Goal: Task Accomplishment & Management: Use online tool/utility

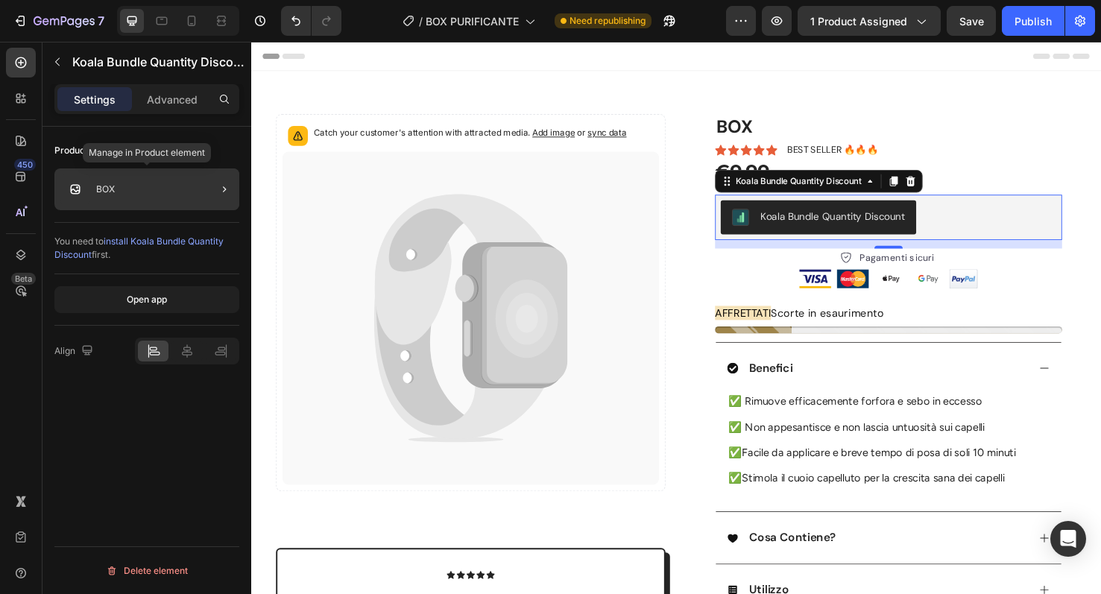
click at [157, 197] on div "BOX" at bounding box center [146, 189] width 185 height 42
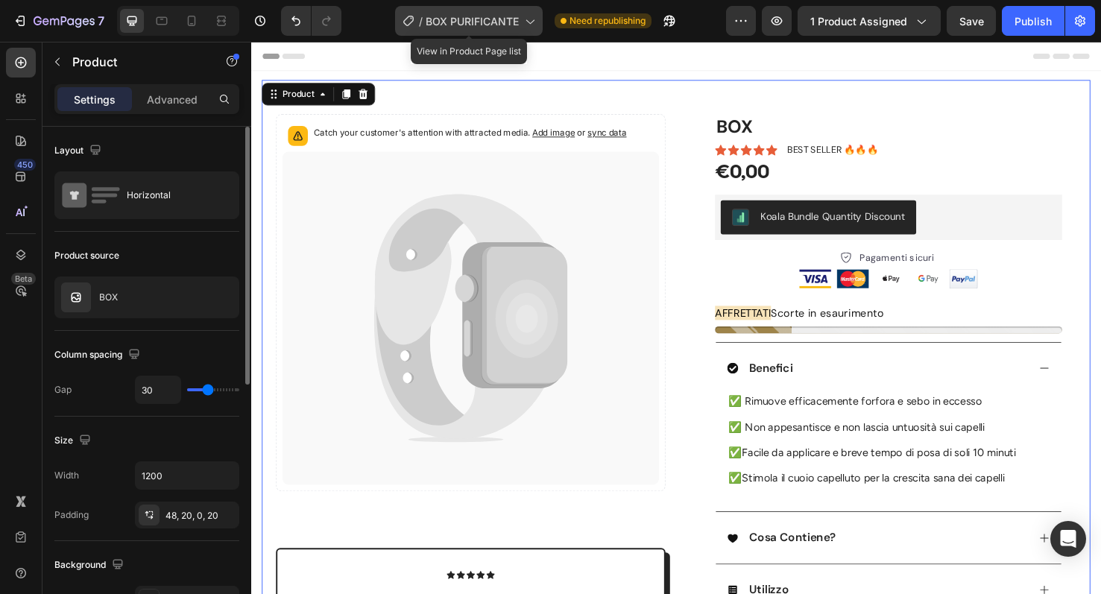
click at [484, 25] on span "BOX PURIFICANTE" at bounding box center [472, 21] width 93 height 16
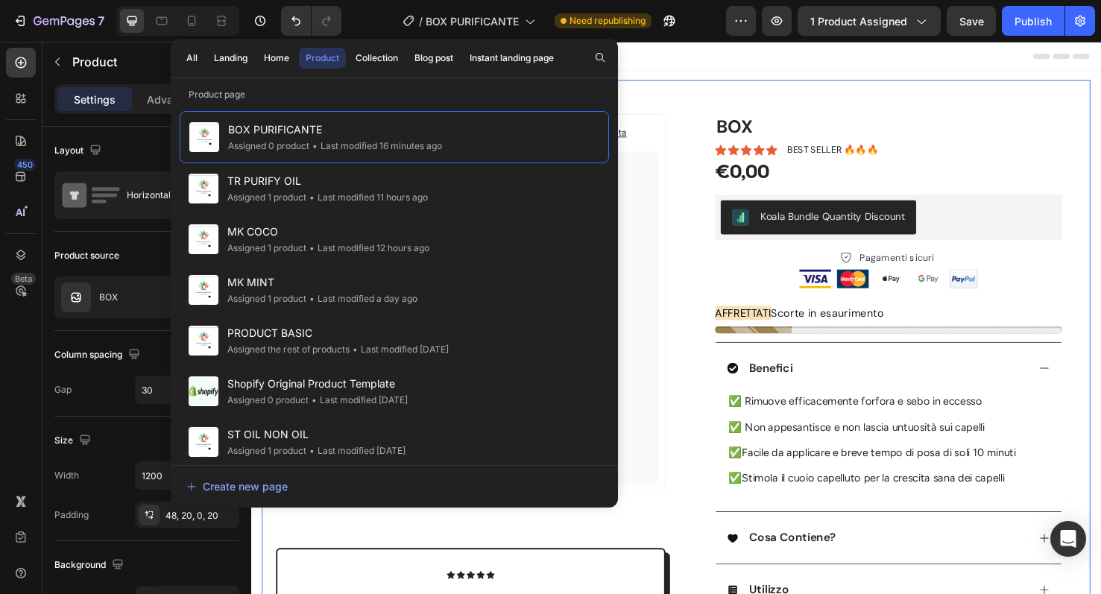
click at [740, 108] on div "Catch your customer's attention with attracted media. Add image or sync data Pr…" at bounding box center [698, 496] width 872 height 830
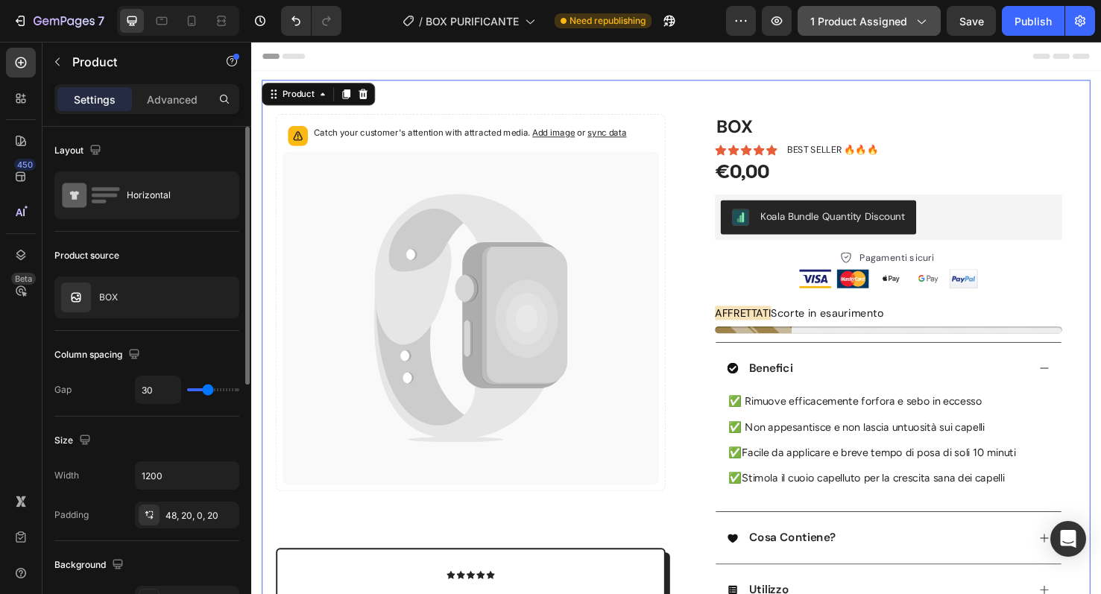
click at [880, 25] on span "1 product assigned" at bounding box center [858, 21] width 97 height 16
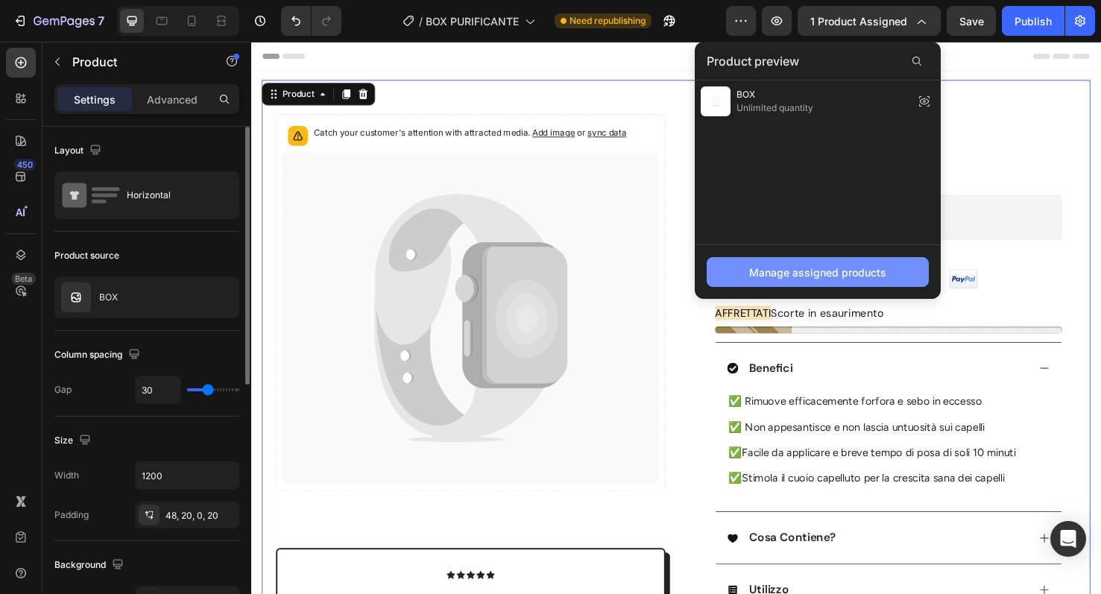
click at [821, 265] on div "Manage assigned products" at bounding box center [817, 273] width 137 height 16
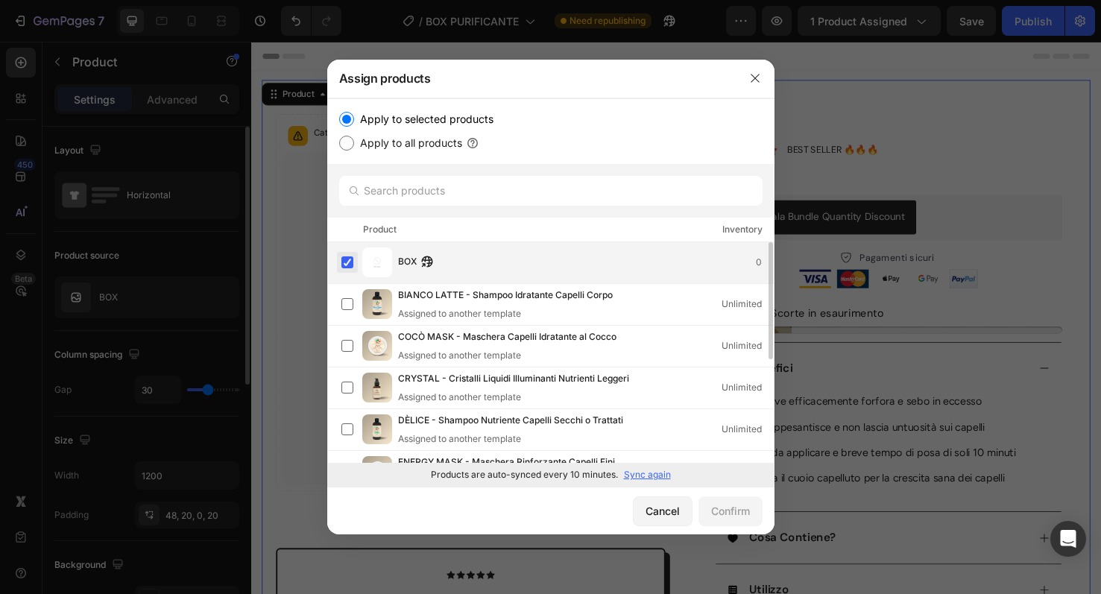
click at [352, 259] on label at bounding box center [347, 262] width 12 height 12
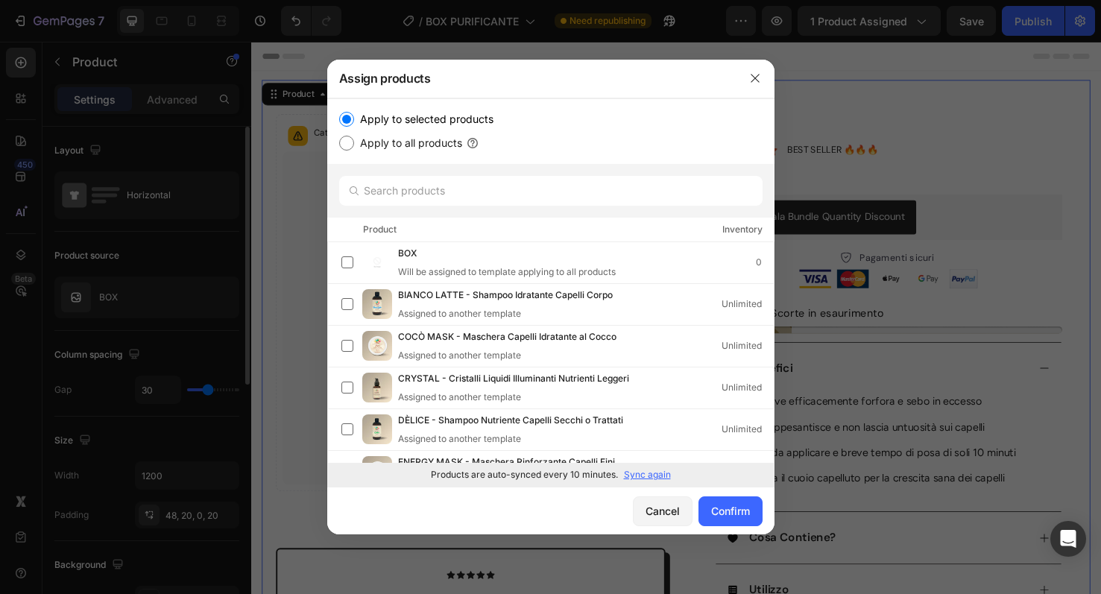
click at [651, 480] on p "Sync again" at bounding box center [647, 474] width 47 height 13
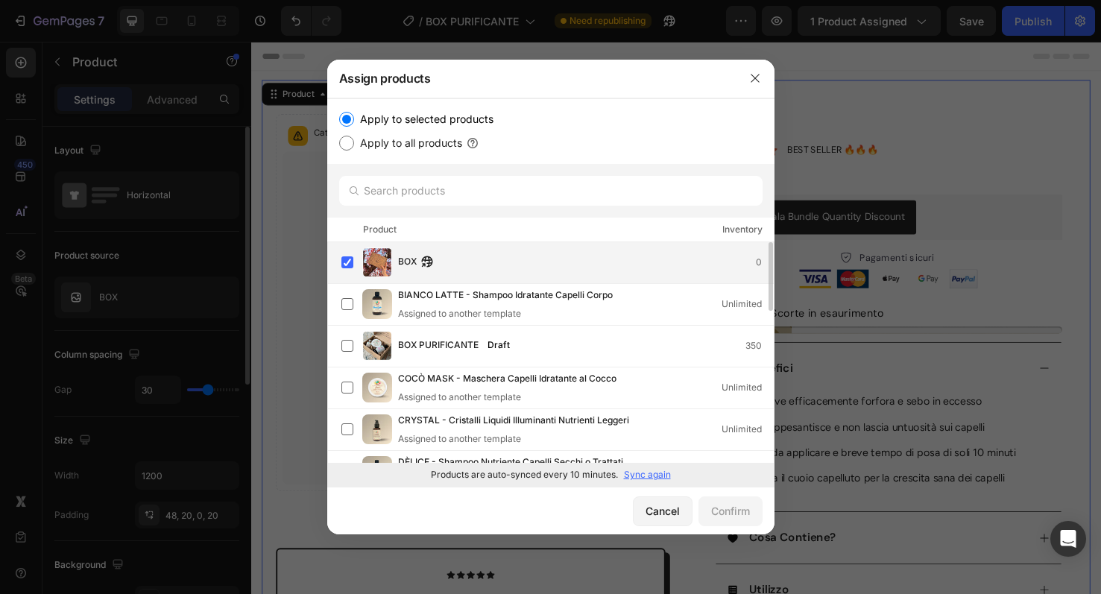
click at [455, 265] on div "BOX 0" at bounding box center [586, 262] width 376 height 16
click at [353, 265] on label at bounding box center [347, 262] width 12 height 12
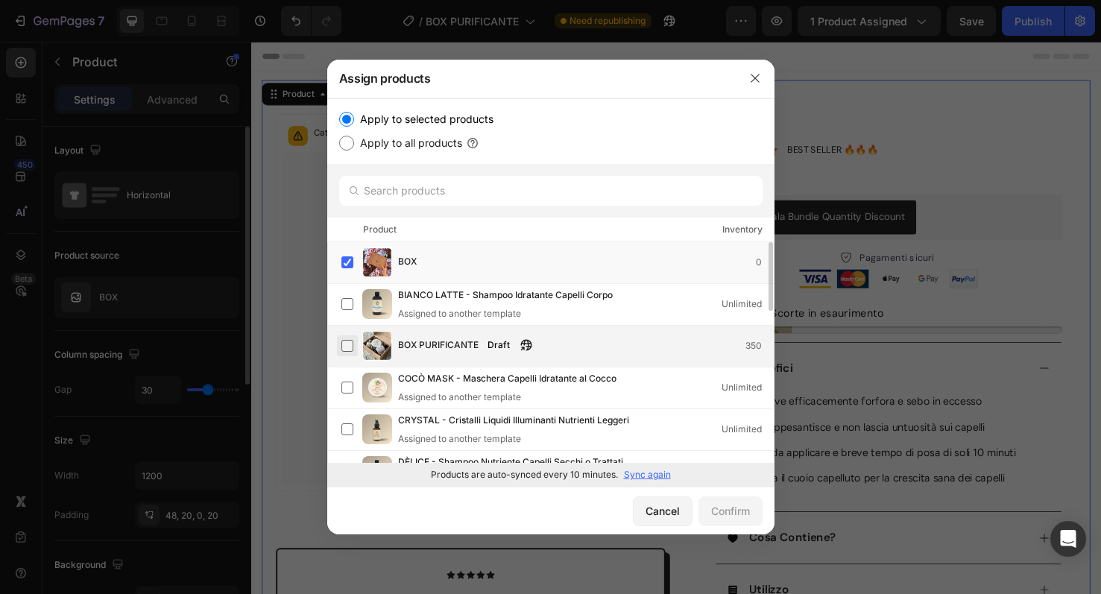
click at [347, 341] on label at bounding box center [347, 346] width 12 height 12
click at [346, 263] on label at bounding box center [347, 262] width 12 height 12
click at [739, 513] on div "Confirm" at bounding box center [730, 511] width 39 height 16
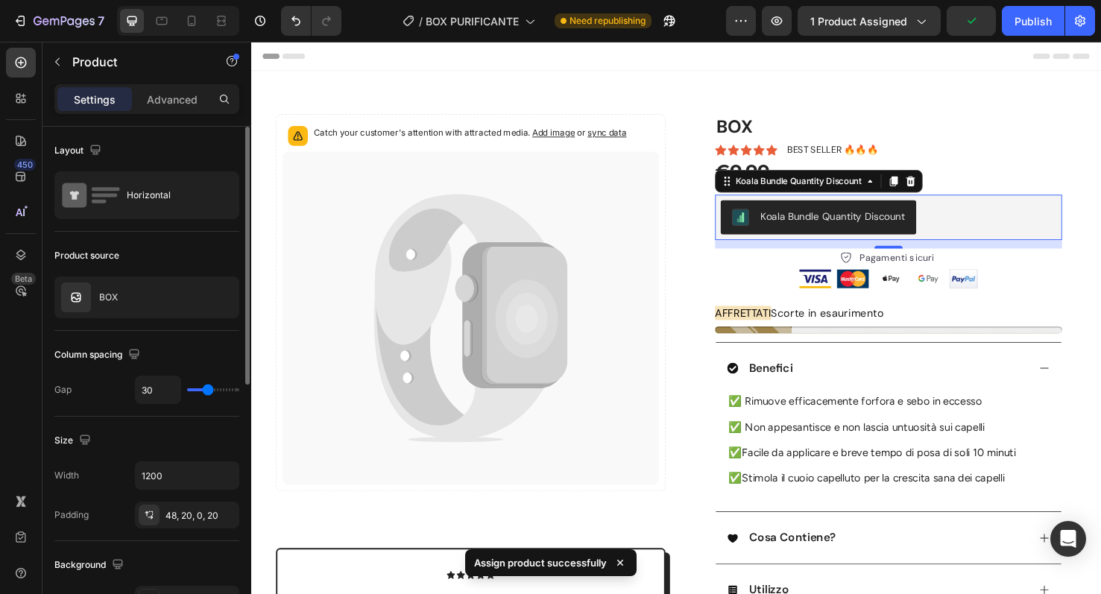
click at [974, 217] on div "Koala Bundle Quantity Discount" at bounding box center [921, 226] width 353 height 36
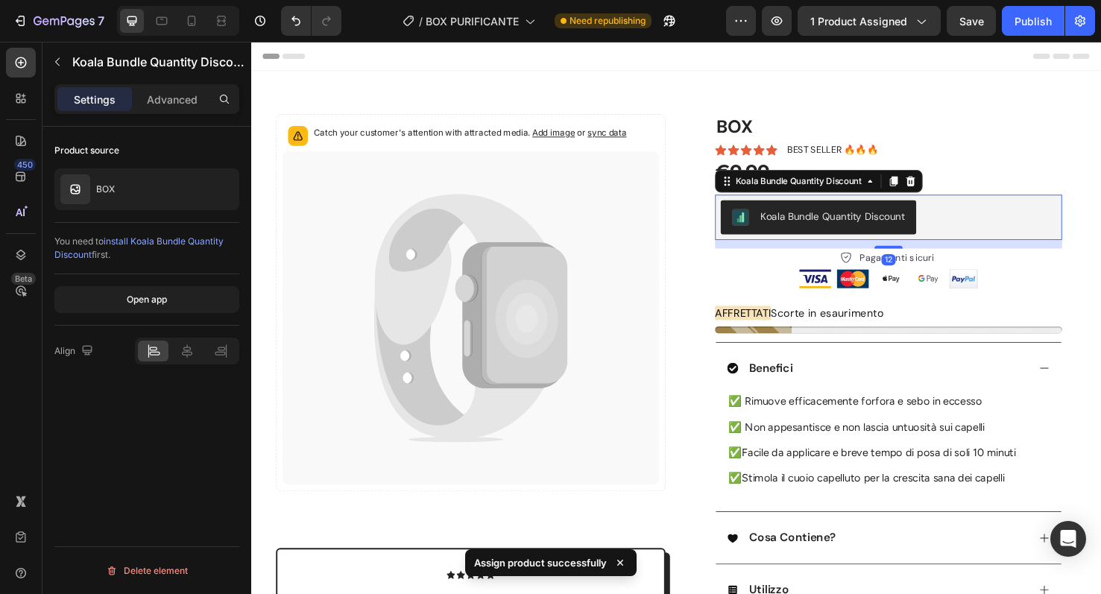
click at [950, 185] on div "Koala Bundle Quantity Discount" at bounding box center [848, 188] width 218 height 24
click at [944, 188] on icon at bounding box center [946, 188] width 10 height 10
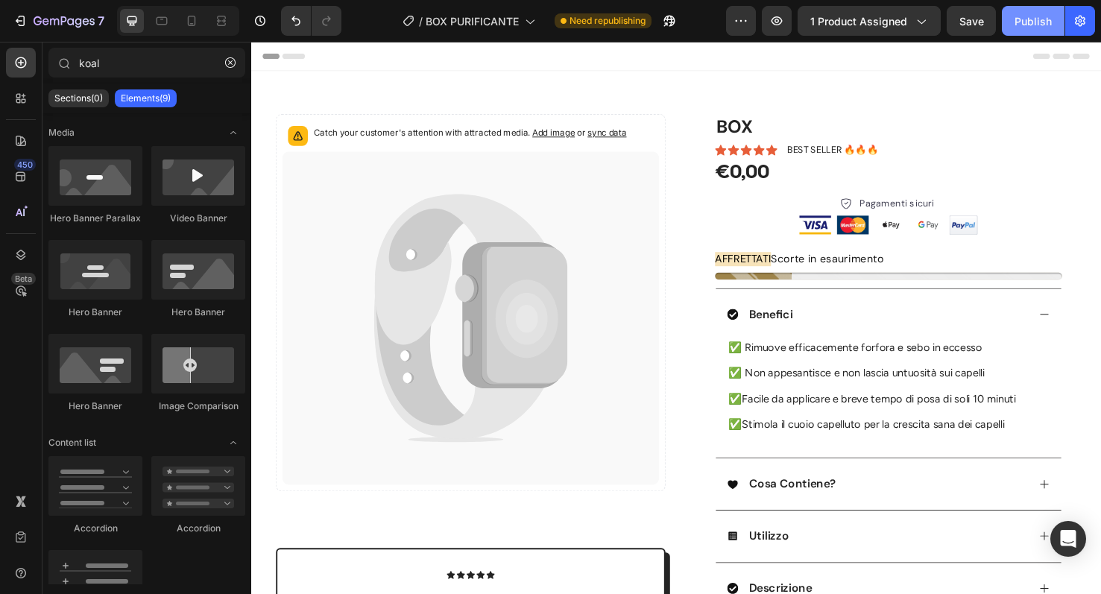
click at [1027, 19] on div "Publish" at bounding box center [1032, 21] width 37 height 16
click at [576, 299] on icon at bounding box center [539, 328] width 90 height 145
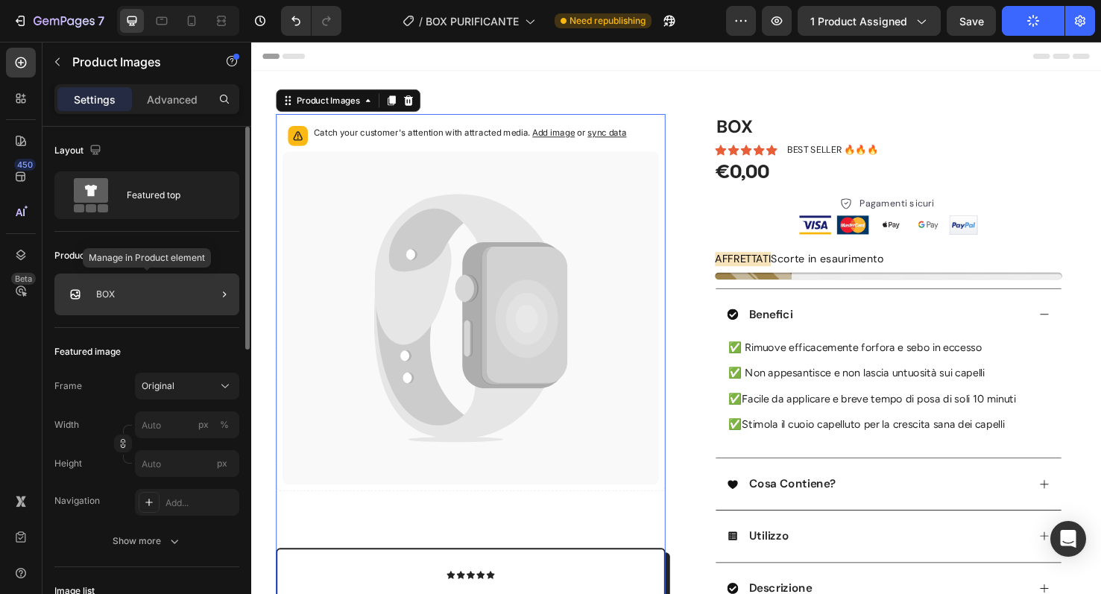
click at [152, 300] on div "BOX" at bounding box center [146, 295] width 185 height 42
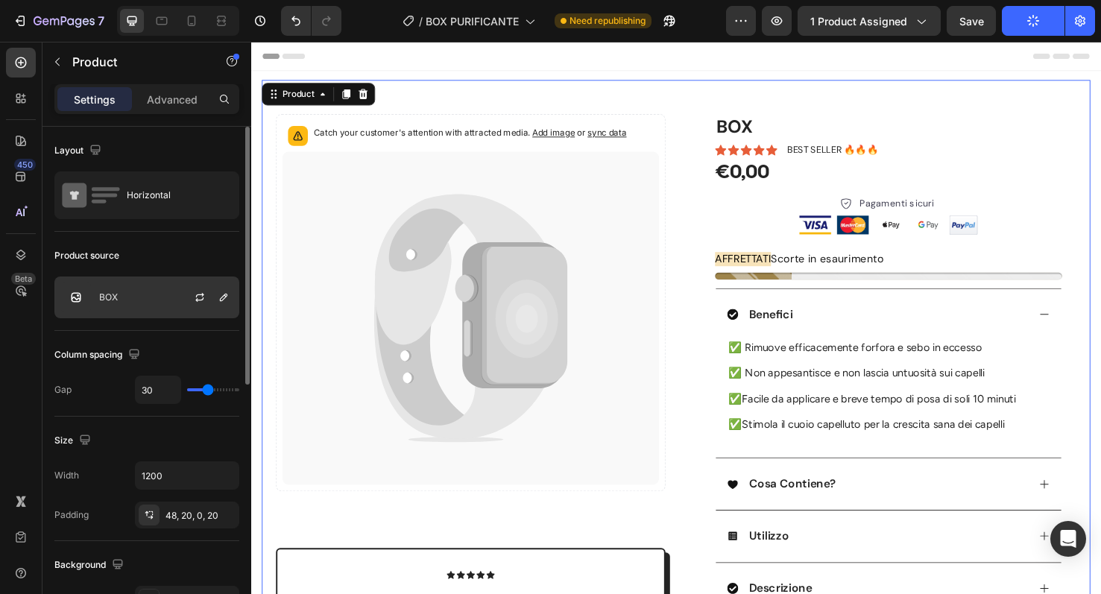
click at [142, 302] on div "BOX" at bounding box center [146, 298] width 185 height 42
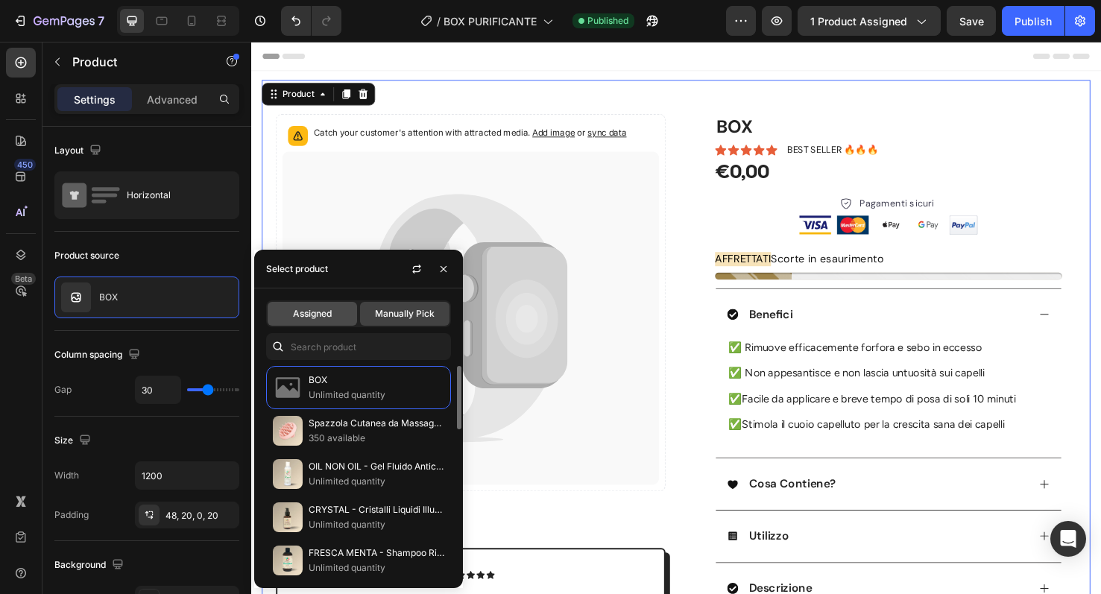
click at [331, 318] on span "Assigned" at bounding box center [312, 313] width 39 height 13
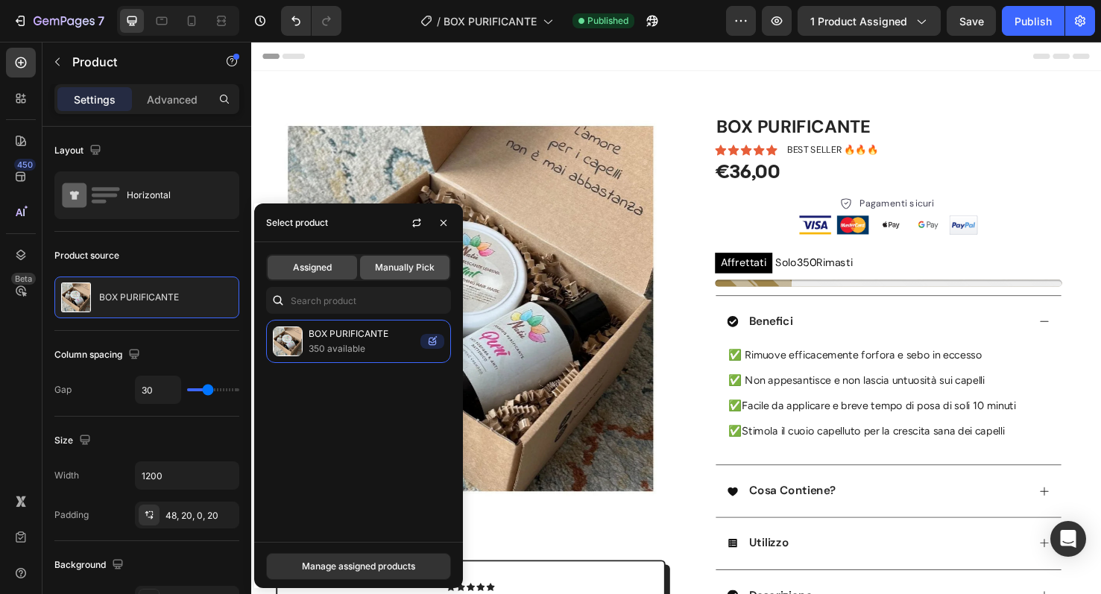
click at [392, 271] on span "Manually Pick" at bounding box center [405, 267] width 60 height 13
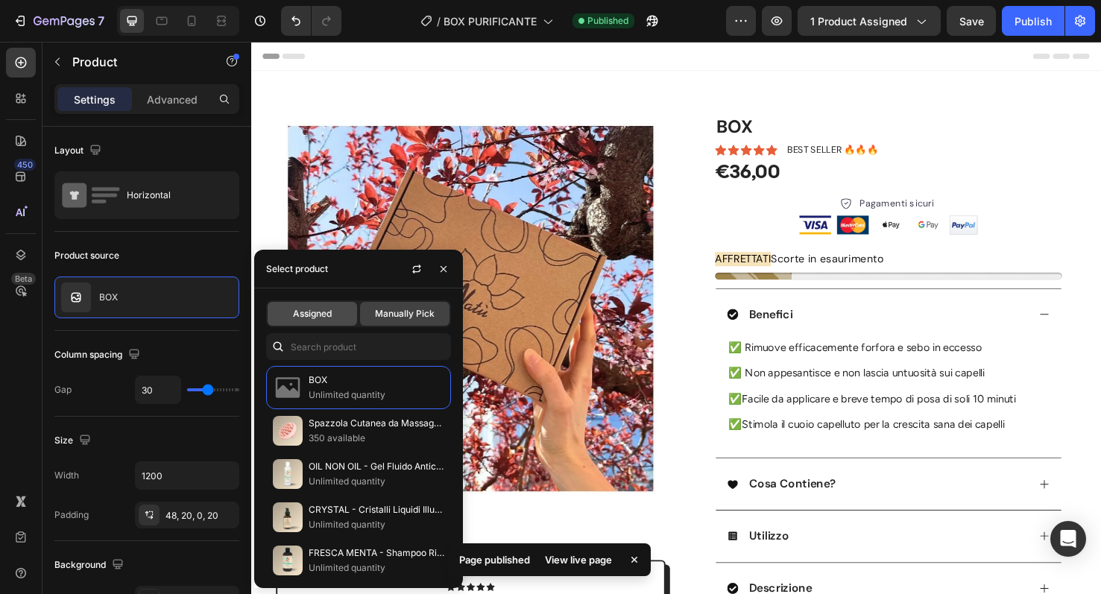
click at [327, 311] on span "Assigned" at bounding box center [312, 313] width 39 height 13
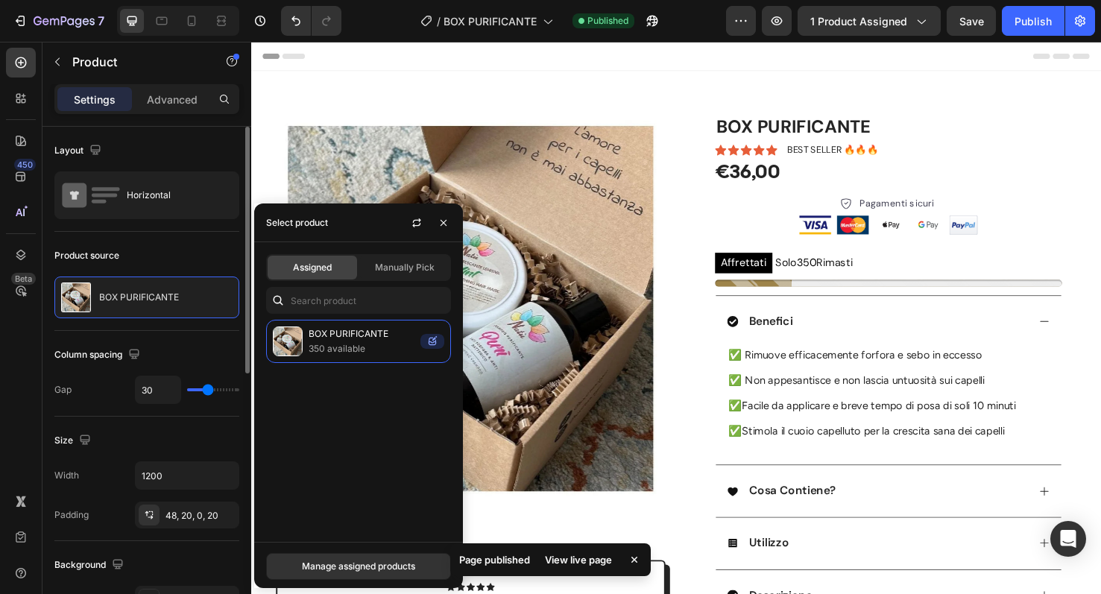
click at [162, 250] on div "Product source" at bounding box center [146, 256] width 185 height 24
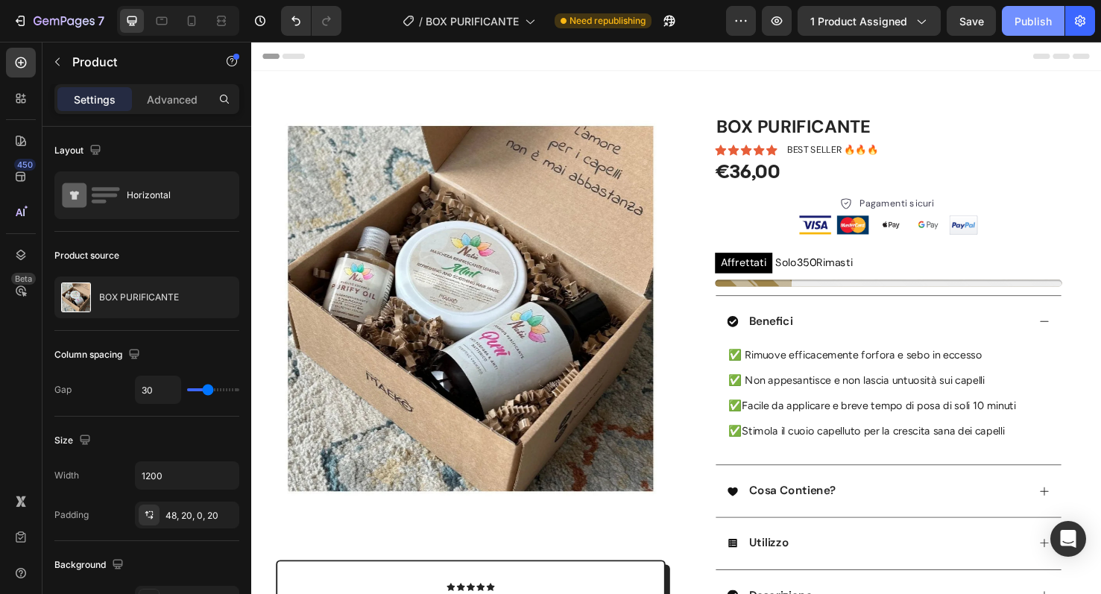
click at [1029, 10] on button "Publish" at bounding box center [1033, 21] width 63 height 30
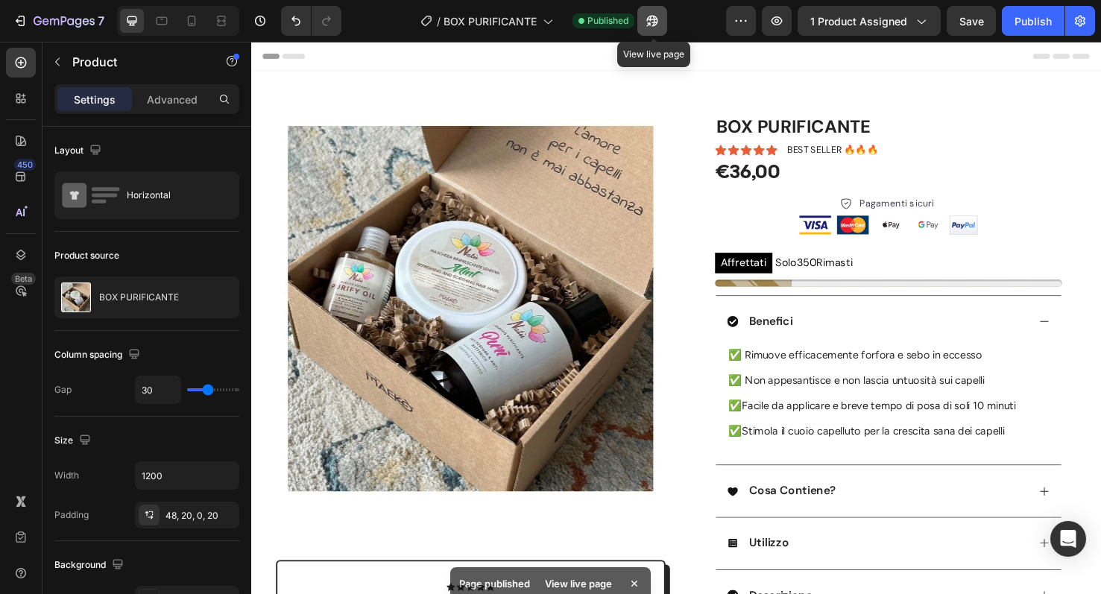
click at [650, 22] on icon "button" at bounding box center [648, 24] width 4 height 4
click at [660, 25] on icon "button" at bounding box center [652, 20] width 15 height 15
click at [650, 22] on icon "button" at bounding box center [648, 24] width 4 height 4
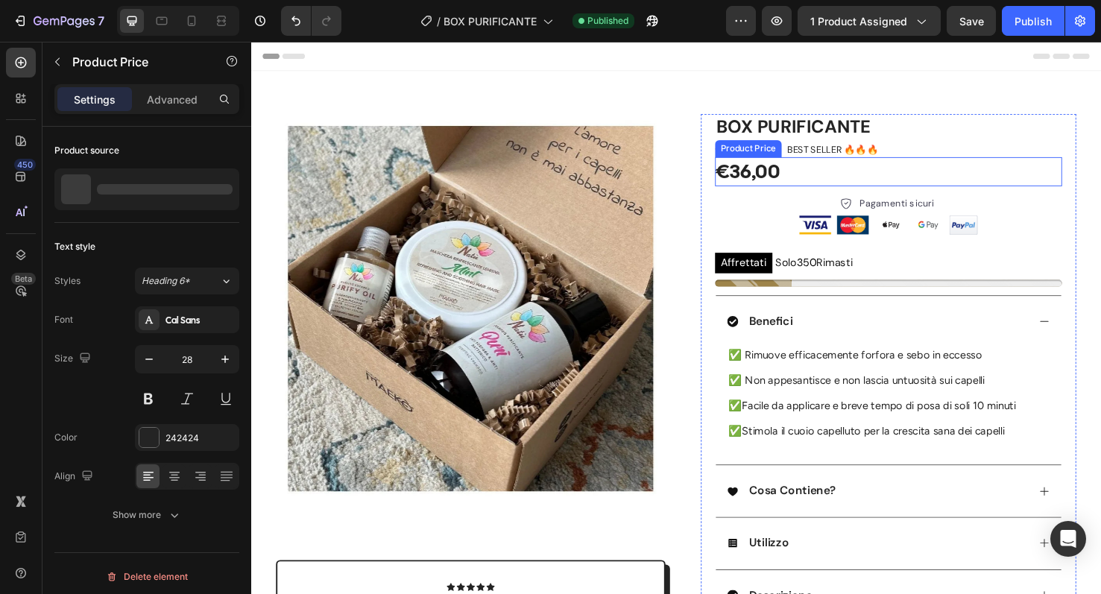
click at [816, 182] on div "€36,00" at bounding box center [921, 177] width 365 height 30
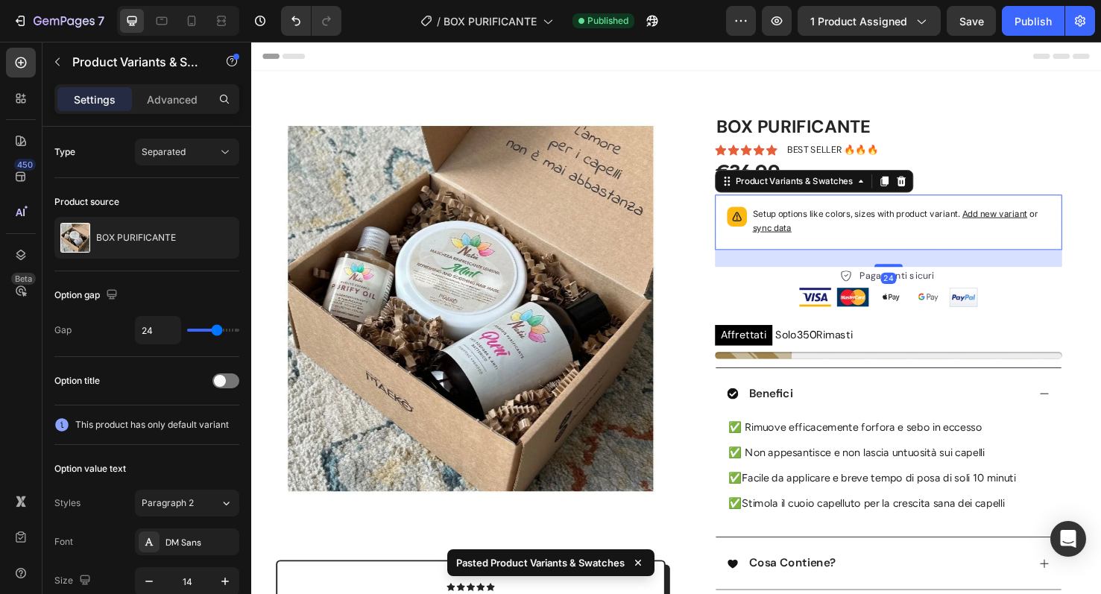
click at [789, 238] on span "sync data" at bounding box center [799, 236] width 41 height 11
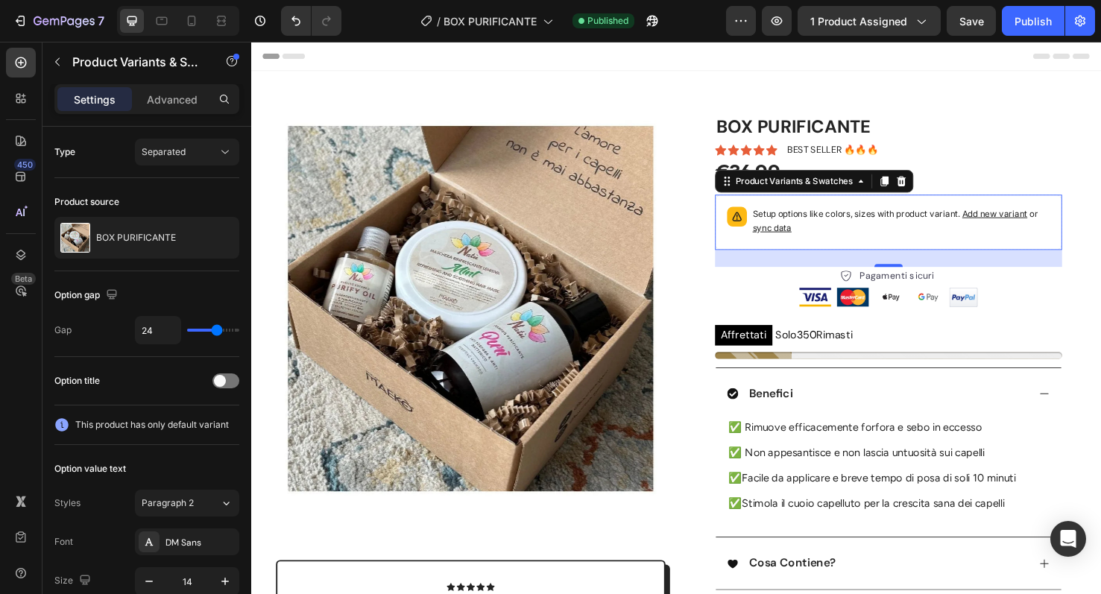
click at [789, 238] on span "sync data" at bounding box center [799, 236] width 41 height 11
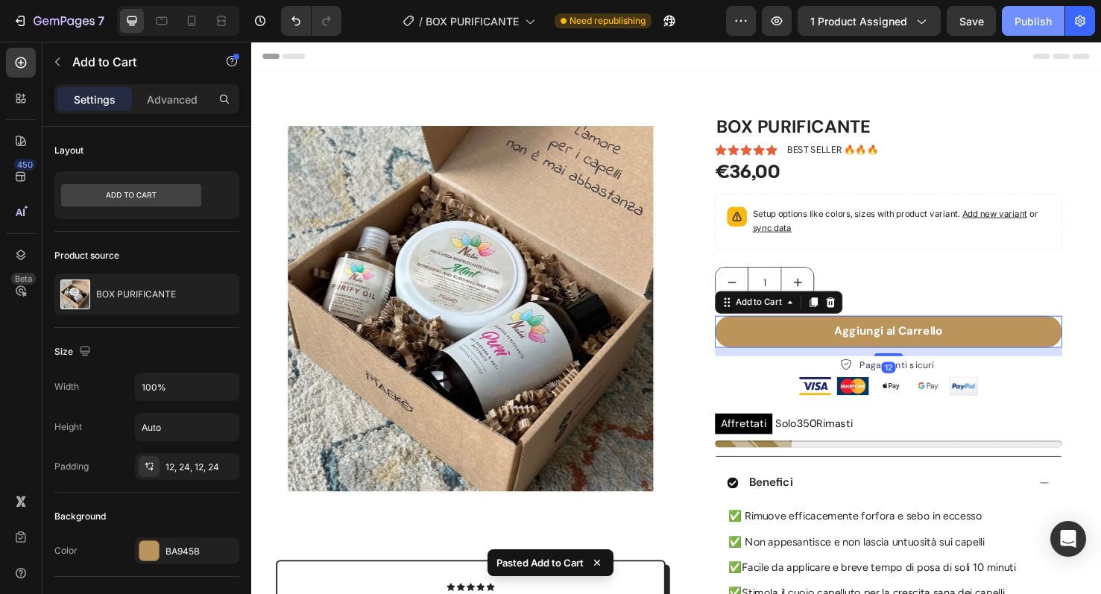
click at [1037, 18] on div "Publish" at bounding box center [1032, 21] width 37 height 16
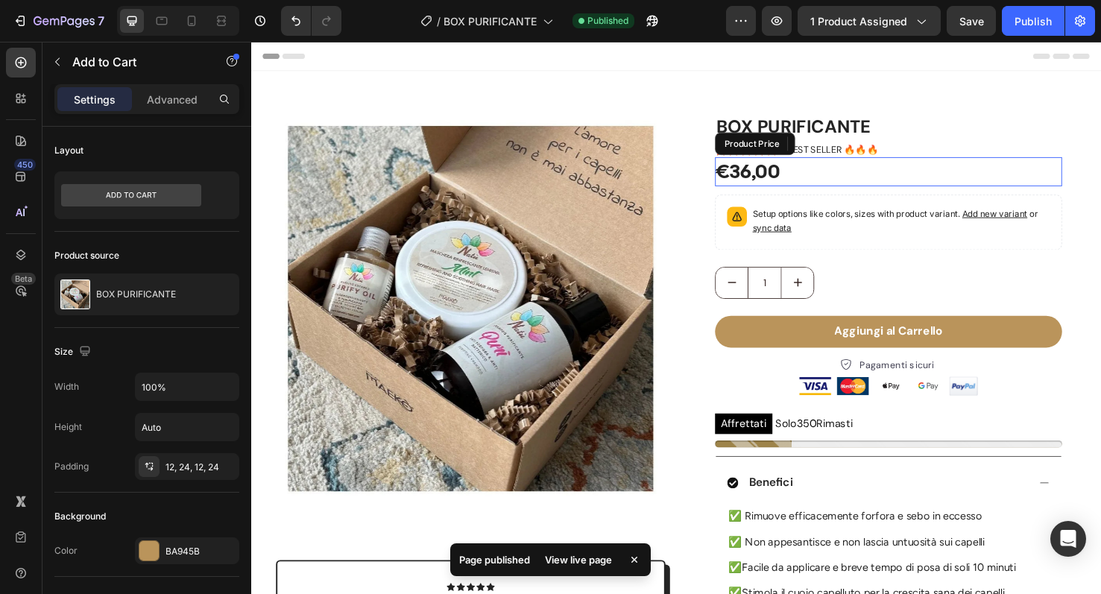
click at [815, 178] on div "€36,00" at bounding box center [921, 177] width 365 height 30
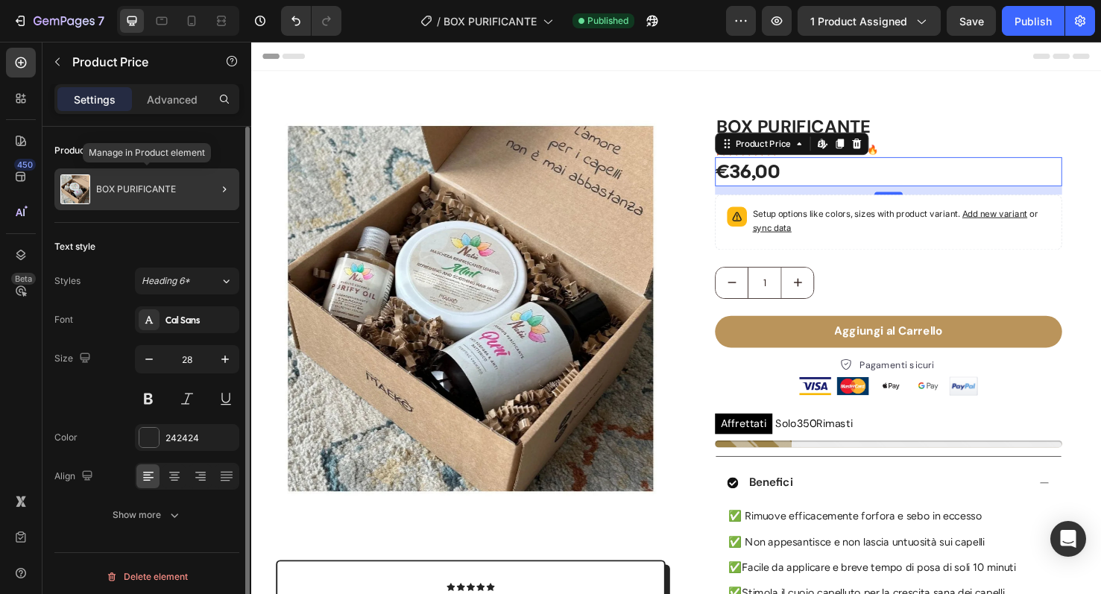
scroll to position [6, 0]
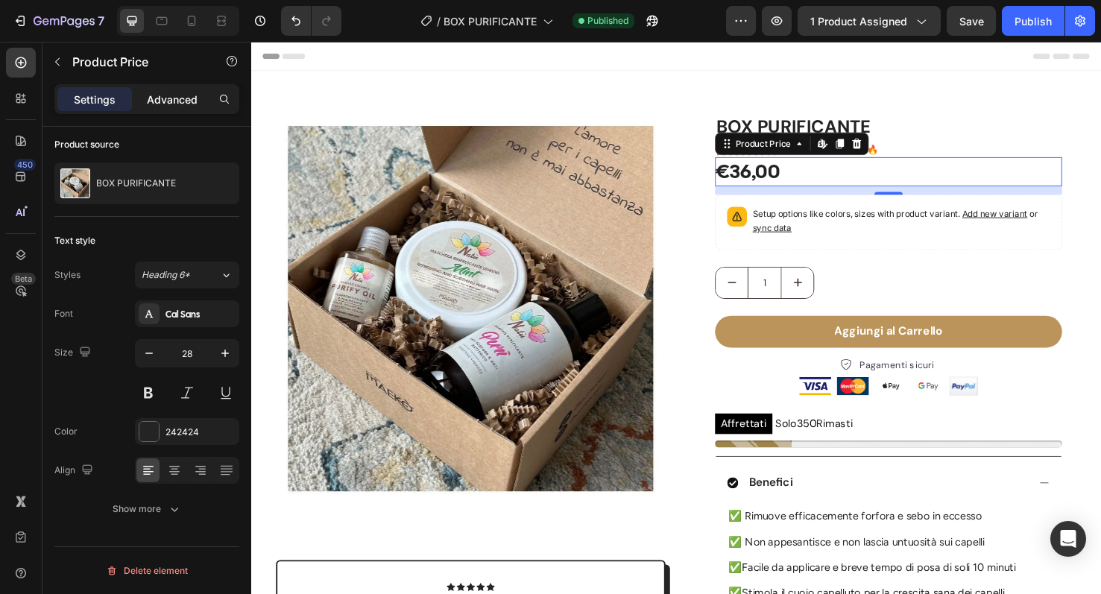
click at [162, 104] on p "Advanced" at bounding box center [172, 100] width 51 height 16
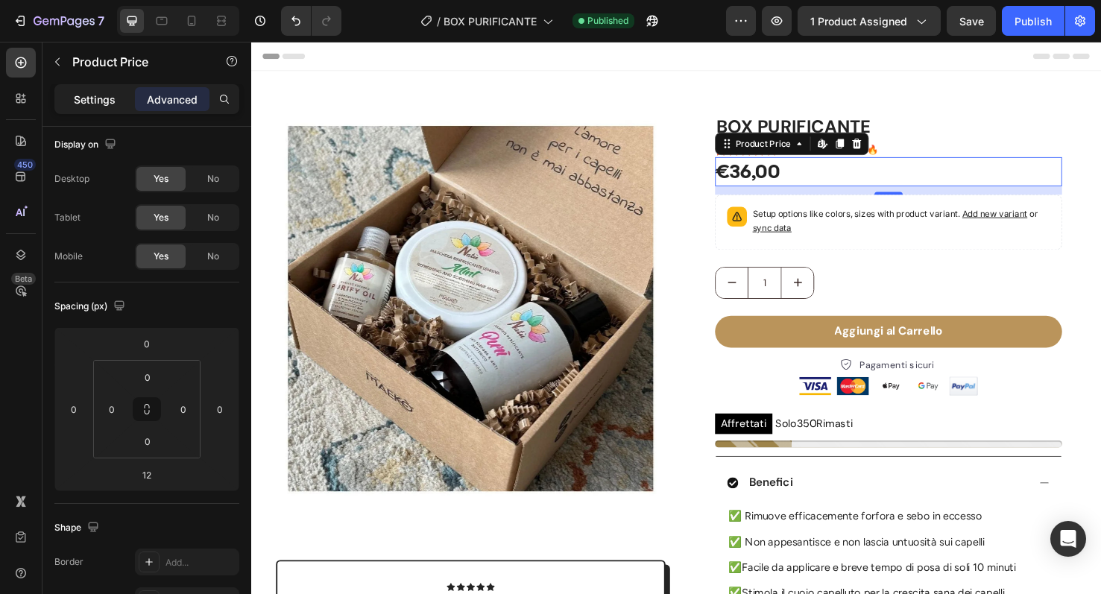
click at [81, 92] on p "Settings" at bounding box center [95, 100] width 42 height 16
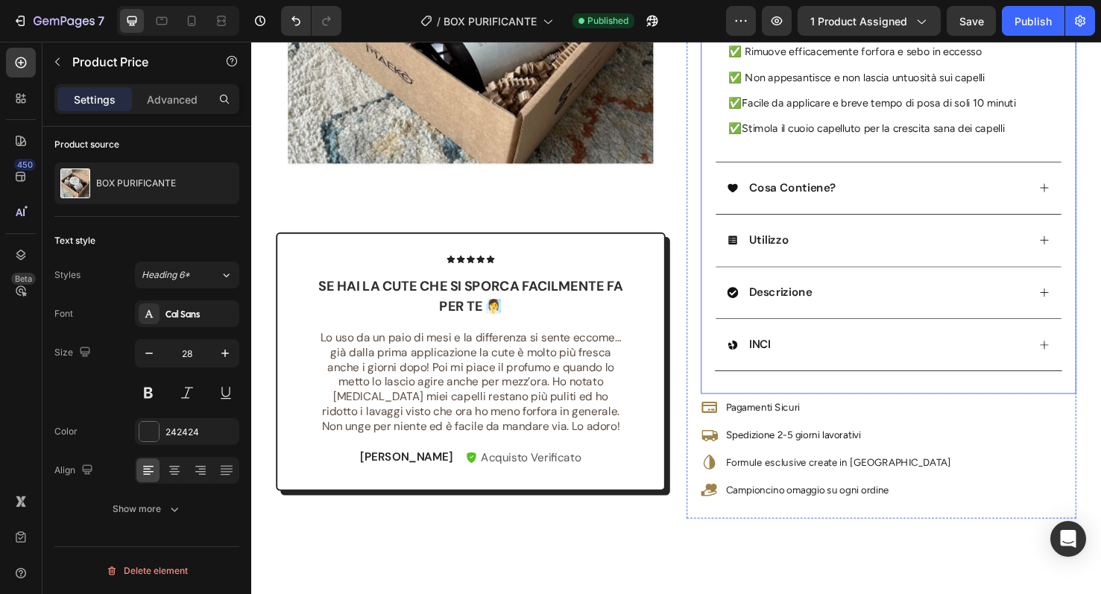
scroll to position [0, 0]
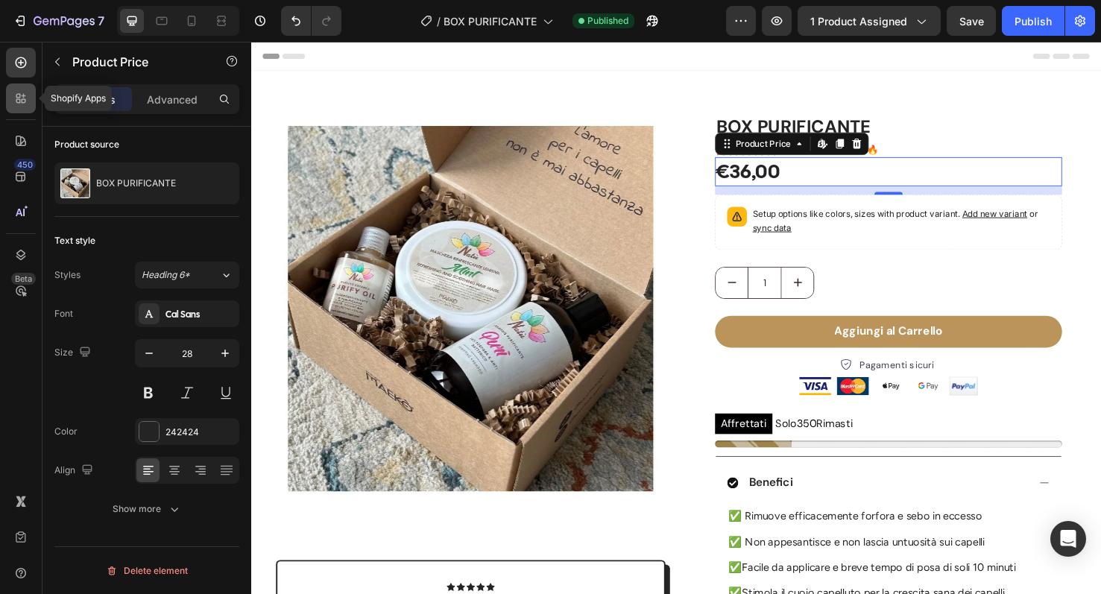
click at [10, 99] on div at bounding box center [21, 98] width 30 height 30
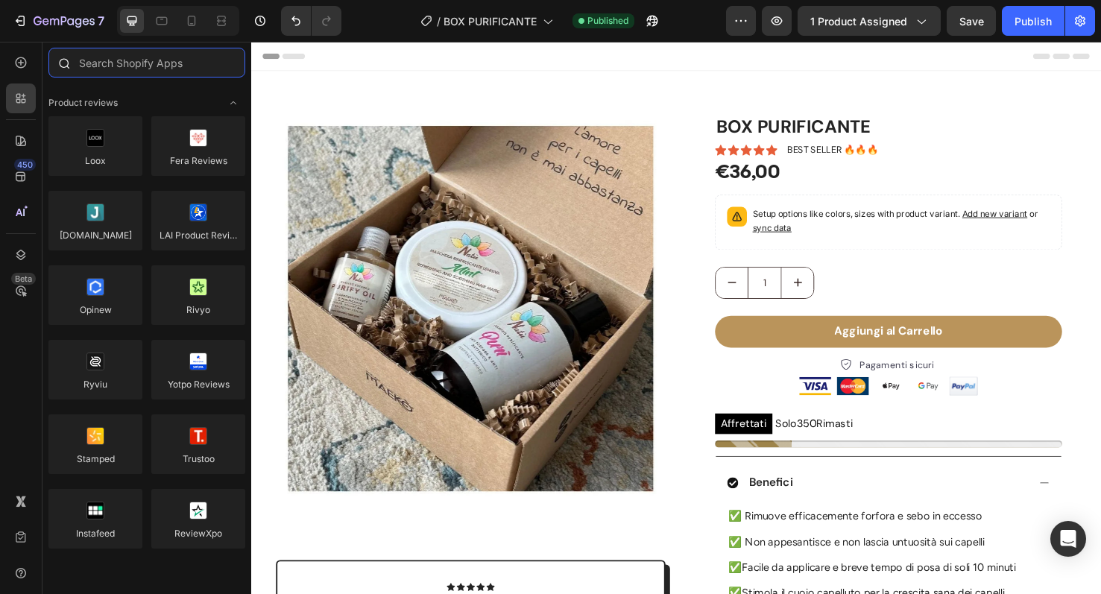
click at [171, 60] on input "text" at bounding box center [146, 63] width 197 height 30
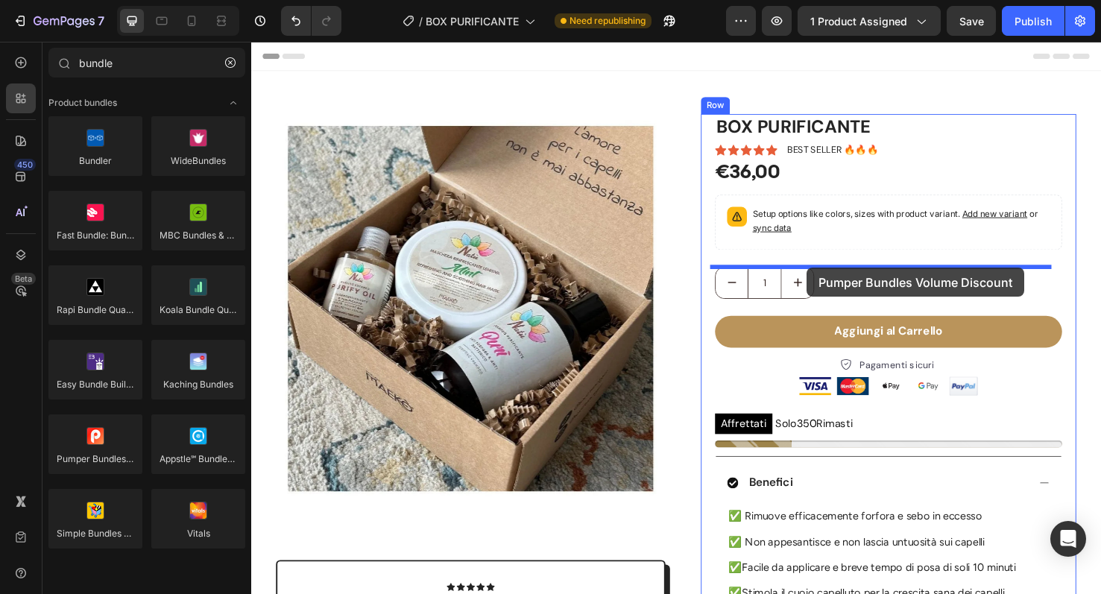
drag, startPoint x: 376, startPoint y: 499, endPoint x: 835, endPoint y: 279, distance: 509.0
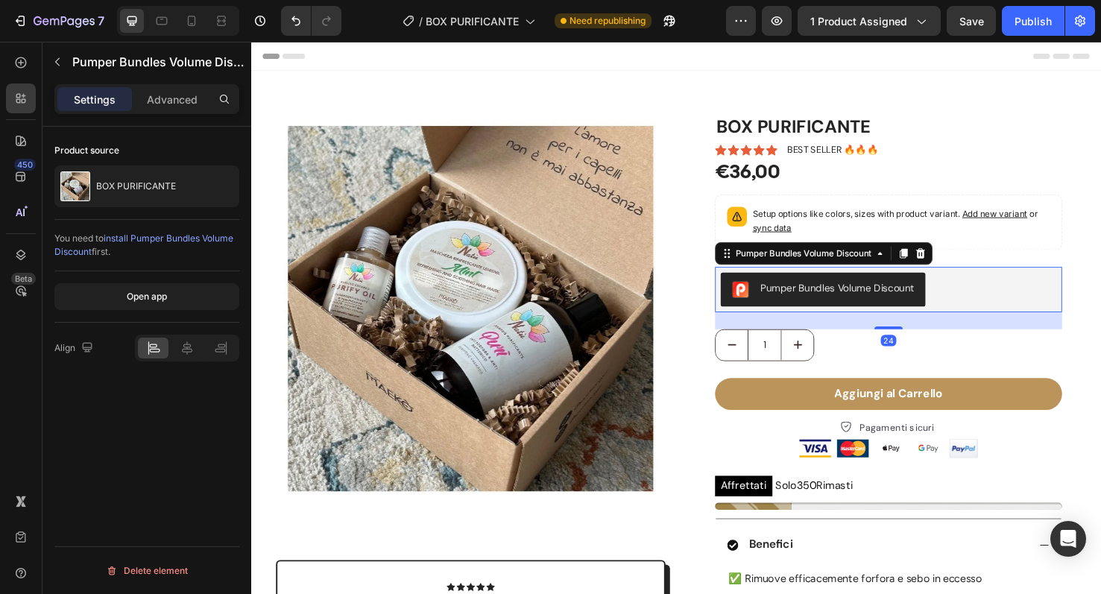
click at [832, 306] on div "Pumper Bundles Volume Discount" at bounding box center [868, 301] width 162 height 16
click at [186, 239] on span "install Pumper Bundles Volume Discount" at bounding box center [143, 245] width 179 height 25
click at [890, 301] on div "Pumper Bundles Volume Discount" at bounding box center [868, 301] width 162 height 16
click at [953, 265] on icon at bounding box center [956, 264] width 12 height 12
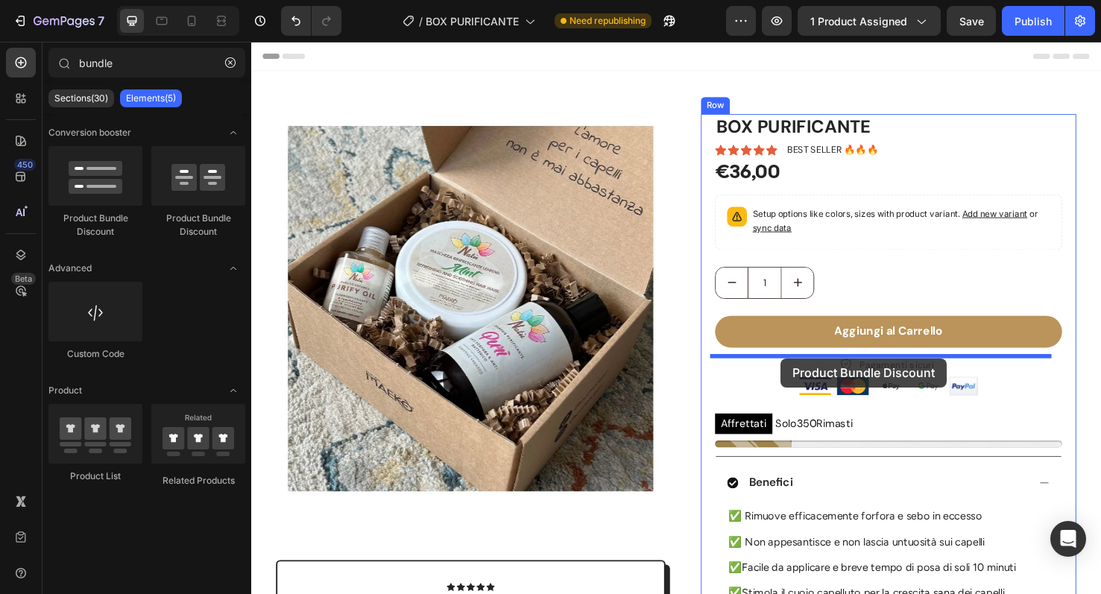
drag, startPoint x: 363, startPoint y: 215, endPoint x: 808, endPoint y: 375, distance: 472.9
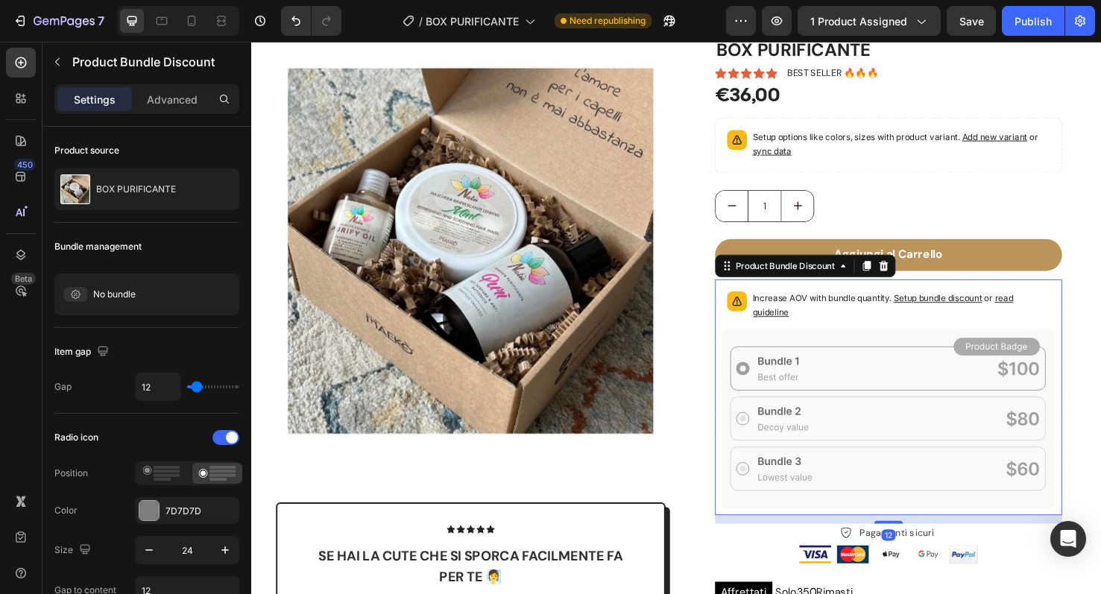
scroll to position [93, 0]
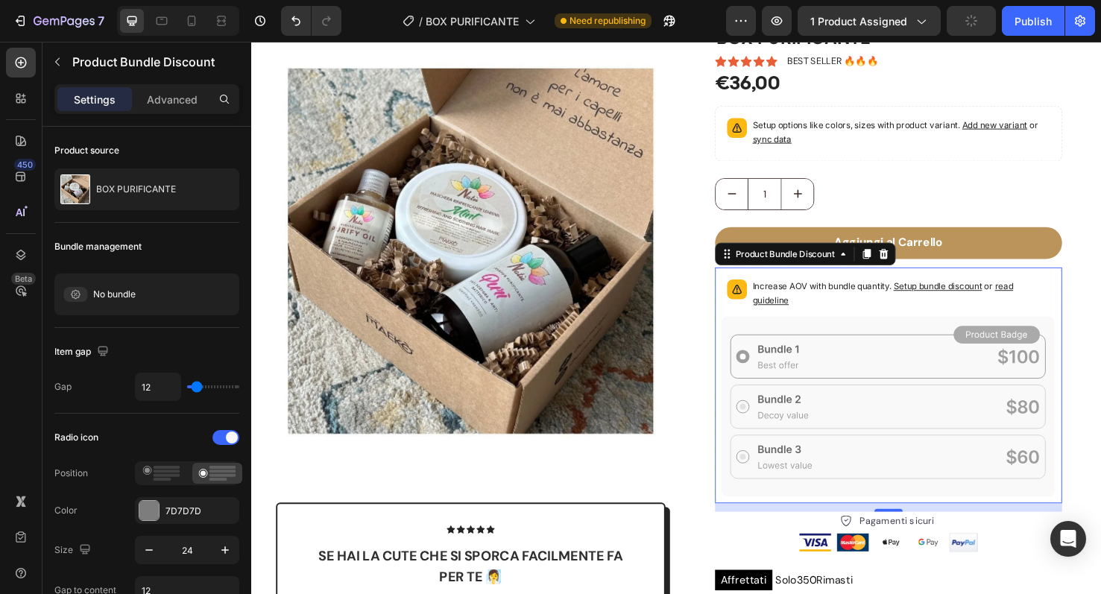
click at [978, 300] on span "Setup bundle discount" at bounding box center [973, 298] width 93 height 11
click at [914, 264] on icon at bounding box center [917, 265] width 12 height 12
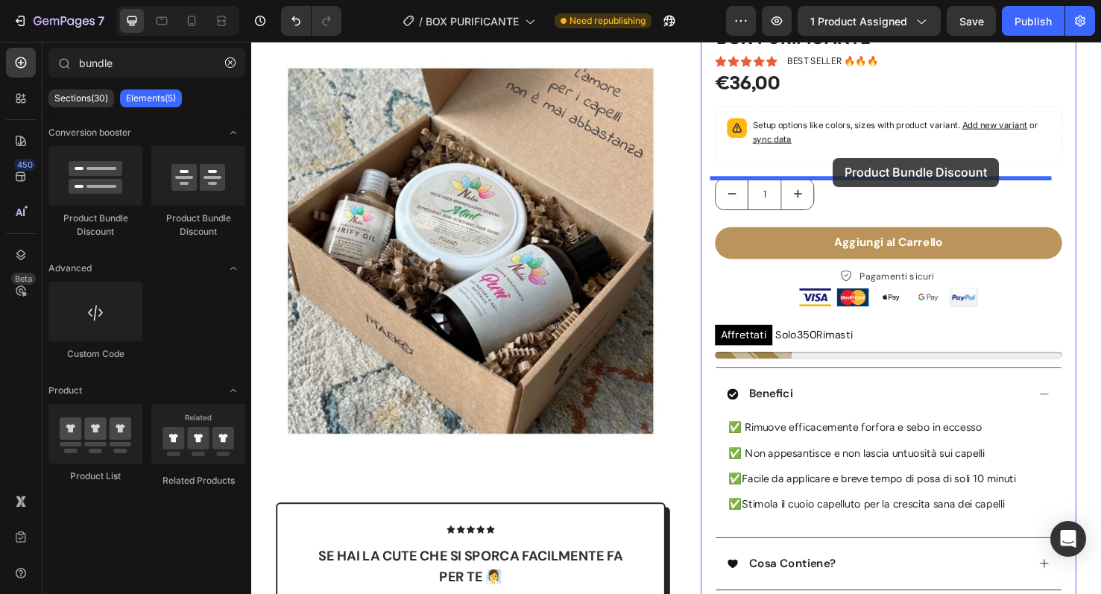
drag, startPoint x: 441, startPoint y: 224, endPoint x: 863, endPoint y: 164, distance: 426.1
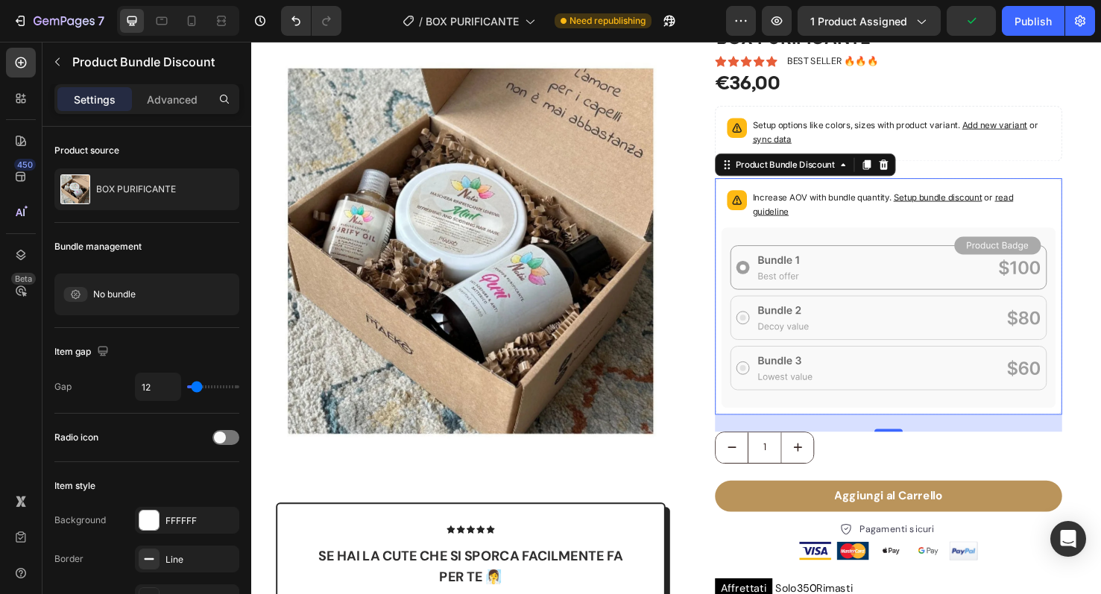
click at [953, 205] on span "Setup bundle discount" at bounding box center [973, 204] width 93 height 11
click at [913, 165] on icon at bounding box center [917, 171] width 12 height 12
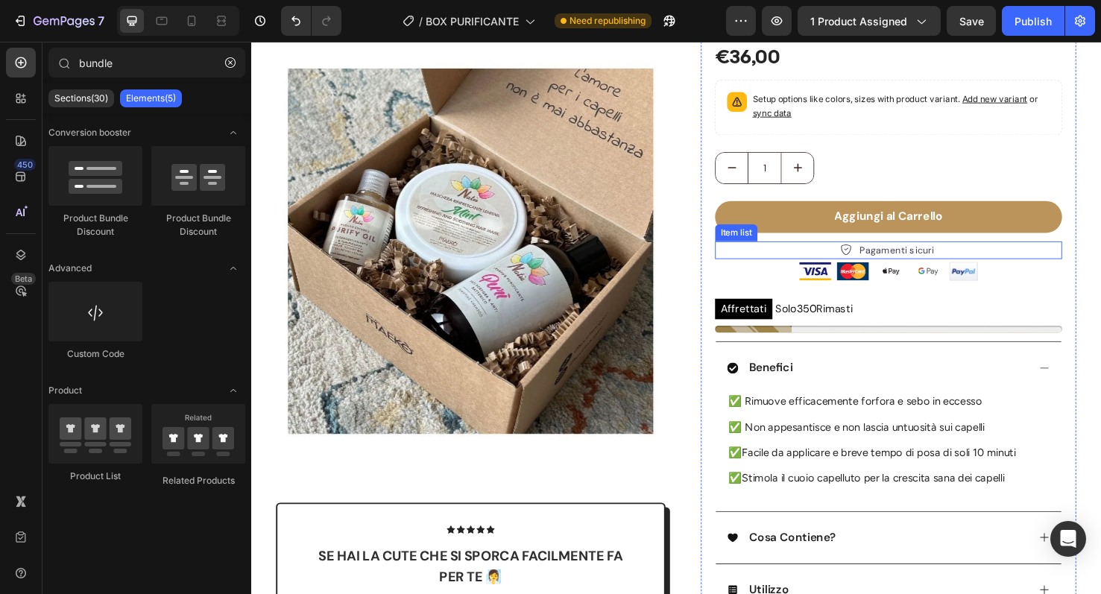
scroll to position [0, 0]
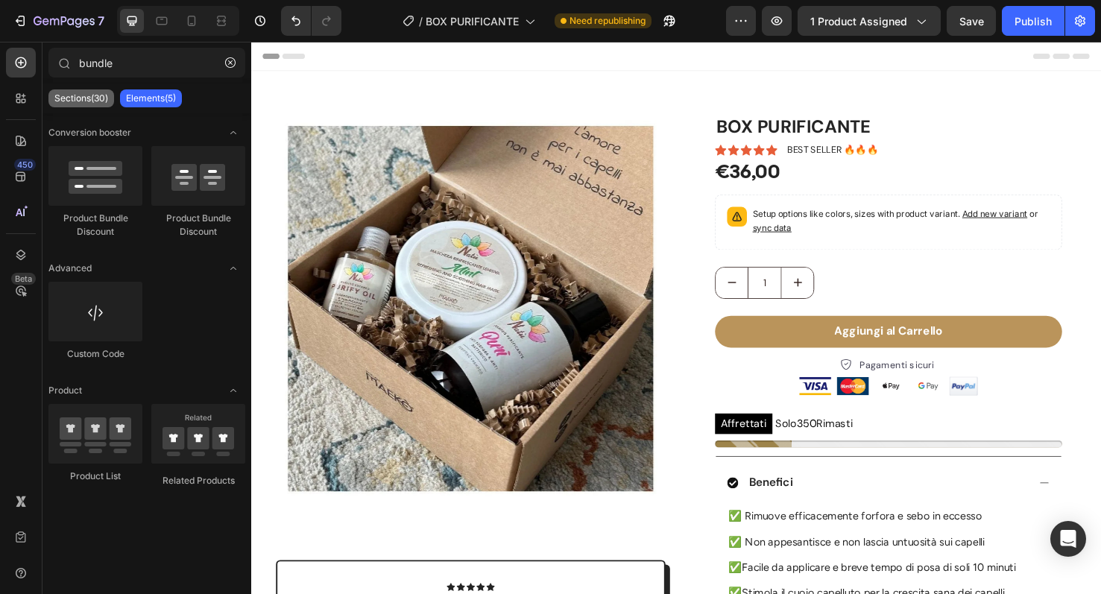
click at [81, 93] on p "Sections(30)" at bounding box center [81, 98] width 54 height 12
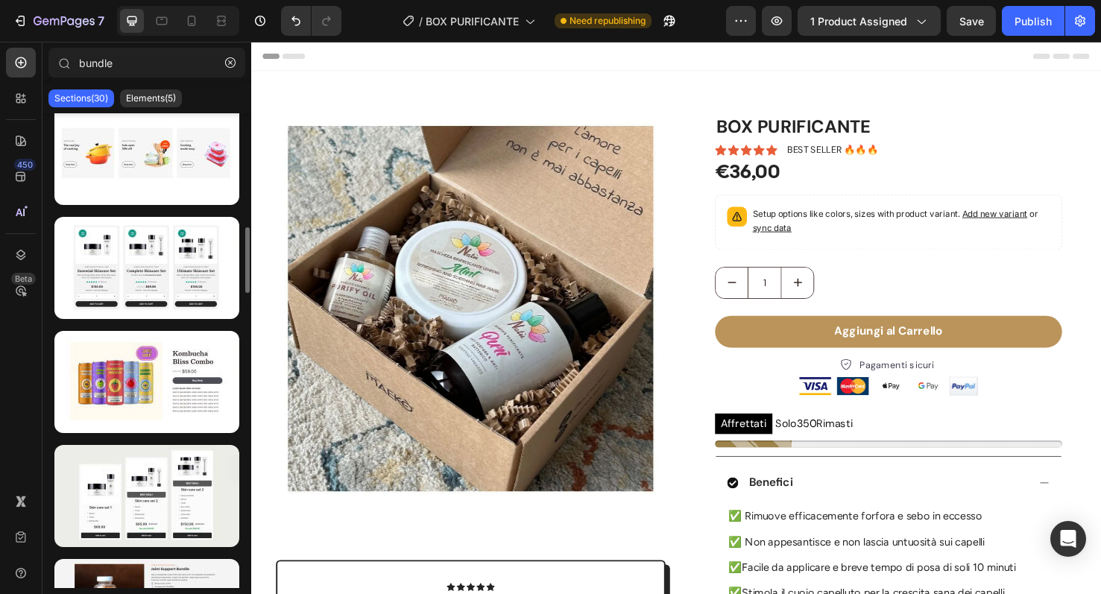
scroll to position [818, 0]
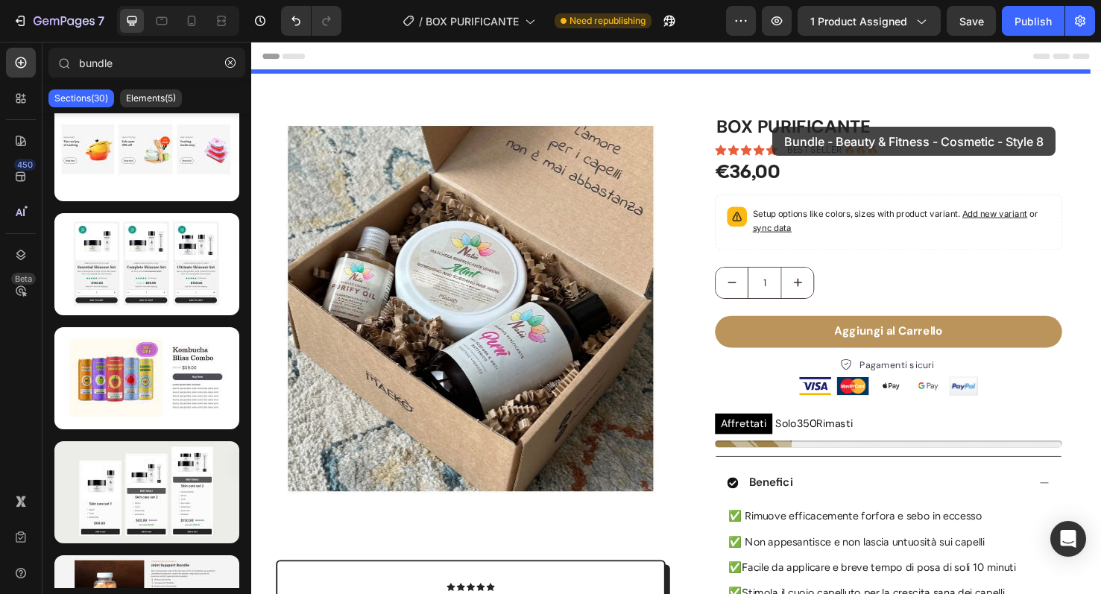
drag, startPoint x: 394, startPoint y: 311, endPoint x: 800, endPoint y: 131, distance: 444.1
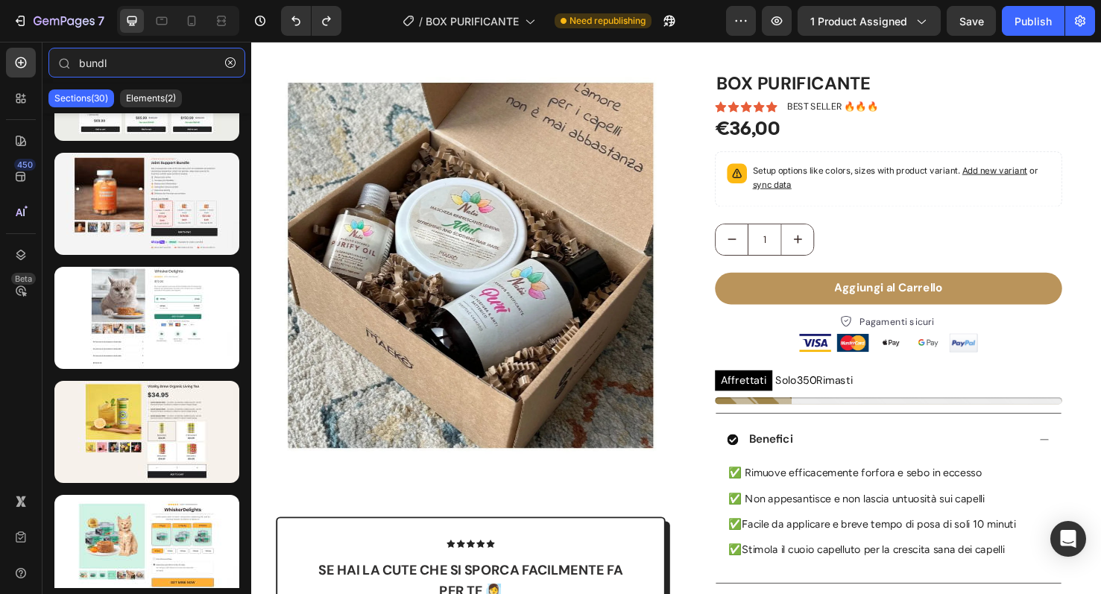
scroll to position [0, 0]
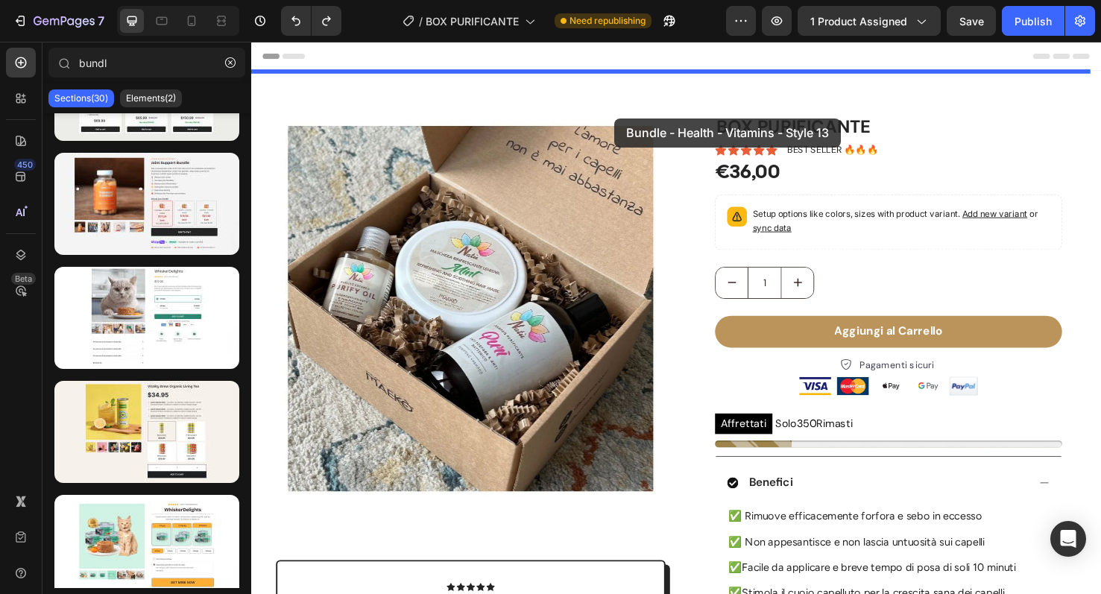
drag, startPoint x: 367, startPoint y: 239, endPoint x: 634, endPoint y: 122, distance: 290.7
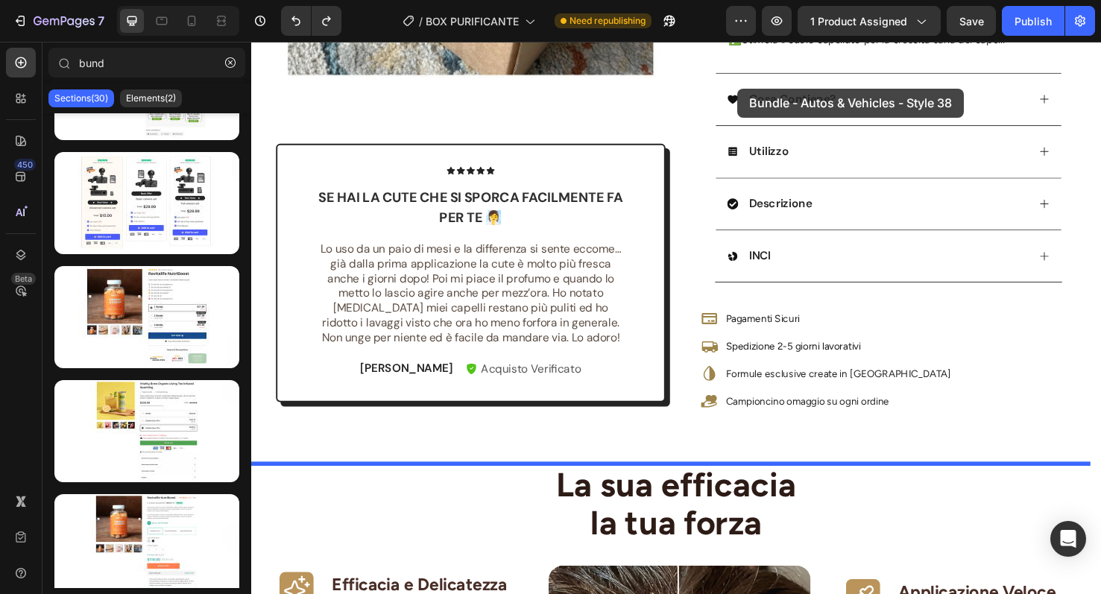
scroll to position [533, 0]
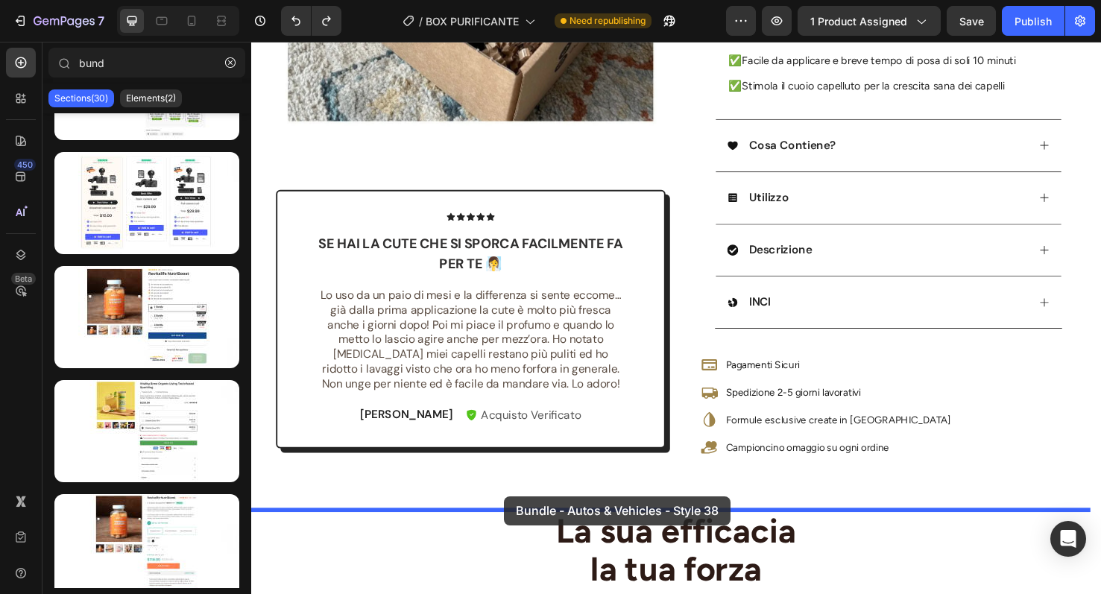
drag, startPoint x: 384, startPoint y: 256, endPoint x: 517, endPoint y: 520, distance: 296.3
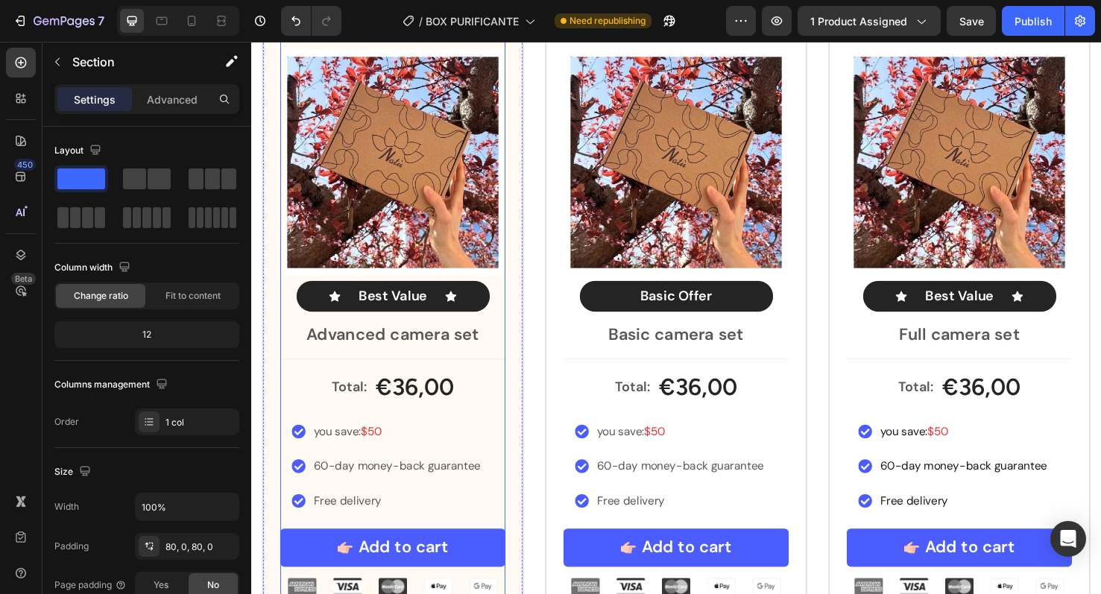
scroll to position [985, 0]
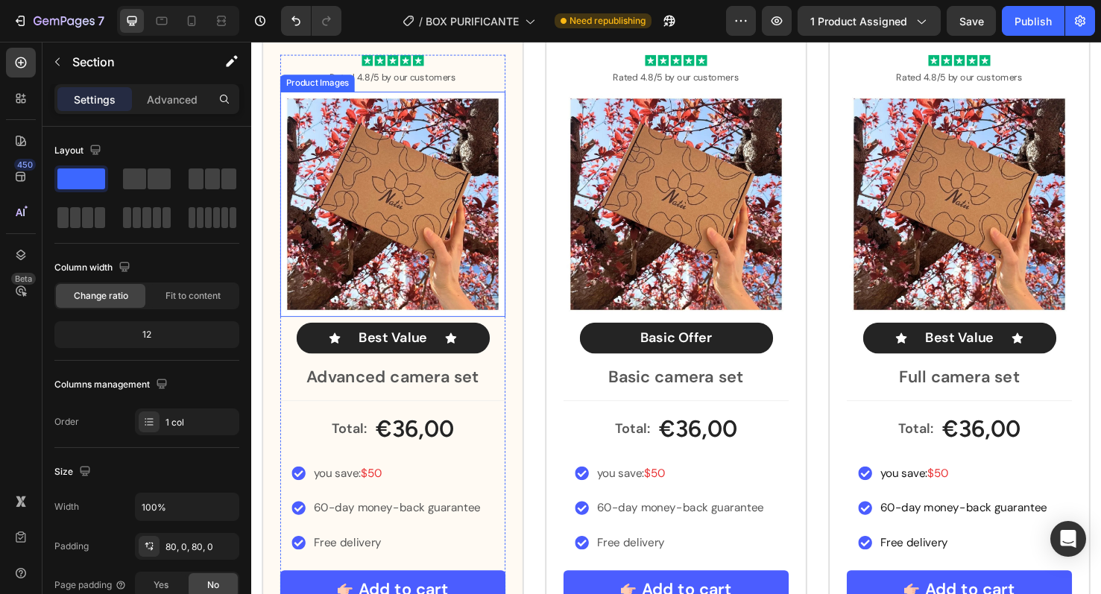
click at [447, 278] on img at bounding box center [400, 212] width 237 height 237
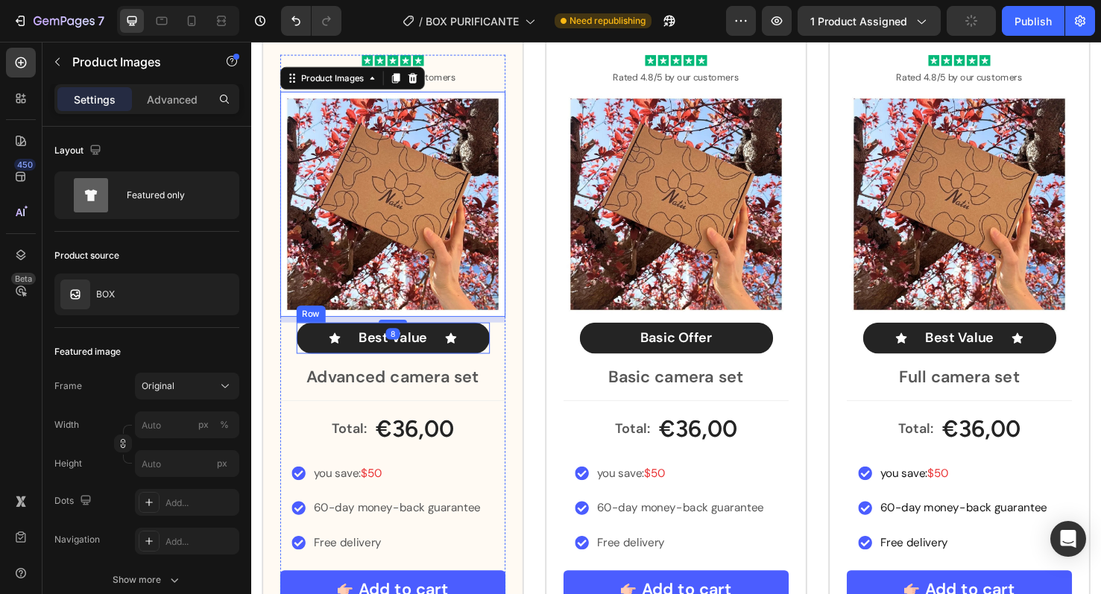
click at [443, 348] on div "Icon Best Value Text Block Icon Row" at bounding box center [400, 354] width 203 height 34
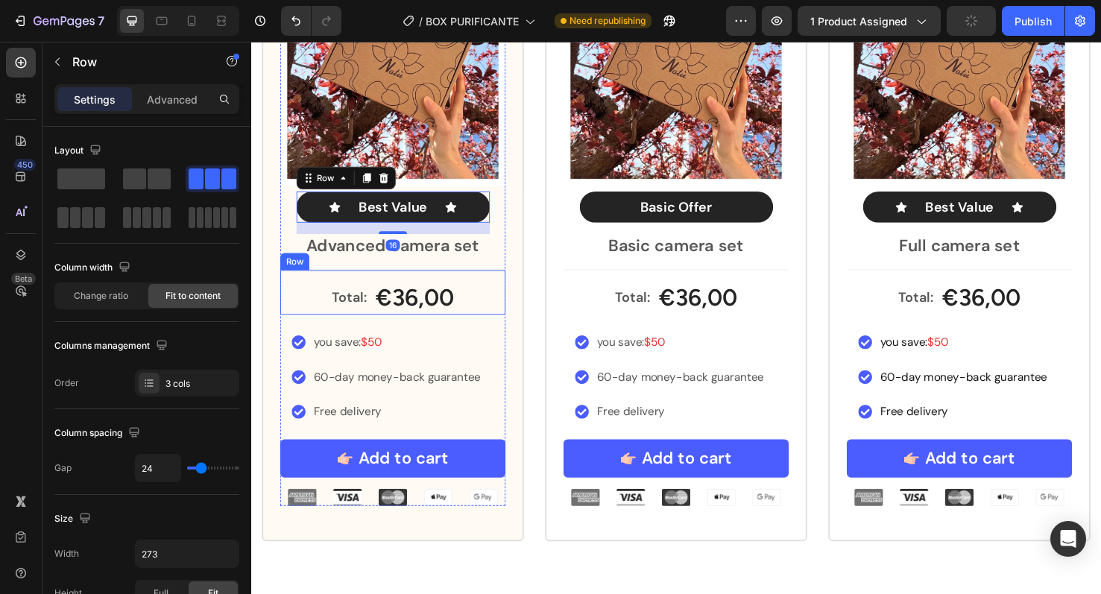
scroll to position [1136, 0]
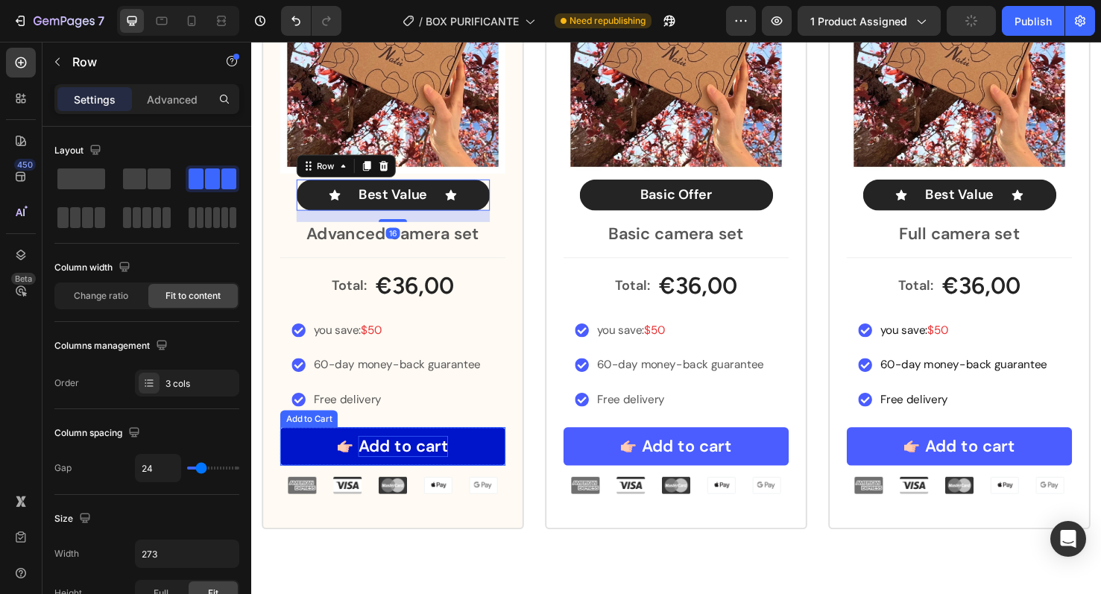
click at [450, 468] on div "Add to cart" at bounding box center [411, 467] width 95 height 22
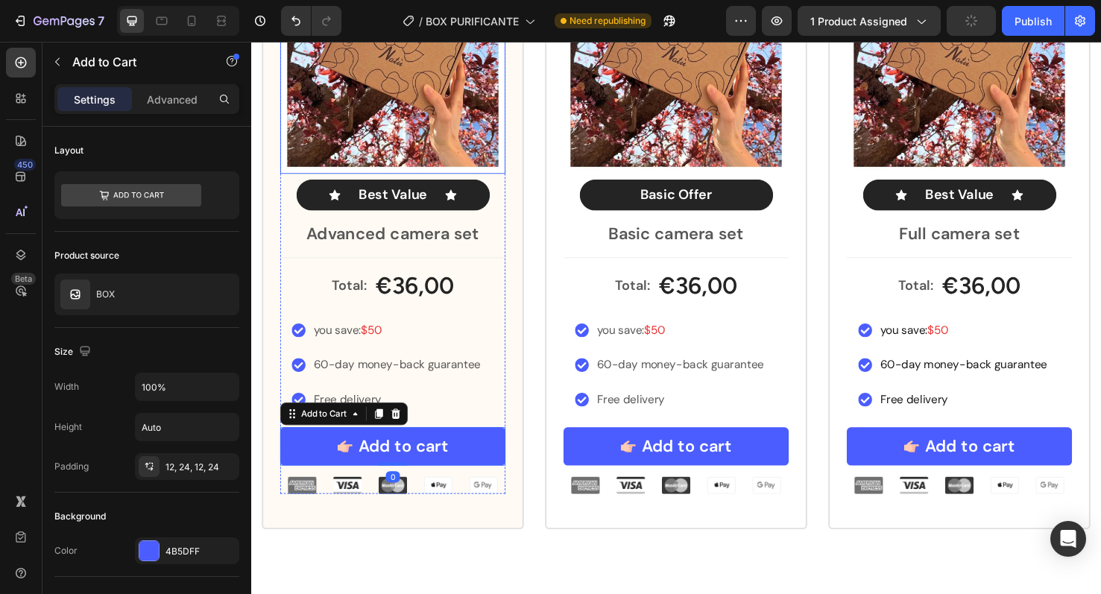
click at [446, 131] on img at bounding box center [400, 61] width 237 height 237
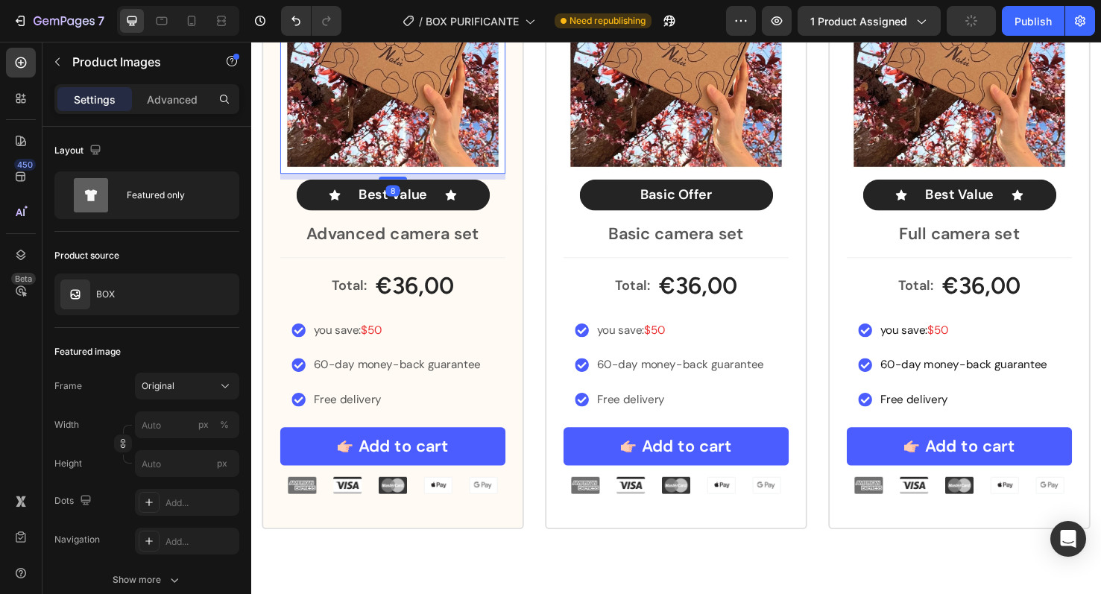
scroll to position [1040, 0]
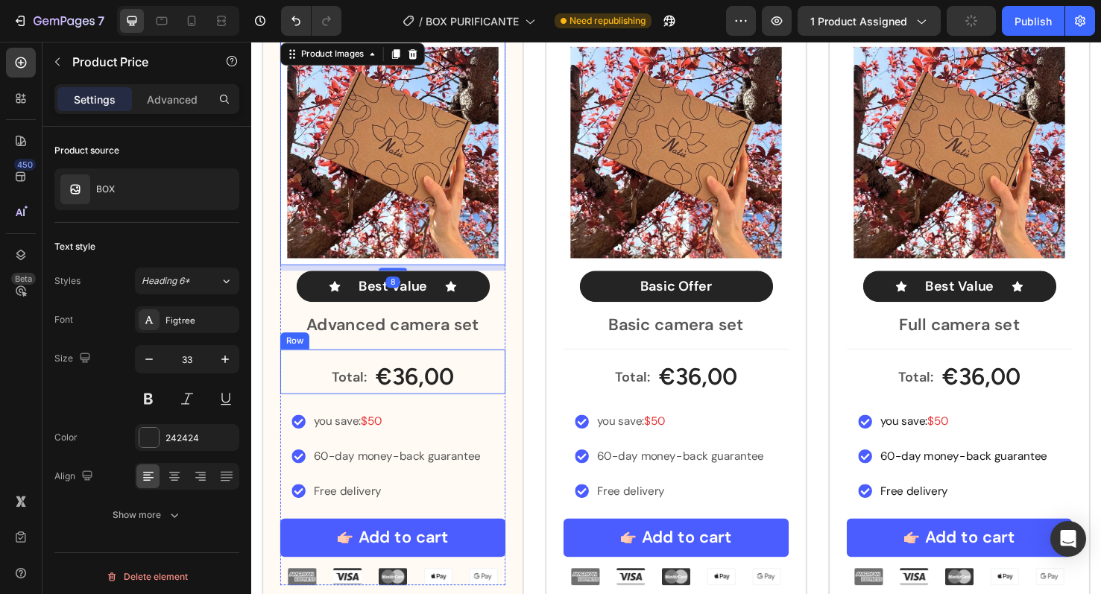
click at [432, 378] on div "€36,00" at bounding box center [423, 394] width 85 height 35
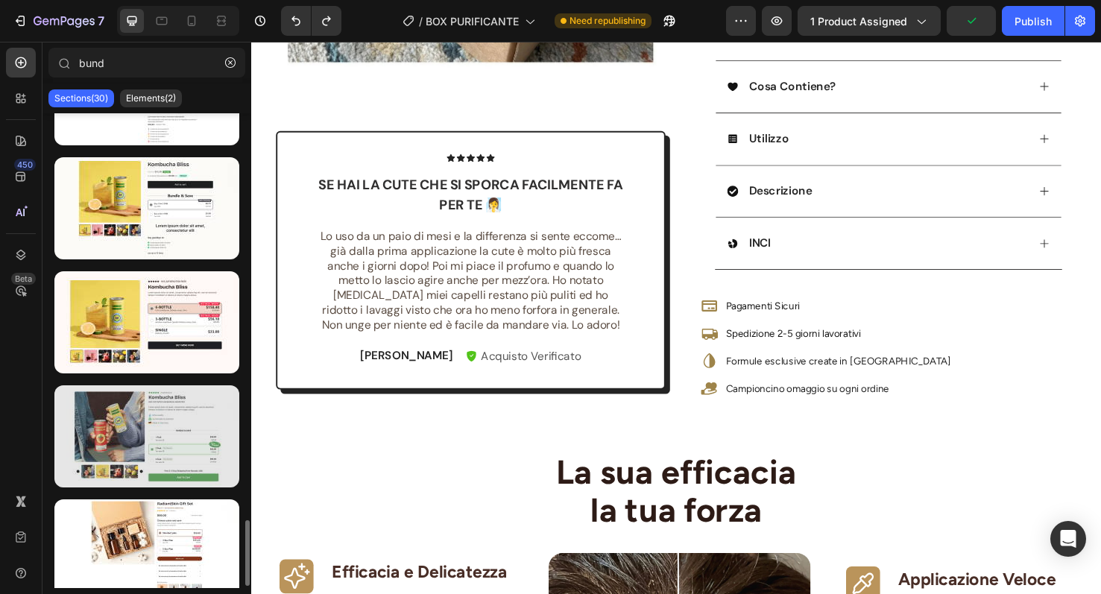
scroll to position [2940, 0]
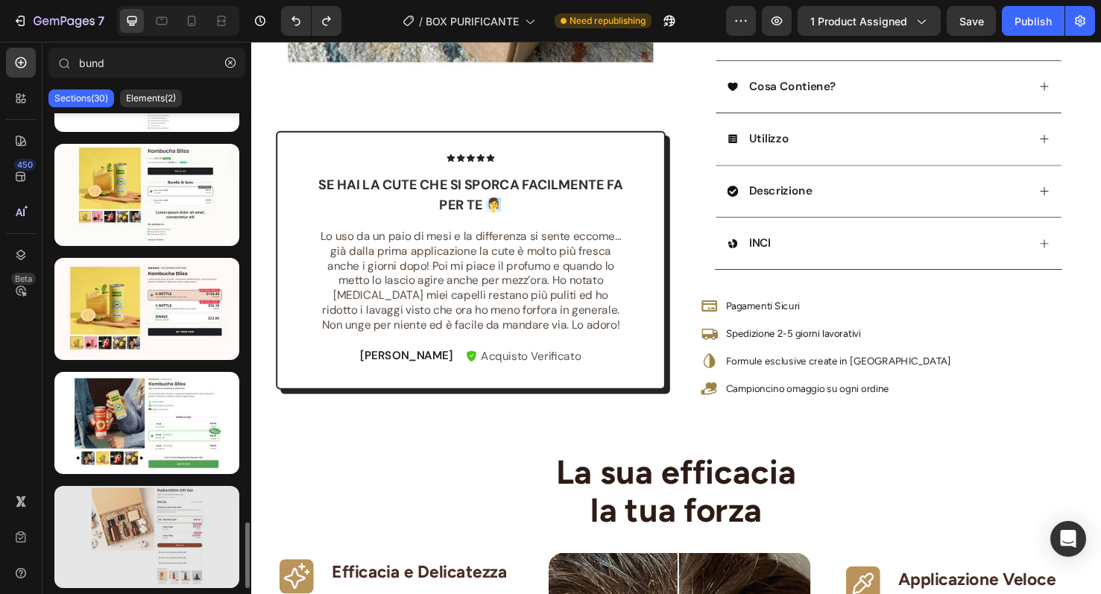
click at [200, 537] on div at bounding box center [146, 537] width 185 height 102
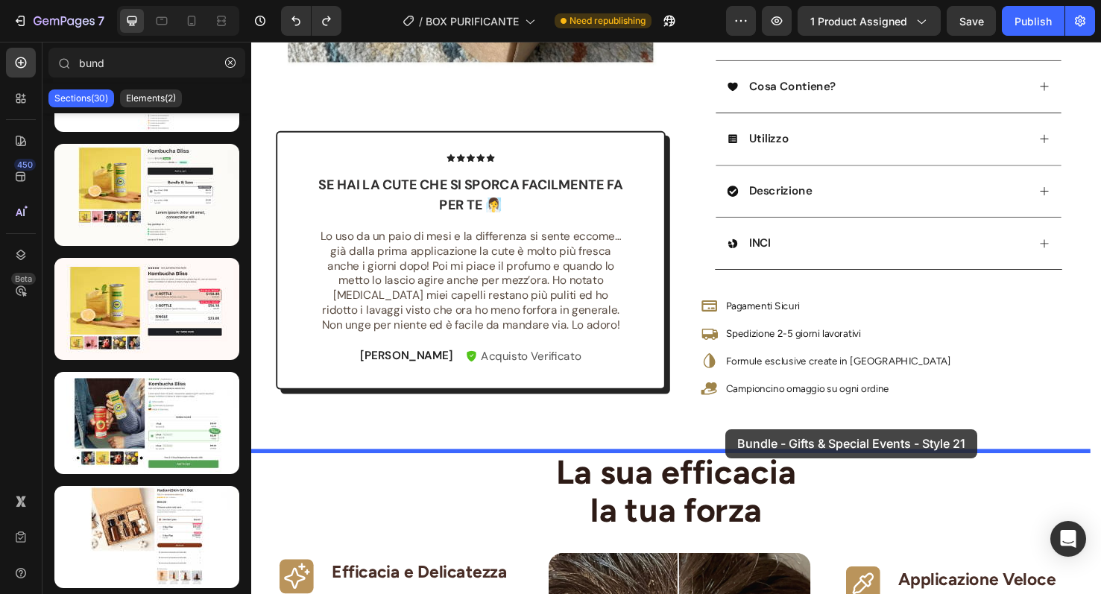
drag, startPoint x: 434, startPoint y: 572, endPoint x: 750, endPoint y: 450, distance: 338.6
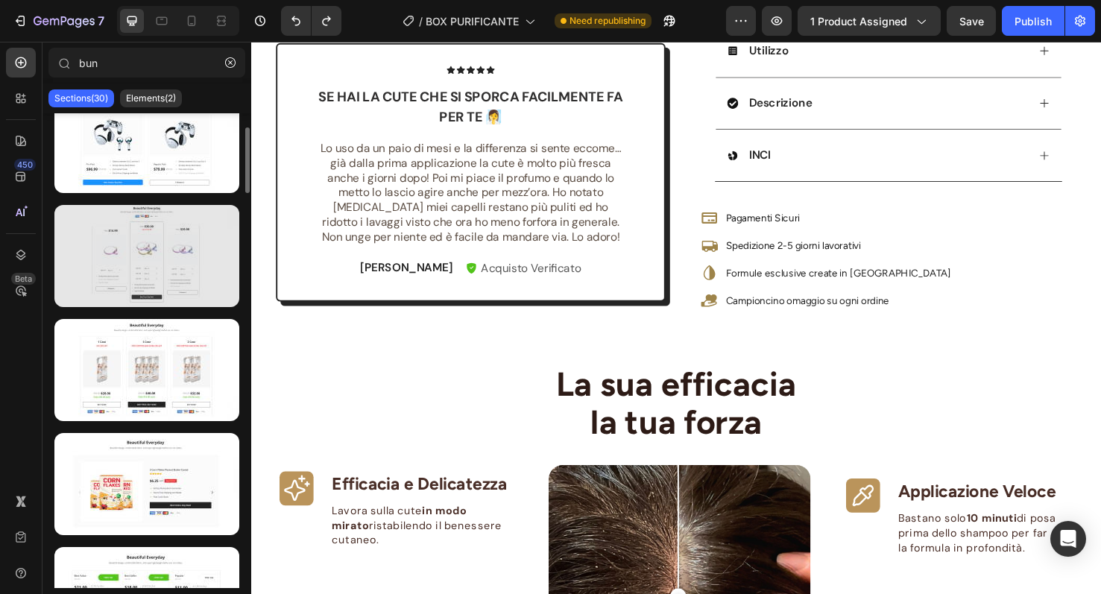
scroll to position [148, 0]
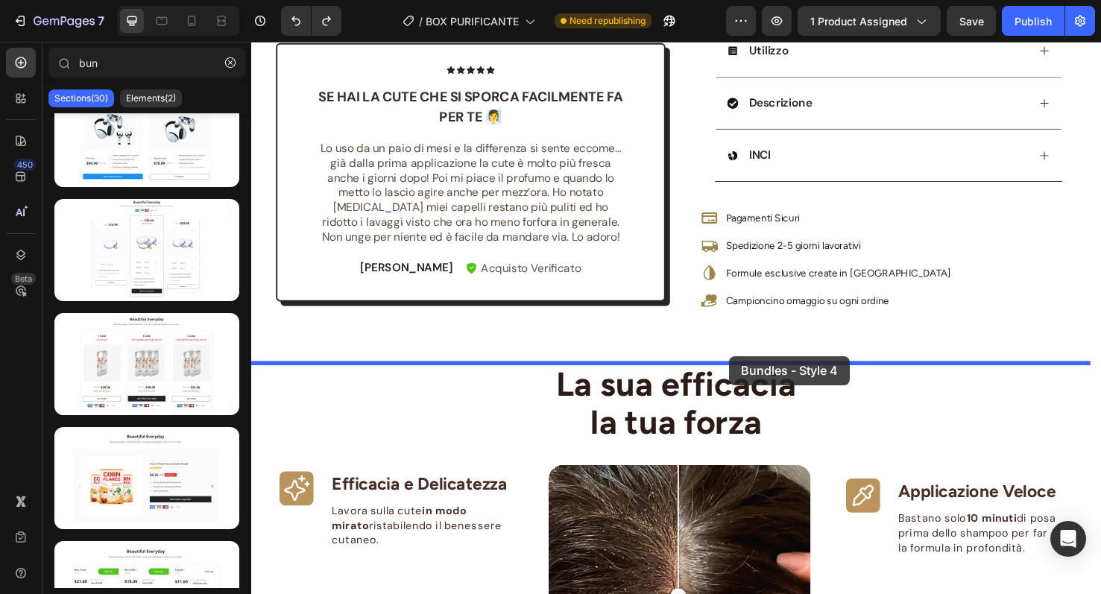
drag, startPoint x: 399, startPoint y: 289, endPoint x: 754, endPoint y: 373, distance: 364.5
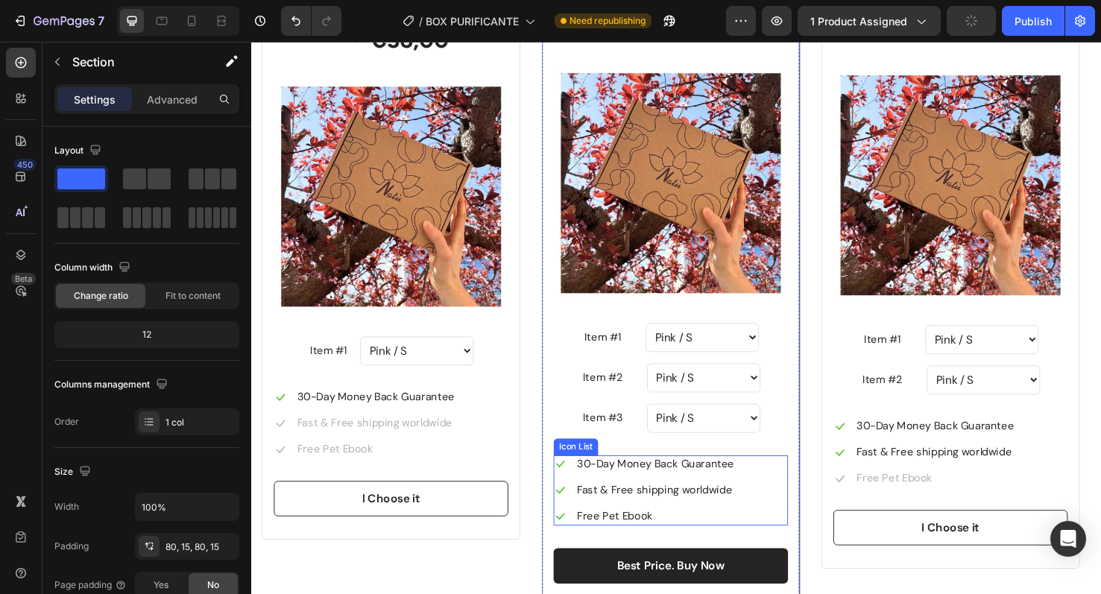
scroll to position [1286, 0]
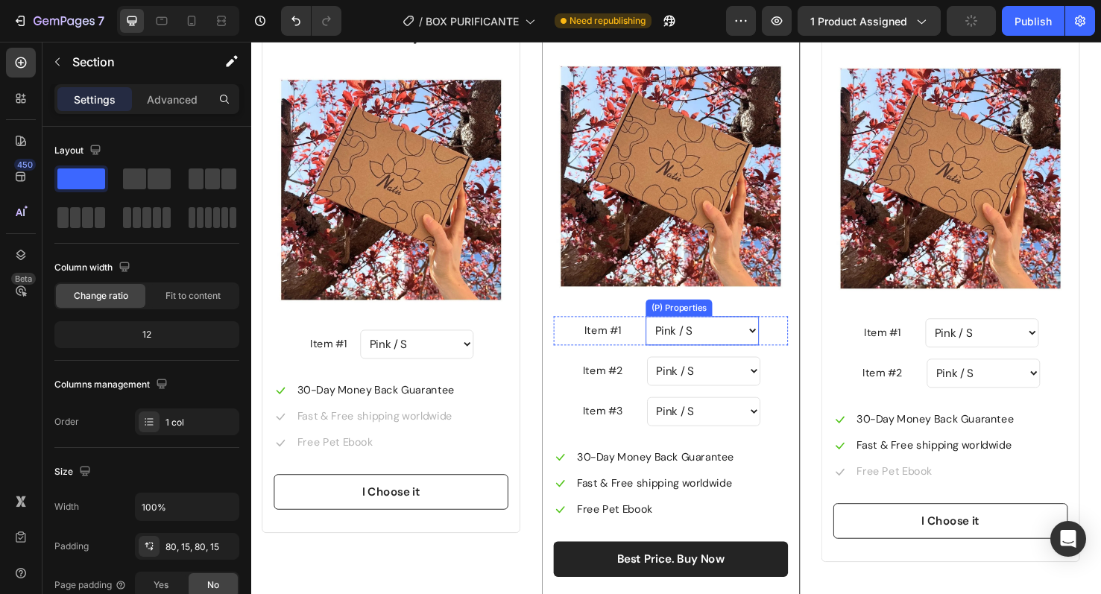
click at [731, 361] on select "Pink / S Pink / M Pink / L Blue / S Blue / M Blue / L Yellow / S Yellow / M Yel…" at bounding box center [725, 345] width 119 height 31
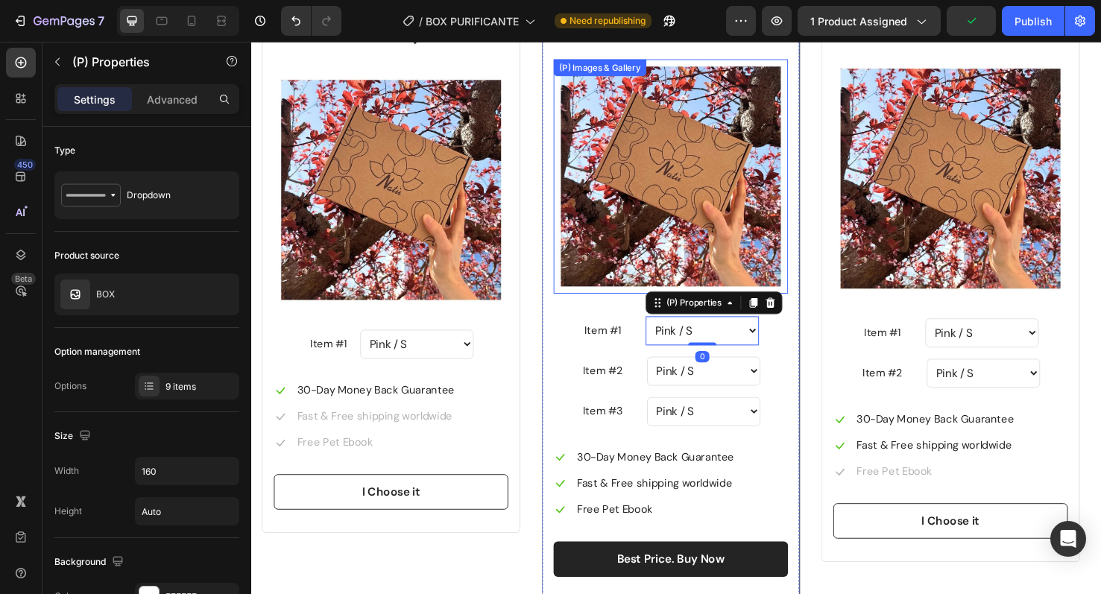
click at [714, 262] on img at bounding box center [692, 183] width 247 height 247
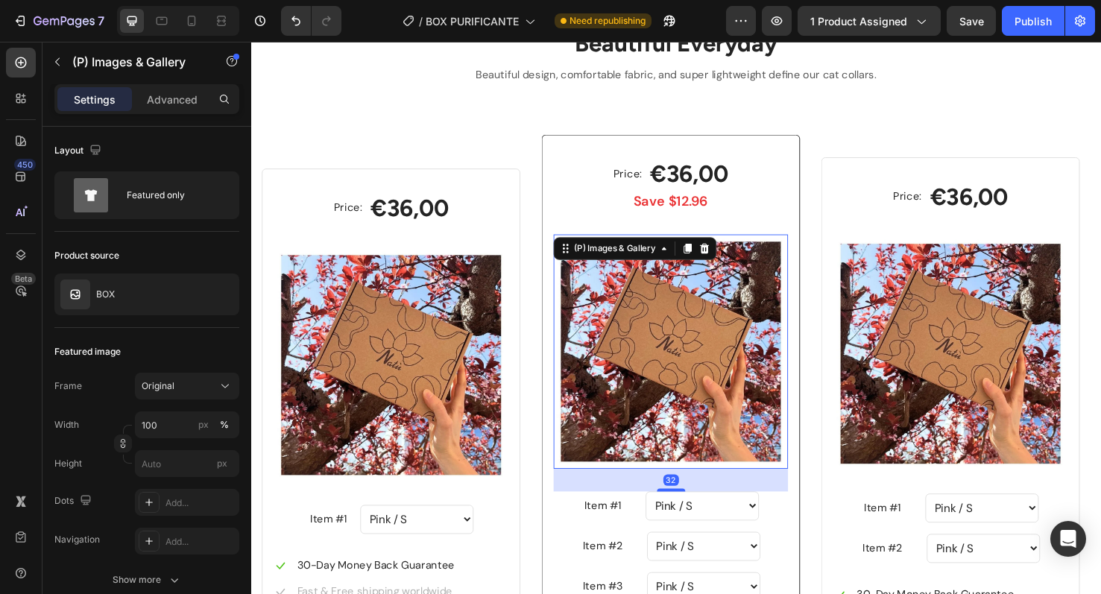
scroll to position [1084, 0]
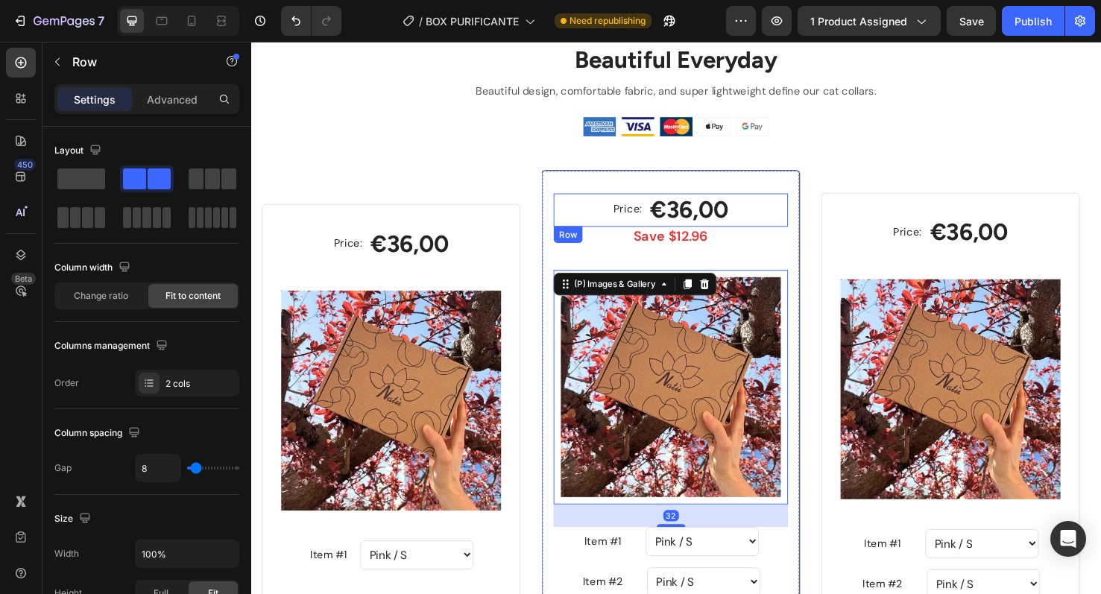
click at [779, 215] on div "Price: Text block €36,00 (P) Price (P) Price Row" at bounding box center [692, 218] width 247 height 35
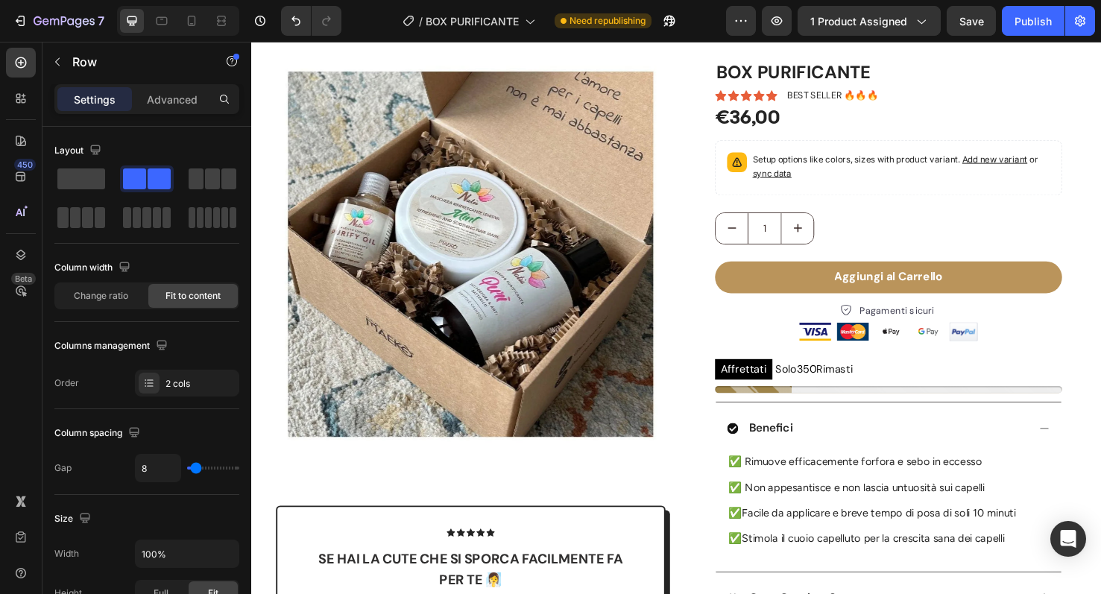
scroll to position [0, 0]
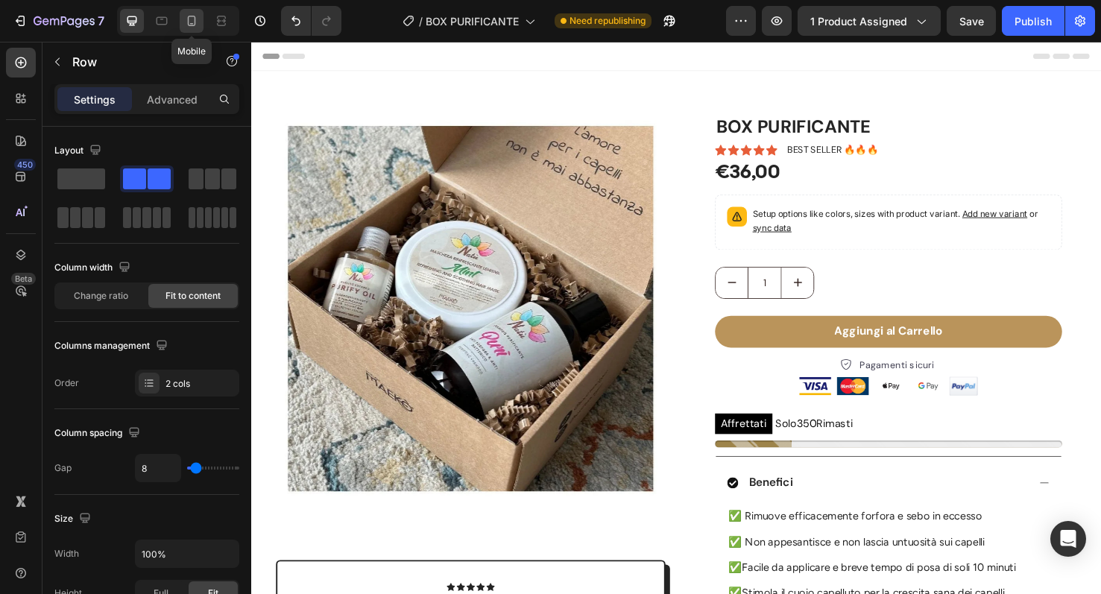
click at [189, 15] on icon at bounding box center [191, 20] width 15 height 15
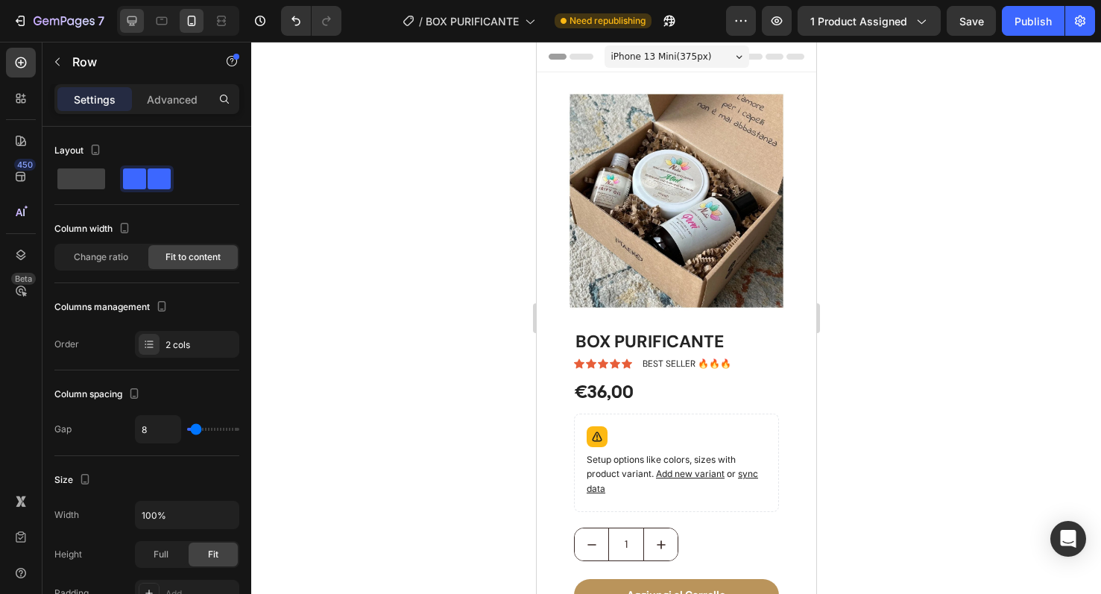
click at [125, 25] on icon at bounding box center [131, 20] width 15 height 15
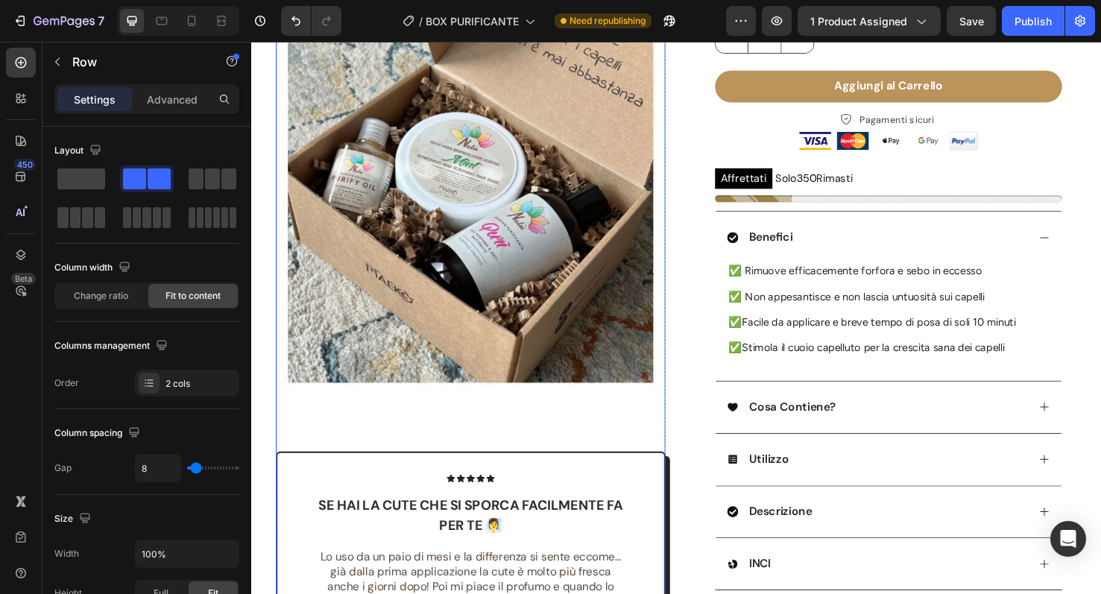
scroll to position [795, 0]
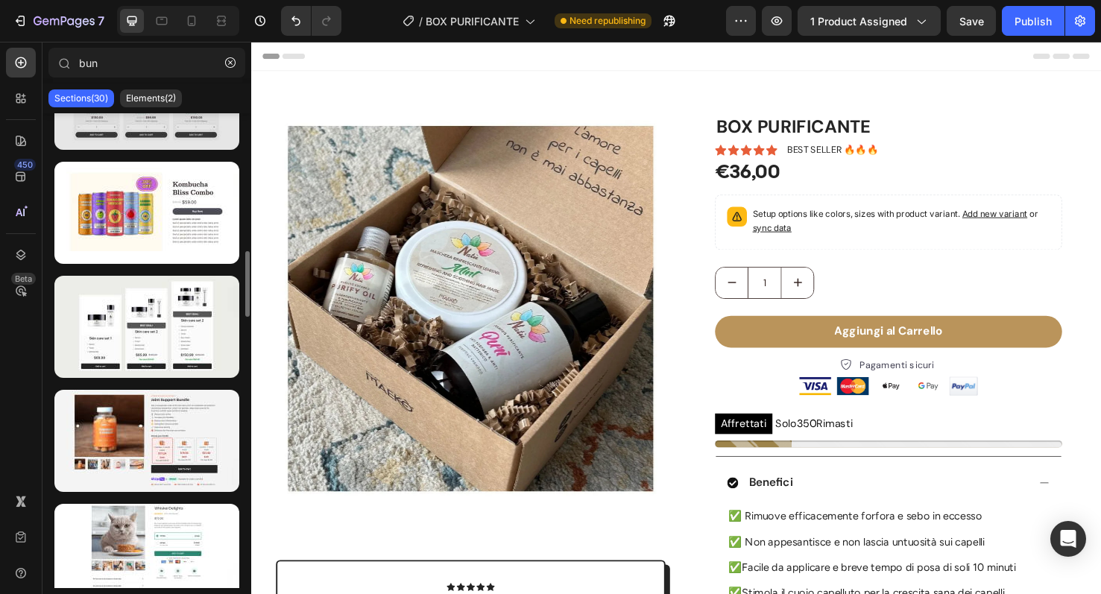
scroll to position [985, 0]
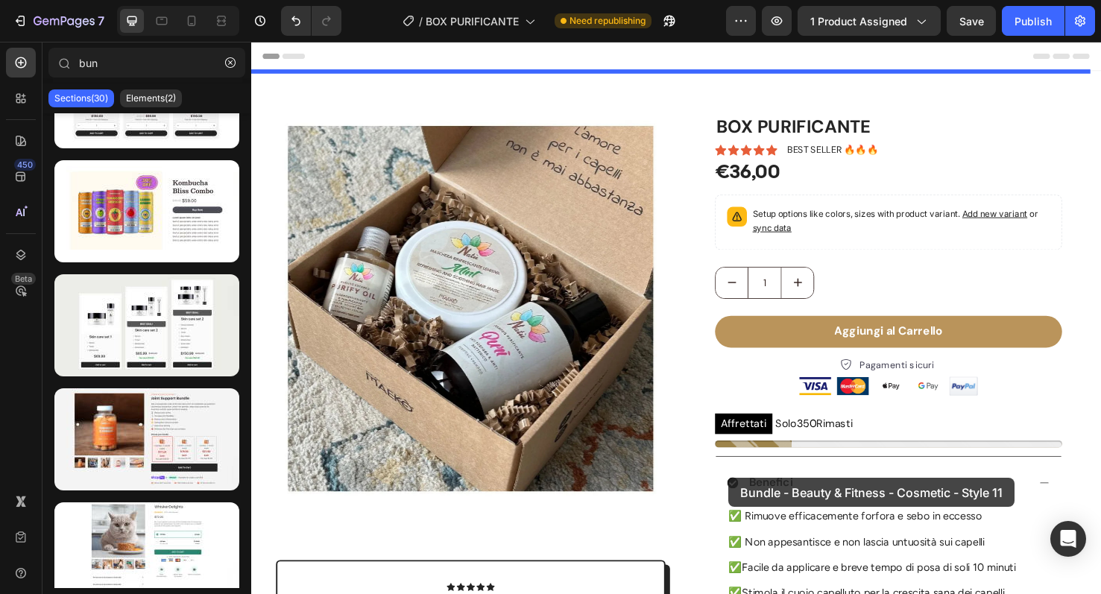
drag, startPoint x: 411, startPoint y: 405, endPoint x: 753, endPoint y: 500, distance: 355.0
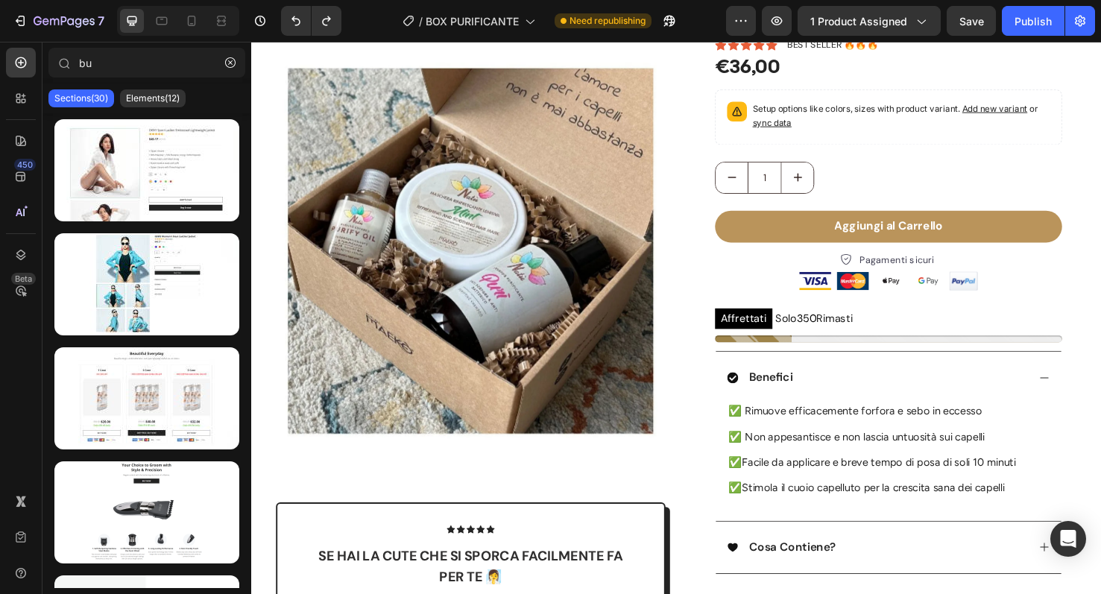
scroll to position [0, 0]
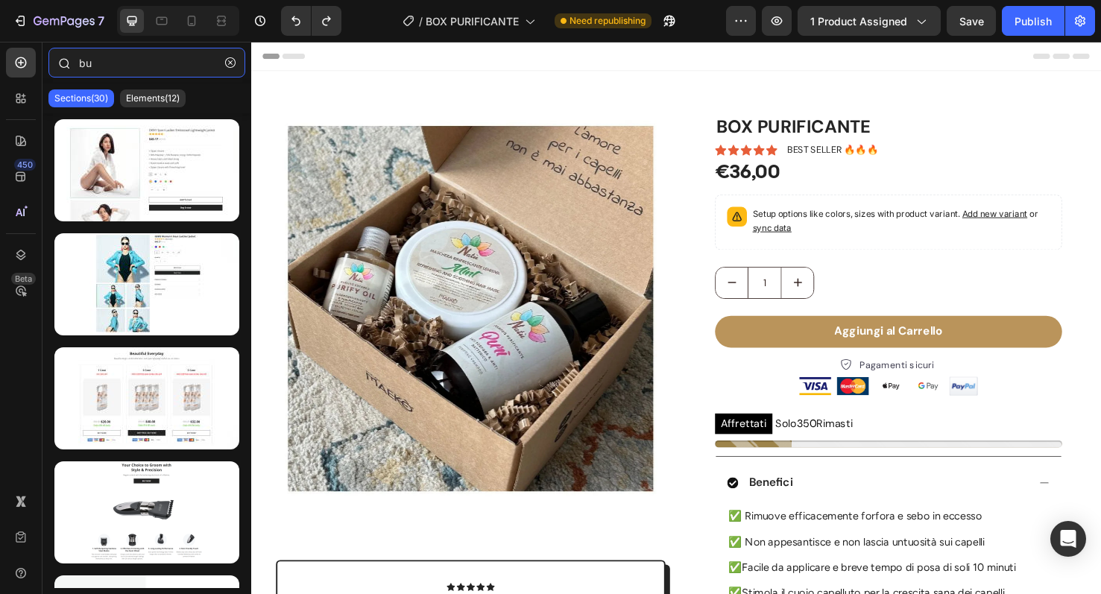
click at [111, 61] on input "bu" at bounding box center [146, 63] width 197 height 30
type input "bu"
click at [229, 63] on icon "button" at bounding box center [230, 62] width 10 height 10
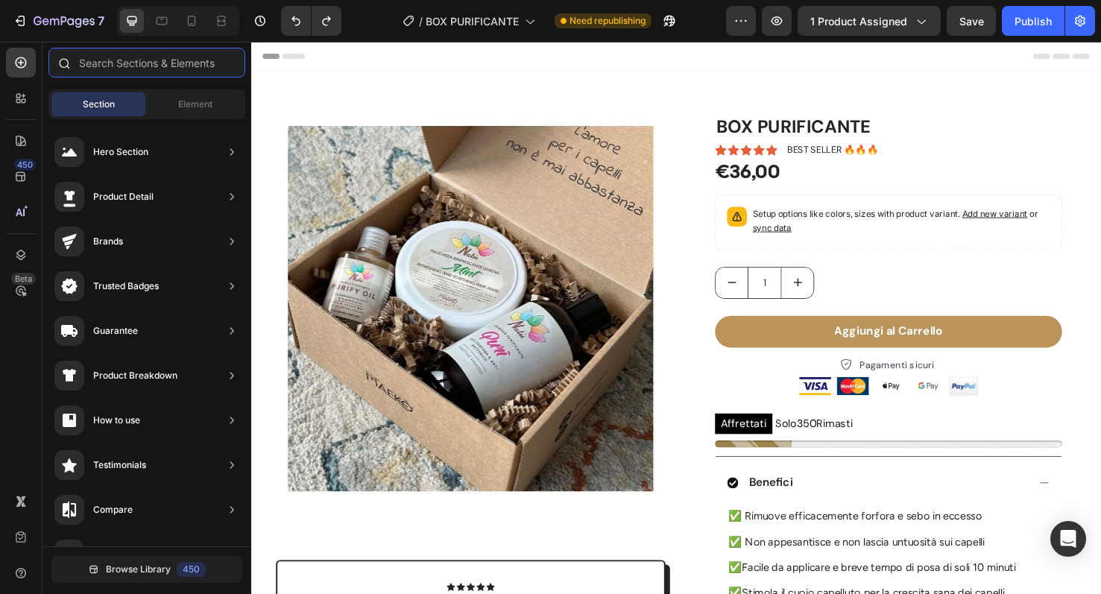
click at [158, 61] on input "text" at bounding box center [146, 63] width 197 height 30
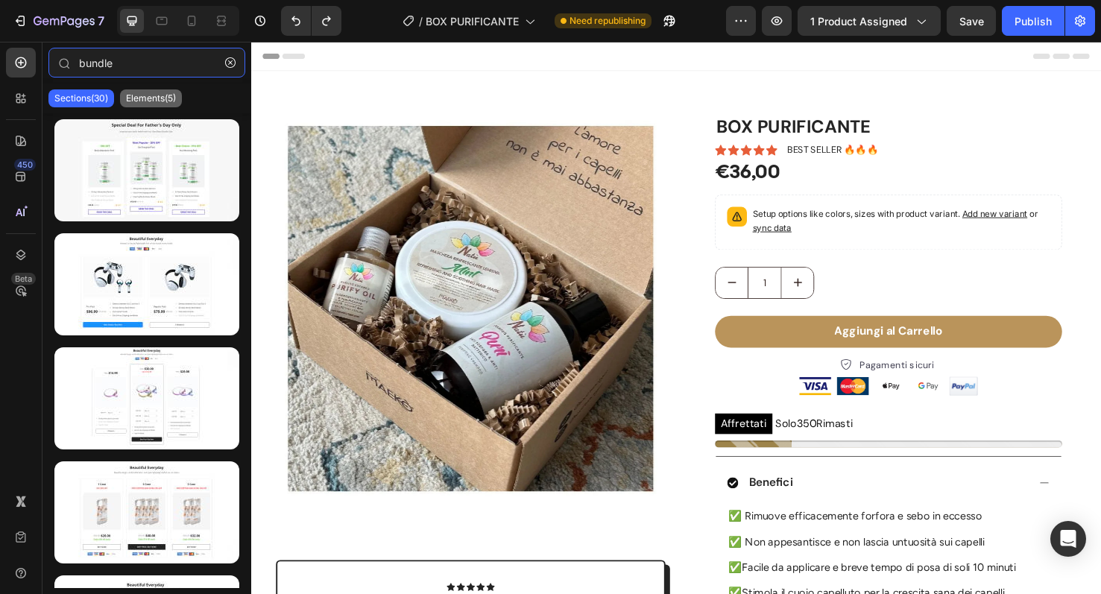
type input "bundle"
click at [165, 96] on p "Elements(5)" at bounding box center [151, 98] width 50 height 12
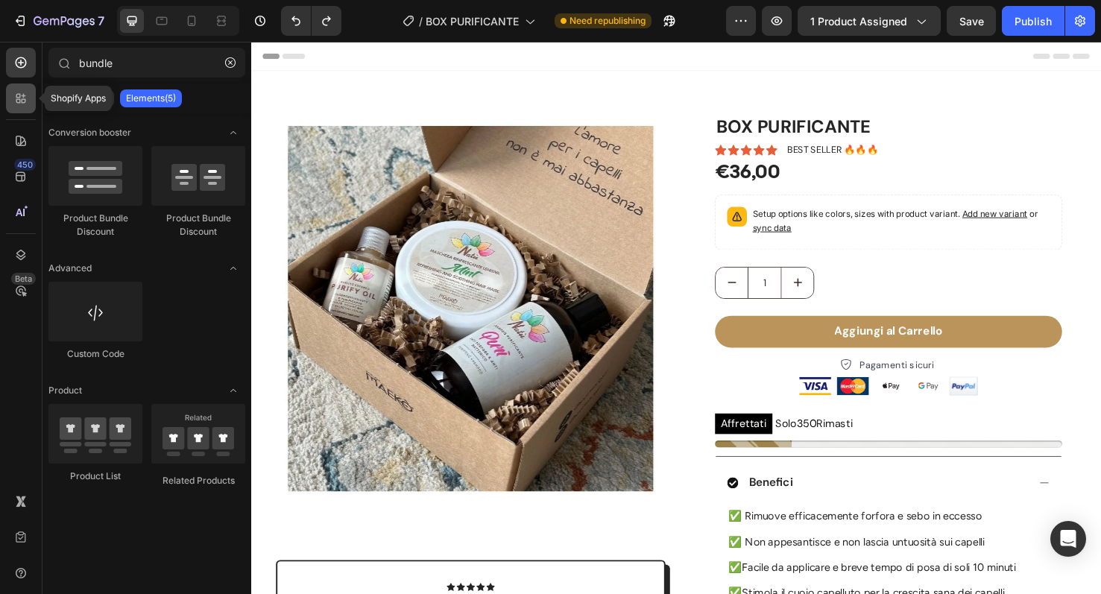
click at [23, 101] on icon at bounding box center [20, 98] width 15 height 15
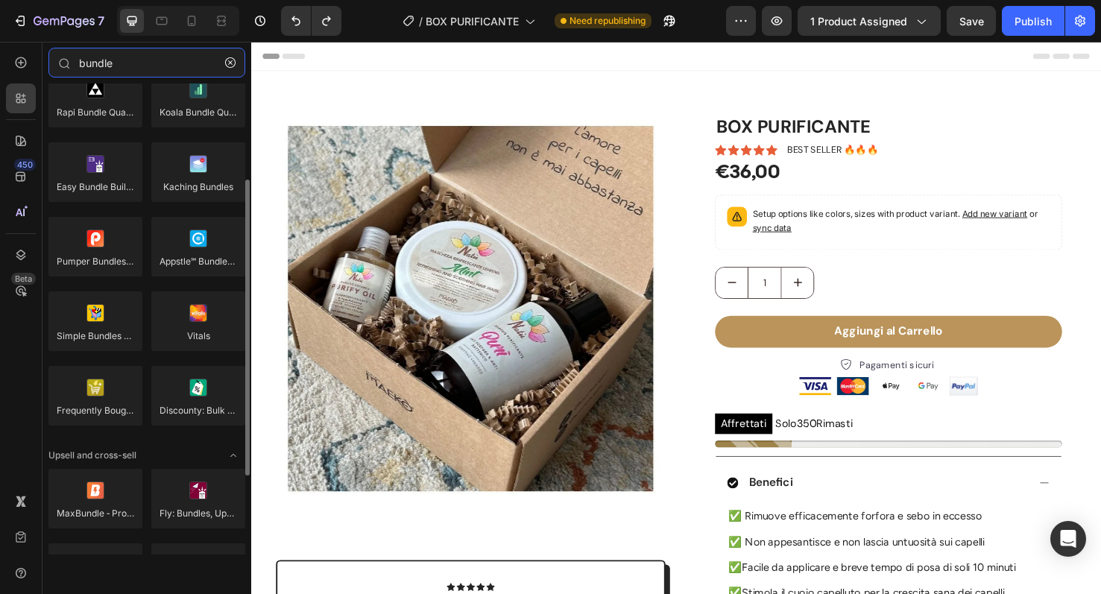
scroll to position [212, 0]
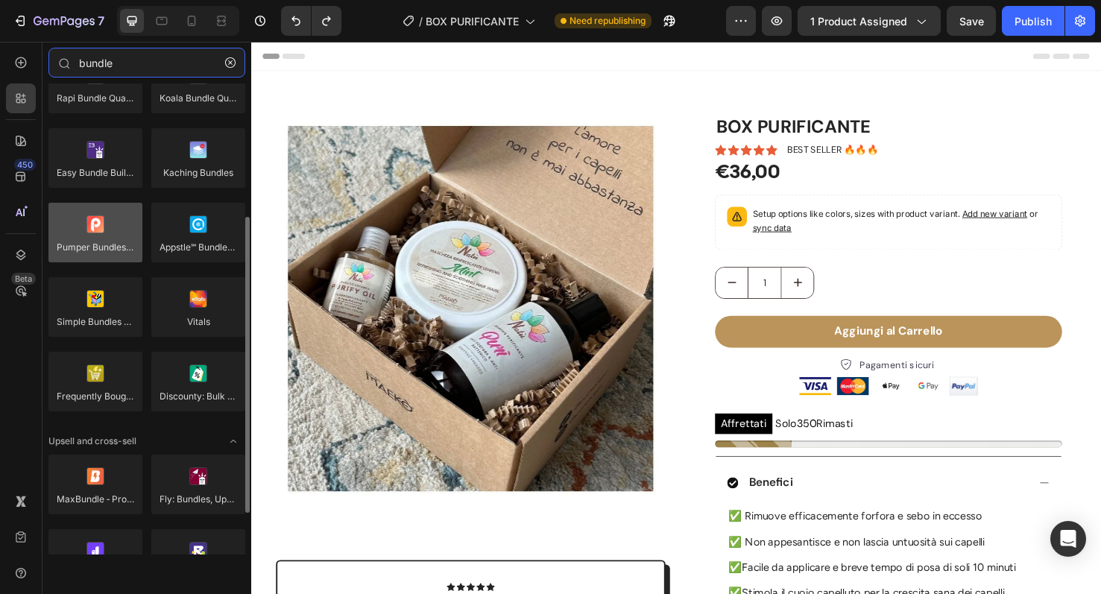
type input "bundle"
click at [101, 228] on div at bounding box center [95, 233] width 94 height 60
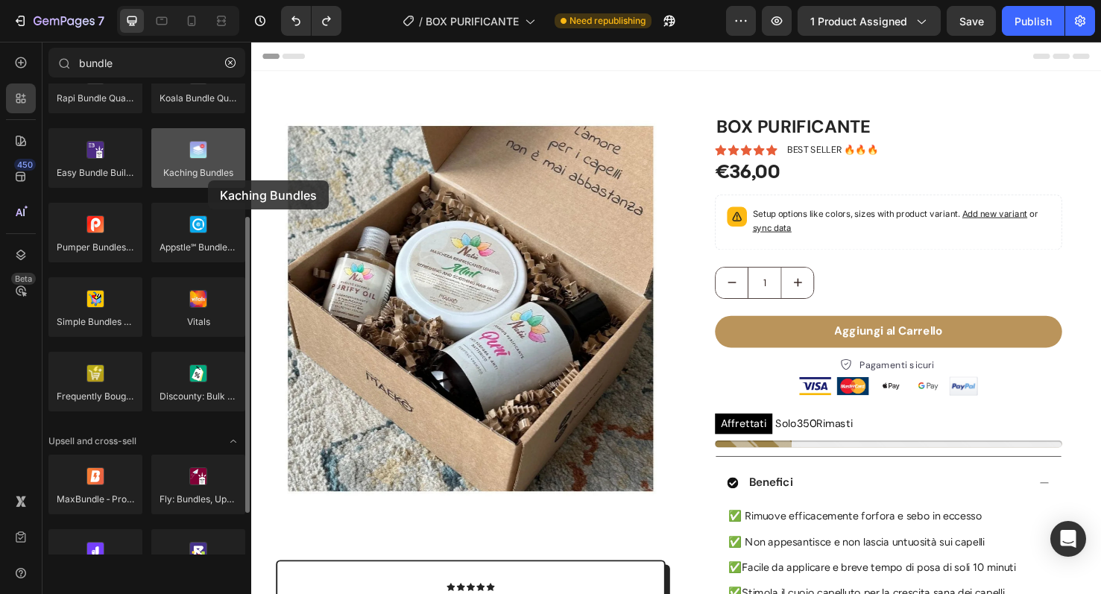
click at [208, 180] on div at bounding box center [198, 158] width 94 height 60
click at [194, 164] on div at bounding box center [198, 158] width 94 height 60
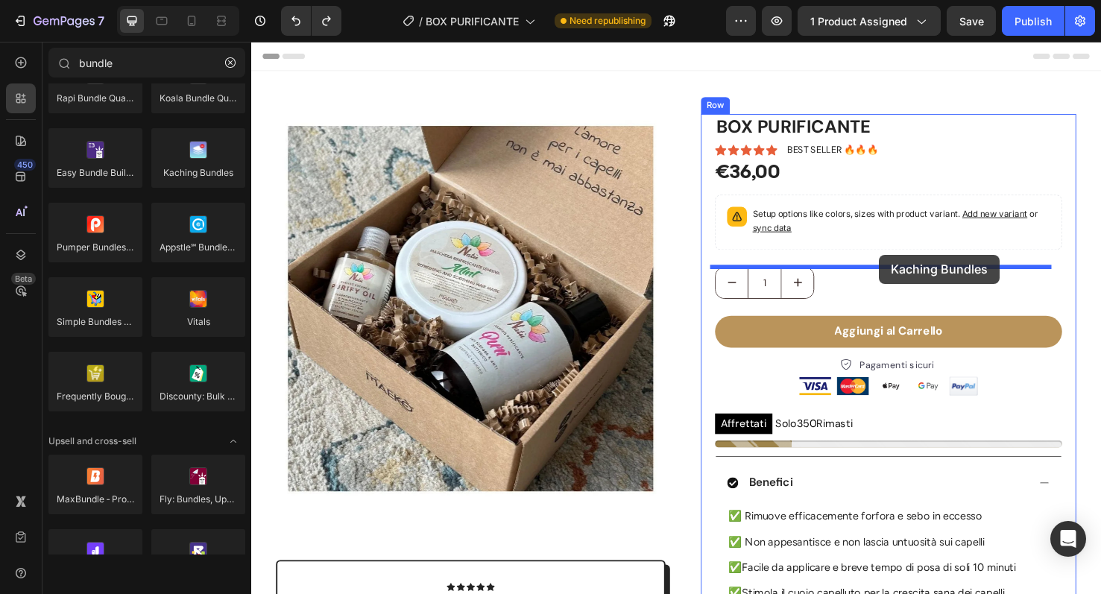
drag, startPoint x: 445, startPoint y: 206, endPoint x: 912, endPoint y: 266, distance: 470.5
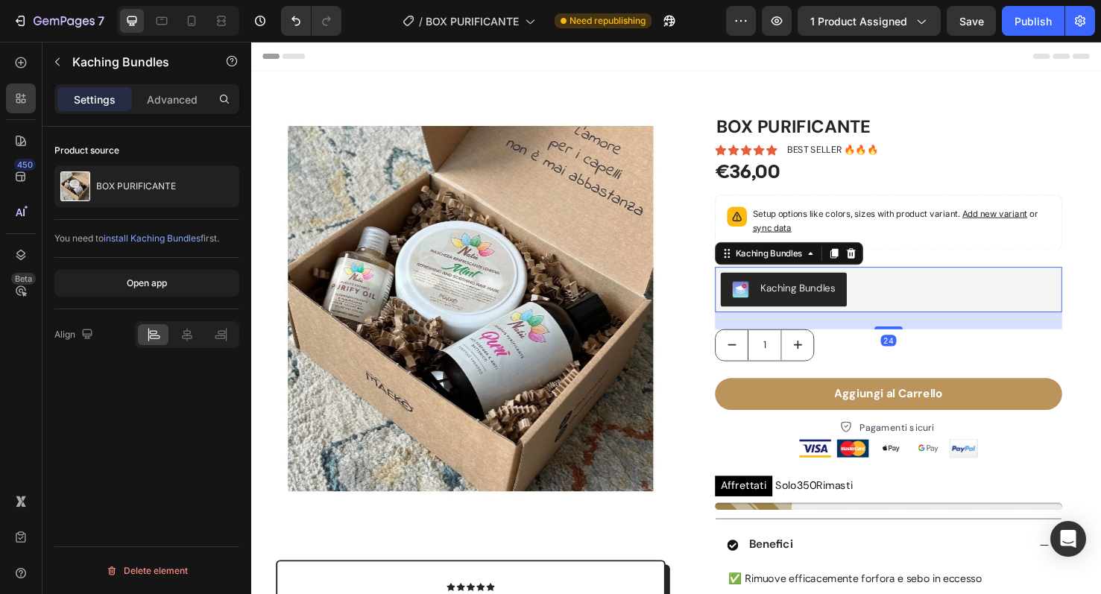
click at [157, 237] on span "install Kaching Bundles" at bounding box center [152, 238] width 97 height 11
click at [847, 305] on div "Kaching Bundles" at bounding box center [826, 301] width 79 height 16
click at [50, 17] on icon "button" at bounding box center [64, 22] width 61 height 13
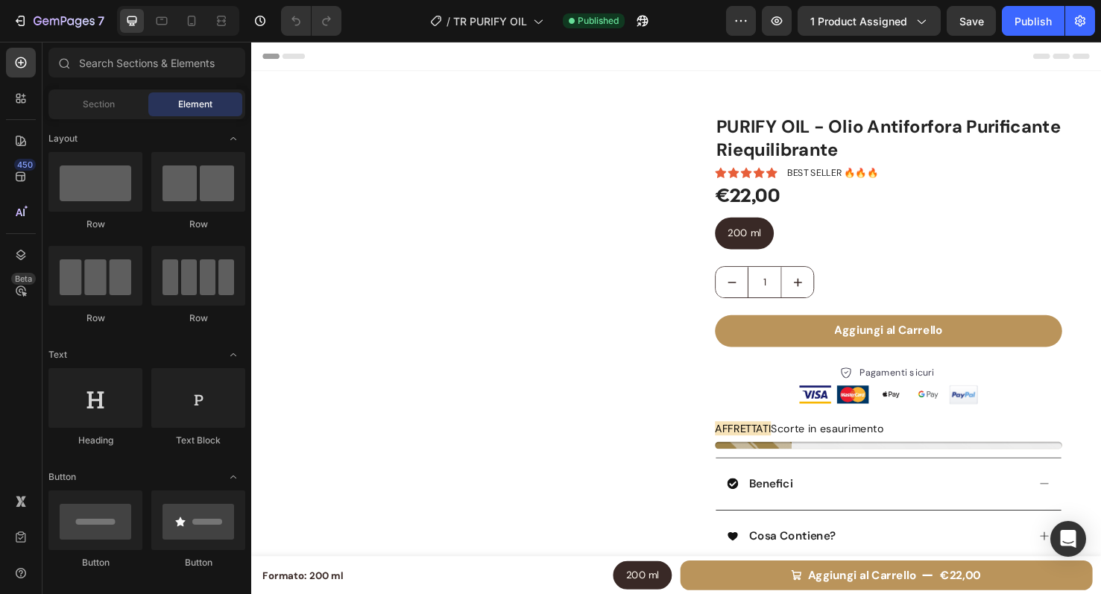
radio input "false"
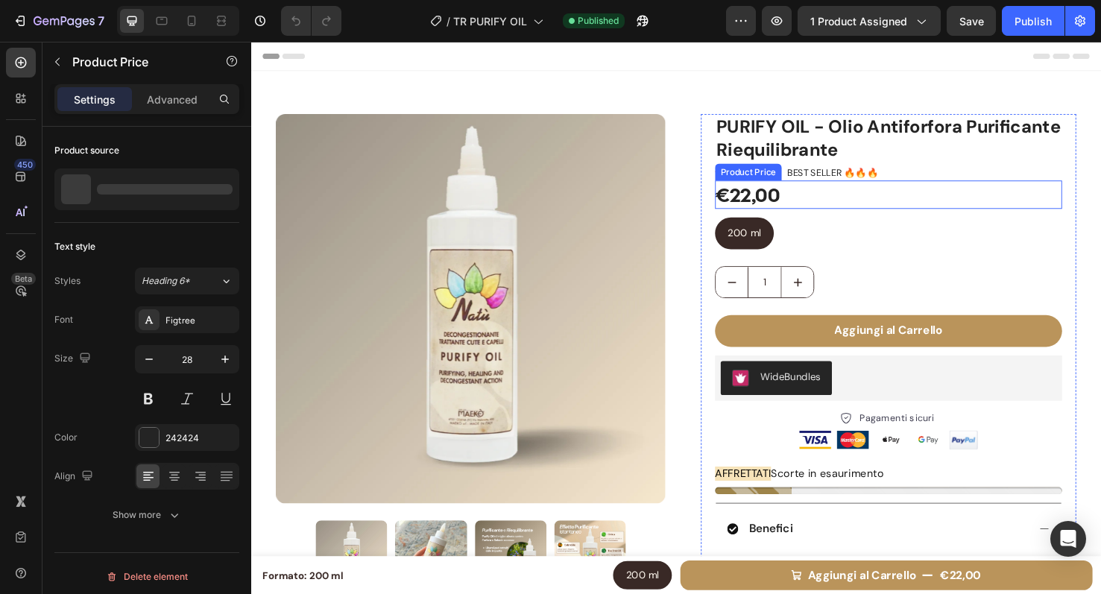
click at [842, 203] on div "€22,00" at bounding box center [921, 202] width 365 height 30
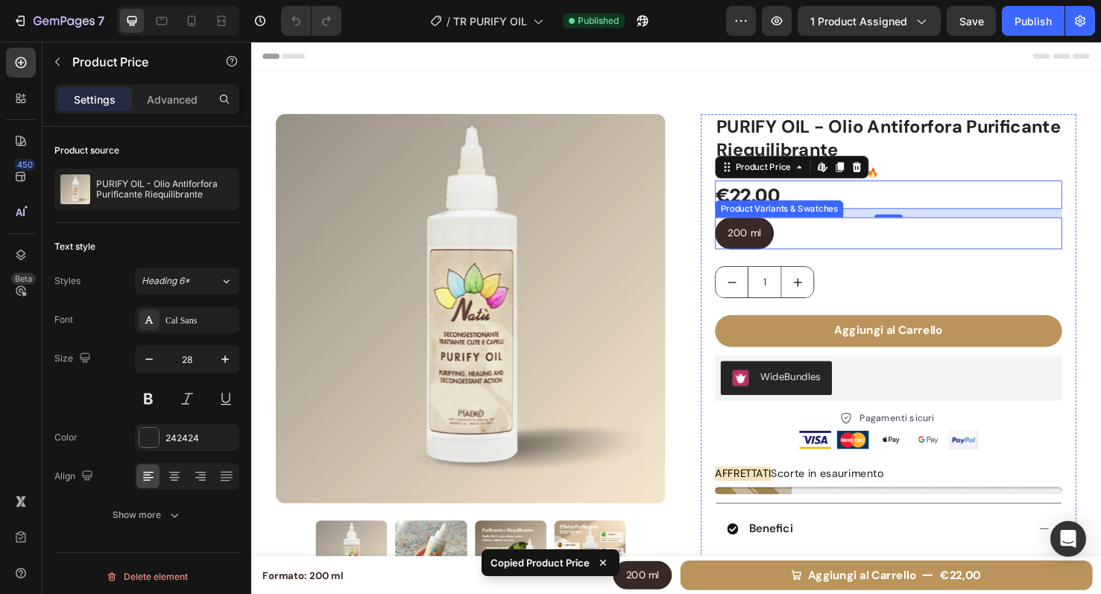
click at [835, 250] on div "200 ml 200 ml 200 ml" at bounding box center [921, 243] width 365 height 34
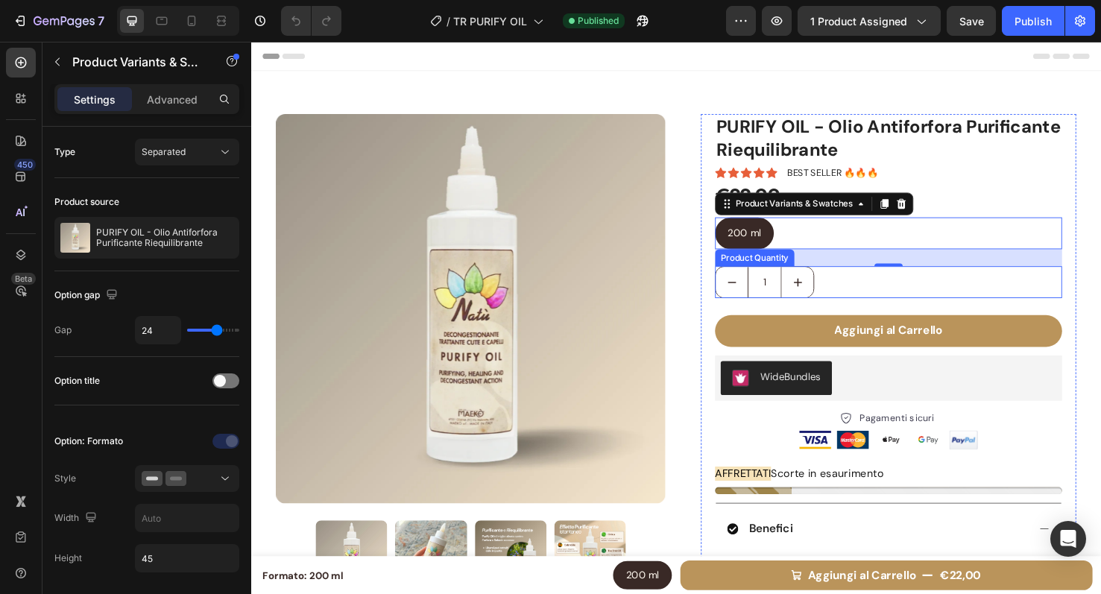
click at [873, 294] on div "1" at bounding box center [921, 294] width 365 height 34
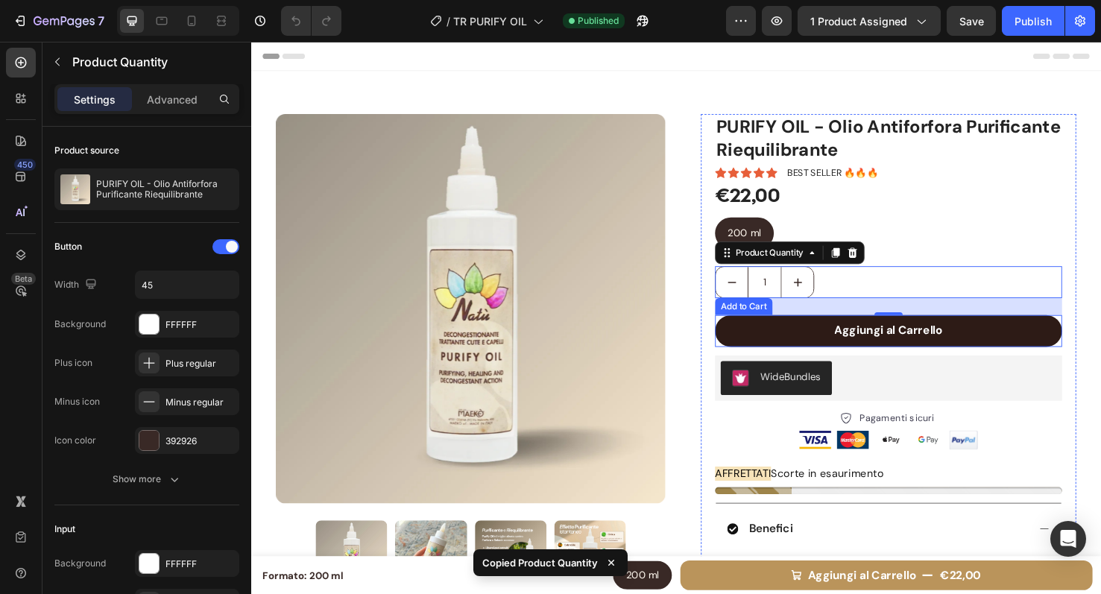
click at [983, 341] on button "Aggiungi al Carrello" at bounding box center [921, 346] width 365 height 34
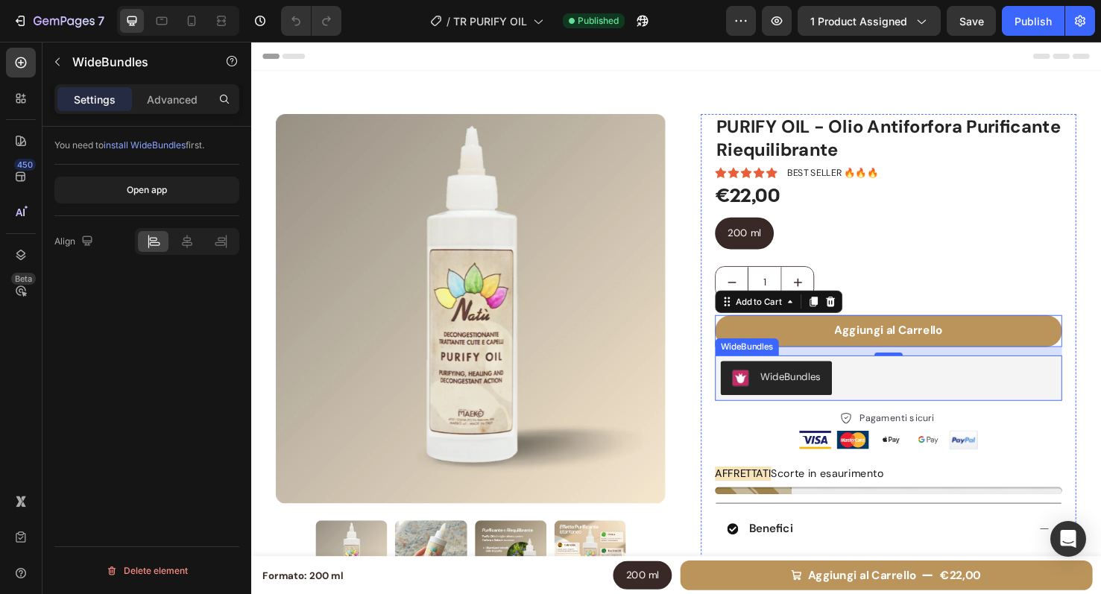
click at [883, 388] on div "WideBundles" at bounding box center [921, 395] width 353 height 36
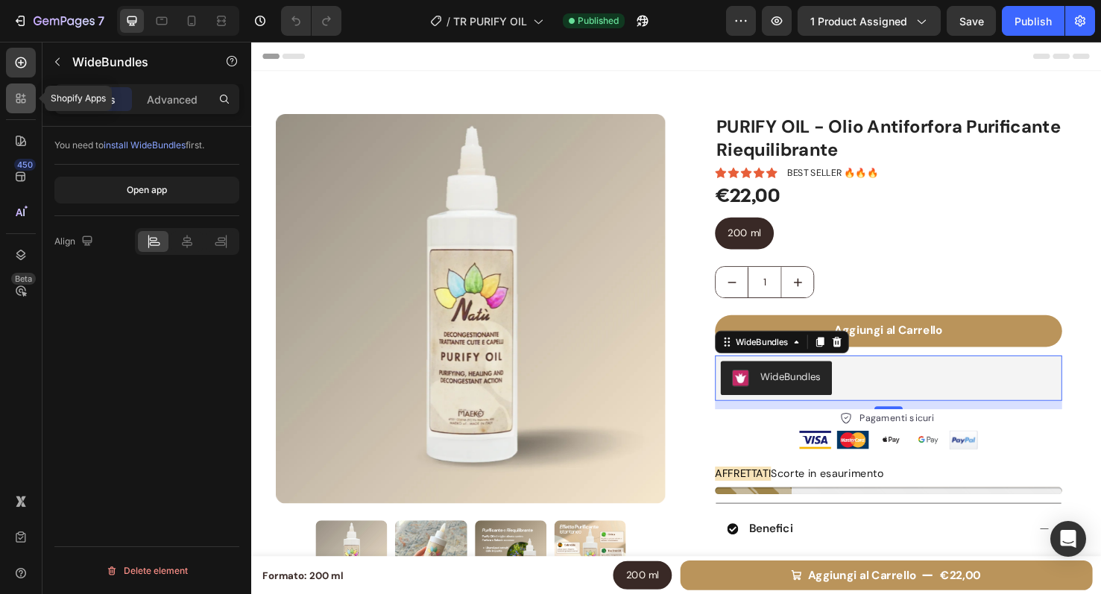
click at [25, 100] on icon at bounding box center [20, 98] width 15 height 15
radio input "false"
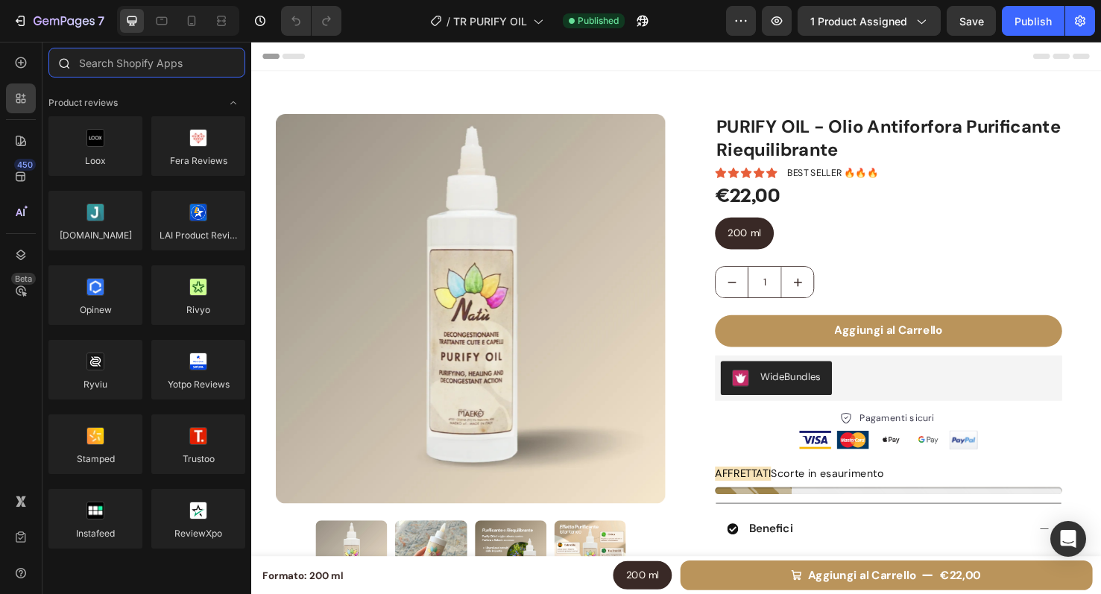
click at [119, 61] on input "text" at bounding box center [146, 63] width 197 height 30
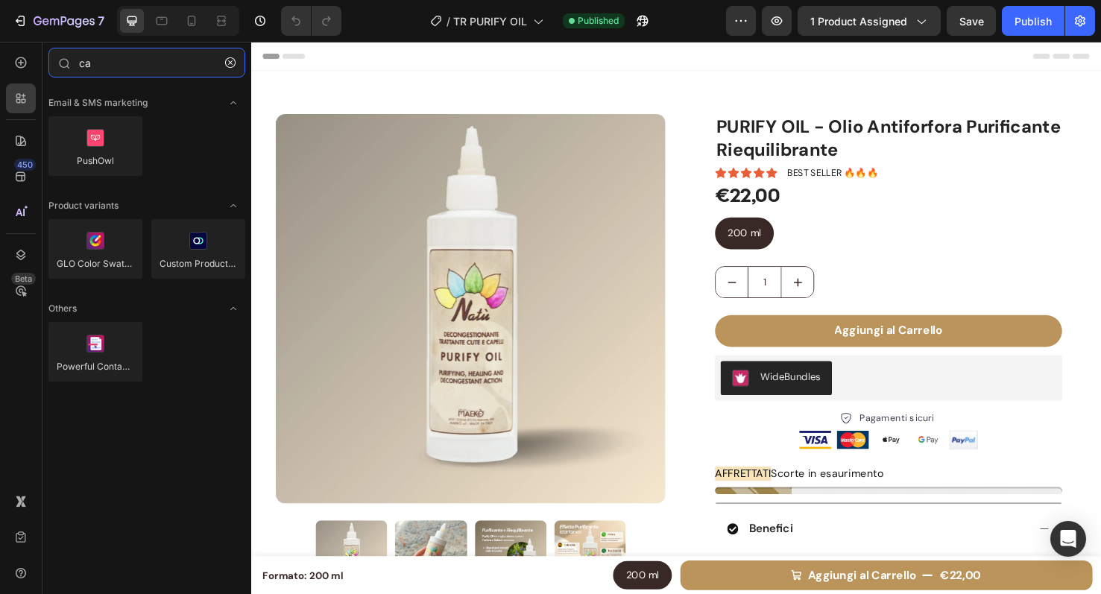
type input "c"
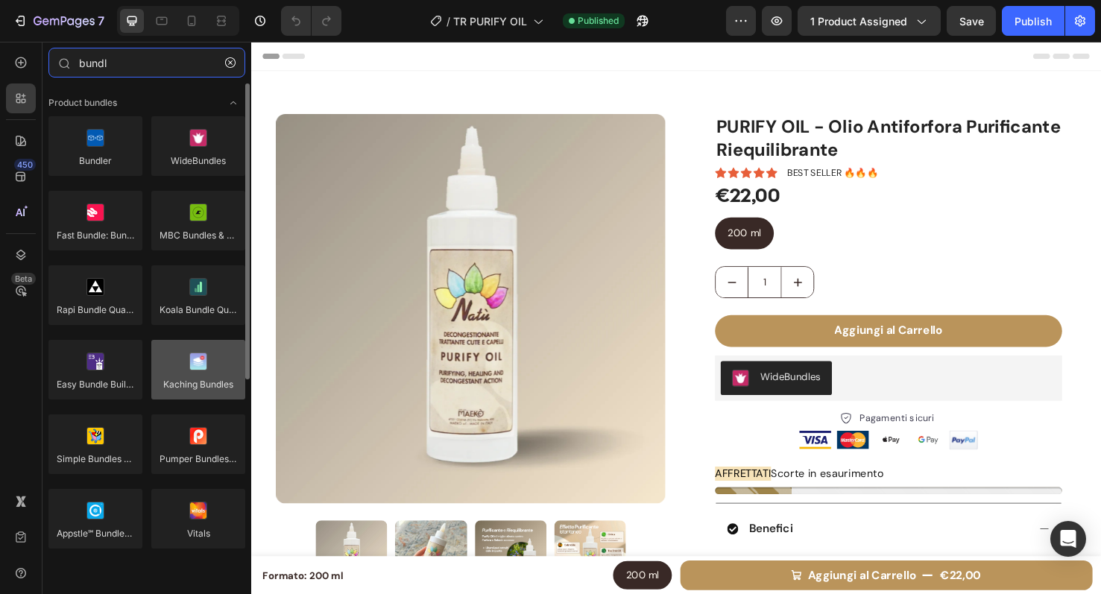
type input "bundl"
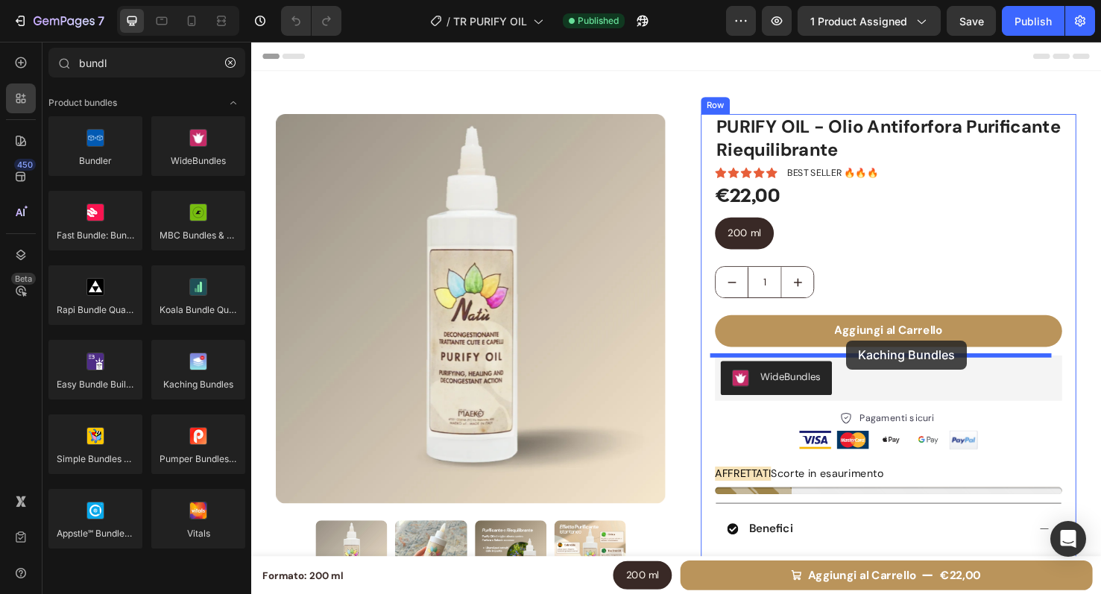
drag, startPoint x: 447, startPoint y: 410, endPoint x: 877, endPoint y: 356, distance: 433.4
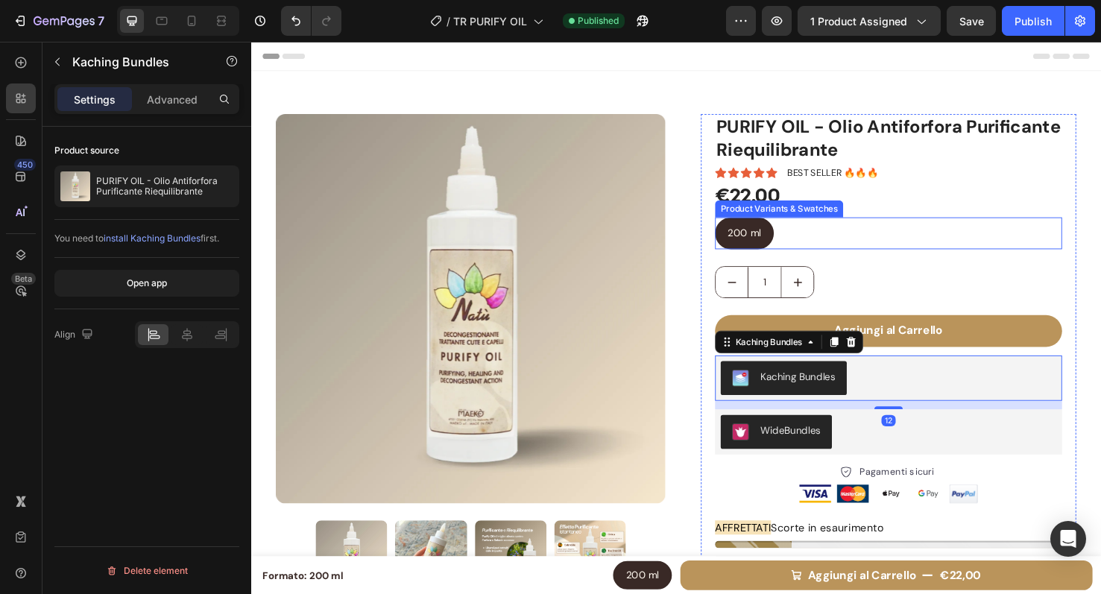
click at [953, 237] on div "200 ml 200 ml 200 ml" at bounding box center [921, 243] width 365 height 34
radio input "false"
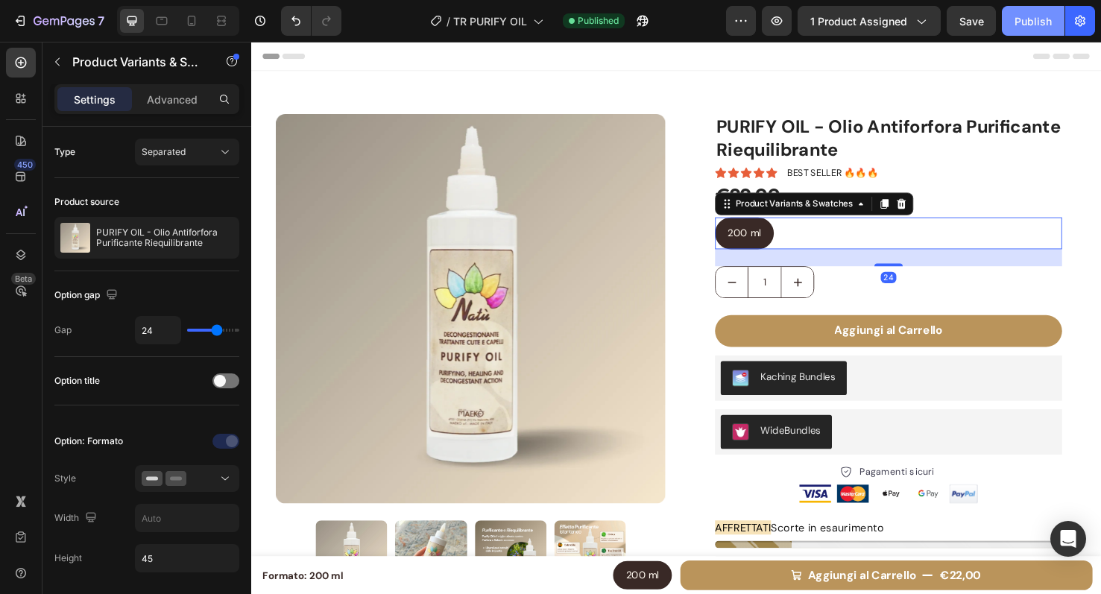
click at [1025, 20] on div "Publish" at bounding box center [1032, 21] width 37 height 16
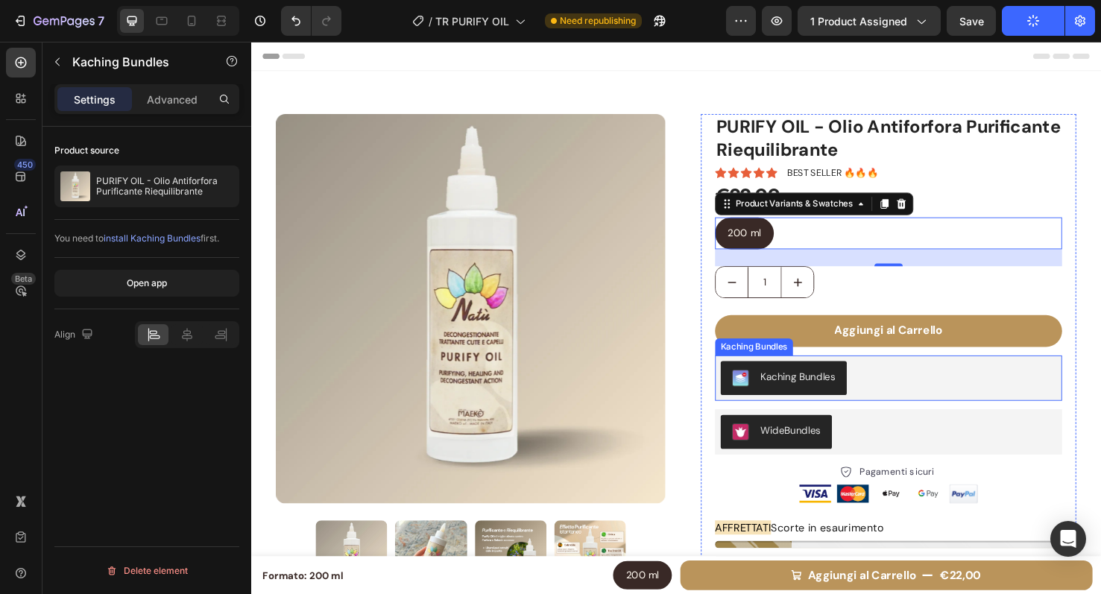
click at [824, 394] on div "Kaching Bundles" at bounding box center [826, 394] width 79 height 16
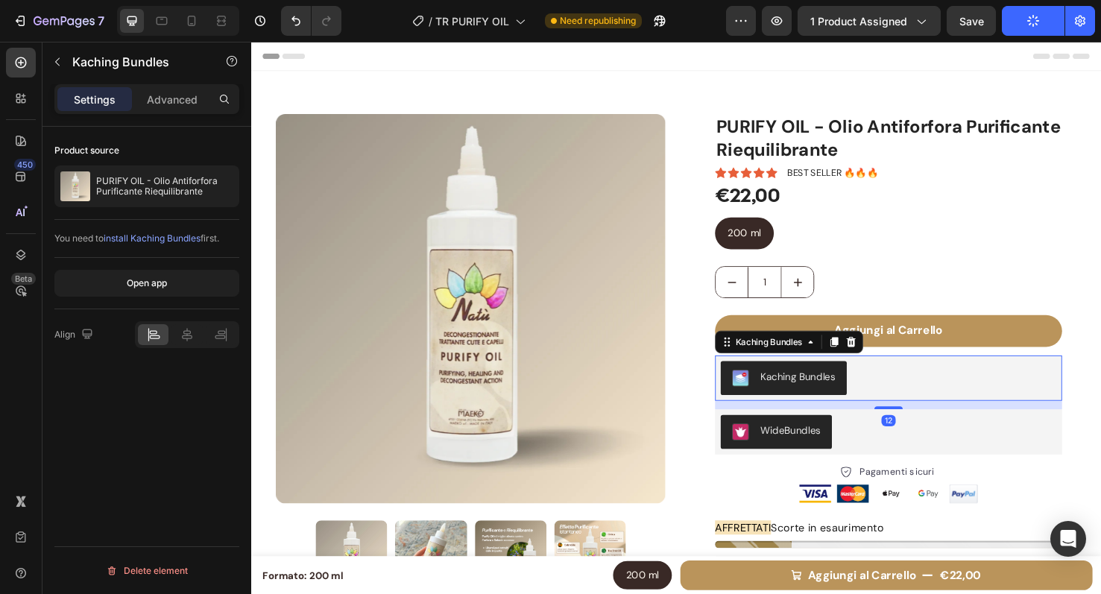
click at [192, 238] on span "install Kaching Bundles" at bounding box center [152, 238] width 97 height 11
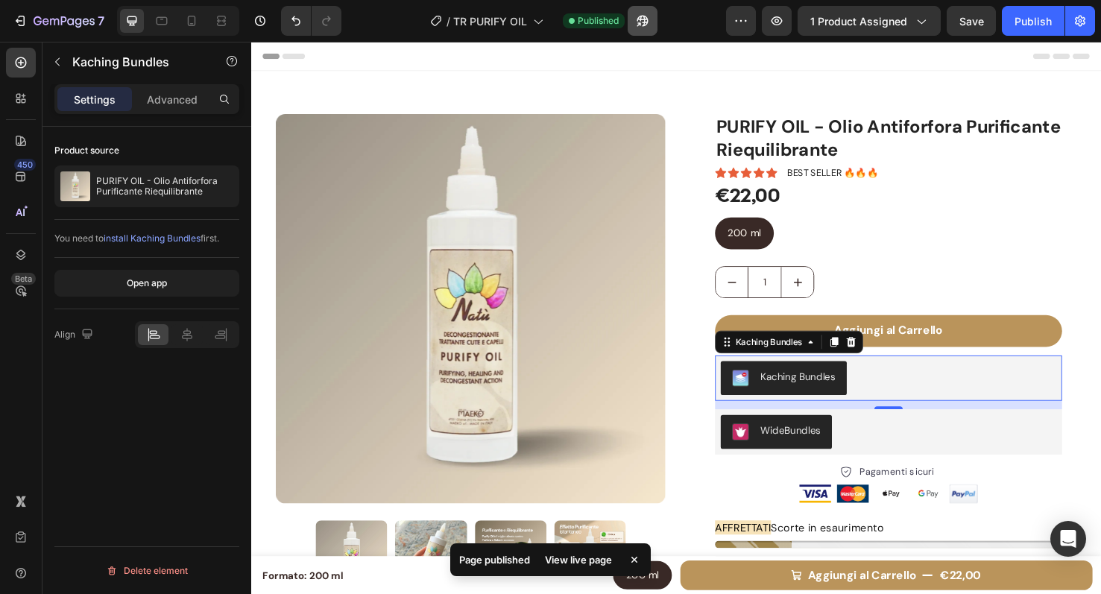
click at [663, 22] on div "/ TR PURIFY OIL Published" at bounding box center [539, 21] width 373 height 30
click at [650, 23] on icon "button" at bounding box center [642, 20] width 15 height 15
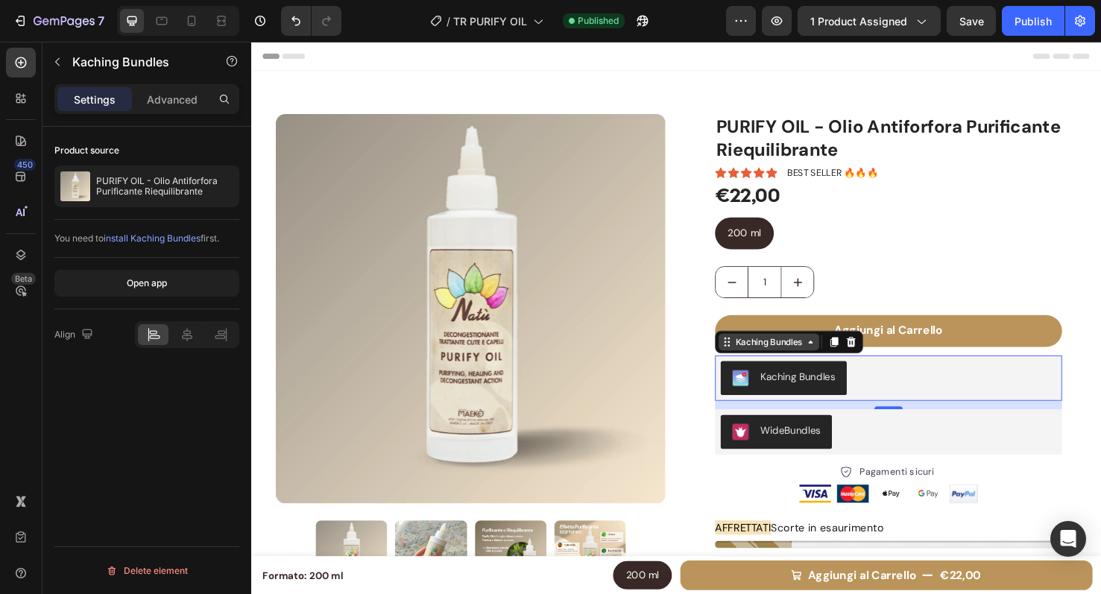
scroll to position [22, 0]
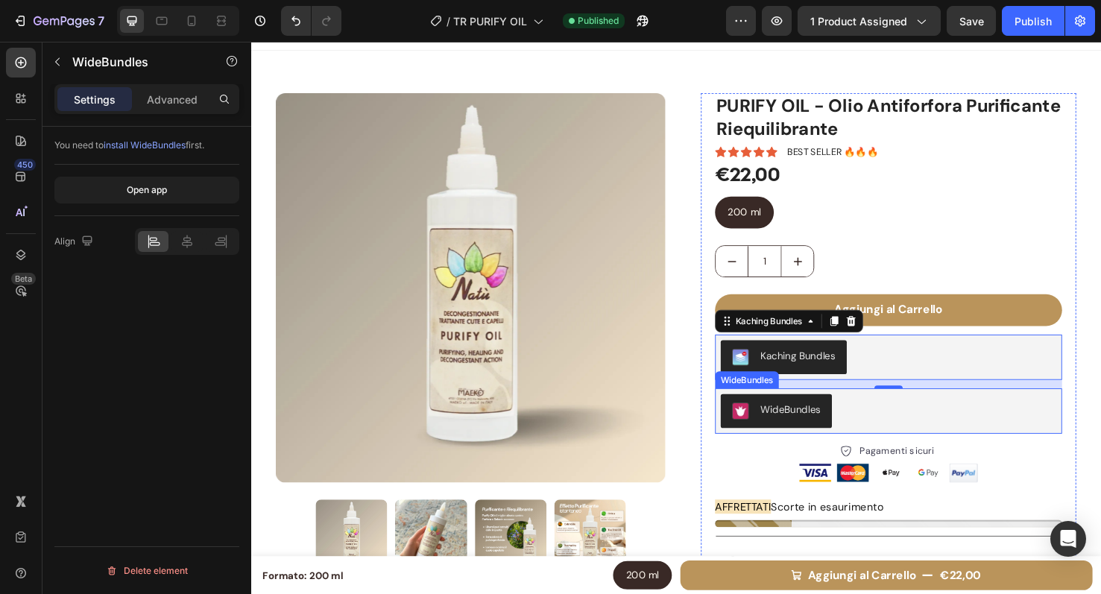
click at [938, 432] on div "WideBundles" at bounding box center [921, 430] width 353 height 36
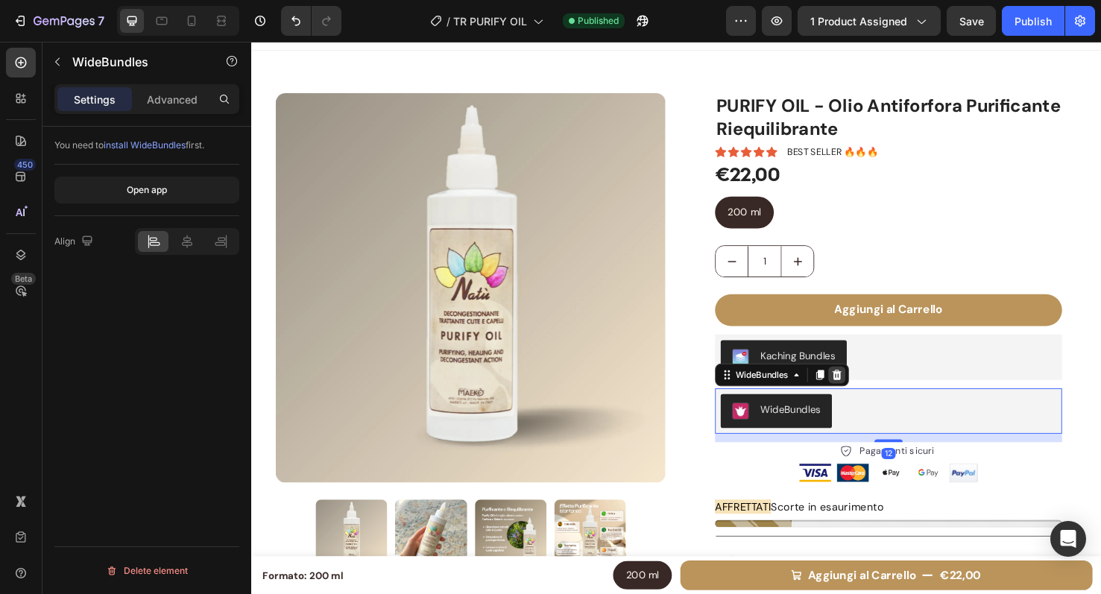
click at [862, 394] on icon at bounding box center [868, 392] width 12 height 12
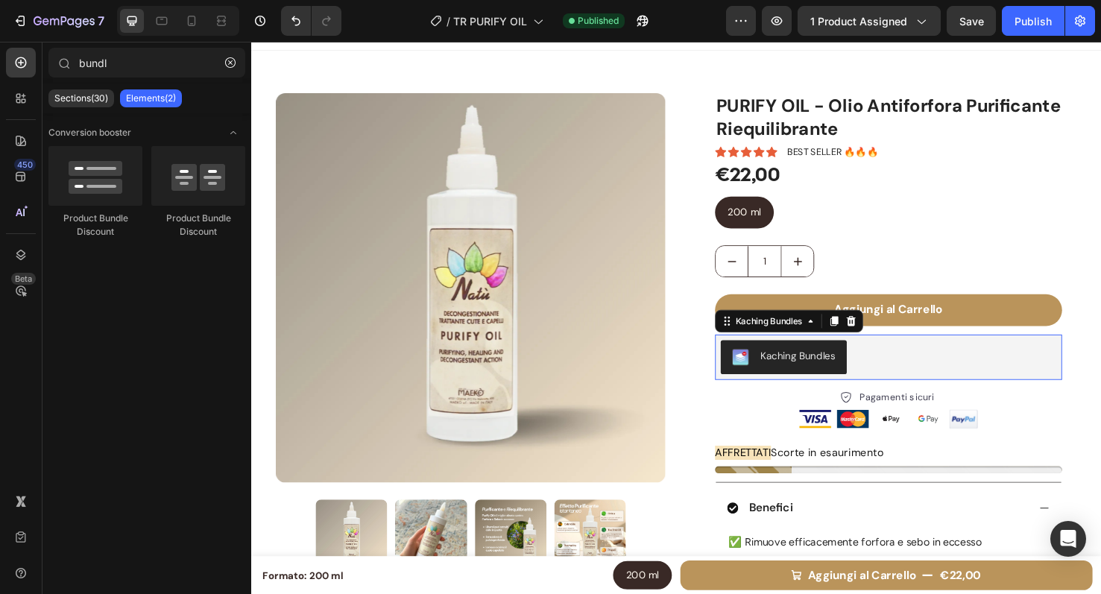
click at [917, 380] on div "Kaching Bundles" at bounding box center [921, 374] width 353 height 36
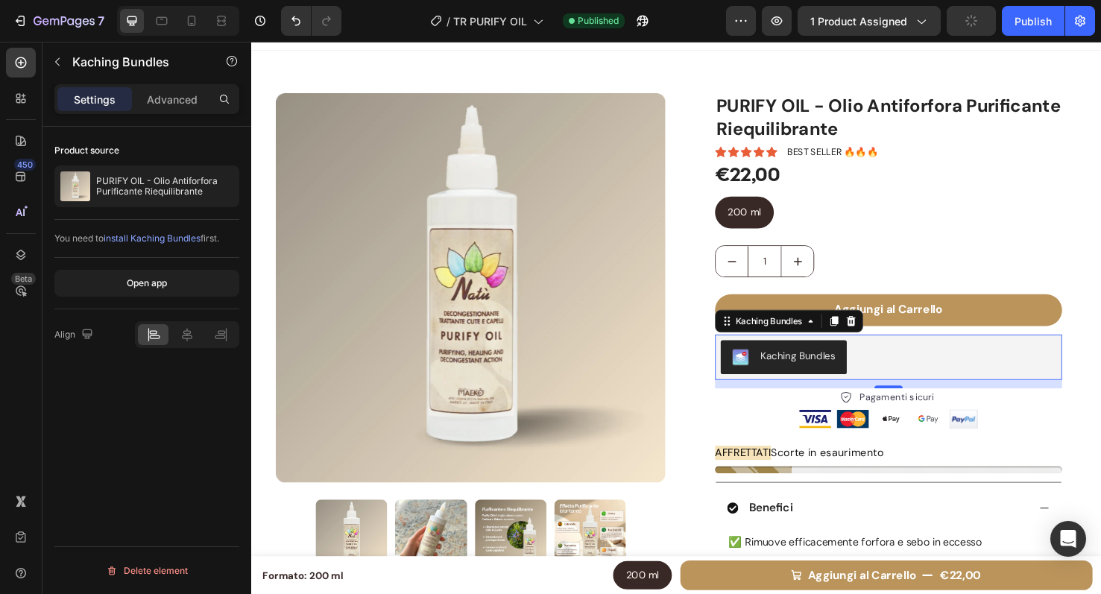
click at [973, 370] on div "Kaching Bundles" at bounding box center [921, 374] width 353 height 36
click at [168, 237] on span "install Kaching Bundles" at bounding box center [152, 238] width 97 height 11
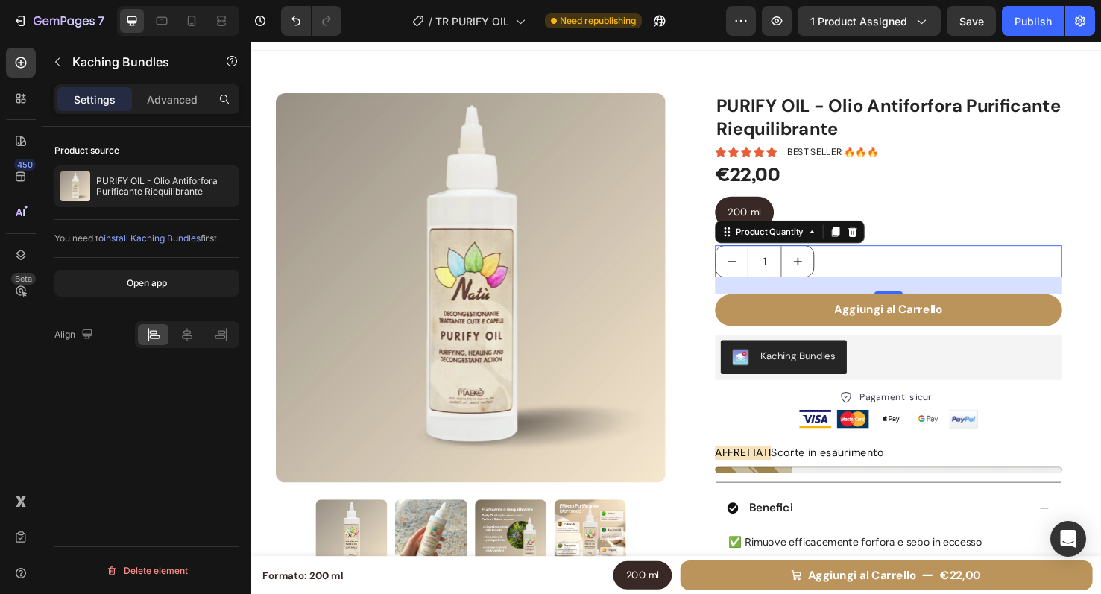
click at [945, 264] on div "1" at bounding box center [921, 273] width 365 height 34
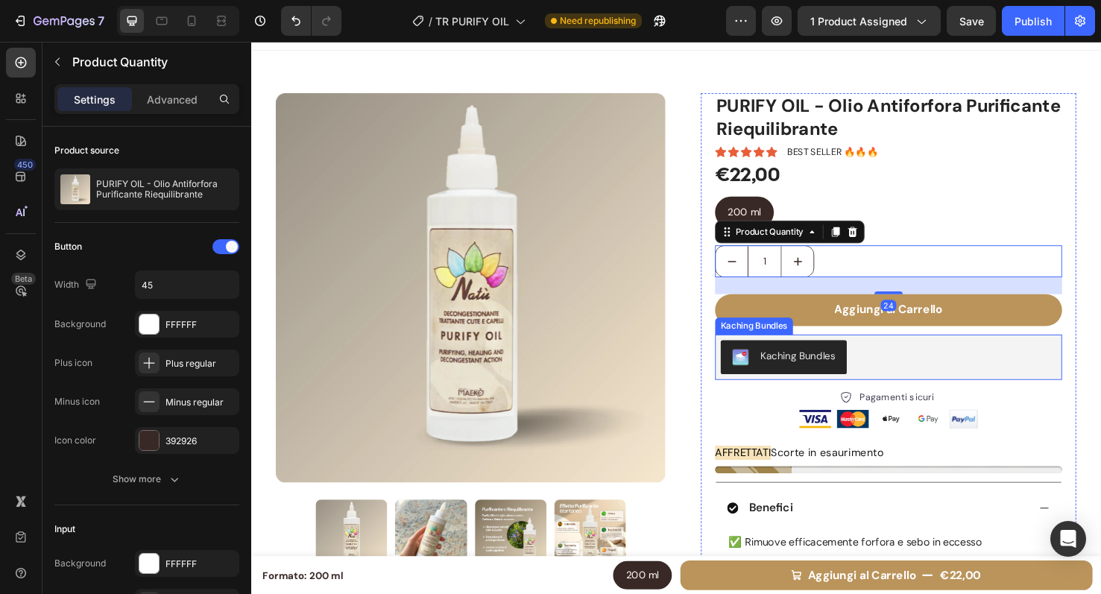
click at [947, 377] on div "Kaching Bundles" at bounding box center [921, 374] width 353 height 36
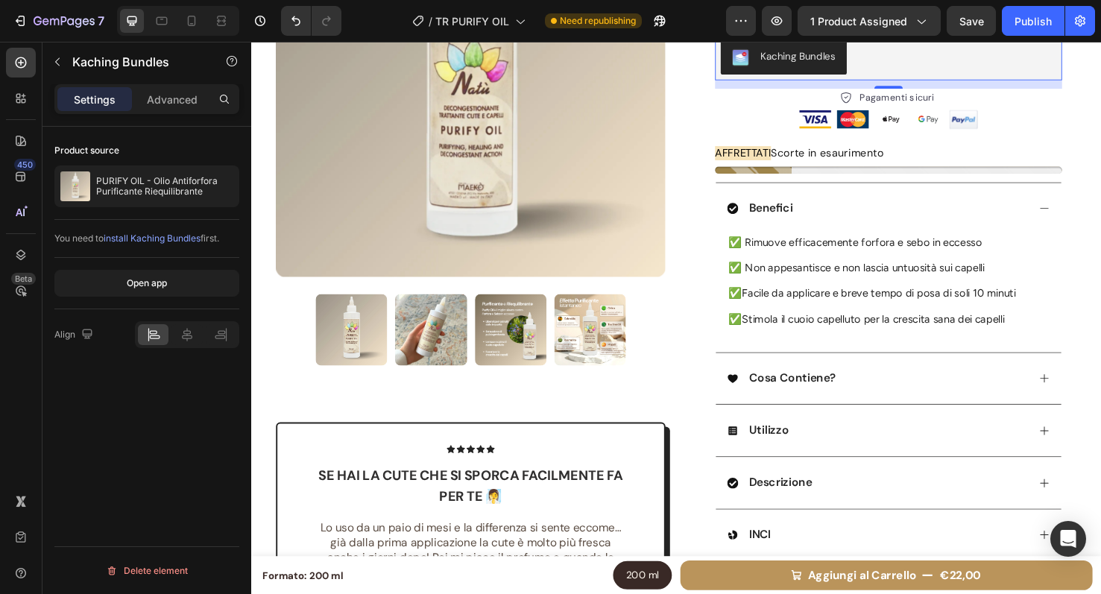
scroll to position [0, 0]
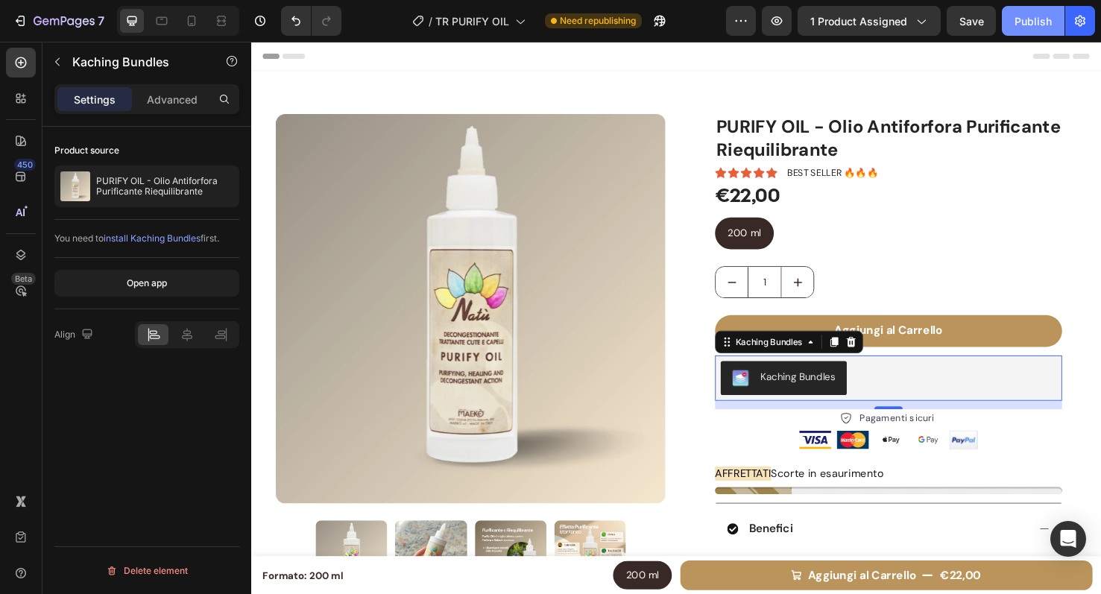
click at [1020, 19] on div "Publish" at bounding box center [1032, 21] width 37 height 16
click at [1019, 19] on div "Publish" at bounding box center [1032, 21] width 37 height 16
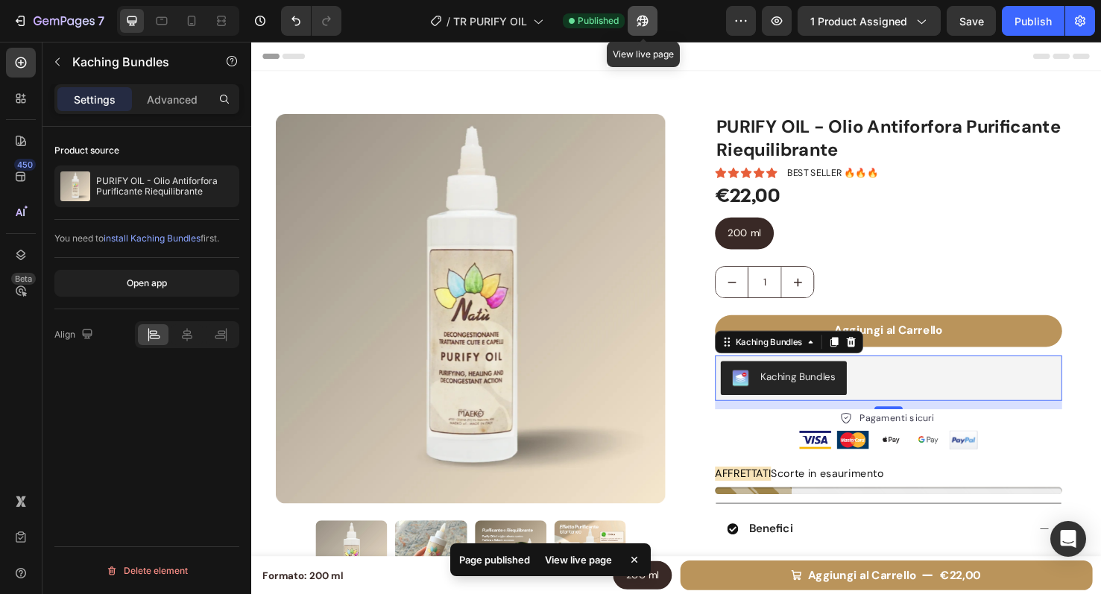
click at [640, 22] on icon "button" at bounding box center [638, 24] width 4 height 4
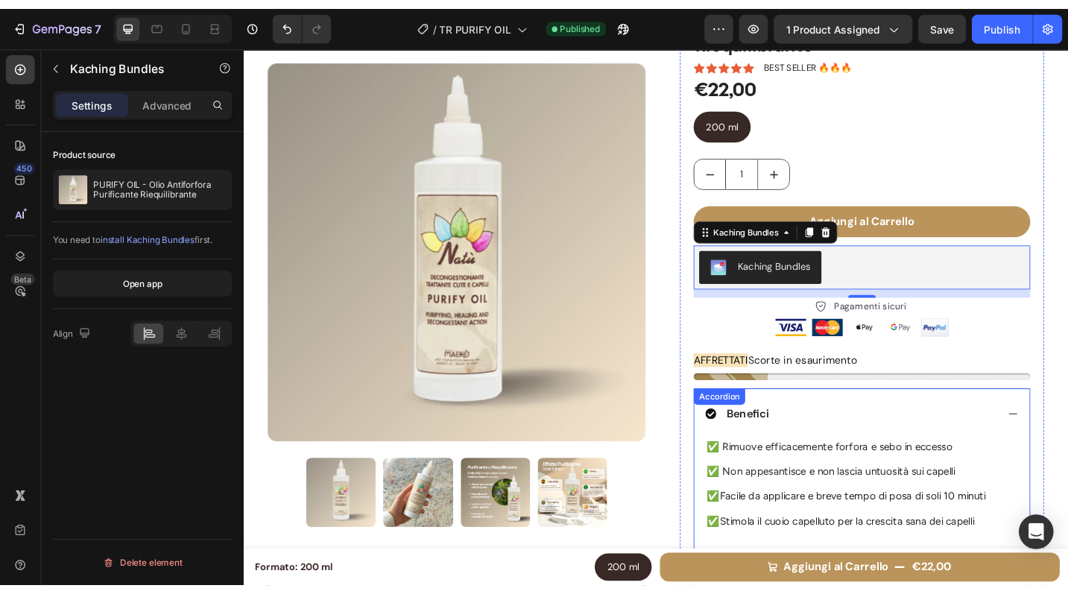
scroll to position [67, 0]
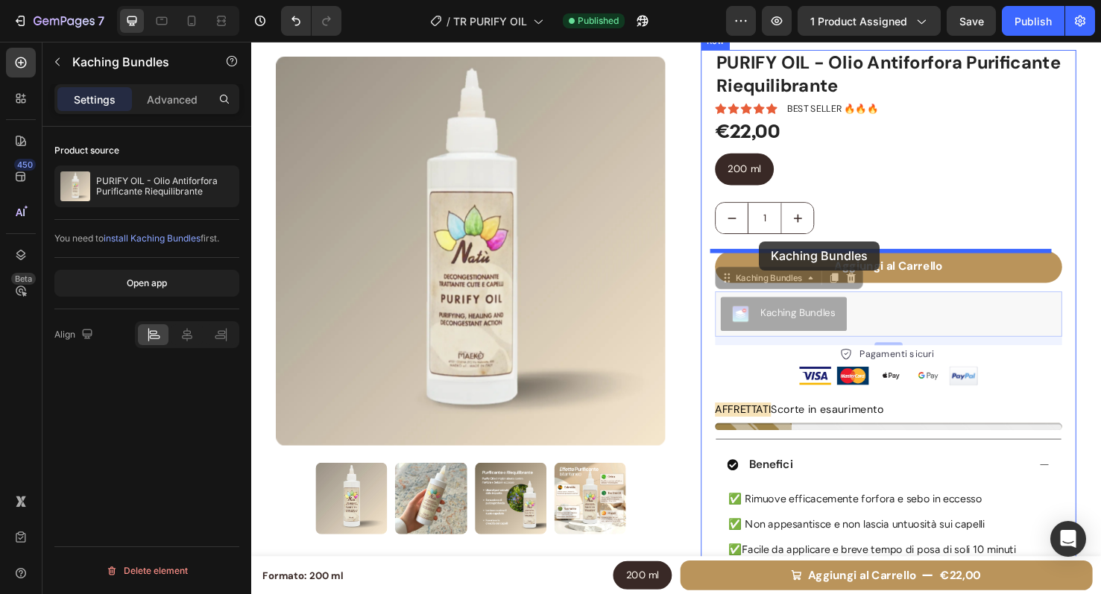
drag, startPoint x: 753, startPoint y: 289, endPoint x: 786, endPoint y: 252, distance: 49.6
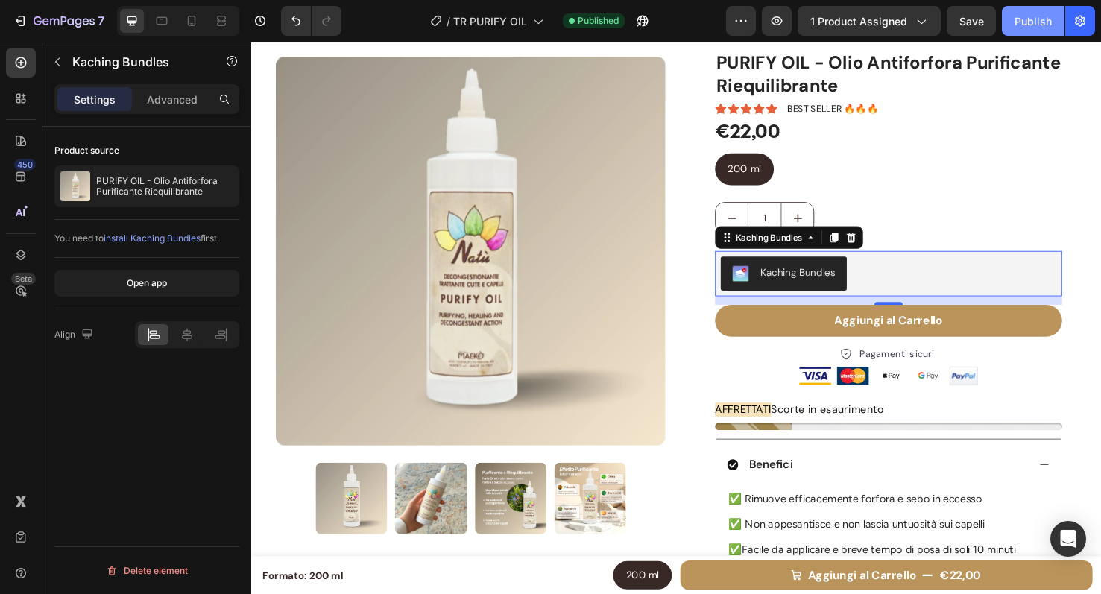
click at [1024, 28] on div "Publish" at bounding box center [1032, 21] width 37 height 16
click at [1011, 22] on button "Publish" at bounding box center [1033, 21] width 63 height 30
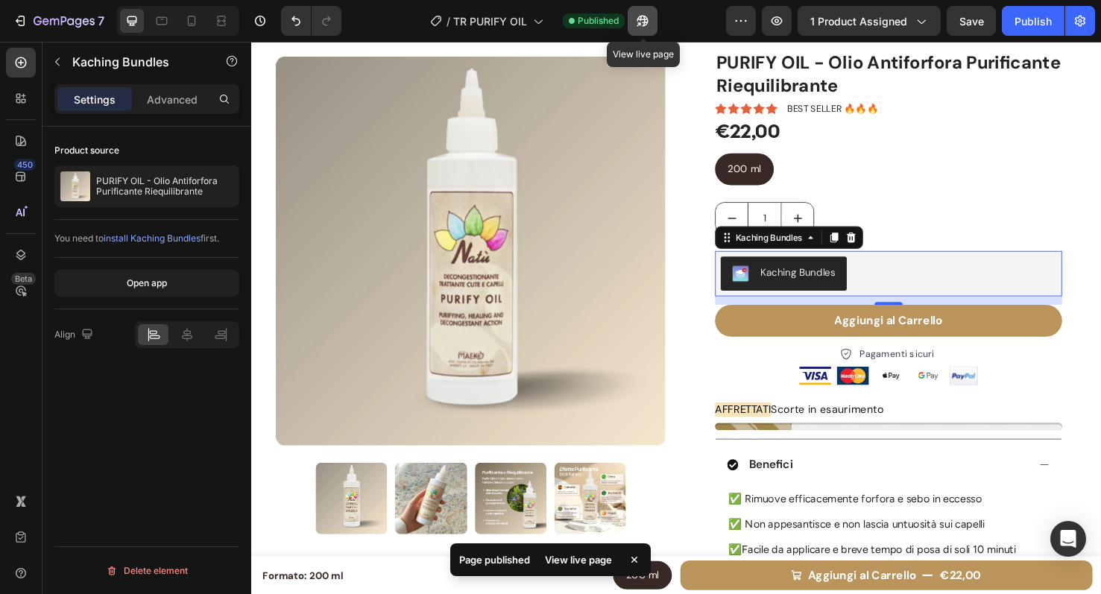
click at [656, 16] on button "button" at bounding box center [643, 21] width 30 height 30
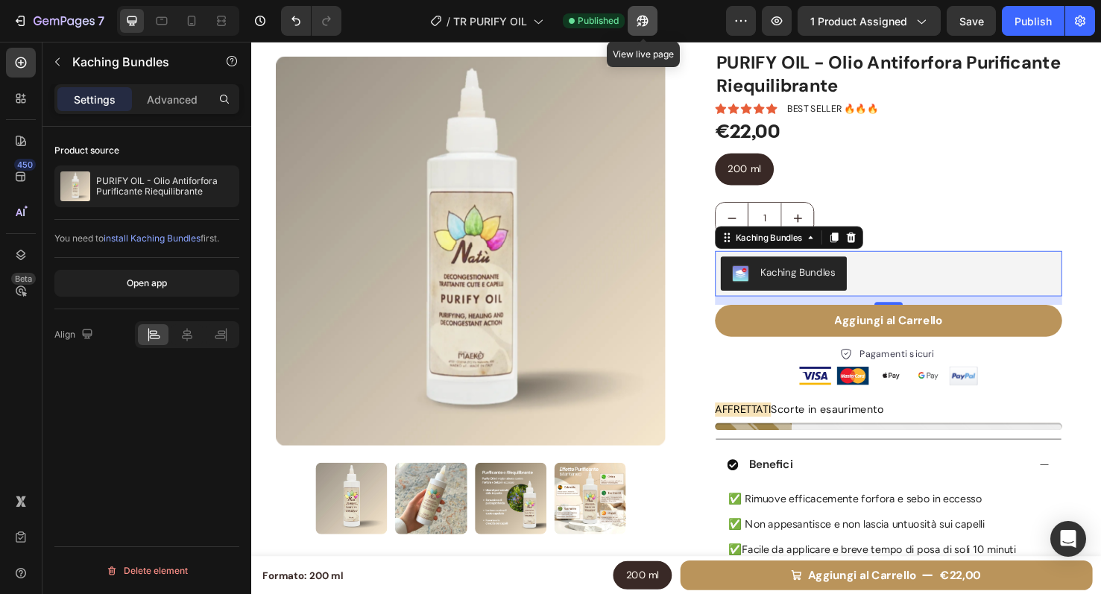
click at [640, 22] on icon "button" at bounding box center [638, 24] width 4 height 4
click at [640, 25] on icon "button" at bounding box center [638, 24] width 4 height 4
click at [645, 22] on icon "button" at bounding box center [642, 20] width 15 height 15
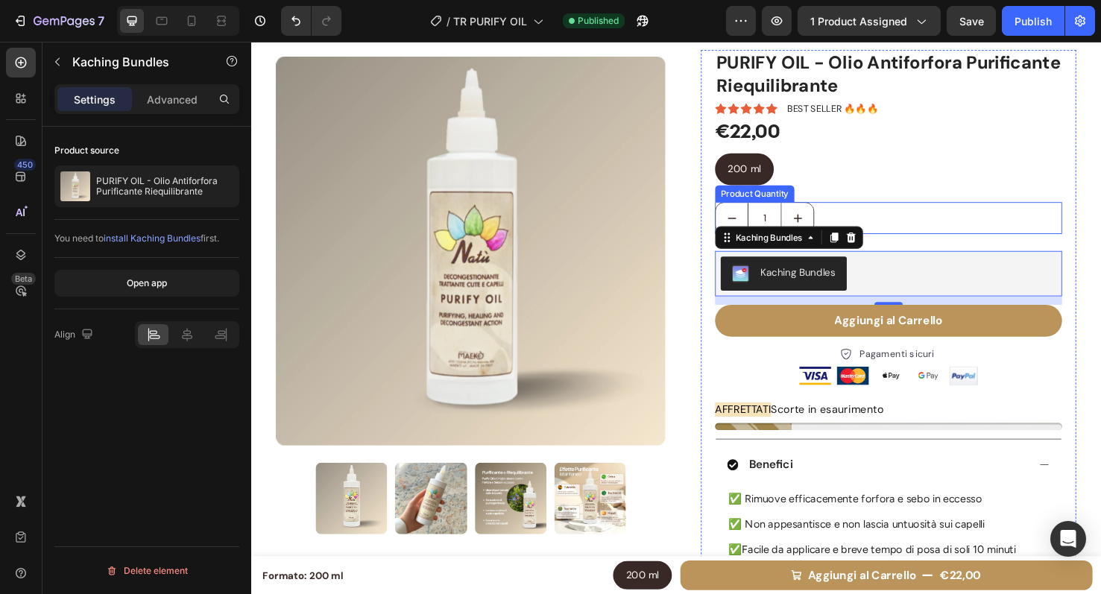
click at [969, 217] on div "1" at bounding box center [921, 227] width 365 height 34
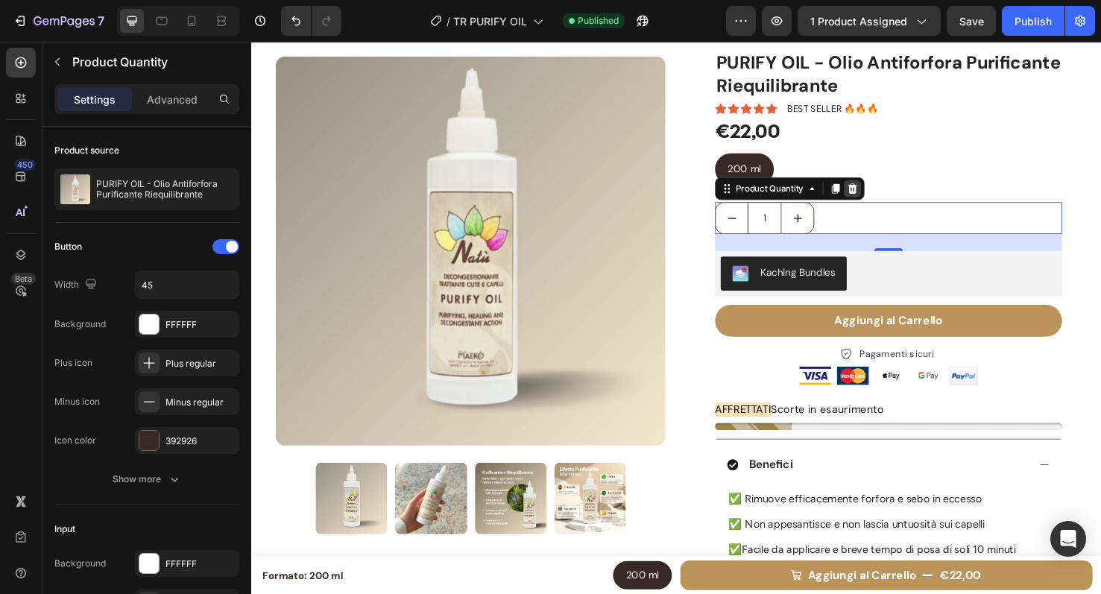
click at [879, 195] on icon at bounding box center [884, 196] width 10 height 10
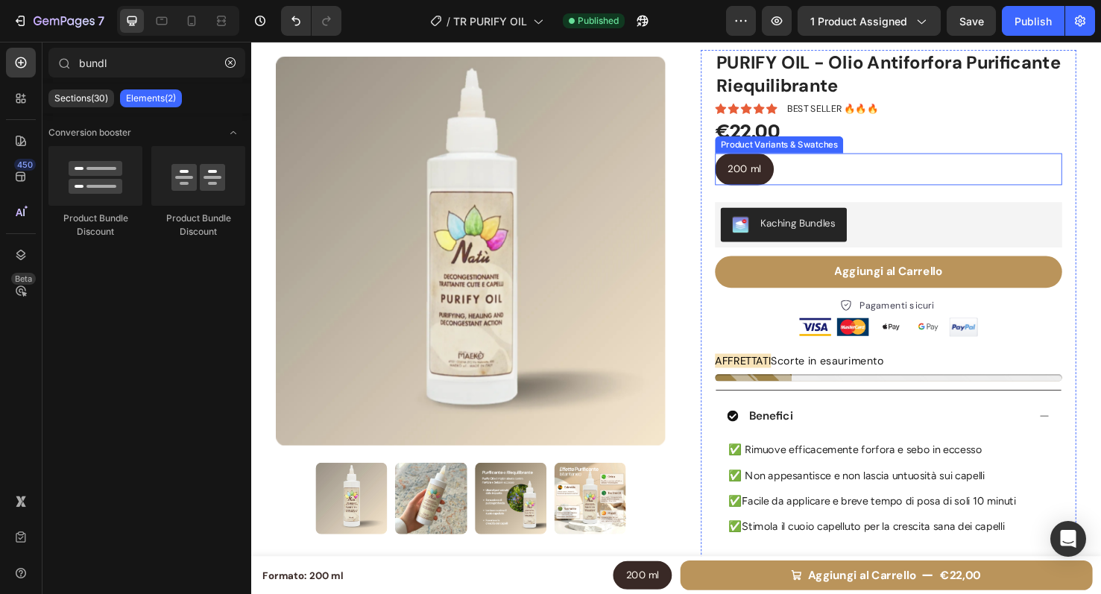
click at [838, 170] on div "200 ml 200 ml 200 ml" at bounding box center [921, 176] width 365 height 34
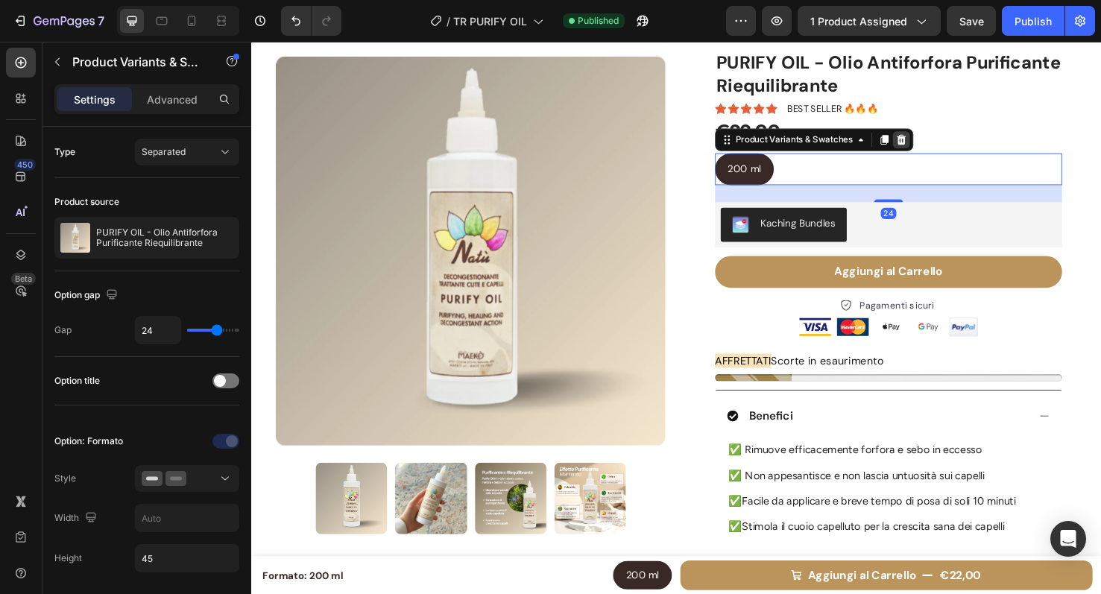
click at [931, 142] on icon at bounding box center [936, 144] width 10 height 10
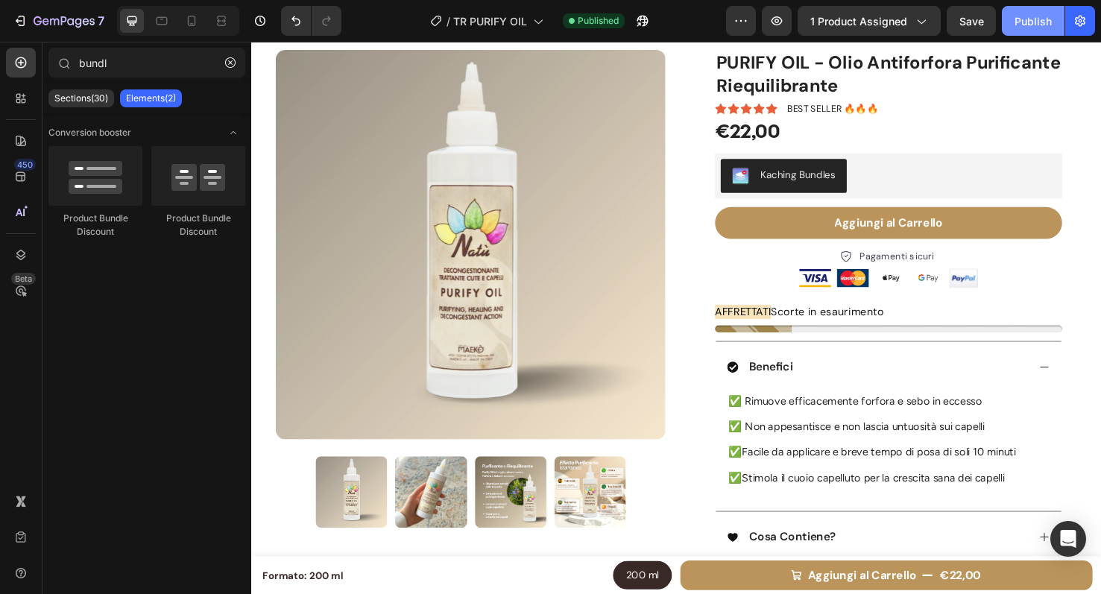
click at [1012, 26] on button "Publish" at bounding box center [1033, 21] width 63 height 30
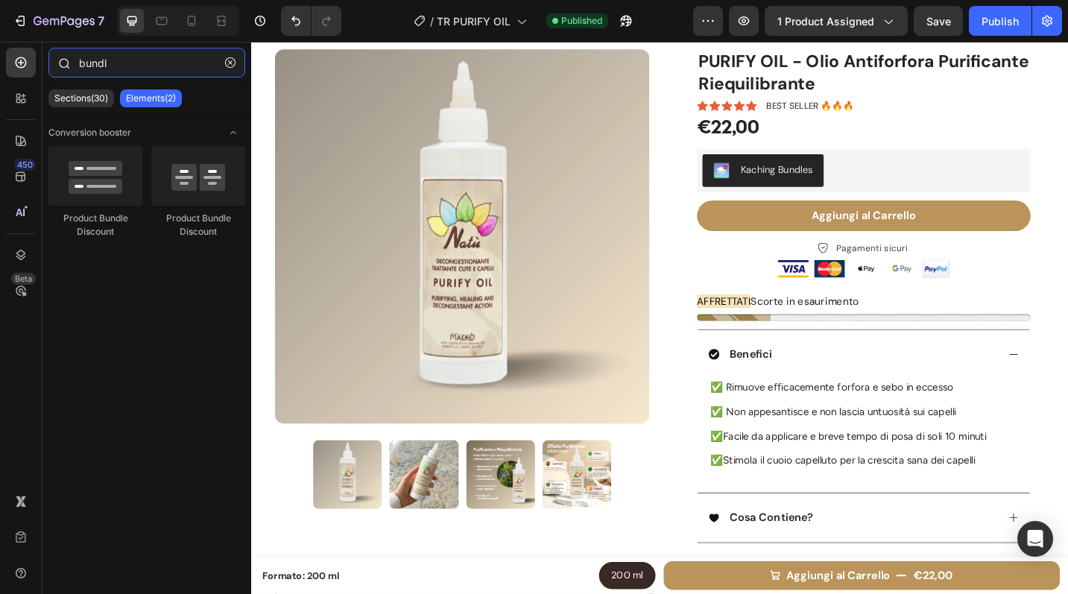
click at [185, 66] on input "bundl" at bounding box center [146, 63] width 197 height 30
click at [27, 99] on icon at bounding box center [20, 98] width 15 height 15
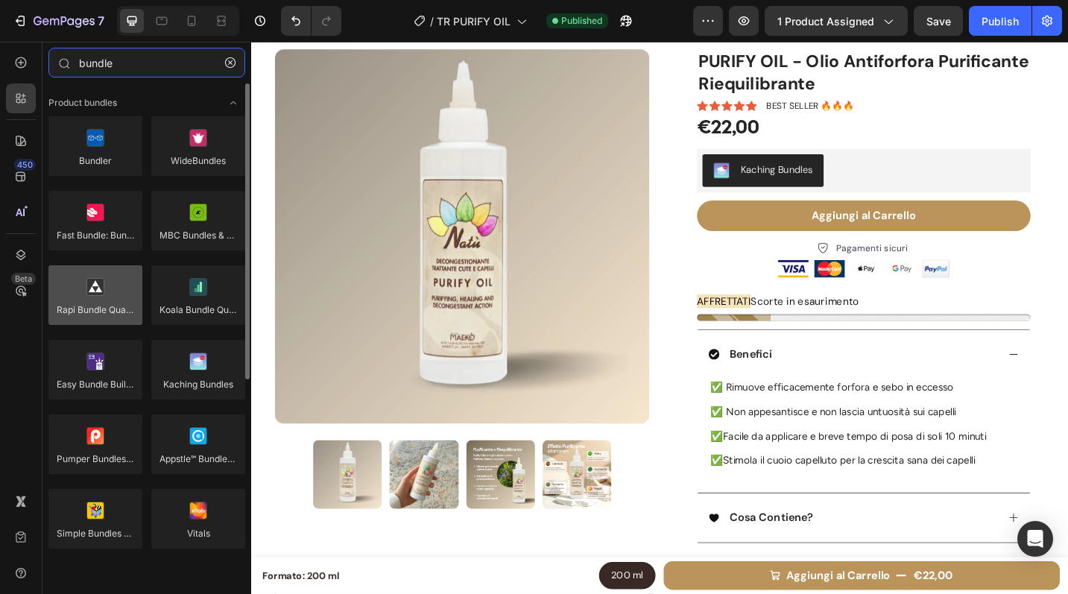
type input "bundle"
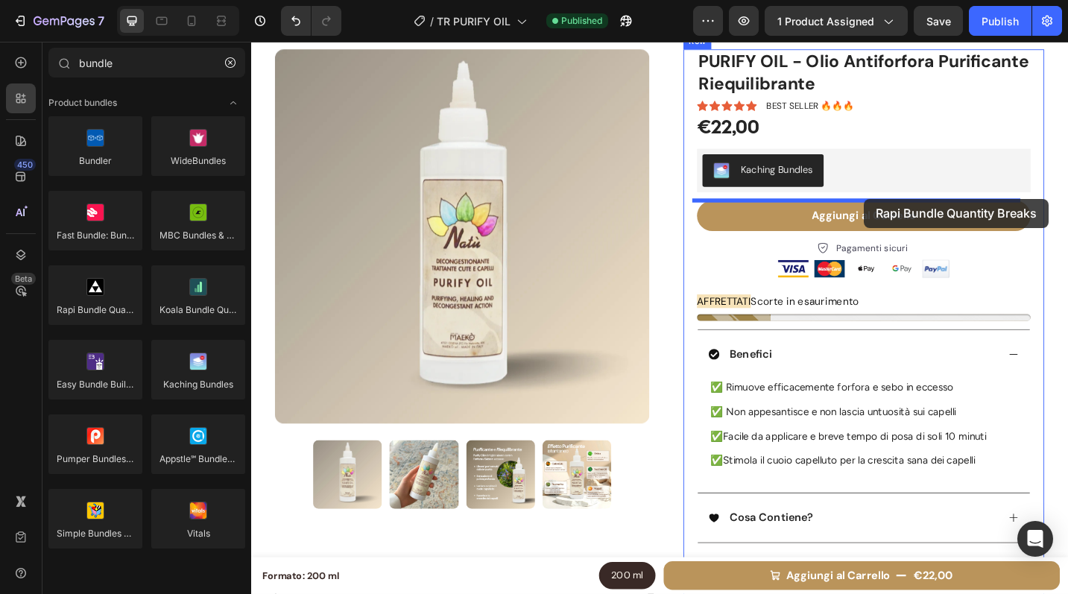
drag, startPoint x: 364, startPoint y: 343, endPoint x: 922, endPoint y: 214, distance: 572.2
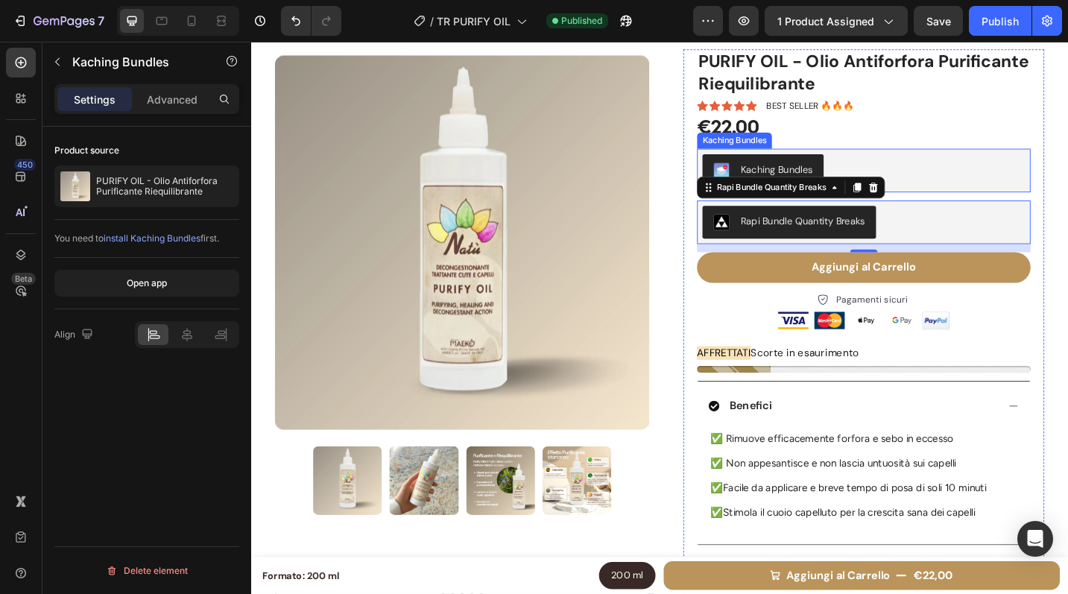
click at [993, 172] on div "Kaching Bundles" at bounding box center [921, 183] width 353 height 36
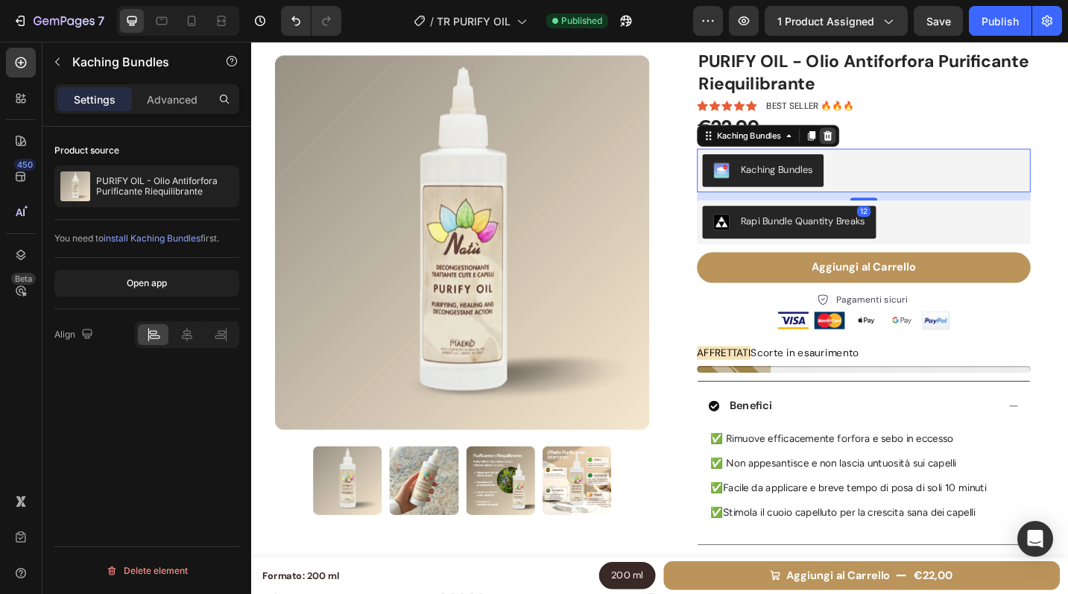
click at [884, 144] on div at bounding box center [883, 145] width 18 height 18
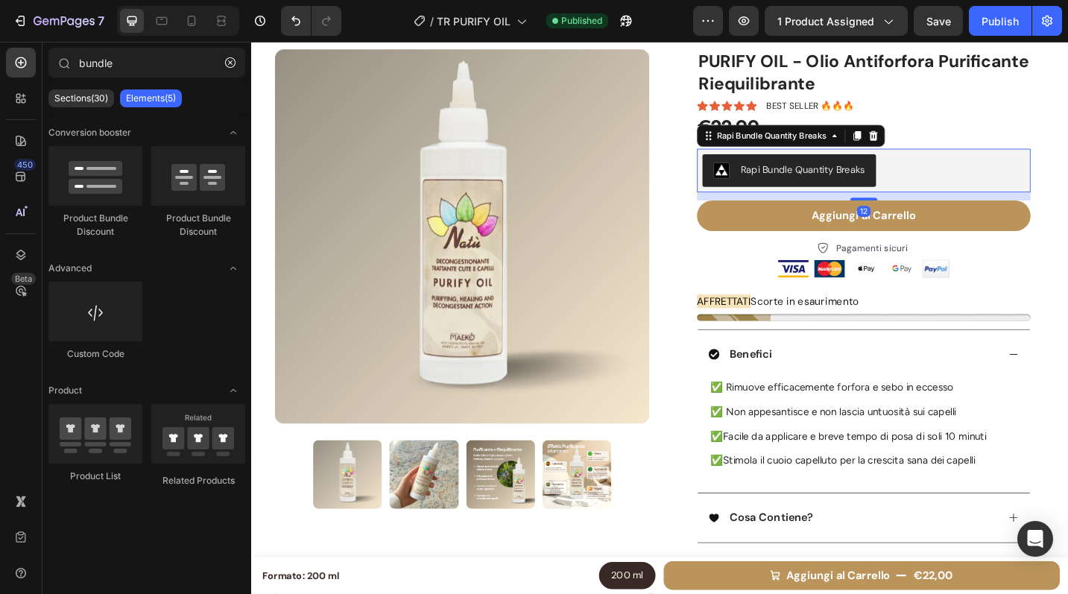
click at [897, 189] on div "Rapi Bundle Quantity Breaks" at bounding box center [855, 182] width 136 height 16
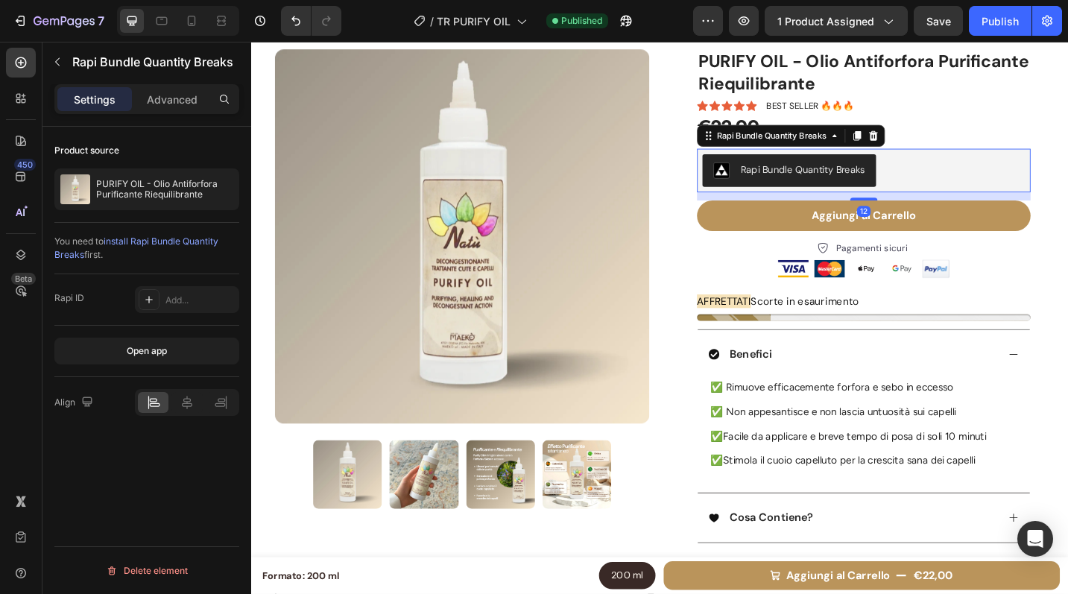
click at [183, 243] on span "install Rapi Bundle Quantity Breaks" at bounding box center [136, 248] width 164 height 25
click at [928, 137] on div at bounding box center [932, 145] width 18 height 18
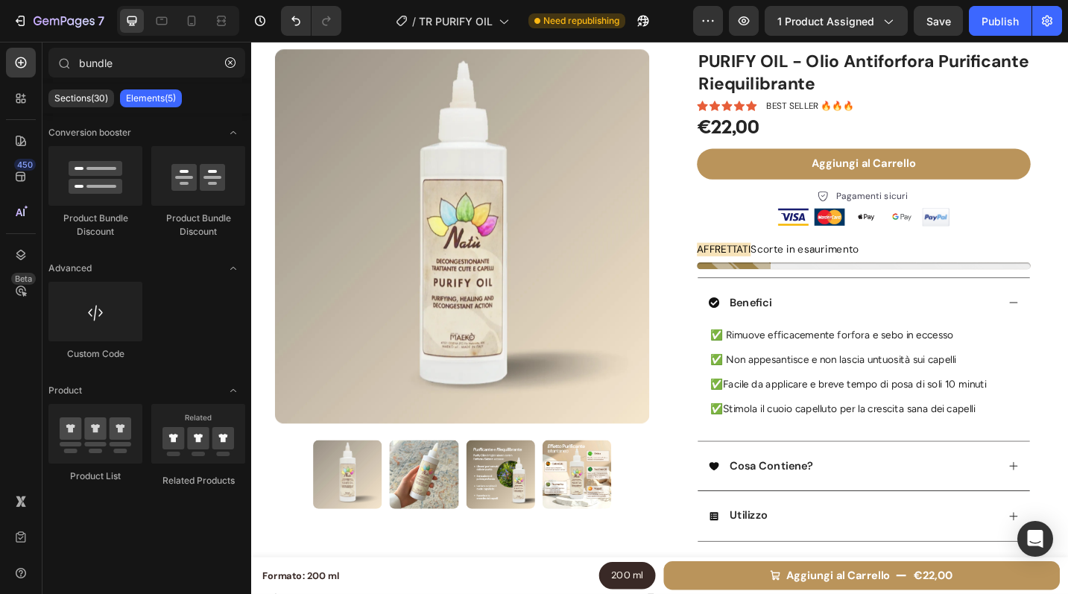
click at [39, 116] on div "450 Beta" at bounding box center [21, 318] width 42 height 552
click at [31, 104] on div at bounding box center [21, 98] width 30 height 30
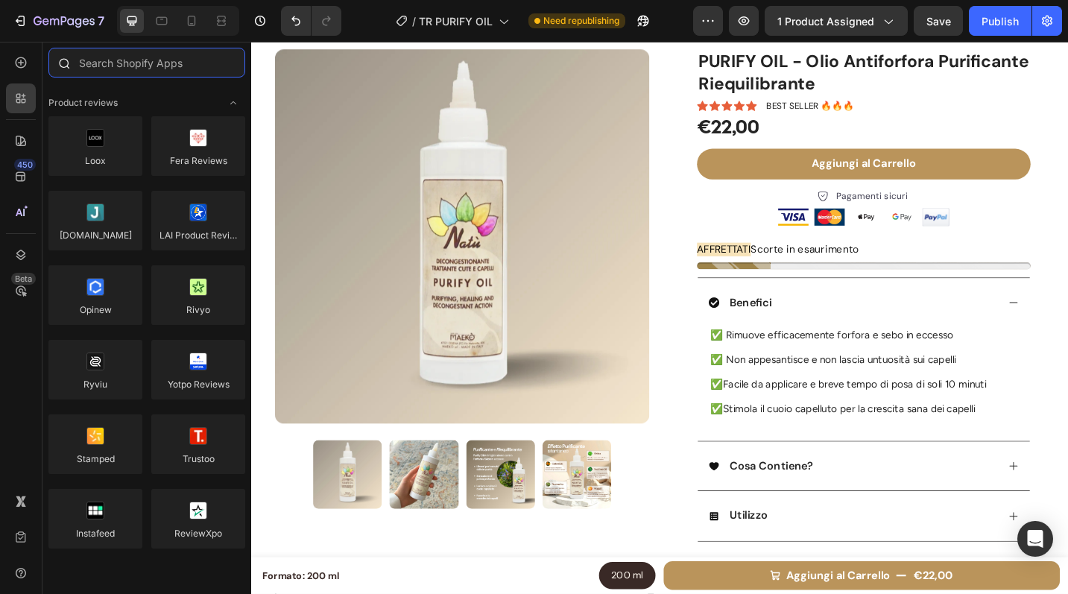
click at [162, 68] on input "text" at bounding box center [146, 63] width 197 height 30
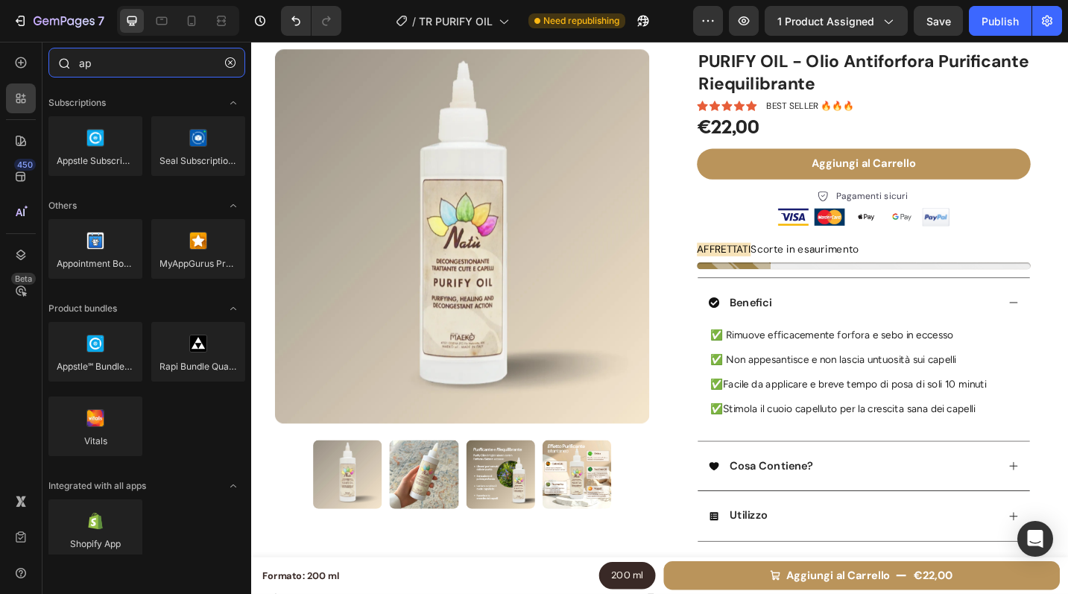
type input "a"
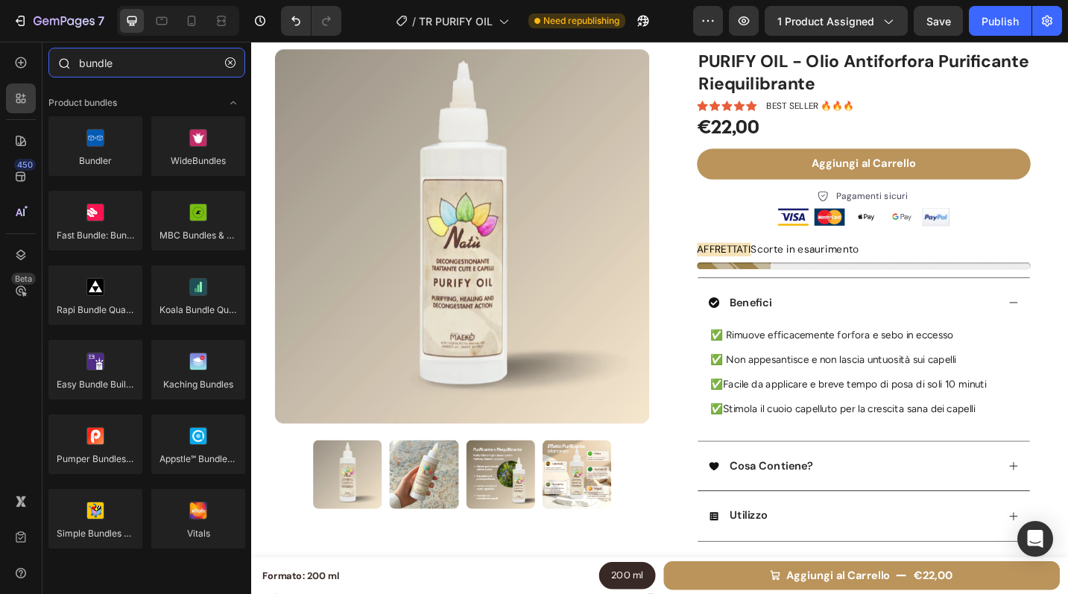
click at [136, 58] on input "bundle" at bounding box center [146, 63] width 197 height 30
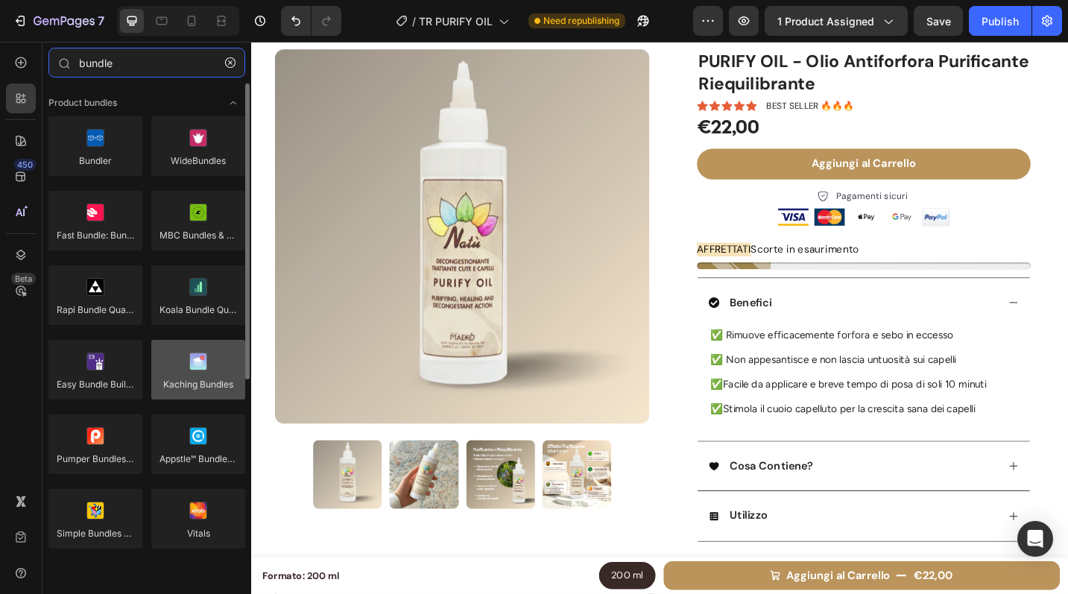
type input "bundle"
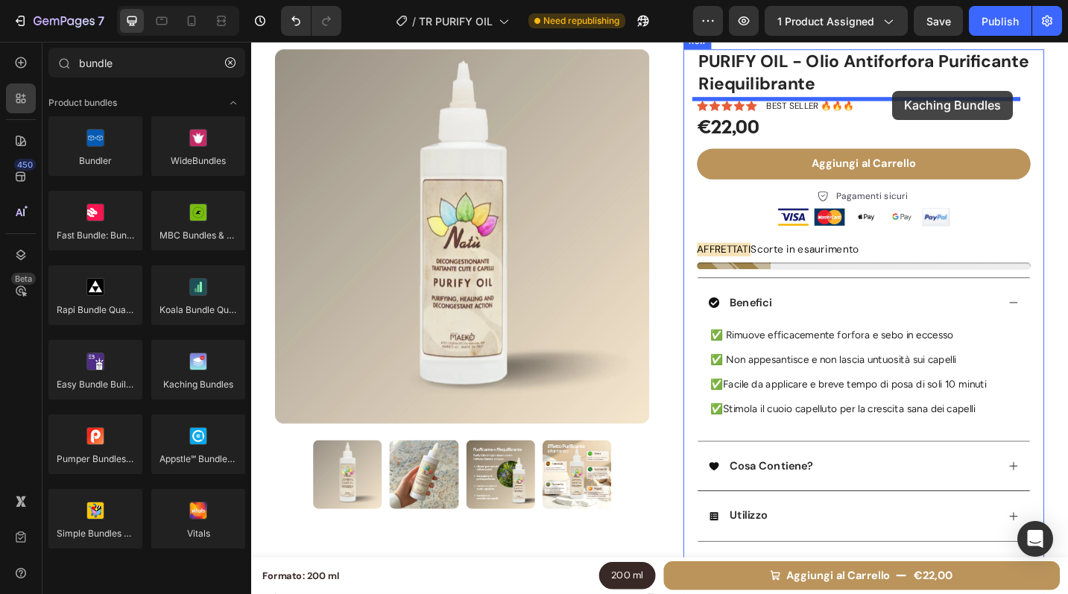
scroll to position [0, 0]
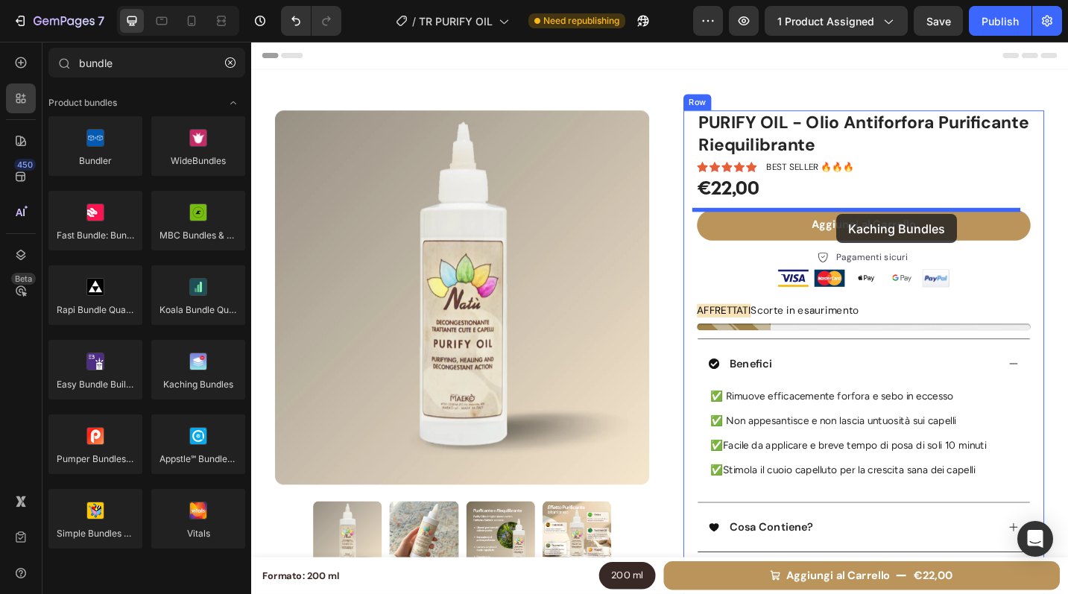
drag, startPoint x: 455, startPoint y: 415, endPoint x: 891, endPoint y: 230, distance: 473.6
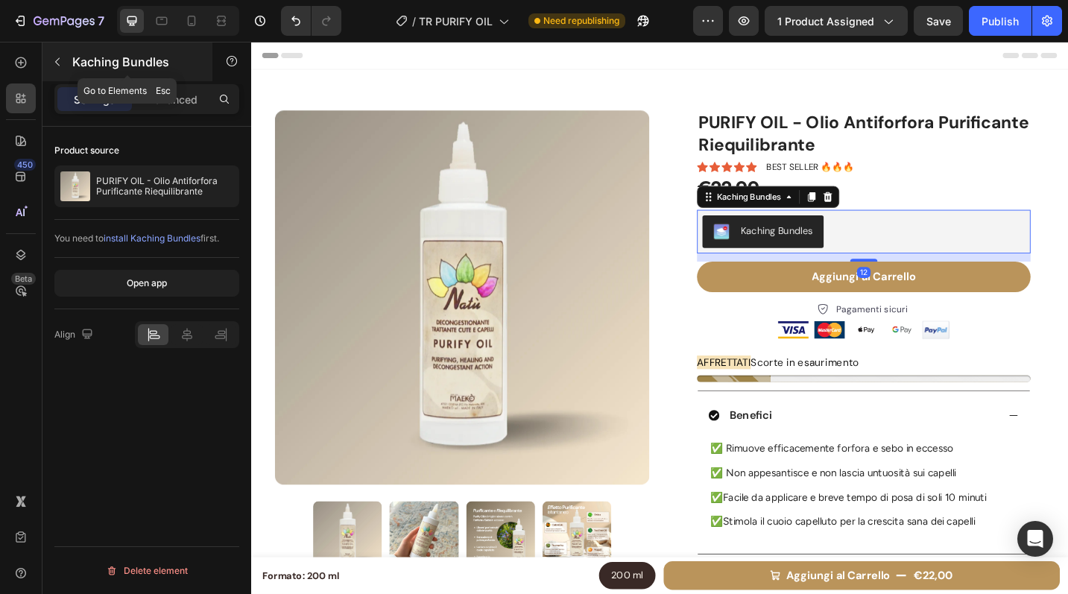
click at [61, 60] on icon "button" at bounding box center [57, 62] width 12 height 12
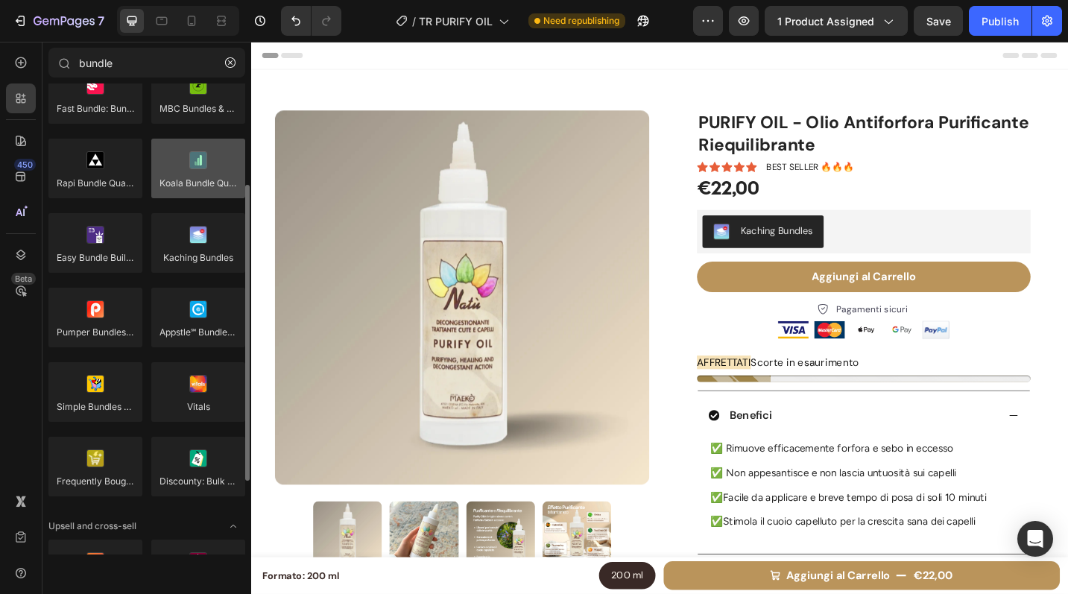
scroll to position [143, 0]
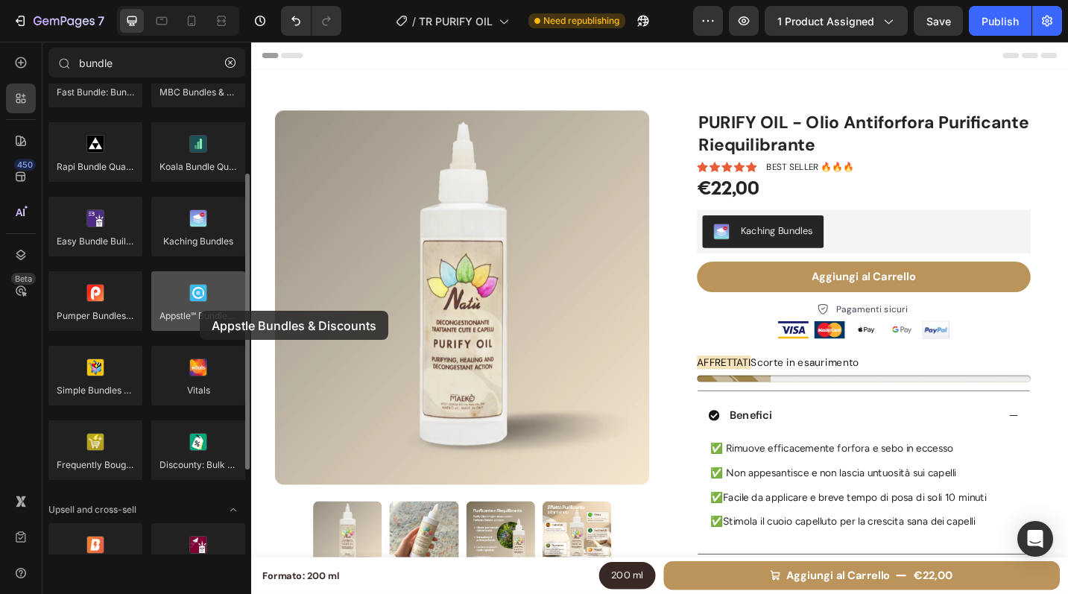
click at [200, 311] on div at bounding box center [198, 301] width 94 height 60
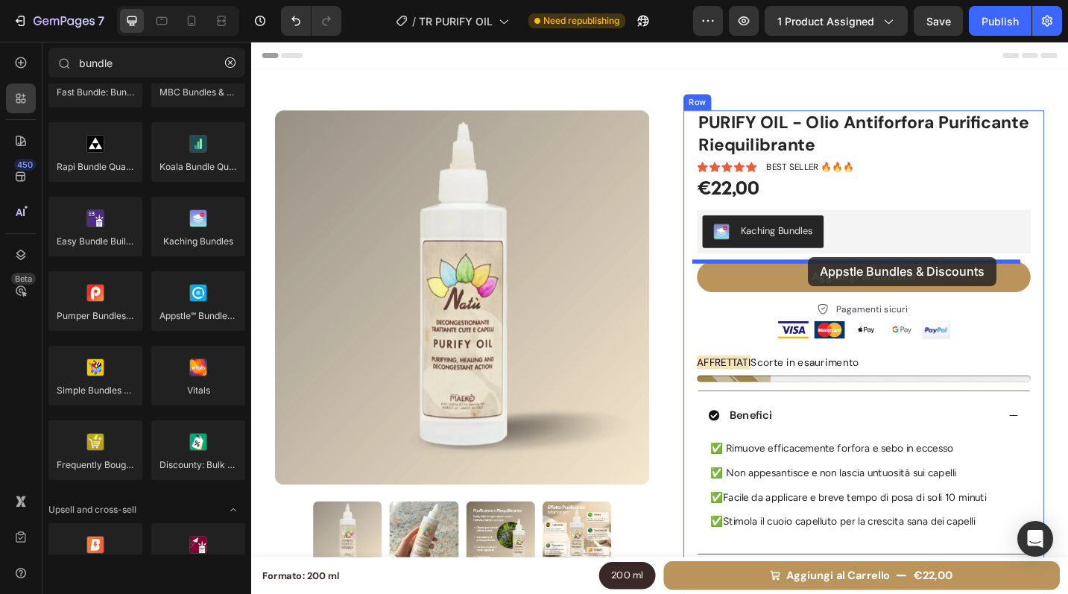
drag, startPoint x: 448, startPoint y: 341, endPoint x: 861, endPoint y: 277, distance: 417.8
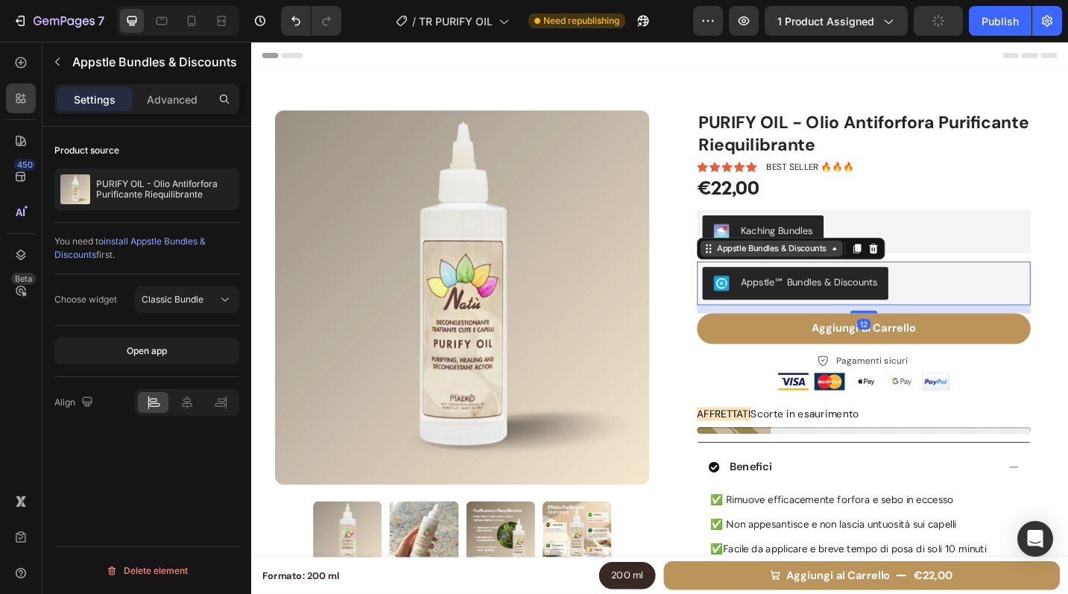
click at [812, 274] on div "Appstle Bundles & Discounts" at bounding box center [821, 268] width 126 height 13
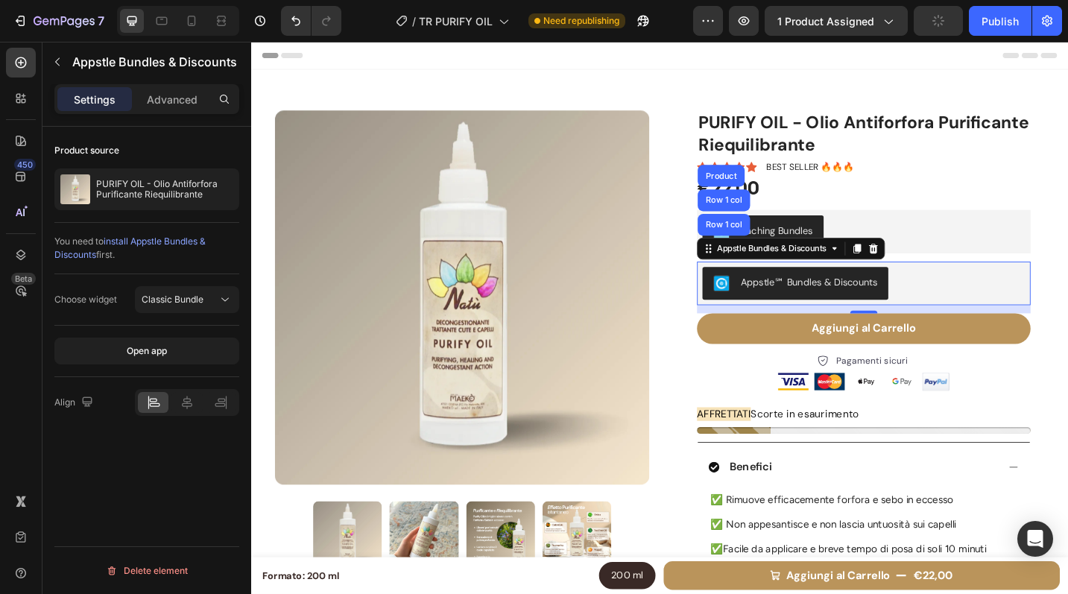
click at [167, 241] on span "install Appstle Bundles & Discounts" at bounding box center [129, 248] width 151 height 25
click at [929, 271] on icon at bounding box center [933, 268] width 10 height 10
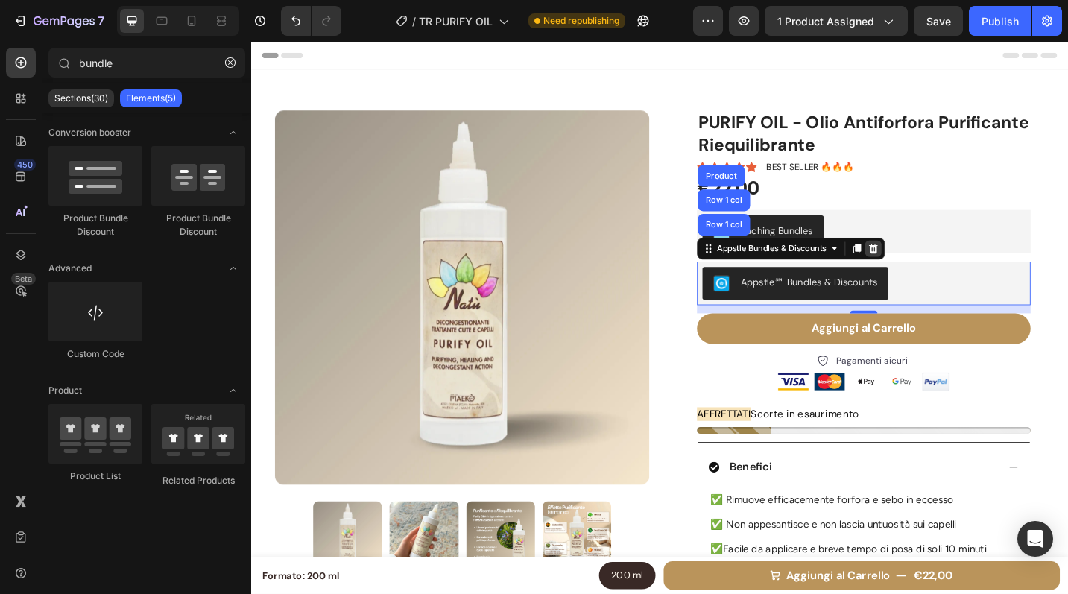
scroll to position [0, 0]
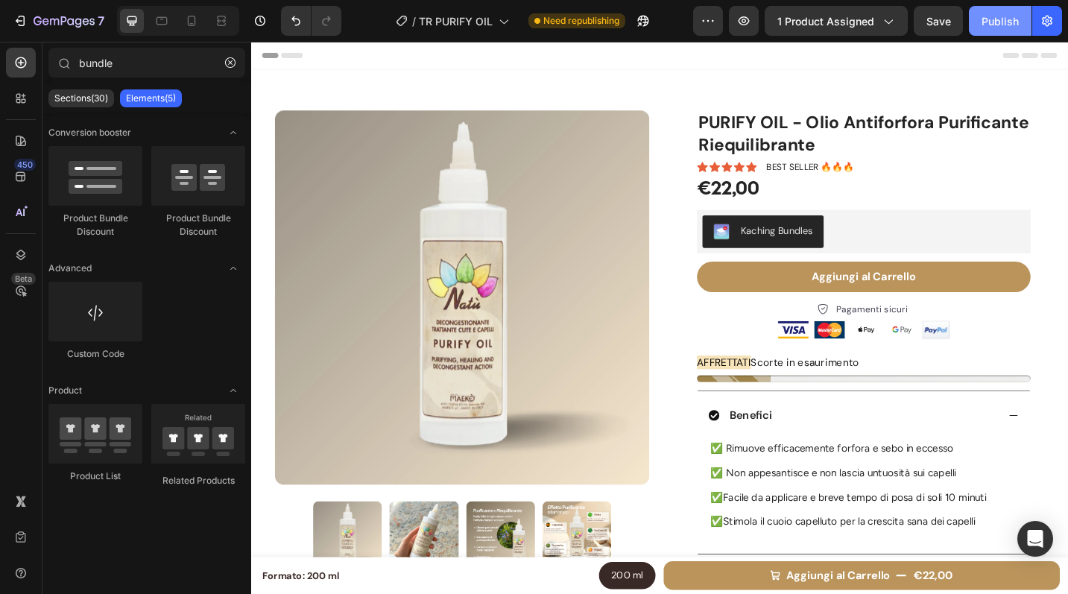
click at [1003, 22] on div "Publish" at bounding box center [1000, 21] width 37 height 16
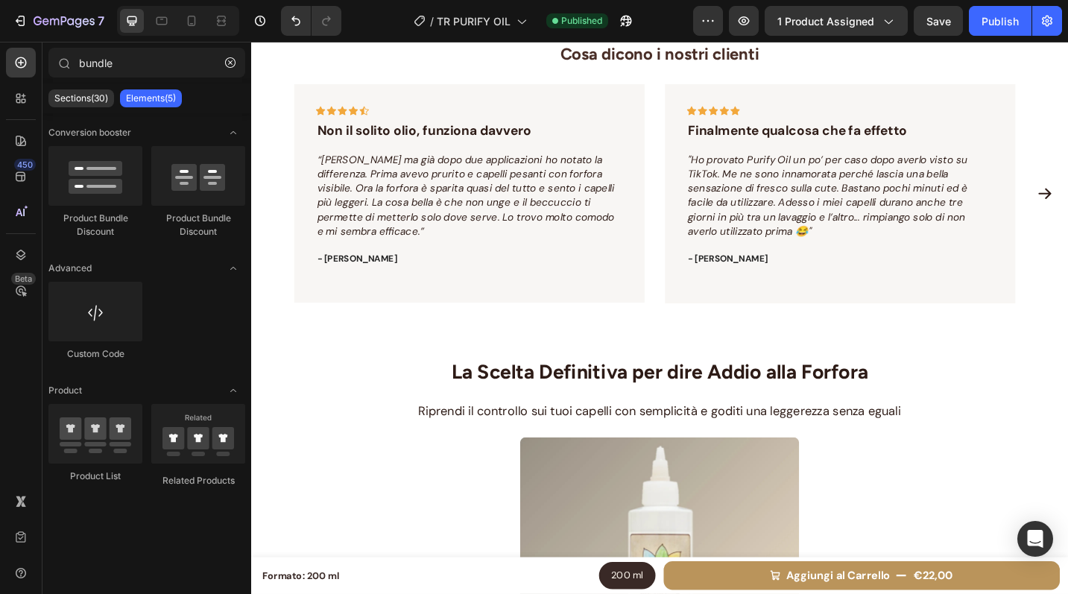
scroll to position [2764, 0]
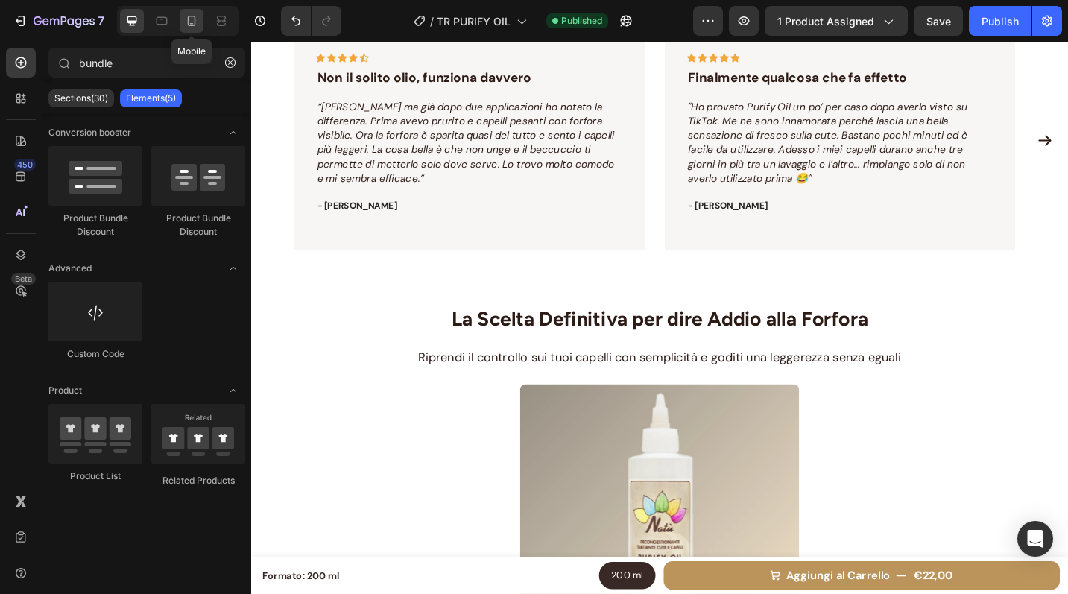
click at [188, 22] on icon at bounding box center [192, 21] width 8 height 10
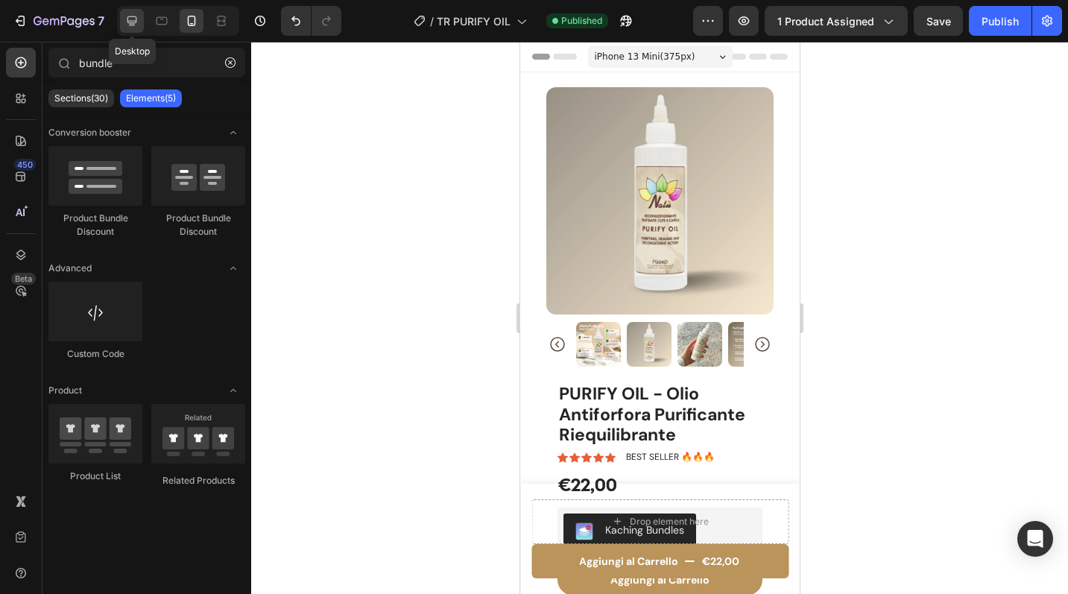
click at [130, 19] on icon at bounding box center [131, 20] width 15 height 15
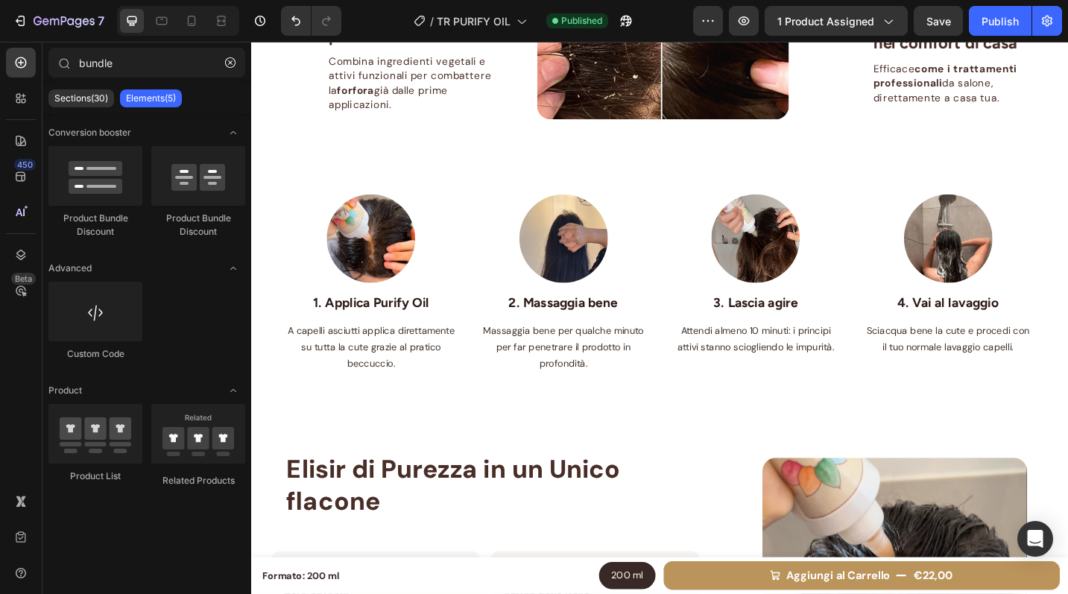
scroll to position [1274, 0]
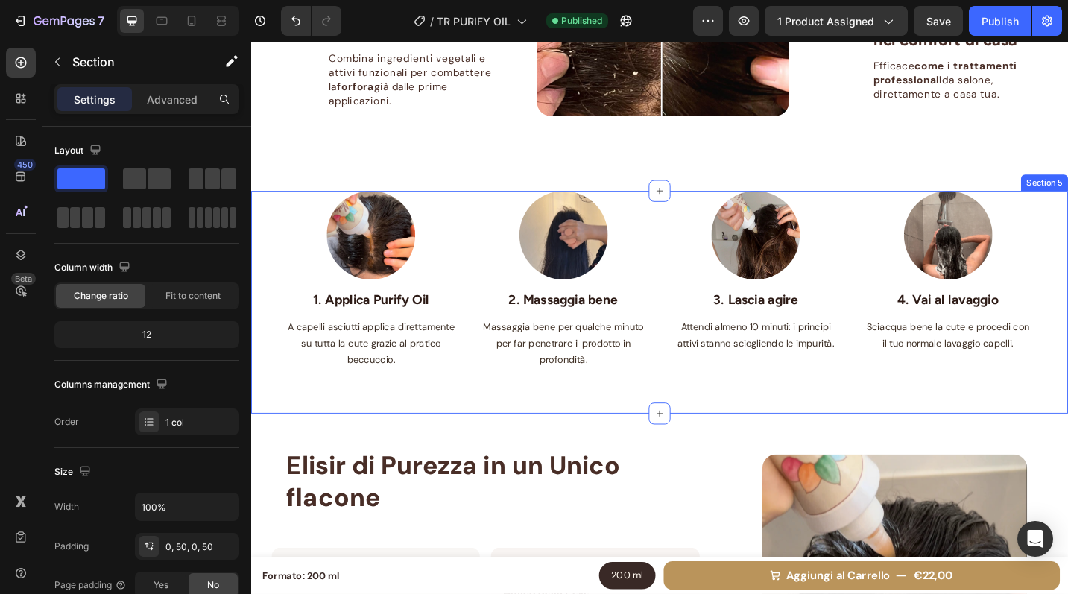
click at [686, 426] on div "Image 1. Applica Purify Oil Text block A capelli asciutti applica direttamente …" at bounding box center [698, 327] width 820 height 244
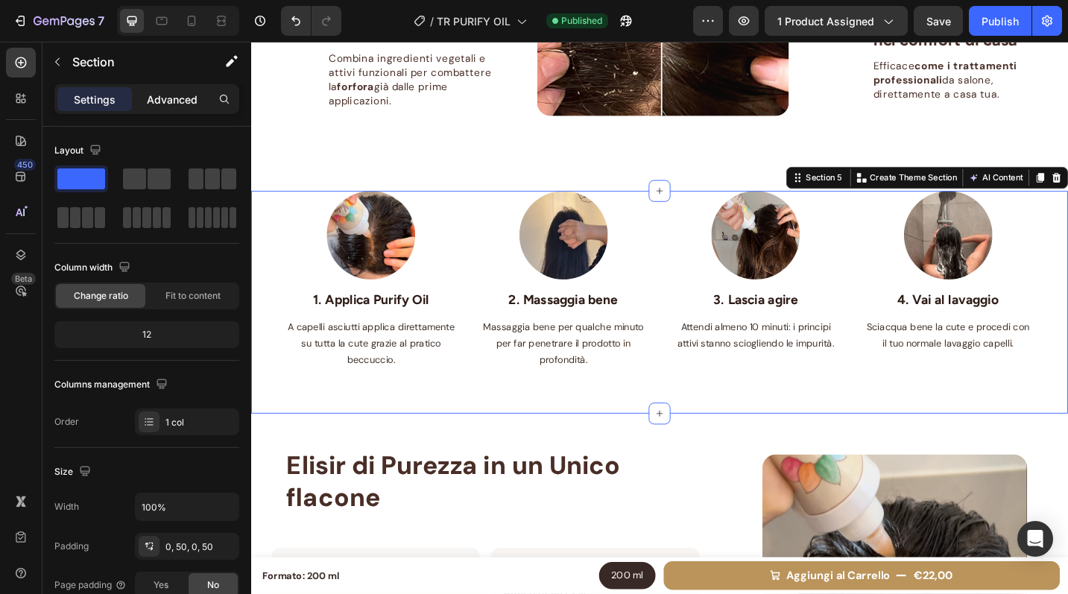
click at [173, 95] on p "Advanced" at bounding box center [172, 100] width 51 height 16
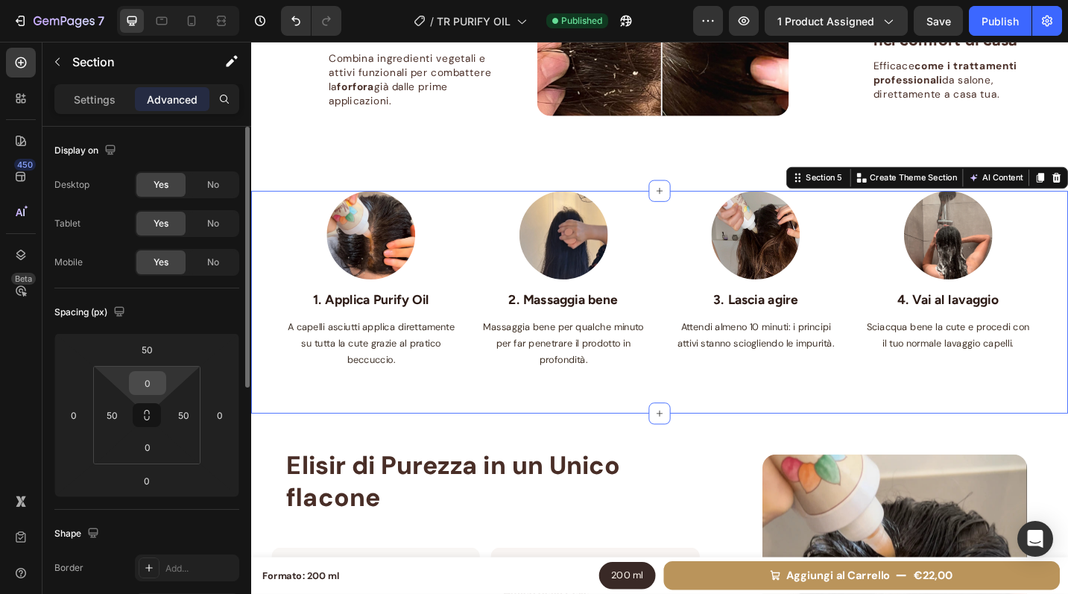
click at [156, 387] on input "0" at bounding box center [148, 383] width 30 height 22
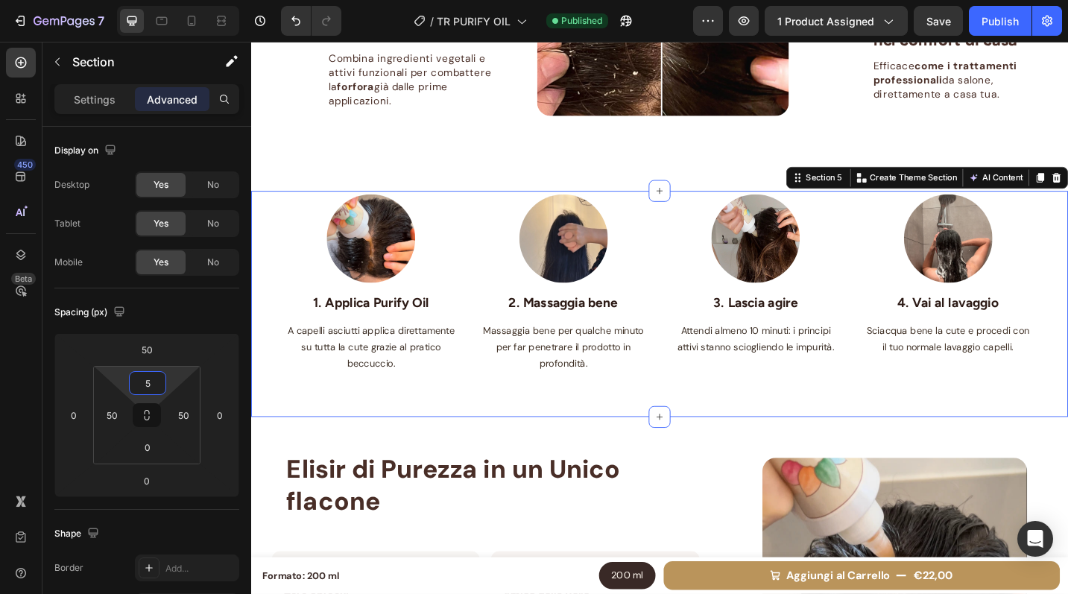
type input "50"
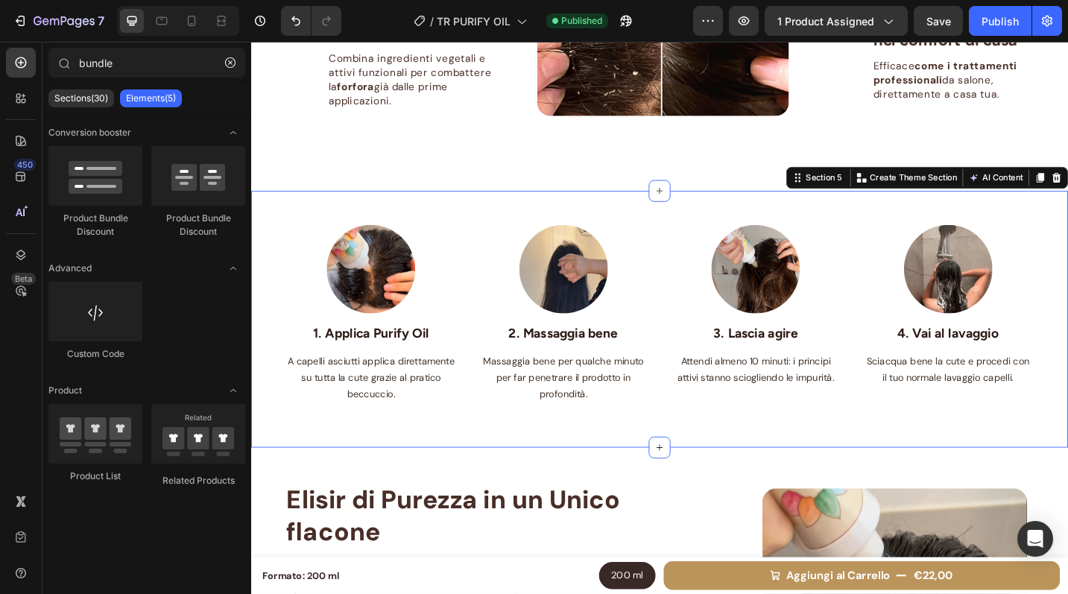
click at [737, 206] on div "Image 1. Applica Purify Oil Text block A capelli asciutti applica direttamente …" at bounding box center [698, 346] width 894 height 282
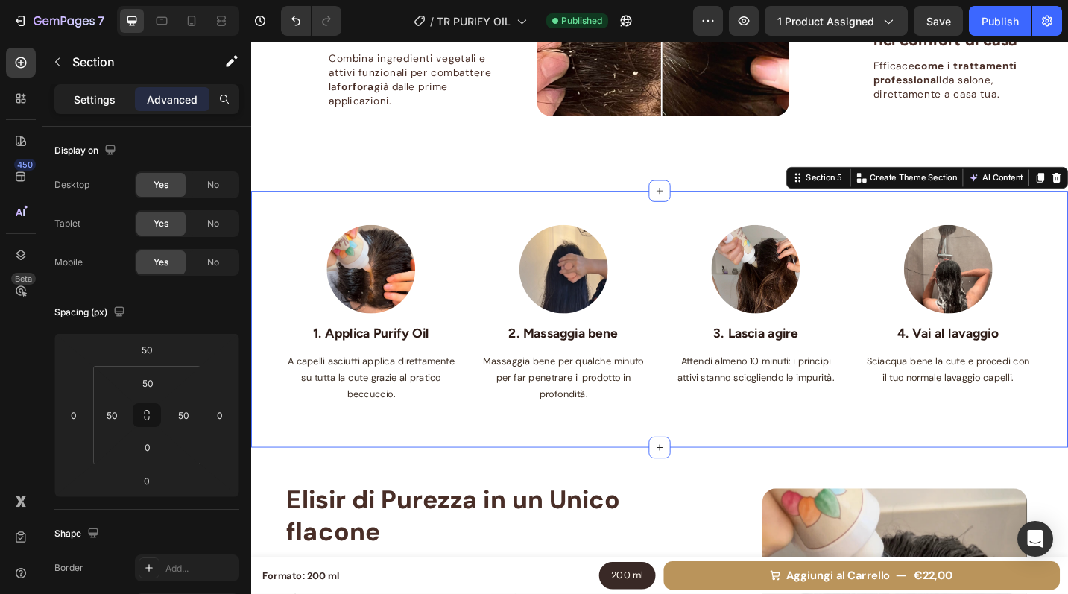
click at [93, 100] on p "Settings" at bounding box center [95, 100] width 42 height 16
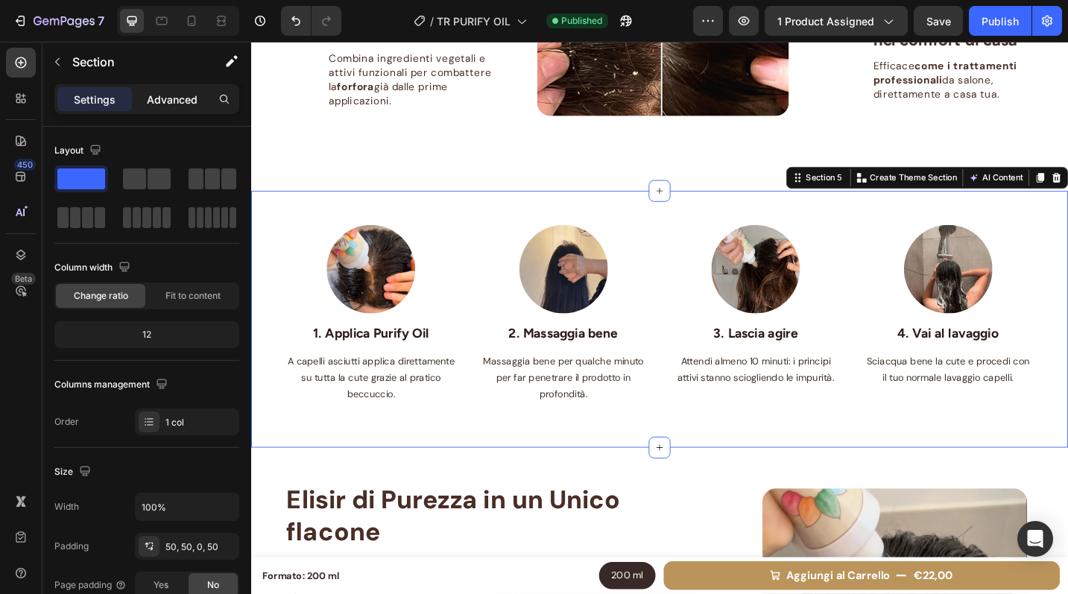
click at [180, 103] on p "Advanced" at bounding box center [172, 100] width 51 height 16
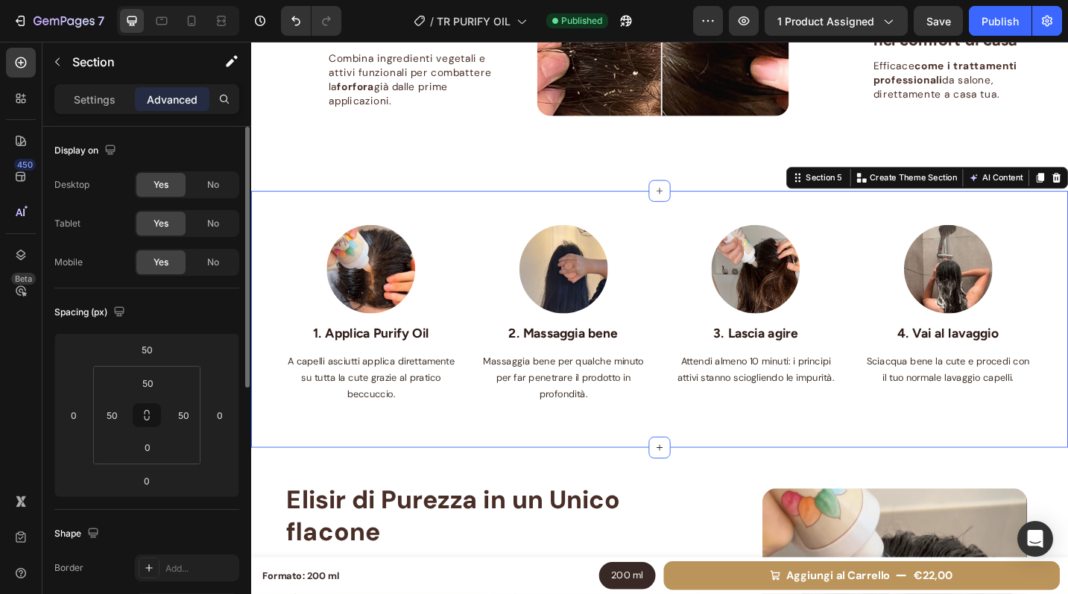
scroll to position [484, 0]
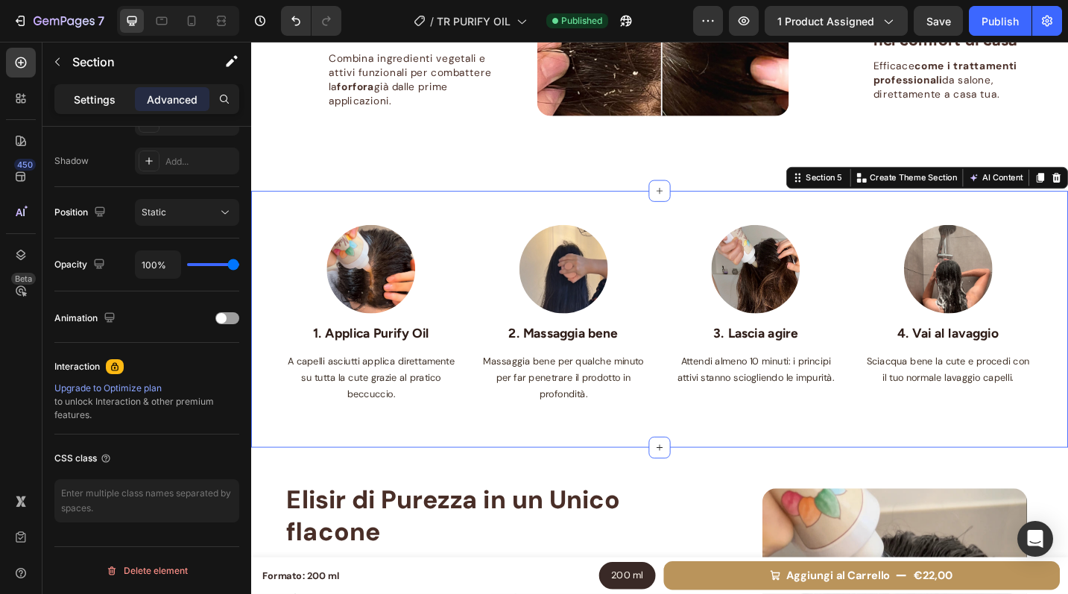
click at [104, 93] on p "Settings" at bounding box center [95, 100] width 42 height 16
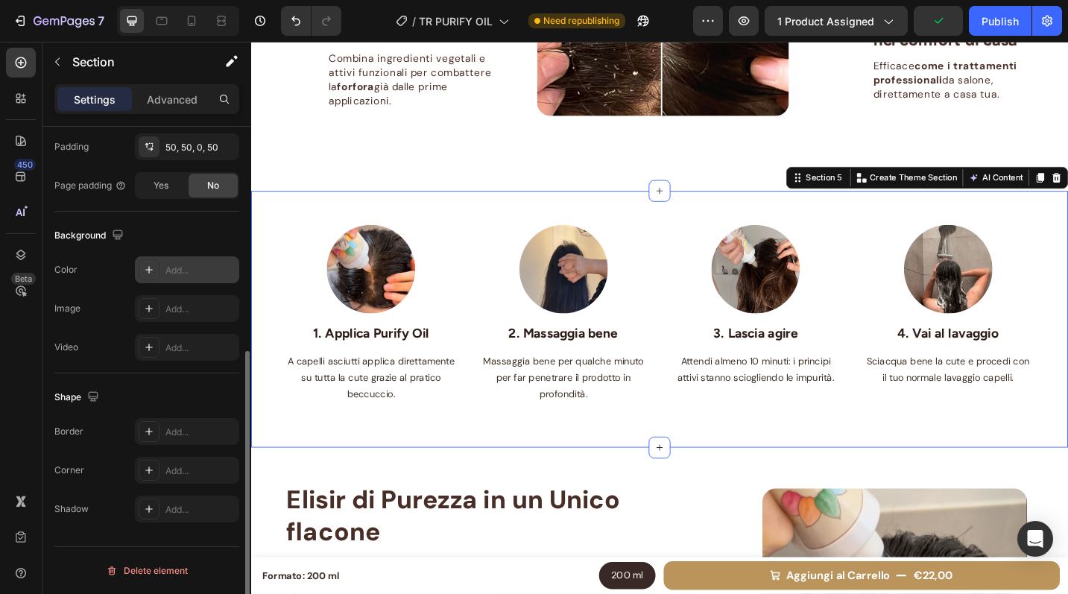
click at [150, 273] on icon at bounding box center [149, 270] width 12 height 12
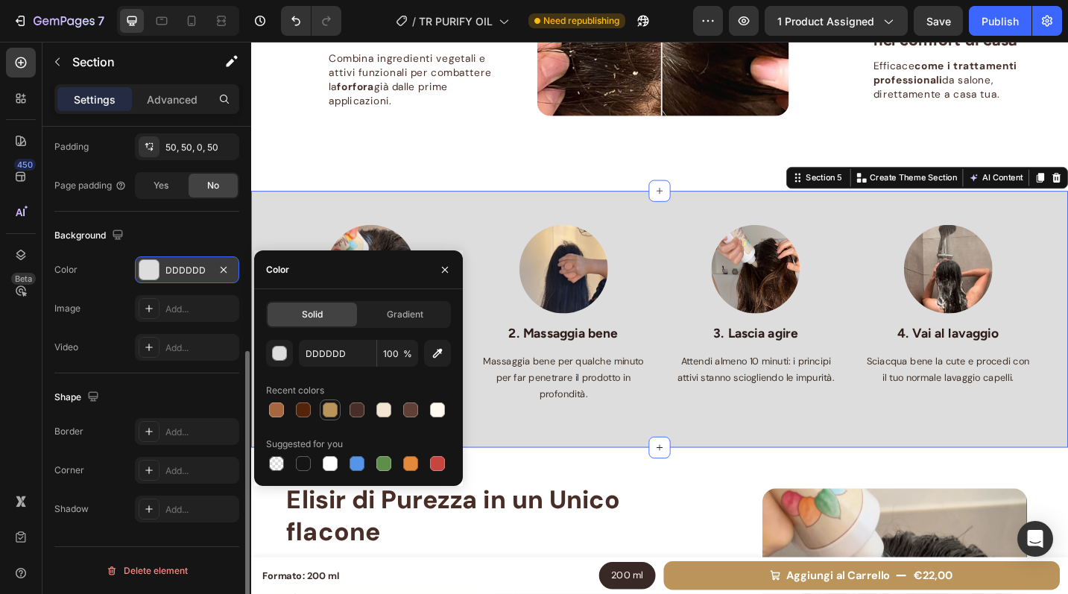
click at [328, 409] on div at bounding box center [330, 409] width 15 height 15
type input "BA945B"
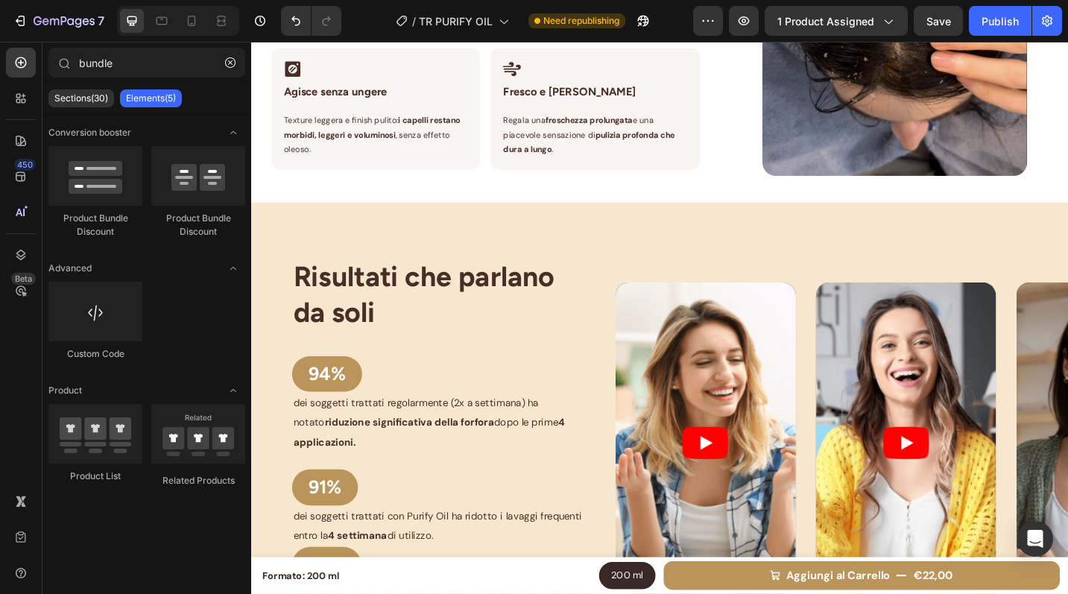
scroll to position [2027, 0]
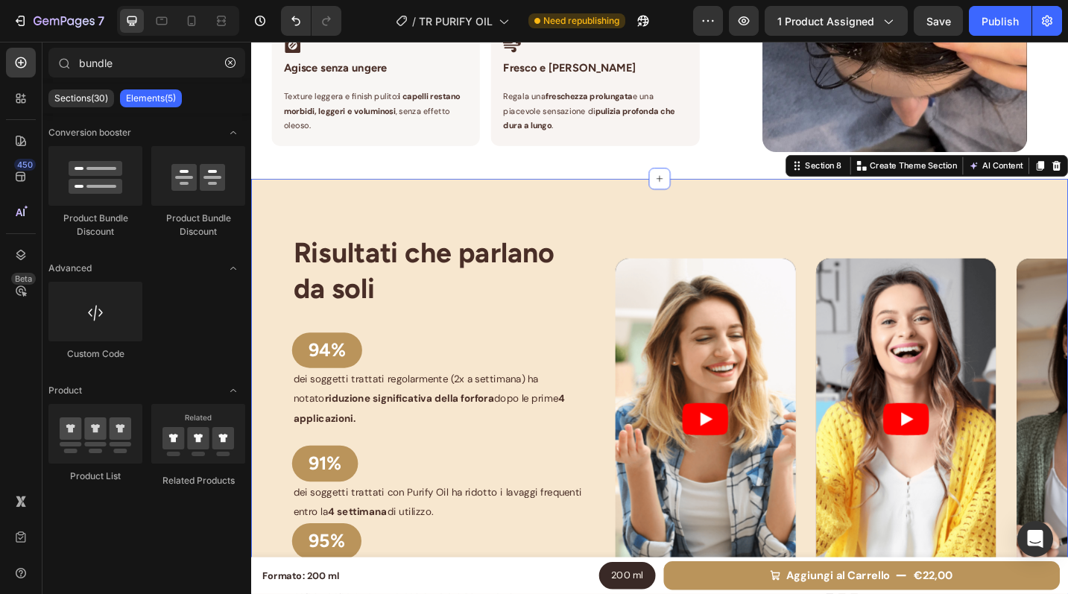
click at [563, 214] on div "Risultati che parlano da soli Heading 94% Button dei soggetti trattati regolarm…" at bounding box center [698, 464] width 894 height 545
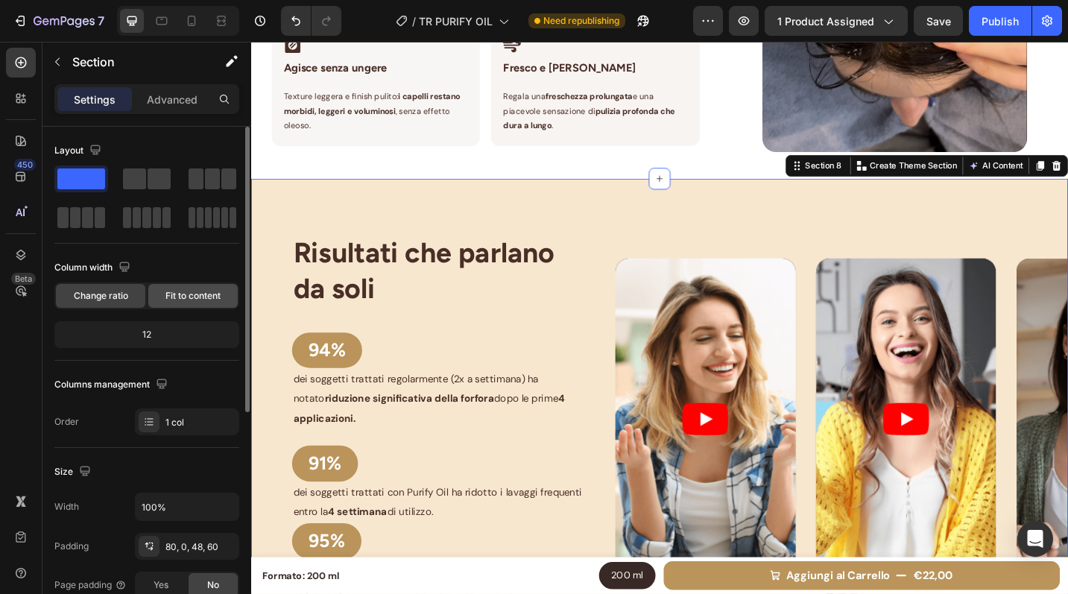
scroll to position [399, 0]
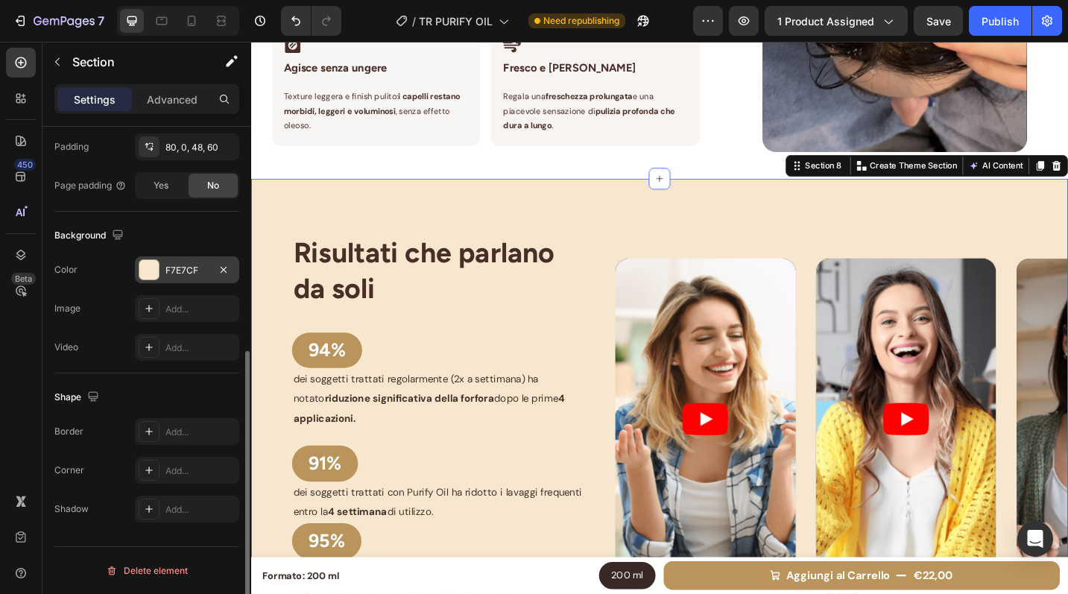
click at [181, 264] on div "F7E7CF" at bounding box center [186, 270] width 43 height 13
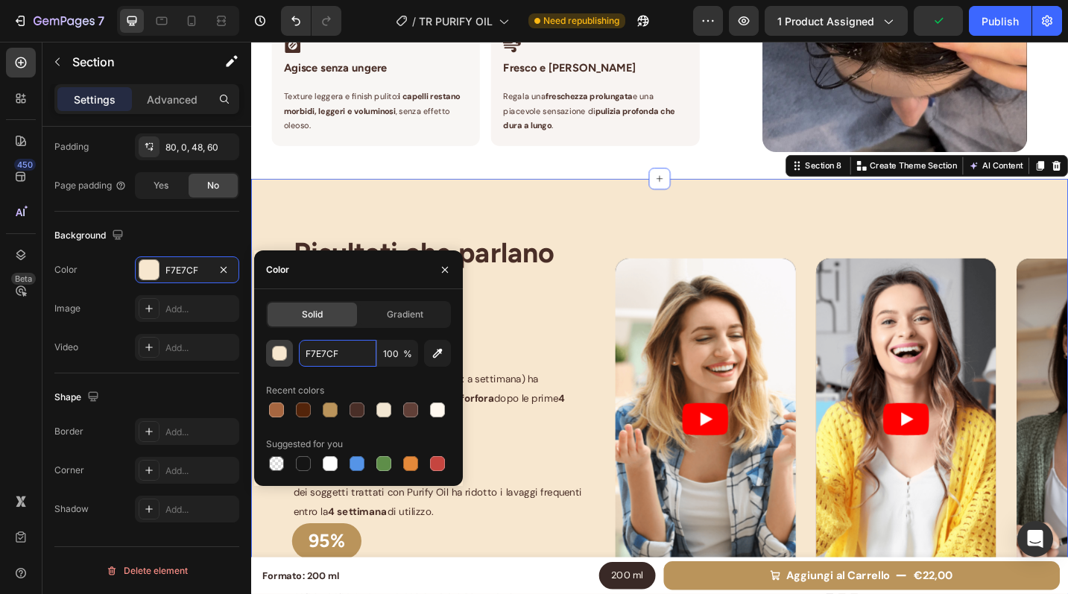
drag, startPoint x: 342, startPoint y: 353, endPoint x: 285, endPoint y: 353, distance: 56.6
click at [285, 353] on div "F7E7CF 100 %" at bounding box center [358, 353] width 185 height 27
drag, startPoint x: 344, startPoint y: 353, endPoint x: 305, endPoint y: 353, distance: 38.8
click at [305, 353] on input "F7E7CF" at bounding box center [338, 353] width 78 height 27
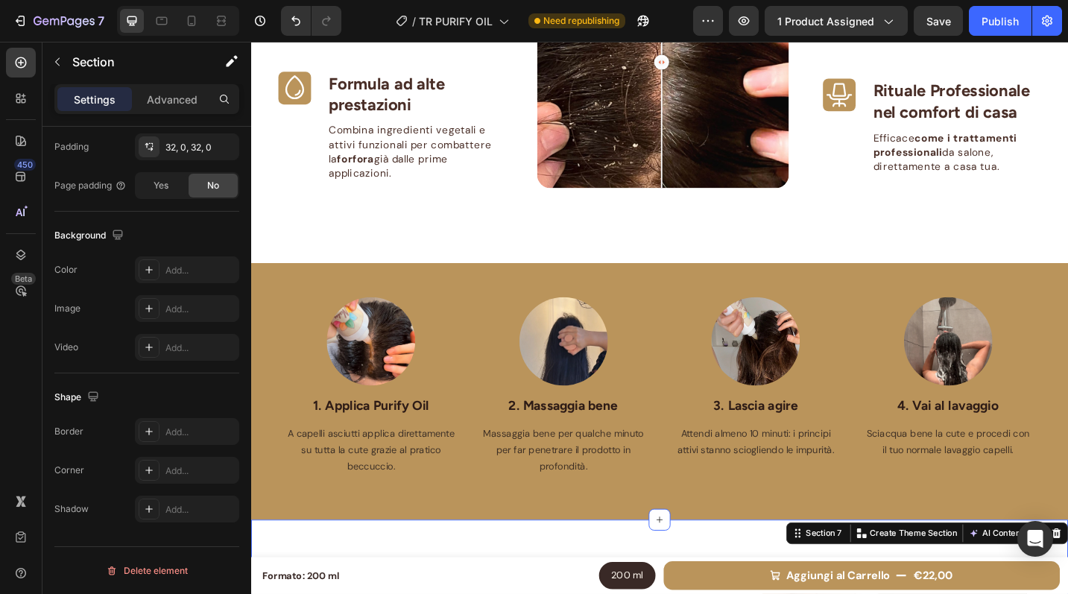
scroll to position [1158, 0]
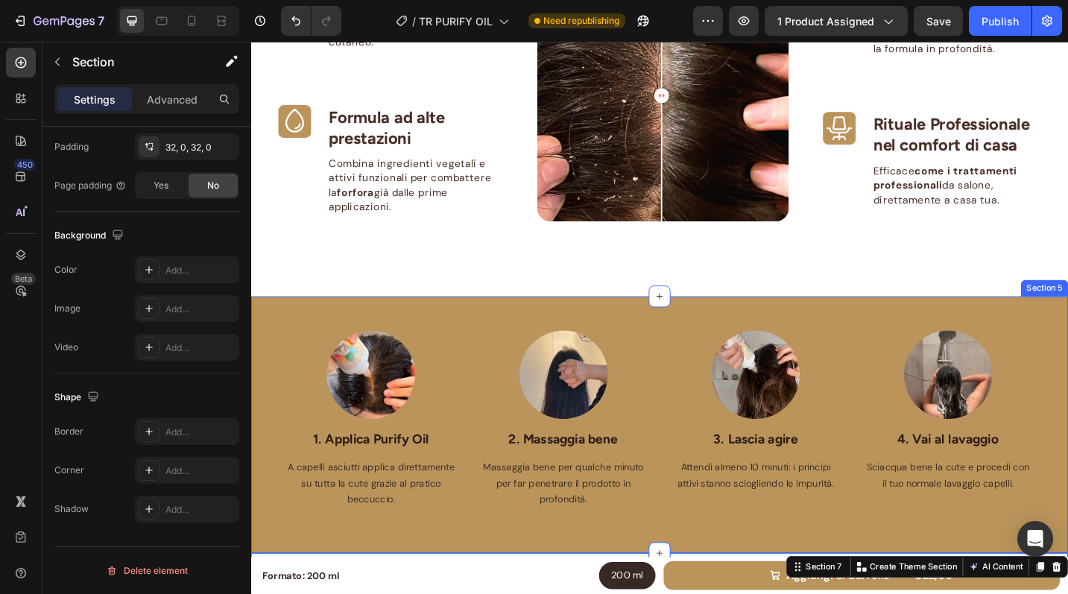
click at [470, 333] on div "Image 1. Applica Purify Oil Text block A capelli asciutti applica direttamente …" at bounding box center [698, 461] width 894 height 282
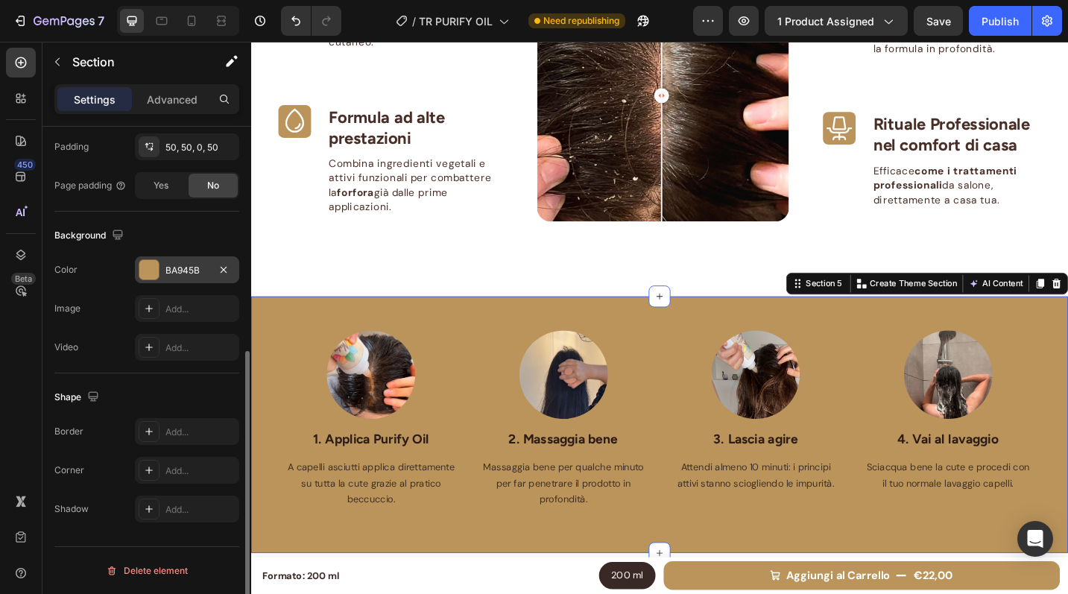
click at [174, 272] on div "BA945B" at bounding box center [186, 270] width 43 height 13
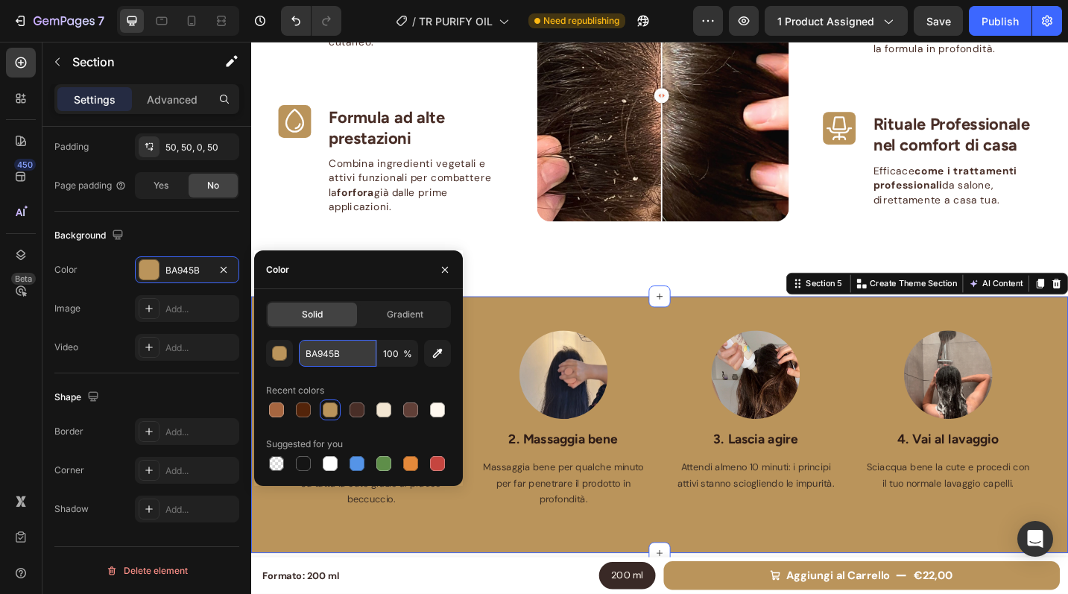
click at [356, 354] on input "BA945B" at bounding box center [338, 353] width 78 height 27
drag, startPoint x: 356, startPoint y: 354, endPoint x: 296, endPoint y: 354, distance: 59.6
click at [296, 354] on div "BA945B 100 %" at bounding box center [358, 353] width 185 height 27
paste input "F7E7CF"
type input "F7E7CF"
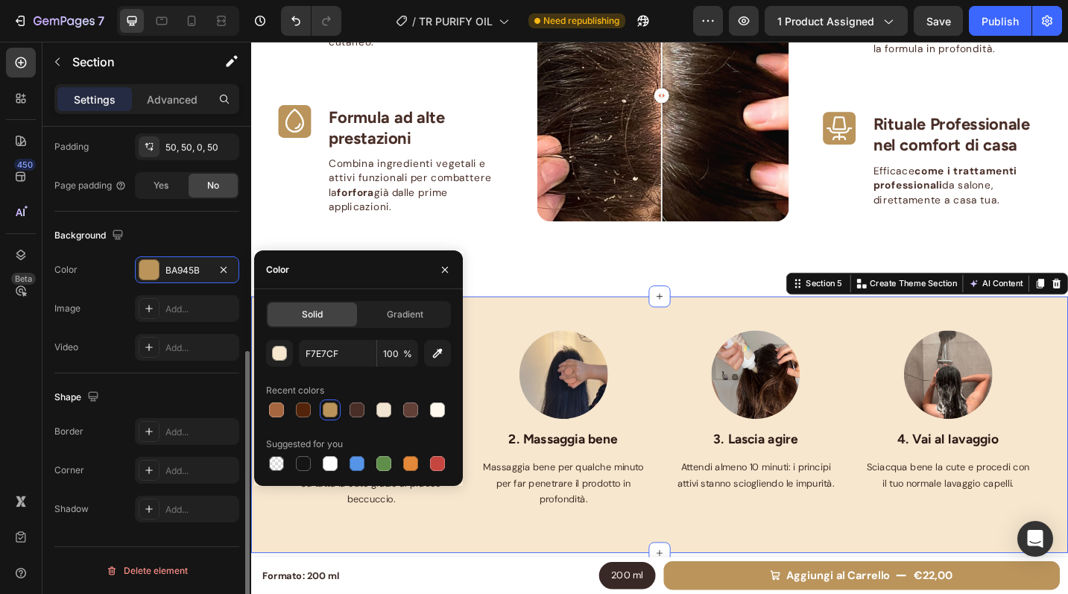
click at [204, 219] on div "Background The changes might be hidden by the video. Color BA945B Image Add... …" at bounding box center [146, 293] width 185 height 162
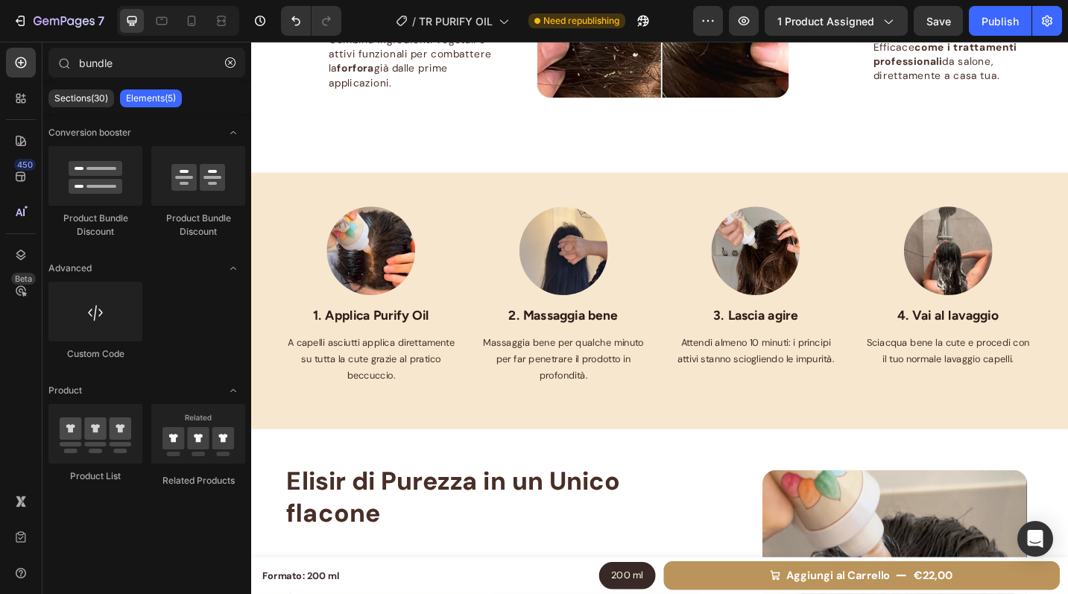
scroll to position [1274, 0]
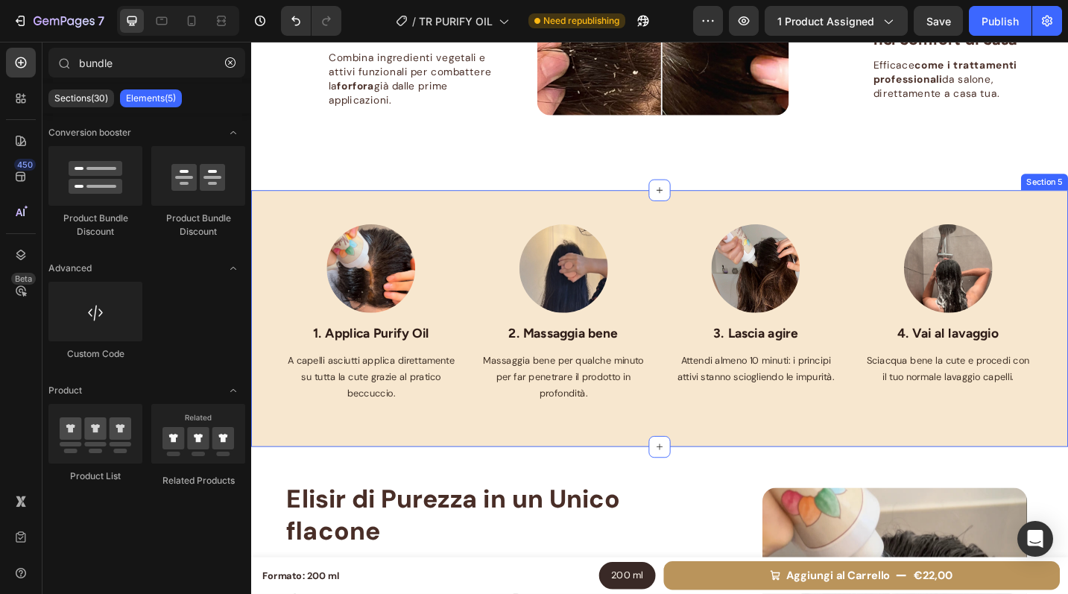
click at [497, 209] on div "Image 1. Applica Purify Oil Text block A capelli asciutti applica direttamente …" at bounding box center [698, 345] width 894 height 282
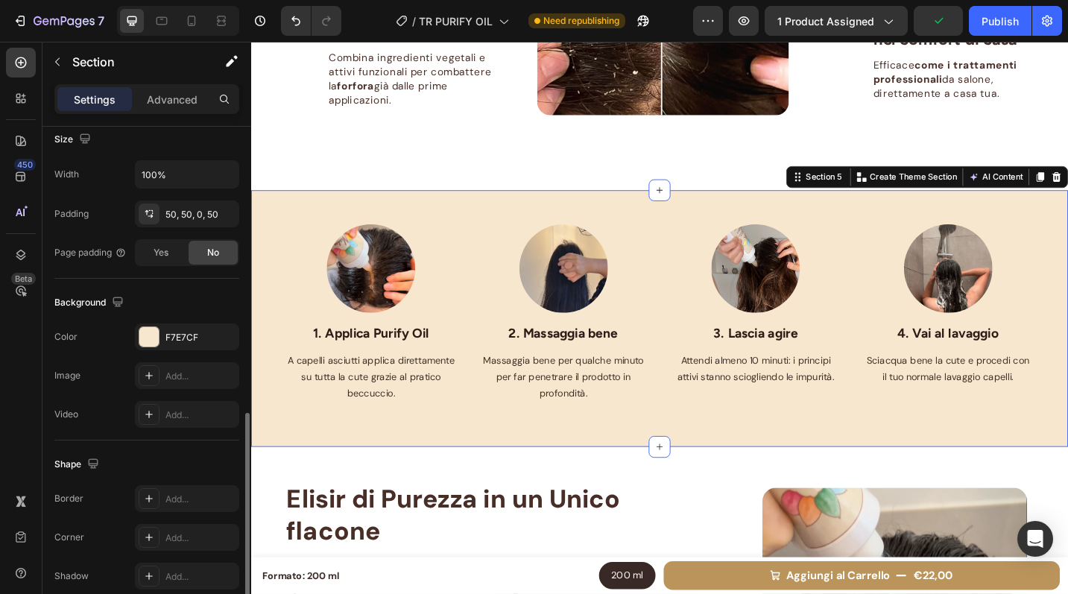
scroll to position [399, 0]
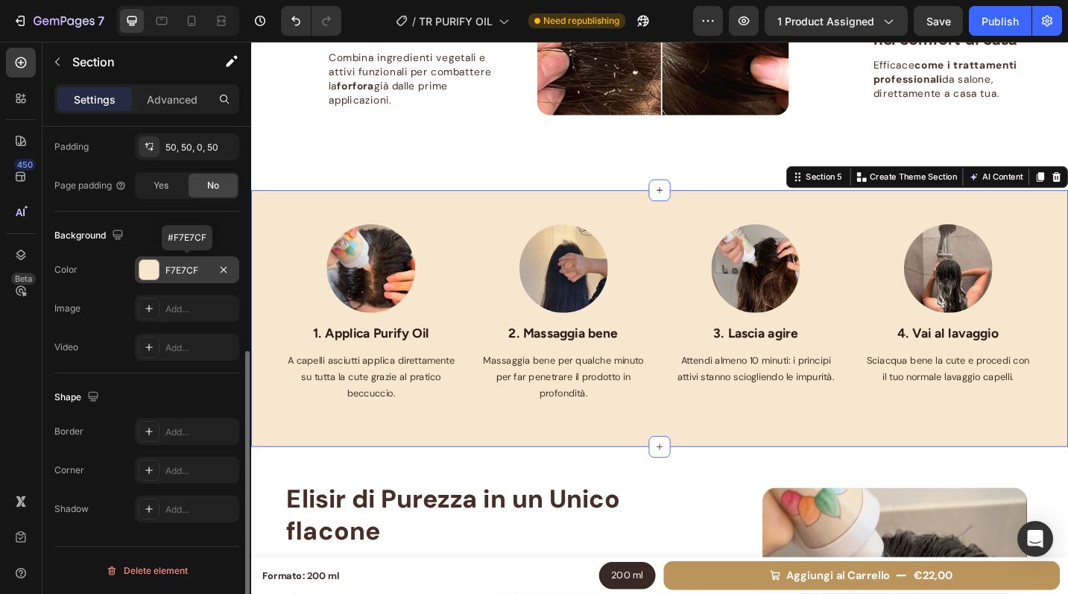
click at [193, 270] on div "F7E7CF" at bounding box center [186, 270] width 43 height 13
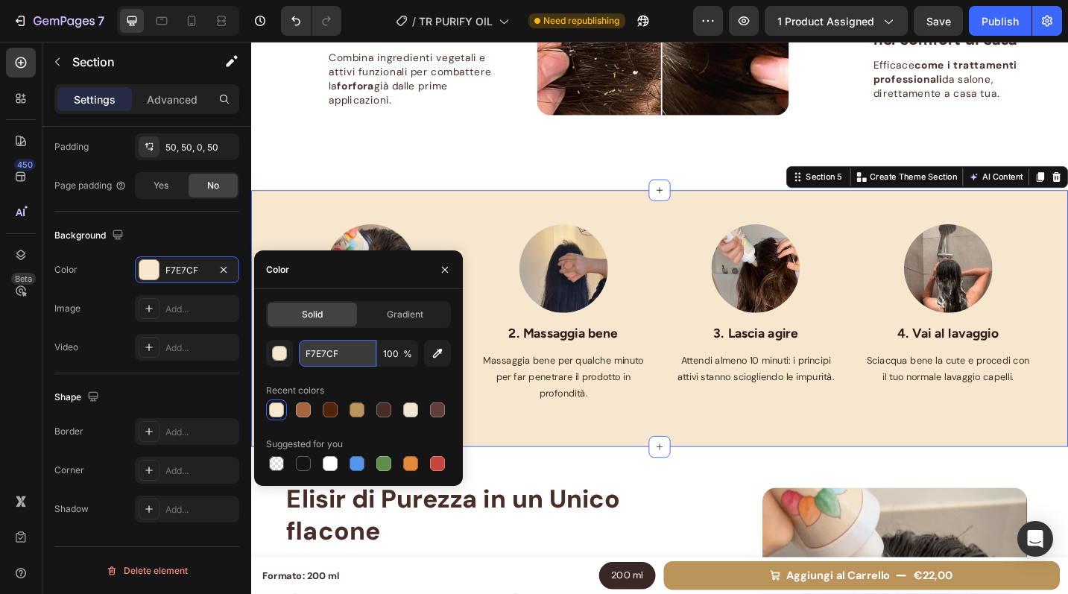
click at [344, 351] on input "F7E7CF" at bounding box center [338, 353] width 78 height 27
click at [162, 210] on div "Size Width 100% Padding 50, 50, 0, 50 Page padding Yes No" at bounding box center [146, 129] width 185 height 163
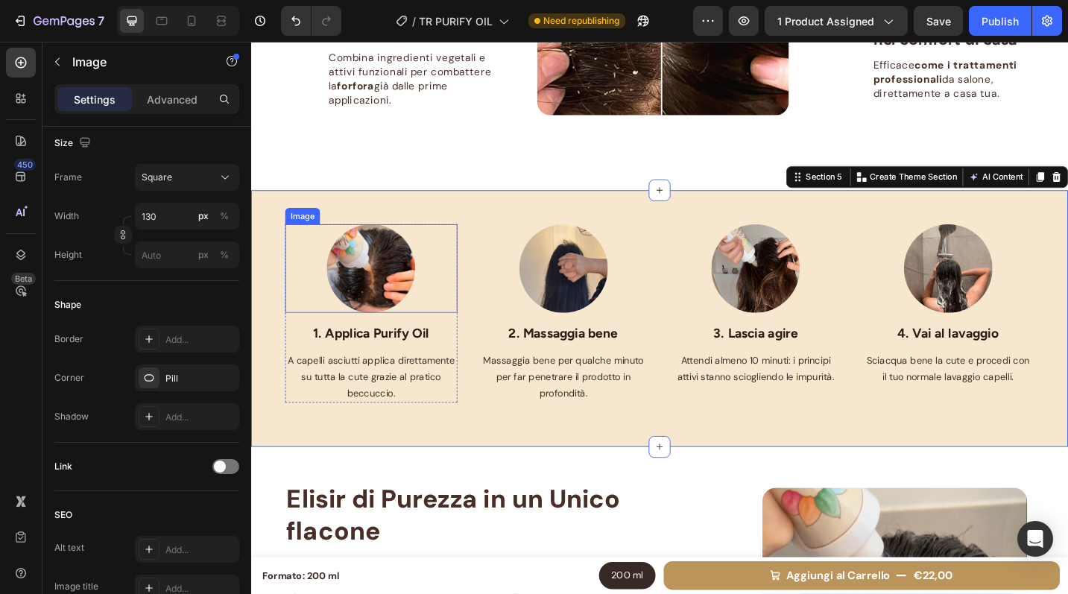
click at [300, 233] on div "Image" at bounding box center [307, 233] width 38 height 18
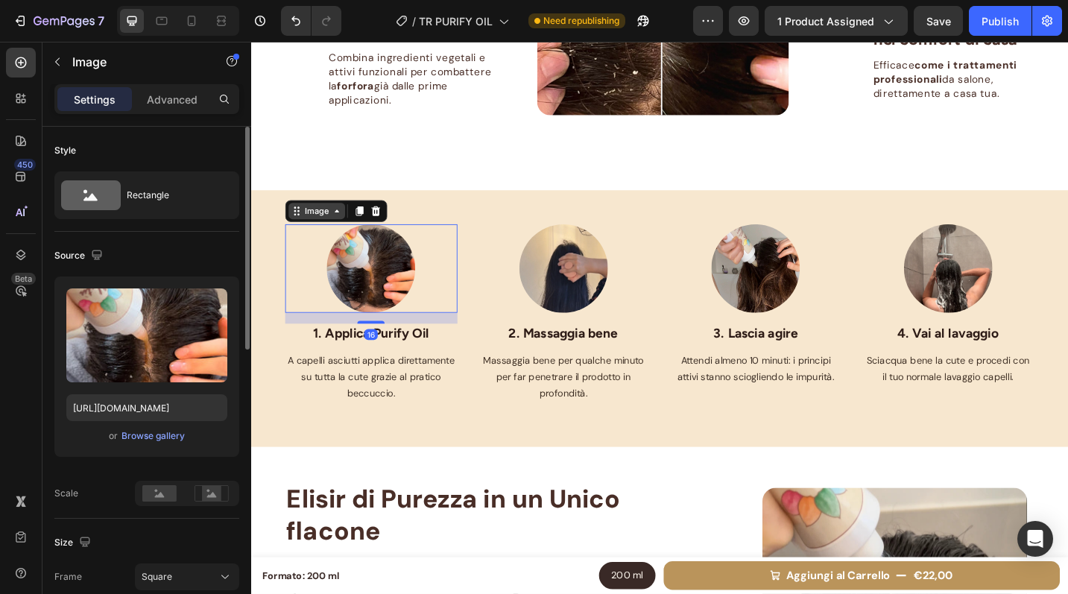
click at [315, 226] on div "Image" at bounding box center [323, 227] width 32 height 13
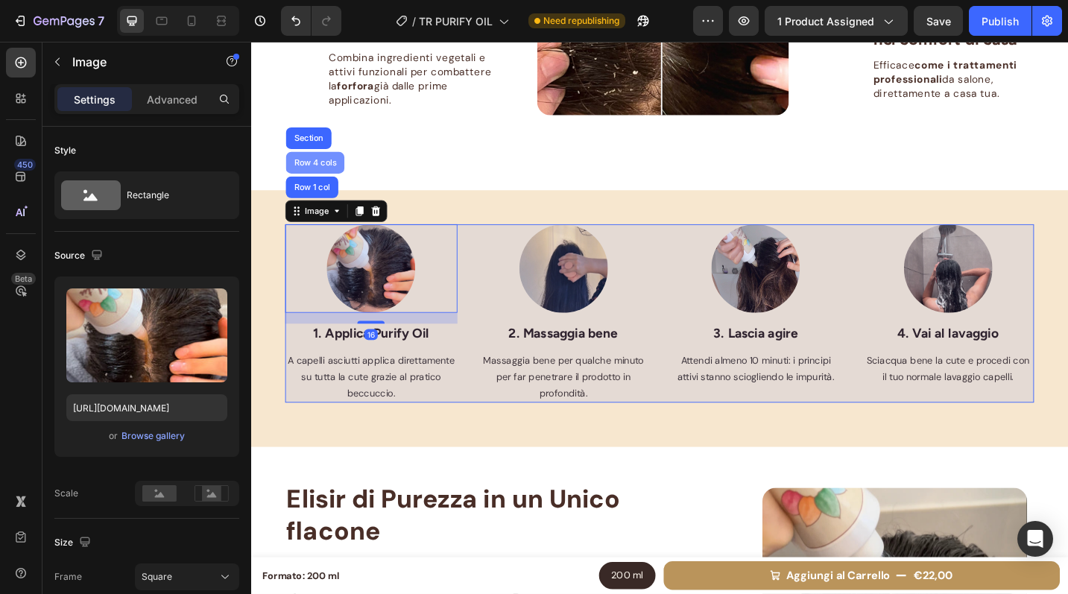
click at [329, 174] on div "Row 4 cols" at bounding box center [321, 174] width 52 height 9
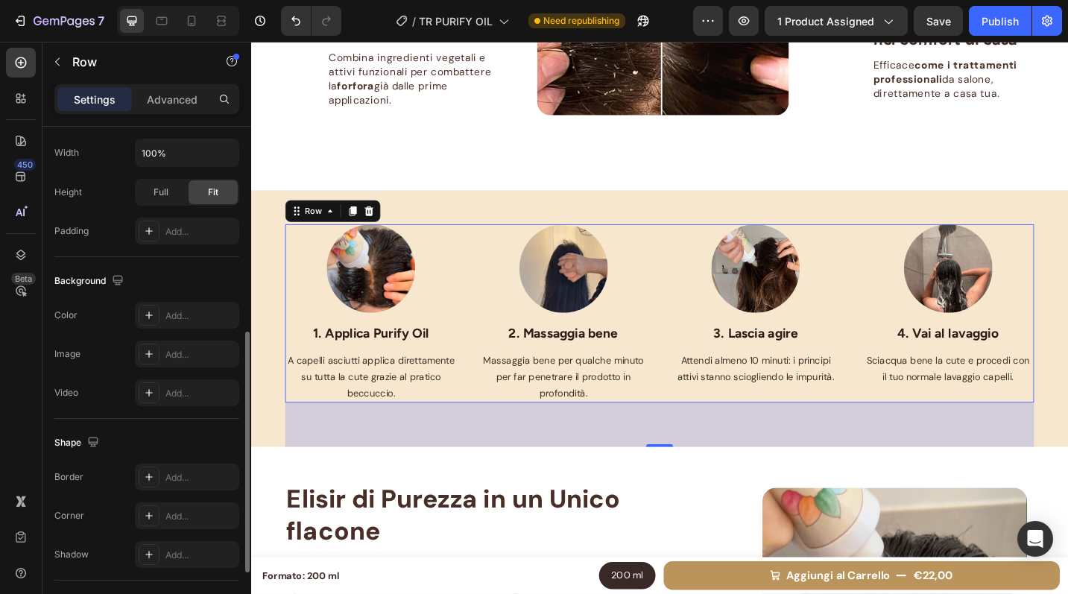
scroll to position [438, 0]
click at [179, 317] on div "Add..." at bounding box center [200, 317] width 70 height 13
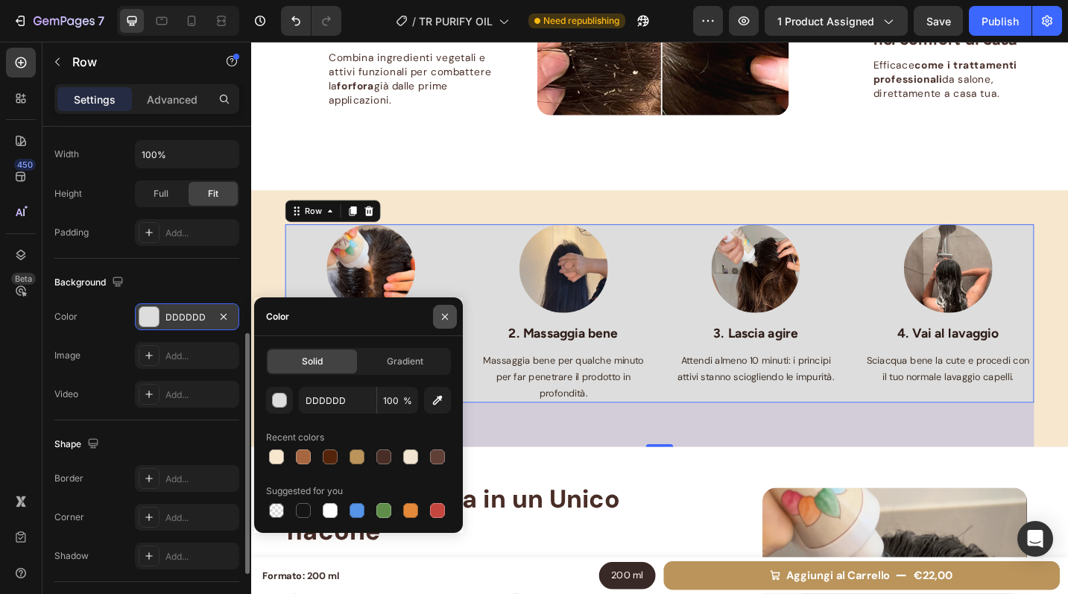
click at [449, 311] on icon "button" at bounding box center [445, 317] width 12 height 12
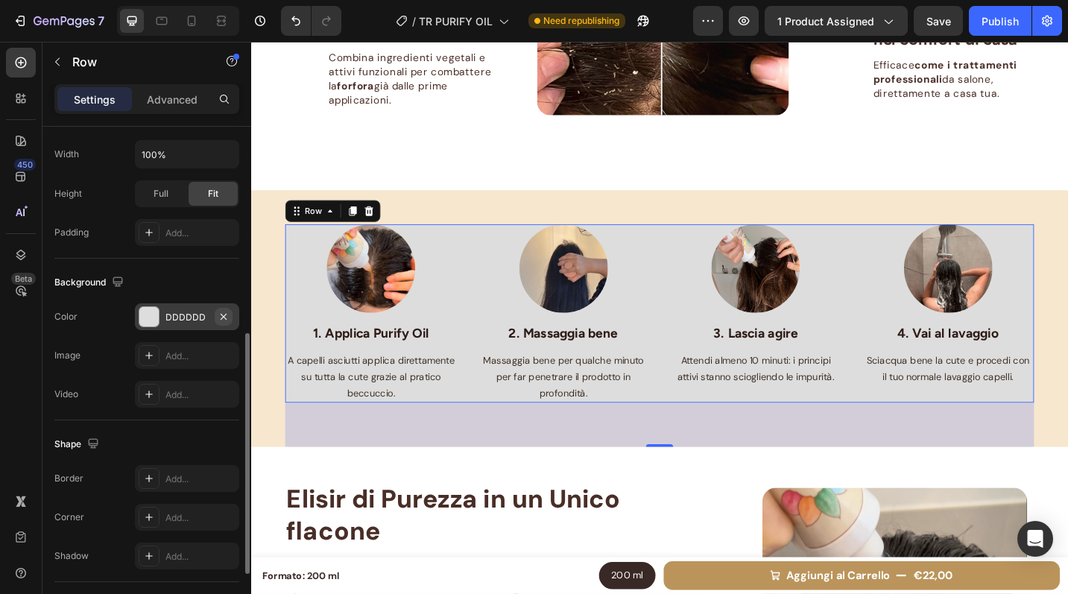
click at [226, 314] on icon "button" at bounding box center [224, 317] width 12 height 12
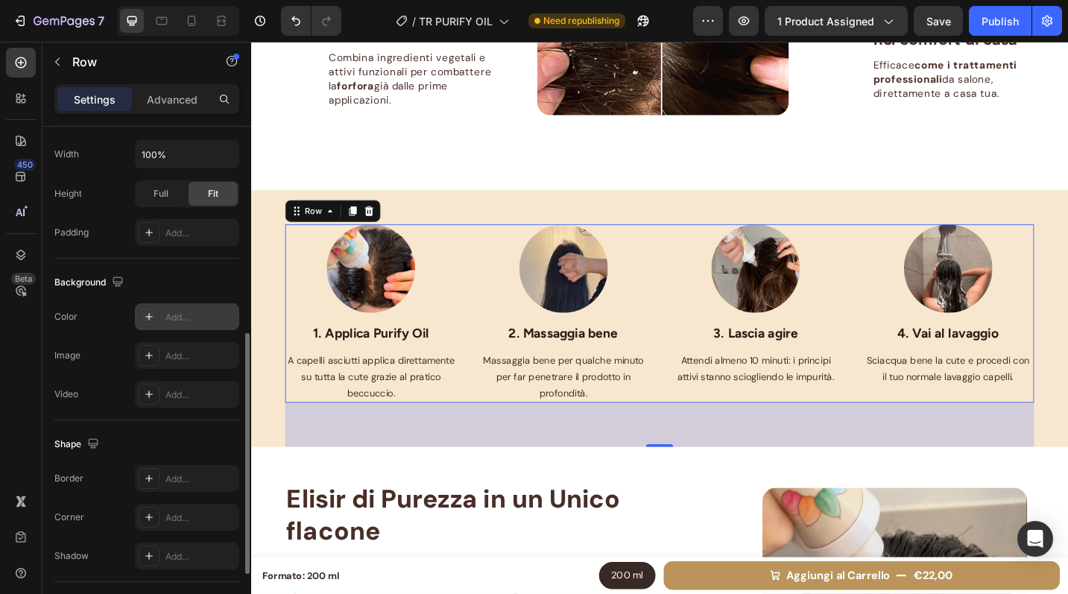
click at [203, 277] on div "Background" at bounding box center [146, 283] width 185 height 24
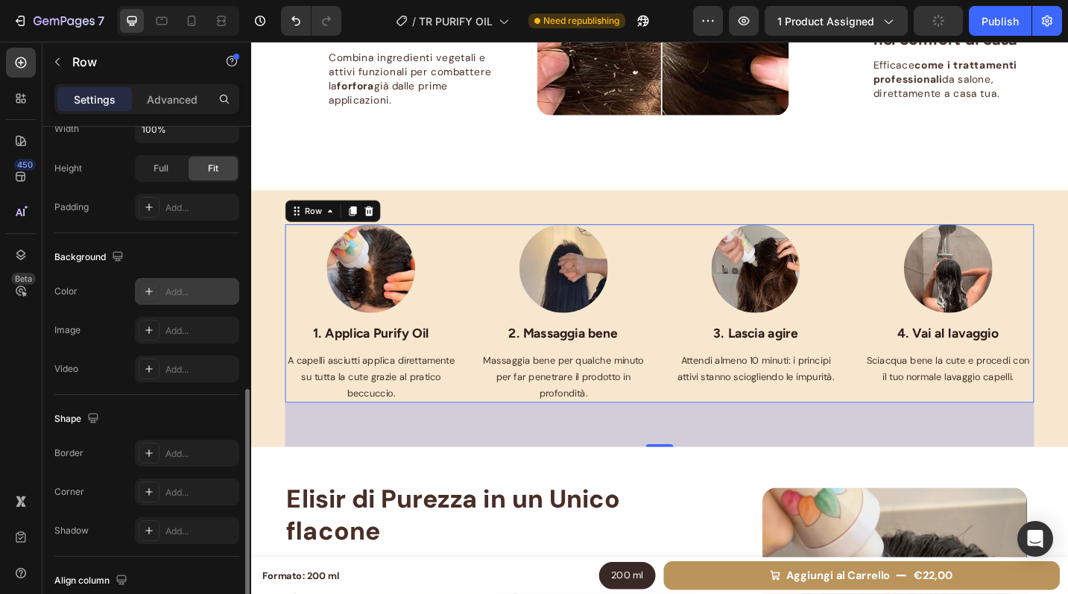
scroll to position [500, 0]
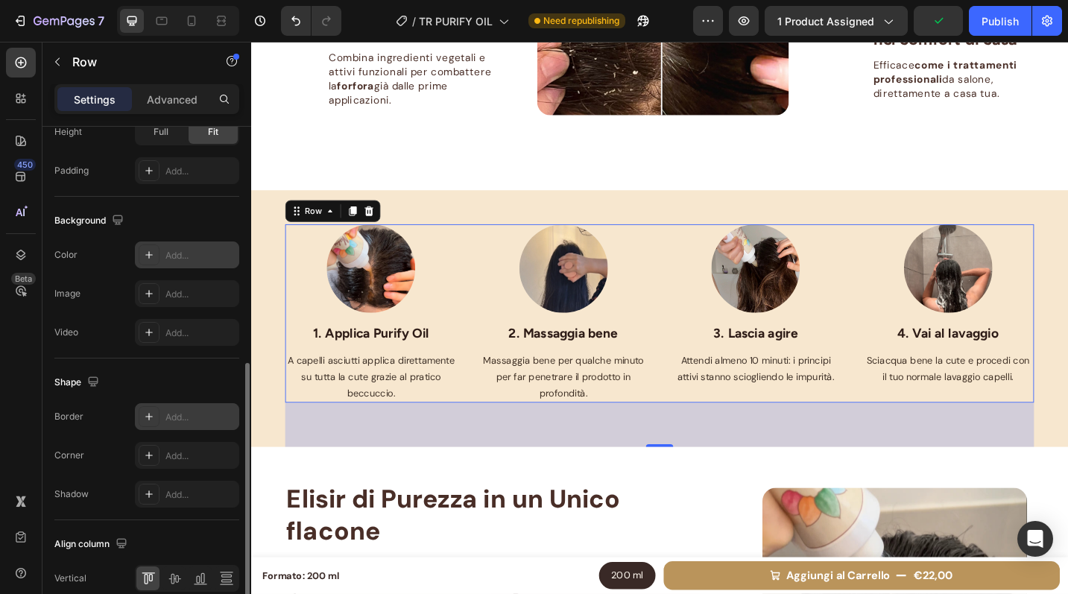
click at [176, 414] on div "Add..." at bounding box center [200, 417] width 70 height 13
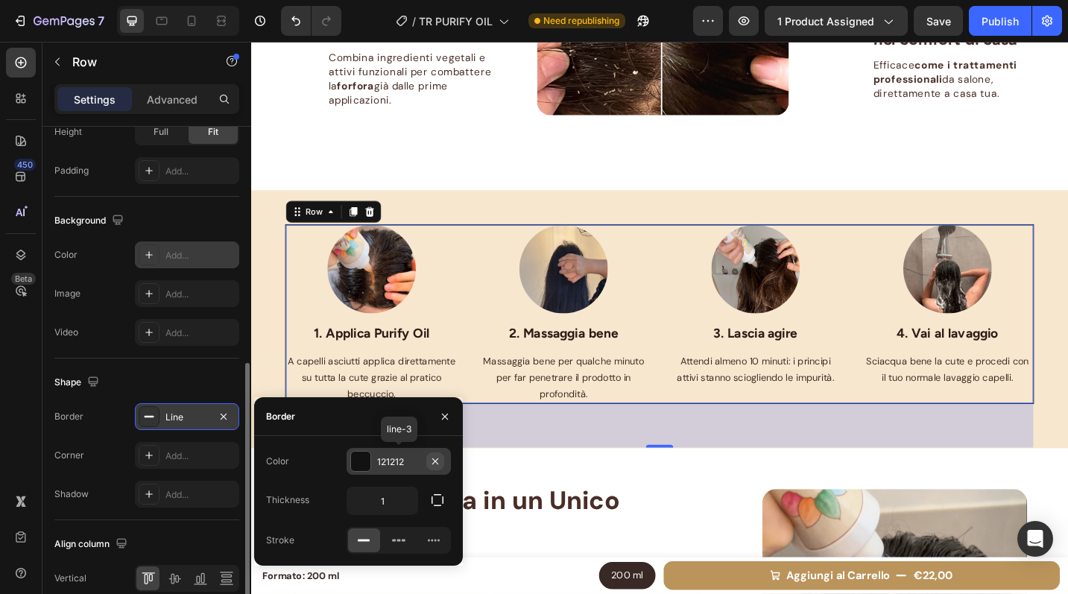
click at [429, 457] on icon "button" at bounding box center [435, 461] width 12 height 12
click at [444, 413] on icon "button" at bounding box center [445, 417] width 12 height 12
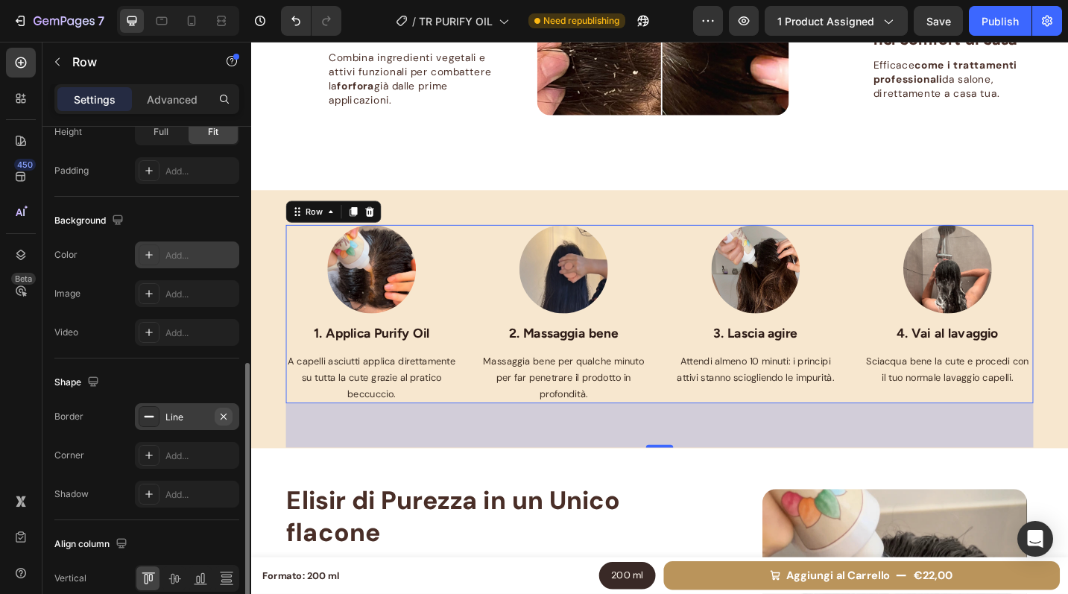
click at [227, 417] on icon "button" at bounding box center [224, 417] width 12 height 12
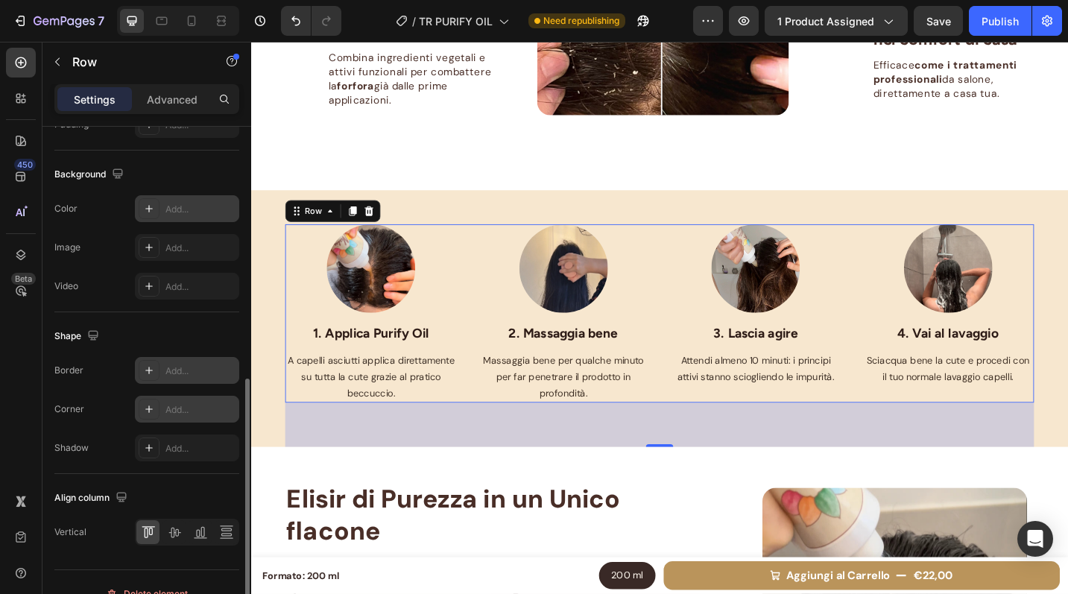
scroll to position [569, 0]
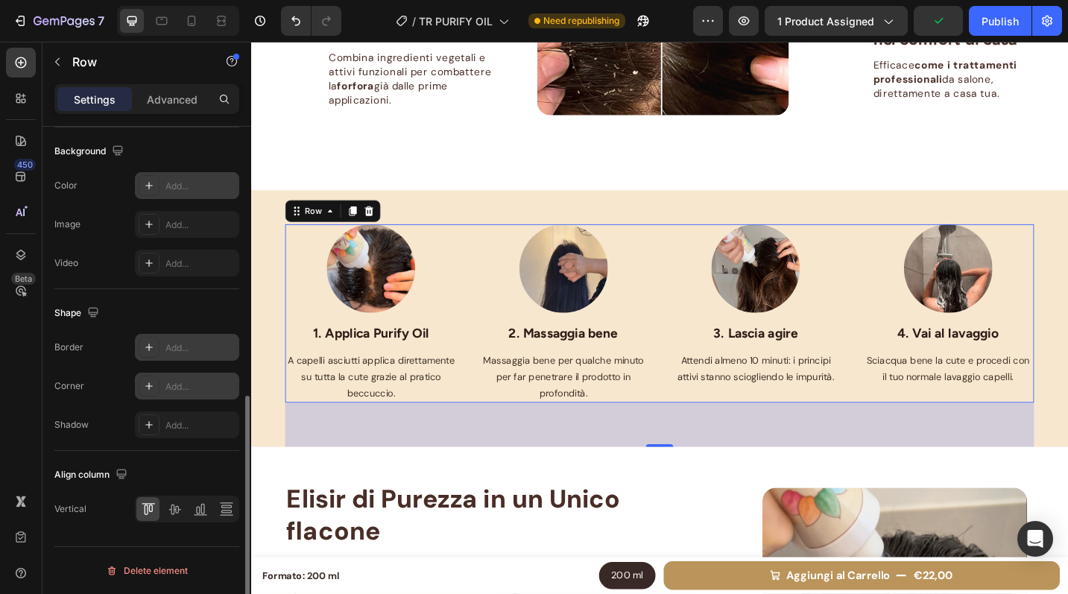
click at [188, 381] on div "Add..." at bounding box center [200, 386] width 70 height 13
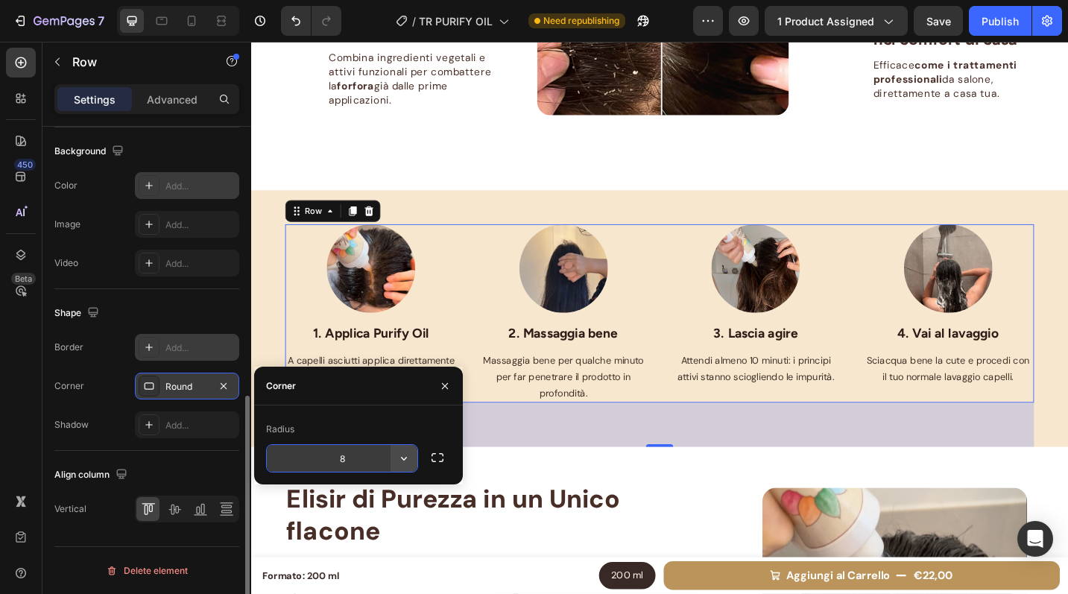
click at [403, 461] on icon "button" at bounding box center [404, 458] width 15 height 15
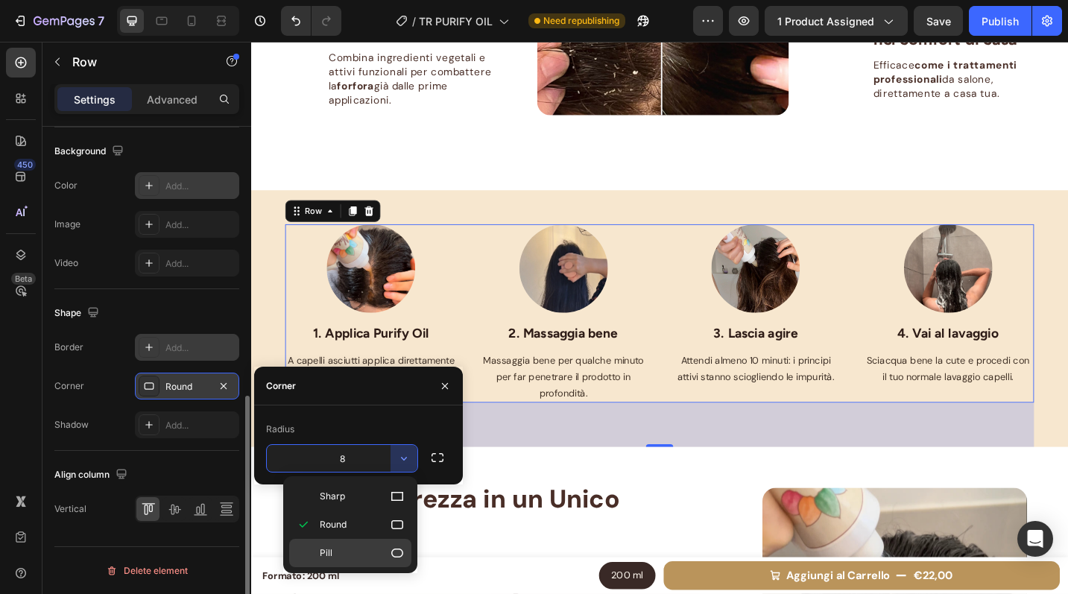
click at [399, 552] on icon at bounding box center [397, 553] width 15 height 15
type input "9999"
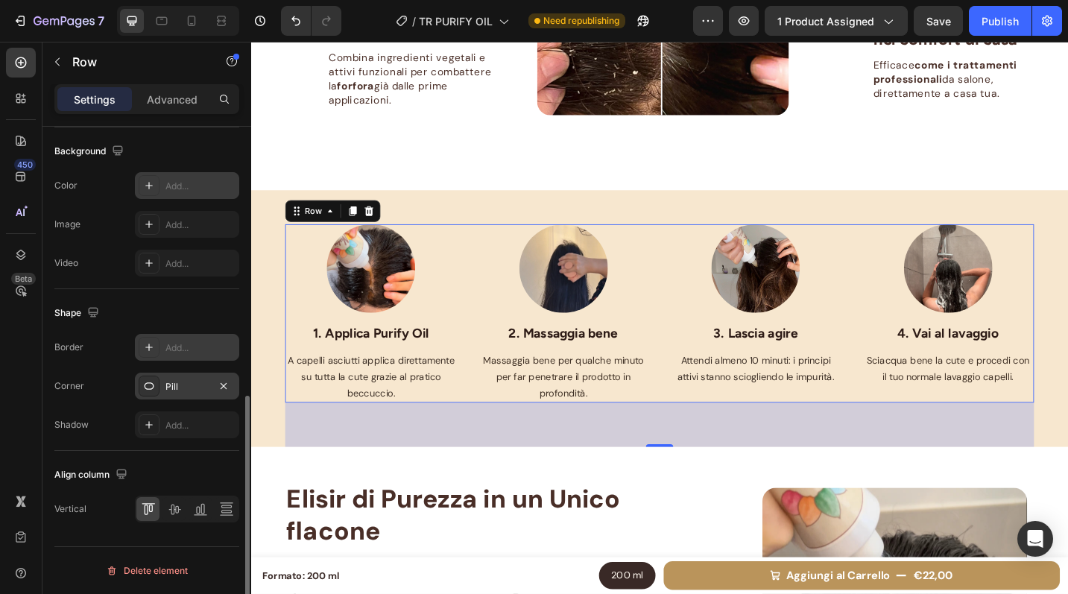
click at [193, 354] on div "Add..." at bounding box center [200, 347] width 70 height 13
type input "1"
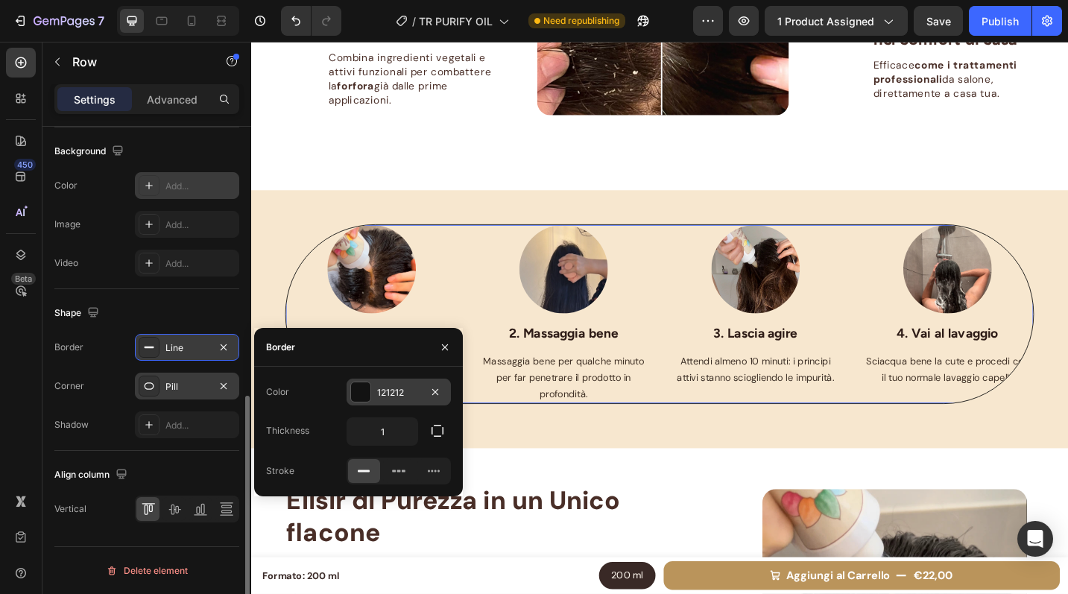
click at [189, 394] on div "Pill" at bounding box center [187, 386] width 104 height 27
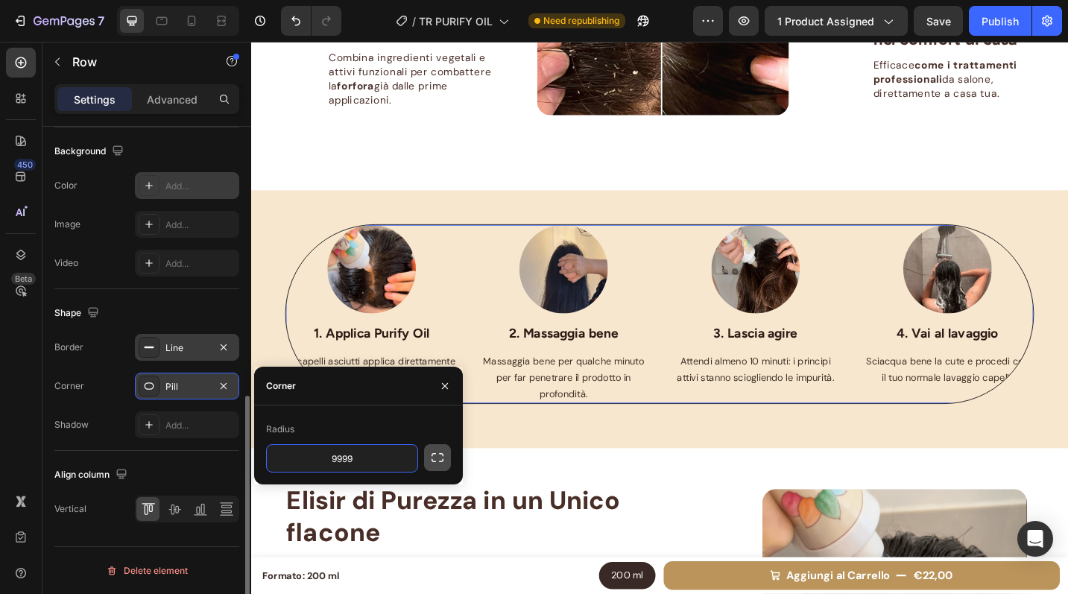
click at [431, 457] on icon "button" at bounding box center [437, 457] width 15 height 15
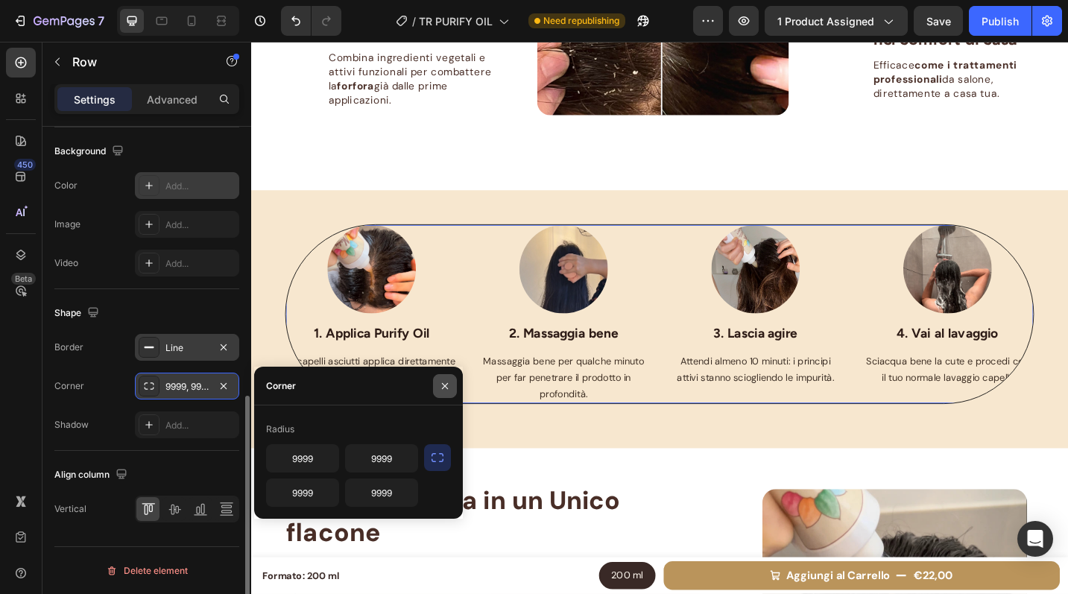
click at [440, 386] on icon "button" at bounding box center [445, 386] width 12 height 12
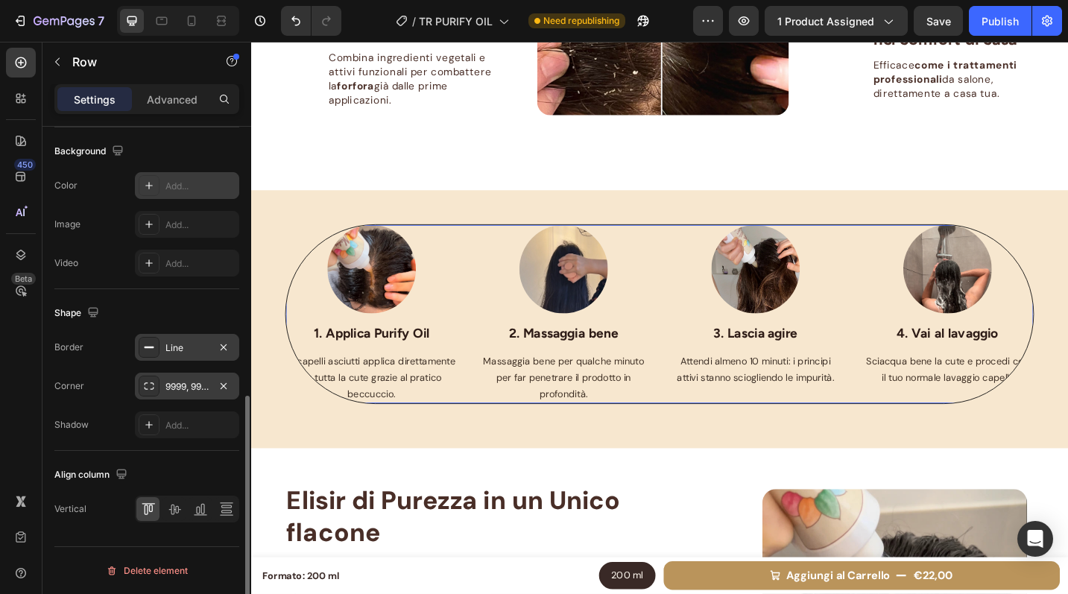
click at [148, 389] on icon at bounding box center [149, 386] width 12 height 12
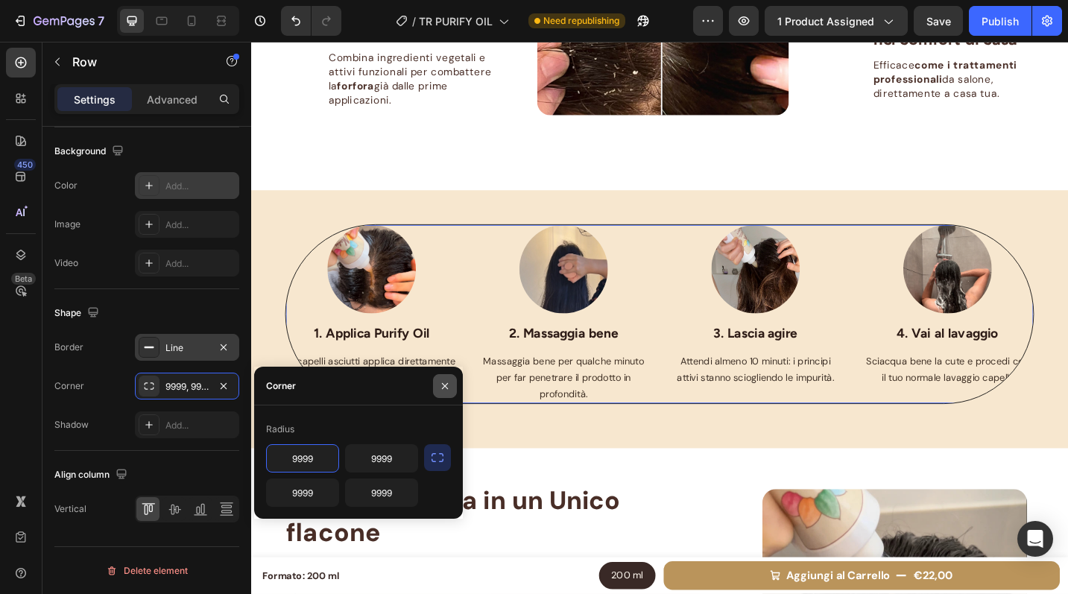
click at [433, 392] on button "button" at bounding box center [445, 386] width 24 height 24
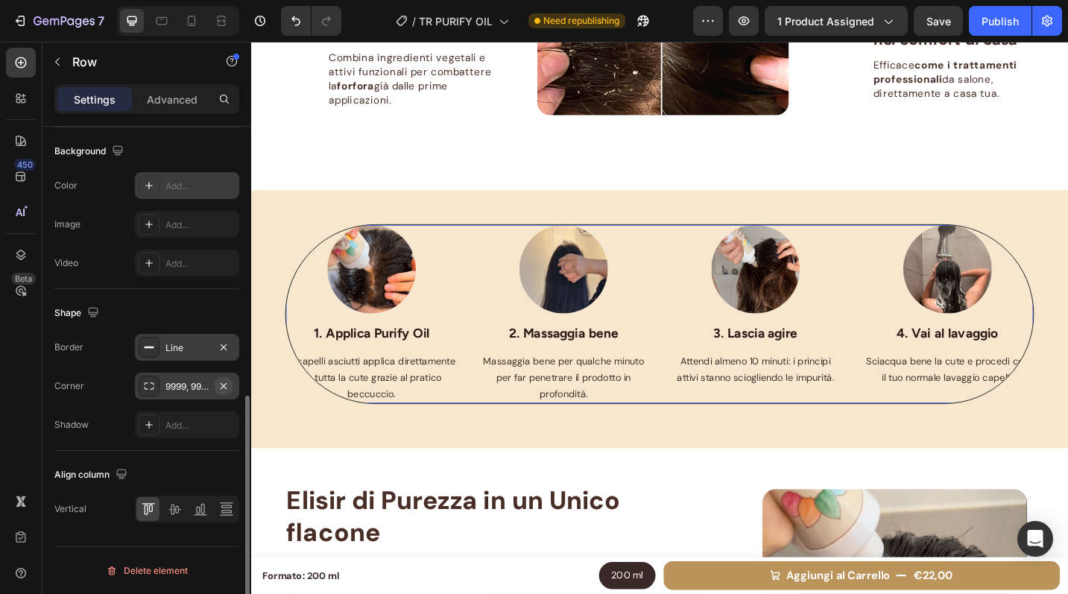
click at [226, 390] on icon "button" at bounding box center [224, 386] width 12 height 12
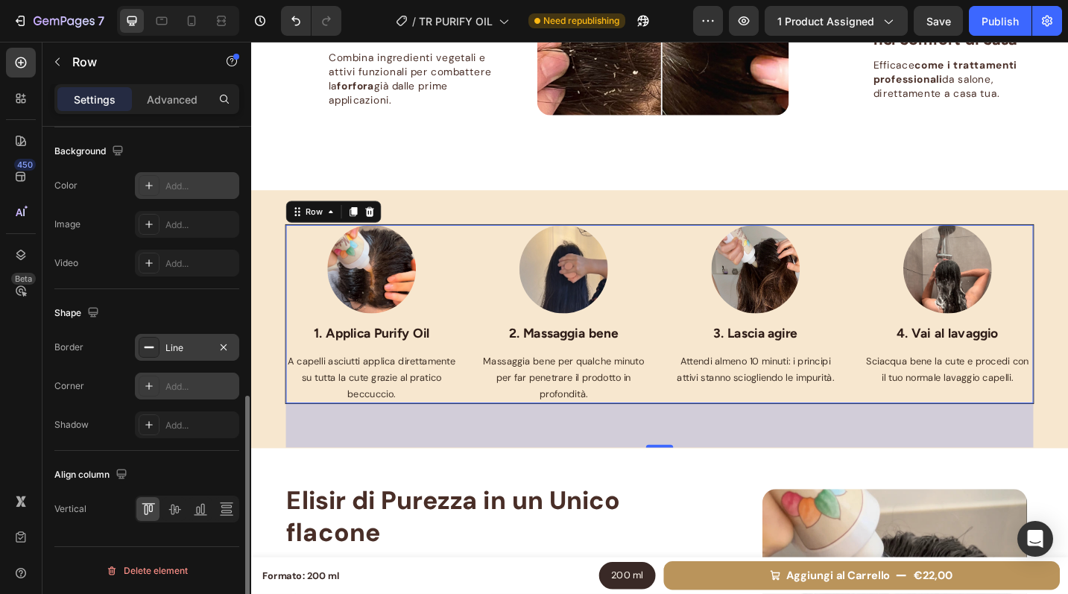
click at [204, 391] on div "Add..." at bounding box center [200, 386] width 70 height 13
type input "8"
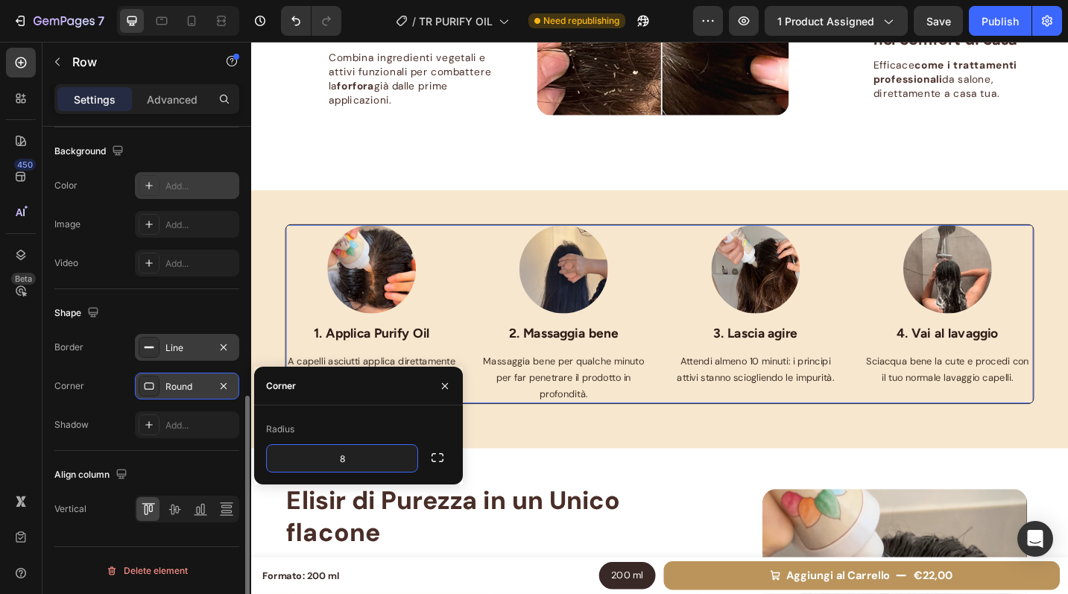
click at [215, 311] on div "Shape" at bounding box center [146, 313] width 185 height 24
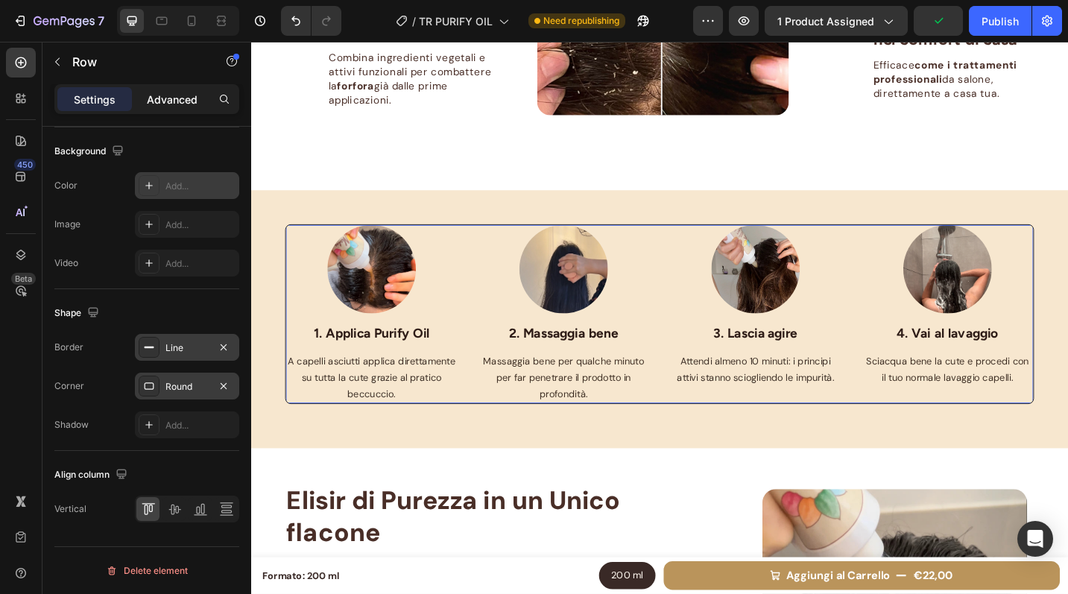
click at [164, 89] on div "Advanced" at bounding box center [172, 99] width 75 height 24
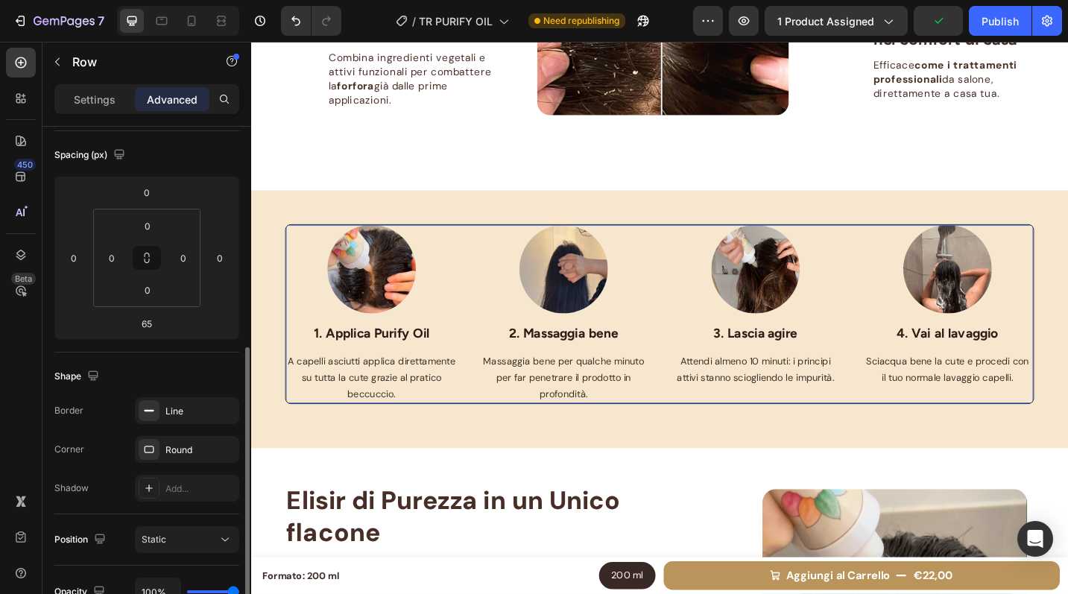
scroll to position [0, 0]
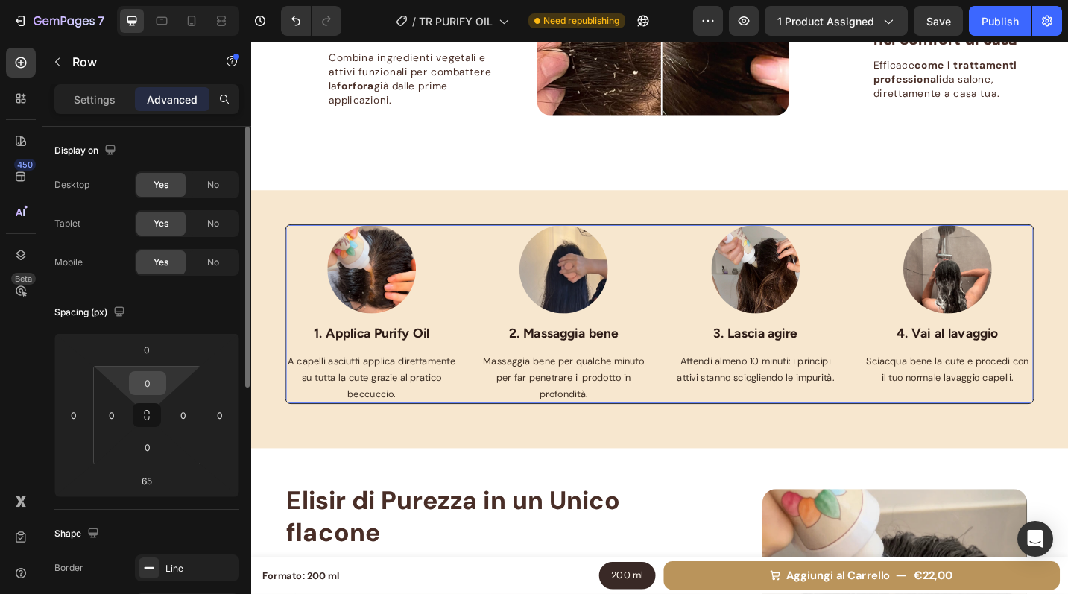
click at [151, 386] on input "0" at bounding box center [148, 383] width 30 height 22
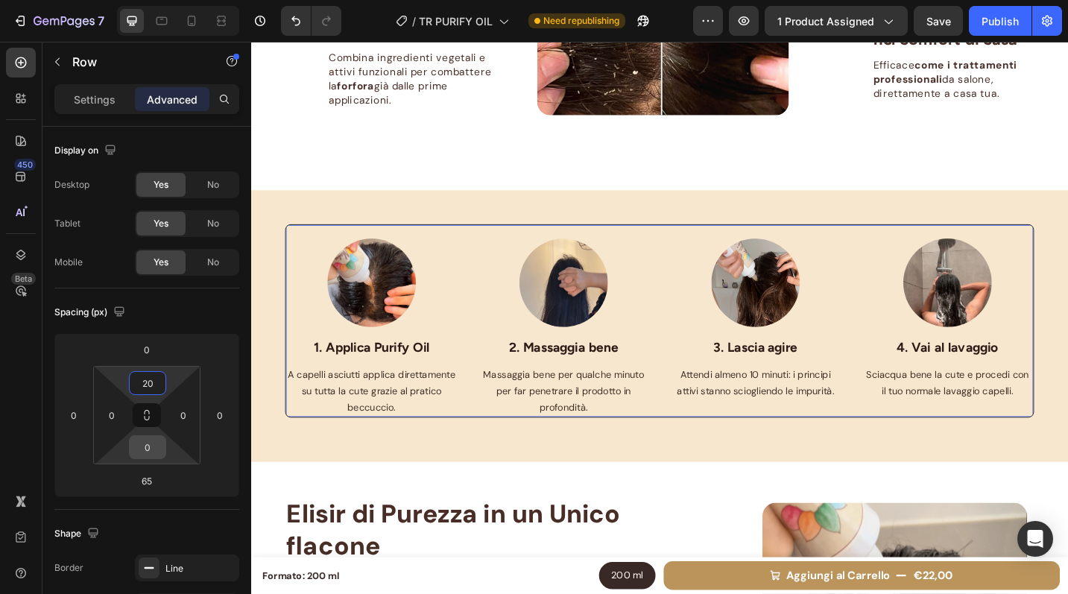
type input "20"
click at [145, 447] on input "0" at bounding box center [148, 447] width 30 height 22
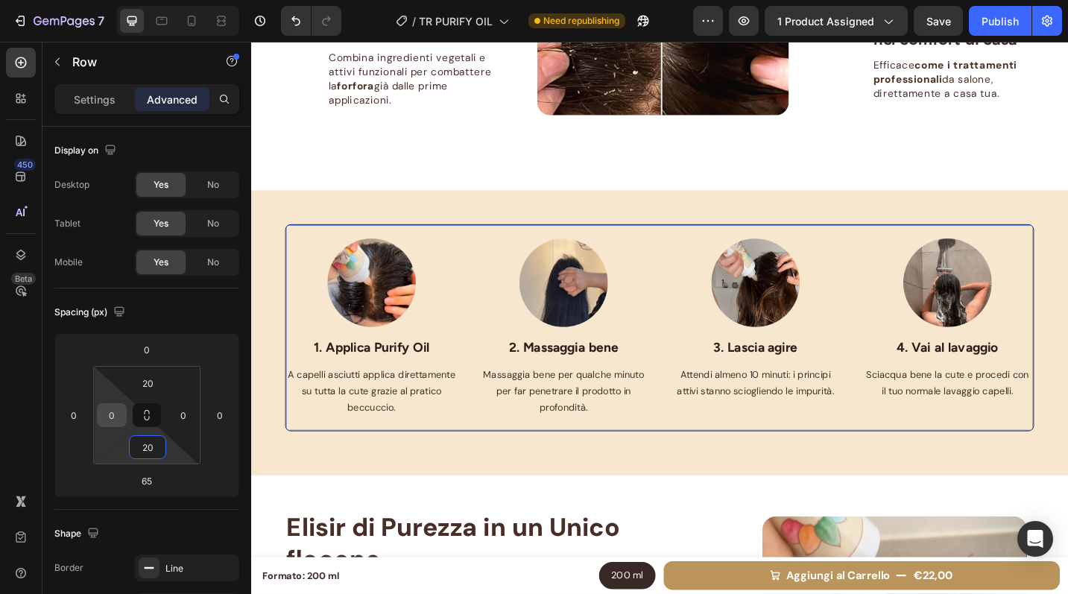
type input "20"
click at [108, 408] on input "0" at bounding box center [112, 415] width 22 height 22
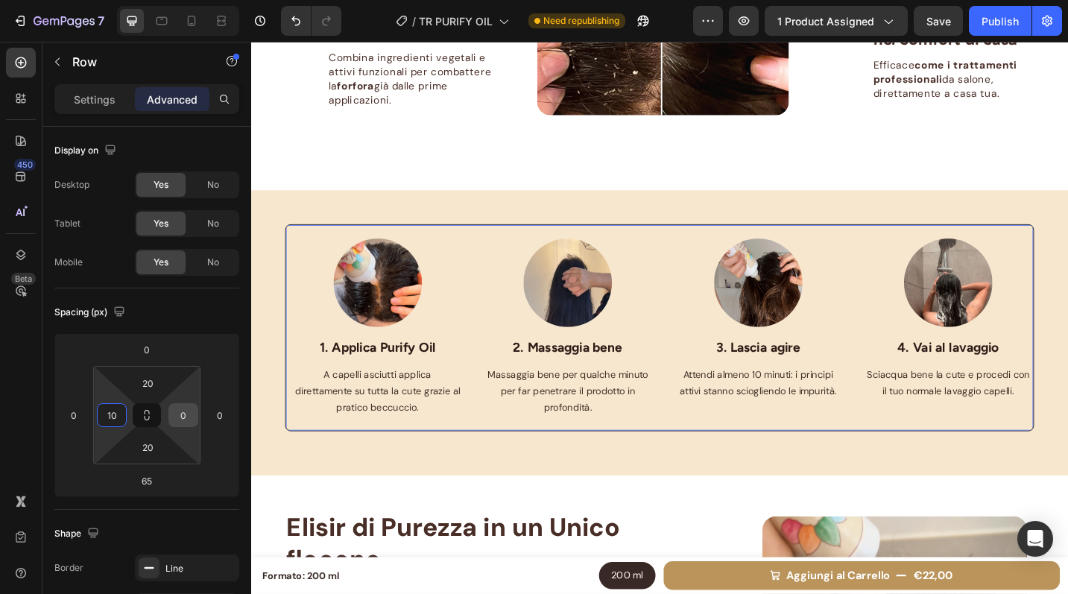
type input "10"
click at [171, 417] on div "0" at bounding box center [183, 415] width 30 height 24
click at [186, 414] on input "0" at bounding box center [183, 415] width 22 height 22
type input "10"
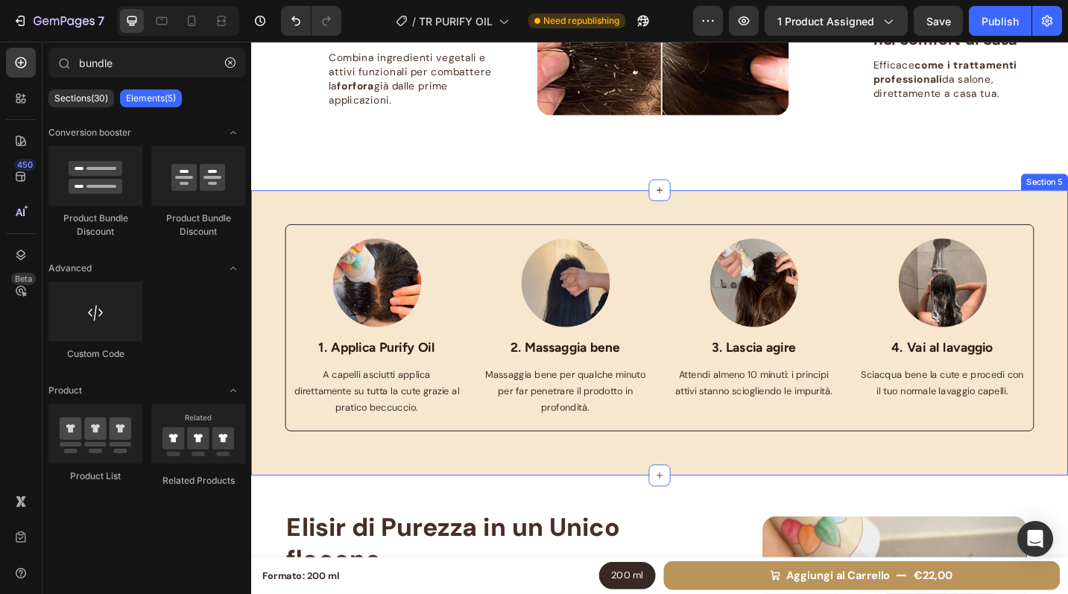
click at [784, 219] on div "Image 1. Applica Purify Oil Text block A capelli asciutti applica direttamente …" at bounding box center [698, 360] width 894 height 313
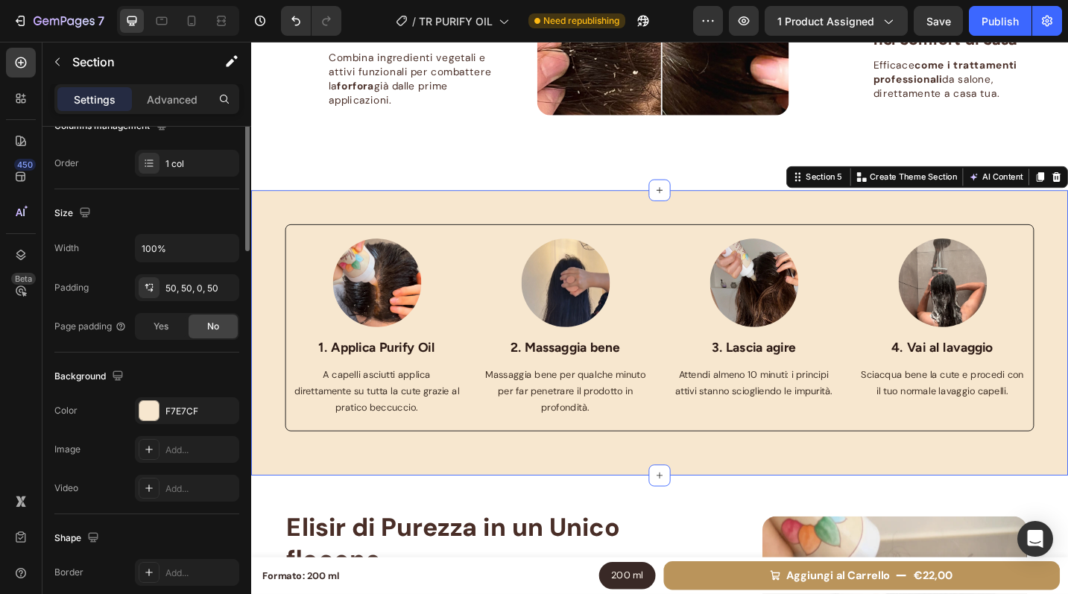
scroll to position [399, 0]
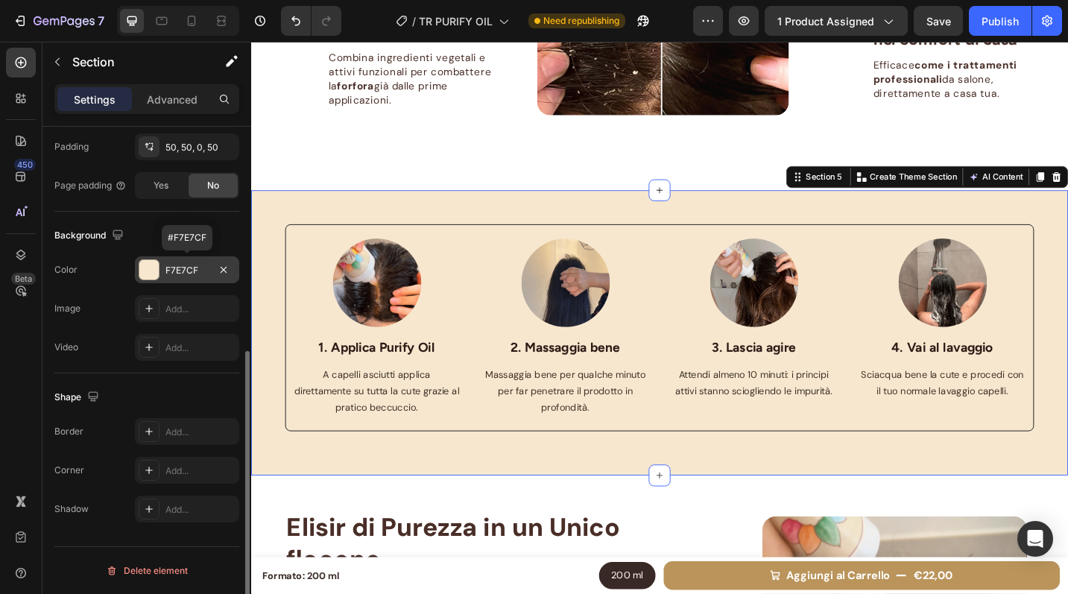
click at [205, 271] on div "F7E7CF" at bounding box center [186, 270] width 43 height 13
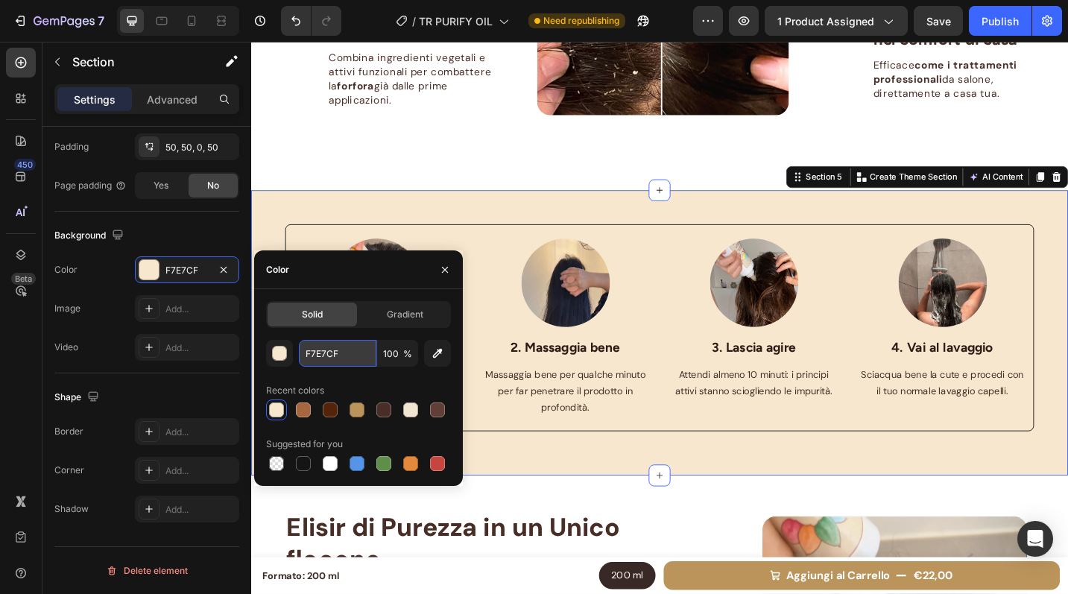
click at [330, 347] on input "F7E7CF" at bounding box center [338, 353] width 78 height 27
drag, startPoint x: 437, startPoint y: 269, endPoint x: 95, endPoint y: 250, distance: 343.3
click at [437, 269] on button "button" at bounding box center [445, 270] width 24 height 24
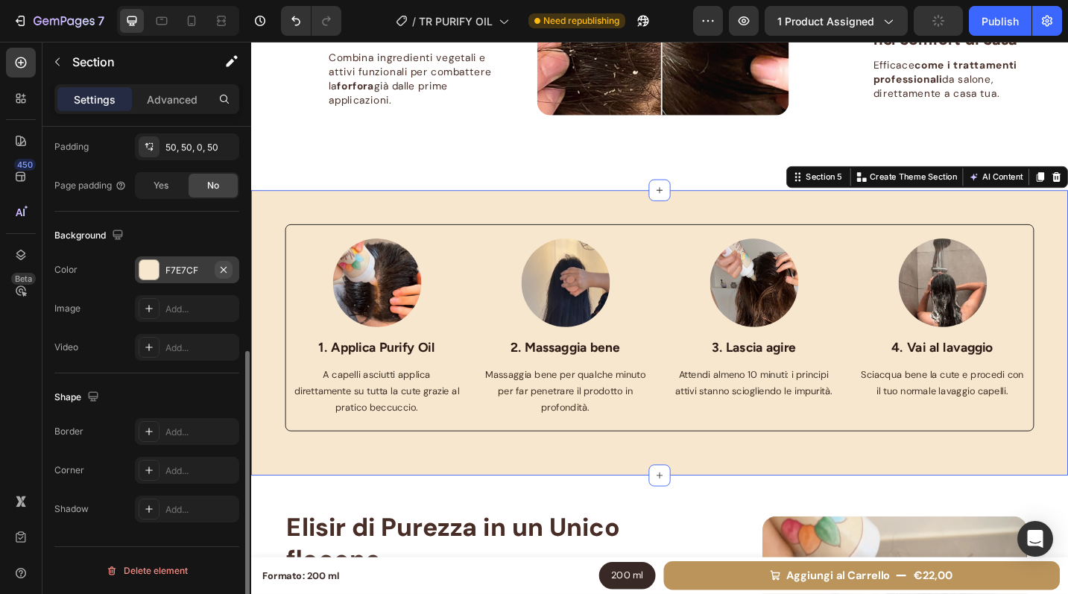
click at [222, 271] on icon "button" at bounding box center [224, 269] width 6 height 6
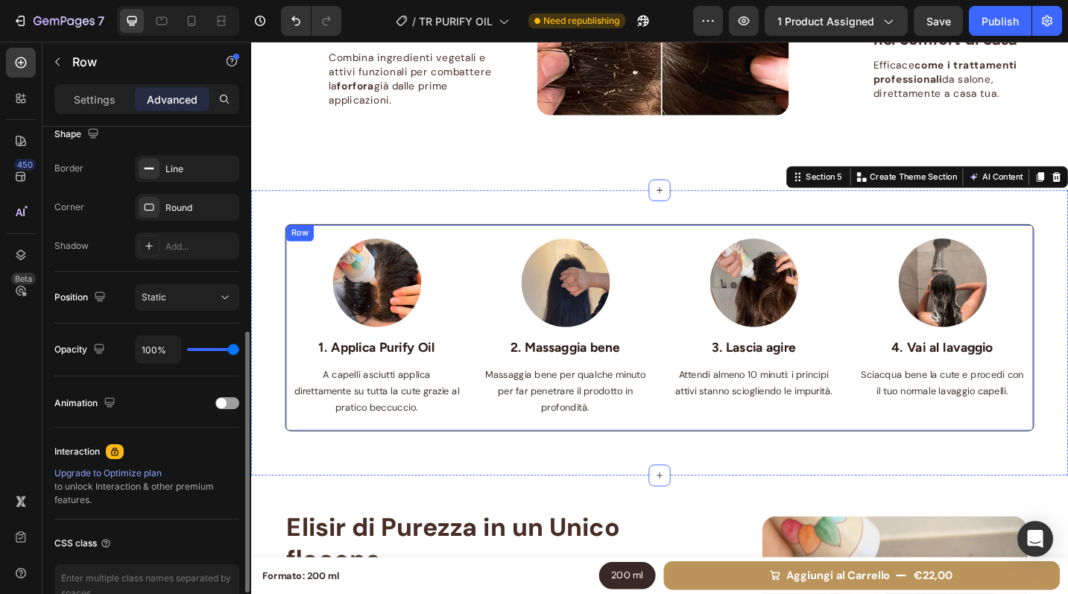
click at [297, 247] on div "Row" at bounding box center [304, 250] width 25 height 13
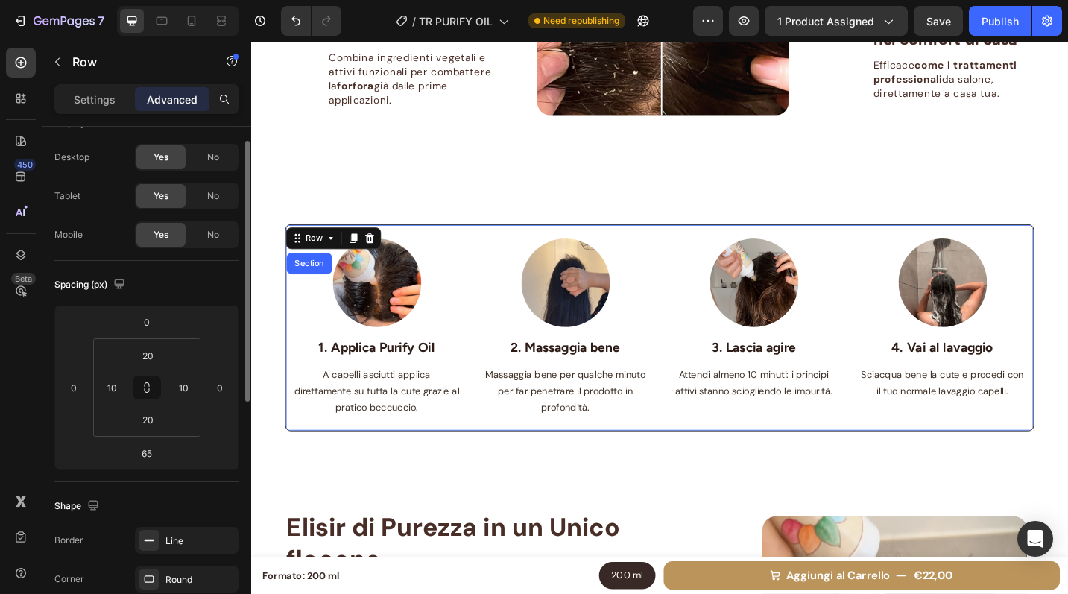
scroll to position [15, 0]
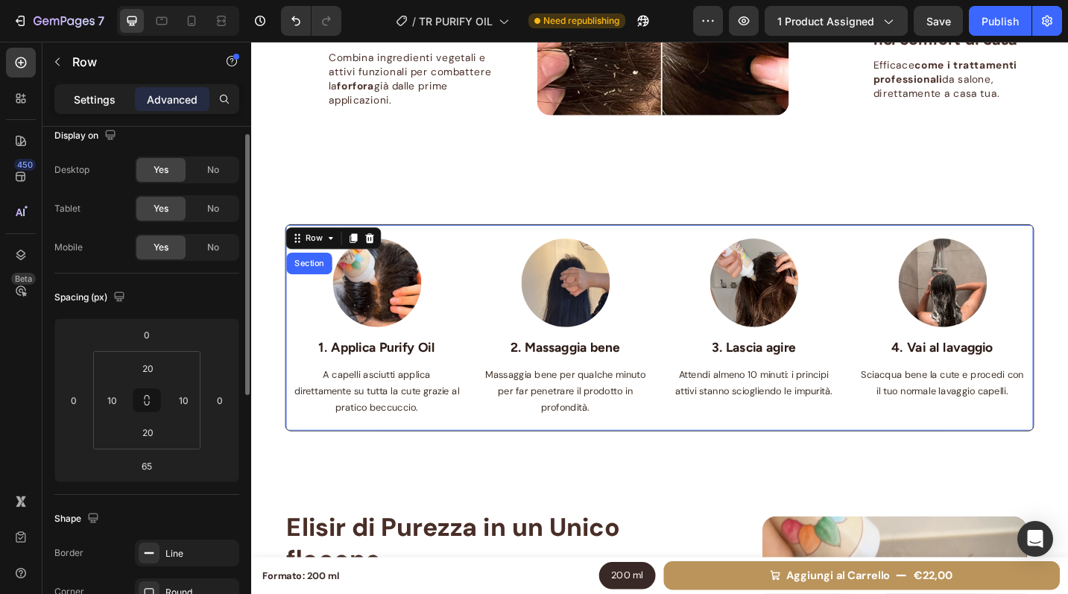
click at [88, 103] on p "Settings" at bounding box center [95, 100] width 42 height 16
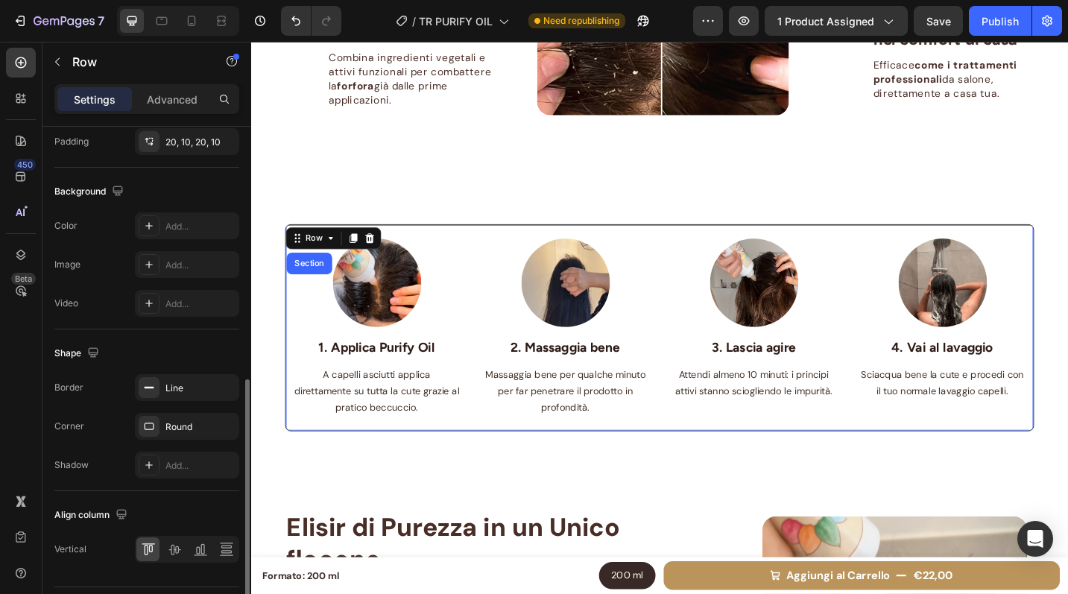
scroll to position [528, 0]
click at [193, 230] on div "Add..." at bounding box center [200, 227] width 70 height 13
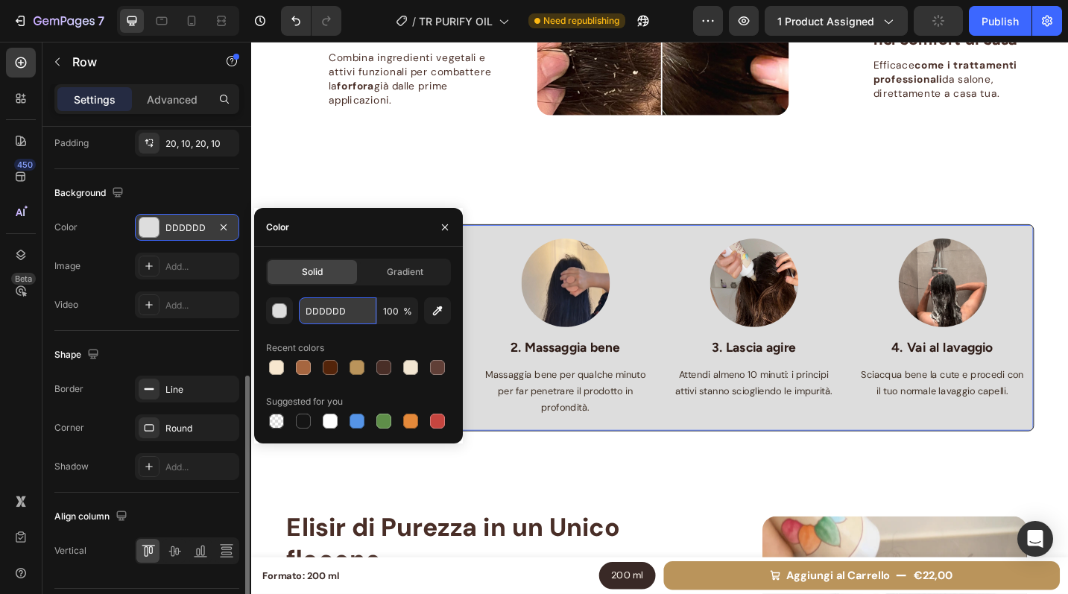
click at [325, 306] on input "DDDDDD" at bounding box center [338, 310] width 78 height 27
drag, startPoint x: 327, startPoint y: 306, endPoint x: 343, endPoint y: 306, distance: 15.7
click at [343, 306] on input "DDDDDD" at bounding box center [338, 310] width 78 height 27
click at [352, 313] on input "DDDDDD" at bounding box center [338, 310] width 78 height 27
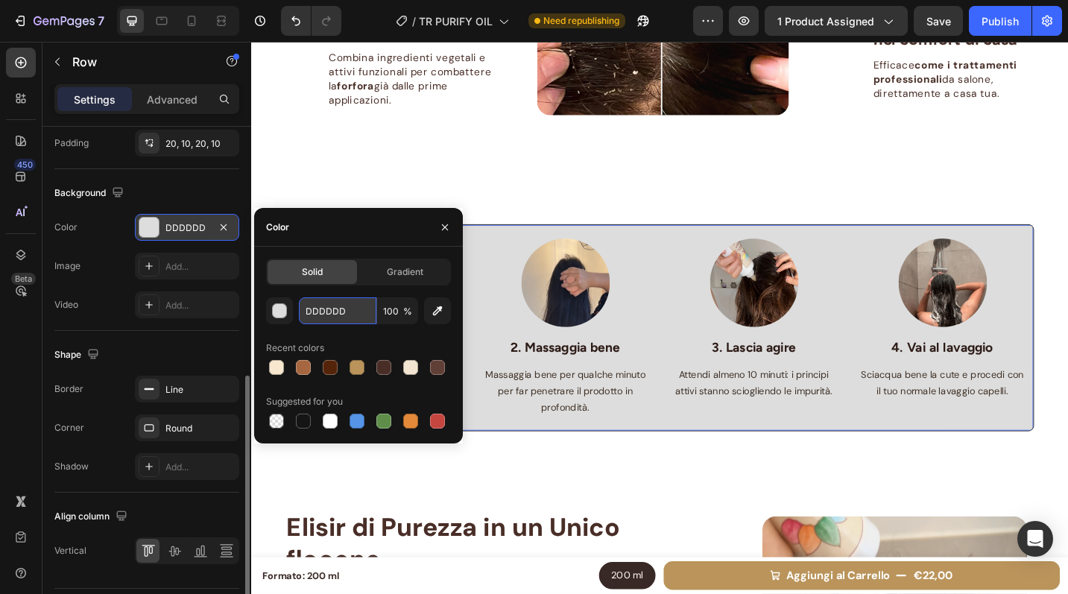
paste input "F7E7CF"
type input "F7E7CF"
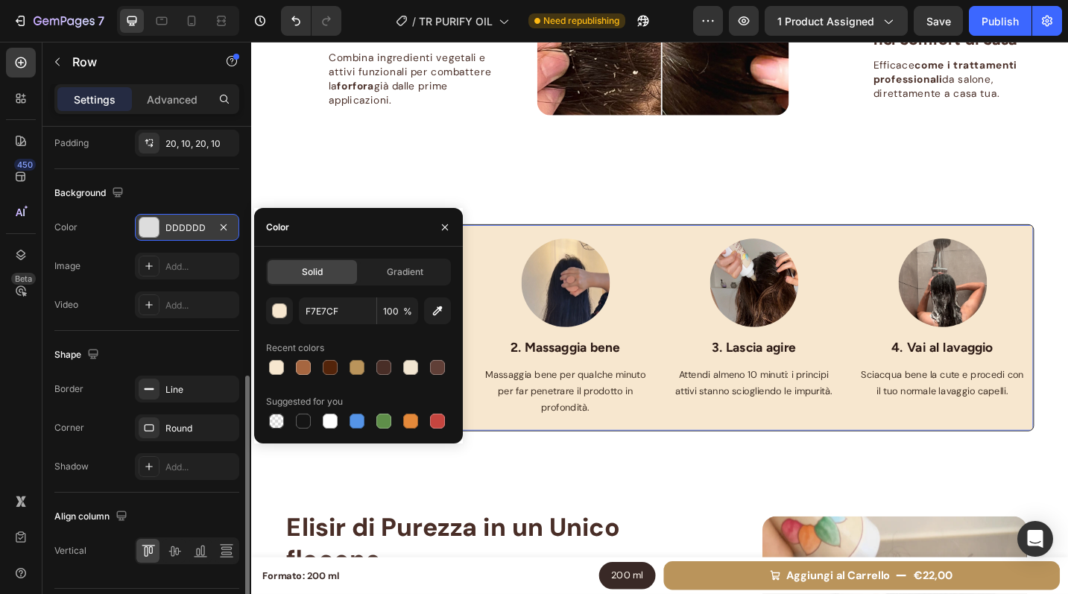
click at [176, 204] on div "Background" at bounding box center [146, 193] width 185 height 24
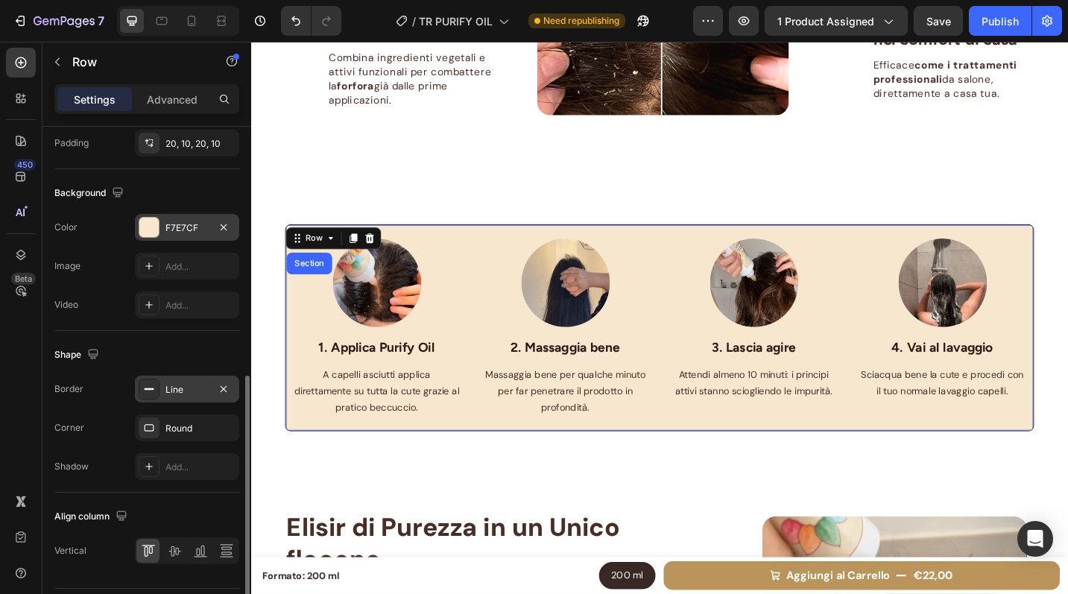
click at [184, 394] on div "Line" at bounding box center [186, 389] width 43 height 13
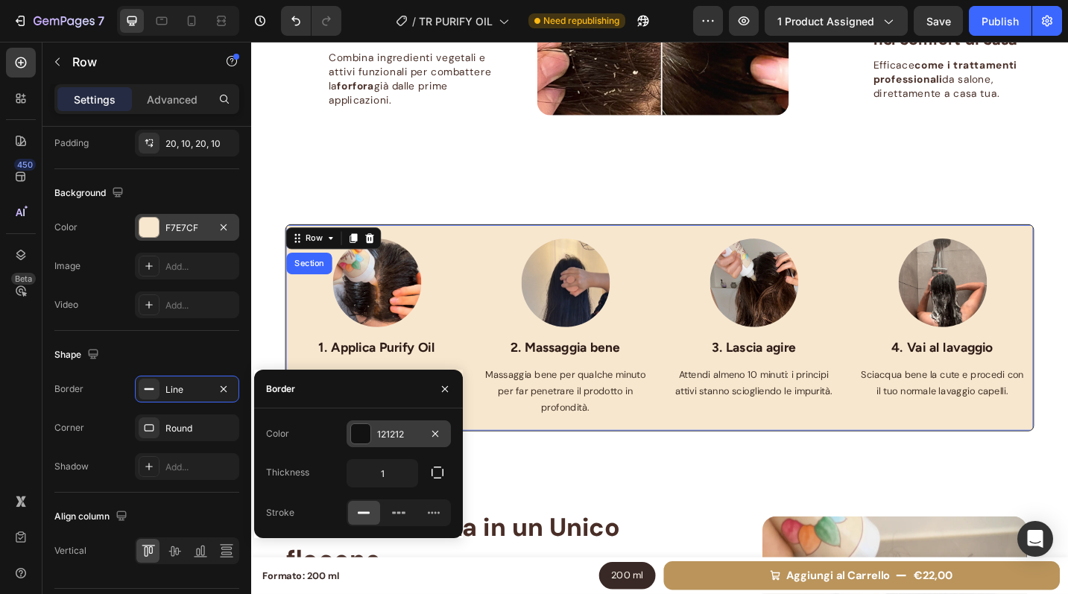
click at [399, 436] on div "121212" at bounding box center [398, 434] width 43 height 13
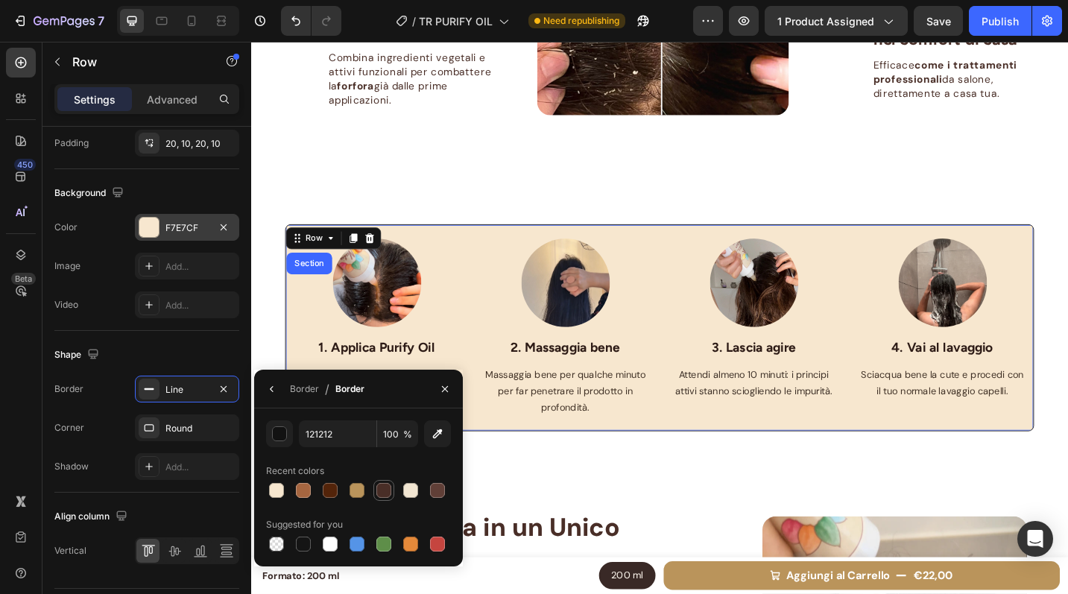
click at [383, 492] on div at bounding box center [383, 490] width 15 height 15
click at [350, 492] on div at bounding box center [357, 490] width 15 height 15
type input "BA945B"
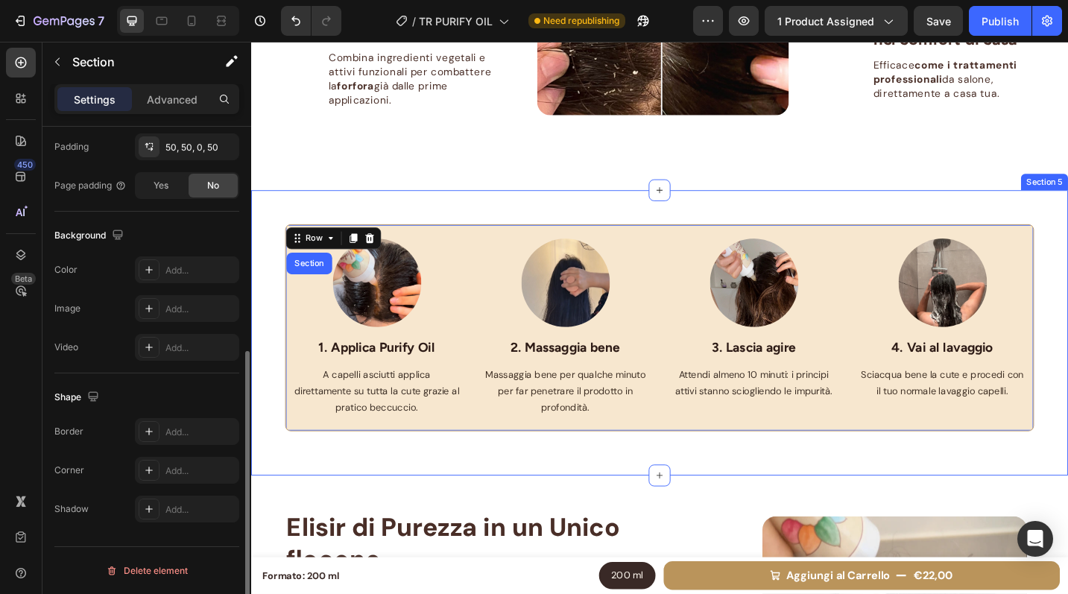
click at [499, 209] on div "Image 1. Applica Purify Oil Text block A capelli asciutti applica direttamente …" at bounding box center [698, 360] width 894 height 313
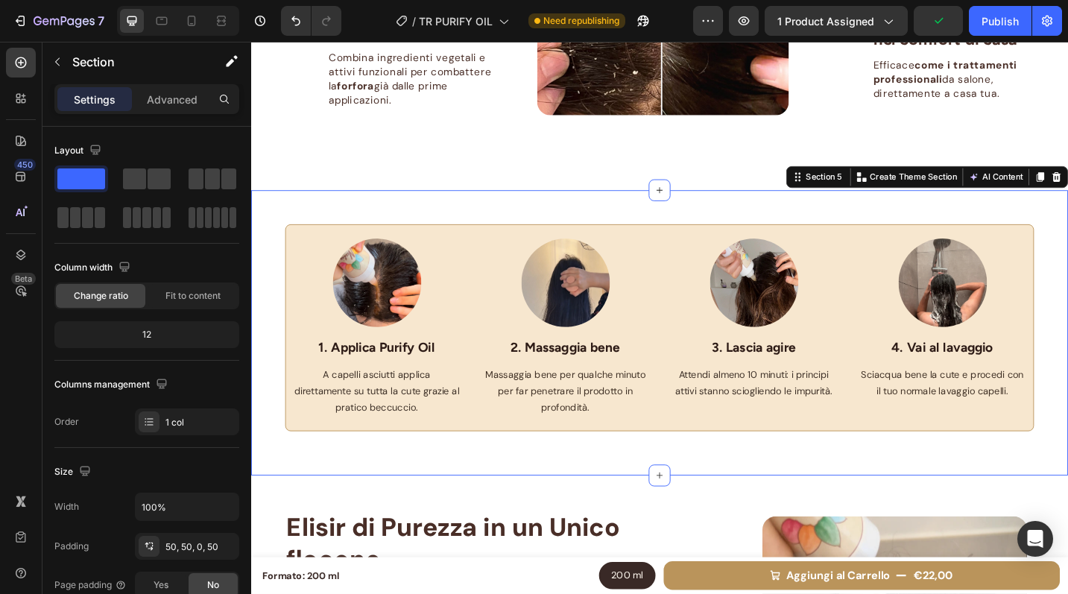
click at [1100, 443] on div "Image 1. Applica Purify Oil Text block A capelli asciutti applica direttamente …" at bounding box center [698, 360] width 894 height 313
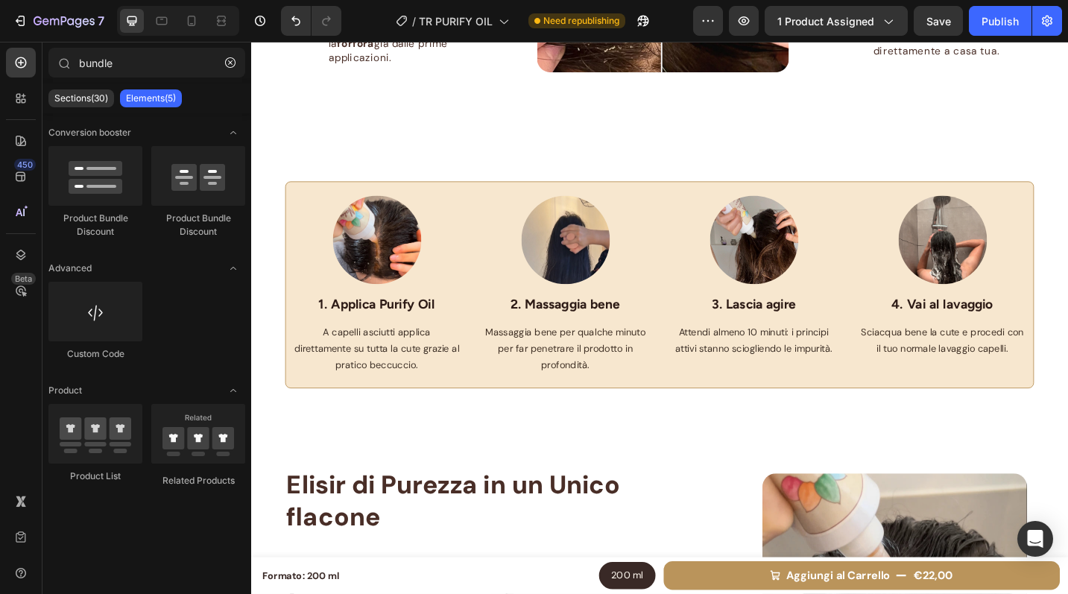
scroll to position [1283, 0]
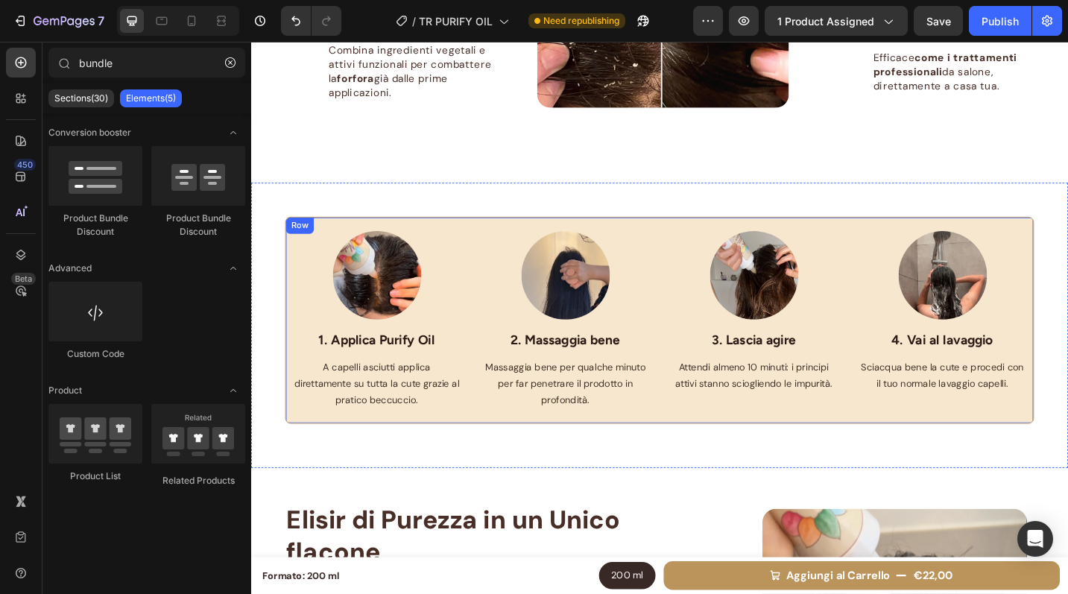
click at [1080, 241] on div "Image 1. Applica Purify Oil Text block A capelli asciutti applica direttamente …" at bounding box center [698, 346] width 820 height 227
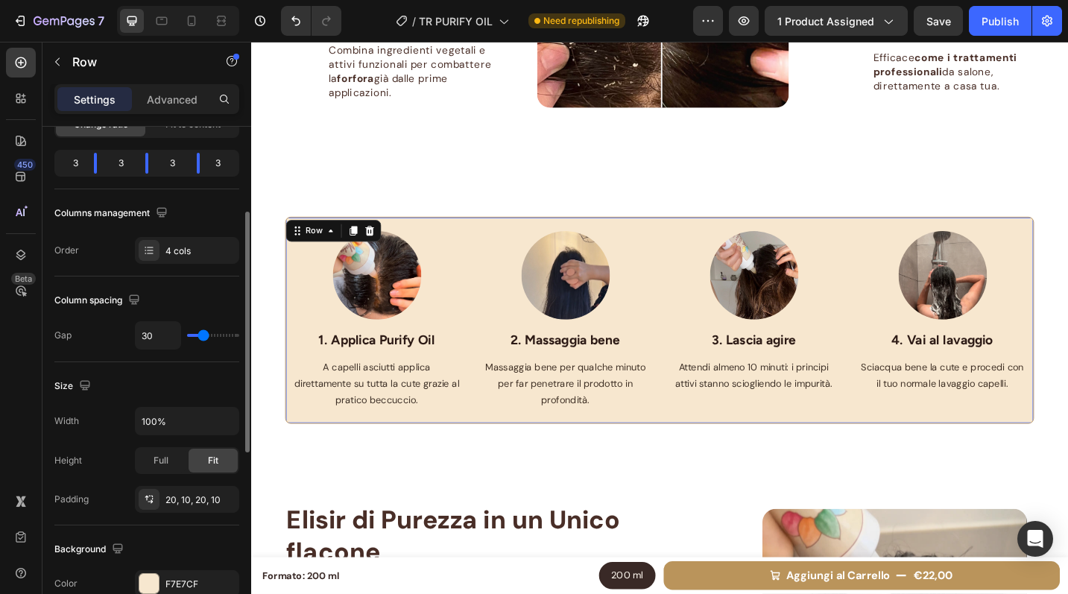
scroll to position [182, 0]
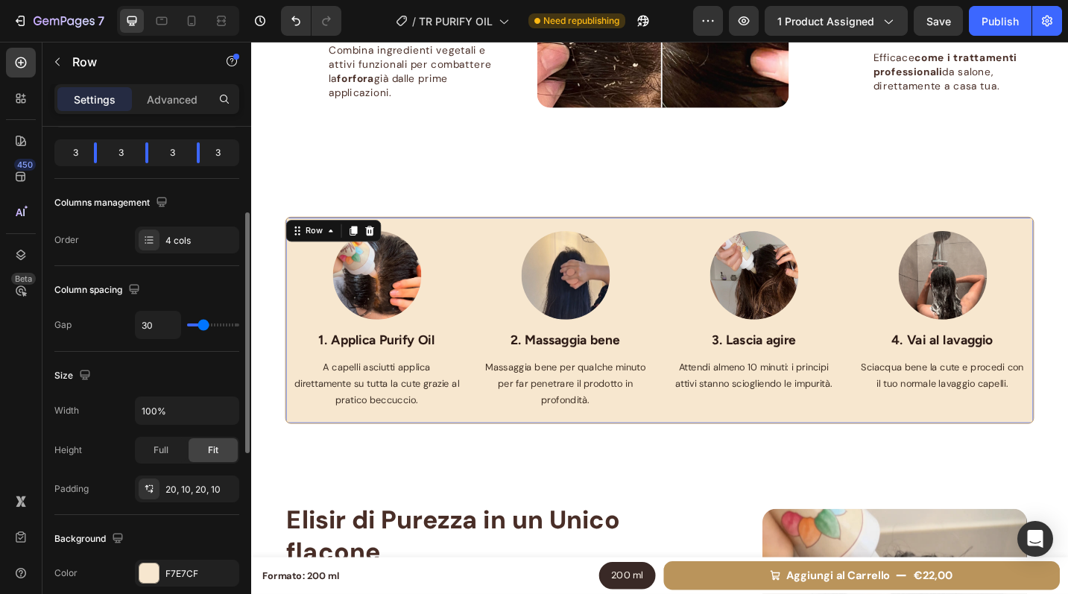
type input "24"
type input "23"
type input "20"
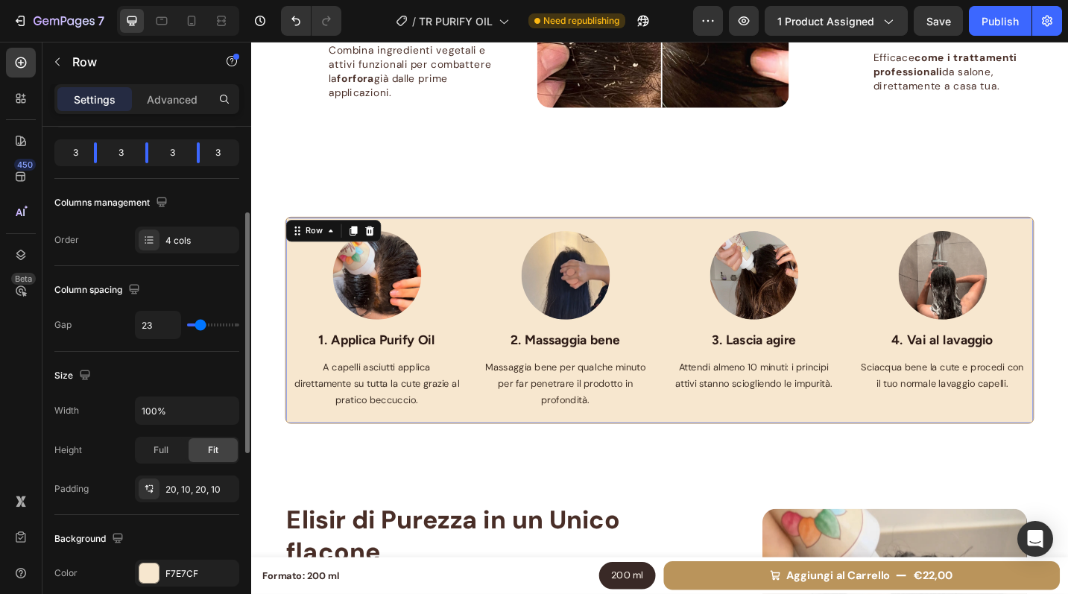
type input "20"
type input "19"
type input "18"
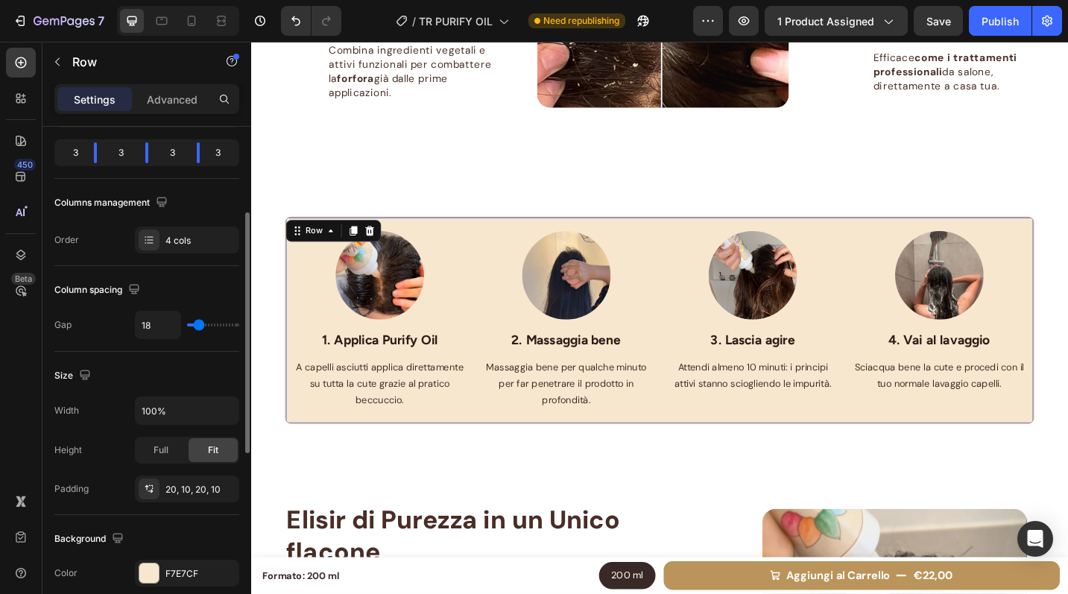
type input "17"
type input "16"
type input "14"
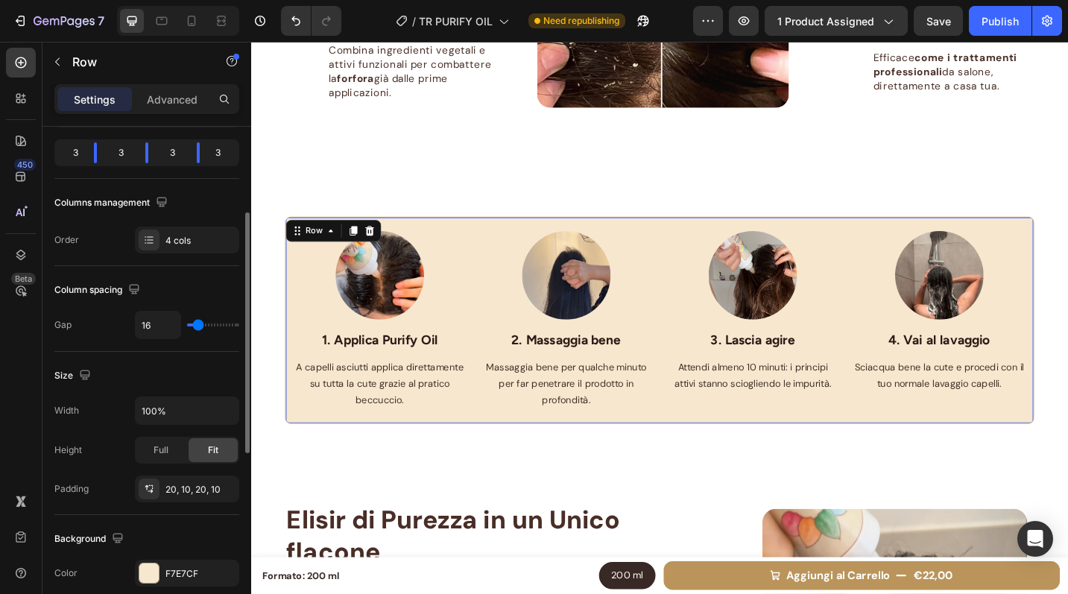
type input "14"
type input "13"
type input "12"
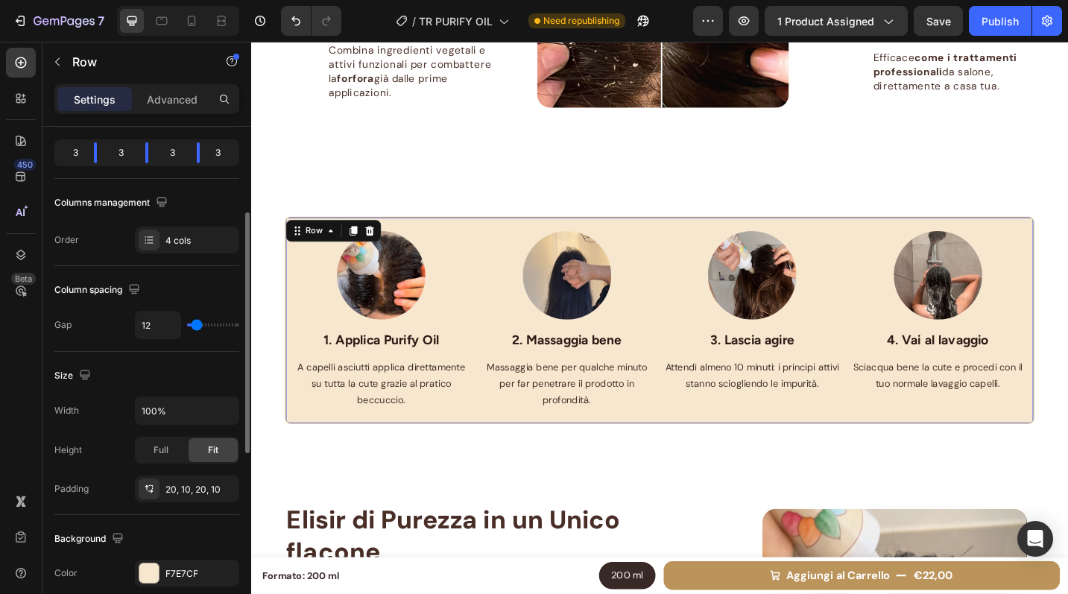
type input "13"
type input "16"
type input "18"
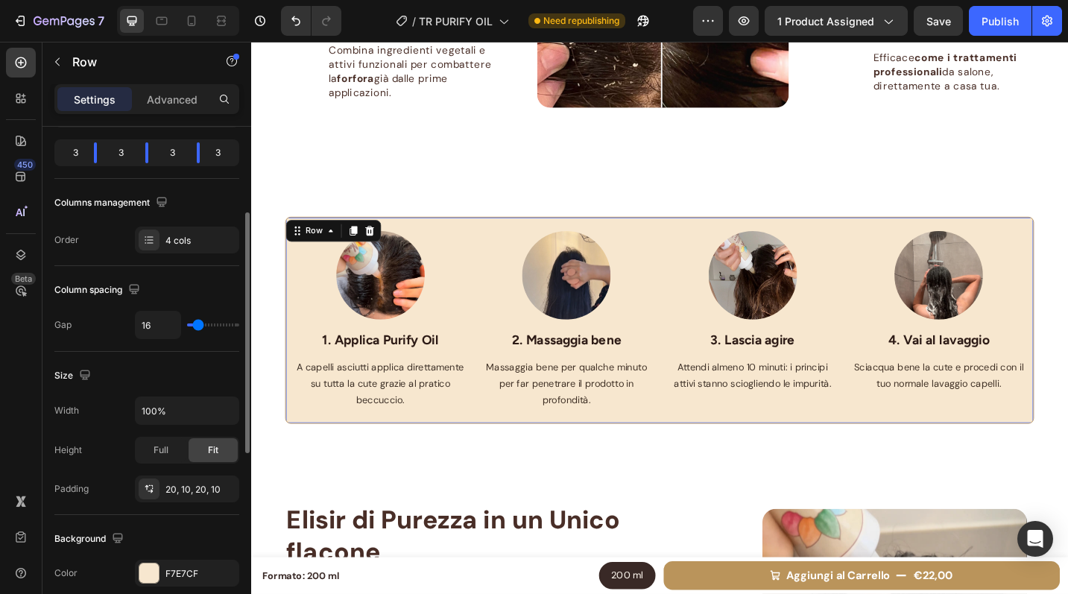
type input "18"
type input "23"
type input "25"
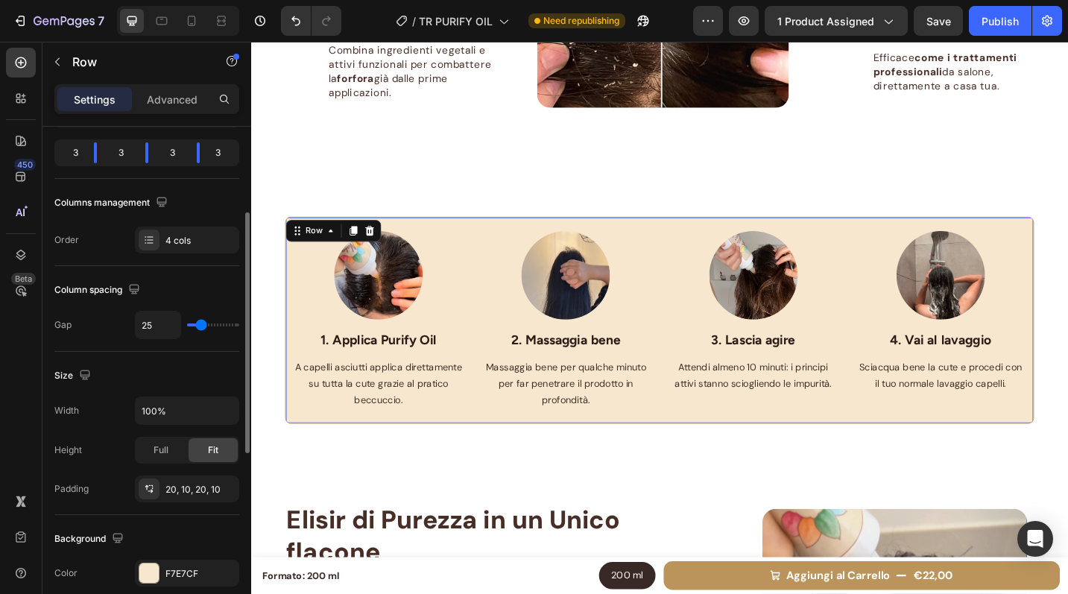
type input "28"
type input "30"
type input "31"
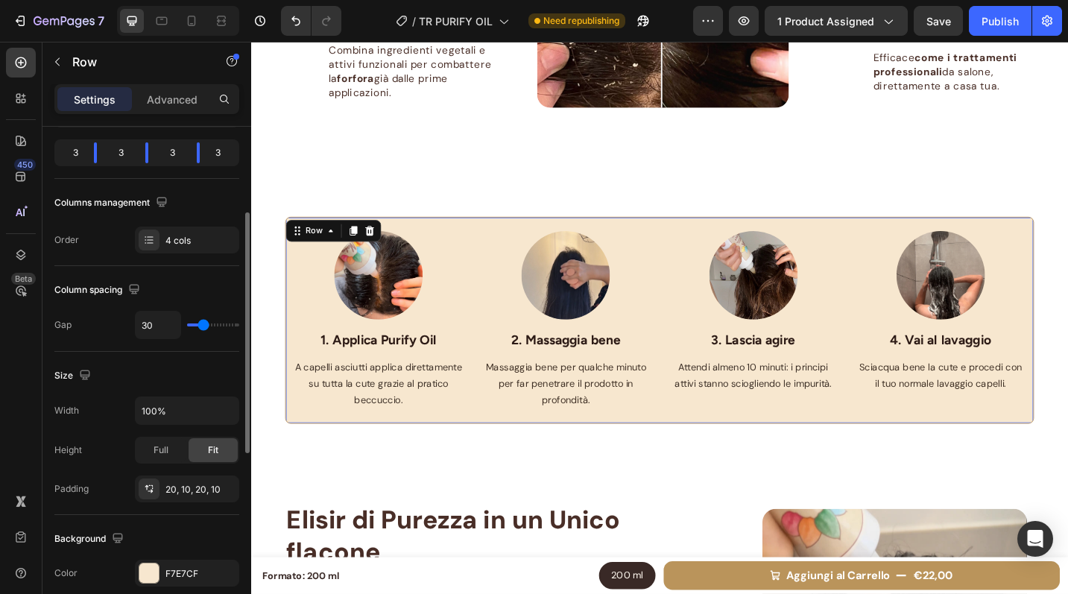
type input "31"
type input "32"
type input "31"
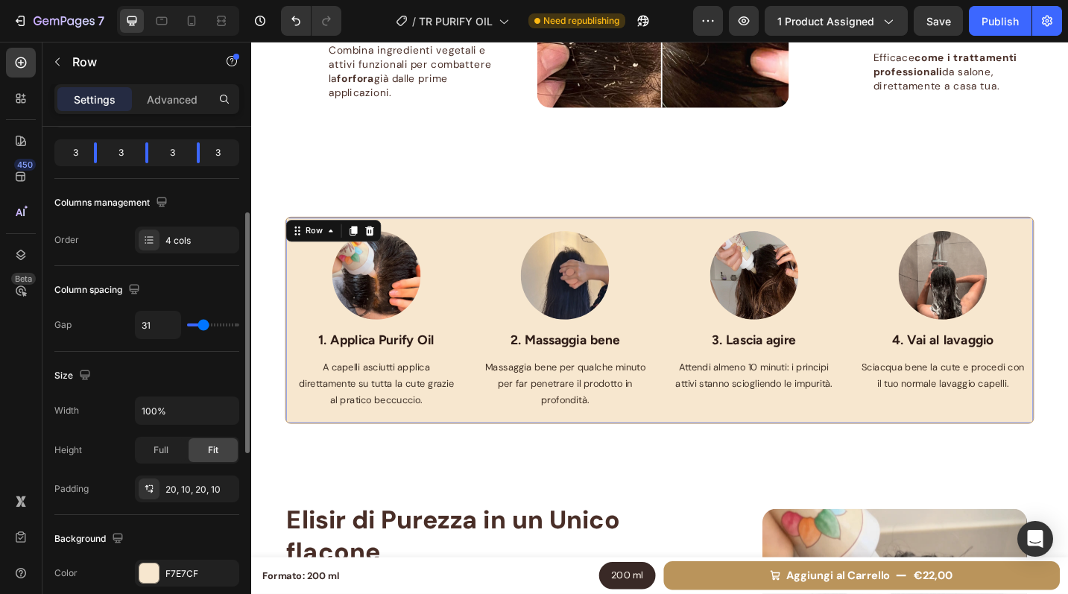
type input "22"
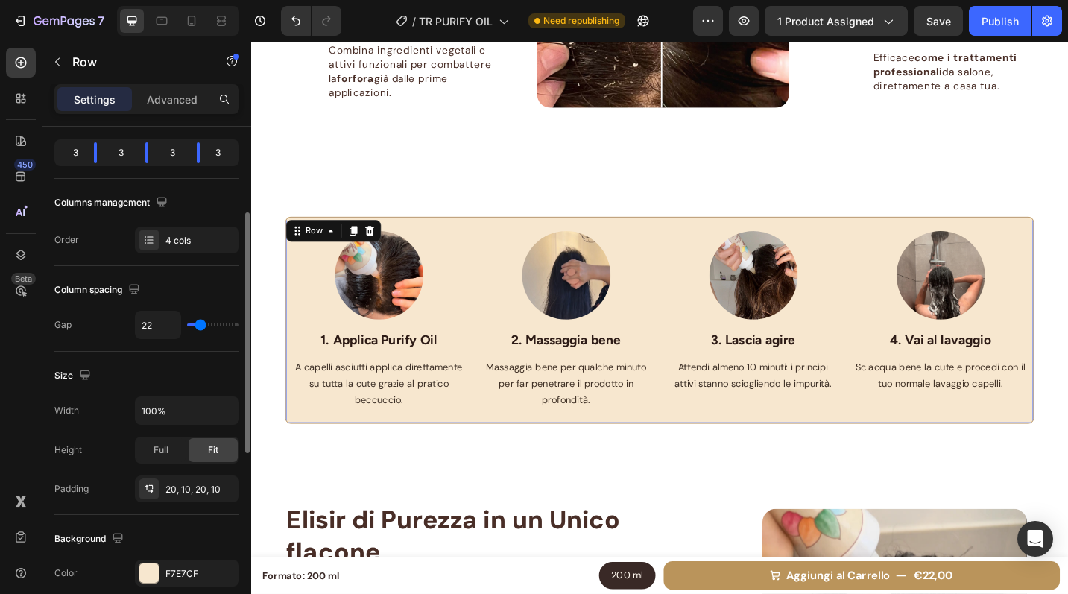
type input "21"
type input "20"
type input "19"
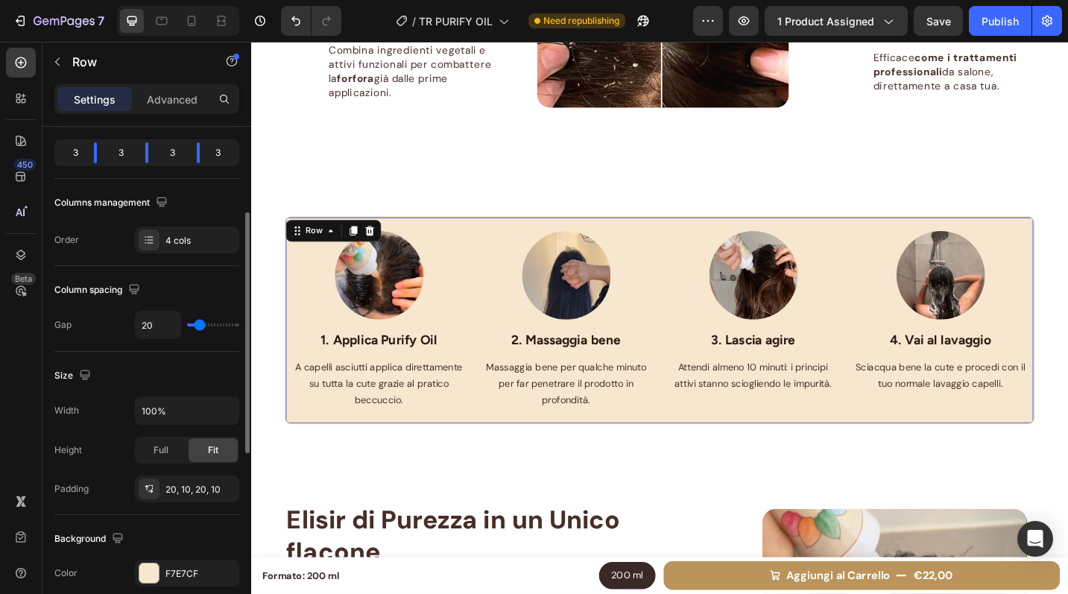
type input "19"
type input "14"
type input "13"
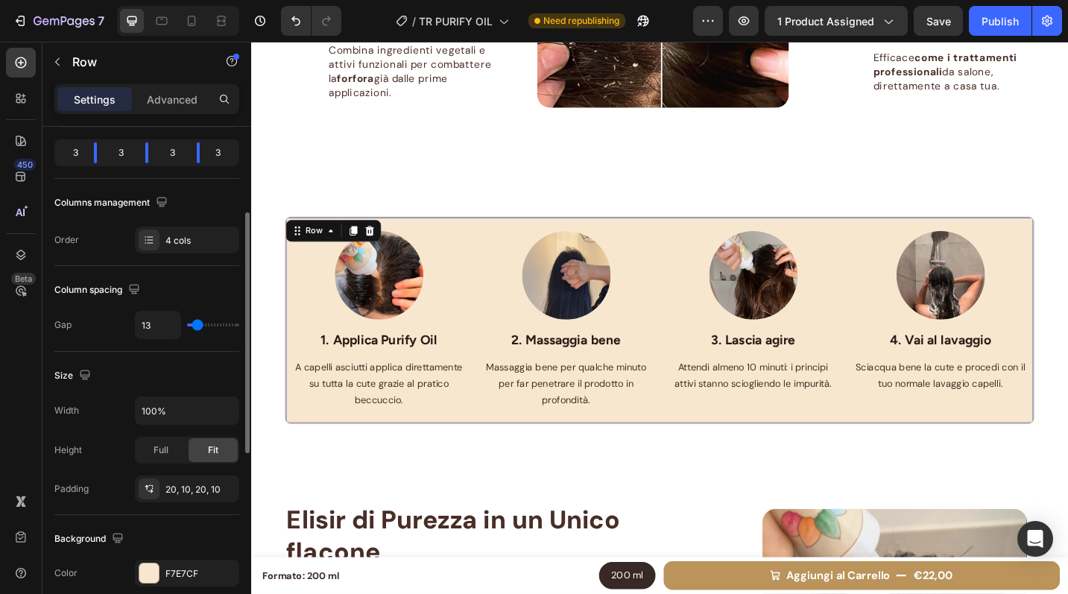
type input "12"
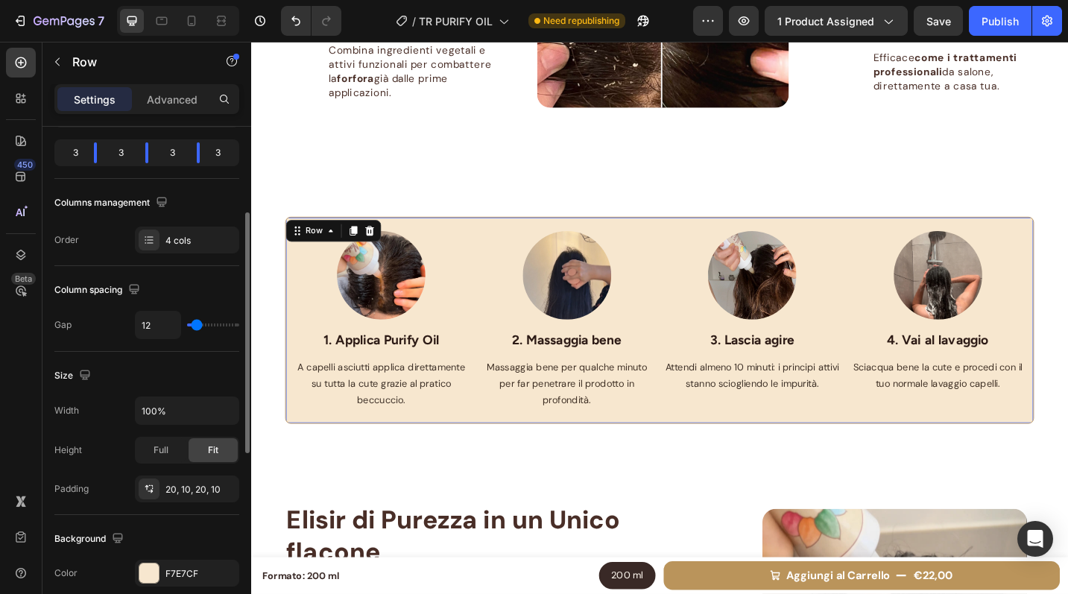
type input "11"
type input "7"
type input "6"
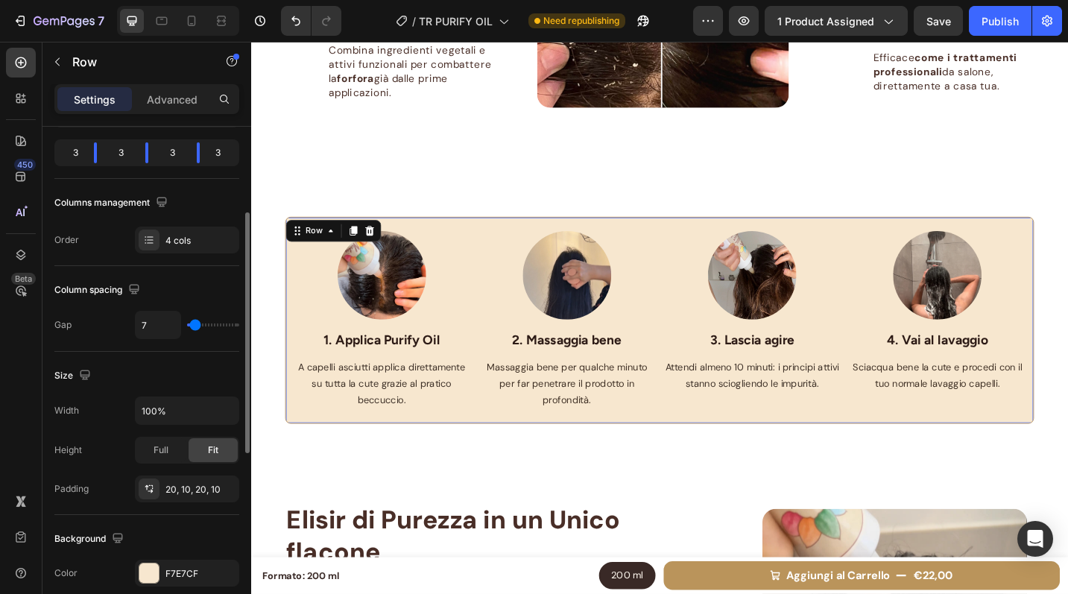
type input "6"
type input "5"
type input "6"
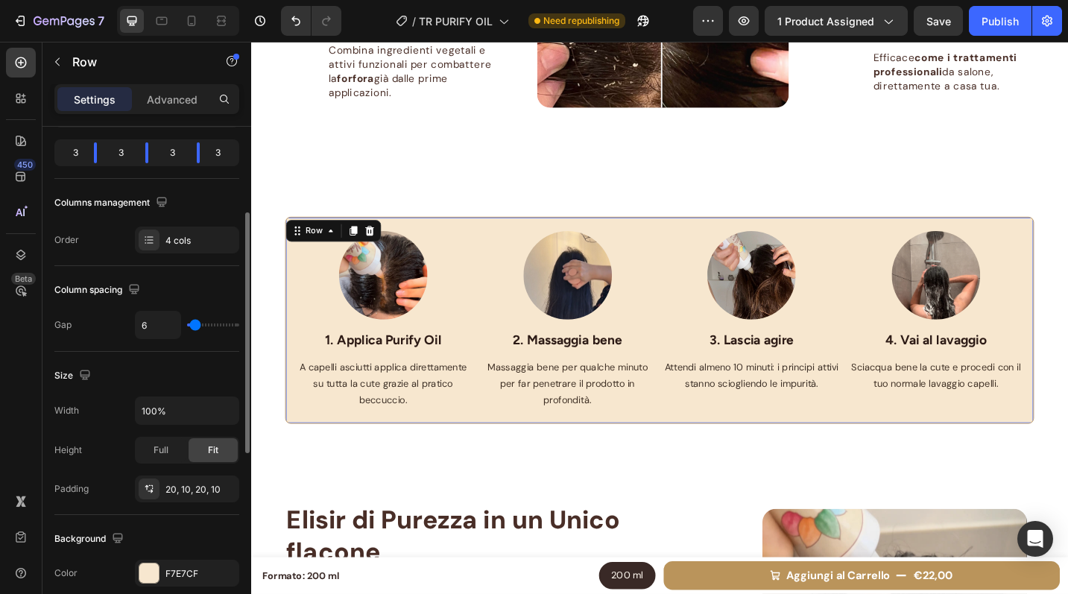
type input "7"
type input "8"
type input "9"
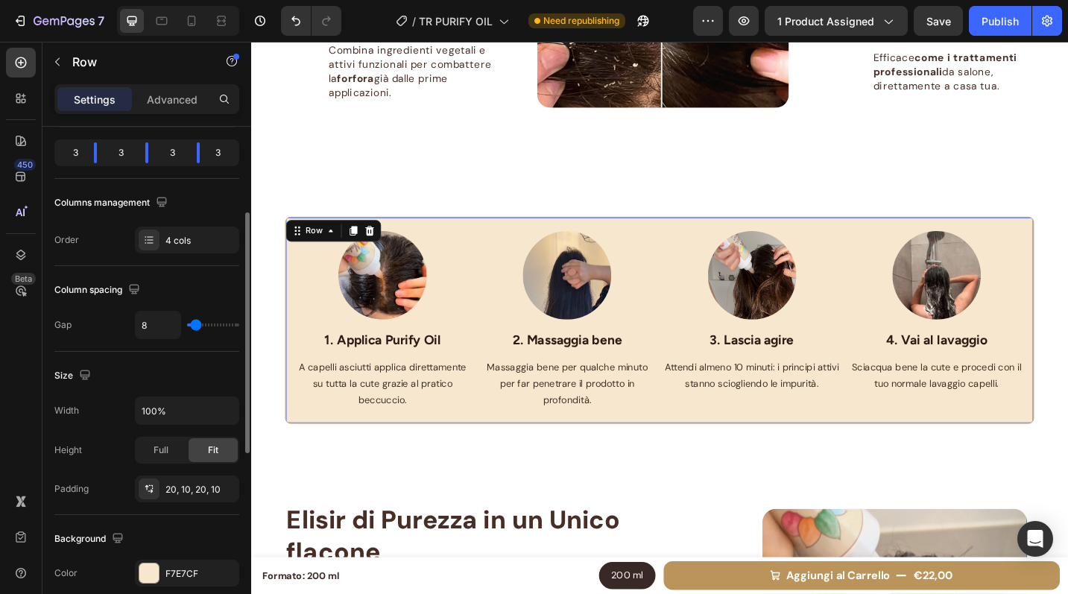
type input "9"
type input "10"
type input "11"
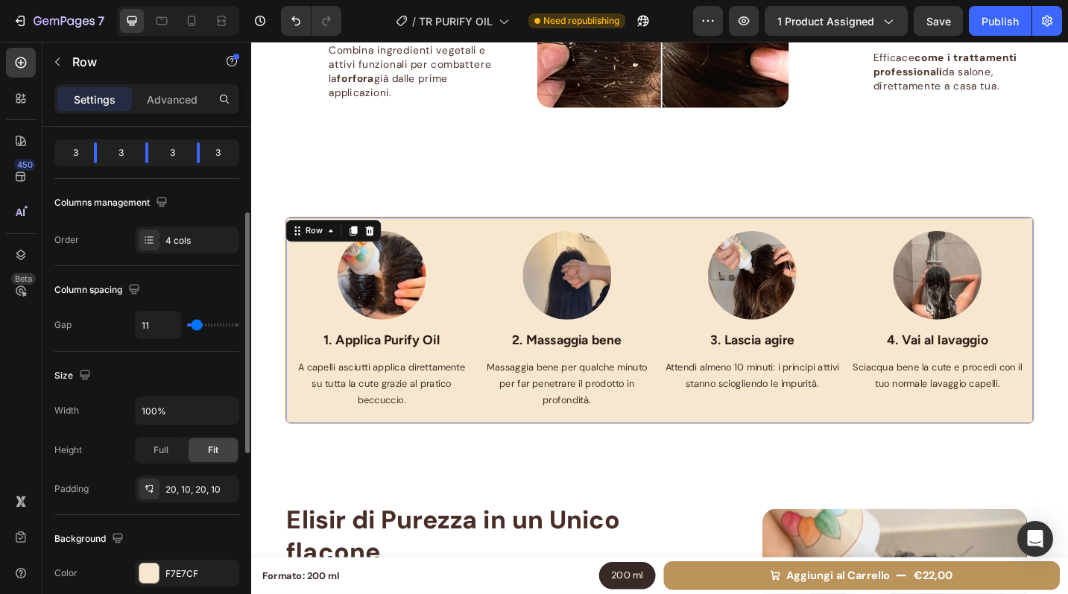
type input "12"
type input "13"
click at [197, 326] on input "range" at bounding box center [213, 324] width 52 height 3
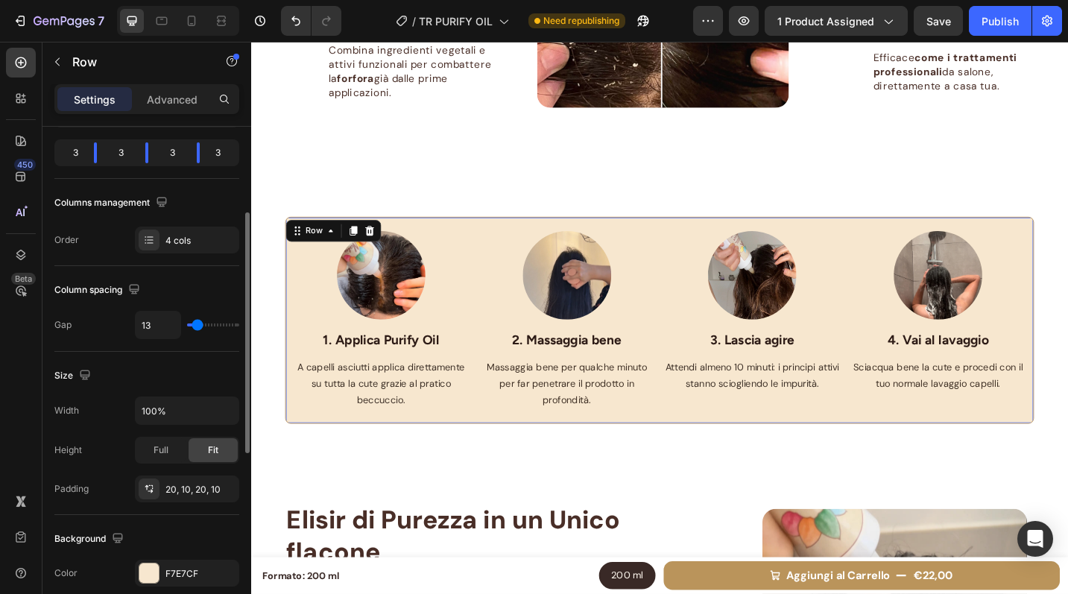
type input "15"
type input "18"
type input "20"
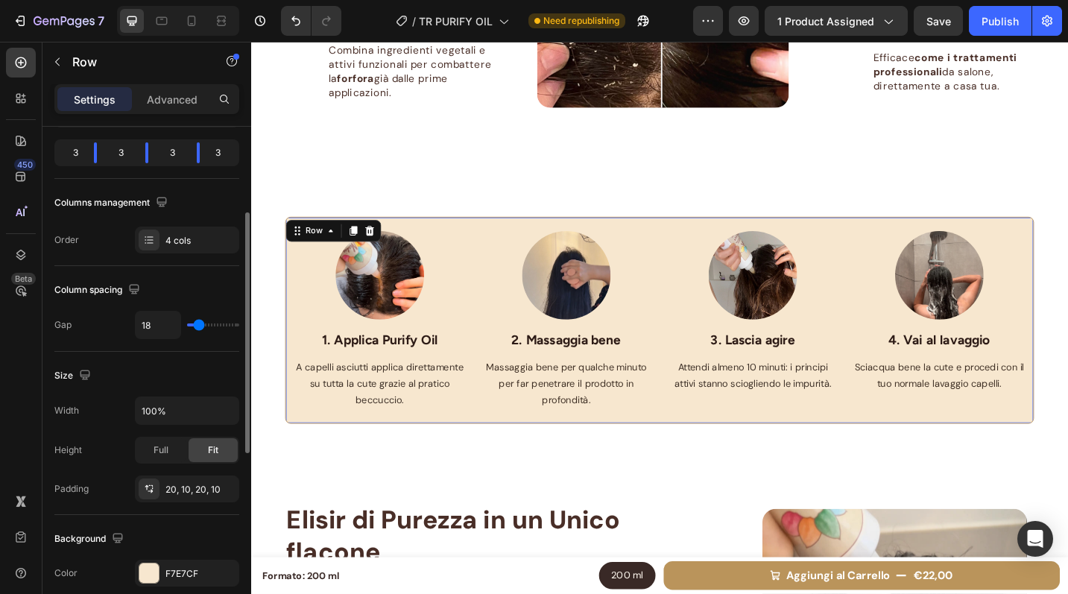
type input "20"
type input "21"
type input "22"
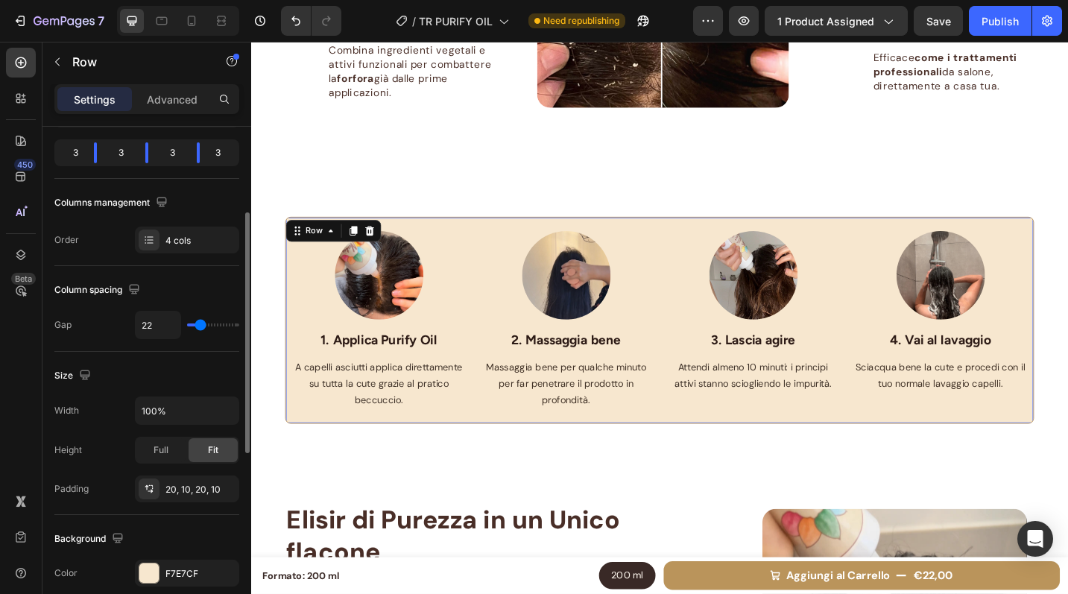
type input "21"
type input "16"
type input "15"
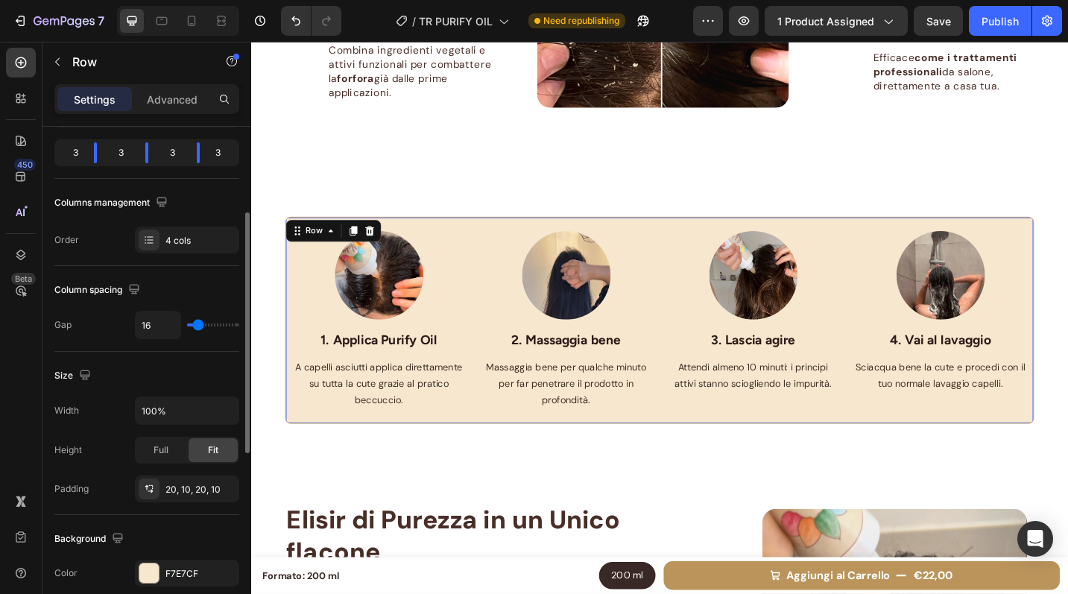
type input "15"
type input "14"
type input "13"
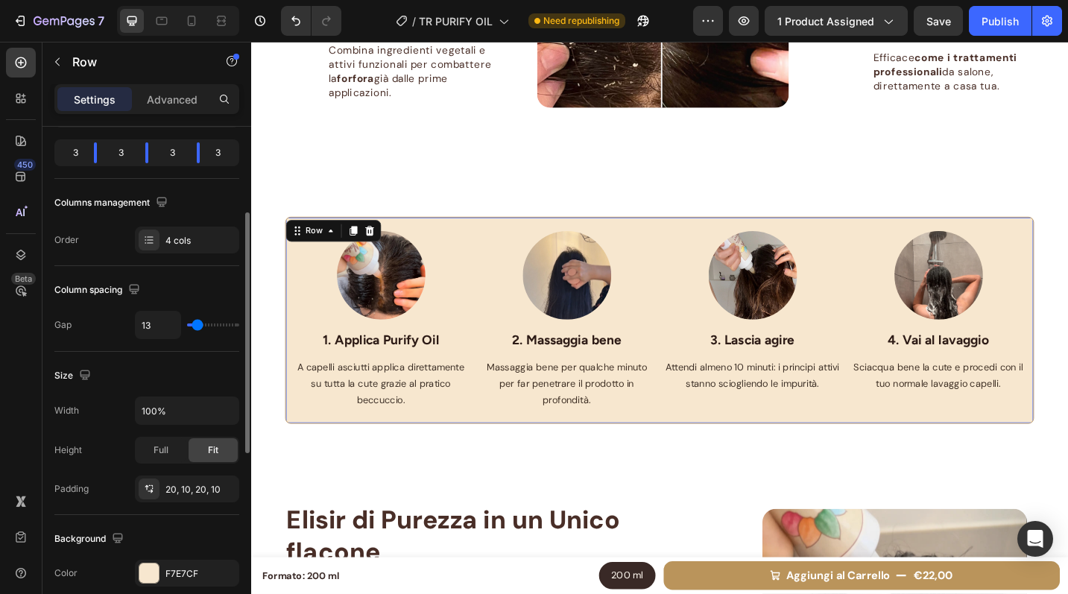
type input "12"
type input "11"
type input "8"
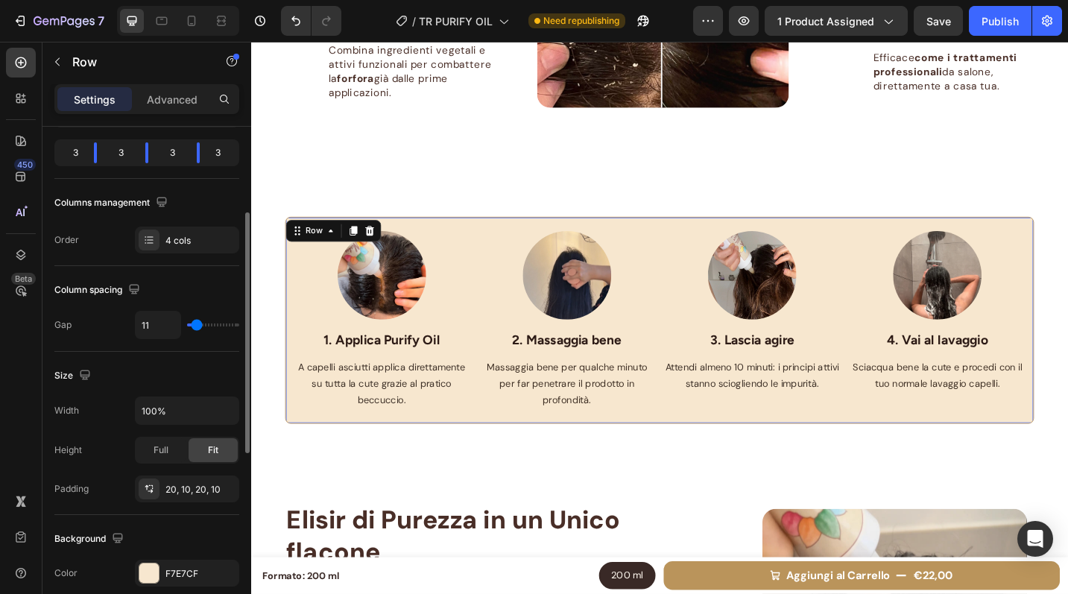
type input "8"
type input "0"
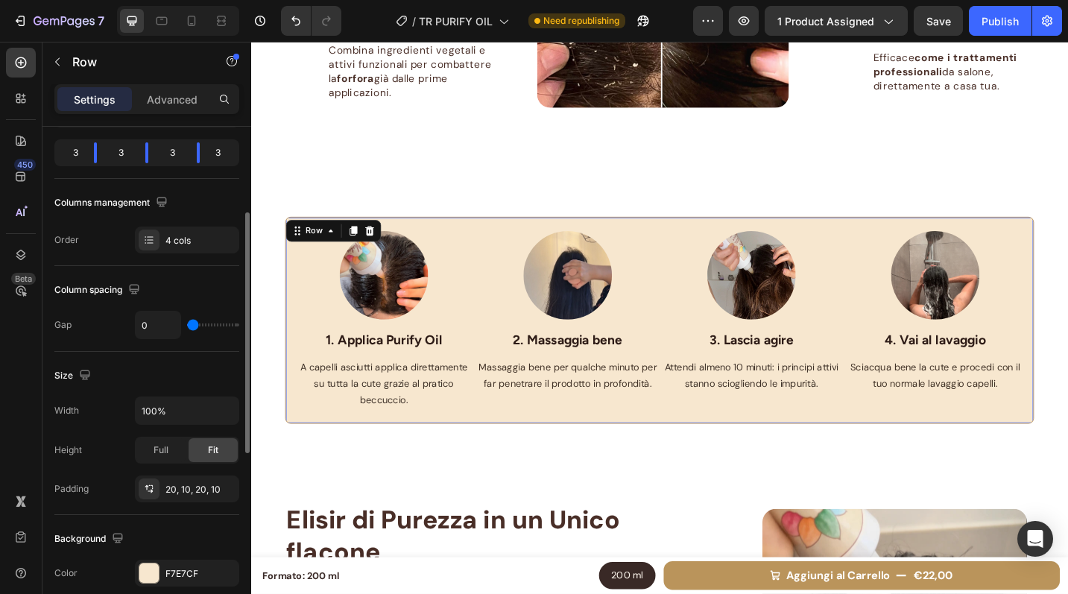
type input "4"
type input "6"
type input "20"
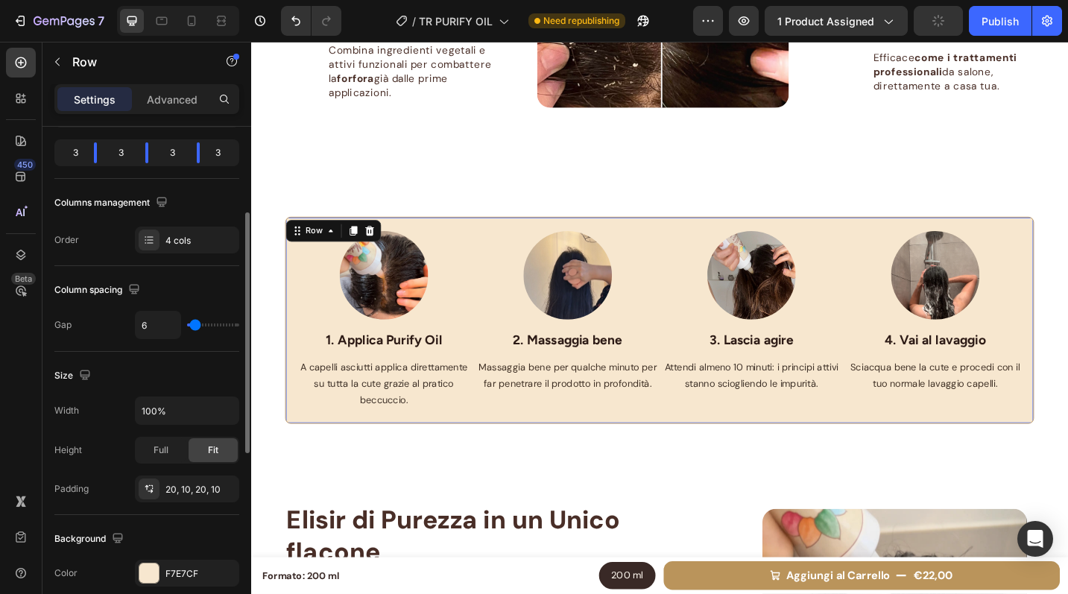
type input "20"
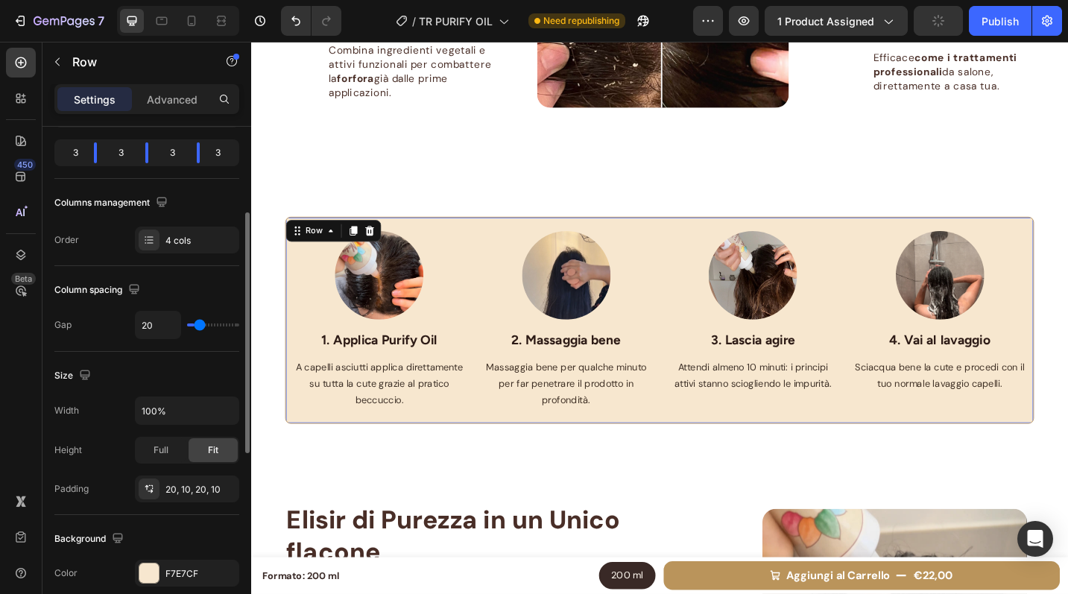
type input "21"
type input "43"
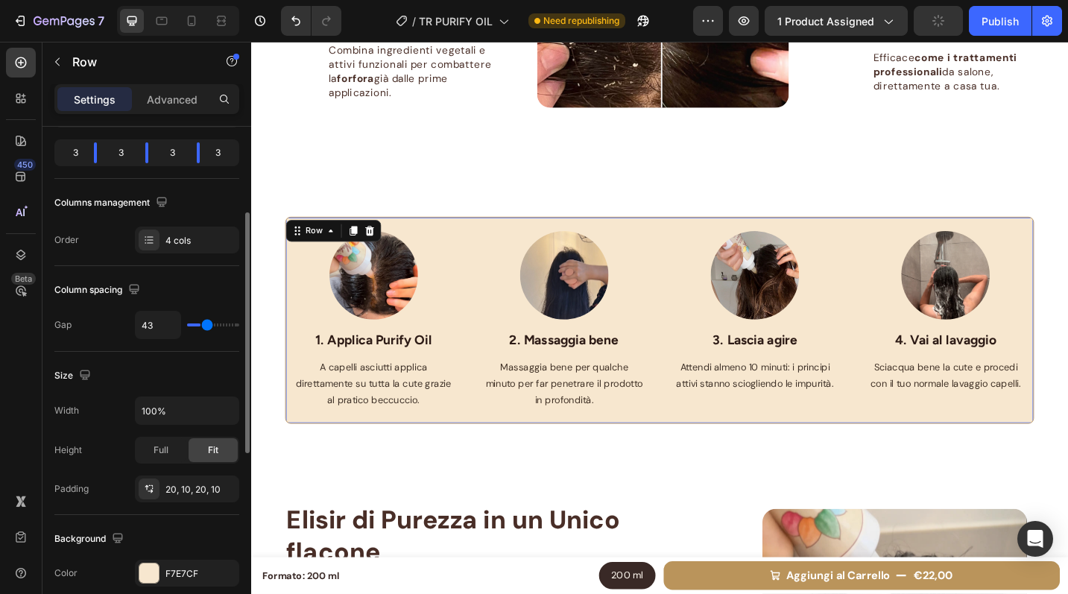
type input "46"
type input "48"
type input "50"
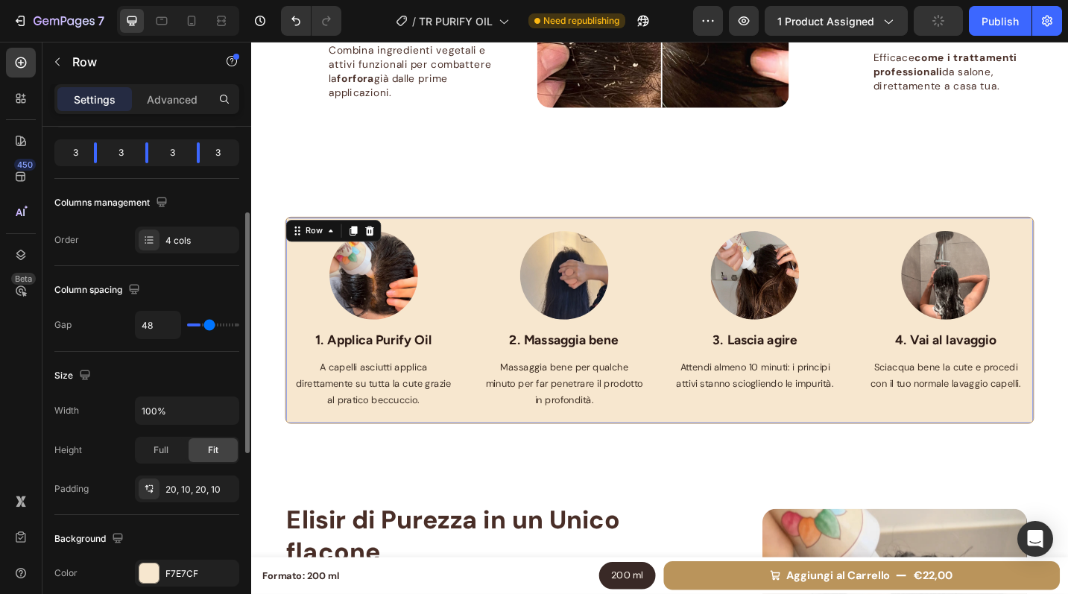
type input "50"
type input "114"
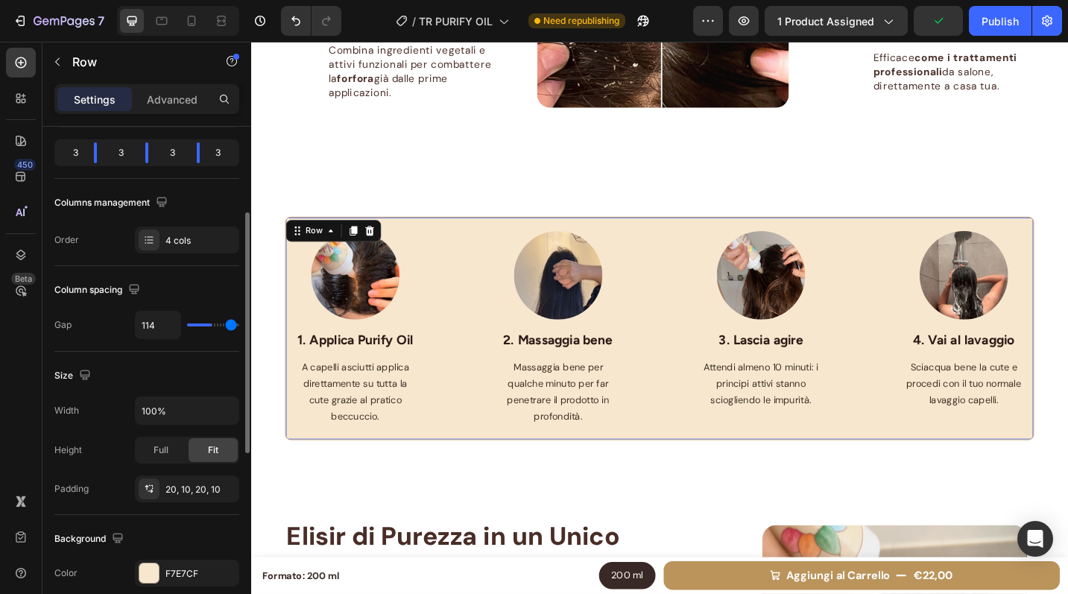
type input "120"
type input "116"
type input "103"
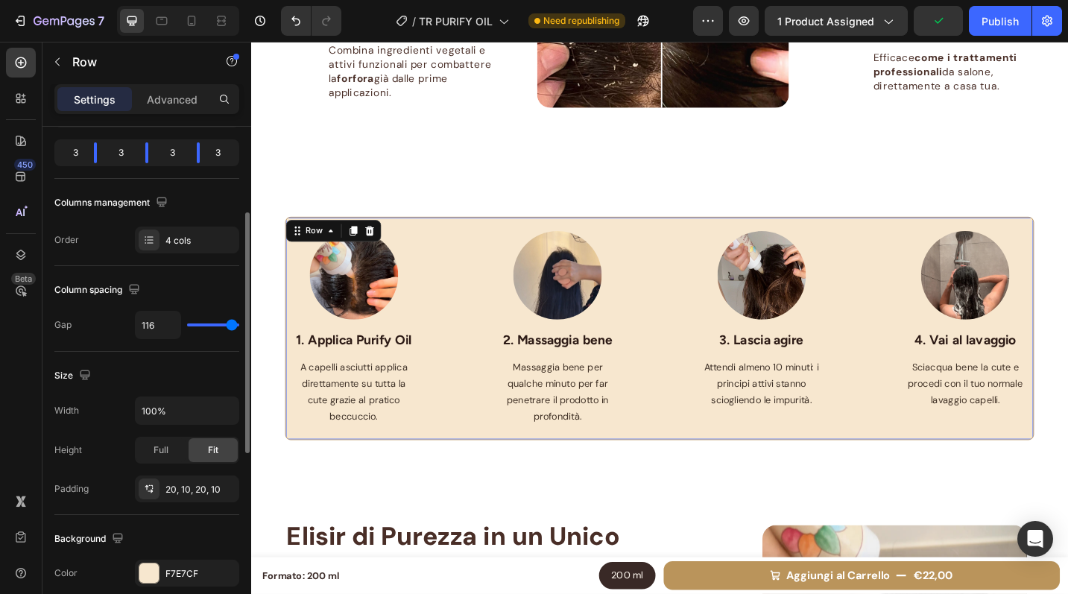
type input "103"
type input "97"
type input "90"
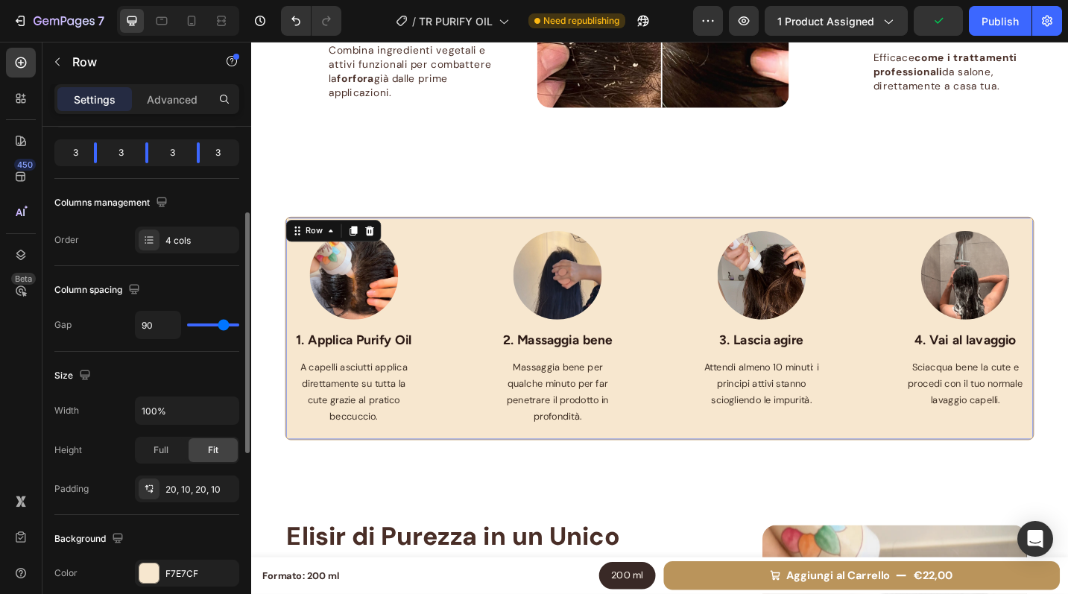
type input "64"
type input "53"
type input "41"
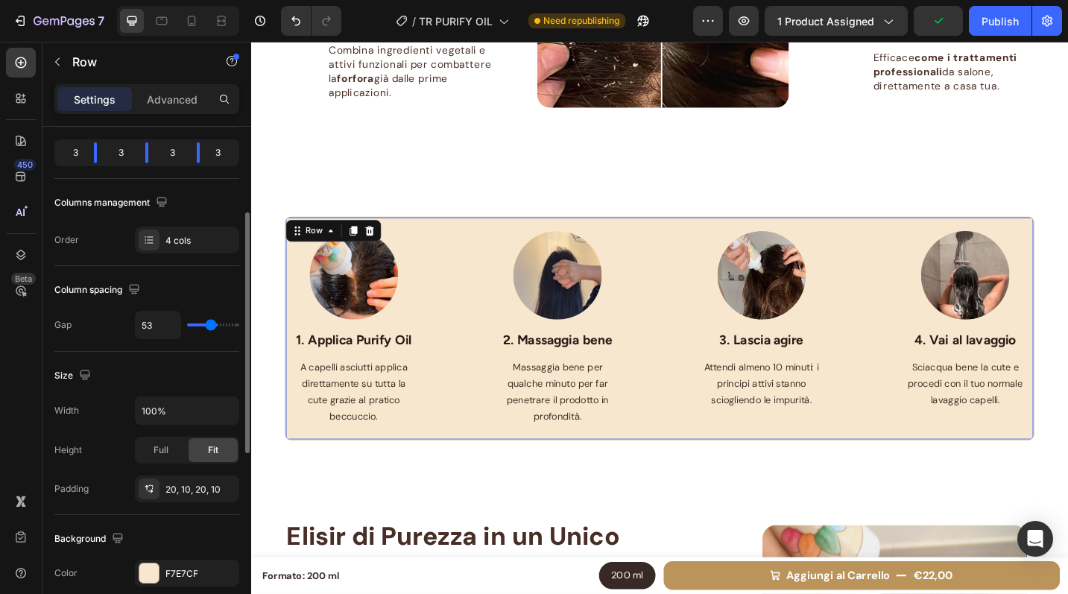
type input "41"
type input "15"
type input "7"
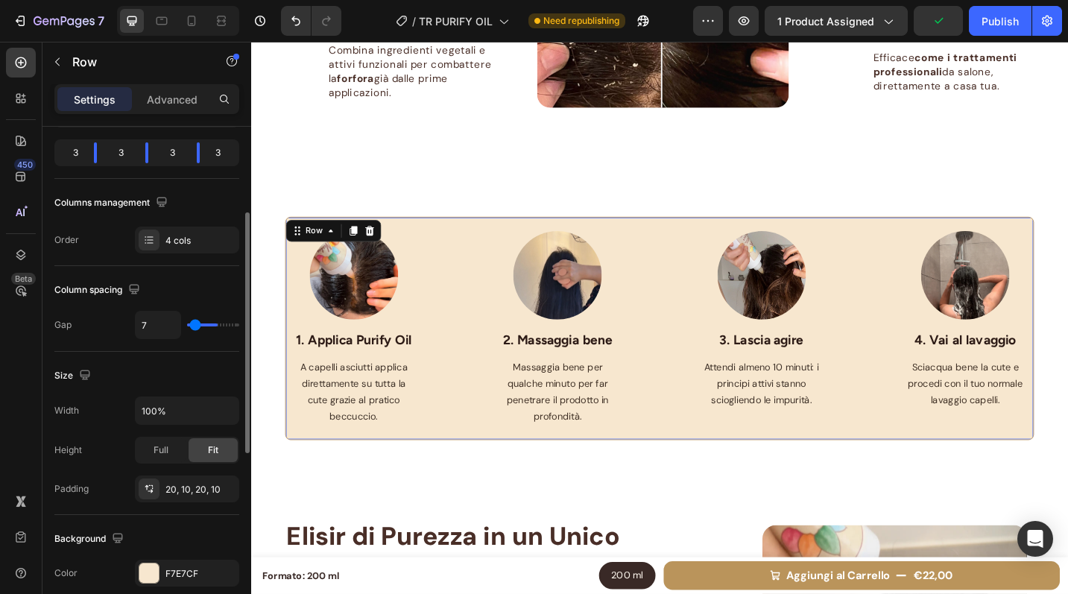
type input "0"
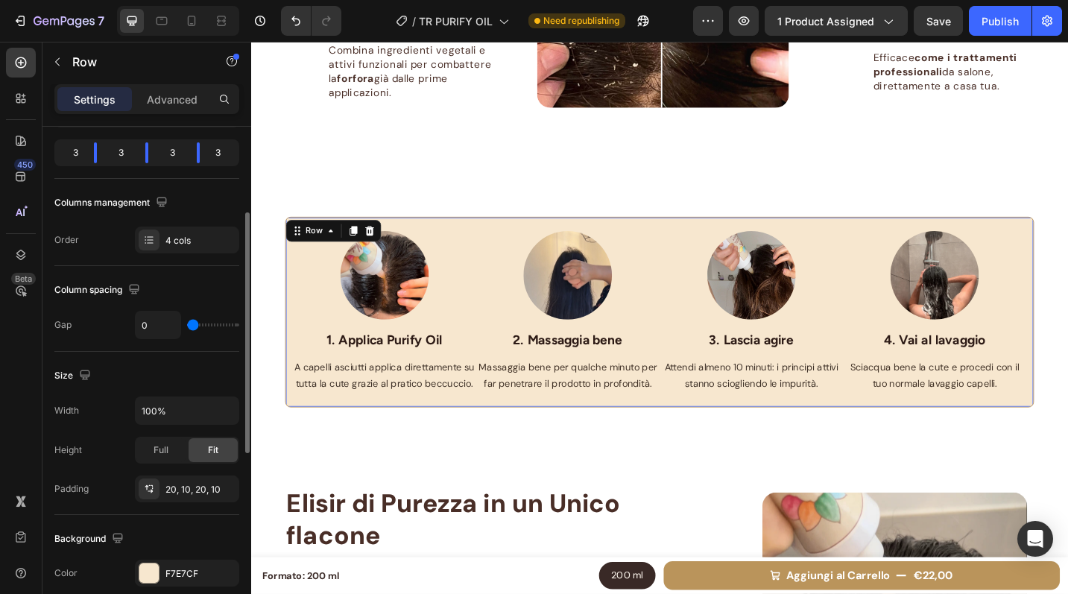
drag, startPoint x: 197, startPoint y: 328, endPoint x: 151, endPoint y: 330, distance: 46.3
type input "0"
click at [187, 326] on input "range" at bounding box center [213, 324] width 52 height 3
type input "5"
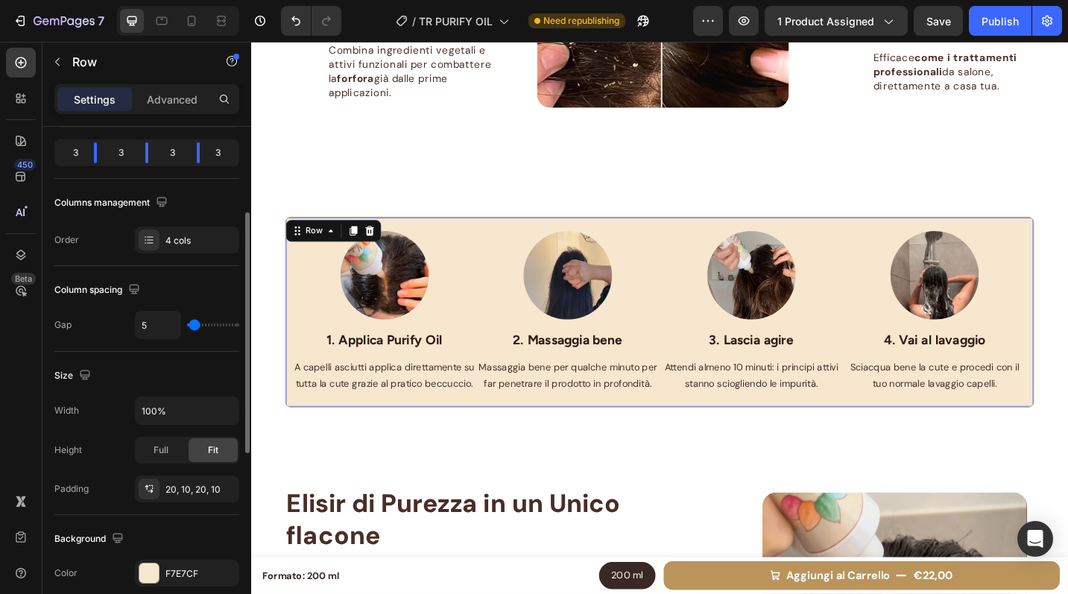
type input "11"
type input "13"
type input "15"
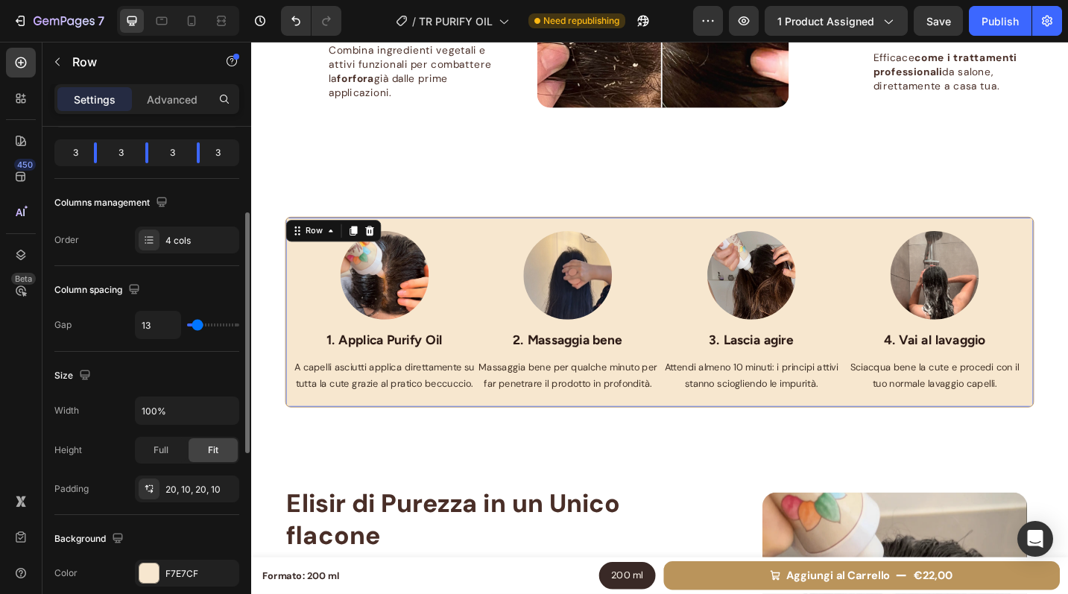
type input "15"
type input "16"
type input "17"
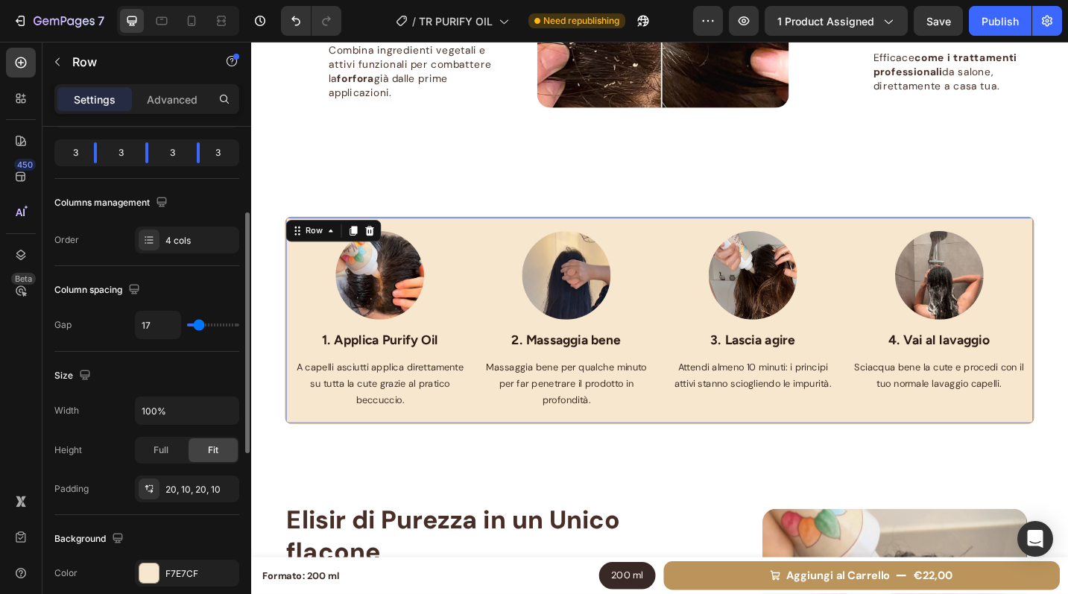
type input "16"
type input "10"
type input "8"
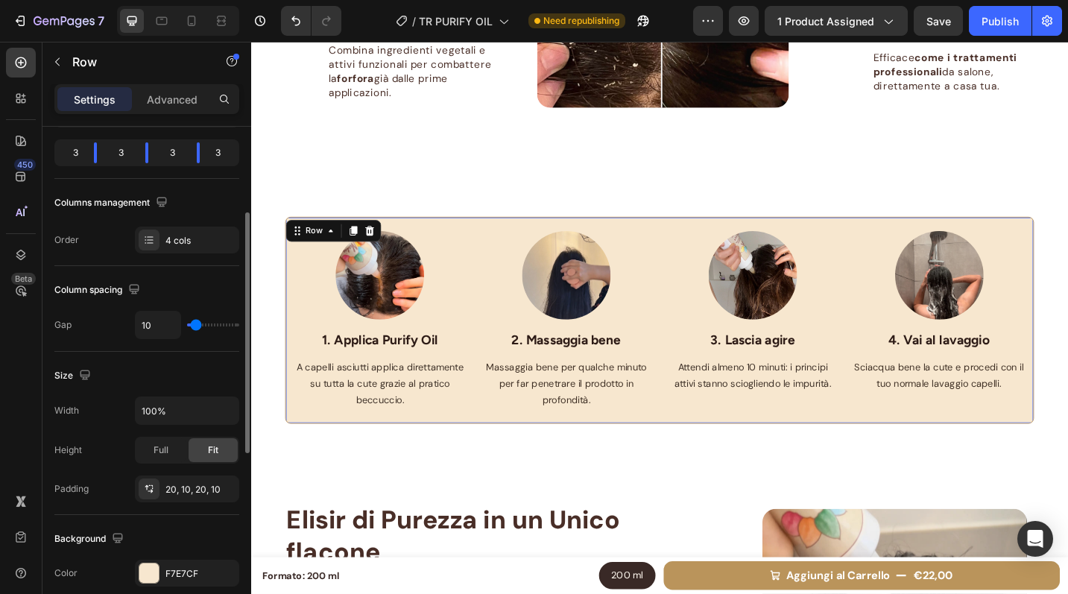
type input "8"
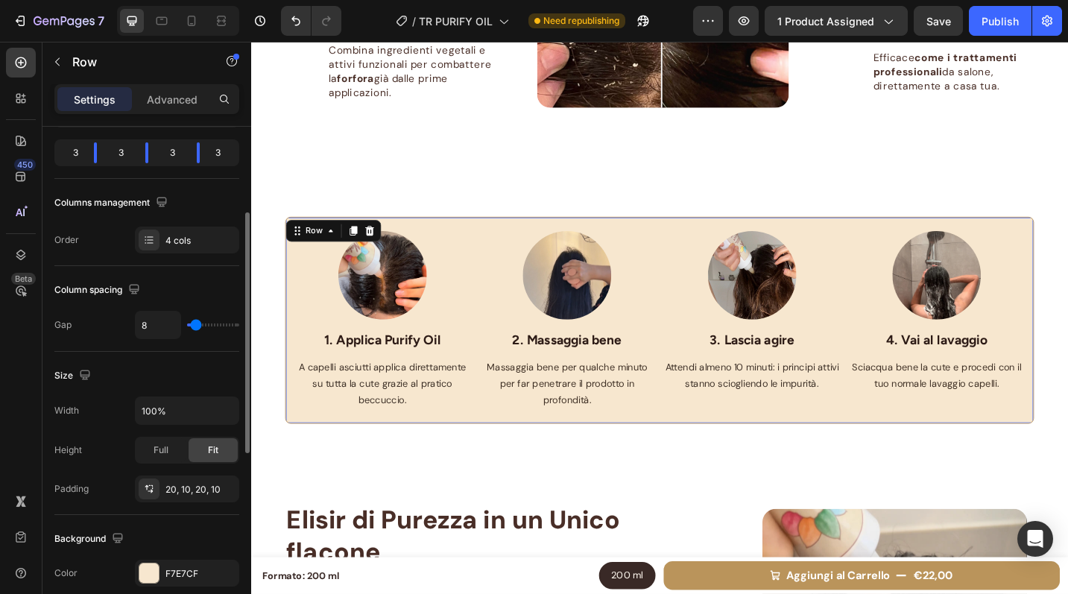
type input "7"
click at [195, 324] on input "range" at bounding box center [213, 324] width 52 height 3
click at [192, 367] on div "Size" at bounding box center [146, 376] width 185 height 24
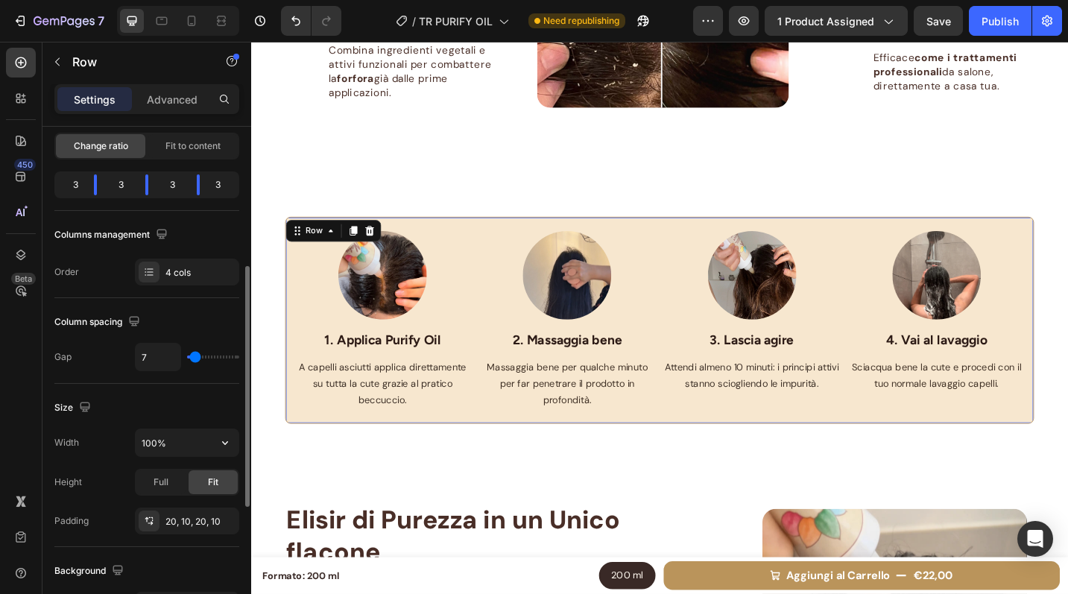
scroll to position [21, 0]
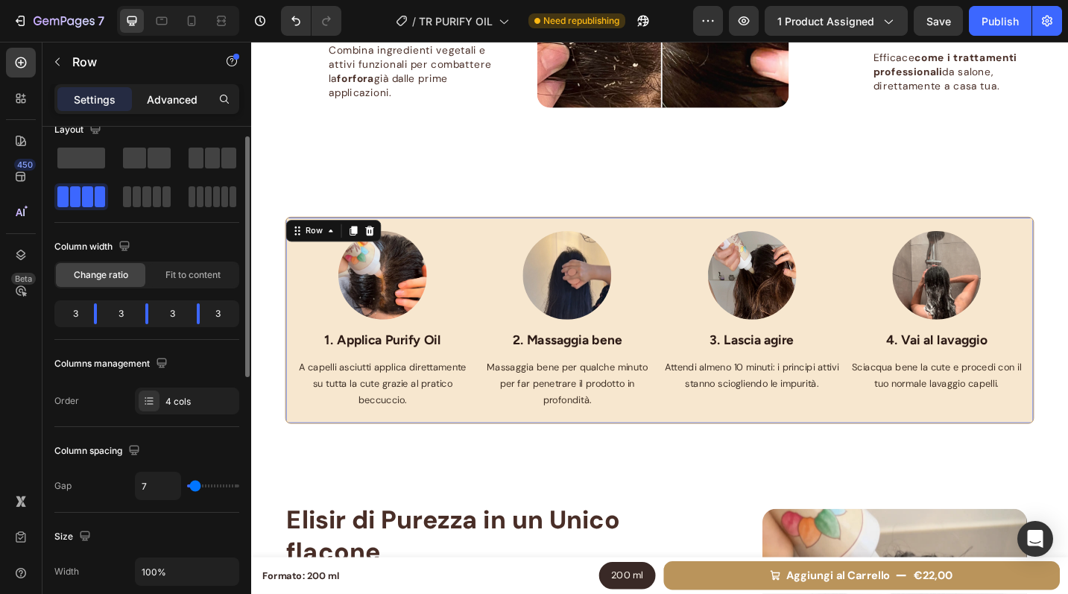
click at [181, 98] on p "Advanced" at bounding box center [172, 100] width 51 height 16
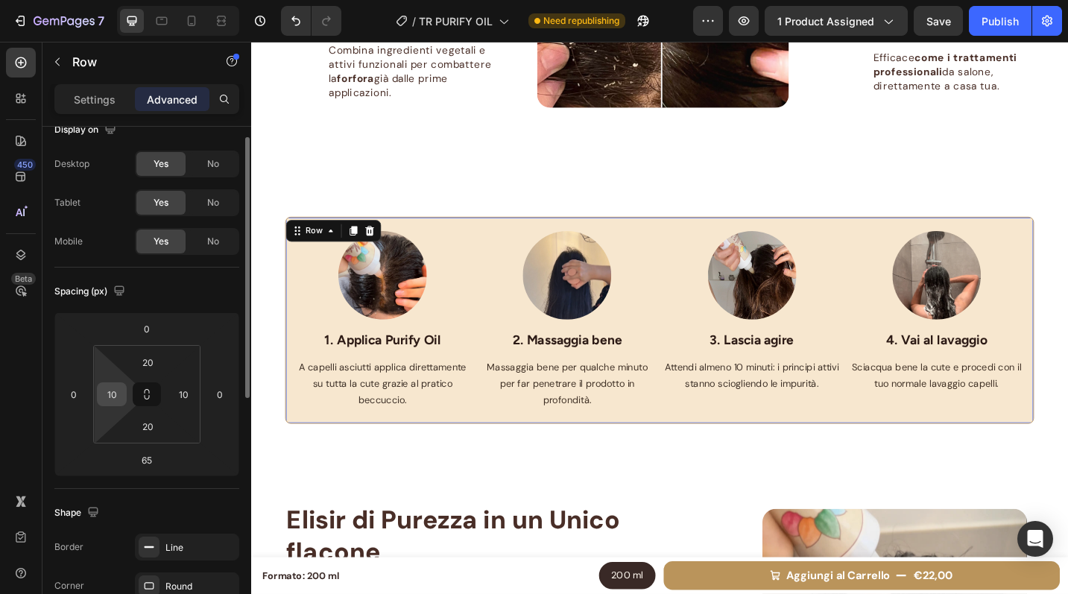
click at [116, 397] on input "10" at bounding box center [112, 394] width 22 height 22
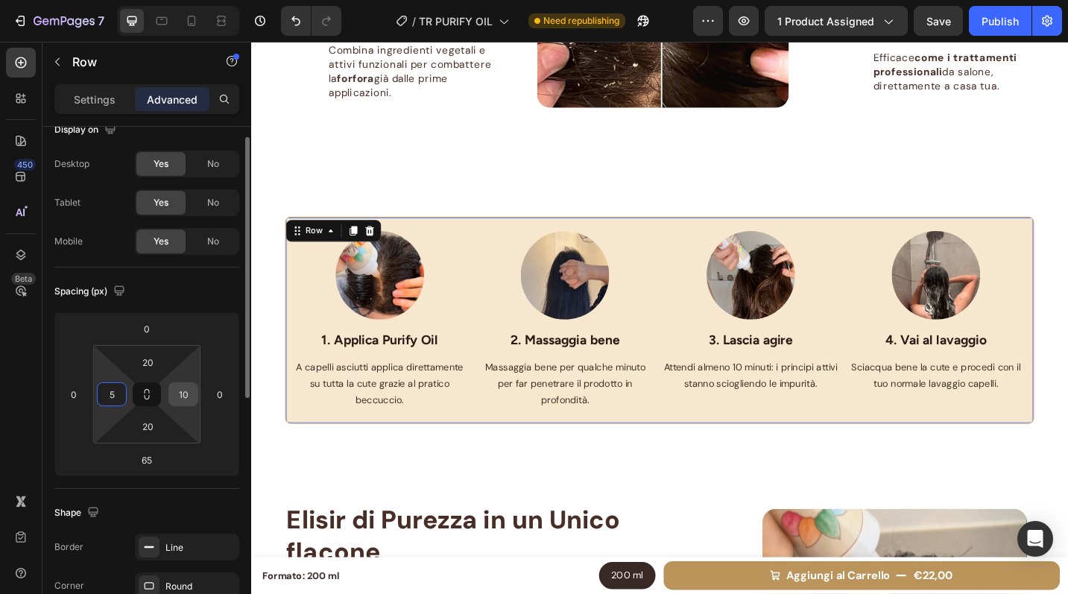
type input "5"
click at [186, 393] on input "10" at bounding box center [183, 394] width 22 height 22
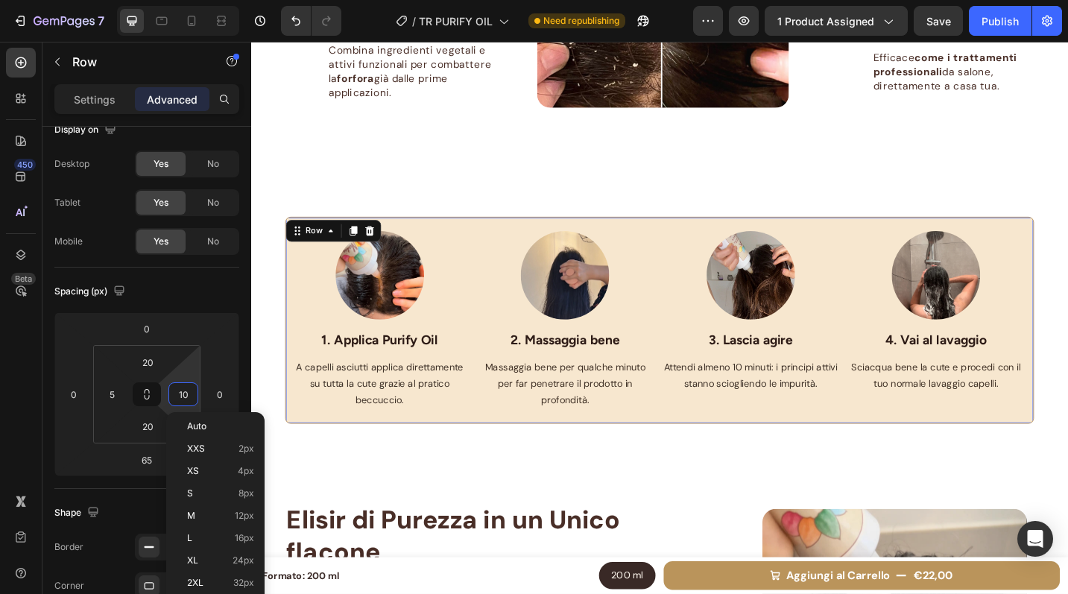
type input "5"
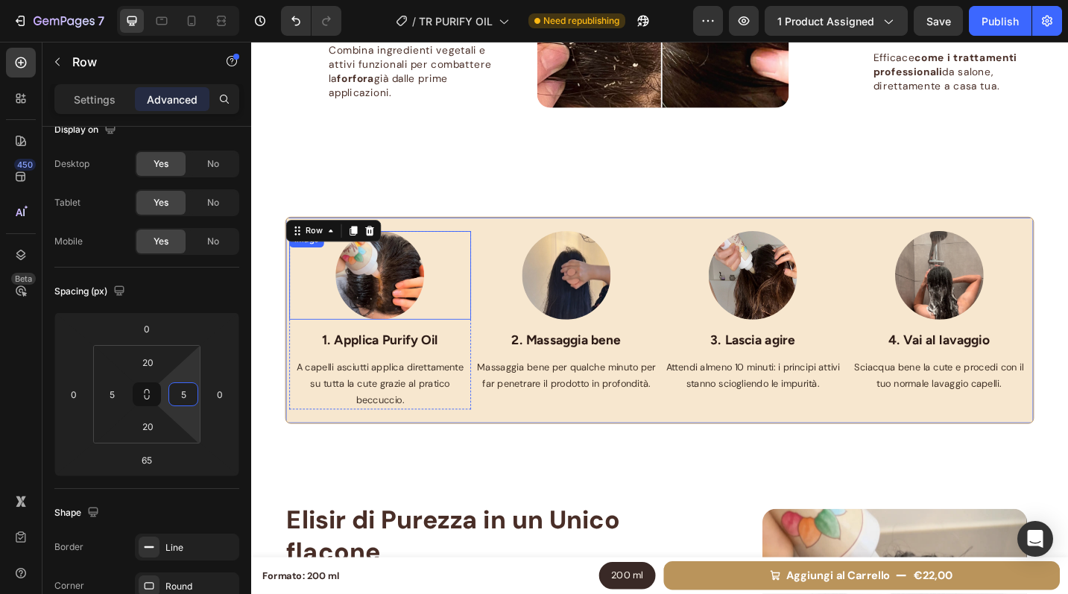
click at [401, 327] on img at bounding box center [392, 297] width 97 height 97
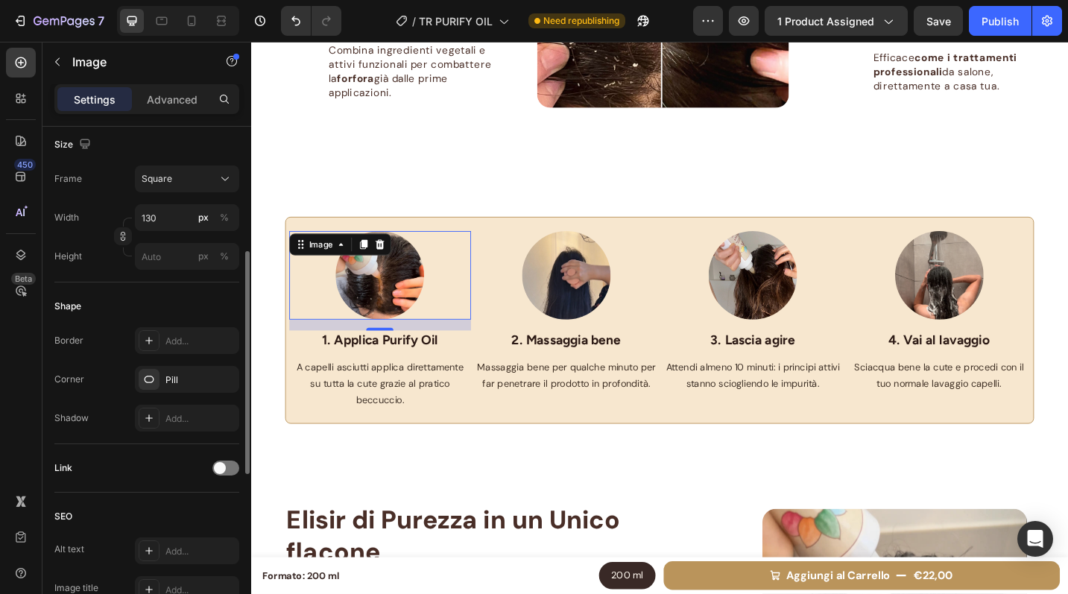
scroll to position [402, 0]
click at [189, 415] on div "Add..." at bounding box center [200, 414] width 70 height 13
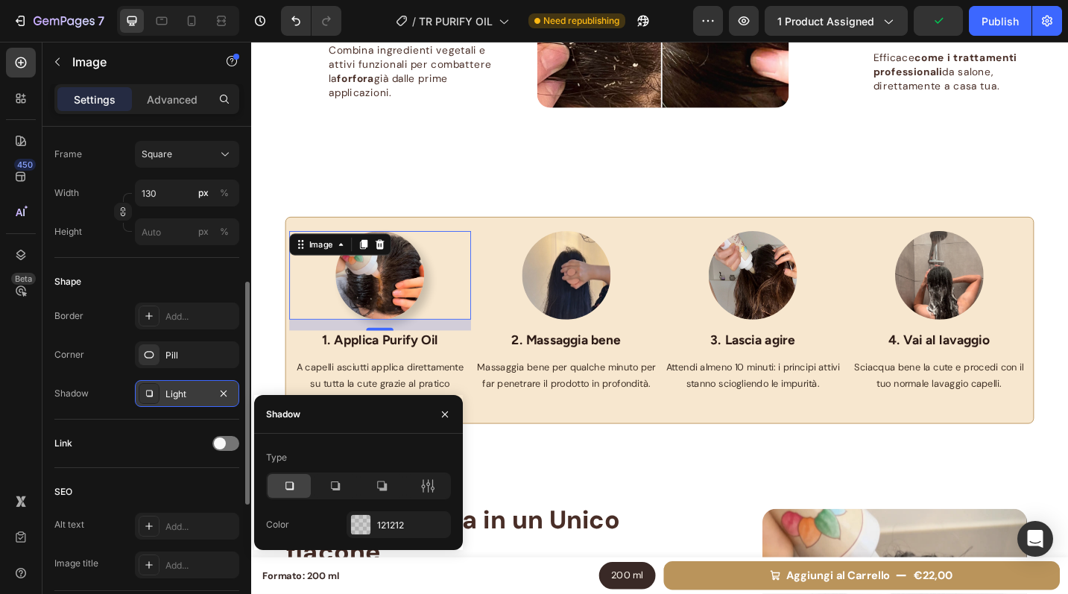
scroll to position [437, 0]
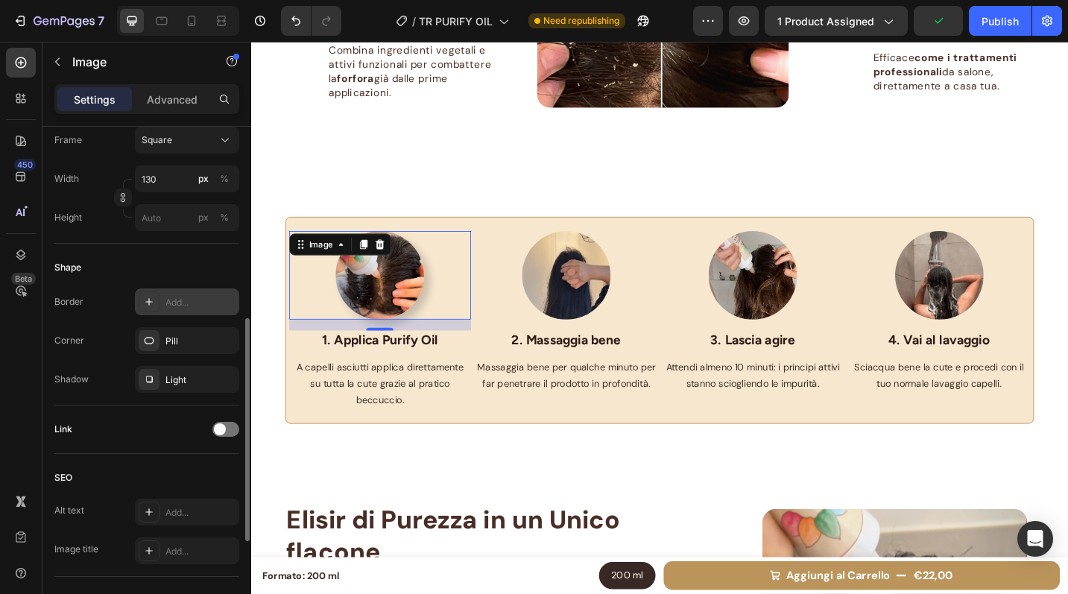
click at [176, 292] on div "Add..." at bounding box center [187, 301] width 104 height 27
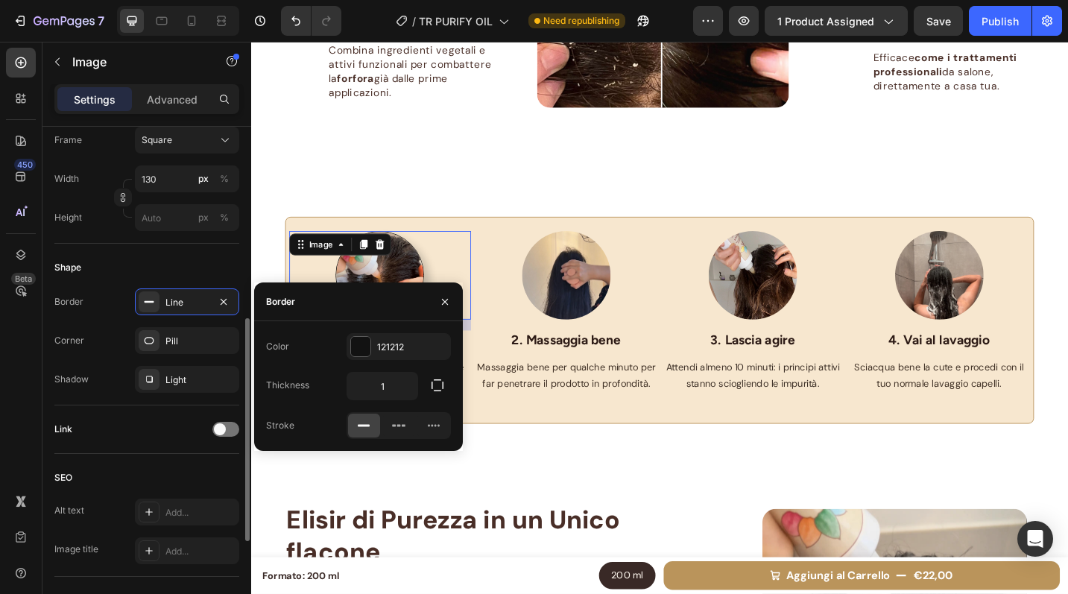
click at [168, 258] on div "Shape" at bounding box center [146, 268] width 185 height 24
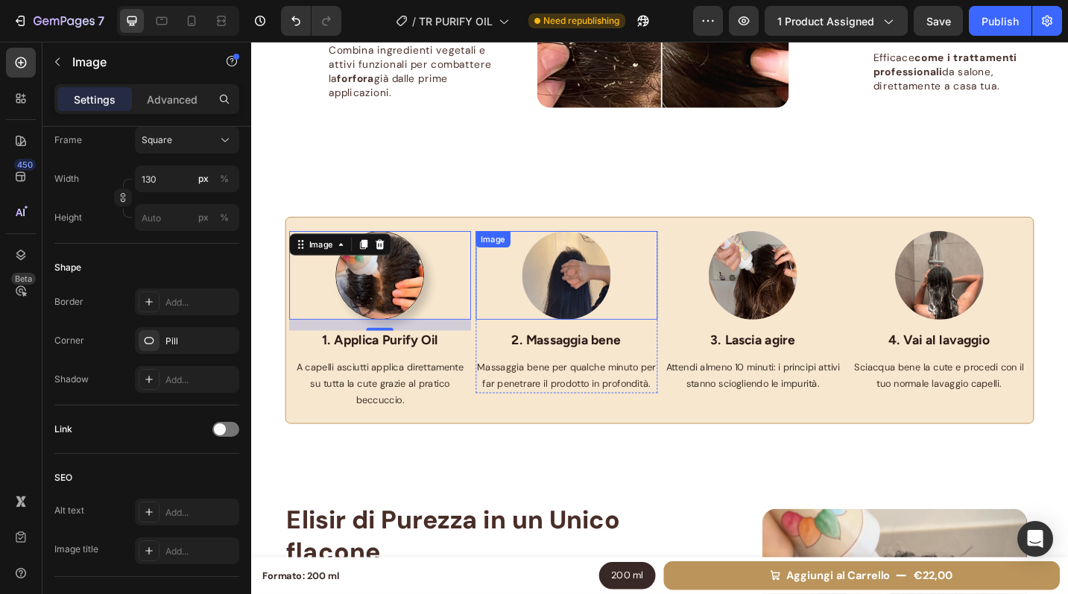
click at [600, 303] on img at bounding box center [596, 297] width 97 height 97
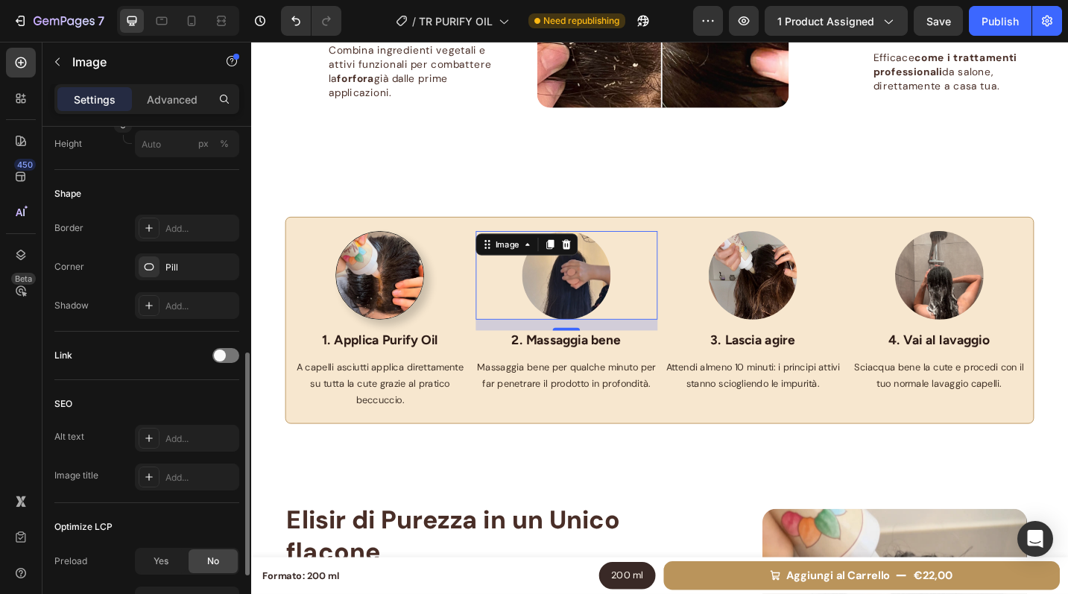
scroll to position [515, 0]
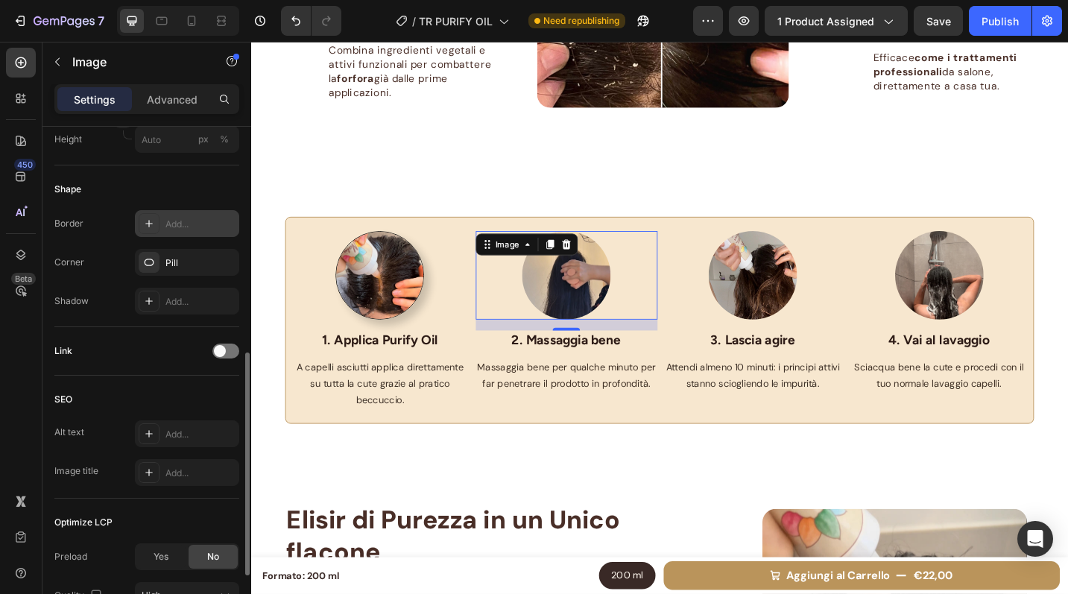
click at [186, 229] on div "Add..." at bounding box center [200, 224] width 70 height 13
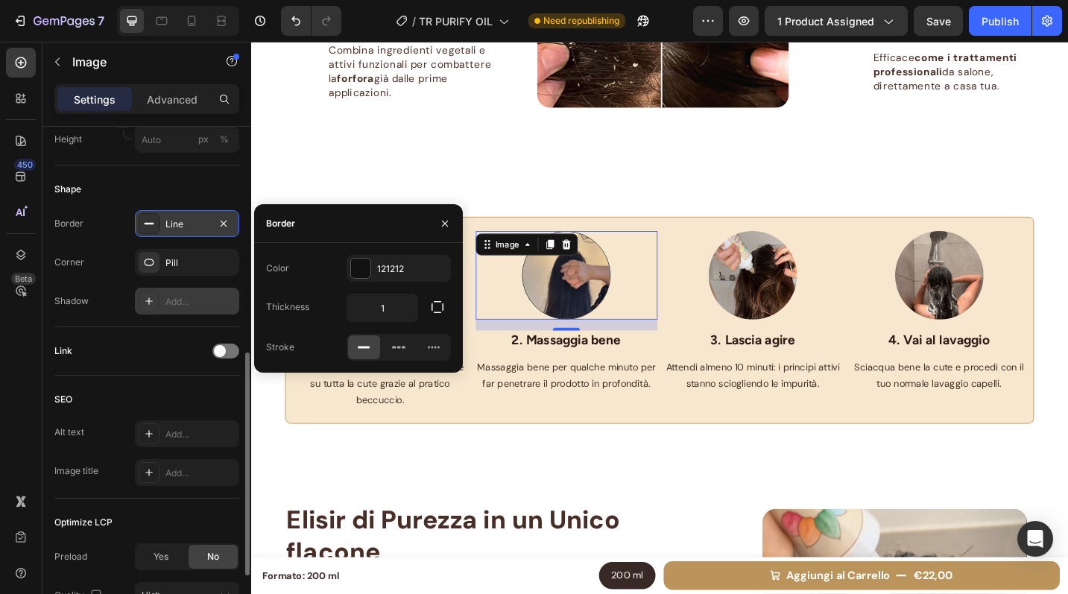
click at [186, 303] on div "Add..." at bounding box center [200, 301] width 70 height 13
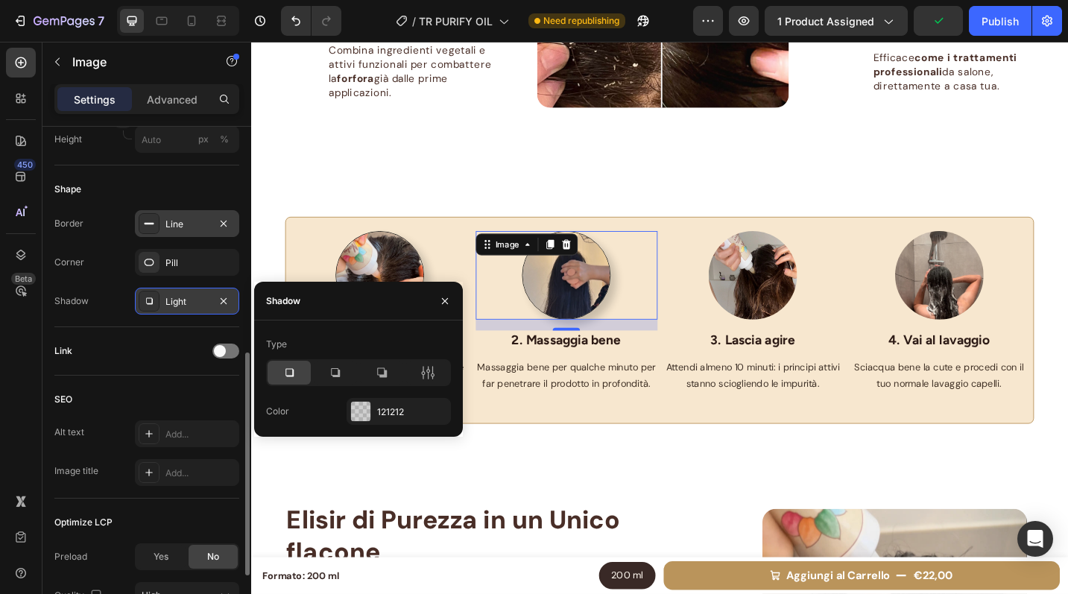
click at [208, 185] on div "Shape" at bounding box center [146, 189] width 185 height 24
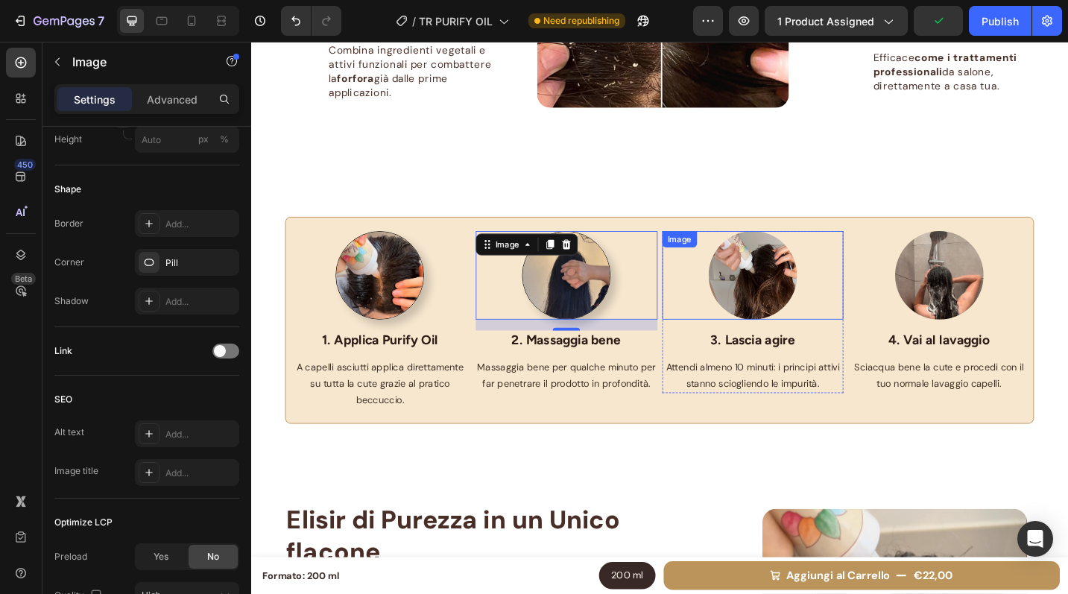
click at [771, 304] on img at bounding box center [800, 297] width 97 height 97
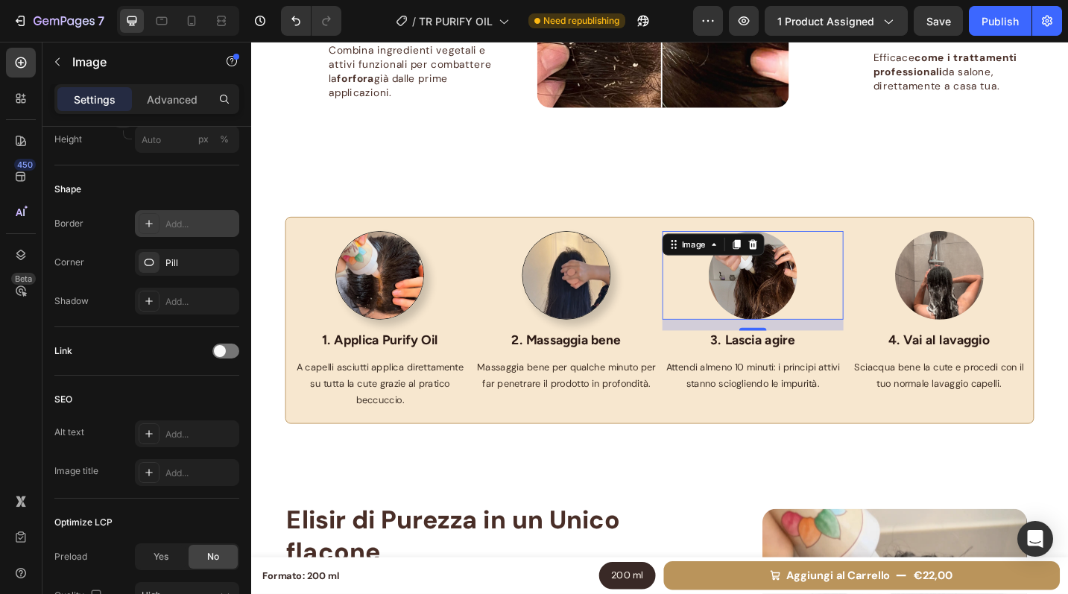
click at [177, 223] on div "Add..." at bounding box center [200, 224] width 70 height 13
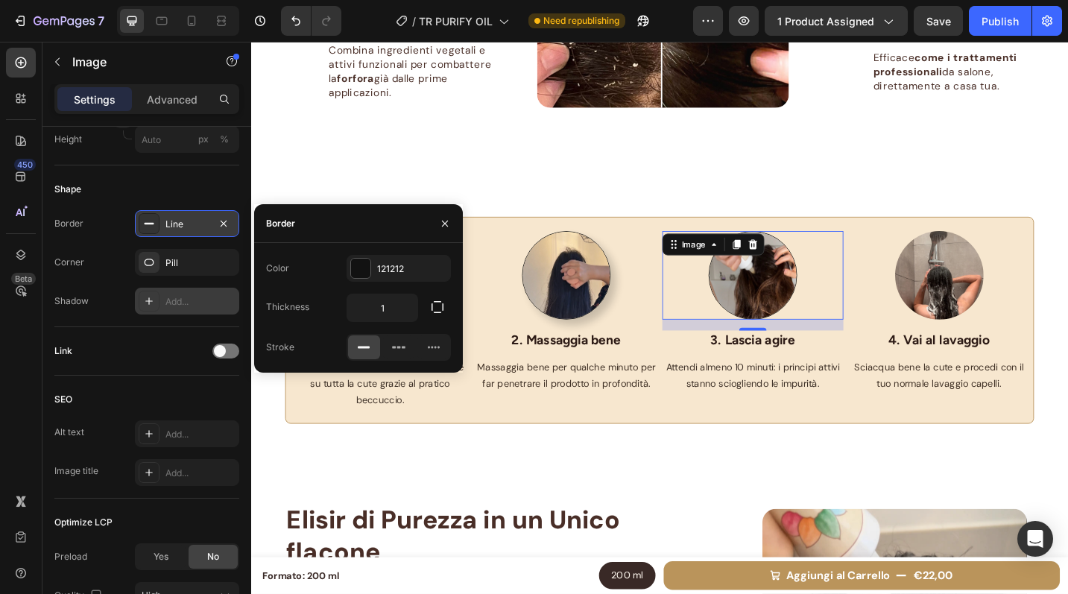
click at [177, 309] on div "Add..." at bounding box center [187, 301] width 104 height 27
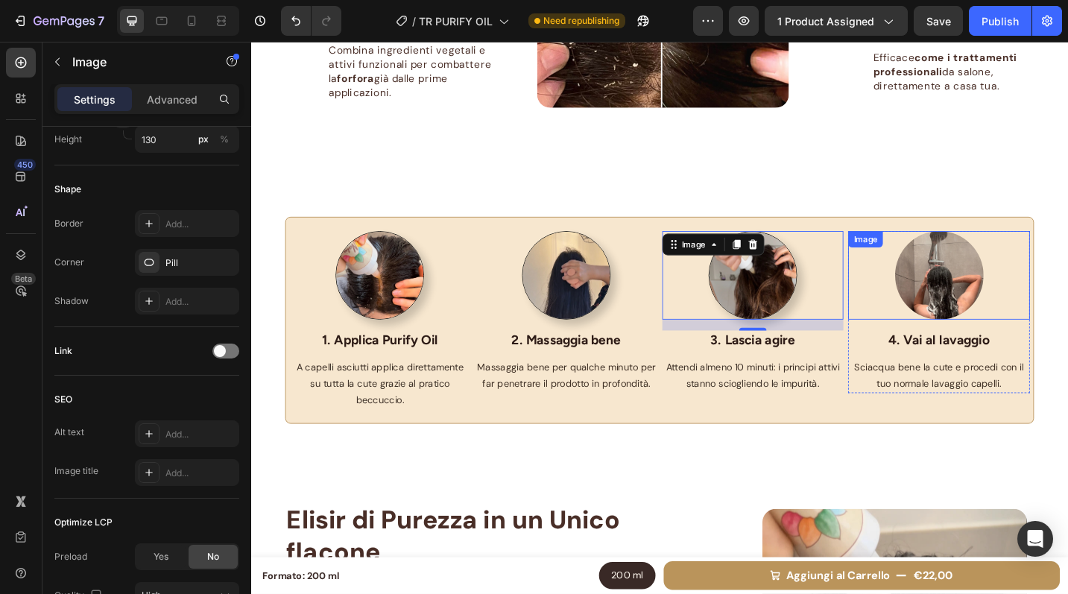
click at [941, 302] on div at bounding box center [1004, 297] width 199 height 97
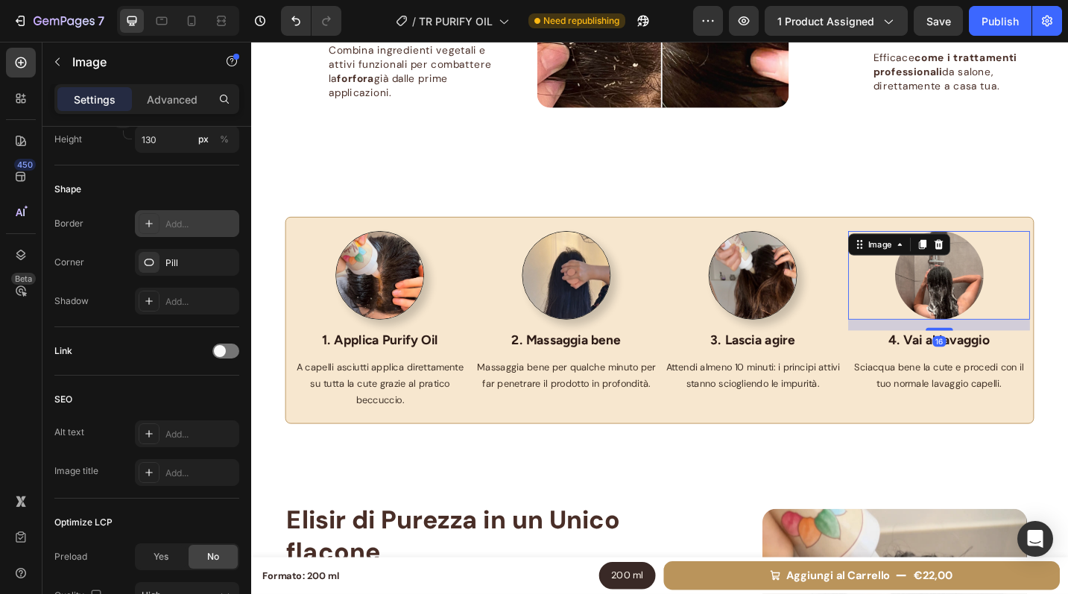
click at [196, 220] on div "Add..." at bounding box center [200, 224] width 70 height 13
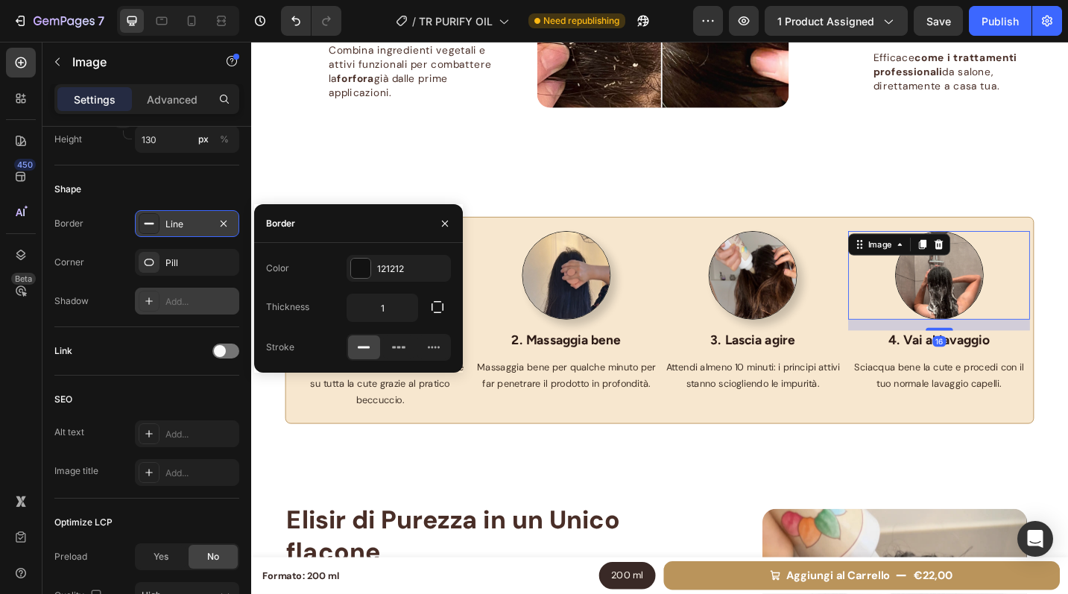
click at [192, 312] on div "Add..." at bounding box center [187, 301] width 104 height 27
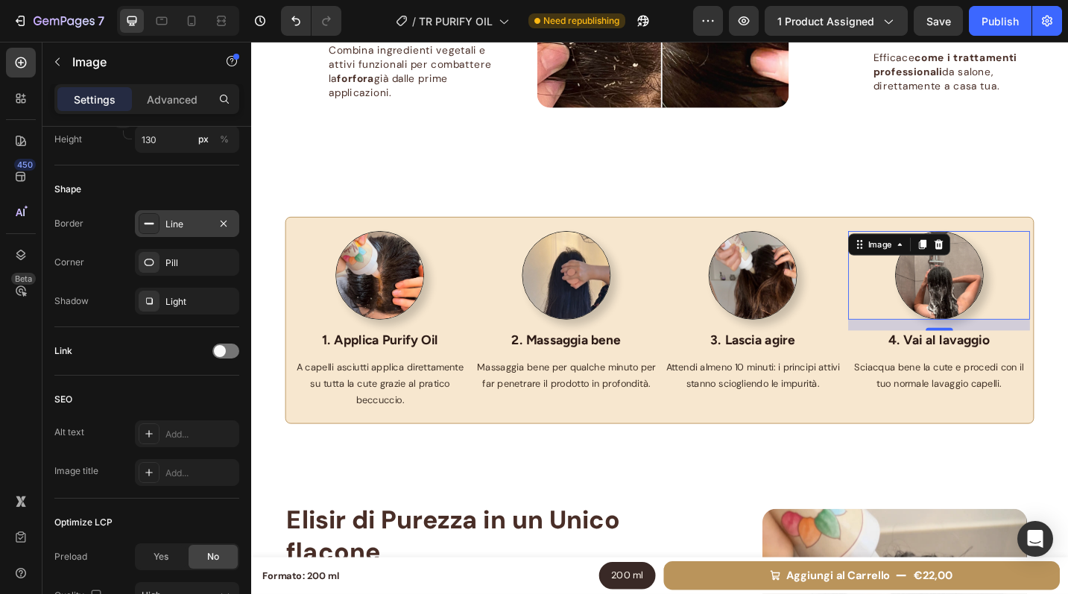
click at [198, 182] on div "Shape" at bounding box center [146, 189] width 185 height 24
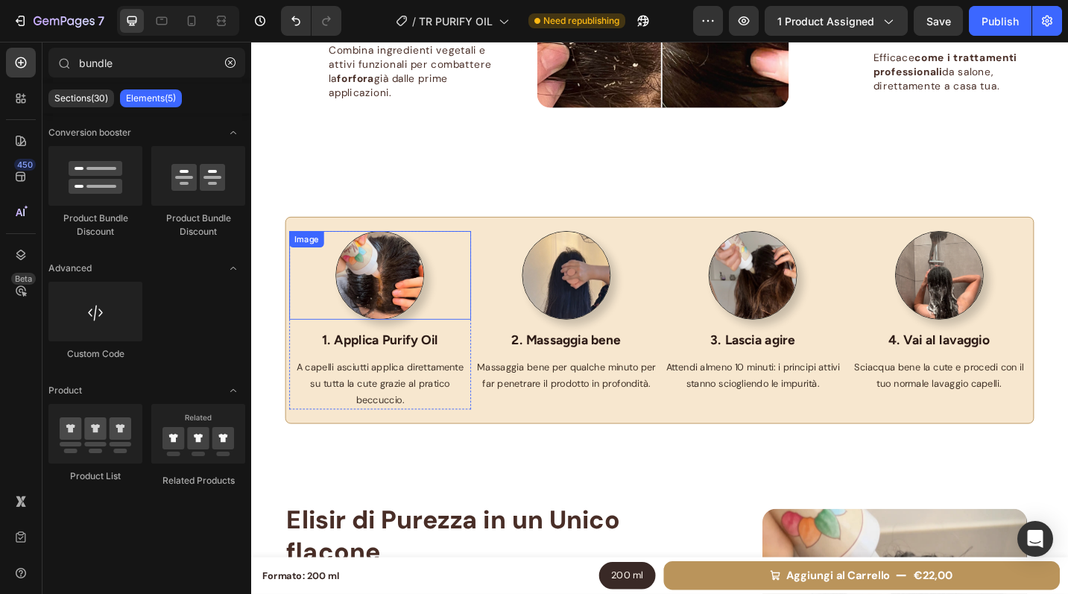
click at [402, 303] on img at bounding box center [392, 297] width 97 height 97
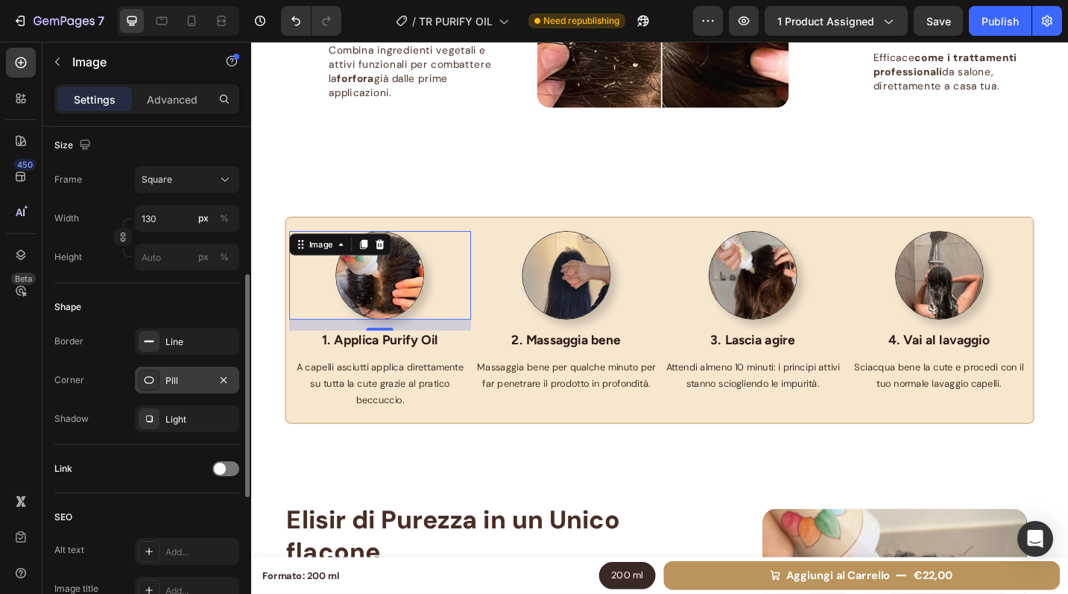
scroll to position [411, 0]
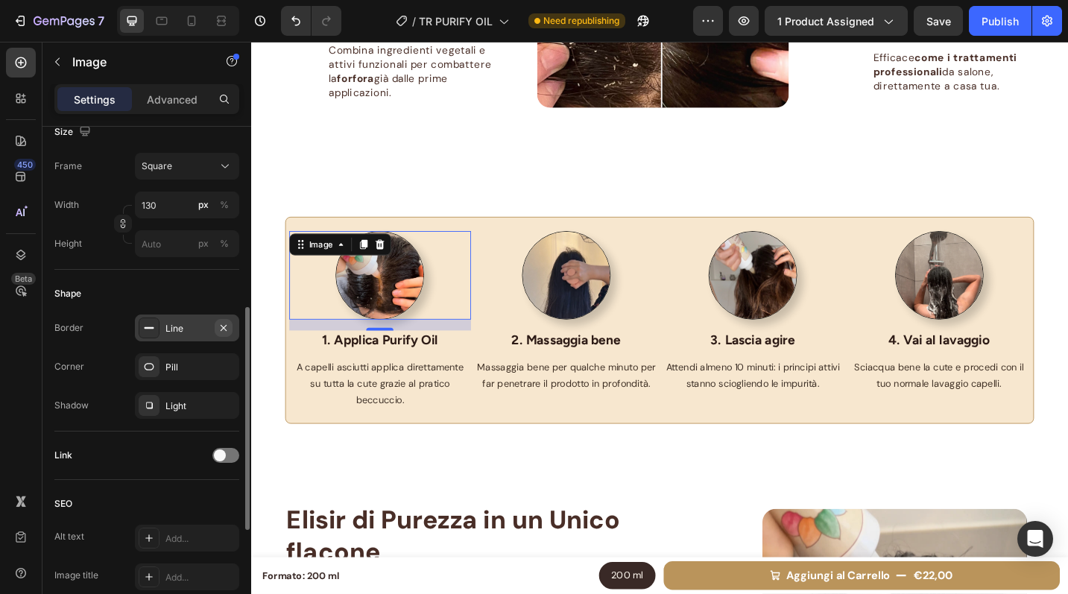
click at [225, 326] on icon "button" at bounding box center [224, 328] width 12 height 12
click at [592, 312] on img at bounding box center [596, 297] width 97 height 97
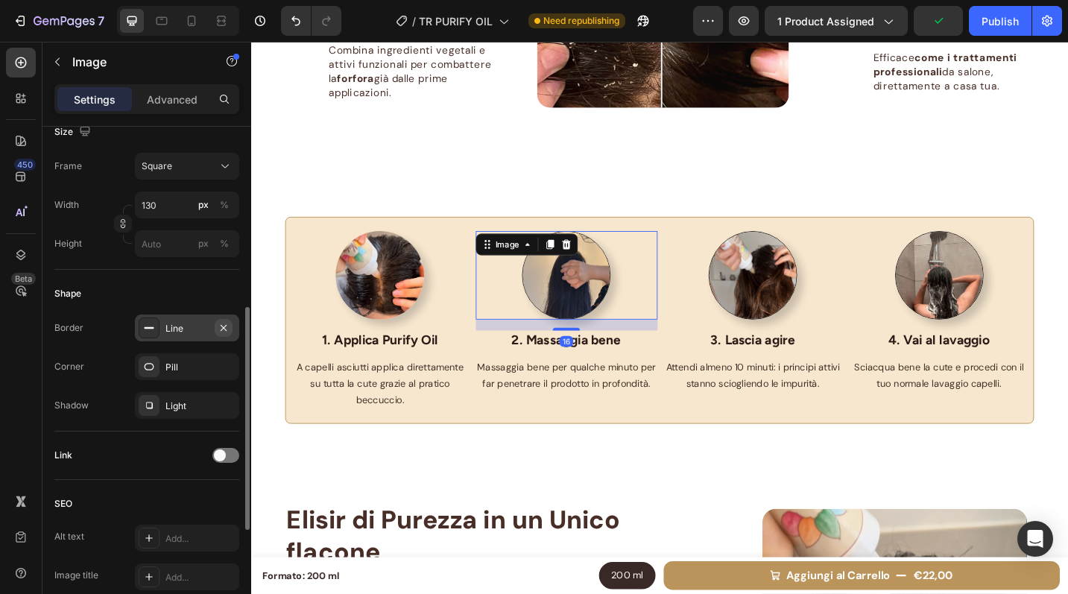
click at [223, 329] on icon "button" at bounding box center [224, 328] width 12 height 12
click at [769, 291] on img at bounding box center [800, 297] width 97 height 97
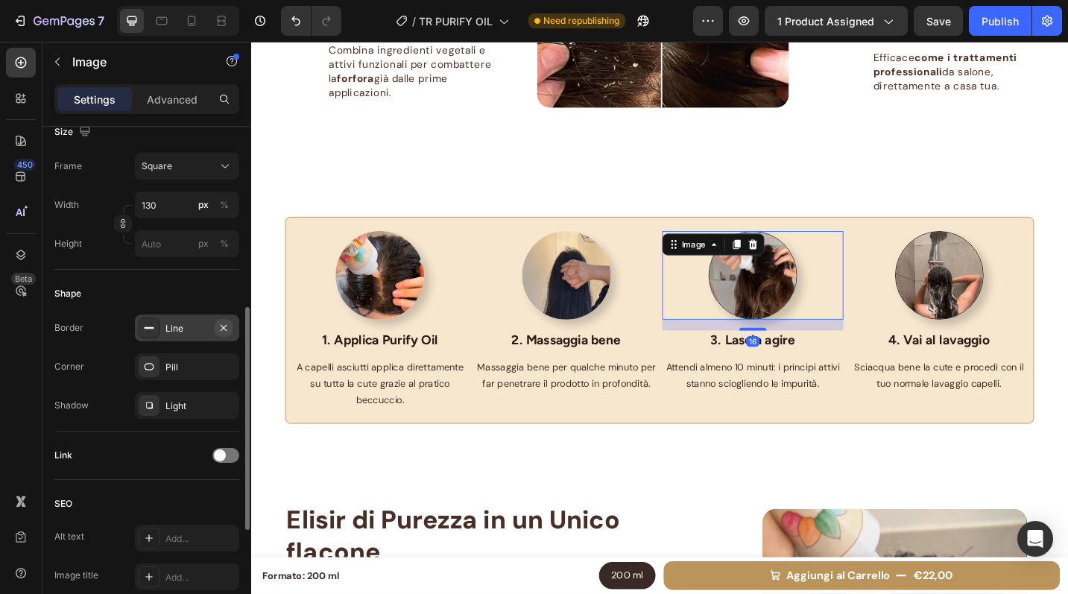
click at [223, 323] on icon "button" at bounding box center [224, 328] width 12 height 12
click at [985, 289] on img at bounding box center [1004, 297] width 97 height 97
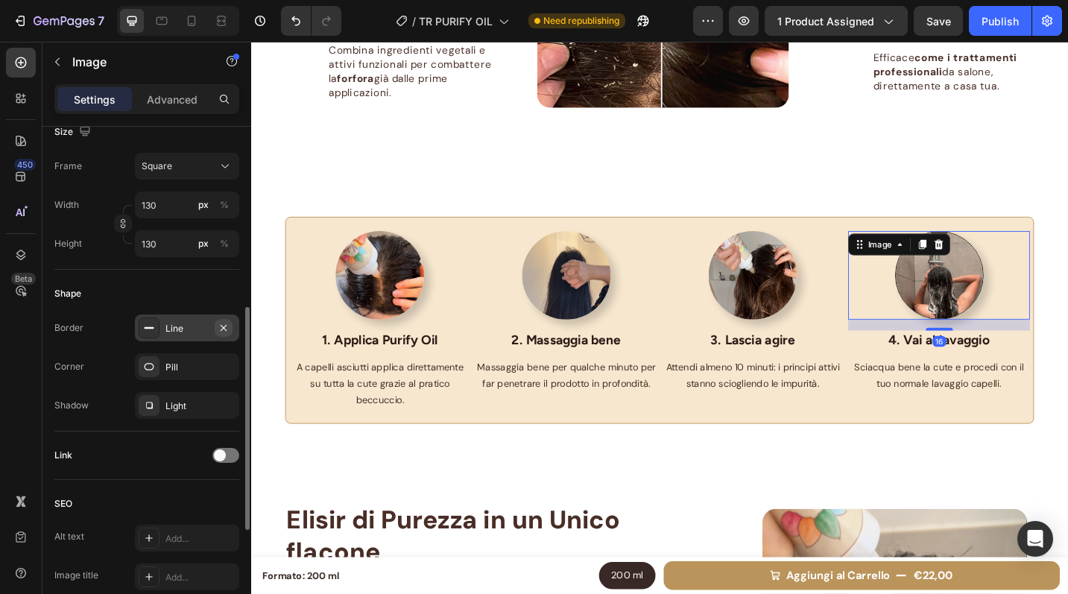
click at [227, 328] on icon "button" at bounding box center [224, 328] width 12 height 12
click at [222, 282] on div "Shape" at bounding box center [146, 294] width 185 height 24
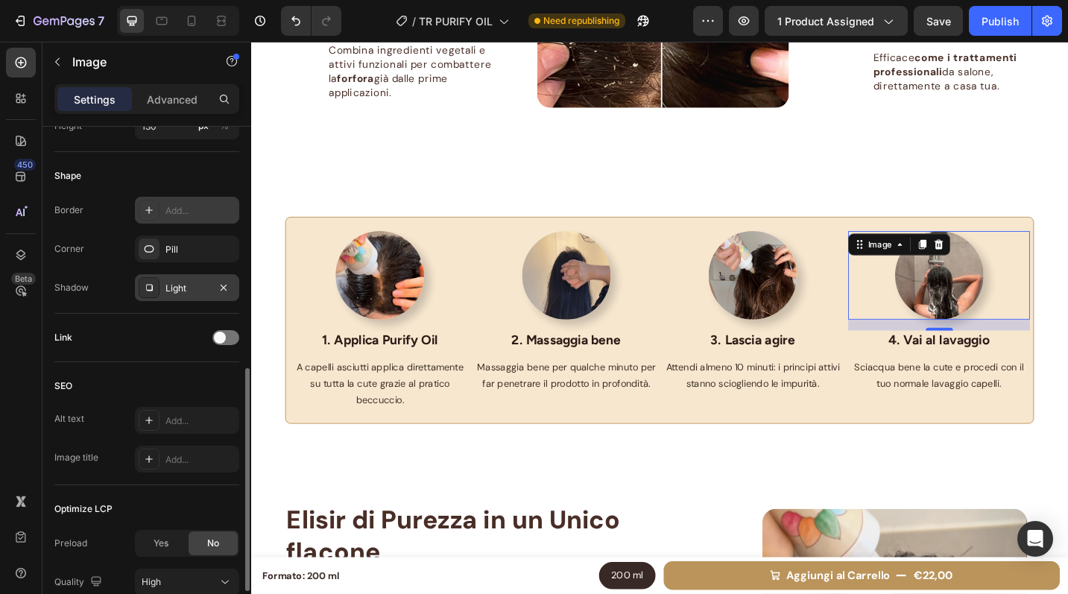
scroll to position [535, 0]
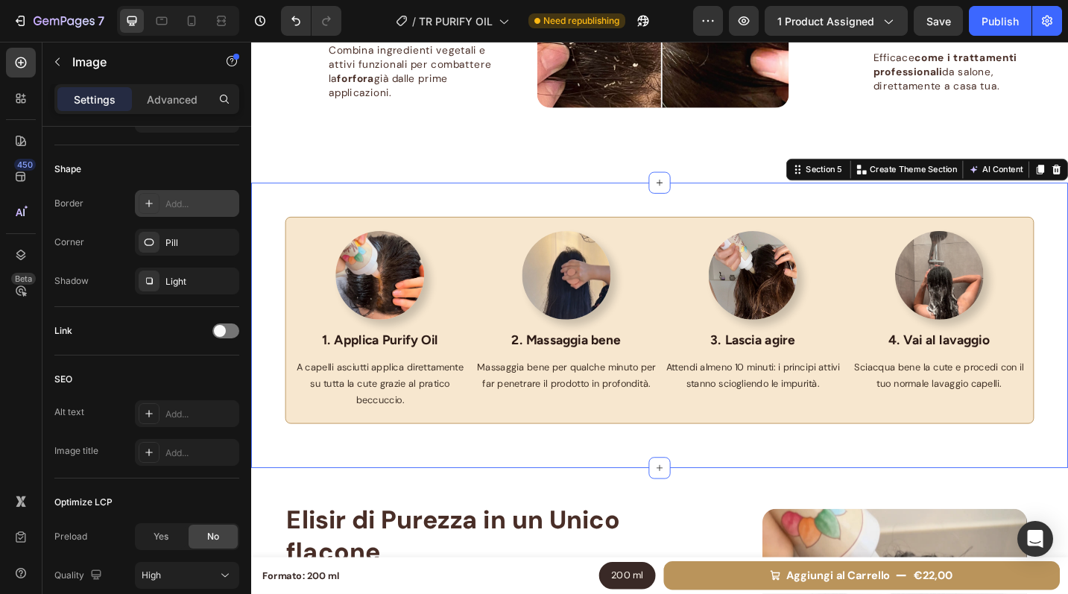
click at [628, 215] on div "Image 1. Applica Purify Oil Text block A capelli asciutti applica direttamente …" at bounding box center [698, 352] width 894 height 313
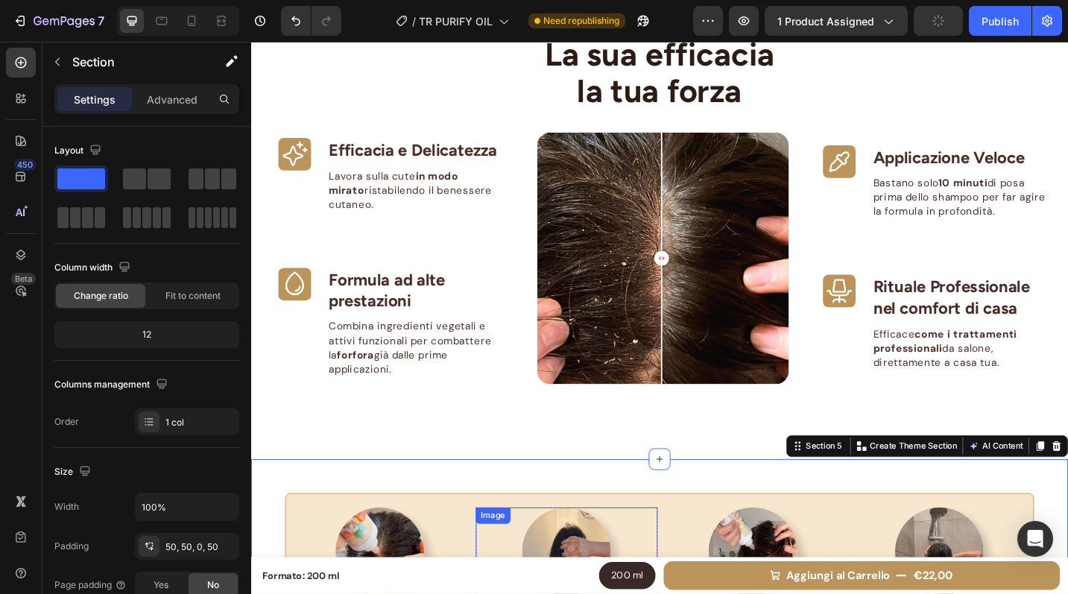
scroll to position [841, 0]
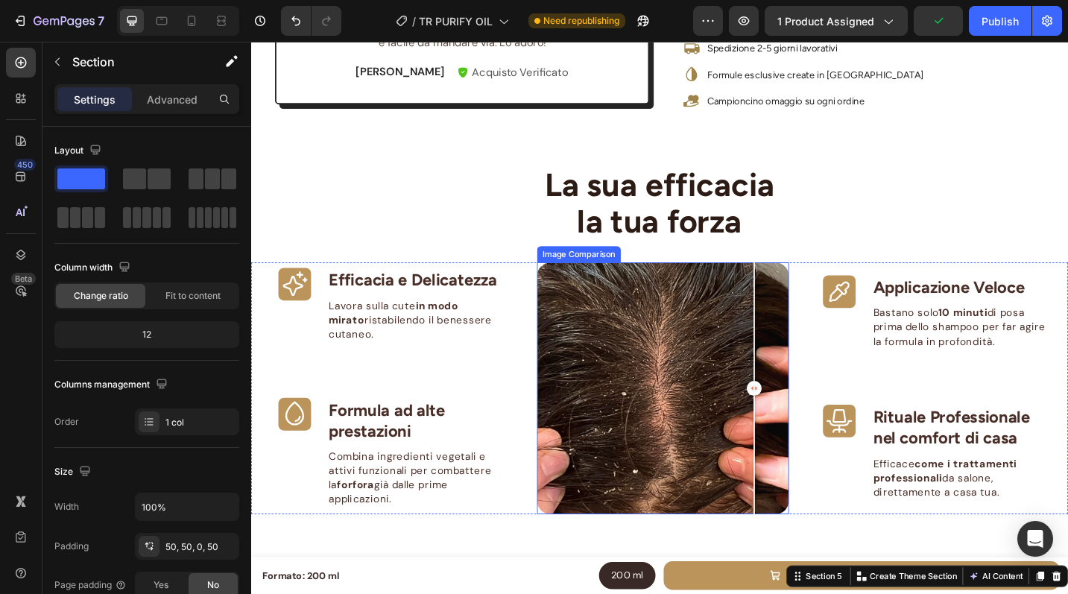
click at [798, 368] on div at bounding box center [702, 421] width 276 height 276
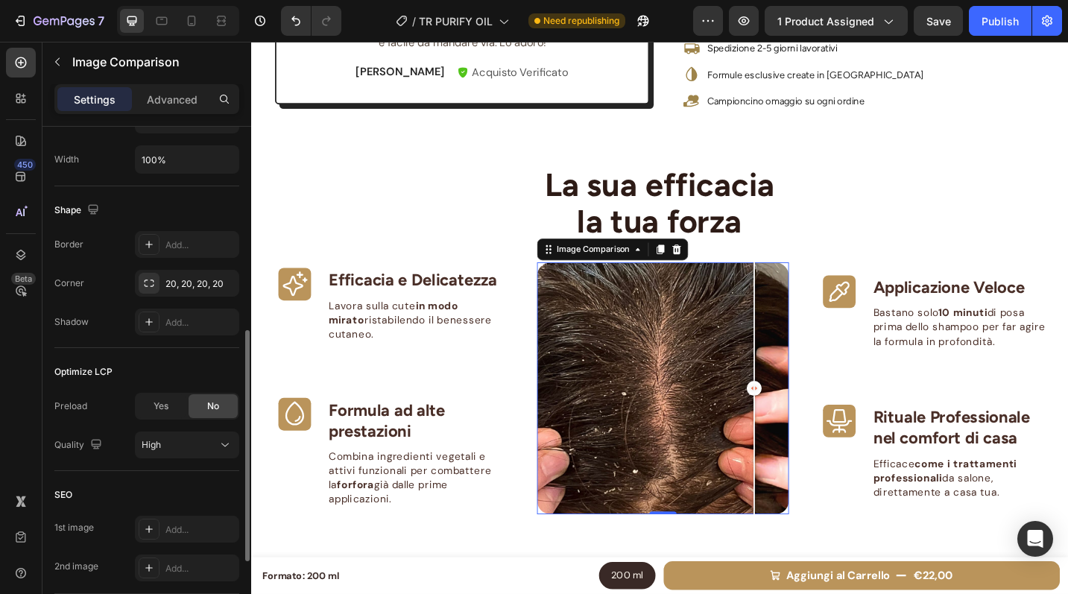
scroll to position [503, 0]
click at [191, 243] on div "Add..." at bounding box center [200, 244] width 70 height 13
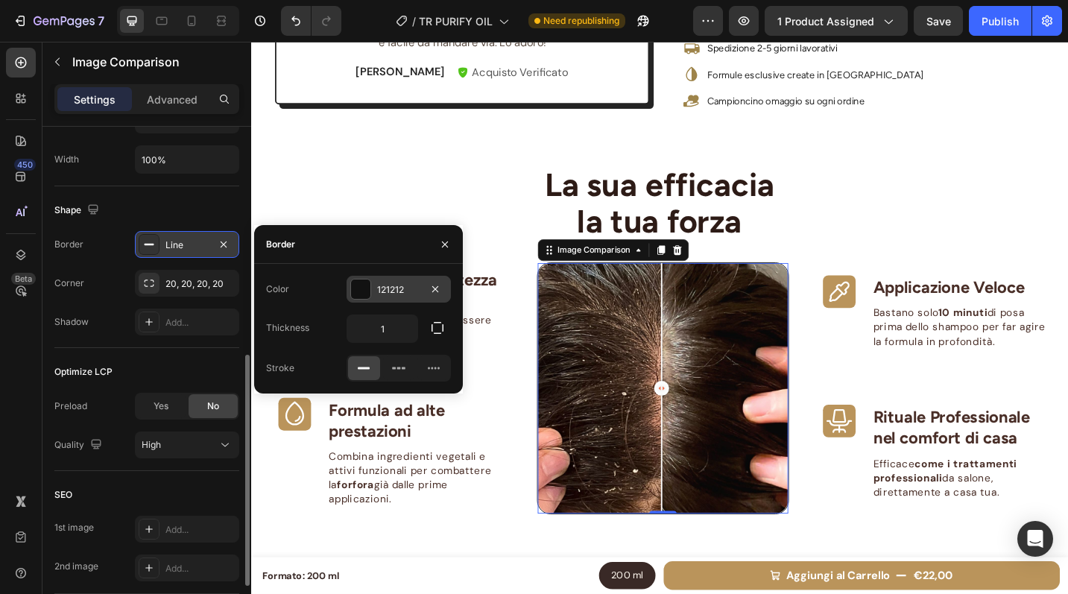
click at [361, 288] on div at bounding box center [360, 288] width 19 height 19
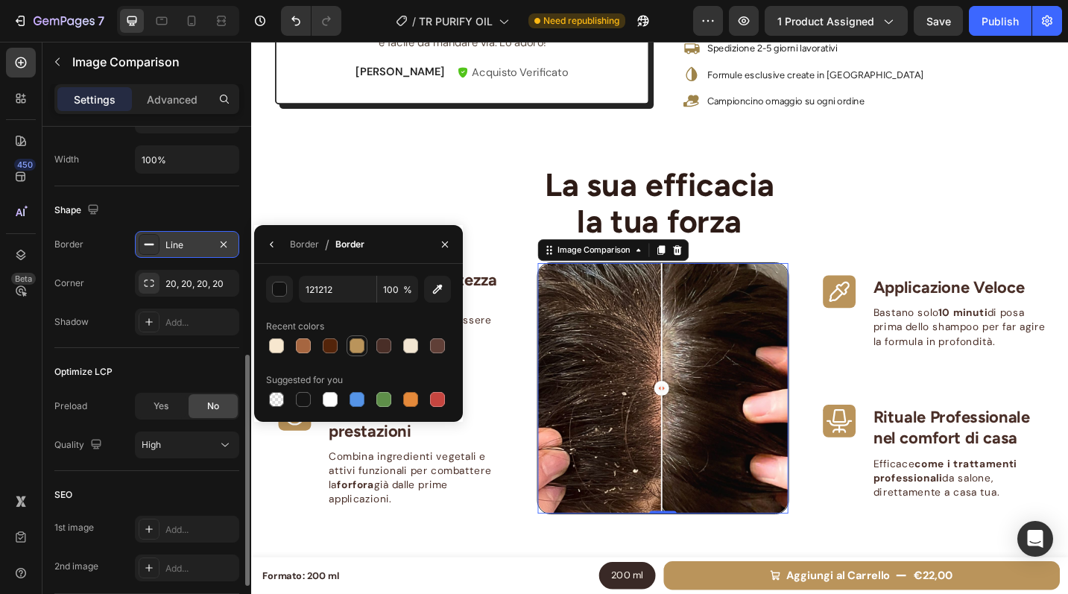
click at [362, 346] on div at bounding box center [357, 345] width 15 height 15
type input "BA945B"
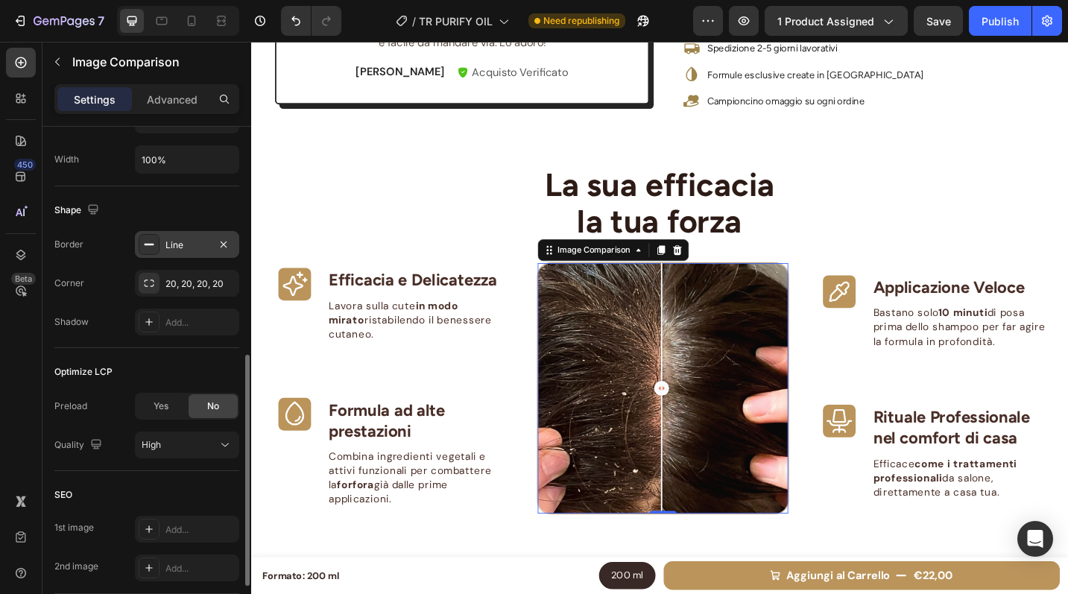
click at [215, 198] on div "Shape" at bounding box center [146, 210] width 185 height 24
click at [206, 326] on div "Add..." at bounding box center [200, 322] width 70 height 13
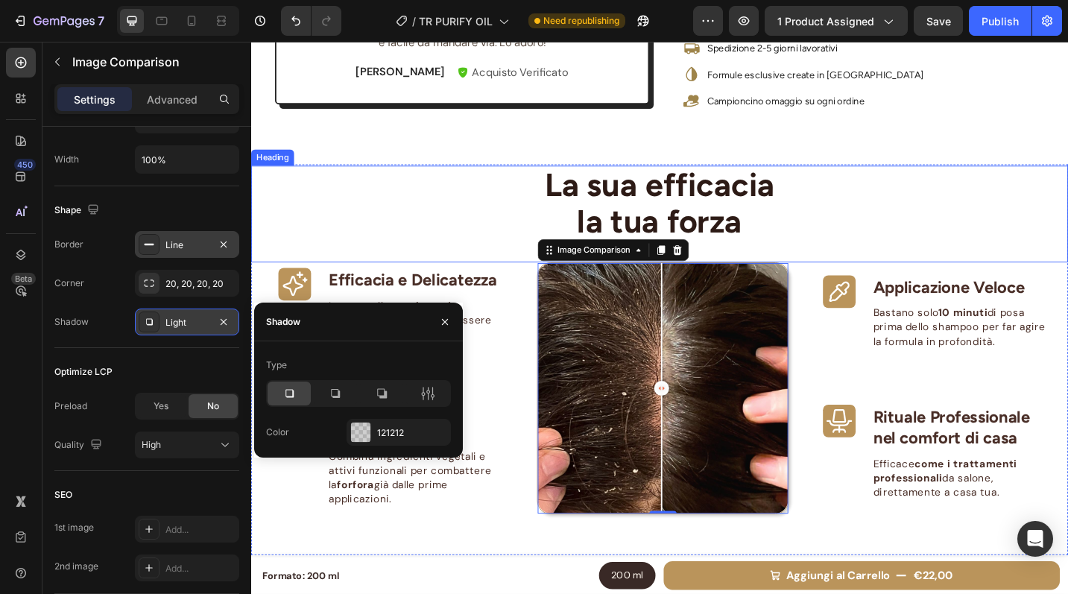
click at [900, 208] on div "La sua efficacia la tua forza" at bounding box center [698, 218] width 894 height 83
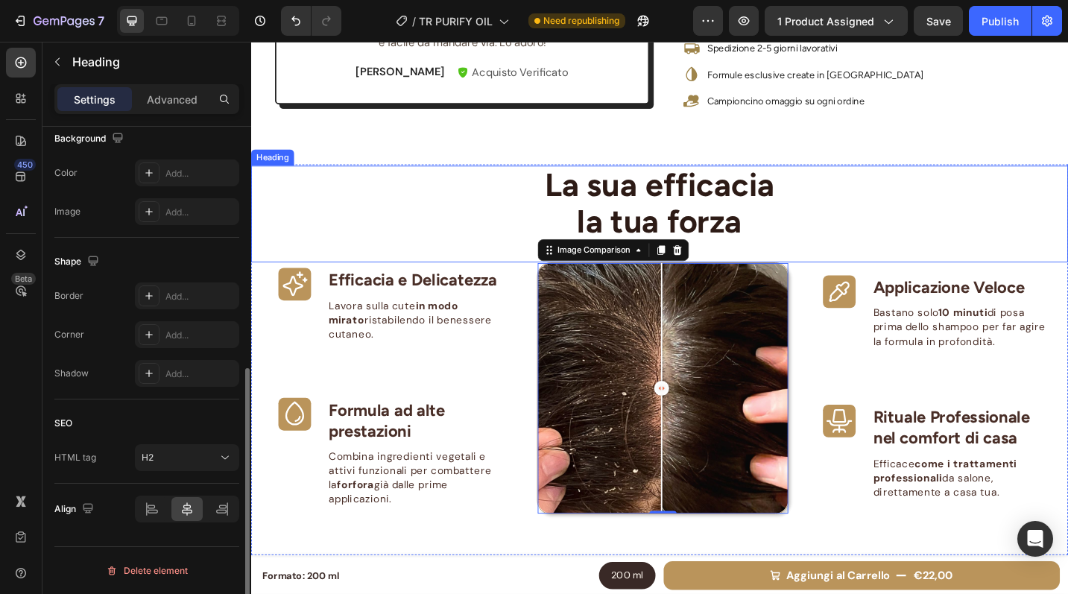
scroll to position [0, 0]
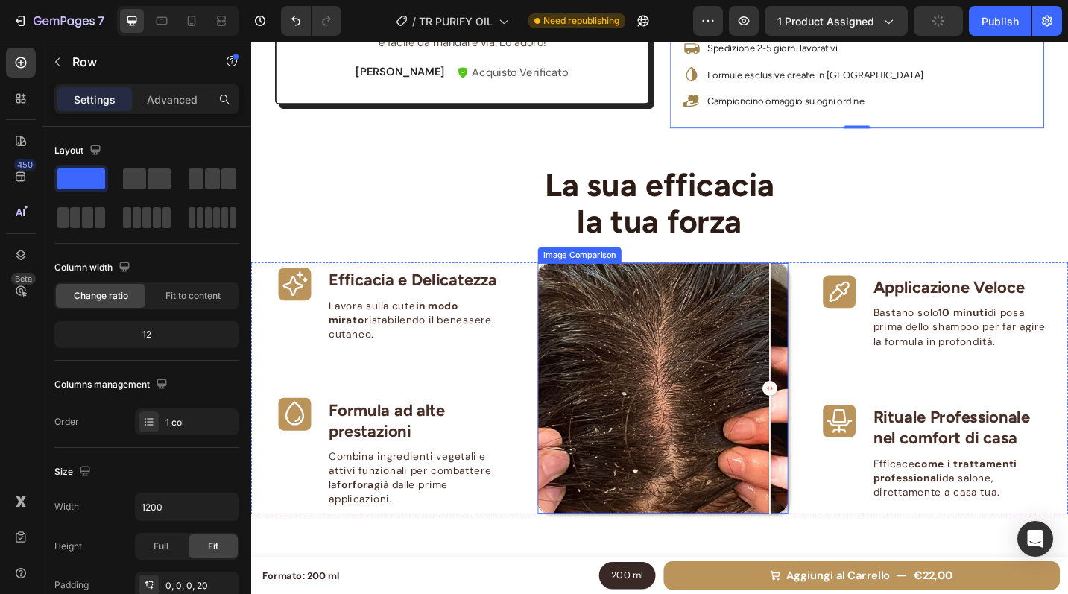
click at [824, 292] on div at bounding box center [702, 421] width 274 height 274
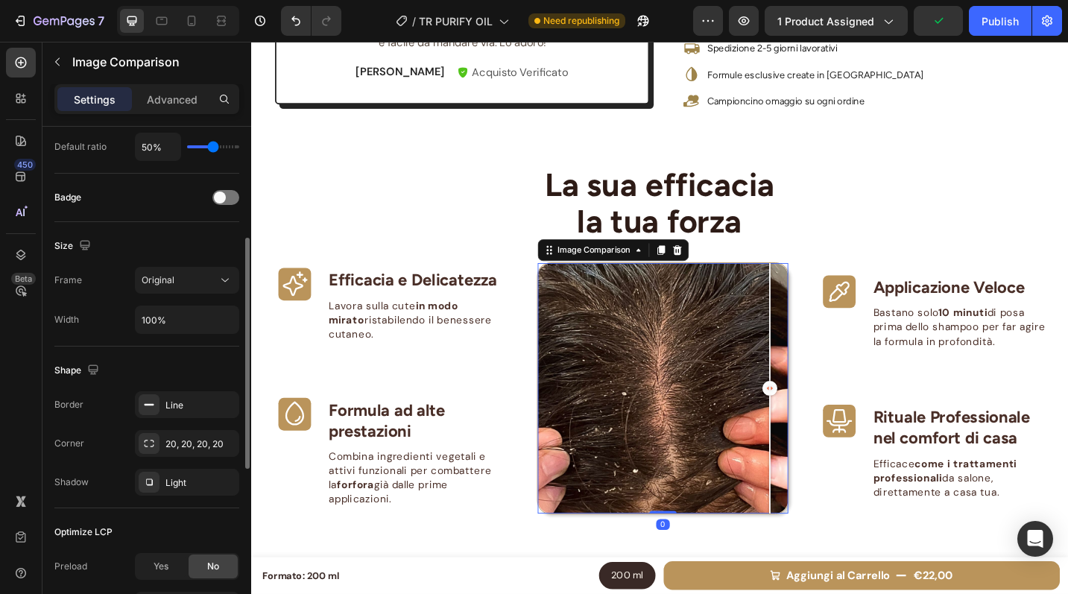
scroll to position [413, 0]
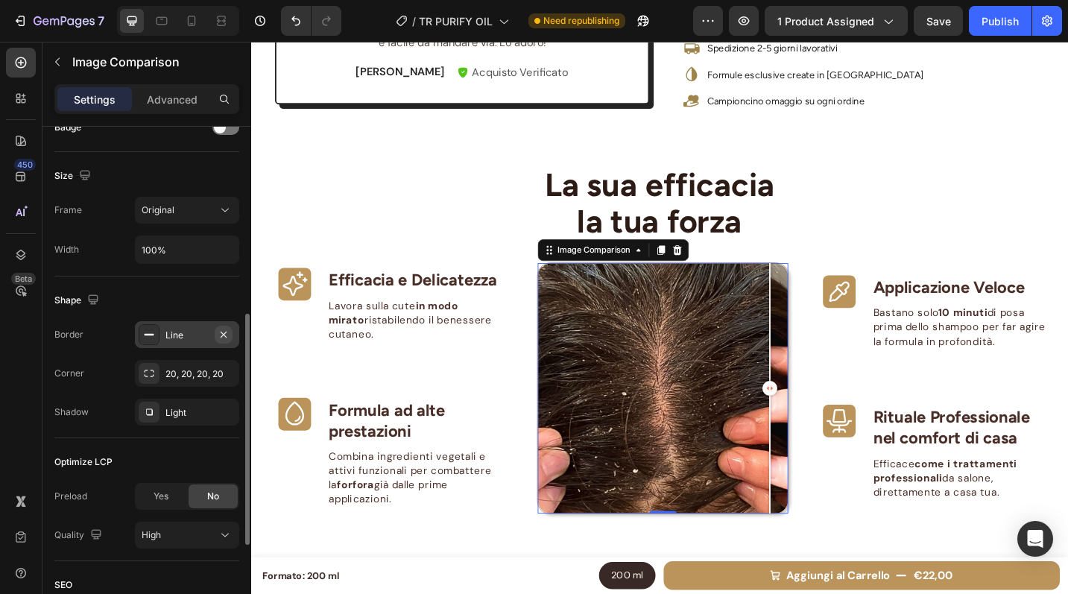
click at [224, 333] on icon "button" at bounding box center [224, 334] width 6 height 6
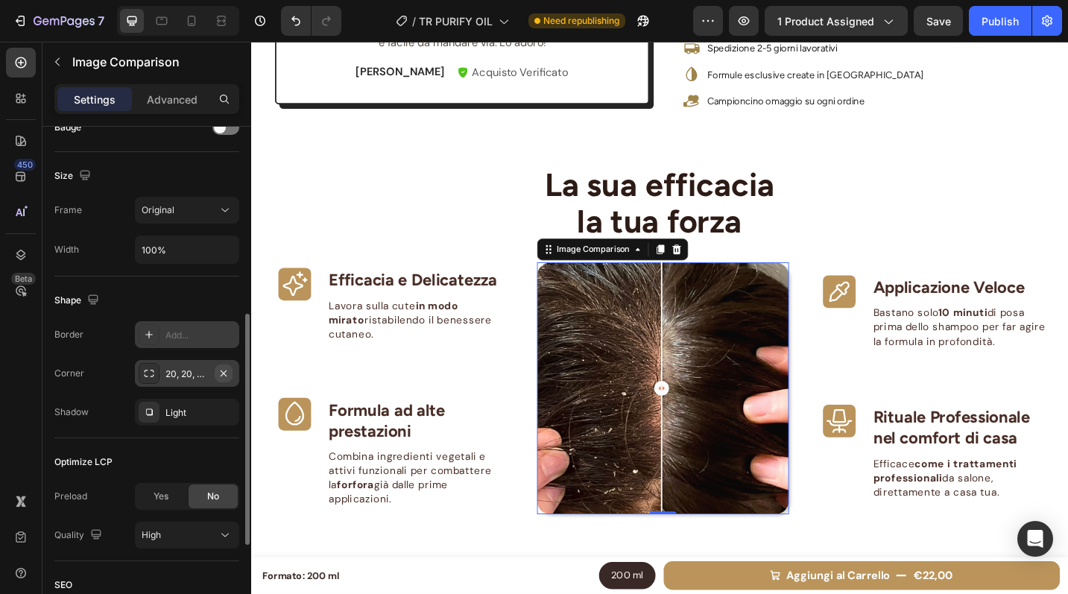
click at [227, 376] on icon "button" at bounding box center [224, 373] width 12 height 12
click at [202, 370] on div "Add..." at bounding box center [200, 373] width 70 height 13
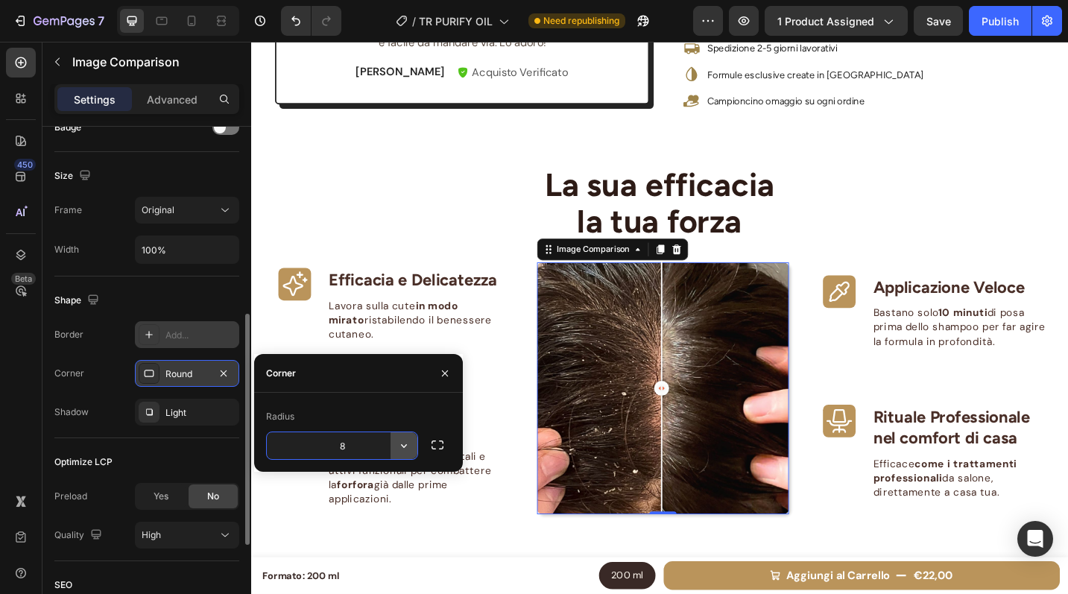
click at [399, 443] on icon "button" at bounding box center [404, 445] width 15 height 15
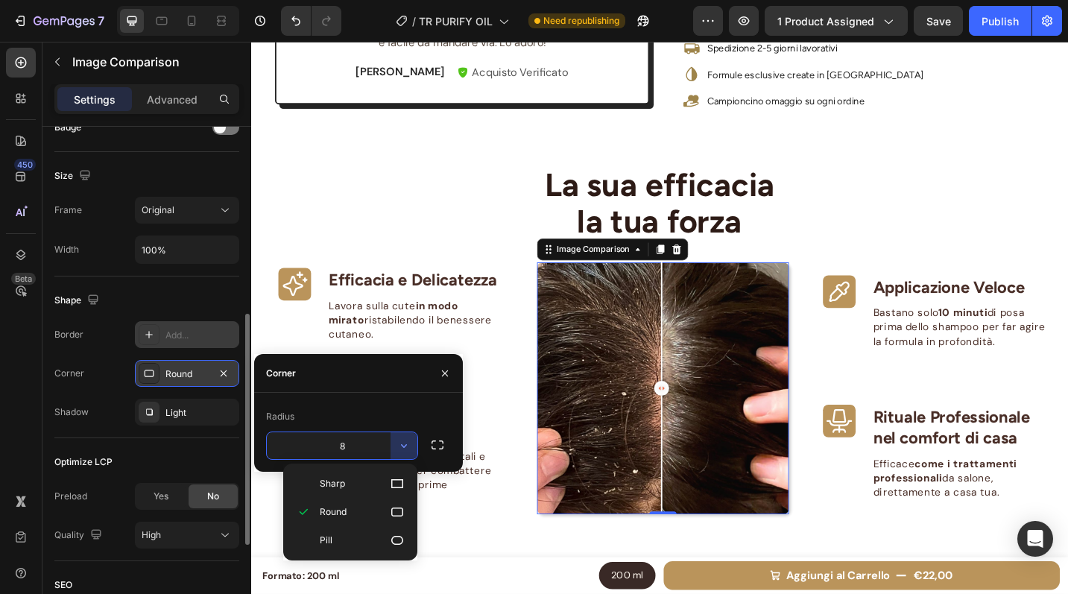
click at [353, 446] on input "8" at bounding box center [342, 445] width 151 height 27
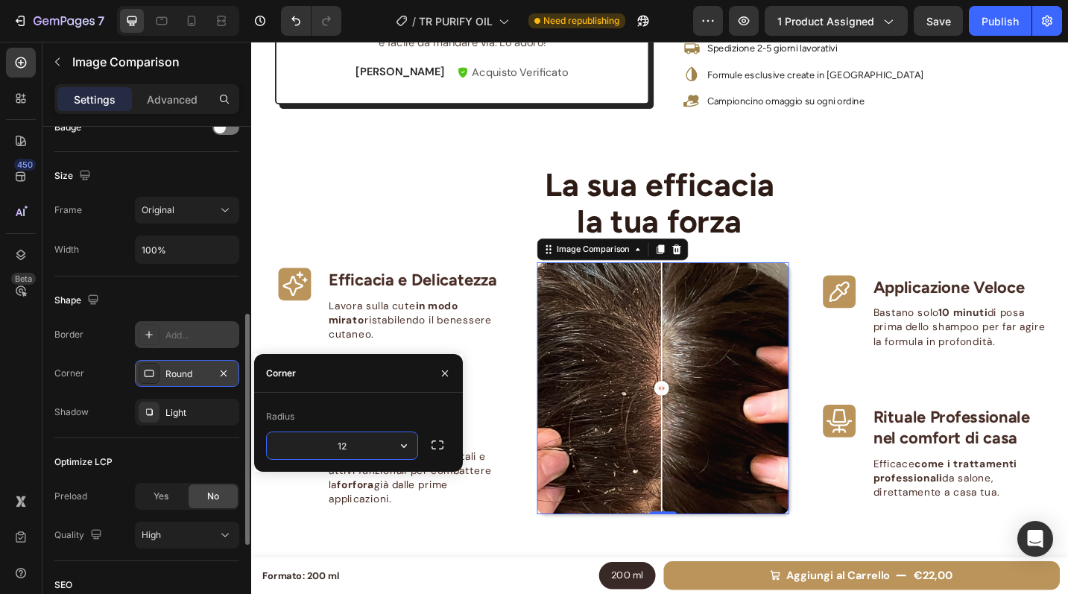
type input "1"
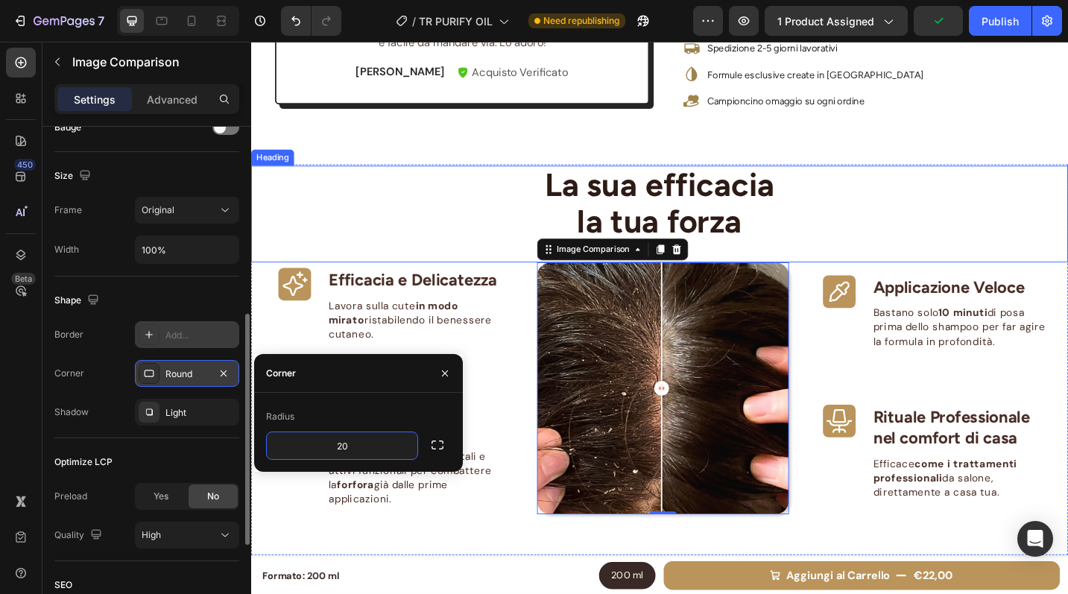
type input "2"
type input "30"
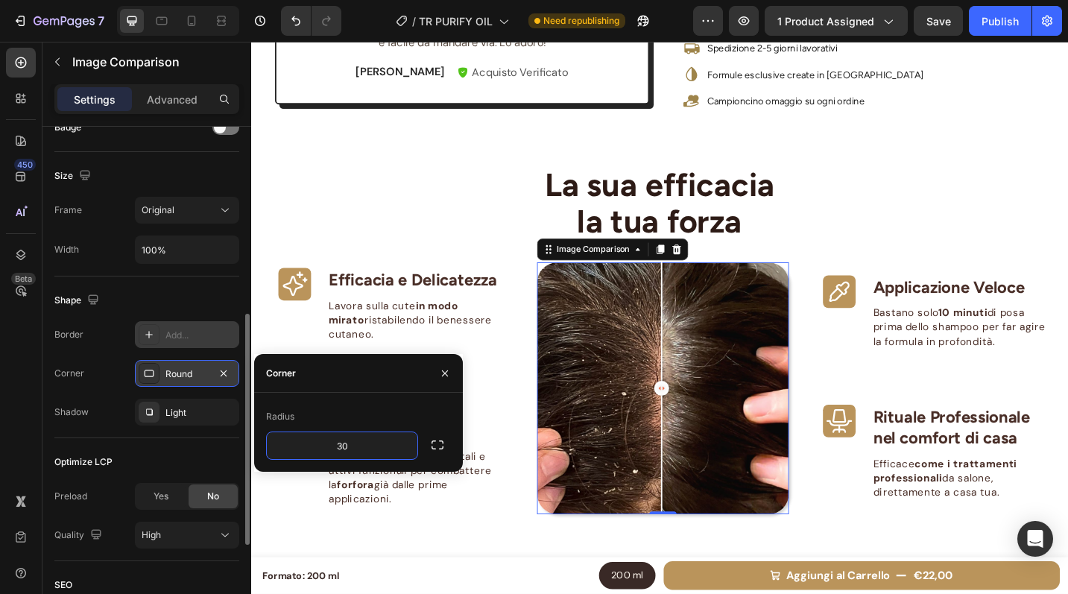
click at [944, 193] on div "La sua efficacia la tua forza" at bounding box center [698, 218] width 894 height 83
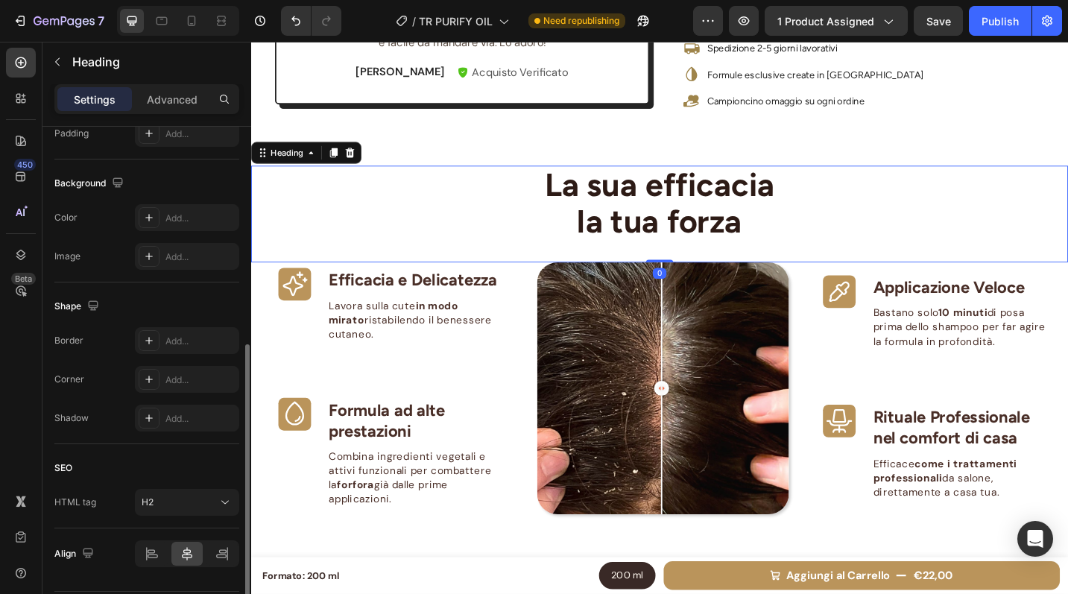
scroll to position [0, 0]
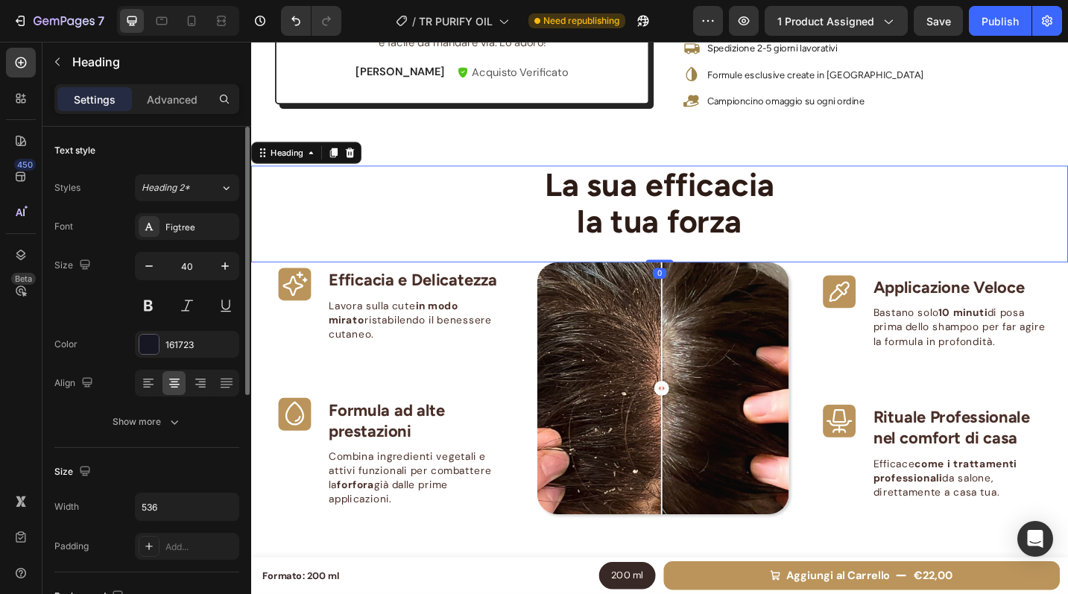
click at [982, 210] on div "La sua efficacia la tua forza" at bounding box center [698, 218] width 894 height 83
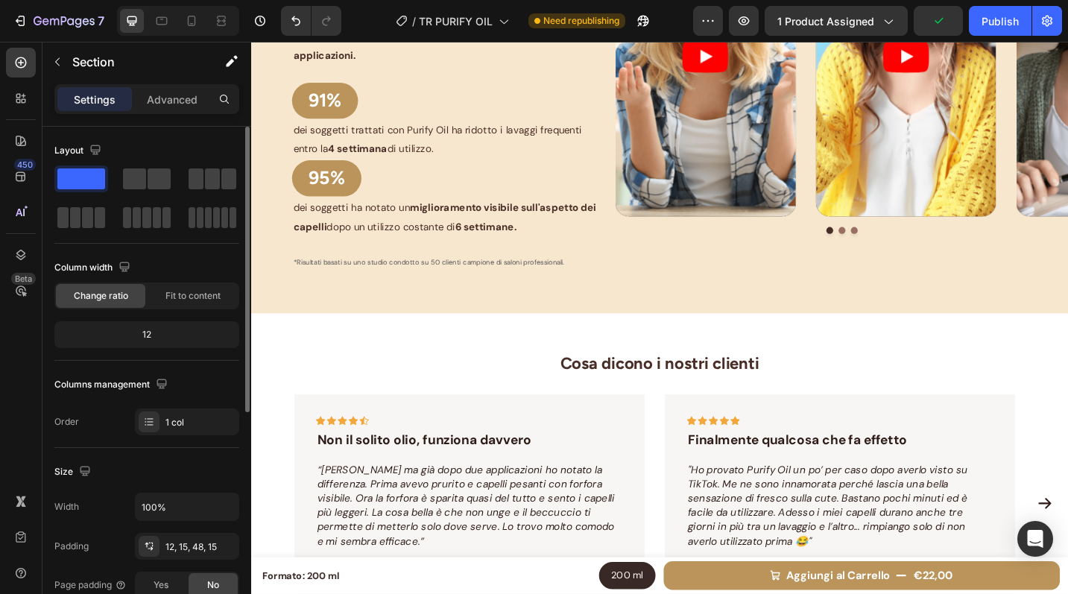
scroll to position [2450, 0]
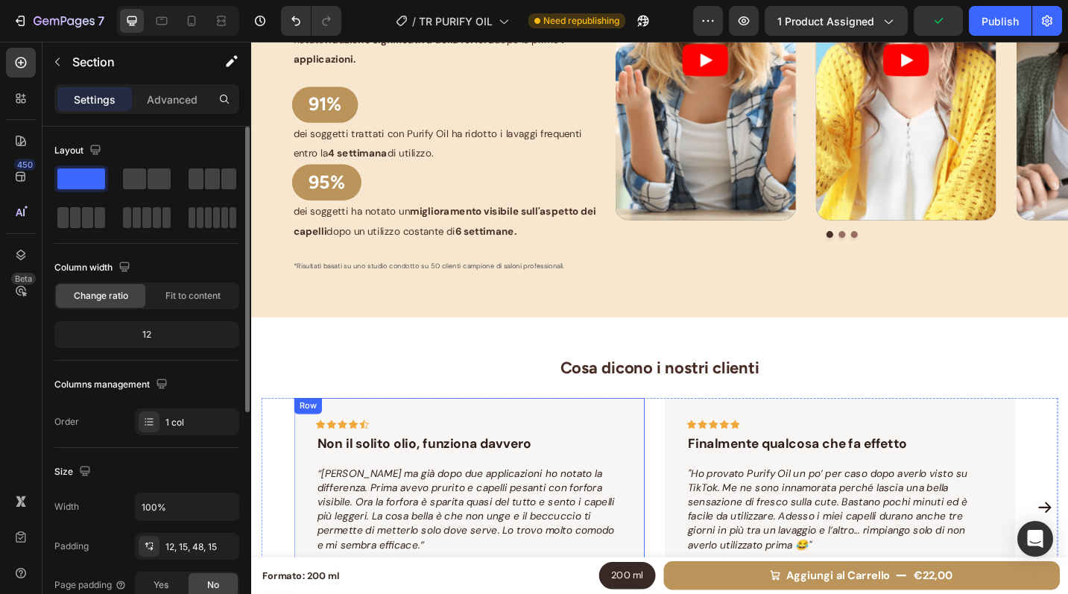
click at [657, 432] on div "Icon Icon Icon Icon Icon Row Non il solito olio, funziona davvero Text block “E…" at bounding box center [490, 551] width 384 height 239
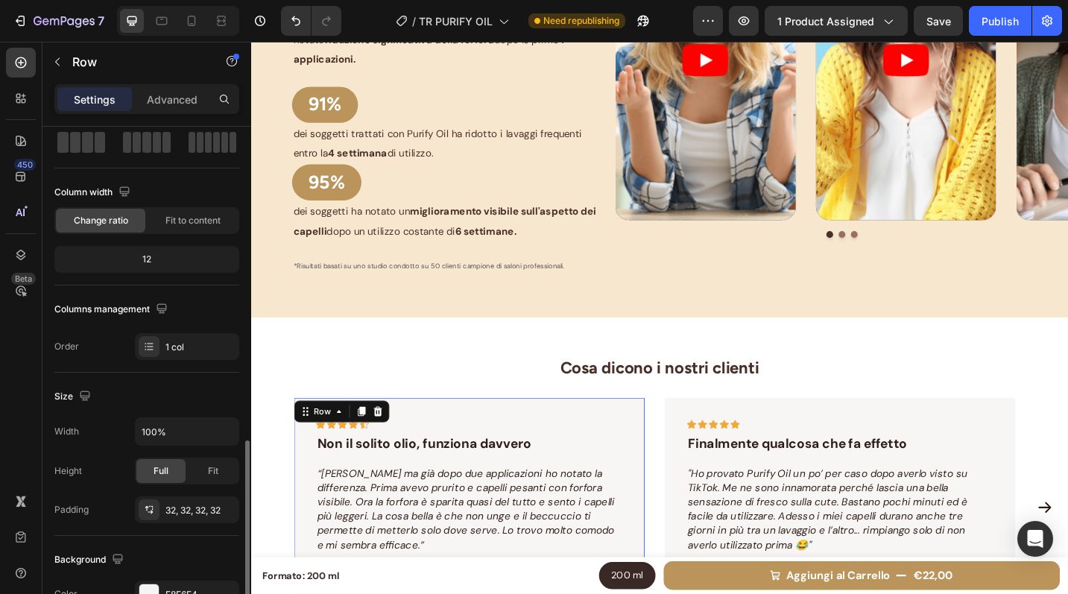
scroll to position [0, 0]
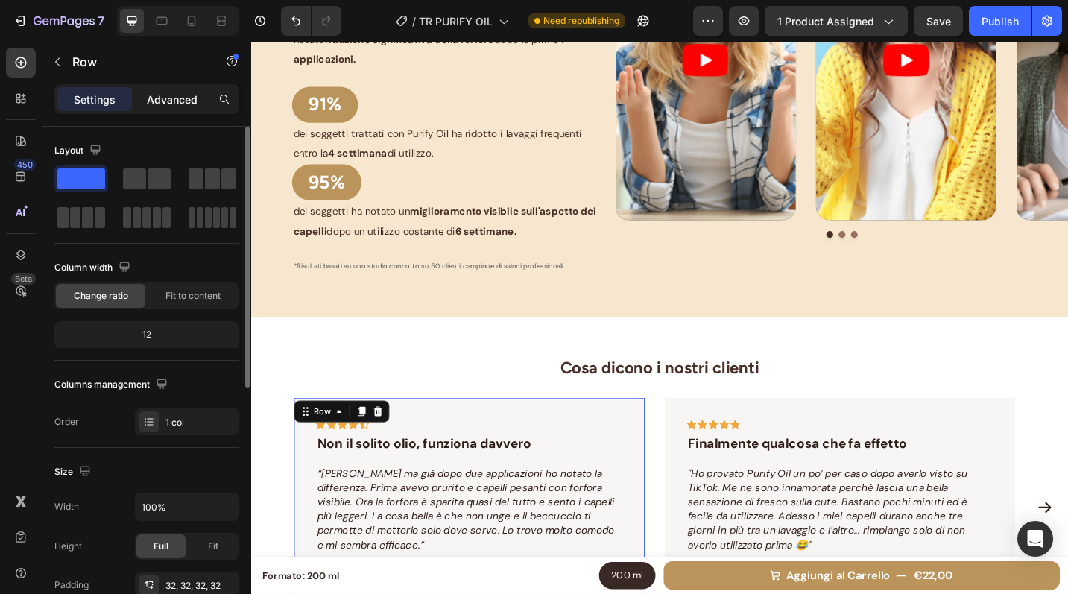
click at [162, 92] on p "Advanced" at bounding box center [172, 100] width 51 height 16
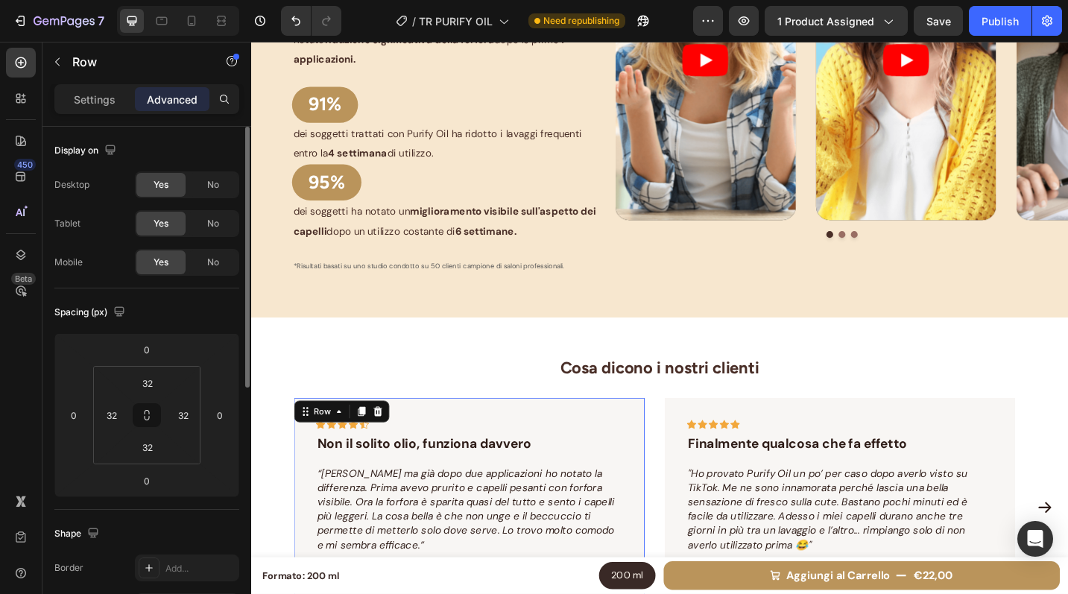
scroll to position [484, 0]
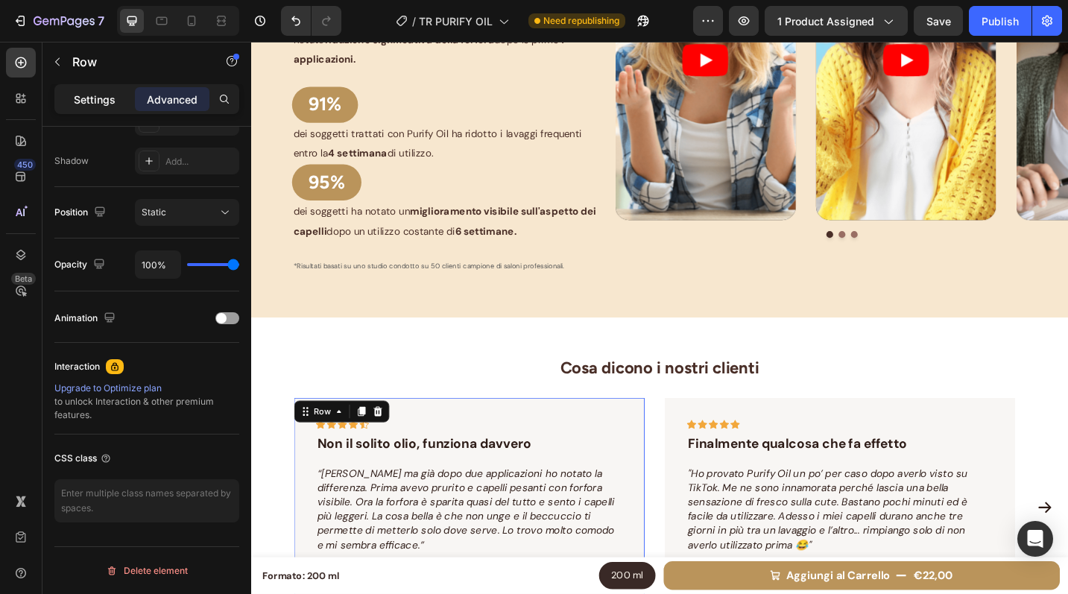
click at [95, 95] on p "Settings" at bounding box center [95, 100] width 42 height 16
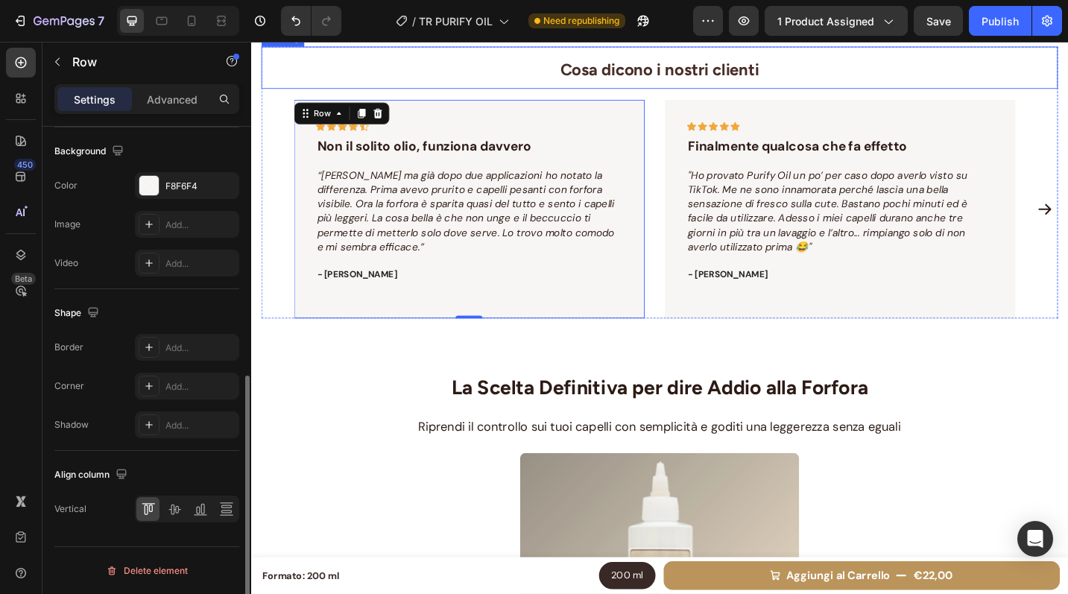
scroll to position [2796, 0]
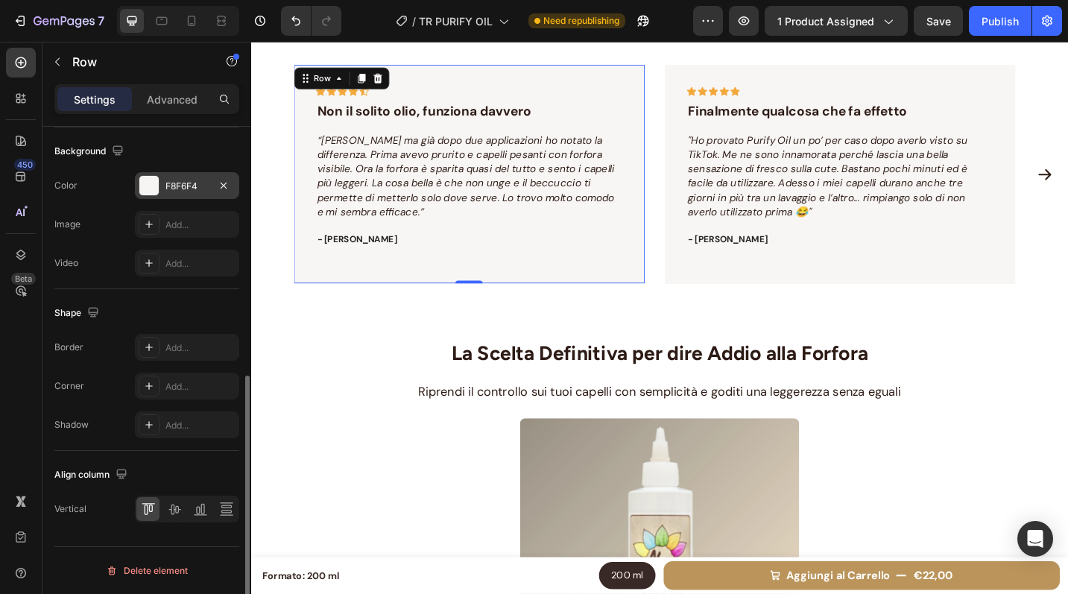
click at [188, 180] on div "F8F6F4" at bounding box center [186, 186] width 43 height 13
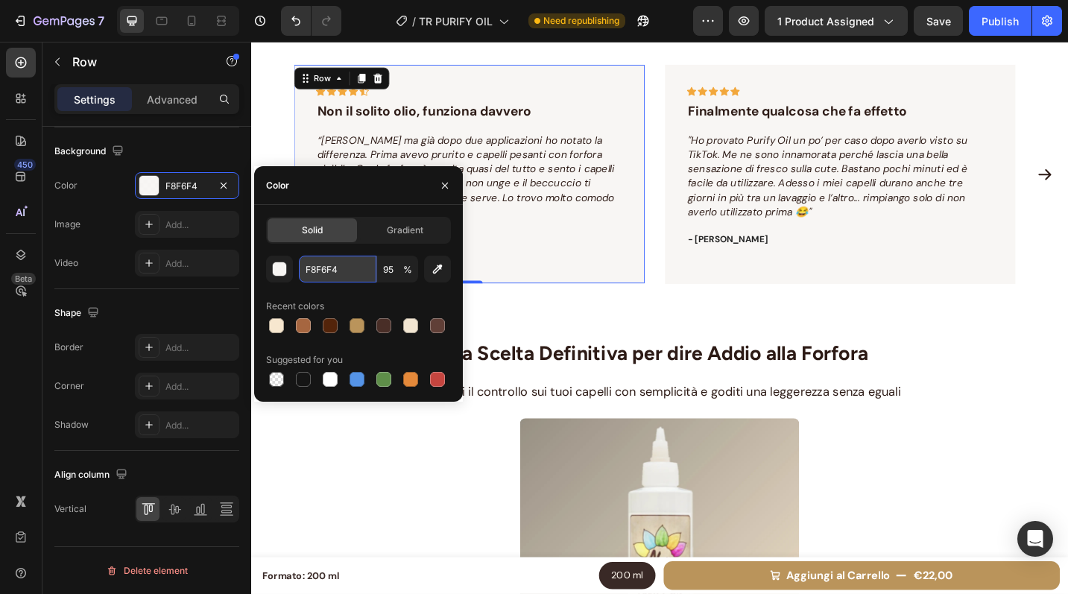
click at [347, 271] on input "F8F6F4" at bounding box center [338, 269] width 78 height 27
click at [634, 215] on icon "“Ero scettico ma già dopo due applicazioni ho notato la differenza. Prima avevo…" at bounding box center [486, 188] width 326 height 93
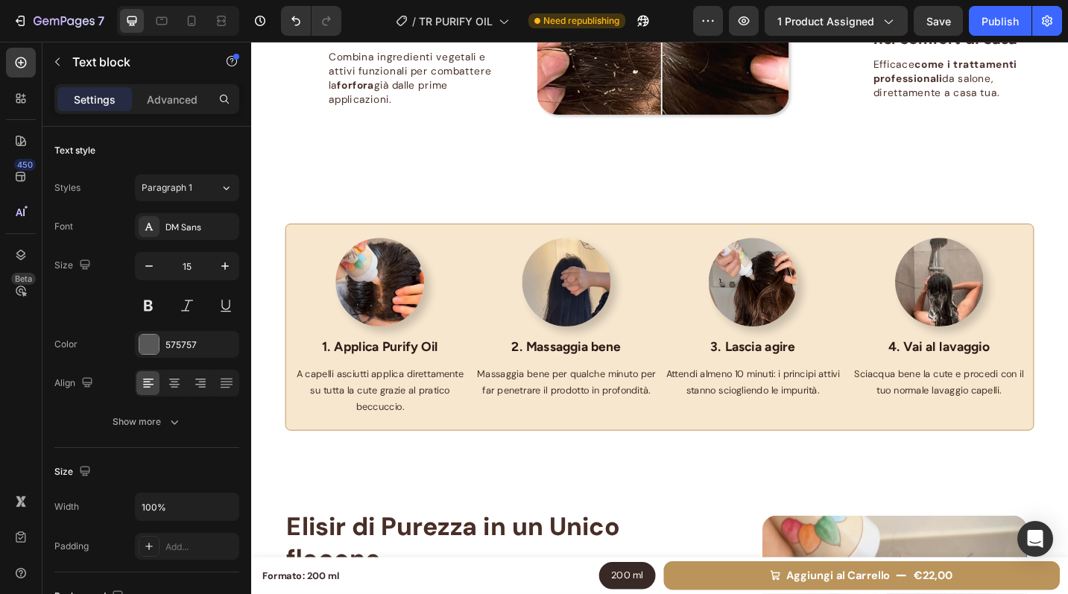
scroll to position [1271, 0]
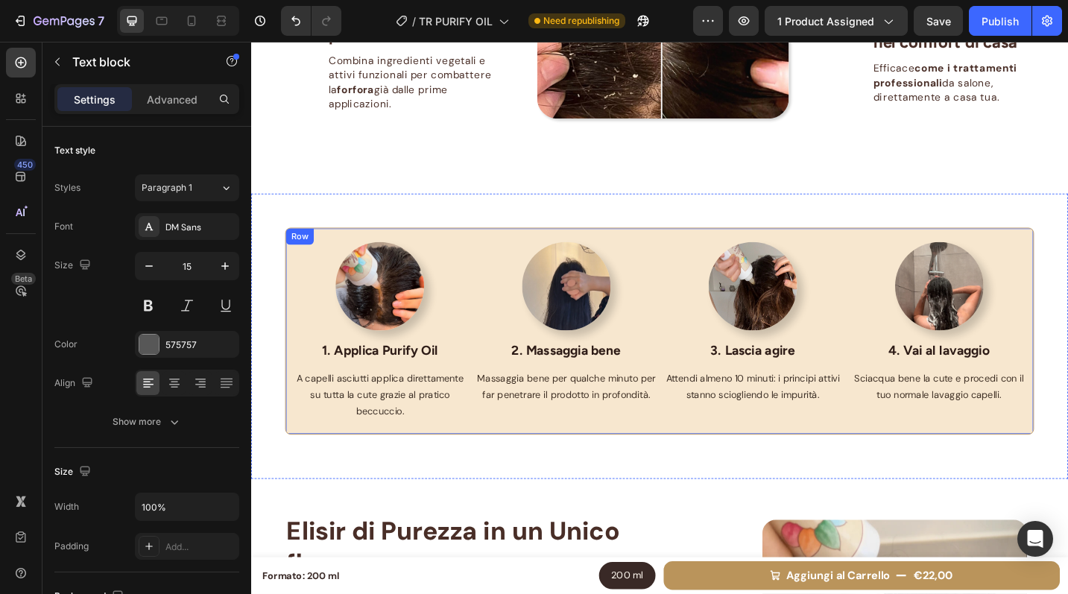
click at [651, 252] on div "Image 1. Applica Purify Oil Text block A capelli asciutti applica direttamente …" at bounding box center [698, 358] width 820 height 227
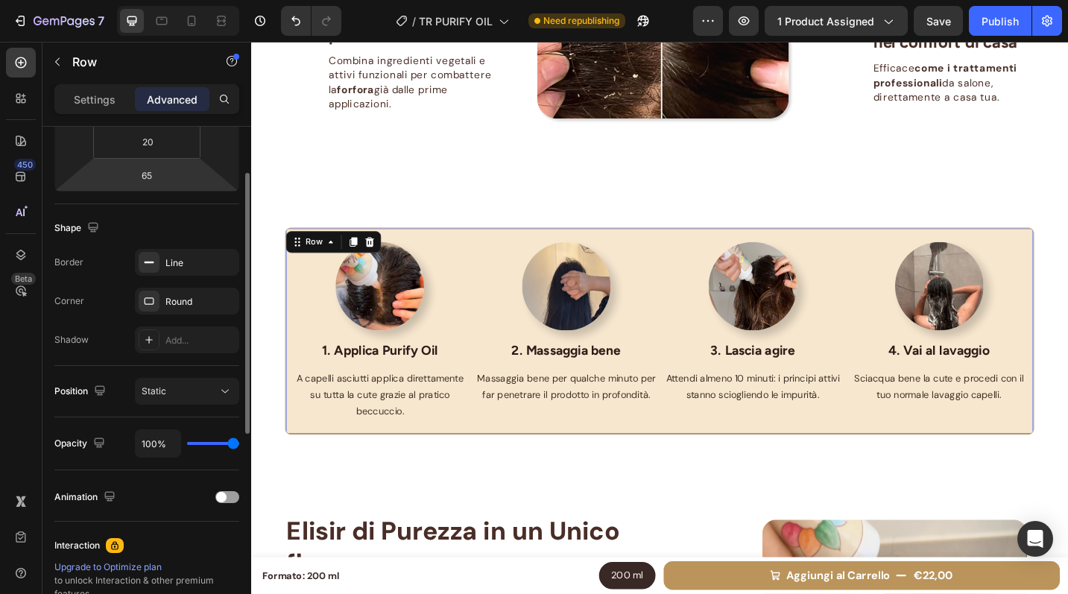
scroll to position [484, 0]
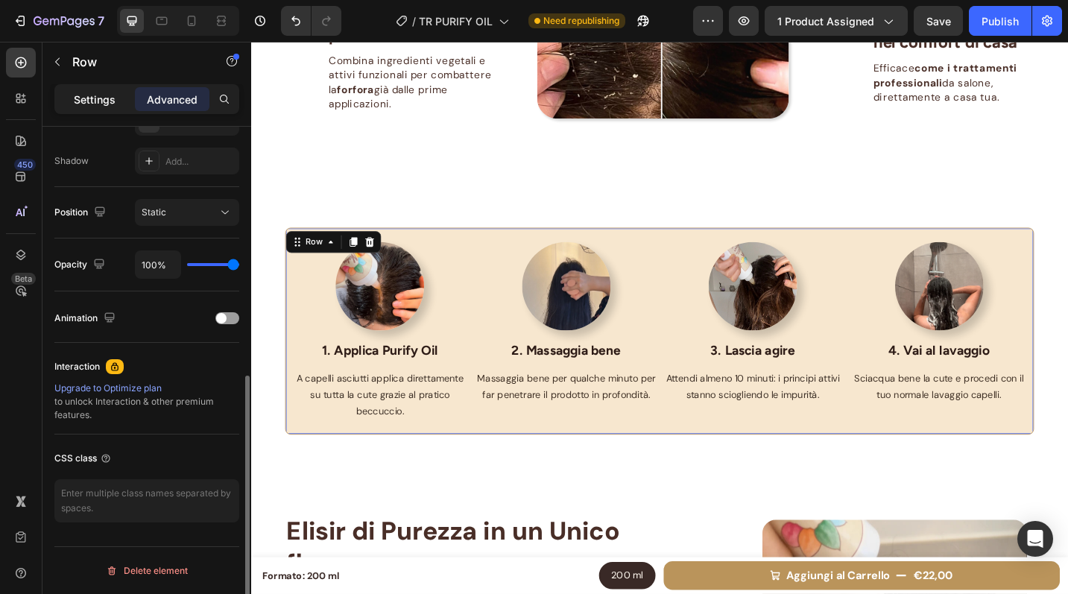
click at [107, 92] on p "Settings" at bounding box center [95, 100] width 42 height 16
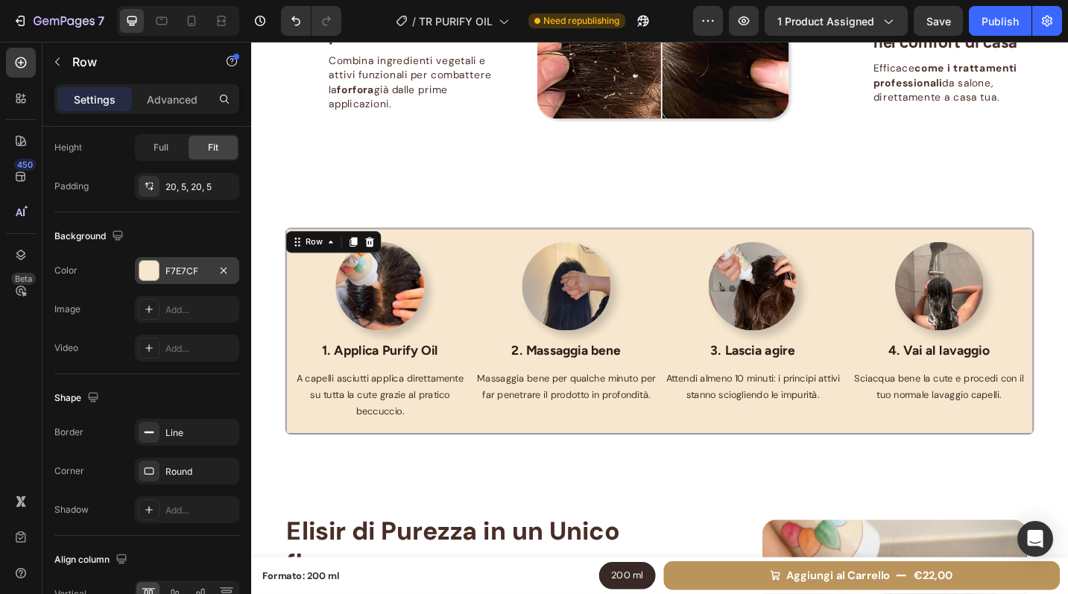
click at [186, 265] on div "F7E7CF" at bounding box center [186, 271] width 43 height 13
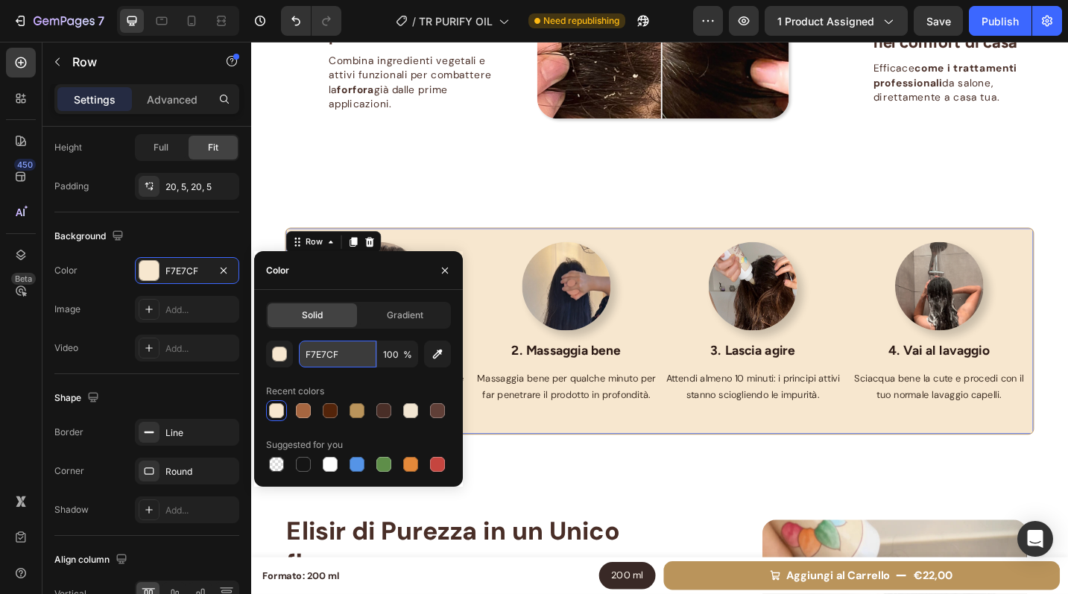
click at [350, 351] on input "F7E7CF" at bounding box center [338, 354] width 78 height 27
paste input "8F6F4"
type input "F8F6F4"
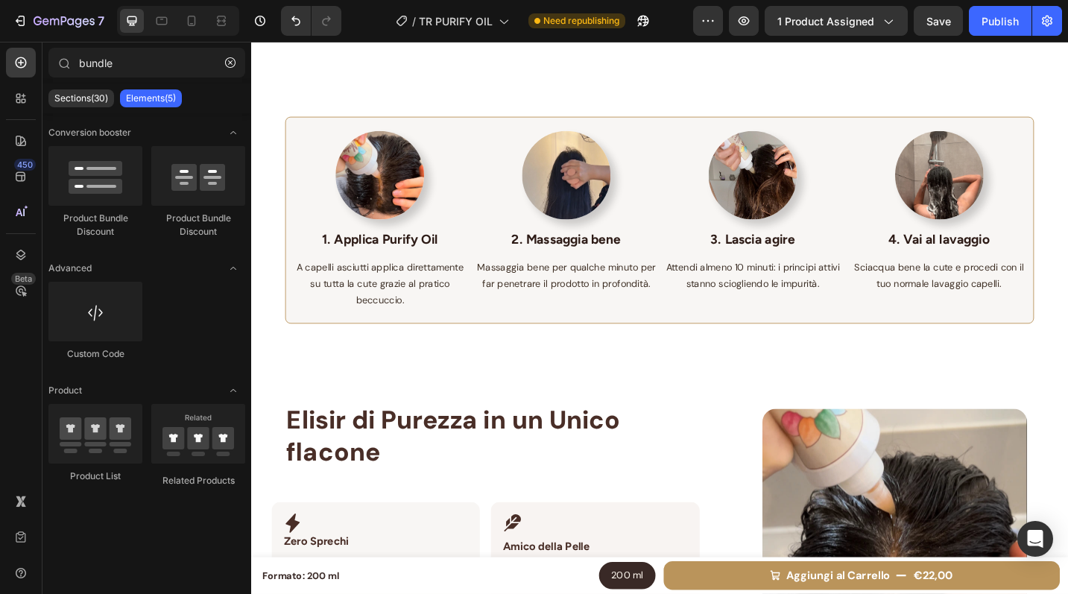
scroll to position [1397, 0]
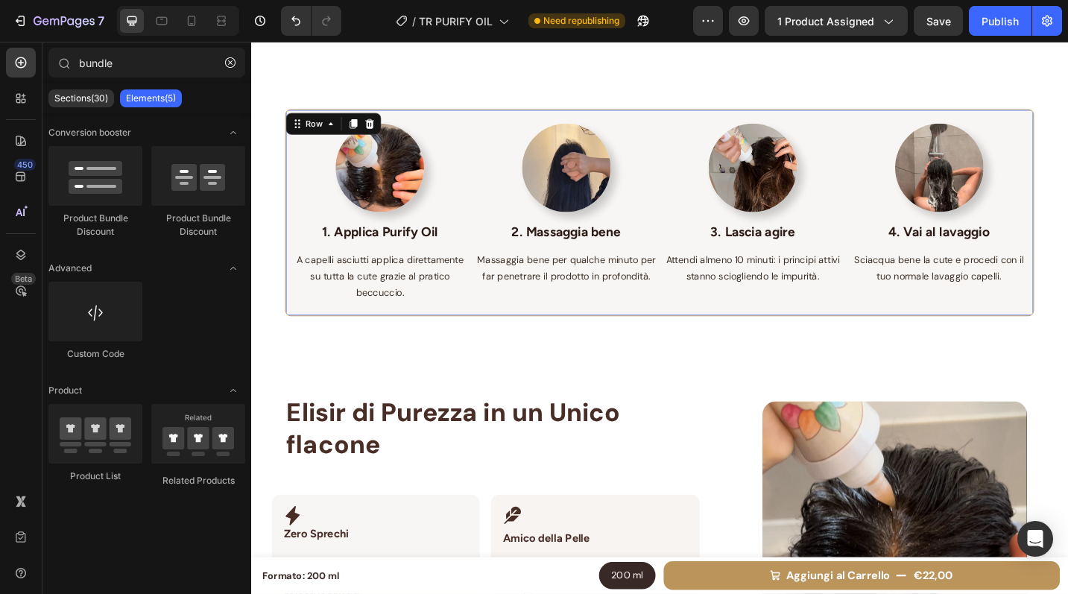
click at [621, 341] on div "Image 1. Applica Purify Oil Text block A capelli asciutti applica direttamente …" at bounding box center [698, 229] width 820 height 227
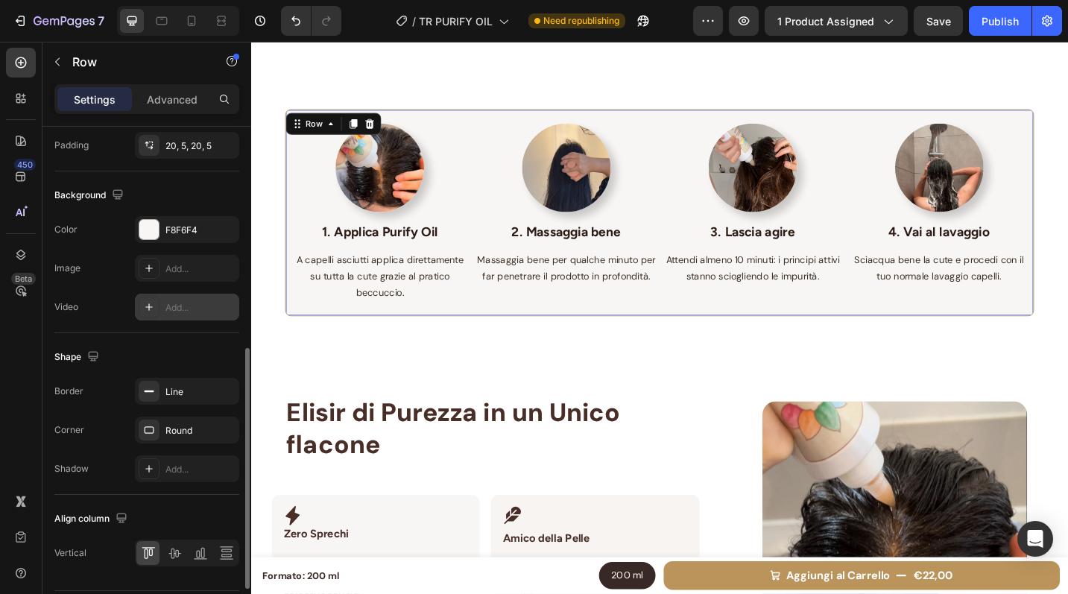
scroll to position [569, 0]
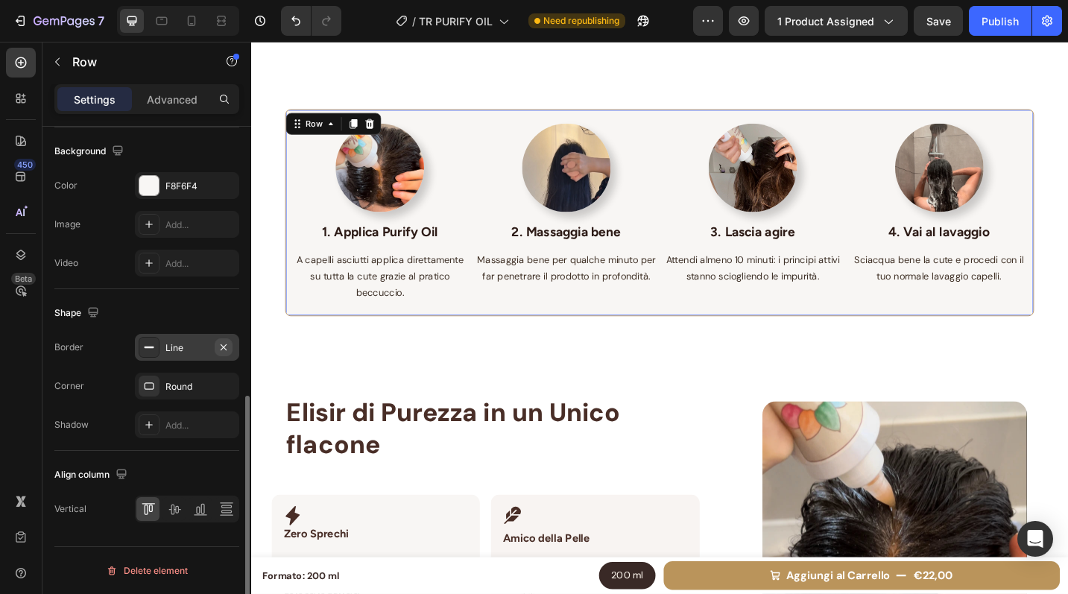
click at [224, 347] on icon "button" at bounding box center [224, 347] width 6 height 6
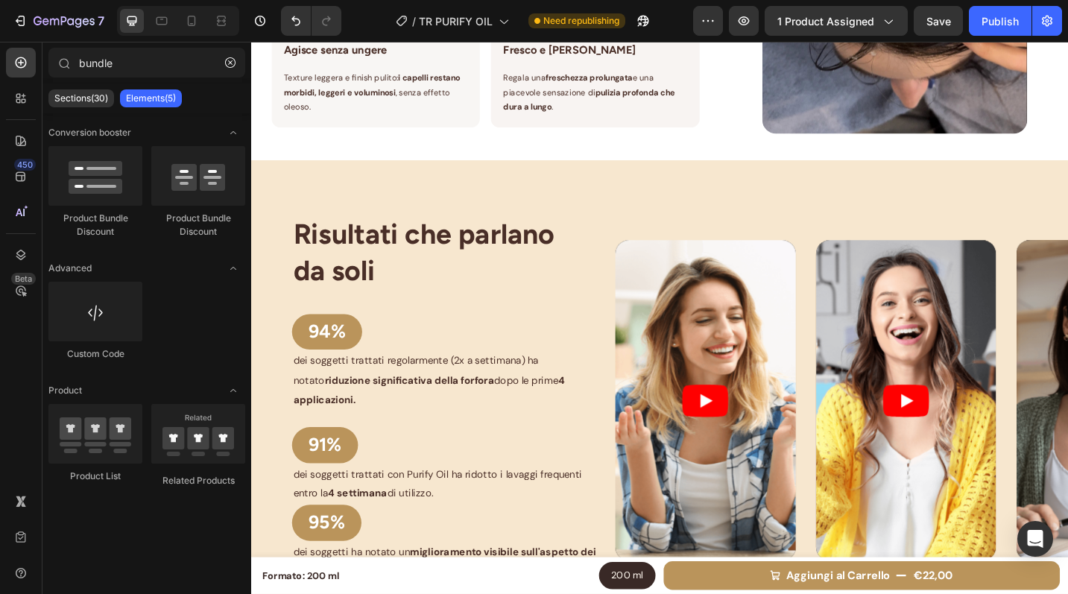
scroll to position [2079, 0]
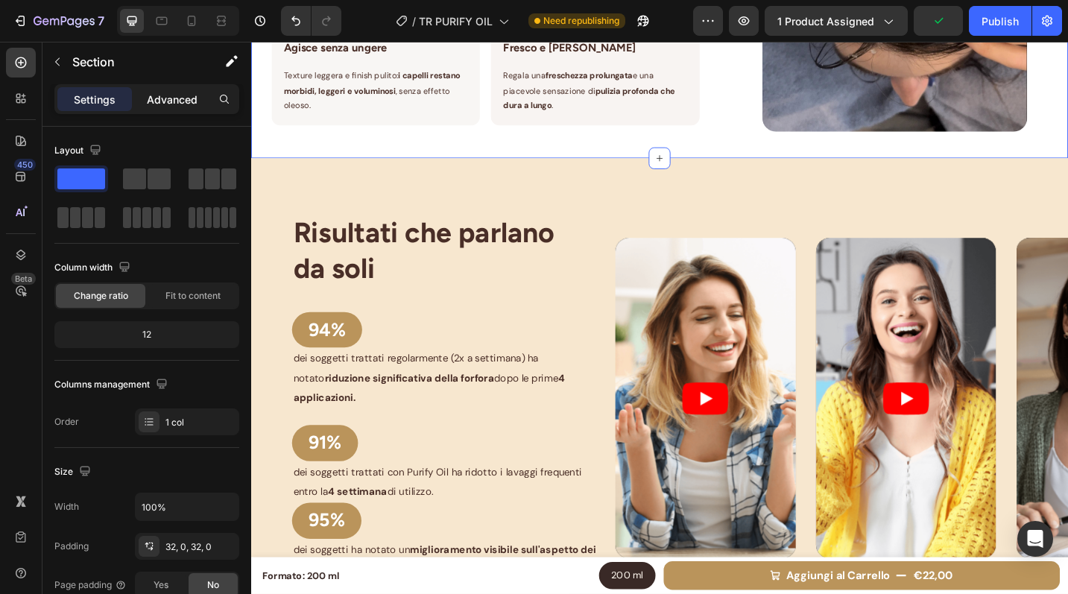
click at [165, 96] on p "Advanced" at bounding box center [172, 100] width 51 height 16
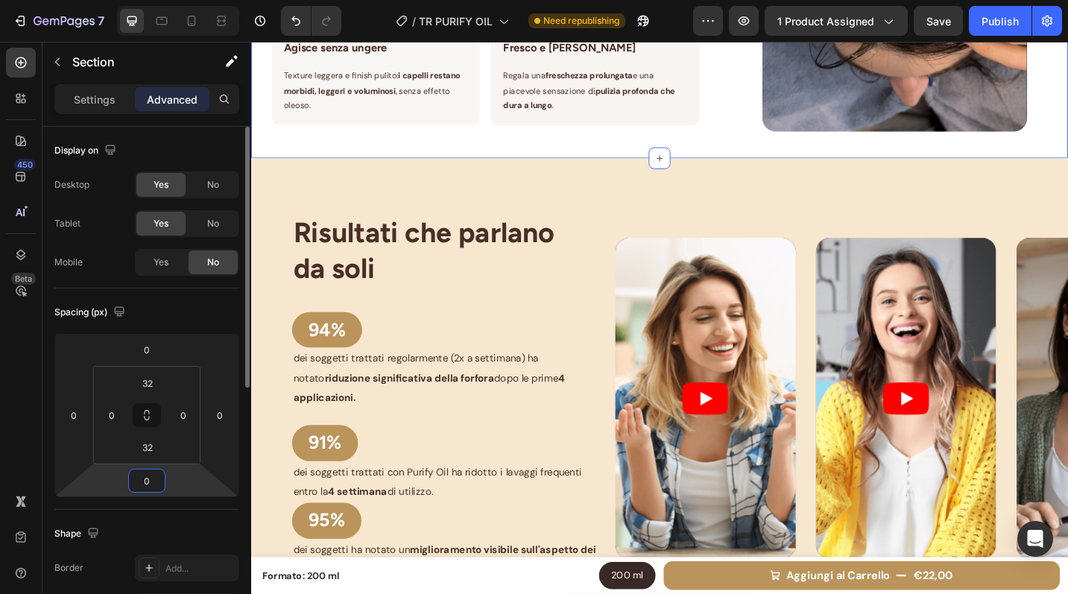
click at [157, 479] on input "0" at bounding box center [147, 481] width 30 height 22
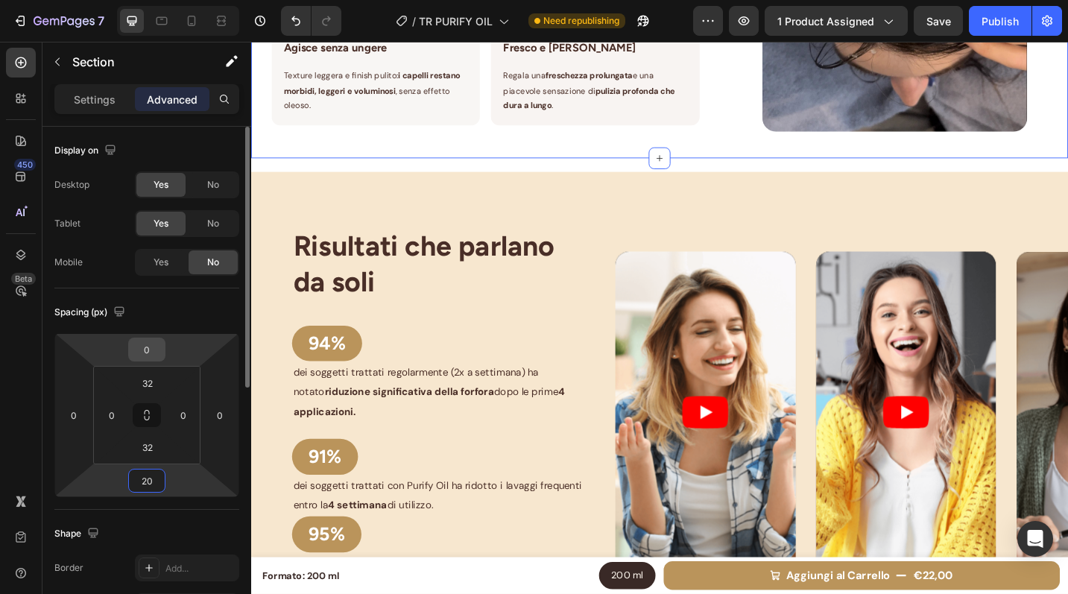
type input "20"
click at [154, 351] on input "0" at bounding box center [147, 349] width 30 height 22
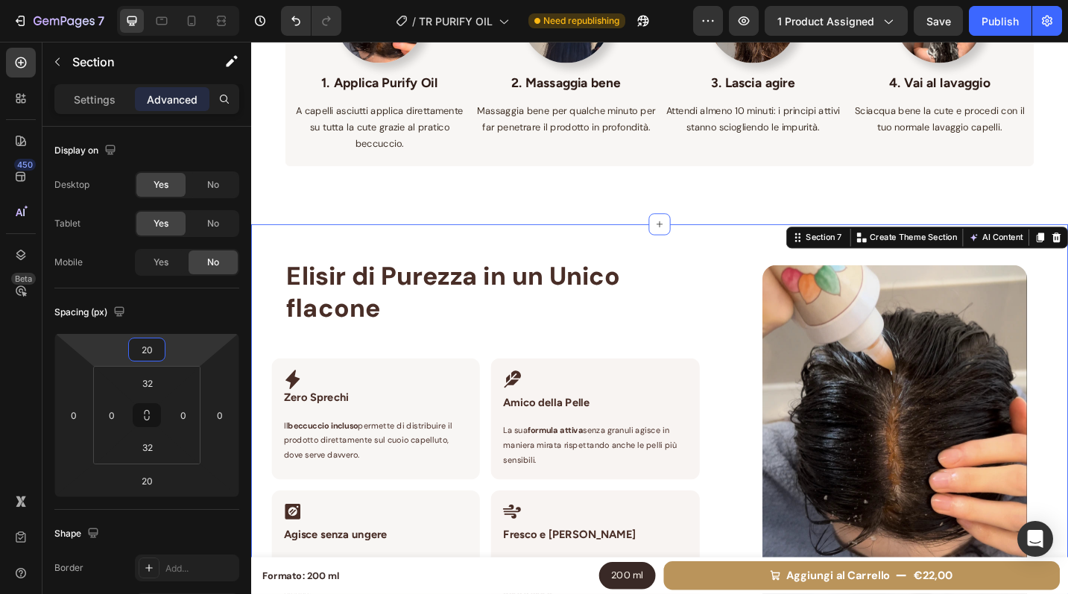
scroll to position [1578, 0]
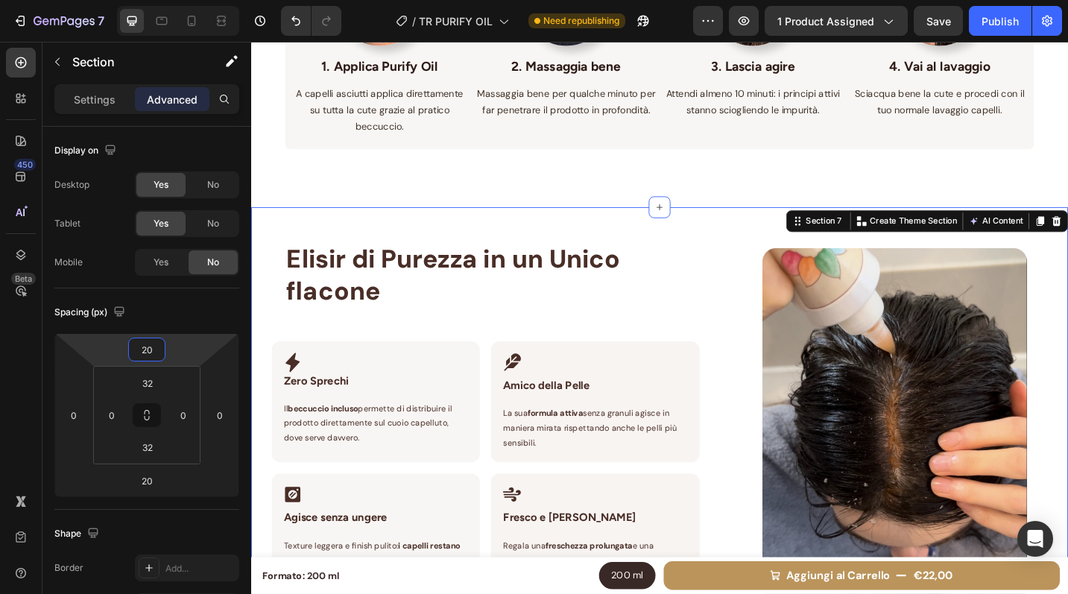
type input "2"
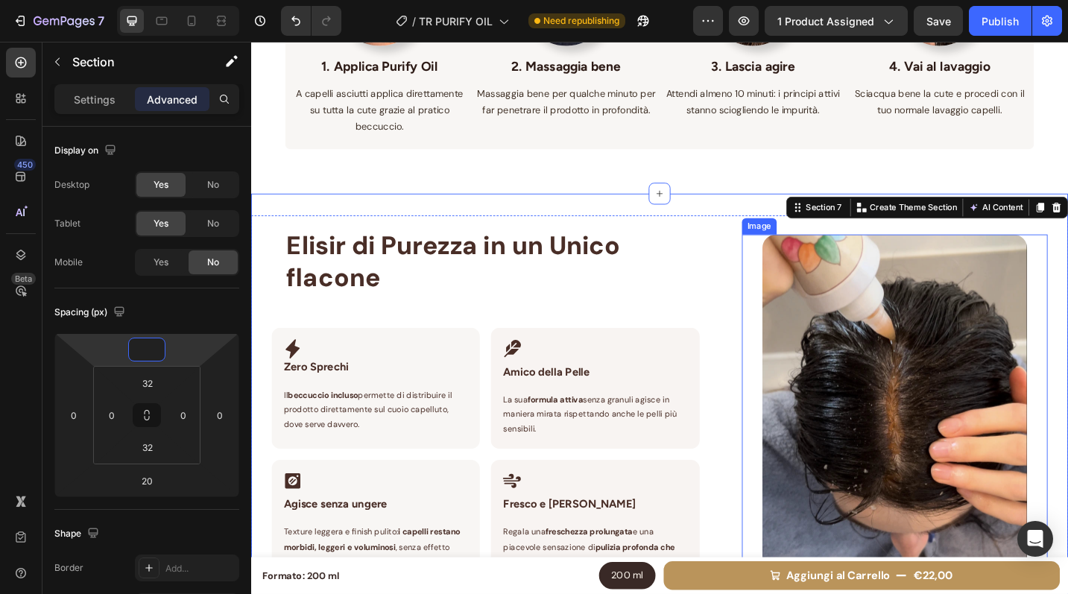
click at [774, 303] on div "Elisir di Purezza in un Unico flacone Heading Row Icon Zero Sprechi Heading Row…" at bounding box center [698, 438] width 894 height 413
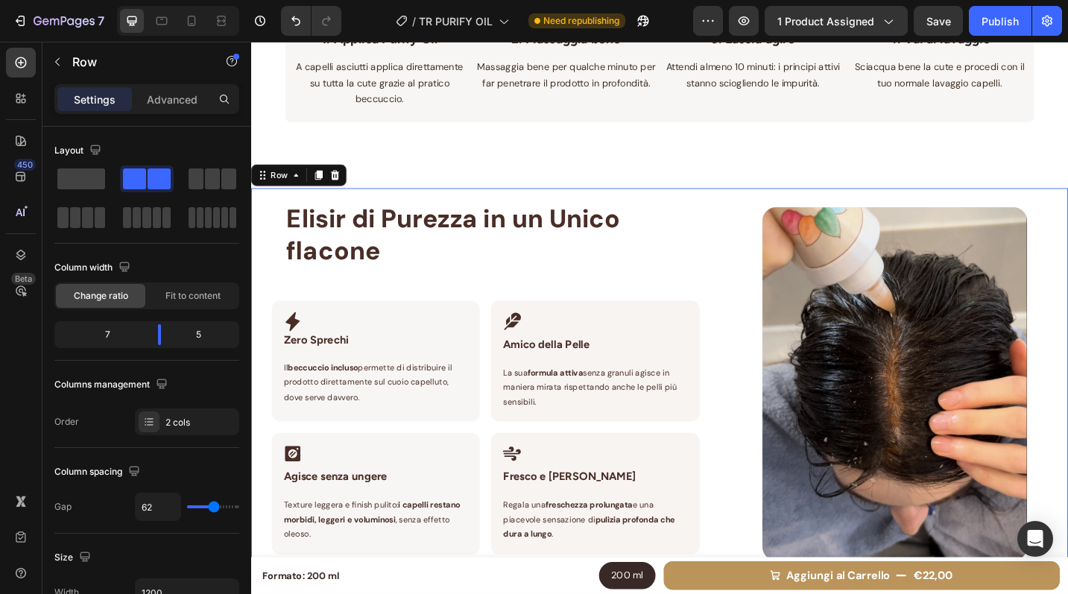
scroll to position [1574, 0]
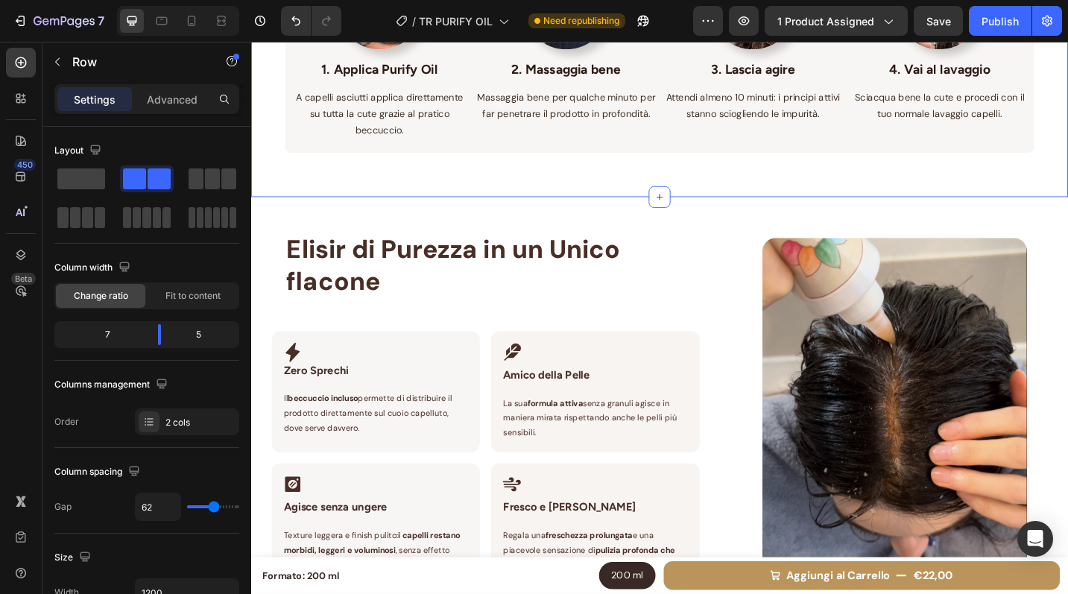
click at [748, 204] on div "Image 1. Applica Purify Oil Text block A capelli asciutti applica direttamente …" at bounding box center [698, 75] width 820 height 274
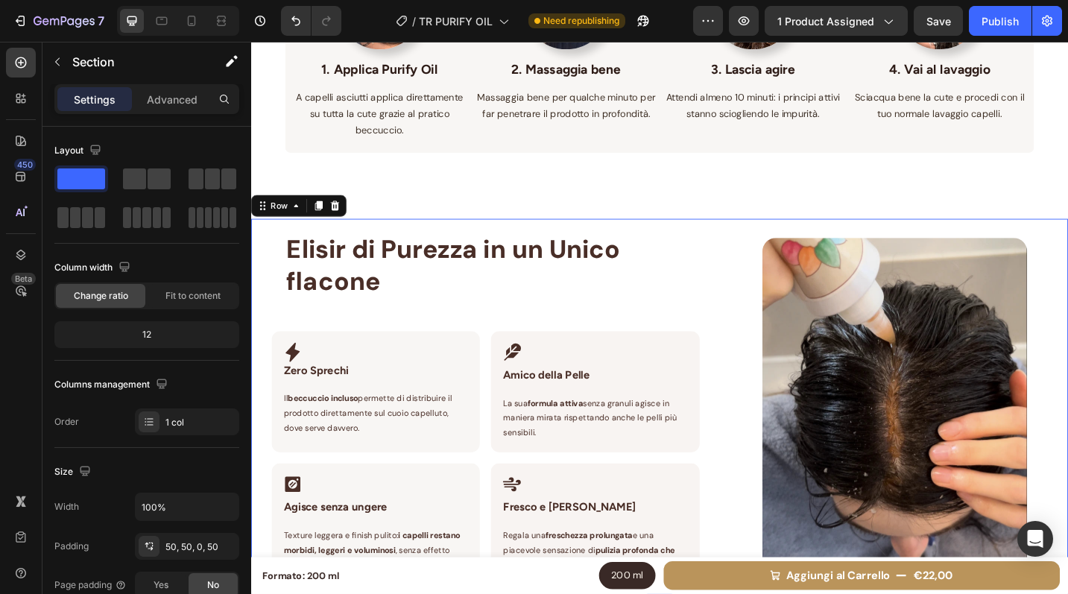
click at [747, 240] on div "Elisir di Purezza in un Unico flacone Heading Row Icon Zero Sprechi Heading Row…" at bounding box center [698, 442] width 894 height 413
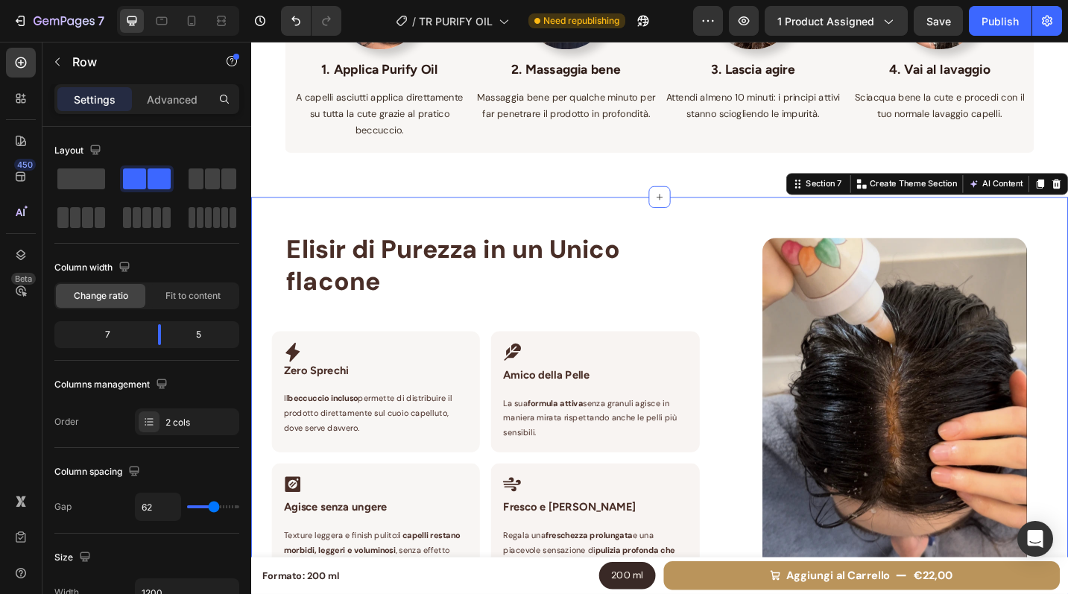
click at [746, 218] on div "Elisir di Purezza in un Unico flacone Heading Row Icon Zero Sprechi Heading Row…" at bounding box center [698, 442] width 894 height 461
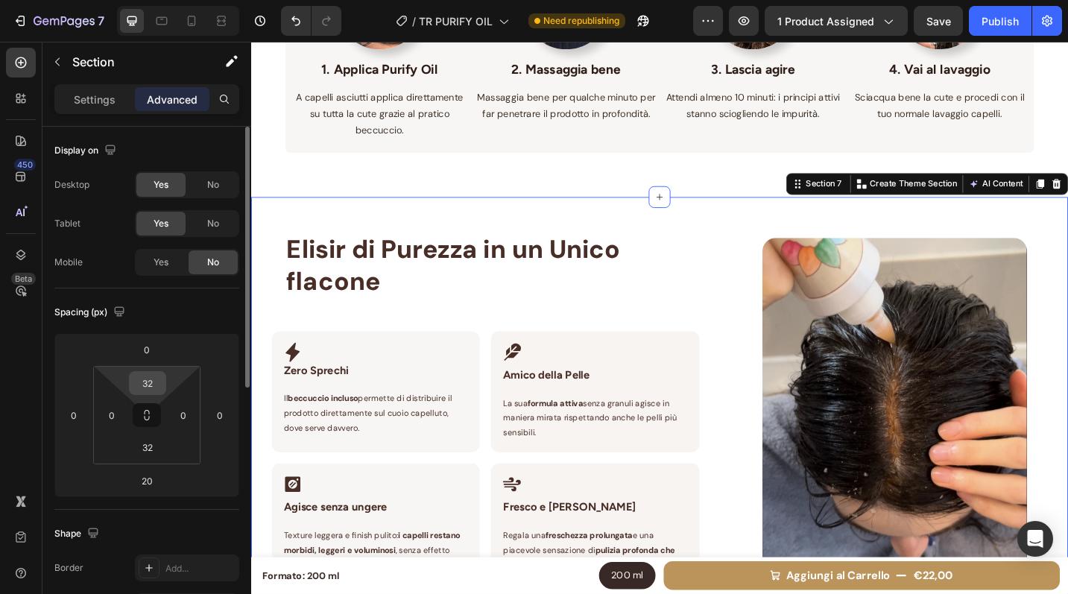
click at [145, 377] on input "32" at bounding box center [148, 383] width 30 height 22
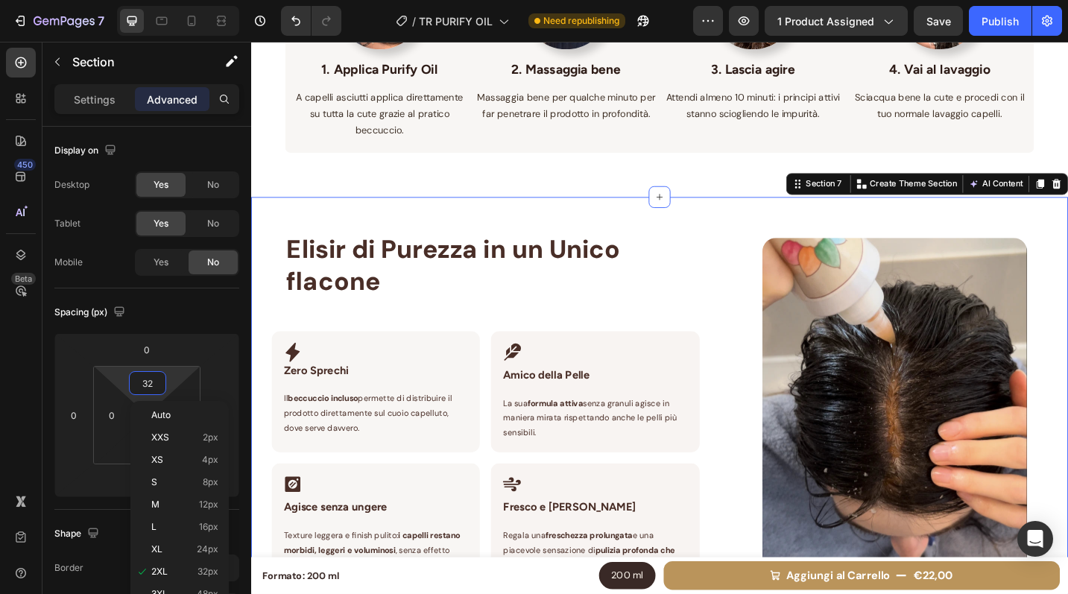
click at [470, 216] on div "Elisir di Purezza in un Unico flacone Heading Row Icon Zero Sprechi Heading Row…" at bounding box center [698, 442] width 894 height 461
type input "2"
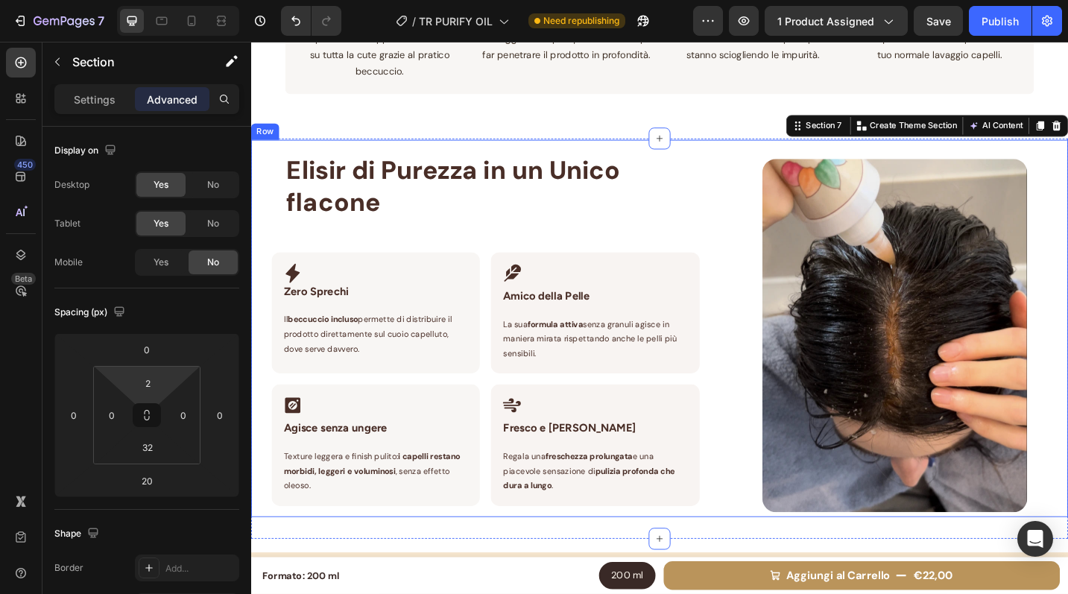
scroll to position [1647, 0]
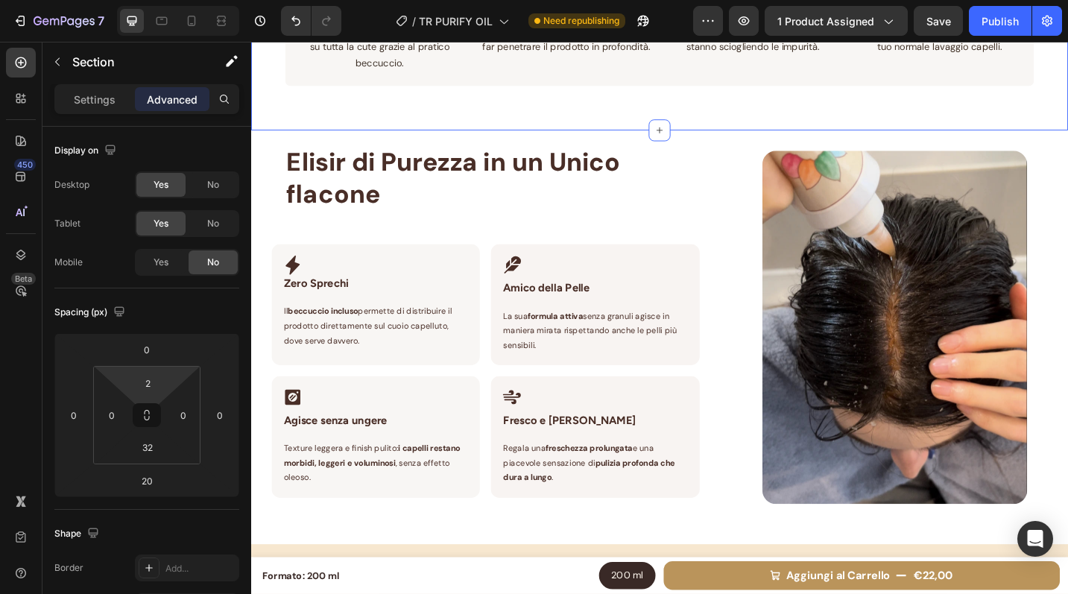
click at [514, 100] on div "Image 1. Applica Purify Oil Text block A capelli asciutti applica direttamente …" at bounding box center [698, 2] width 820 height 274
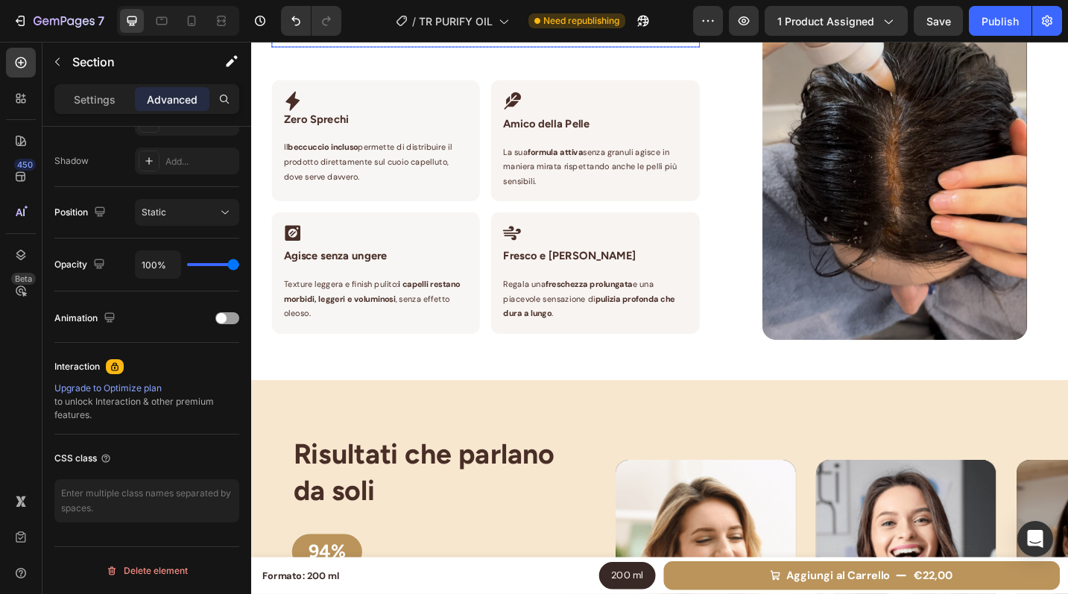
scroll to position [1871, 0]
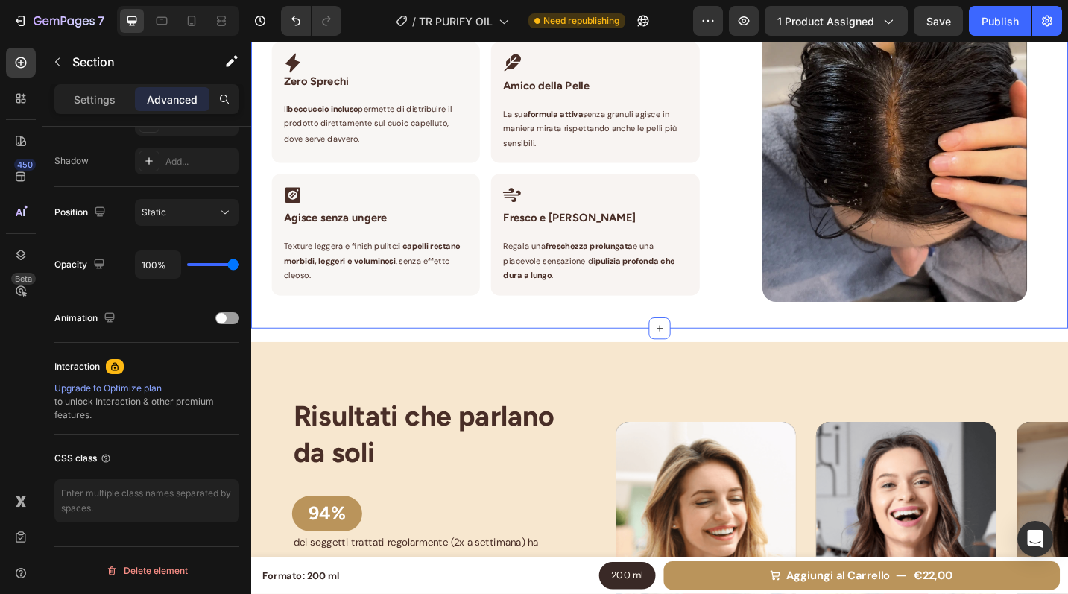
click at [654, 337] on div "Elisir di Purezza in un Unico flacone Heading Row Icon Zero Sprechi Heading Row…" at bounding box center [698, 136] width 894 height 438
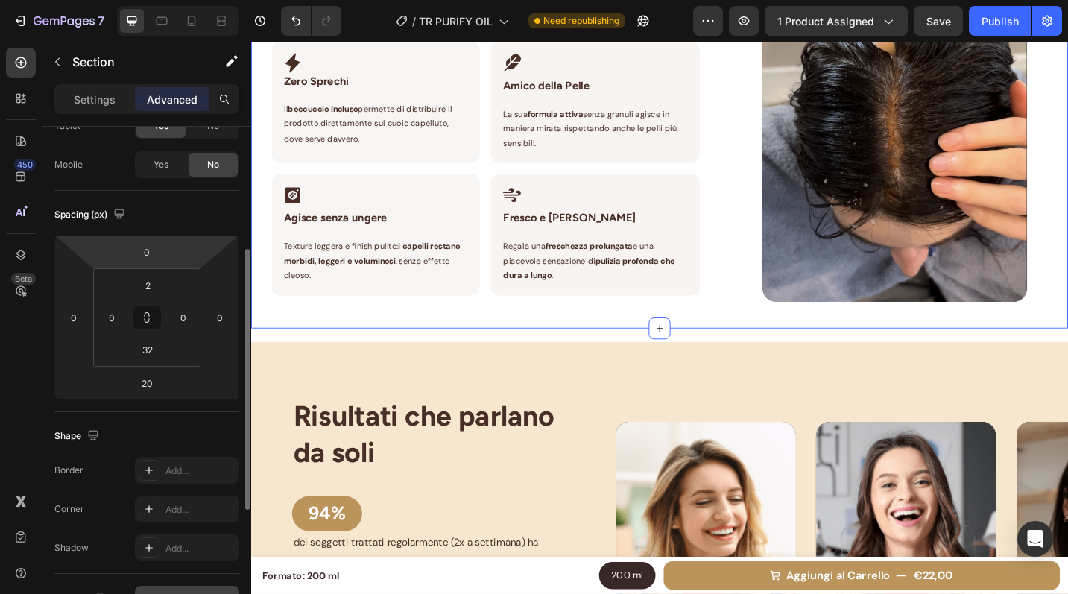
scroll to position [0, 0]
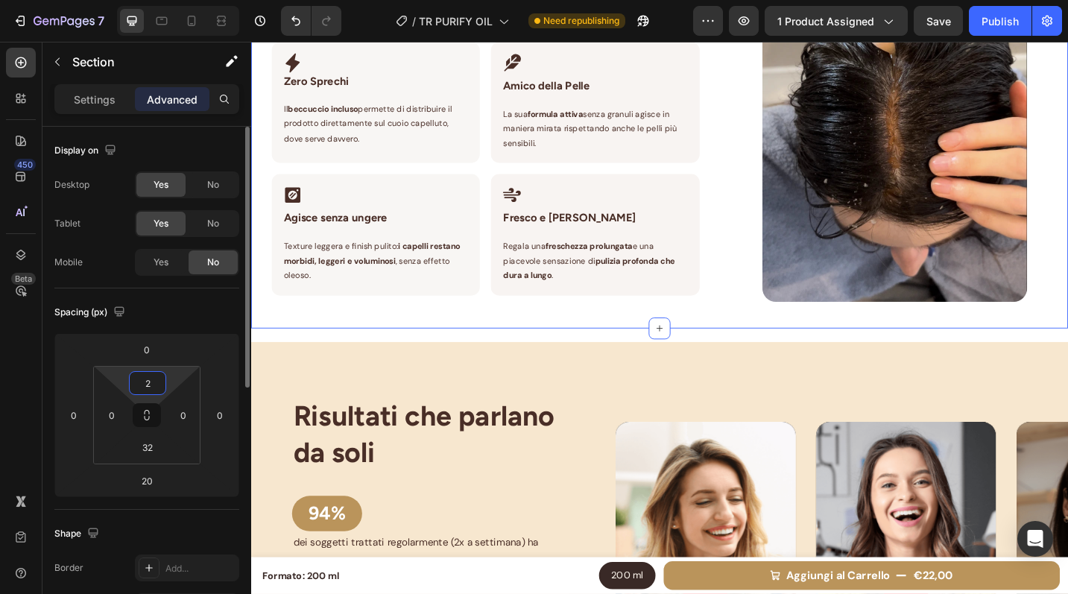
click at [151, 378] on input "2" at bounding box center [148, 383] width 30 height 22
type input "32"
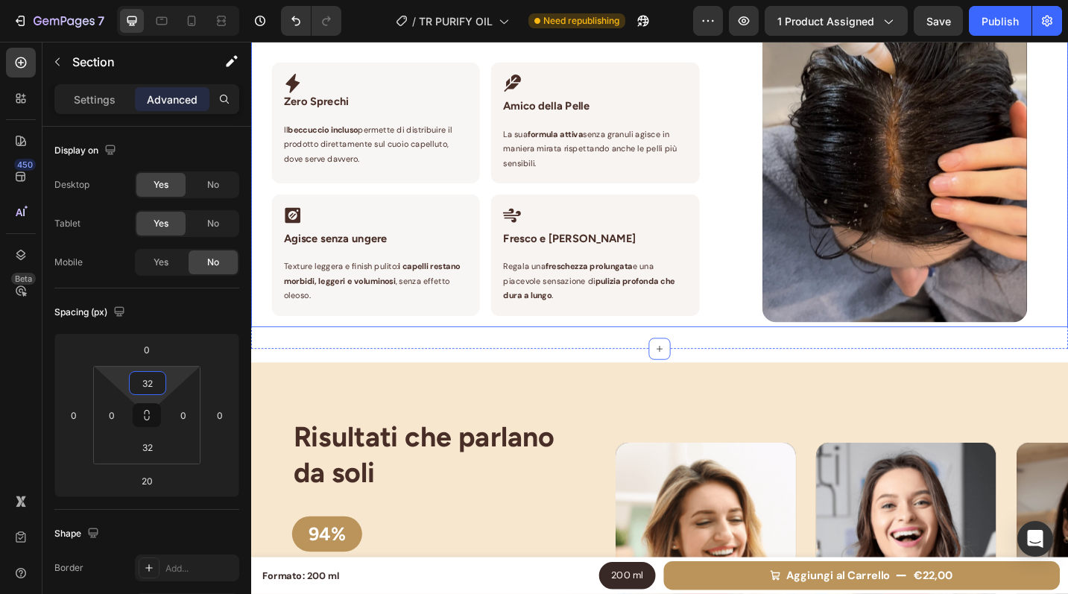
click at [771, 330] on div "Elisir di Purezza in un Unico flacone Heading Row Icon Zero Sprechi Heading Row…" at bounding box center [698, 147] width 894 height 413
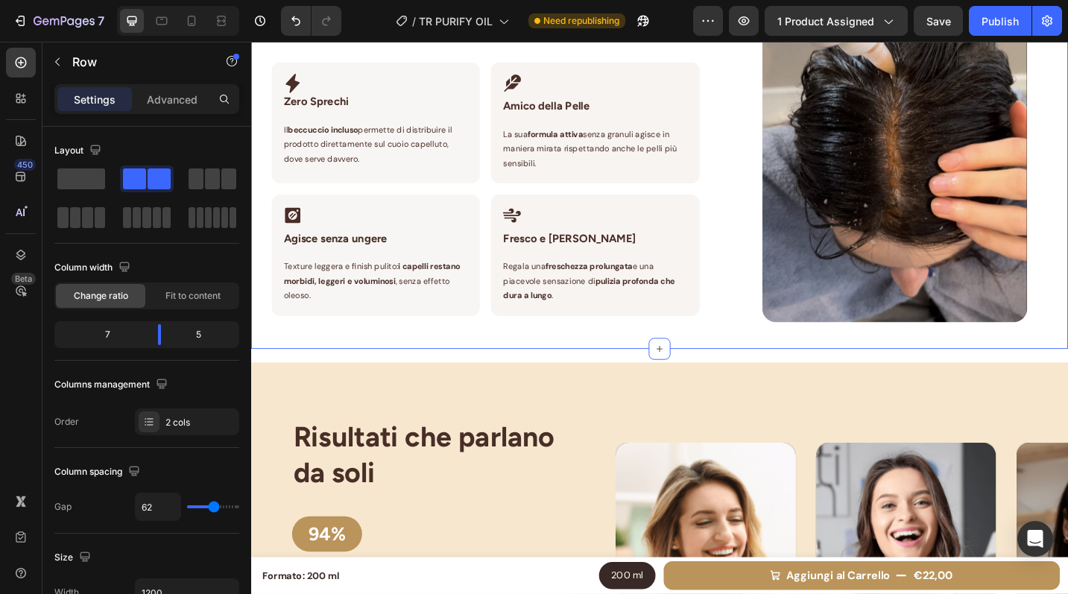
click at [765, 358] on div "Elisir di Purezza in un Unico flacone Heading Row Icon Zero Sprechi Heading Row…" at bounding box center [698, 147] width 894 height 461
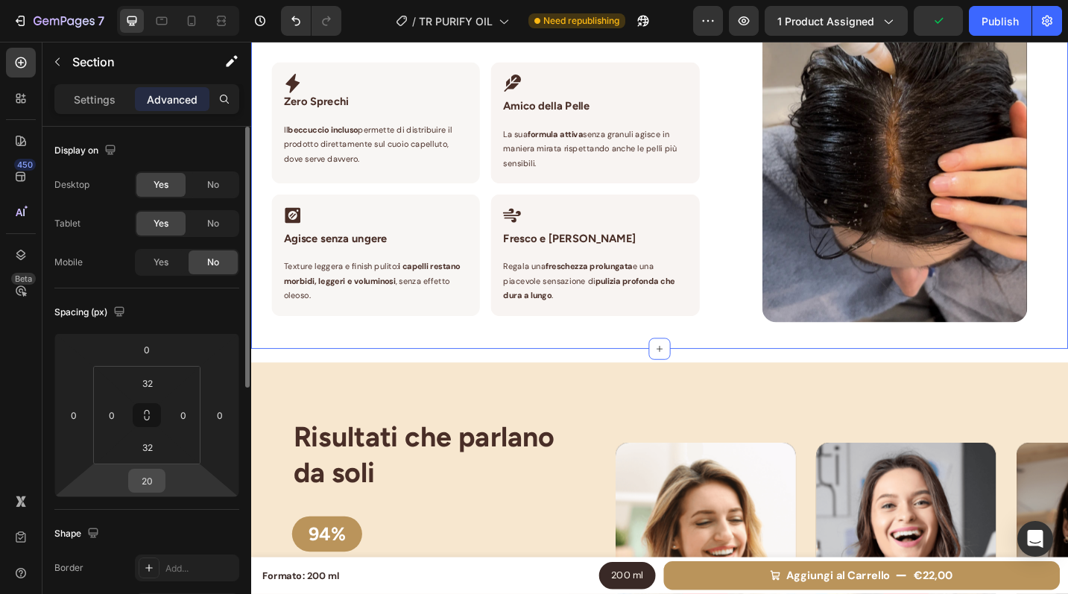
click at [150, 484] on input "20" at bounding box center [147, 481] width 30 height 22
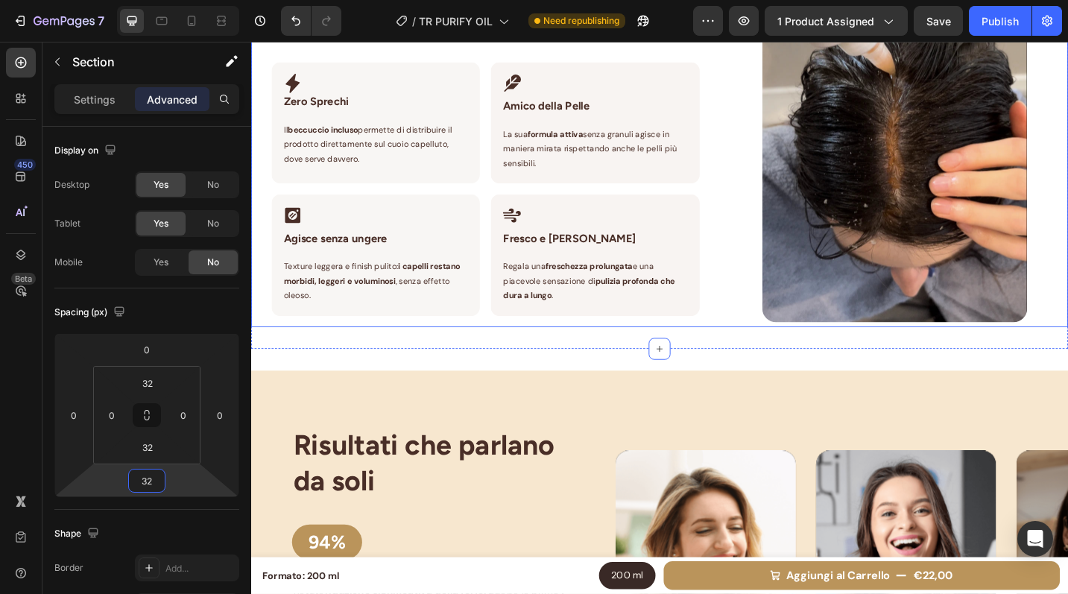
click at [780, 342] on div "Elisir di Purezza in un Unico flacone Heading Row Icon Zero Sprechi Heading Row…" at bounding box center [698, 147] width 894 height 413
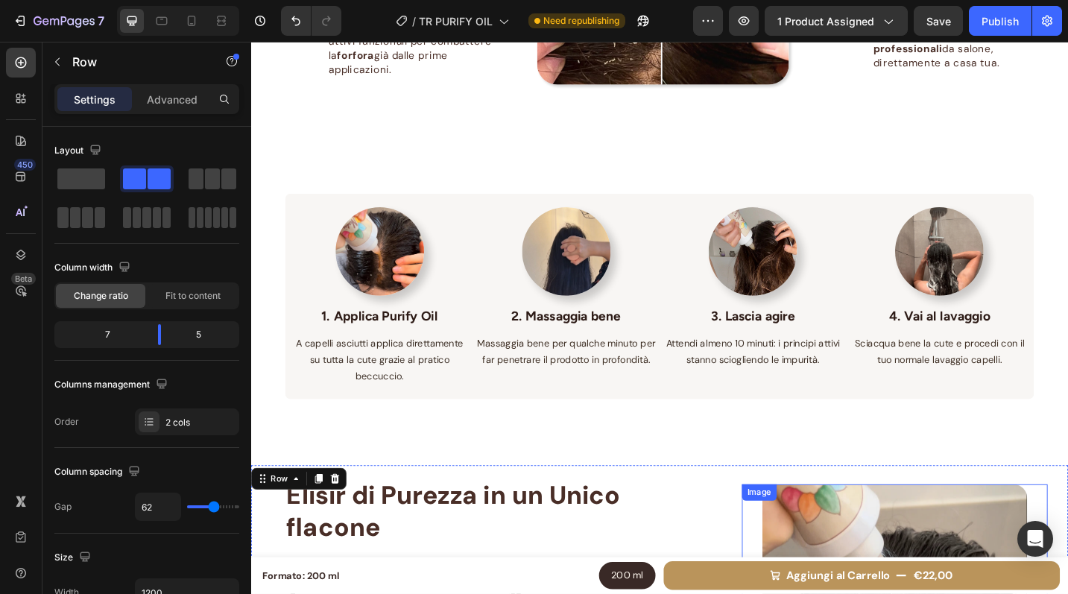
scroll to position [1281, 0]
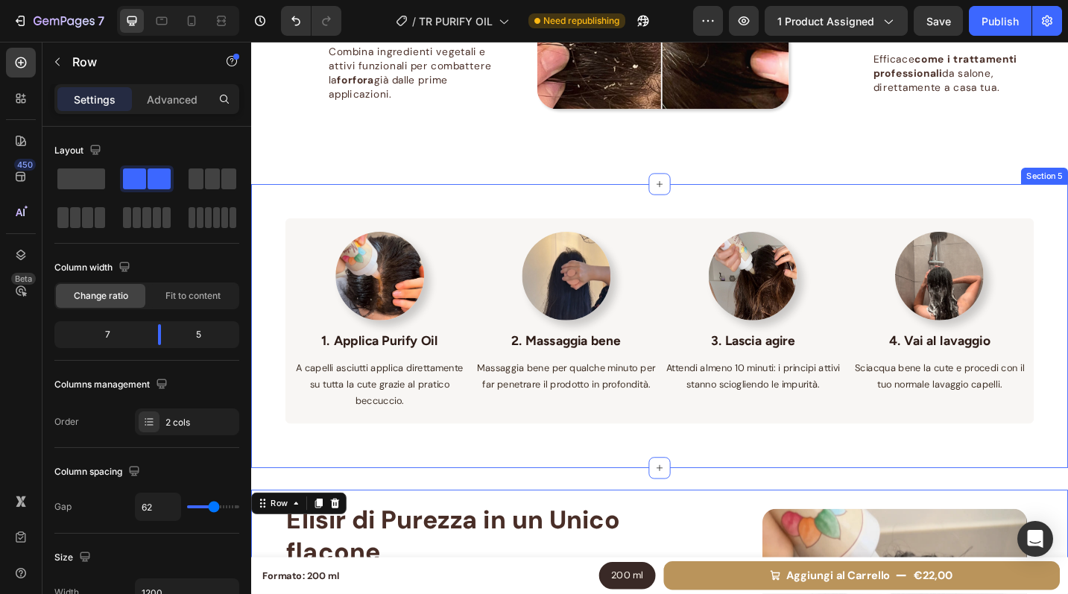
click at [779, 198] on div "Image 1. Applica Purify Oil Text block A capelli asciutti applica direttamente …" at bounding box center [698, 354] width 894 height 312
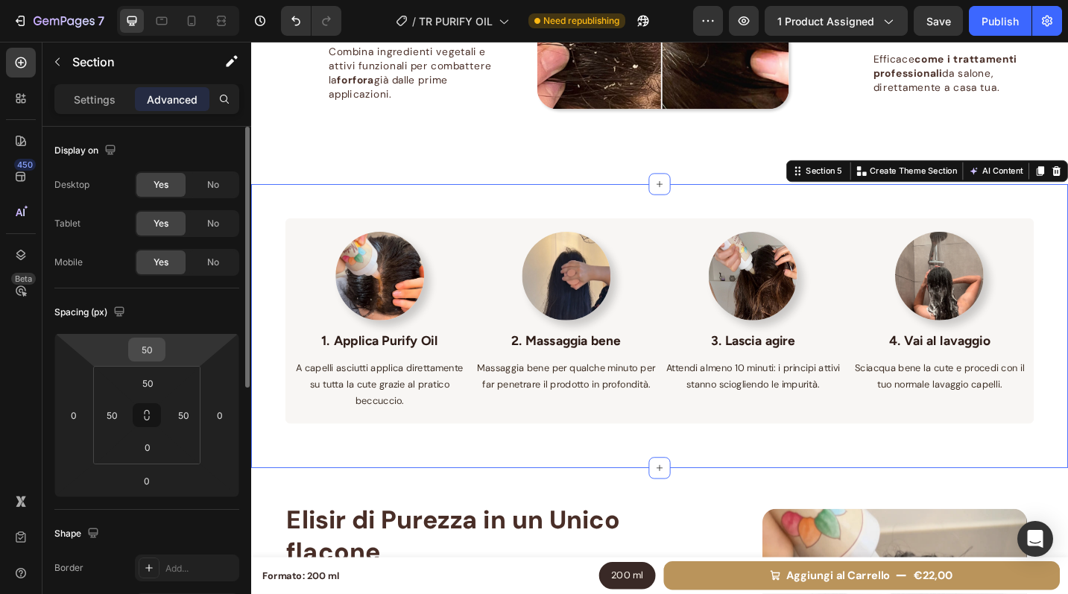
click at [154, 344] on input "50" at bounding box center [147, 349] width 30 height 22
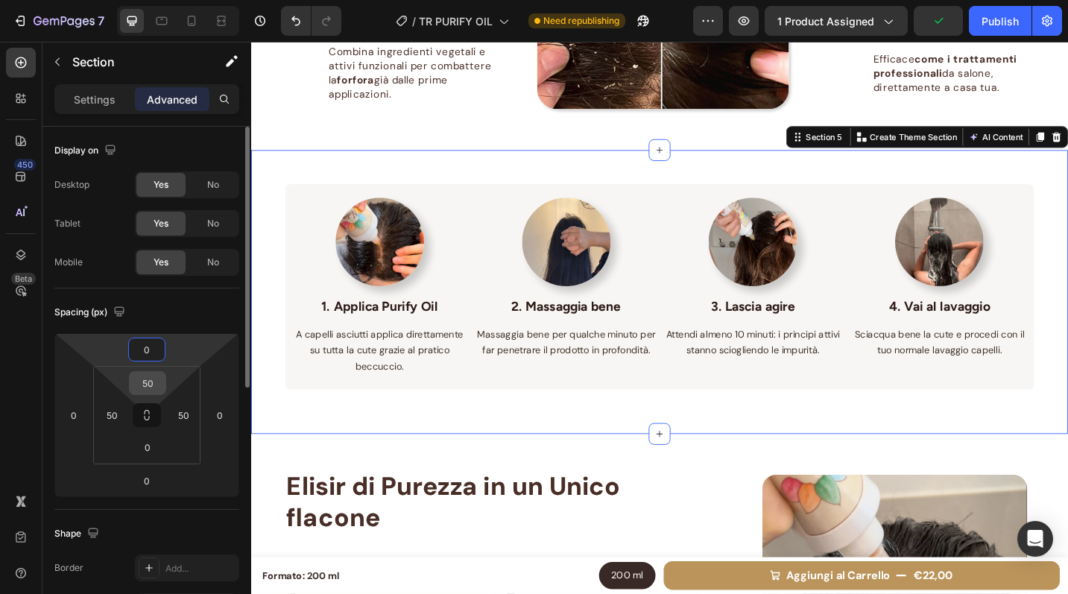
click at [157, 377] on input "50" at bounding box center [148, 383] width 30 height 22
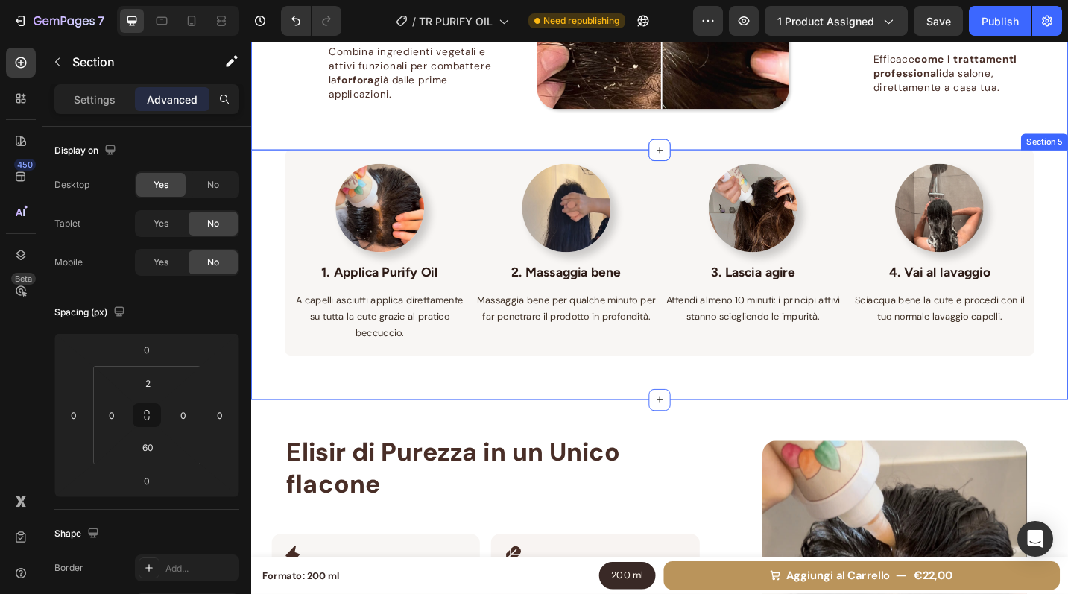
click at [1100, 402] on div "Image 1. Applica Purify Oil Text block A capelli asciutti applica direttamente …" at bounding box center [698, 297] width 894 height 274
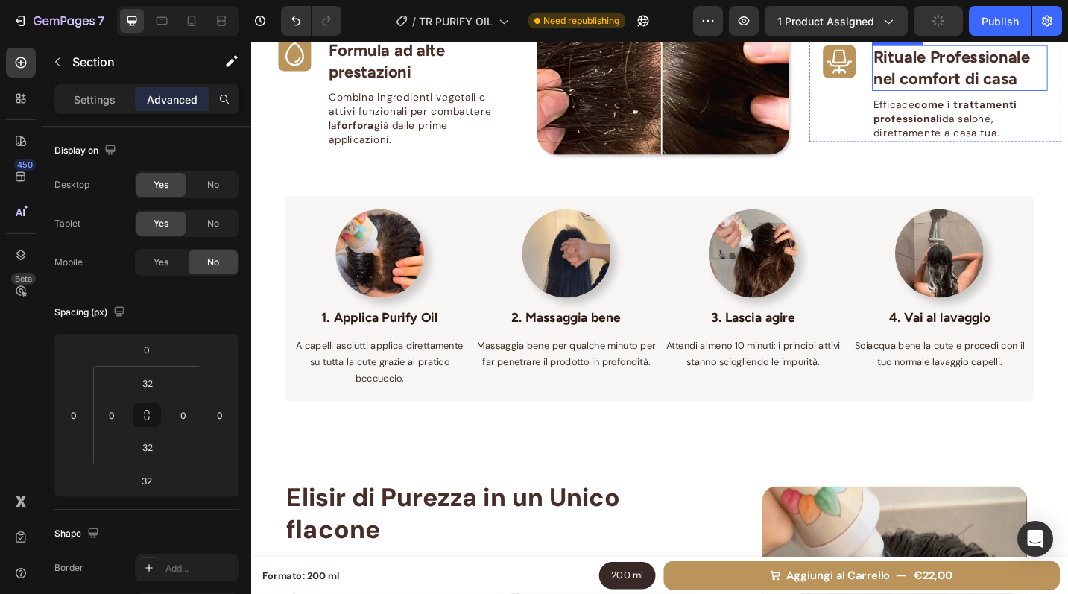
scroll to position [1232, 0]
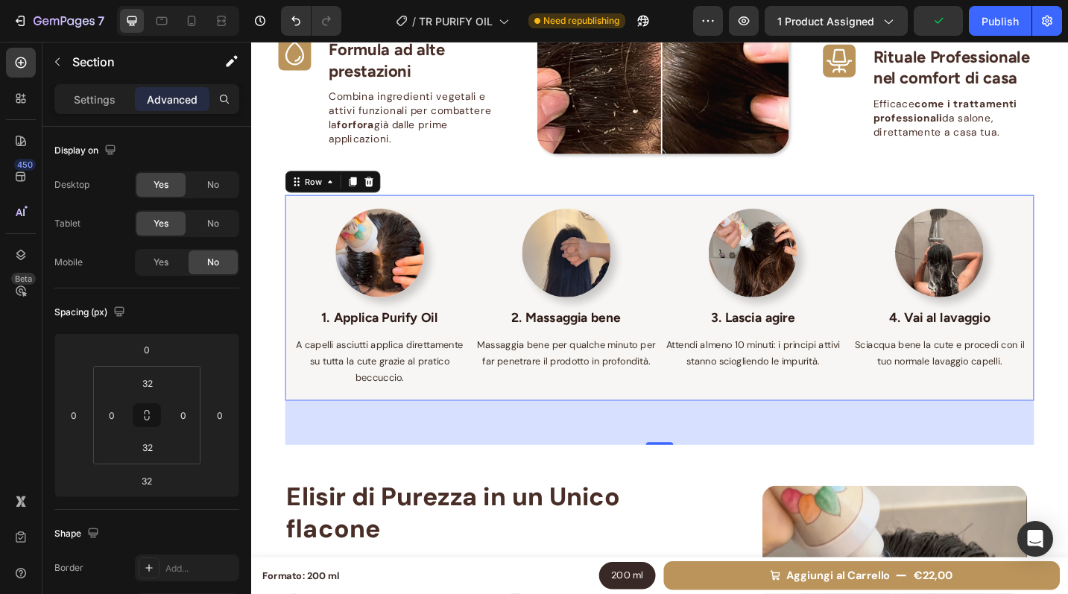
click at [728, 429] on div "Image 1. Applica Purify Oil Text block A capelli asciutti applica direttamente …" at bounding box center [698, 322] width 820 height 226
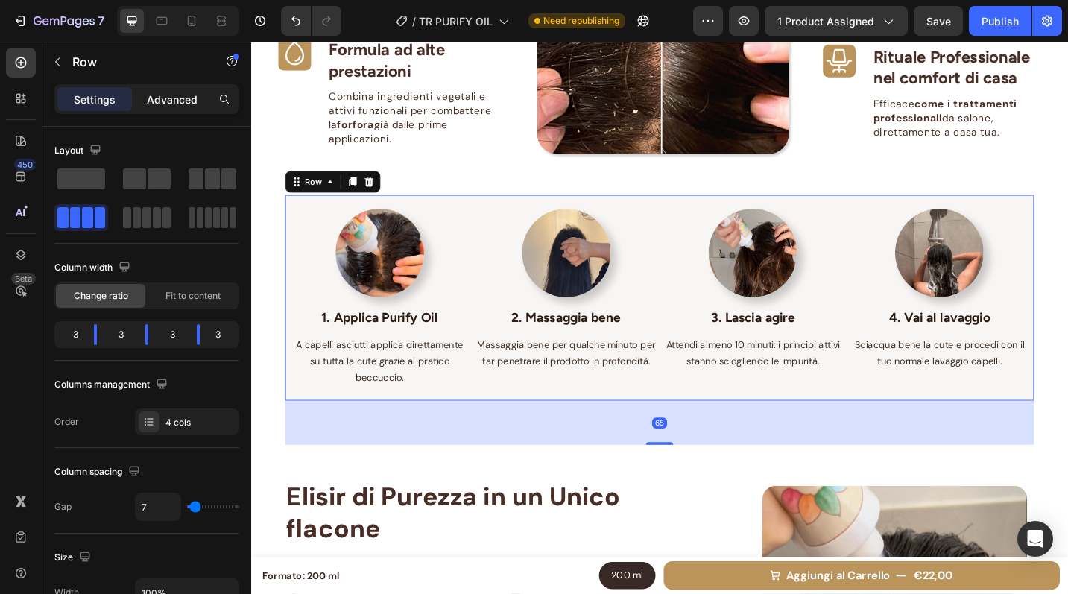
click at [174, 96] on p "Advanced" at bounding box center [172, 100] width 51 height 16
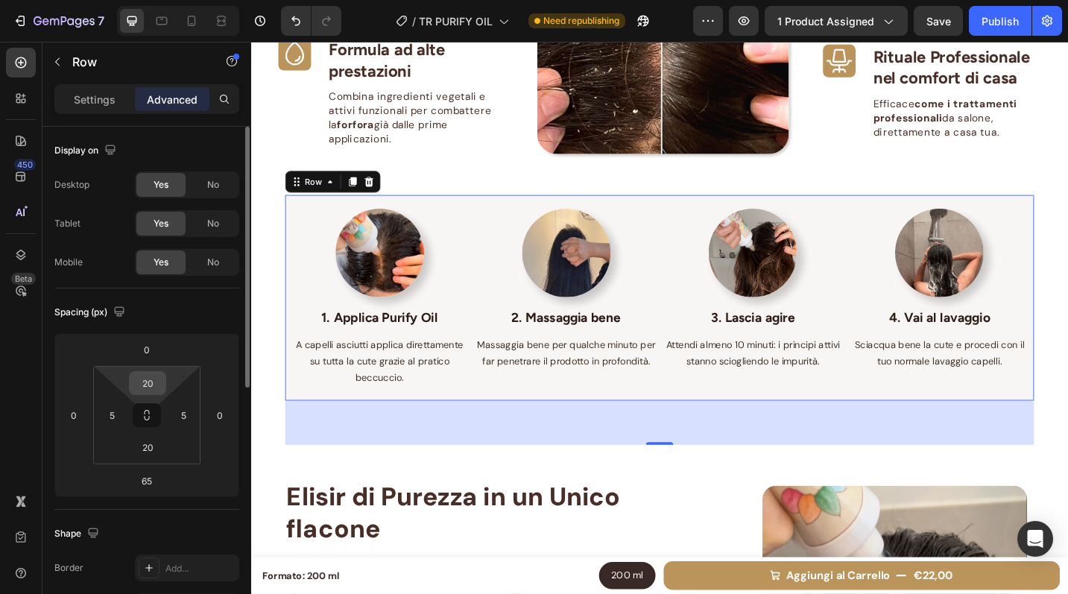
click at [157, 394] on input "20" at bounding box center [148, 383] width 30 height 22
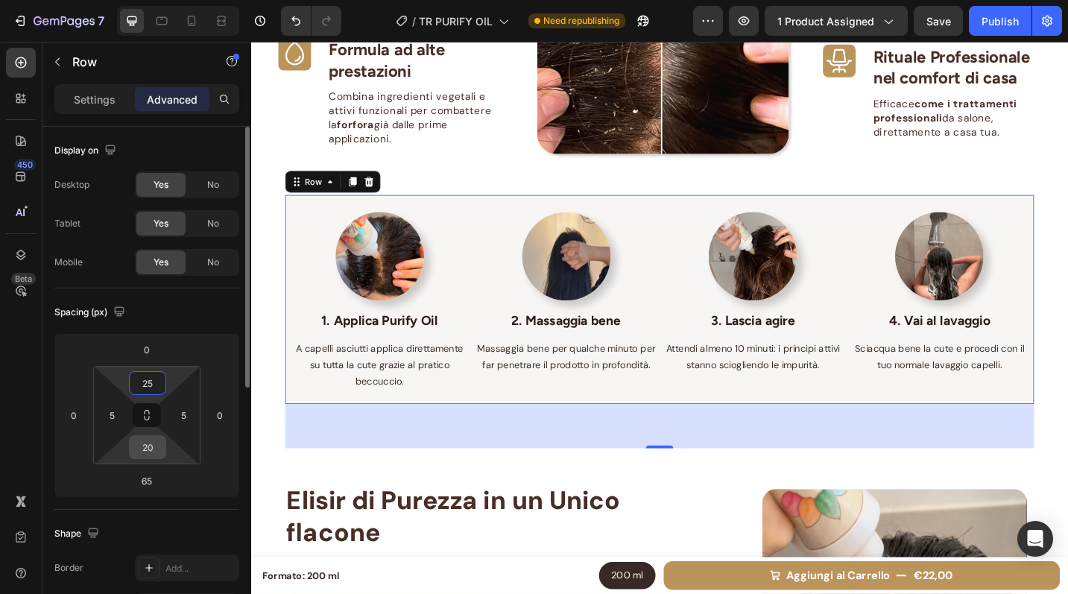
click at [150, 449] on input "20" at bounding box center [148, 447] width 30 height 22
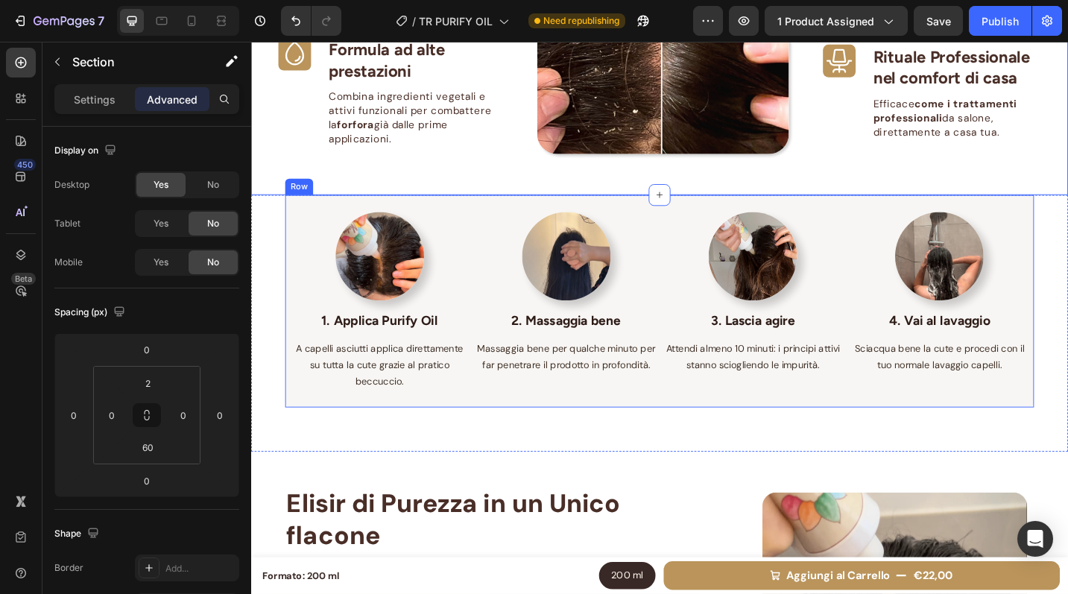
click at [759, 414] on div "Image 3. Lascia agire Text block Attendi almeno 10 minuti: i principi attivi st…" at bounding box center [800, 326] width 199 height 196
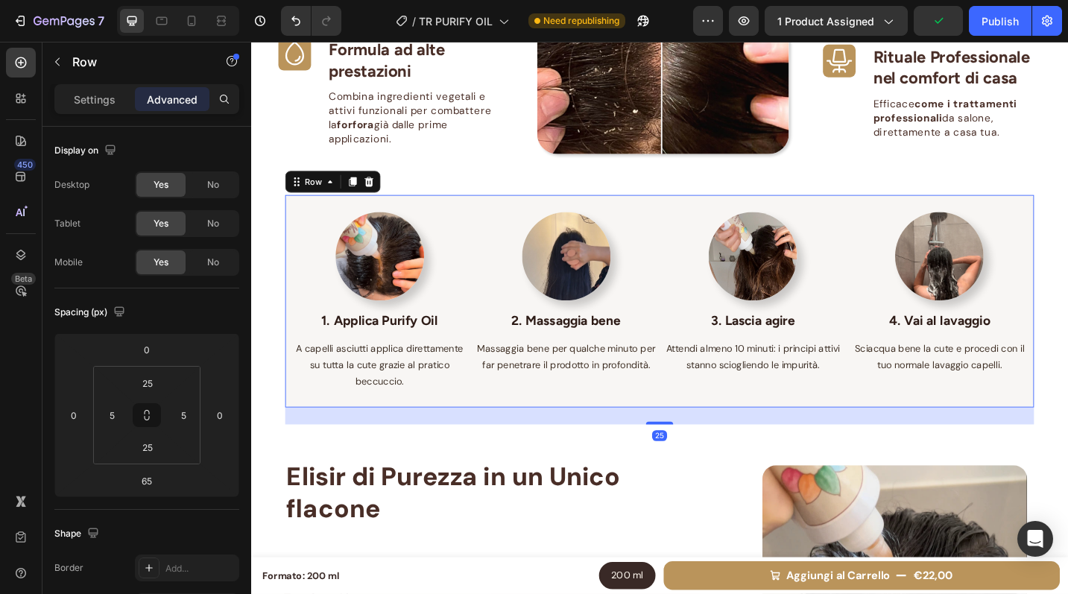
drag, startPoint x: 703, startPoint y: 489, endPoint x: 708, endPoint y: 459, distance: 30.3
click at [708, 442] on div "25" at bounding box center [698, 442] width 820 height 0
click at [165, 346] on div "0" at bounding box center [146, 350] width 37 height 24
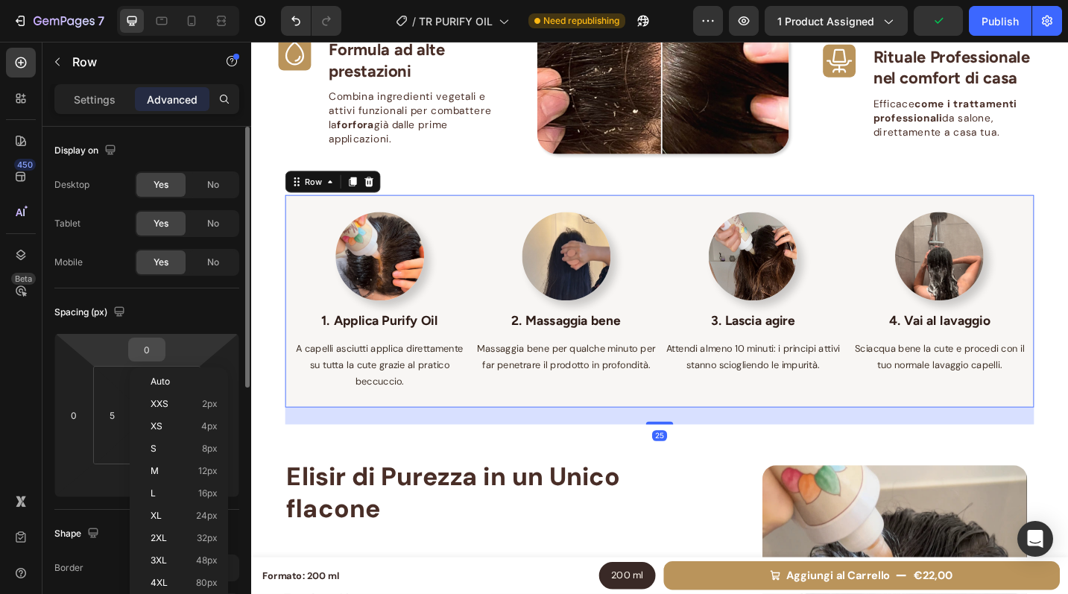
click at [146, 347] on input "0" at bounding box center [147, 349] width 30 height 22
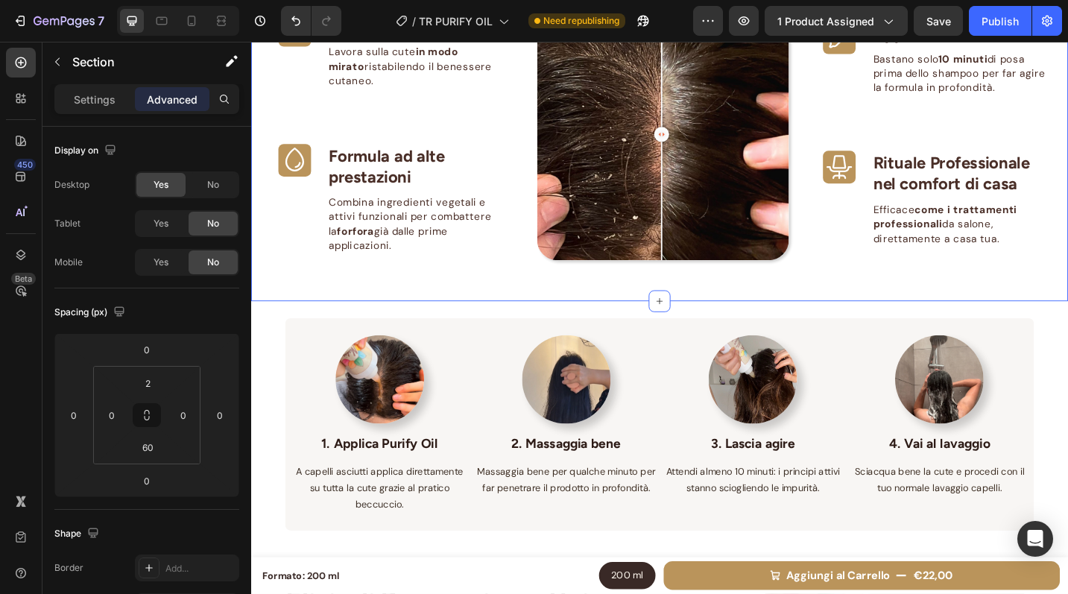
scroll to position [1104, 0]
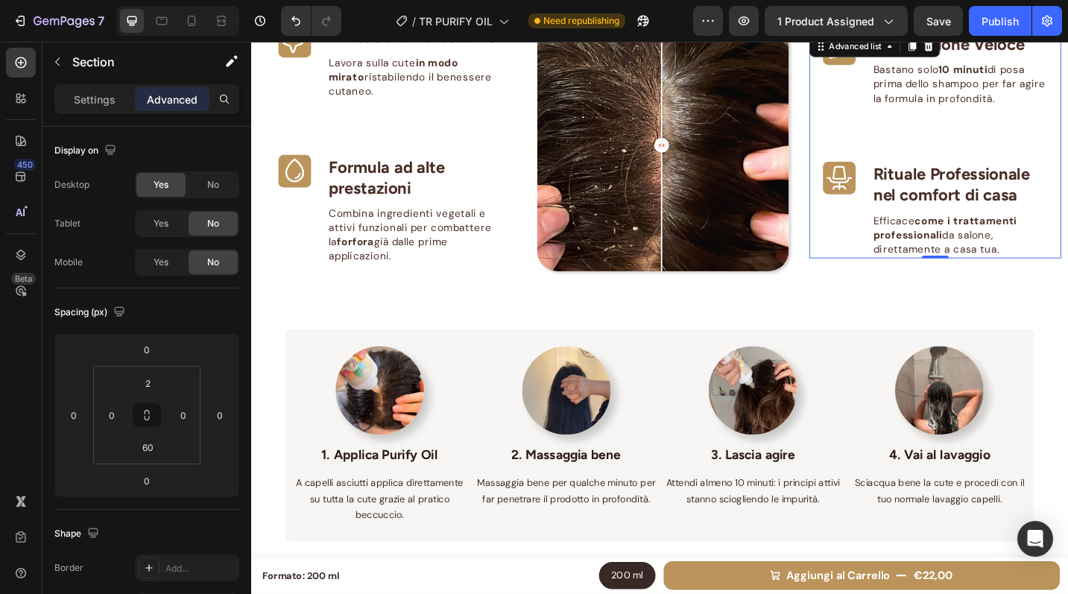
click at [1100, 130] on div "Icon Applicazione Veloce Text block Bastano solo 10 minuti di posa prima dello …" at bounding box center [1000, 154] width 276 height 247
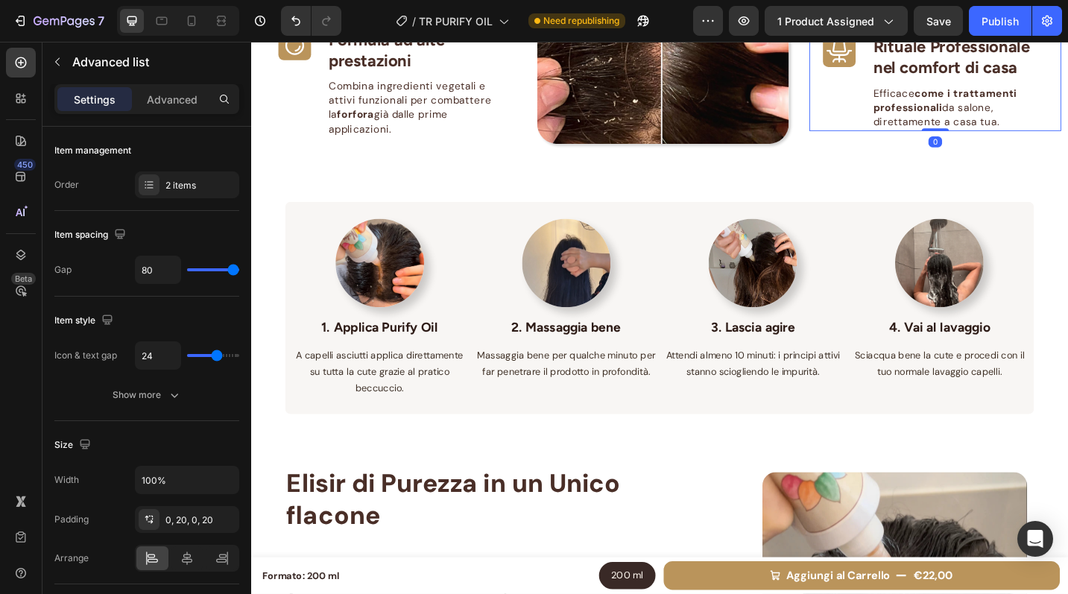
scroll to position [1255, 0]
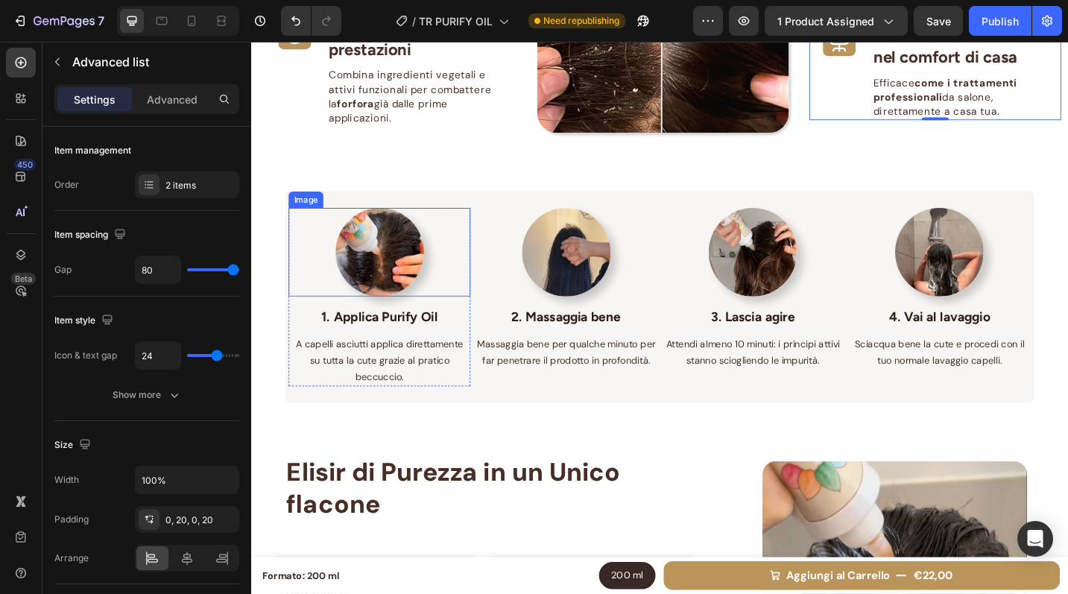
click at [388, 282] on img at bounding box center [392, 272] width 97 height 97
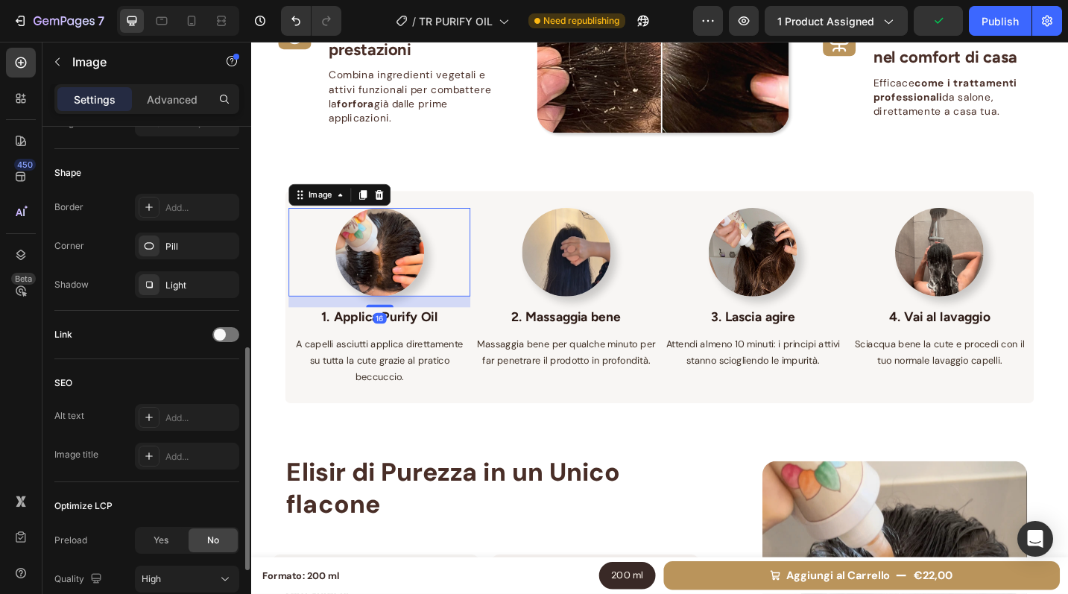
scroll to position [595, 0]
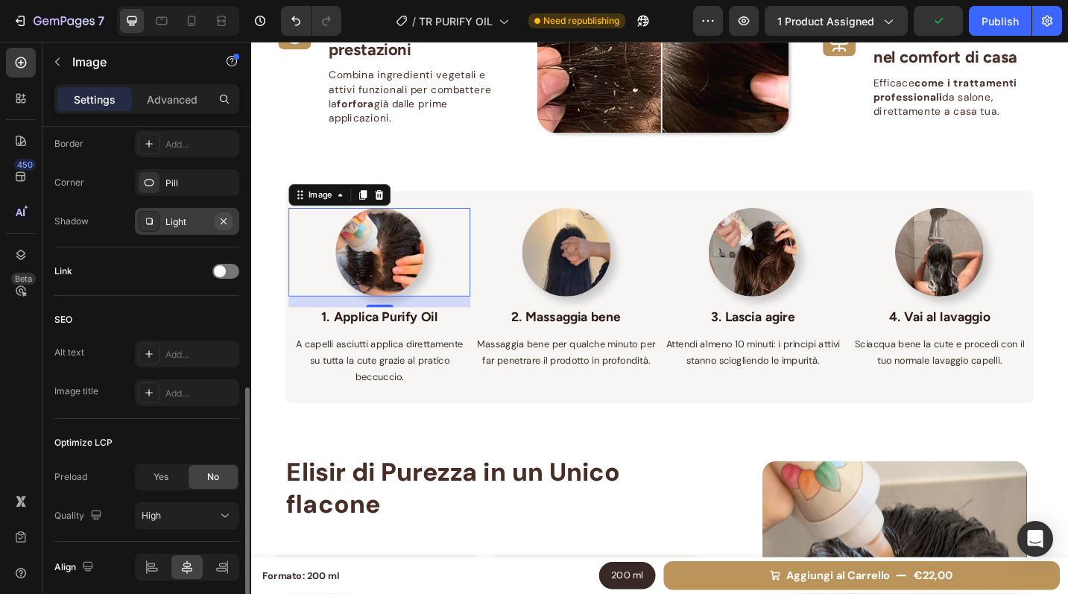
click at [221, 221] on icon "button" at bounding box center [224, 221] width 12 height 12
click at [171, 177] on div "Pill" at bounding box center [186, 183] width 43 height 13
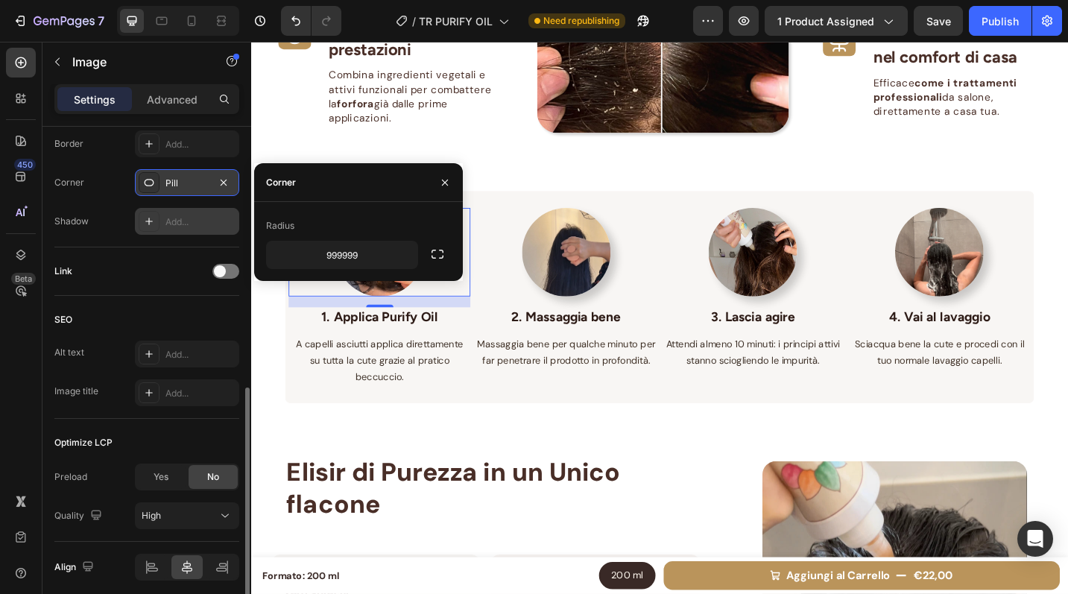
click at [148, 182] on icon at bounding box center [149, 183] width 12 height 12
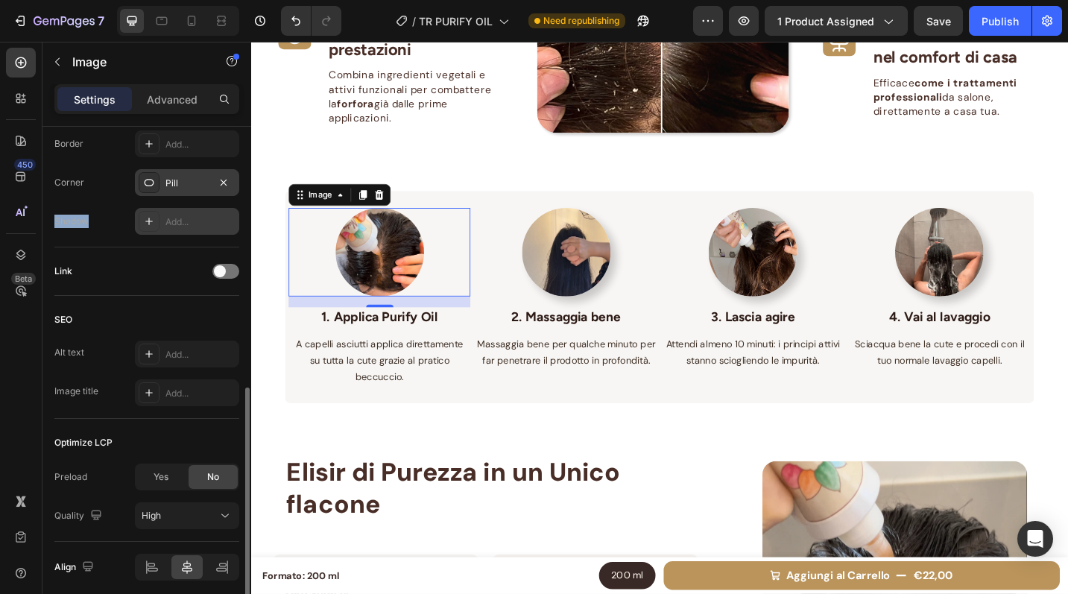
click at [148, 182] on icon at bounding box center [149, 183] width 12 height 12
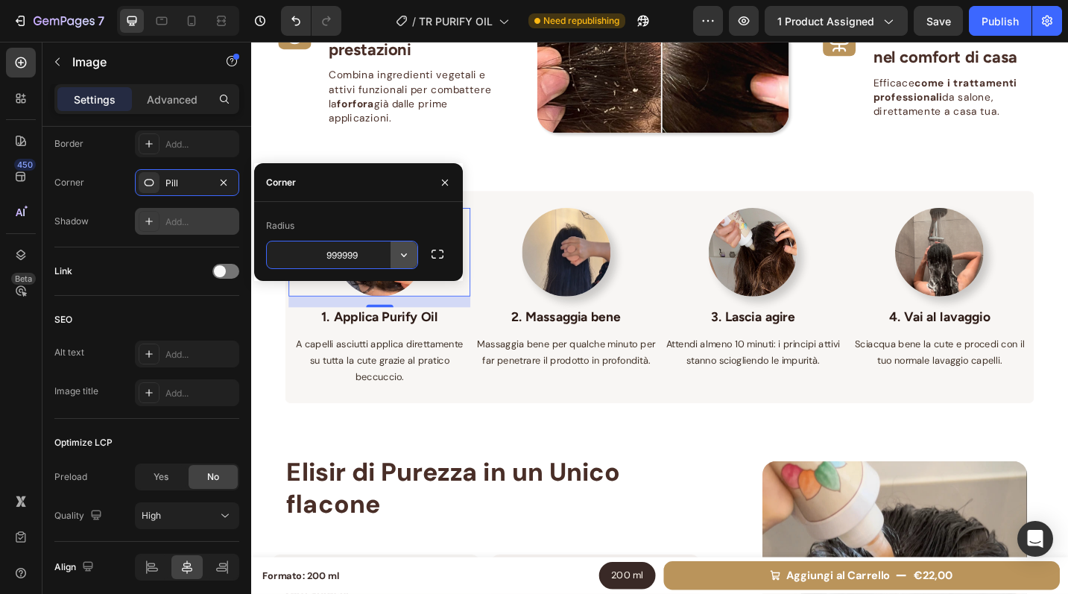
click at [407, 256] on icon "button" at bounding box center [404, 254] width 15 height 15
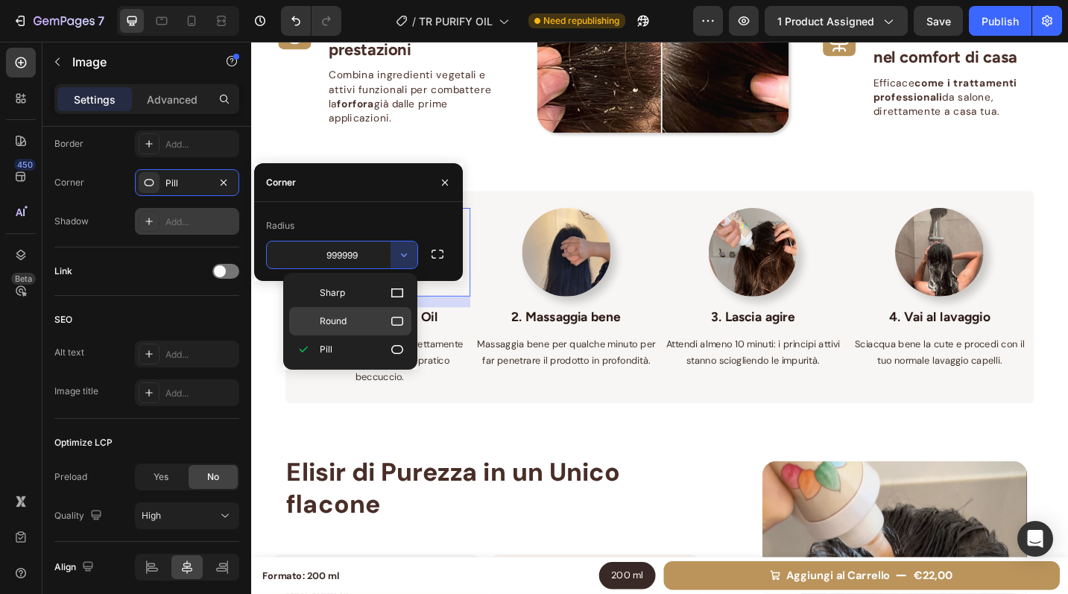
click at [379, 320] on p "Round" at bounding box center [362, 321] width 85 height 15
type input "8"
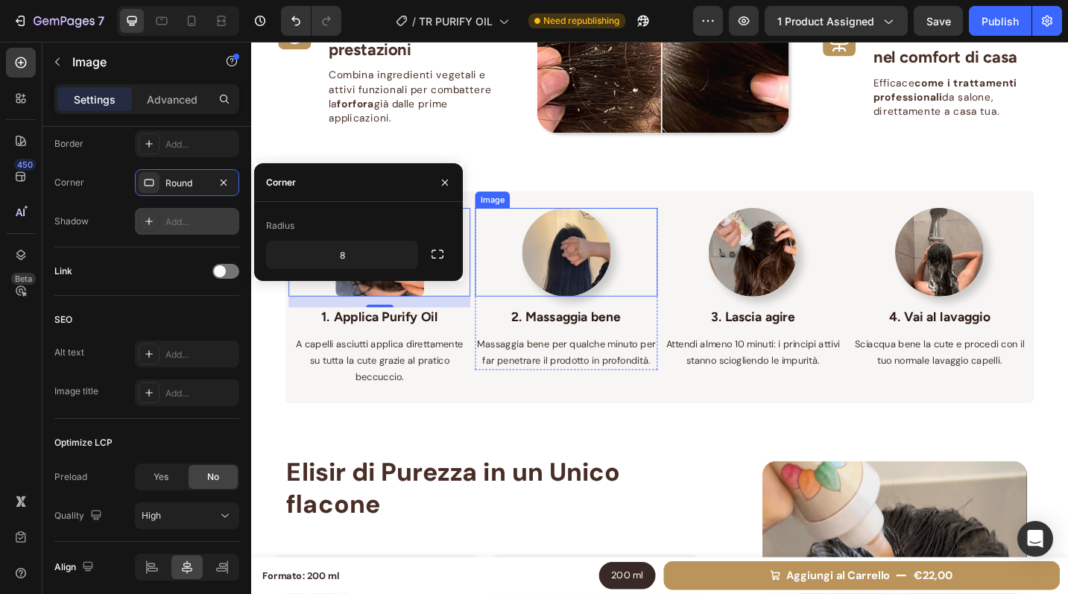
click at [590, 286] on img at bounding box center [596, 272] width 97 height 97
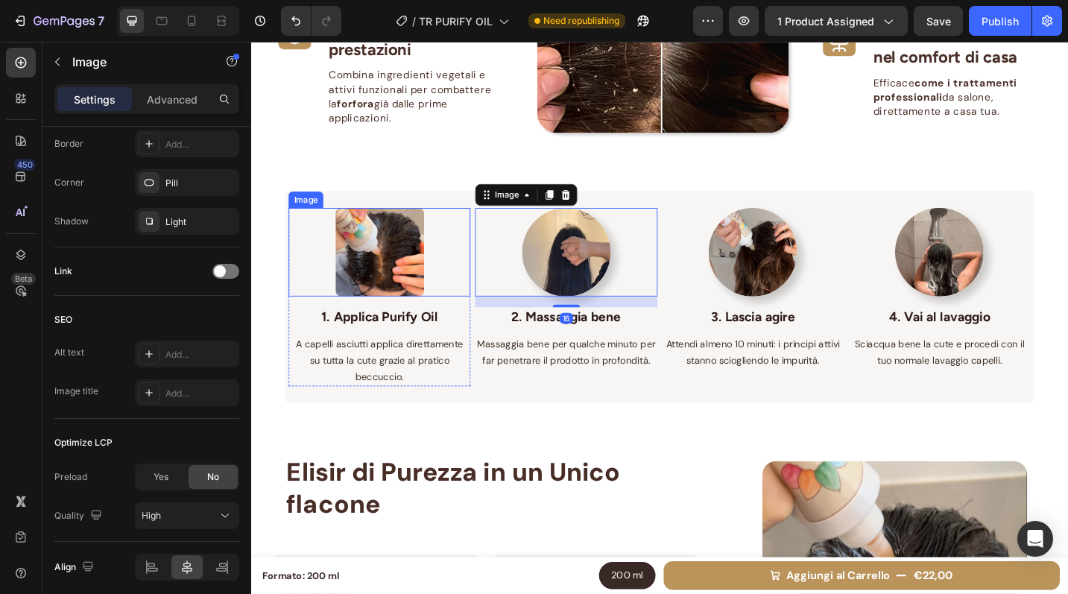
click at [372, 260] on img at bounding box center [392, 272] width 97 height 97
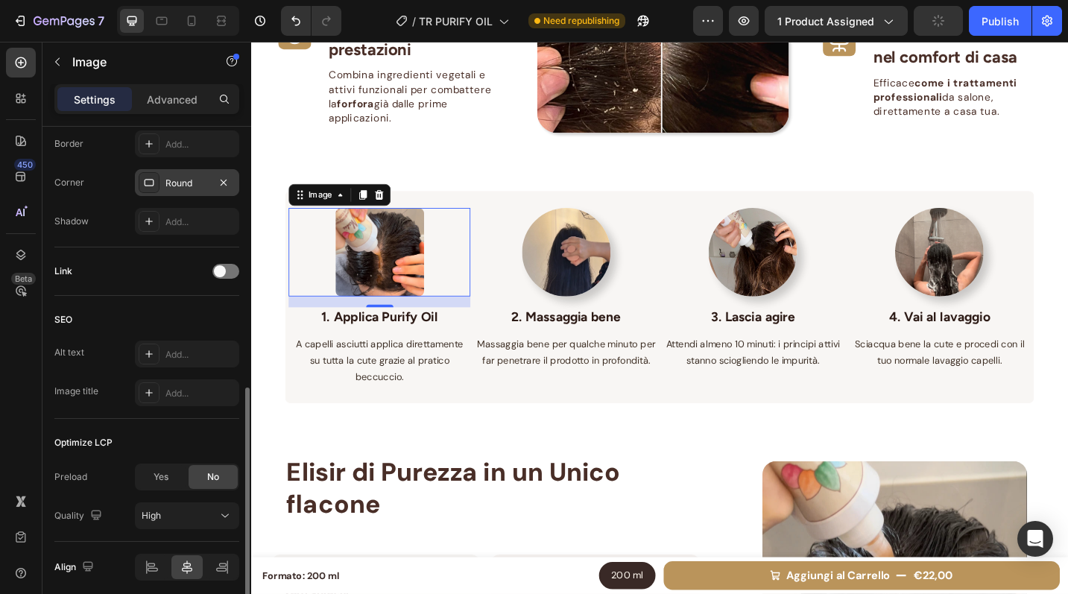
click at [158, 178] on div at bounding box center [149, 182] width 21 height 21
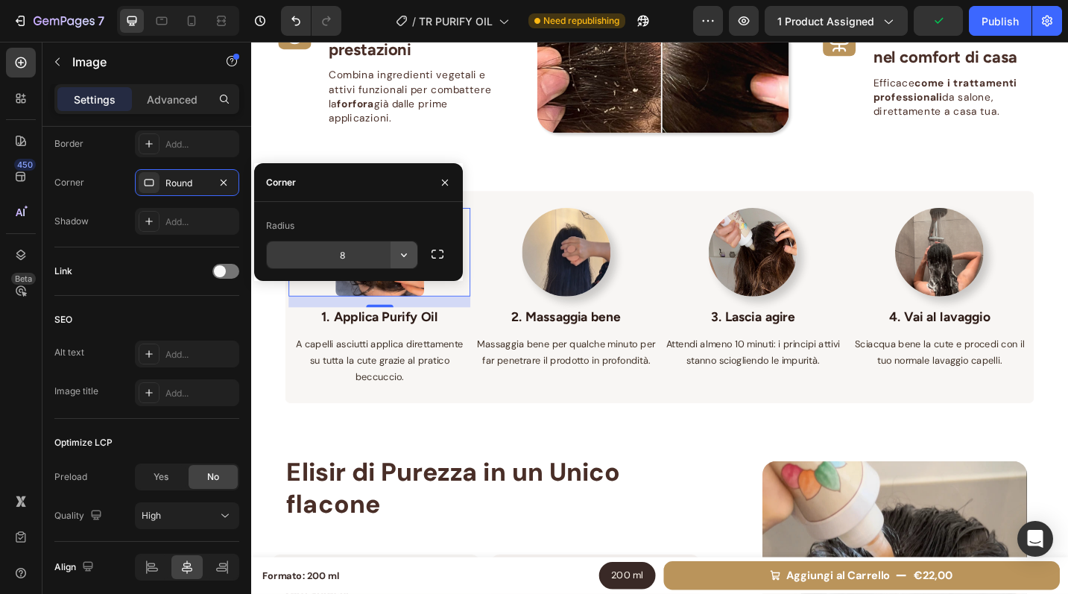
click at [405, 251] on icon "button" at bounding box center [404, 254] width 15 height 15
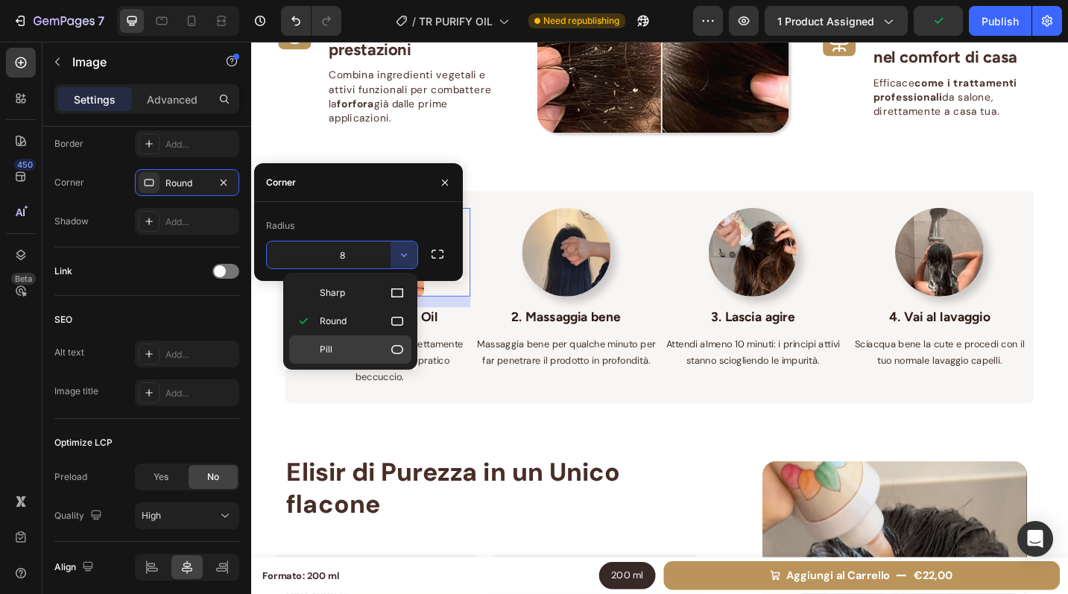
click at [376, 347] on p "Pill" at bounding box center [362, 349] width 85 height 15
type input "9999"
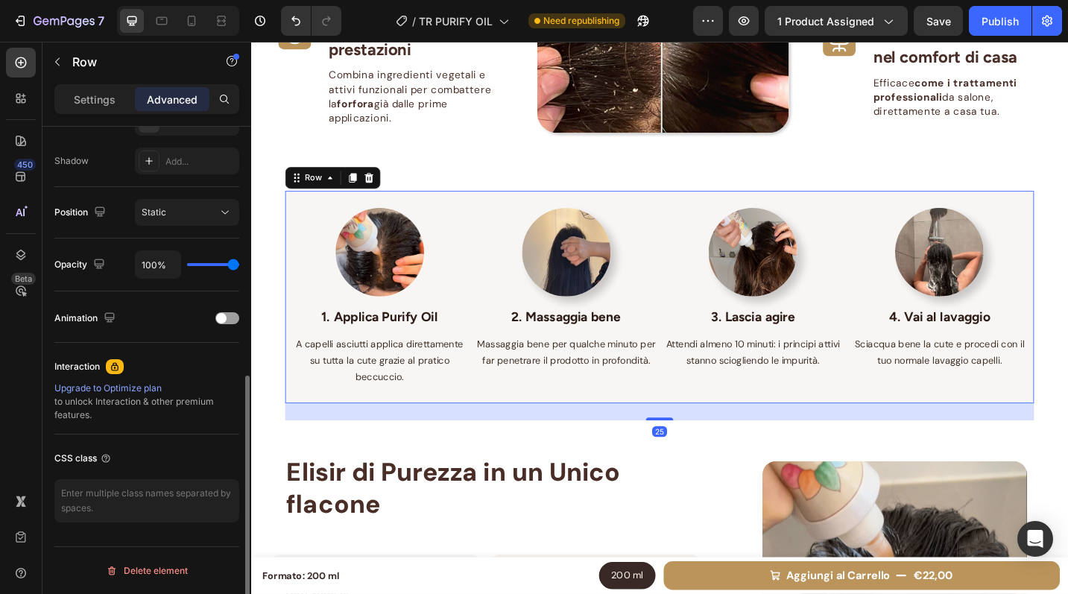
click at [604, 207] on div "Image 1. Applica Purify Oil Text block A capelli asciutti applica direttamente …" at bounding box center [698, 321] width 820 height 233
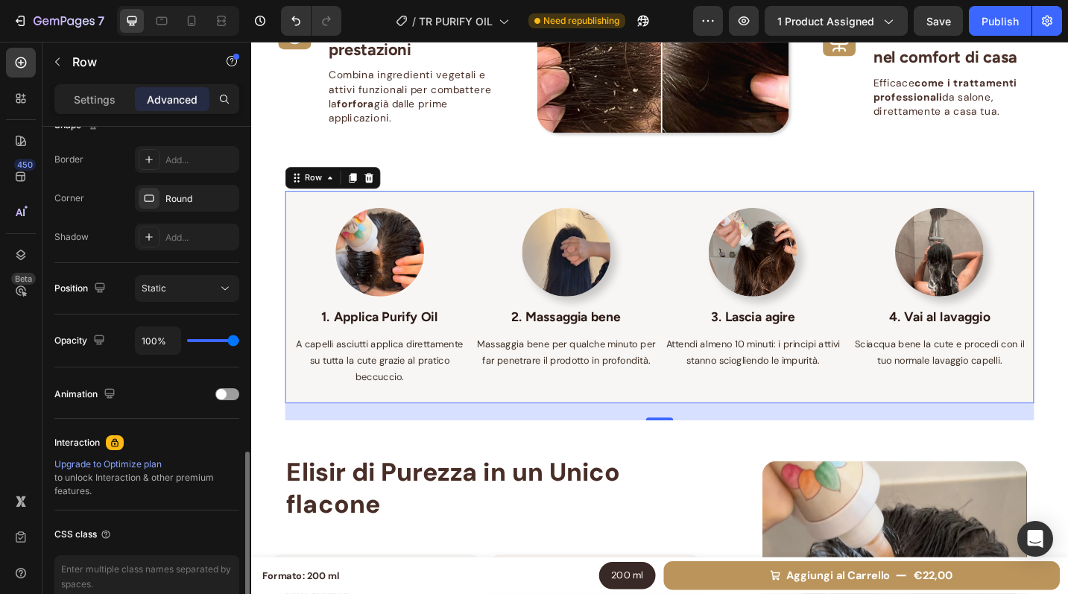
scroll to position [484, 0]
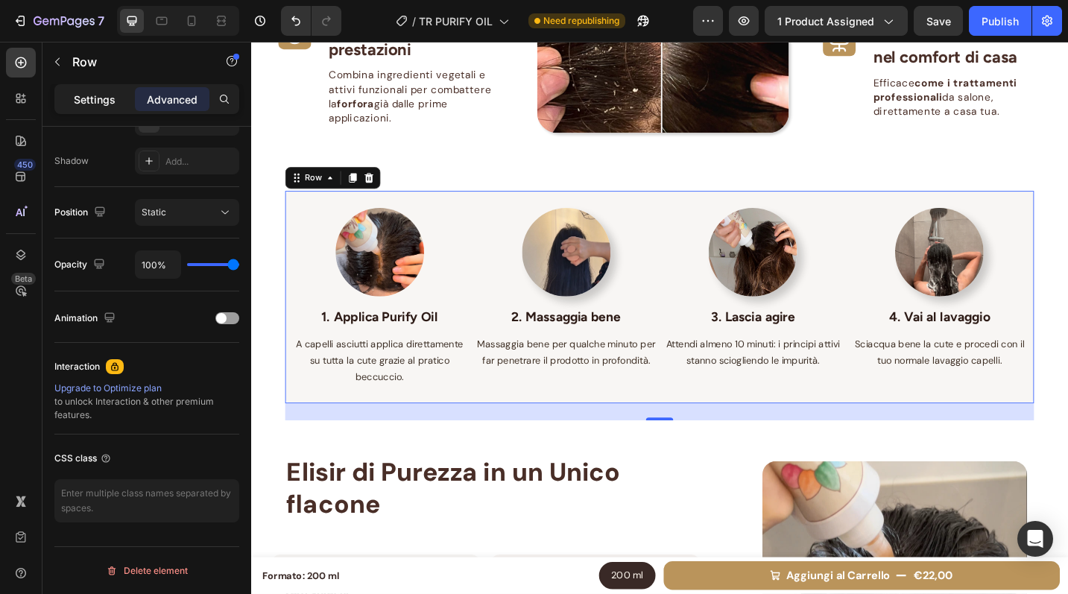
click at [83, 100] on p "Settings" at bounding box center [95, 100] width 42 height 16
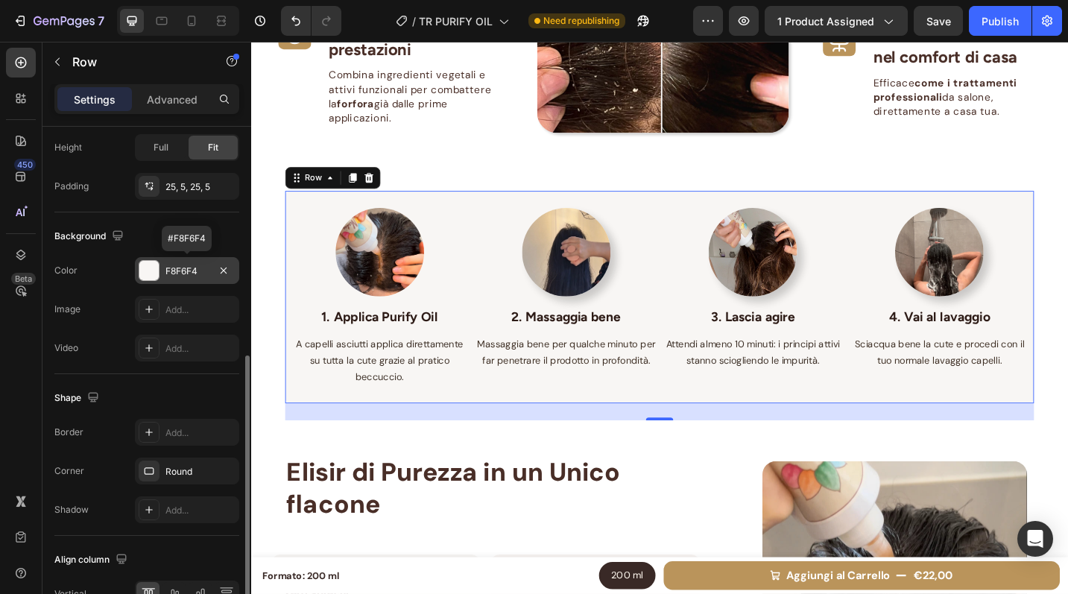
click at [201, 271] on div "F8F6F4" at bounding box center [186, 271] width 43 height 13
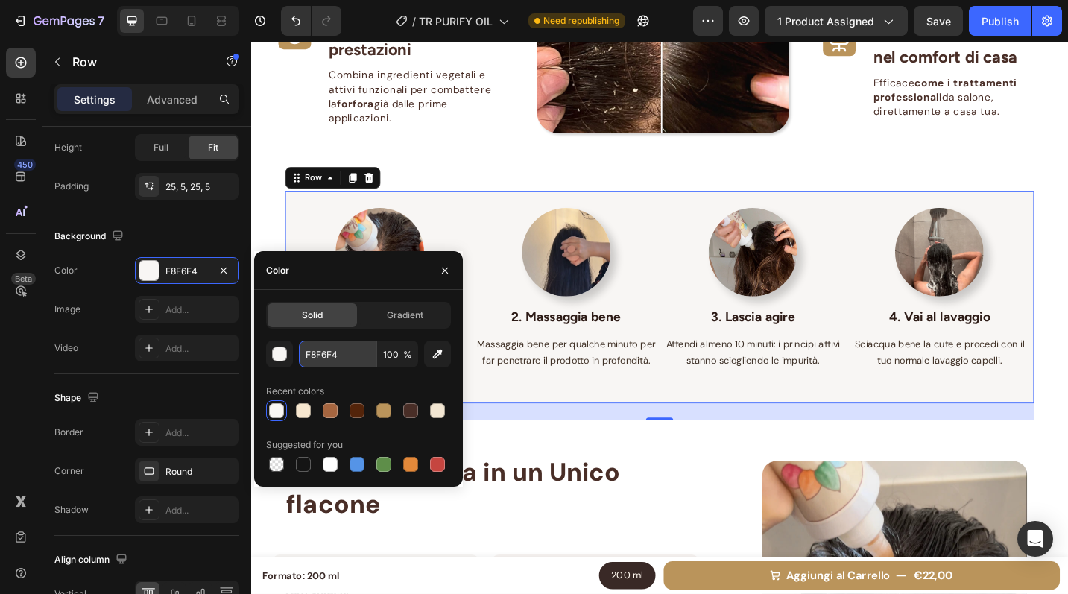
click at [354, 357] on input "F8F6F4" at bounding box center [338, 354] width 78 height 27
click at [209, 227] on div "Background" at bounding box center [146, 236] width 185 height 24
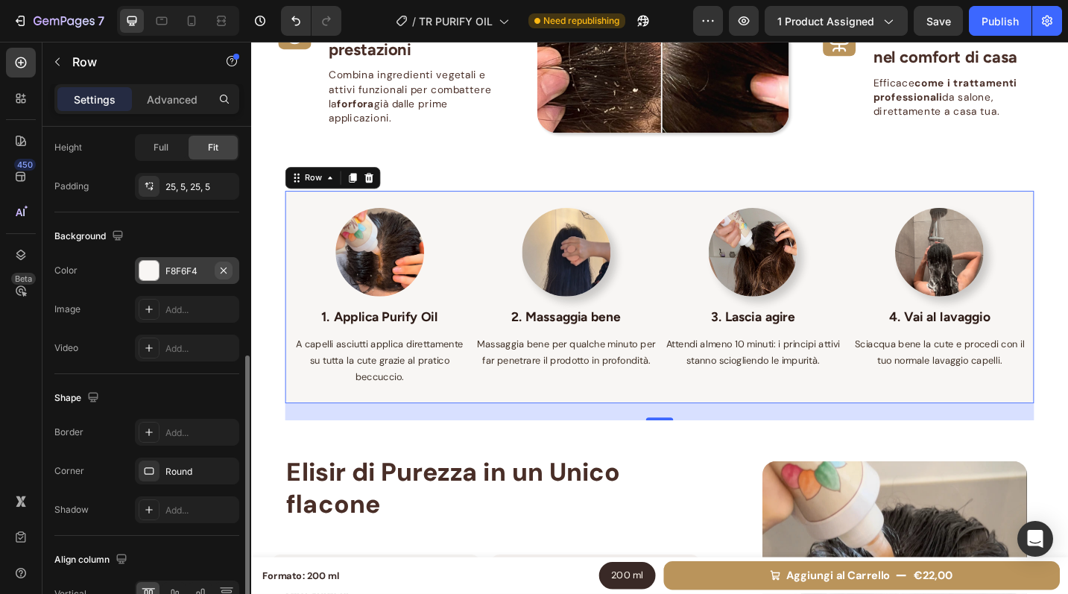
click at [221, 271] on icon "button" at bounding box center [224, 271] width 12 height 12
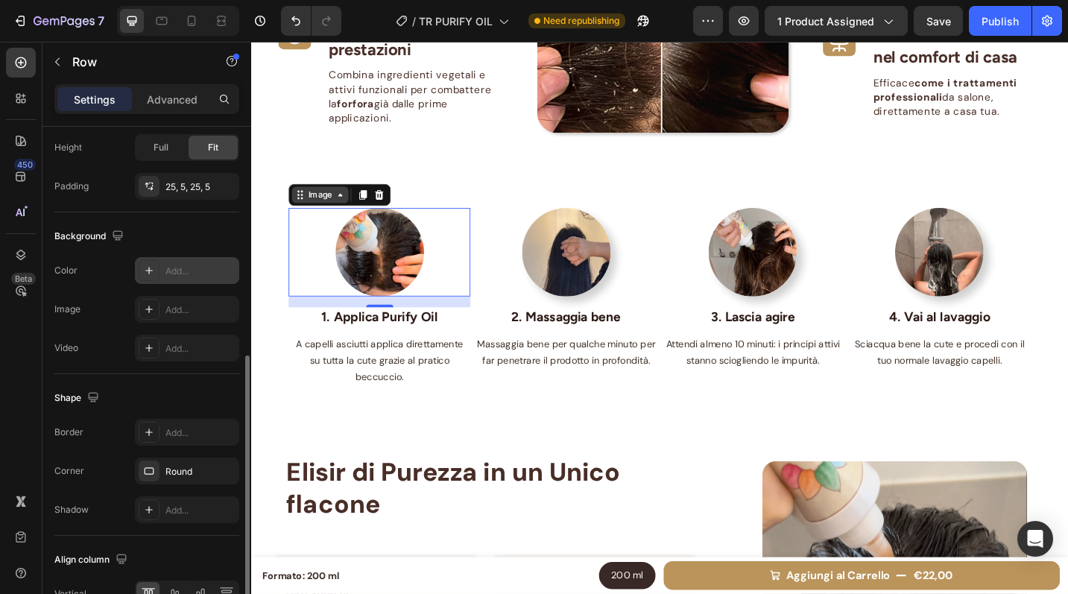
click at [312, 217] on div "Image" at bounding box center [348, 210] width 112 height 24
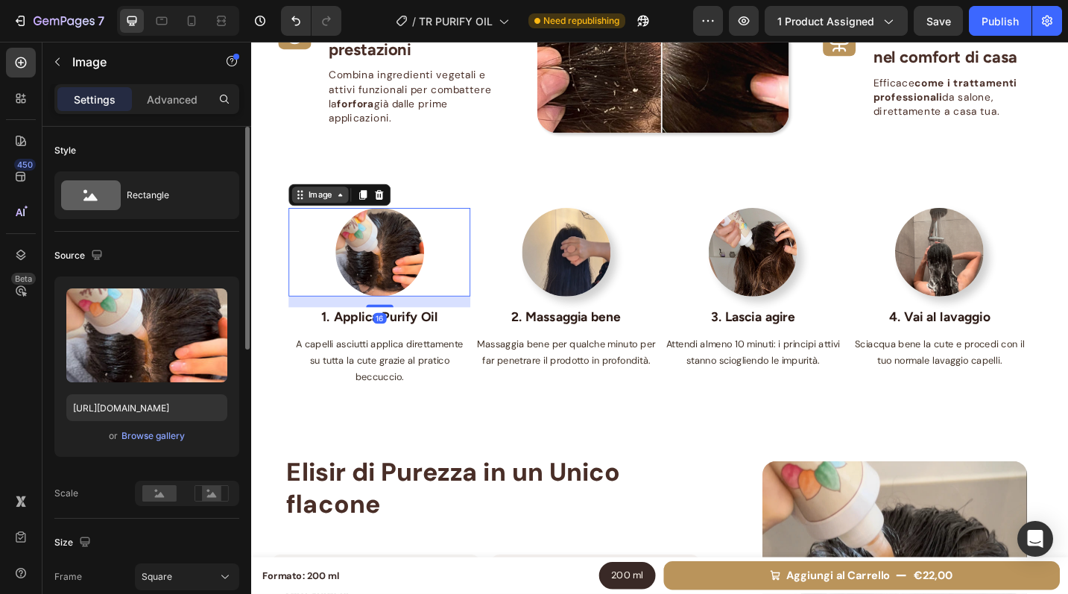
click at [316, 205] on div "Image" at bounding box center [327, 209] width 32 height 13
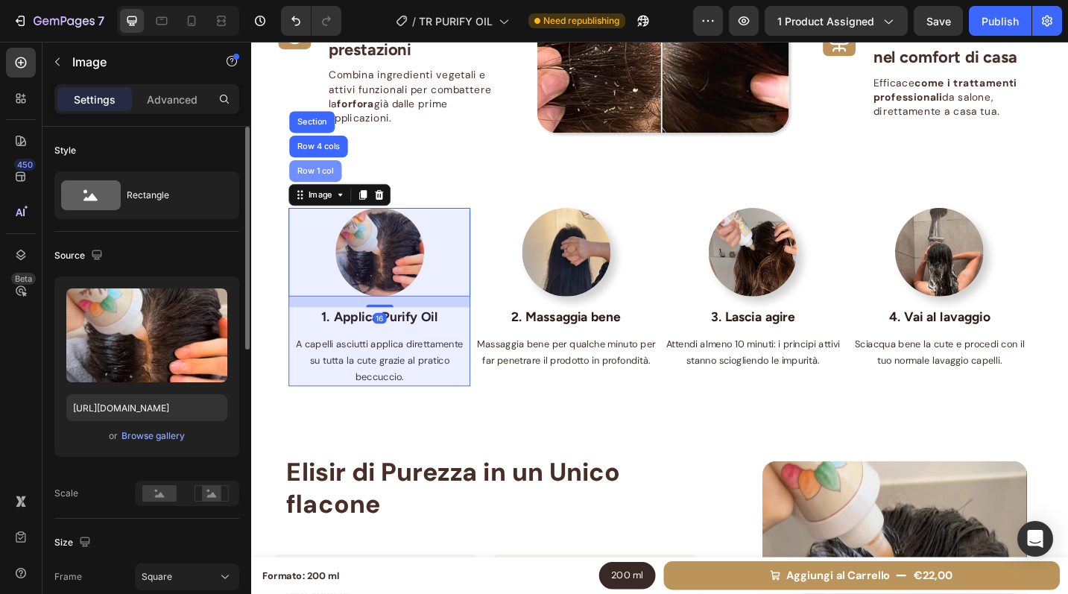
click at [326, 171] on div "Row 1 col" at bounding box center [321, 183] width 57 height 24
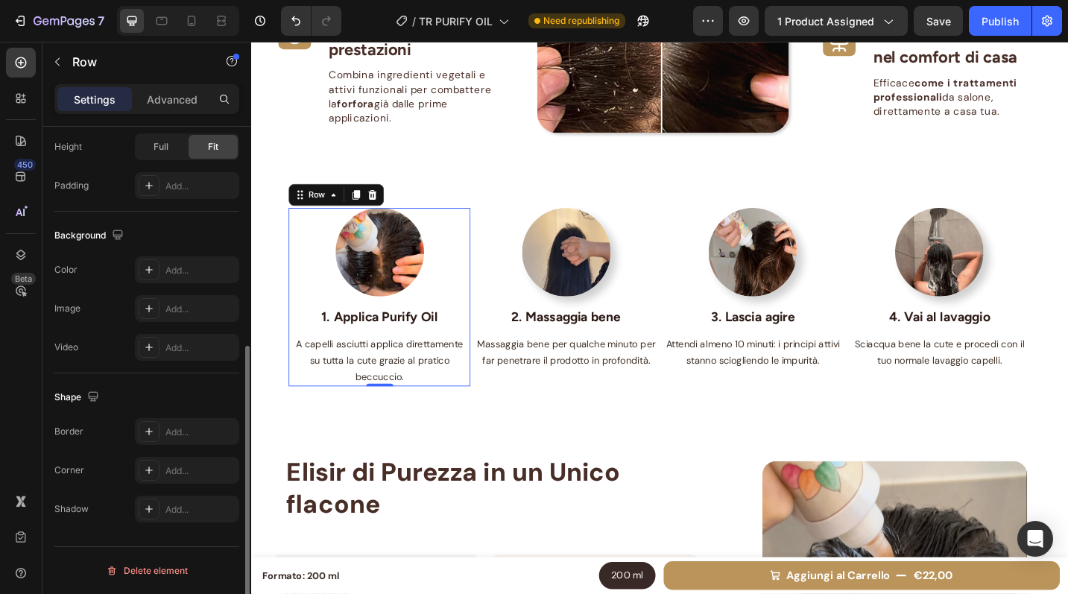
scroll to position [396, 0]
click at [173, 274] on div "Add..." at bounding box center [200, 274] width 70 height 13
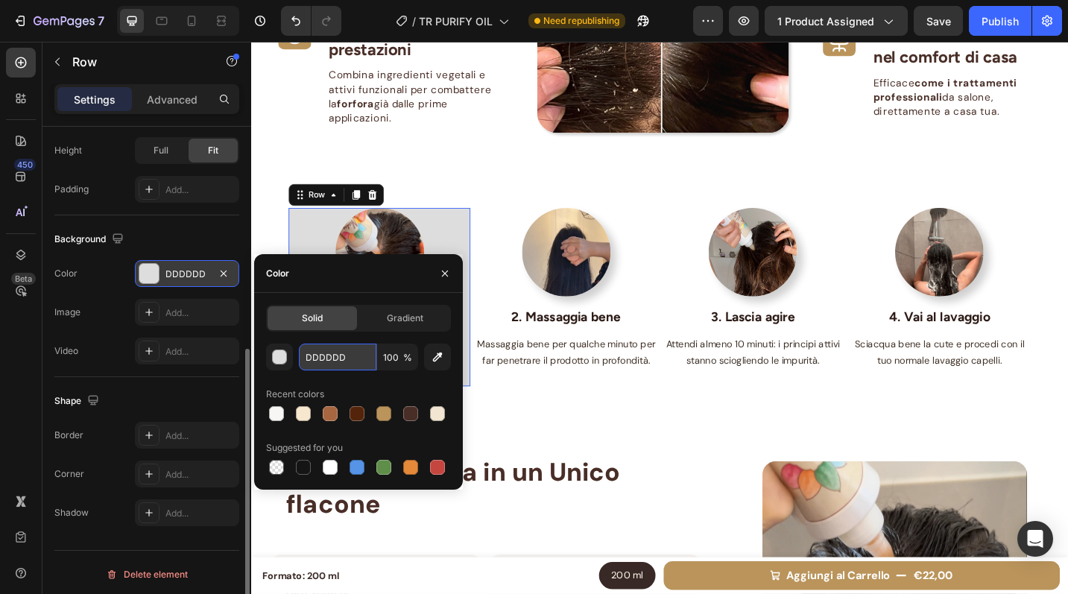
click at [341, 364] on input "DDDDDD" at bounding box center [338, 357] width 78 height 27
paste input "F8F6F4"
type input "F8F6F4"
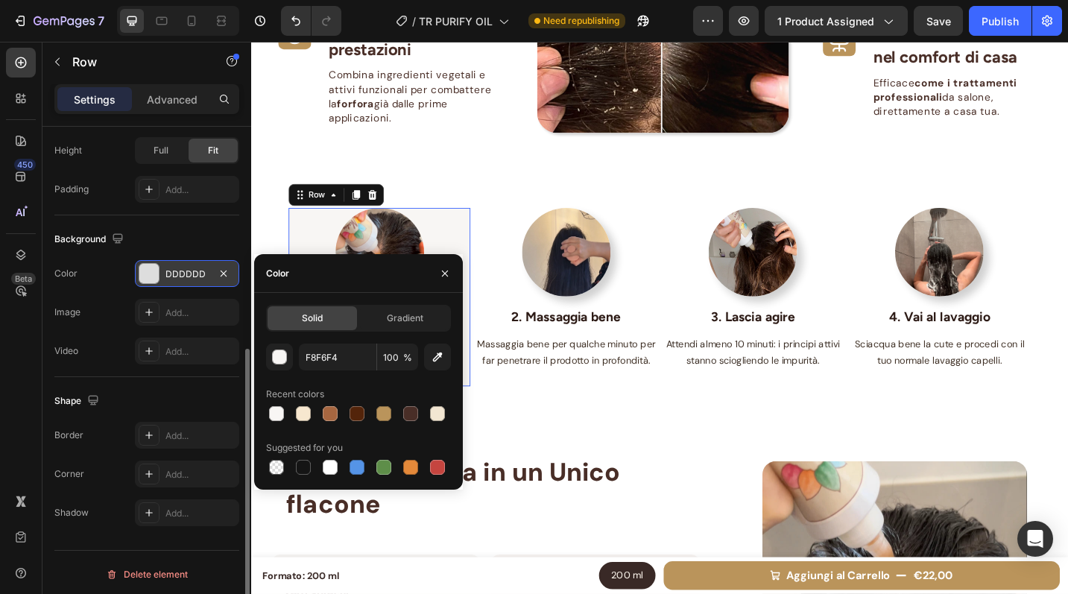
click at [174, 247] on div "Background" at bounding box center [146, 239] width 185 height 24
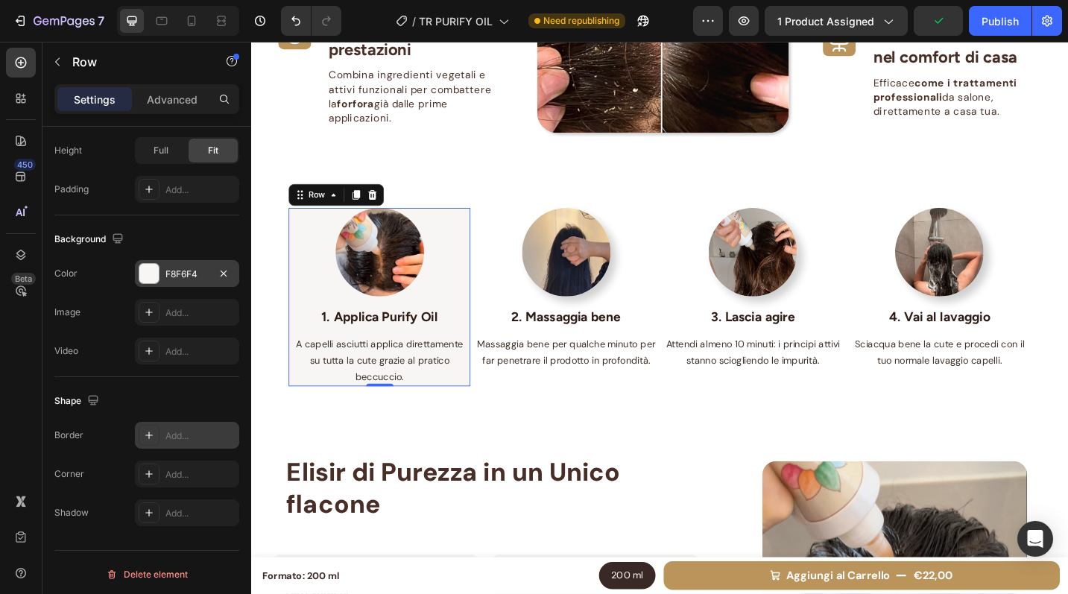
scroll to position [399, 0]
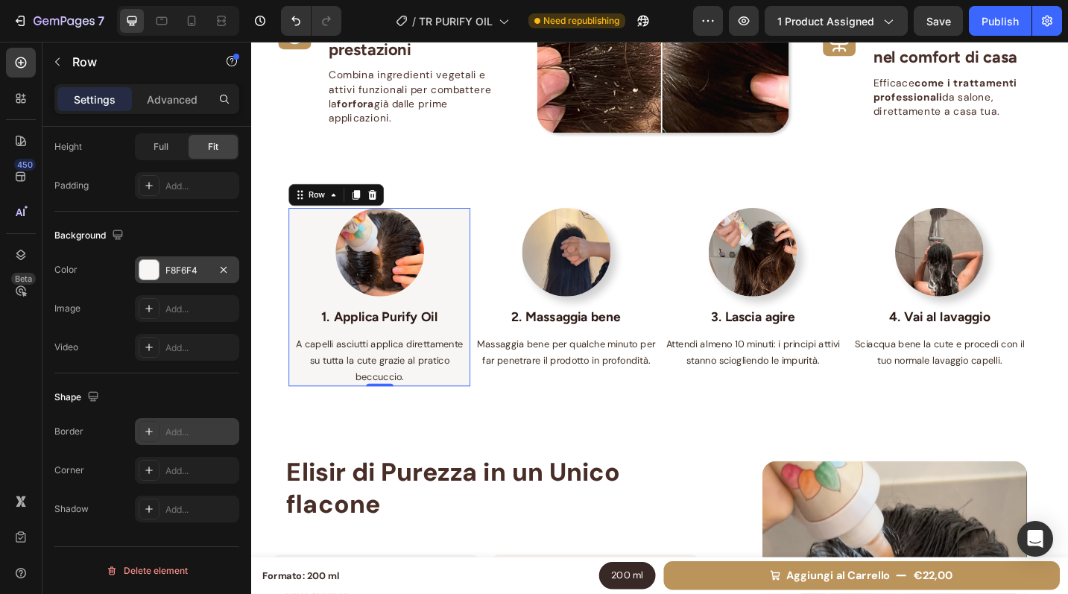
click at [155, 432] on div at bounding box center [149, 431] width 21 height 21
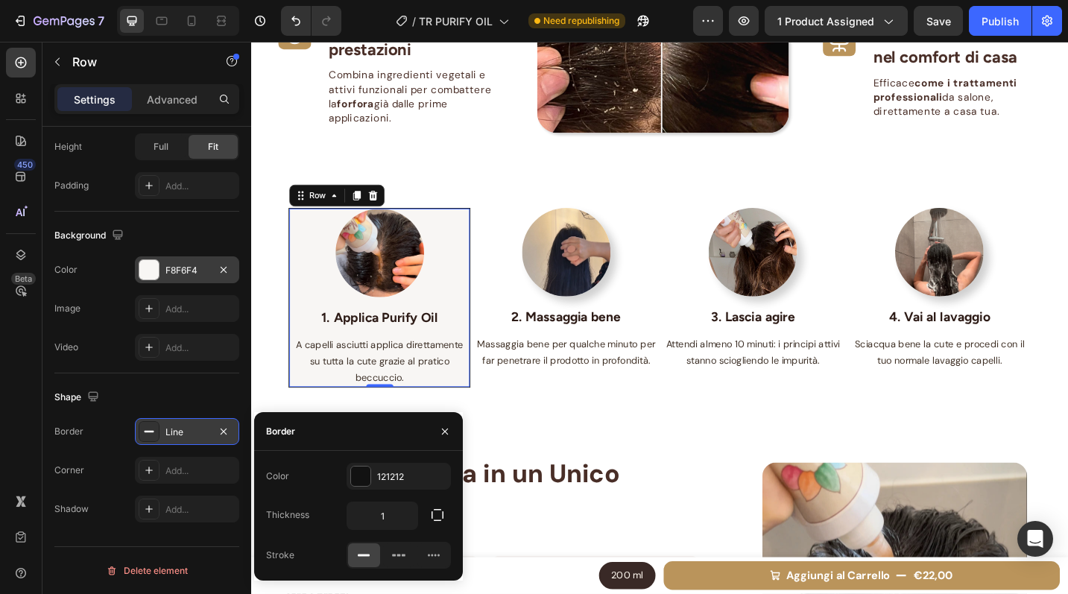
click at [143, 434] on icon at bounding box center [149, 432] width 12 height 12
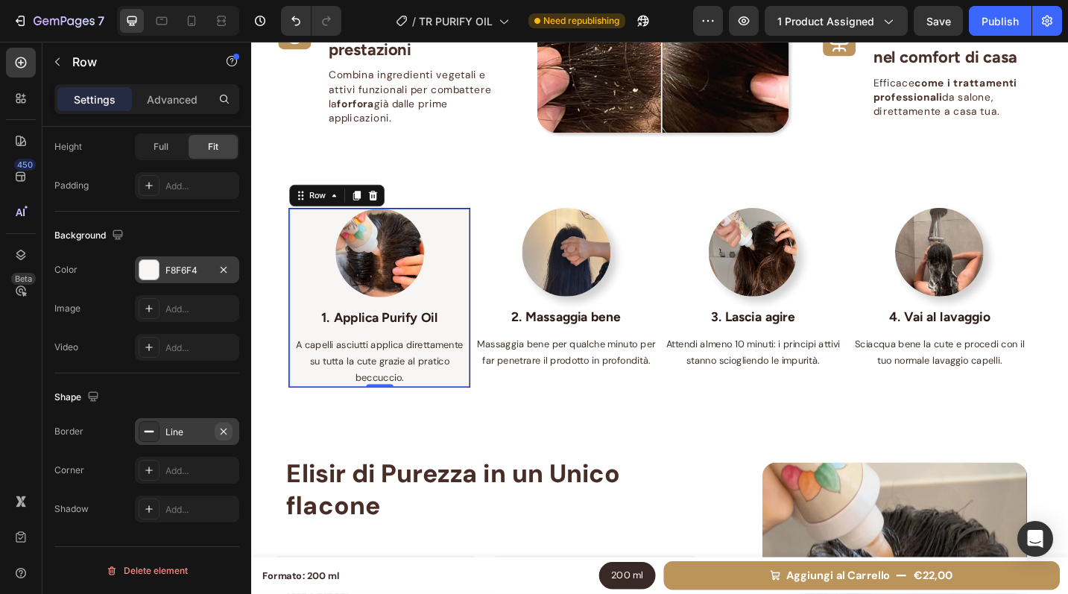
click at [227, 431] on icon "button" at bounding box center [224, 432] width 12 height 12
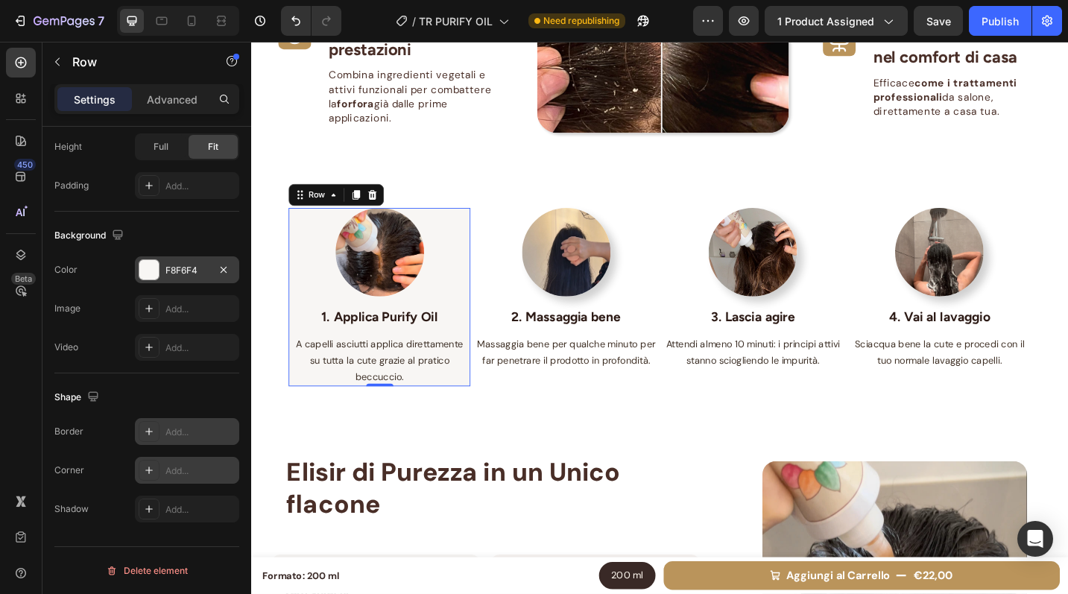
click at [222, 470] on div "Add..." at bounding box center [200, 470] width 70 height 13
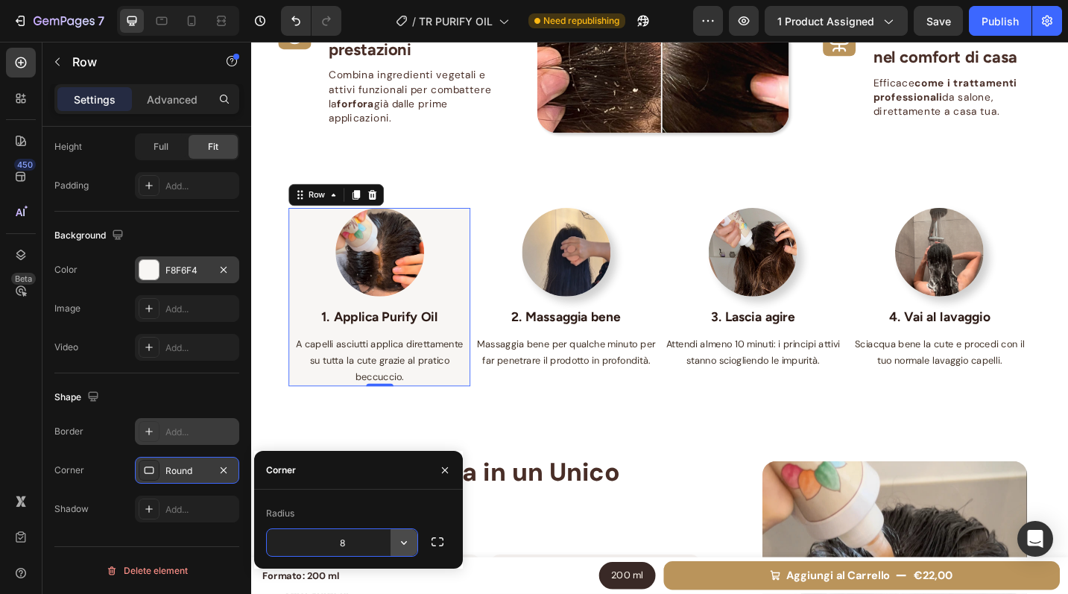
click at [405, 538] on icon "button" at bounding box center [404, 542] width 15 height 15
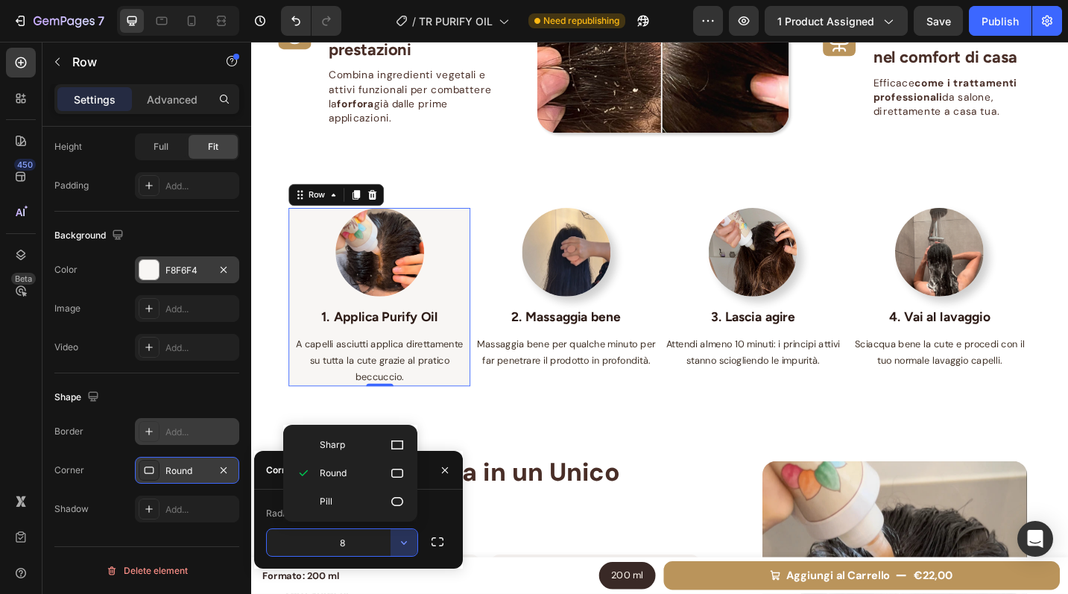
click at [194, 382] on div "Shape Border Add... Corner Round Shadow Add..." at bounding box center [146, 453] width 185 height 161
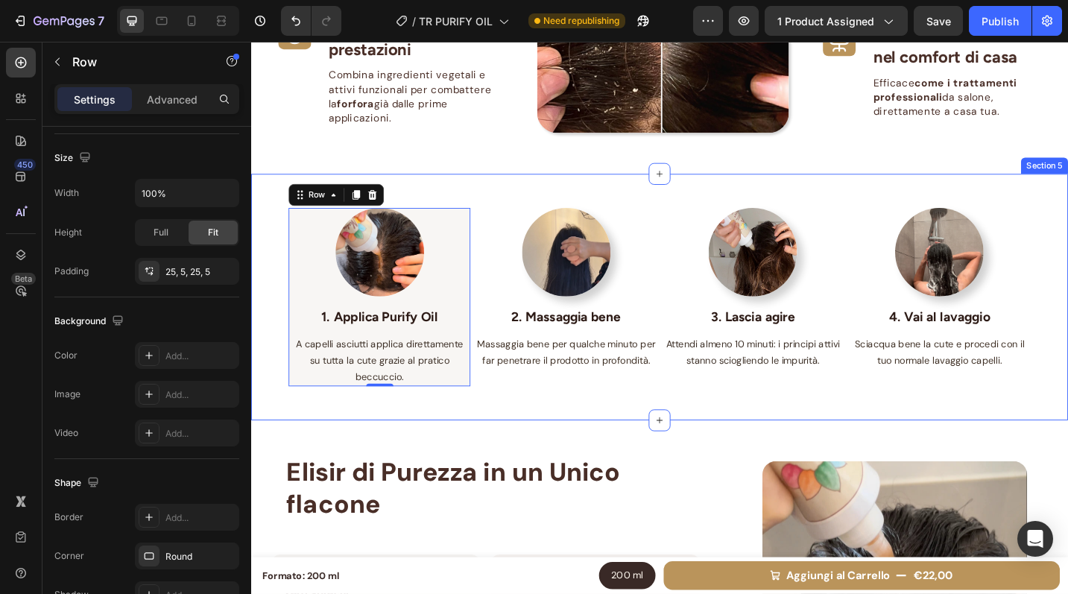
click at [604, 432] on div "Image 1. Applica Purify Oil Text block A capelli asciutti applica direttamente …" at bounding box center [698, 321] width 820 height 233
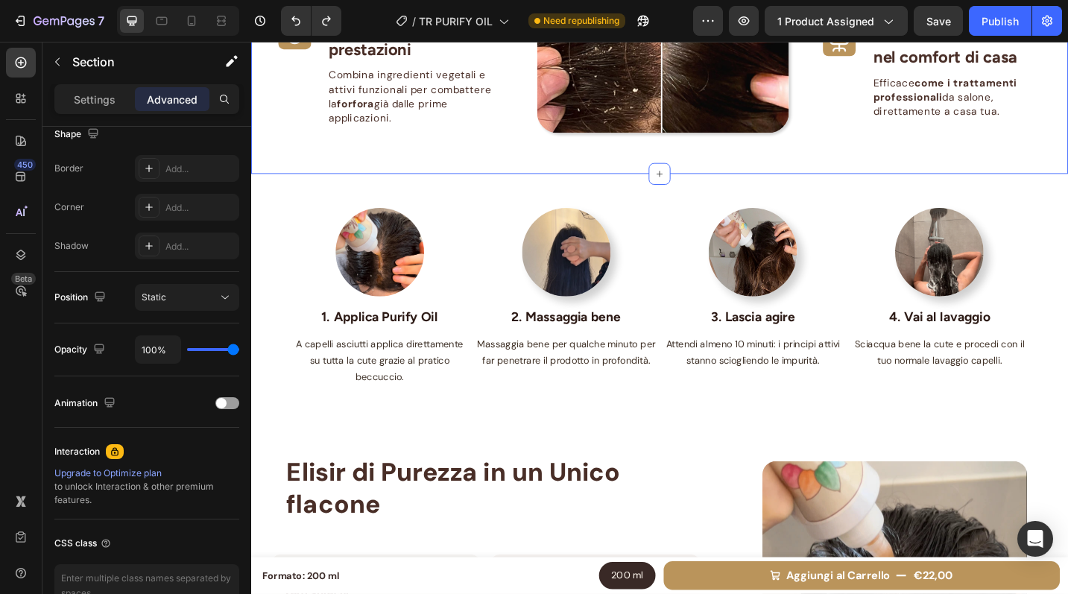
scroll to position [0, 0]
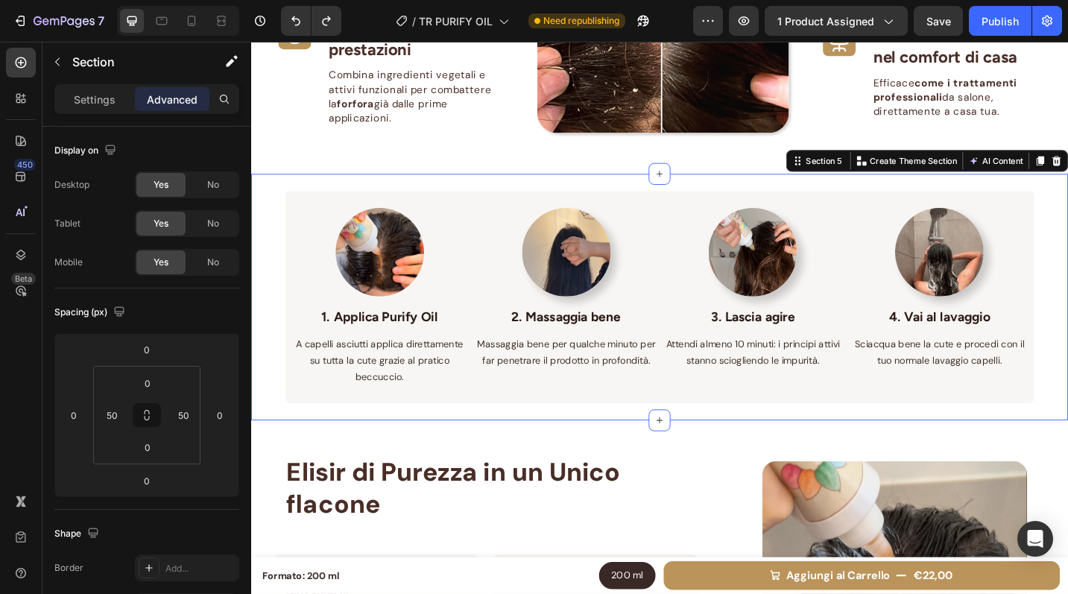
click at [1067, 318] on div "Image 1. Applica Purify Oil Text block A capelli asciutti applica direttamente …" at bounding box center [698, 321] width 894 height 271
click at [408, 304] on img at bounding box center [392, 272] width 97 height 97
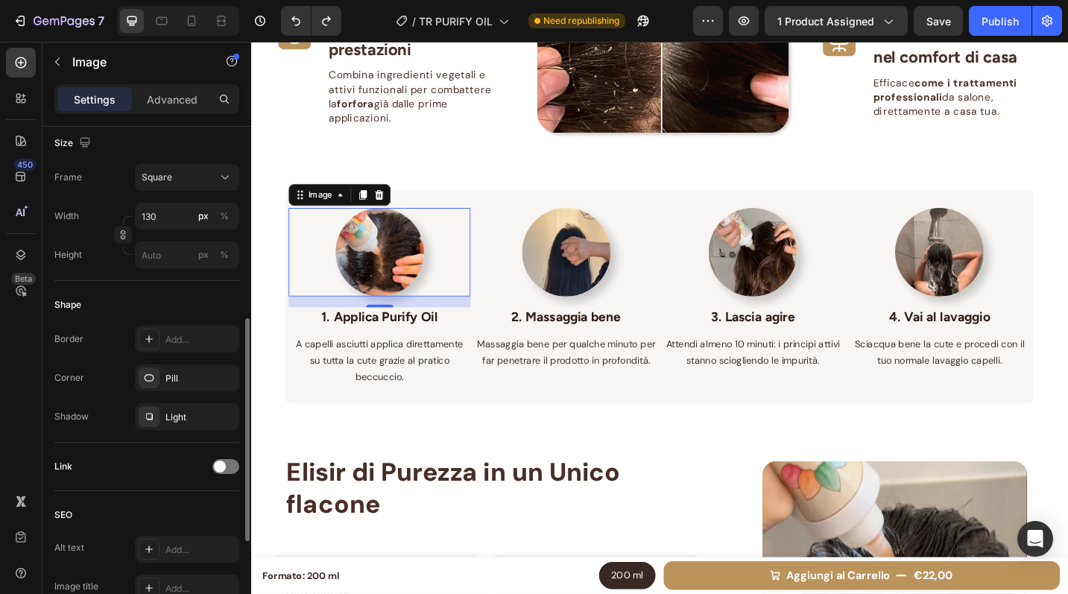
scroll to position [411, 0]
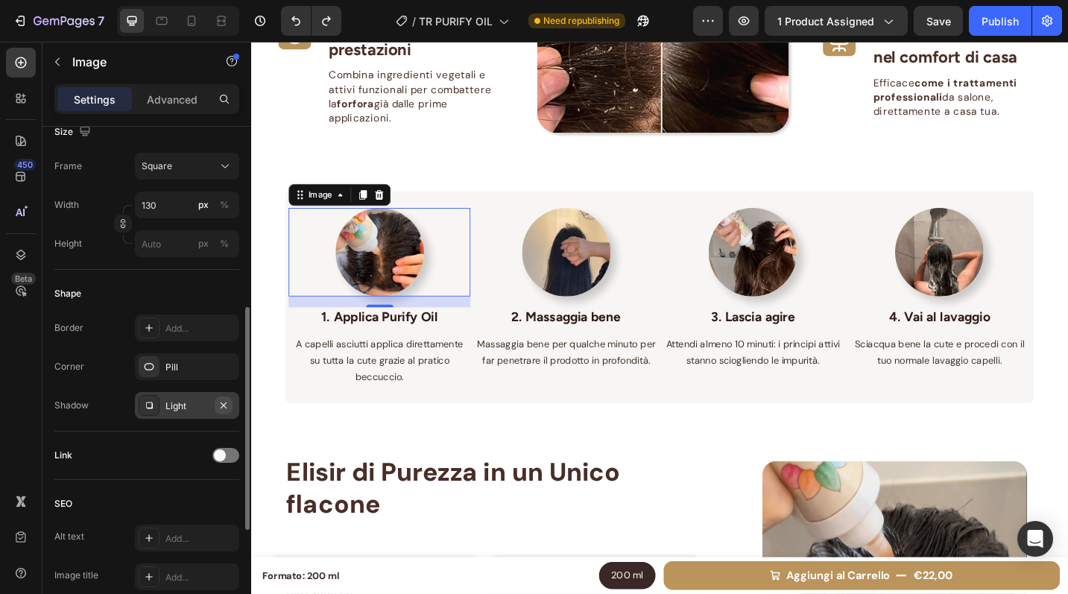
click at [221, 405] on icon "button" at bounding box center [224, 405] width 12 height 12
click at [149, 327] on icon at bounding box center [149, 328] width 12 height 12
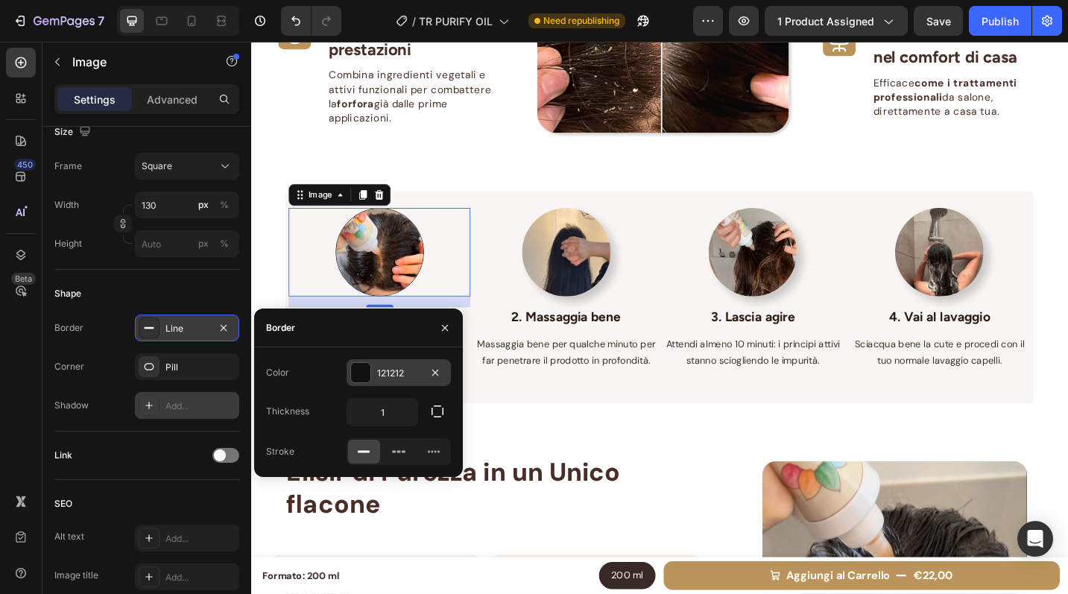
click at [382, 371] on div "121212" at bounding box center [398, 373] width 43 height 13
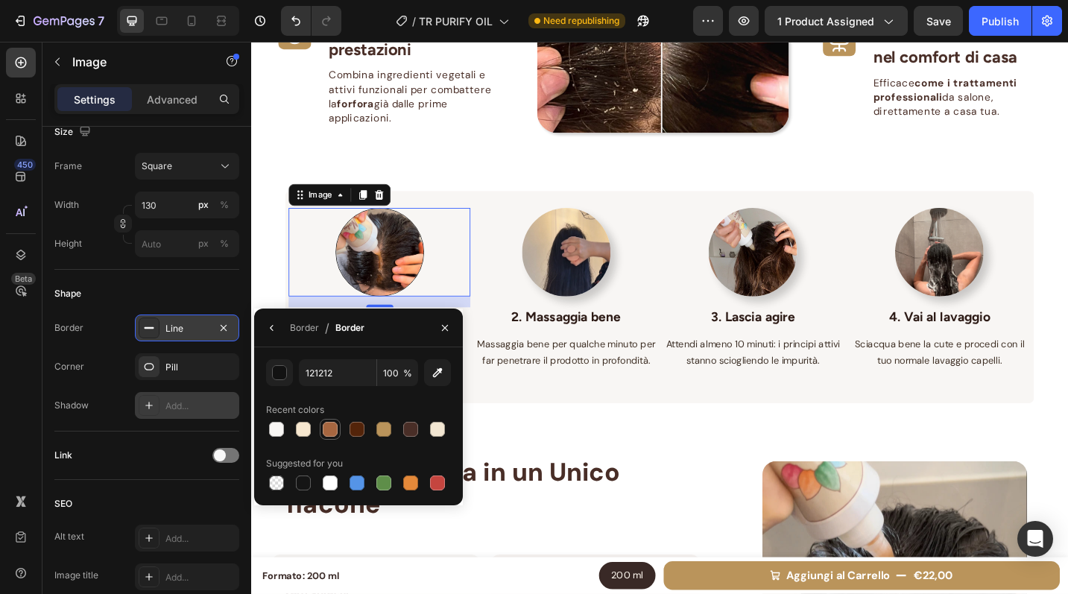
click at [333, 424] on div at bounding box center [330, 429] width 15 height 15
click at [388, 429] on div at bounding box center [383, 429] width 15 height 15
type input "BA945B"
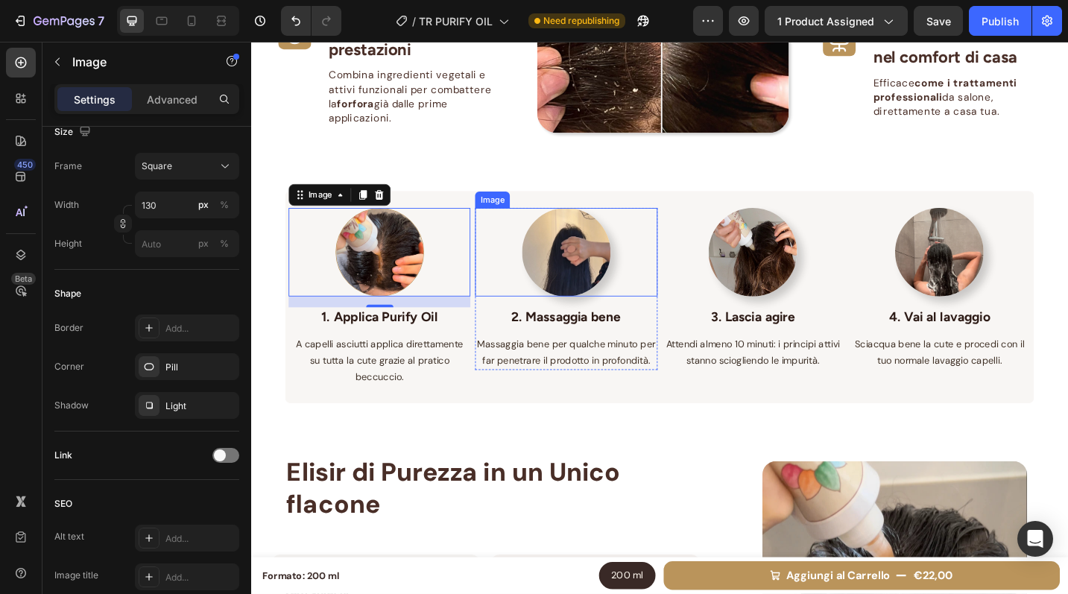
click at [607, 294] on img at bounding box center [596, 272] width 97 height 97
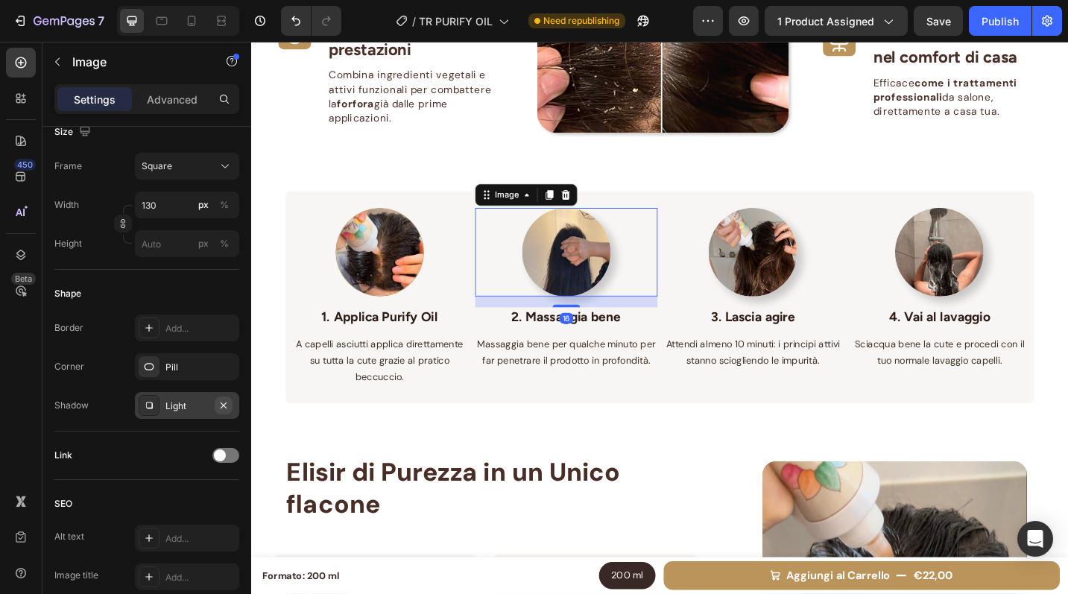
click at [226, 403] on icon "button" at bounding box center [224, 405] width 12 height 12
click at [183, 325] on div "Add..." at bounding box center [200, 328] width 70 height 13
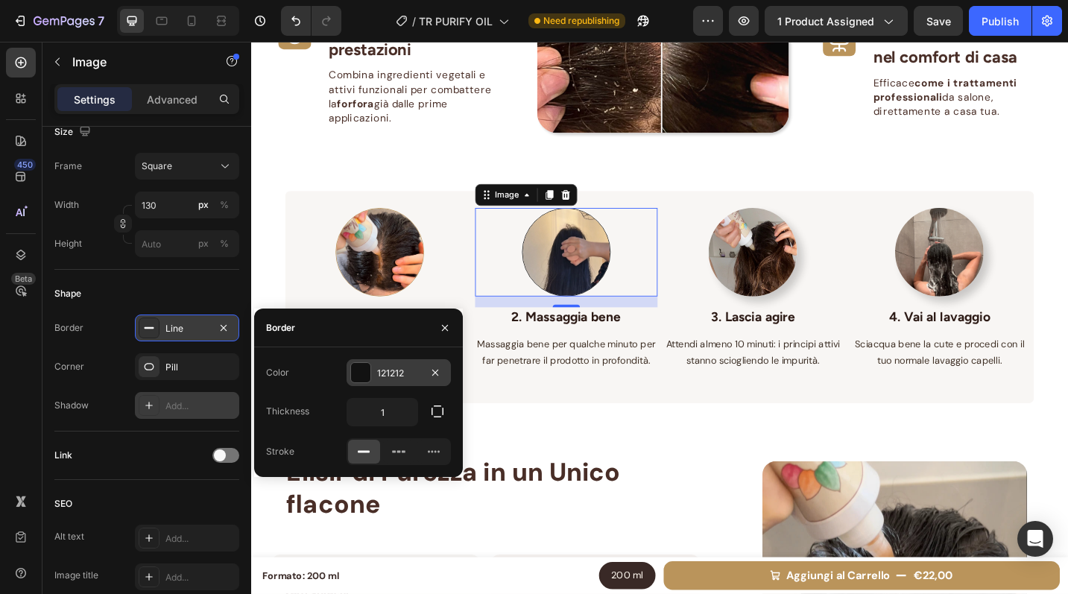
click at [356, 376] on div at bounding box center [360, 372] width 19 height 19
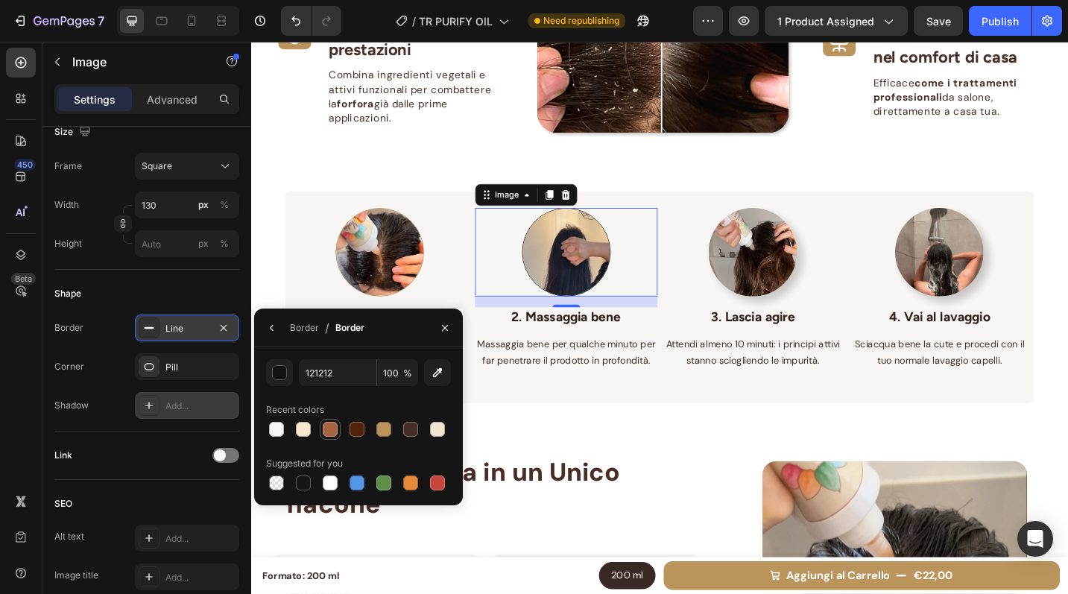
click at [321, 427] on div at bounding box center [330, 429] width 18 height 18
click at [388, 433] on div at bounding box center [383, 429] width 15 height 15
type input "BA945B"
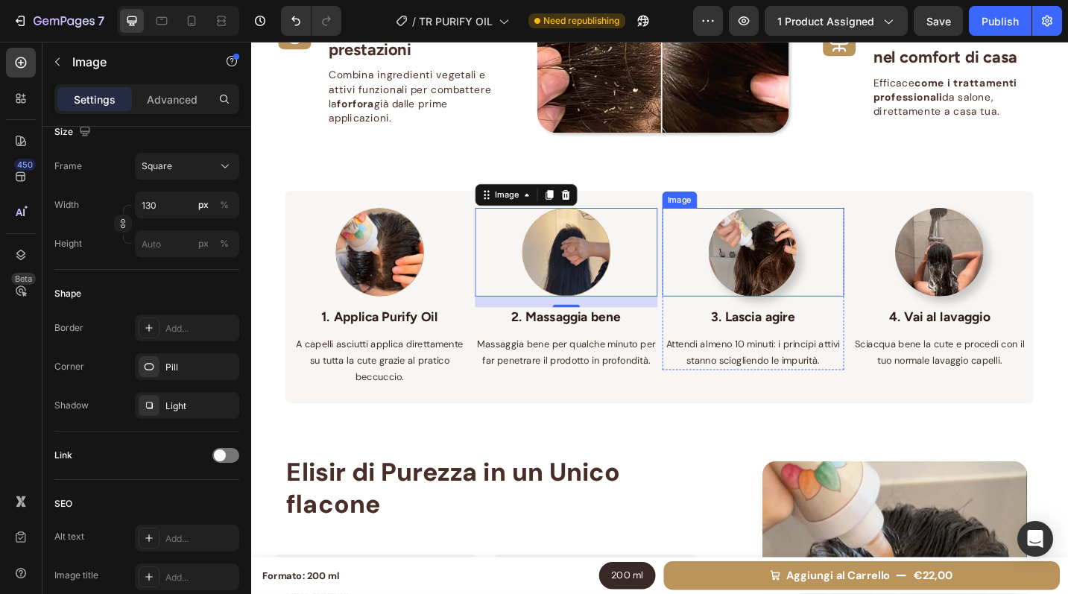
click at [792, 274] on img at bounding box center [800, 272] width 97 height 97
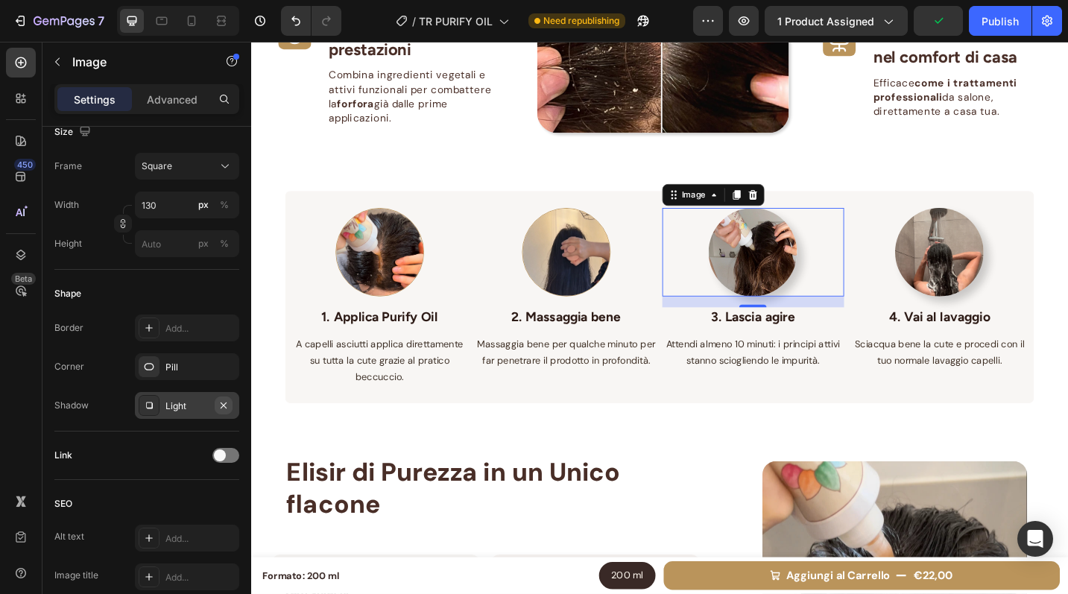
click at [224, 403] on icon "button" at bounding box center [224, 405] width 6 height 6
click at [198, 331] on div "Add..." at bounding box center [200, 328] width 70 height 13
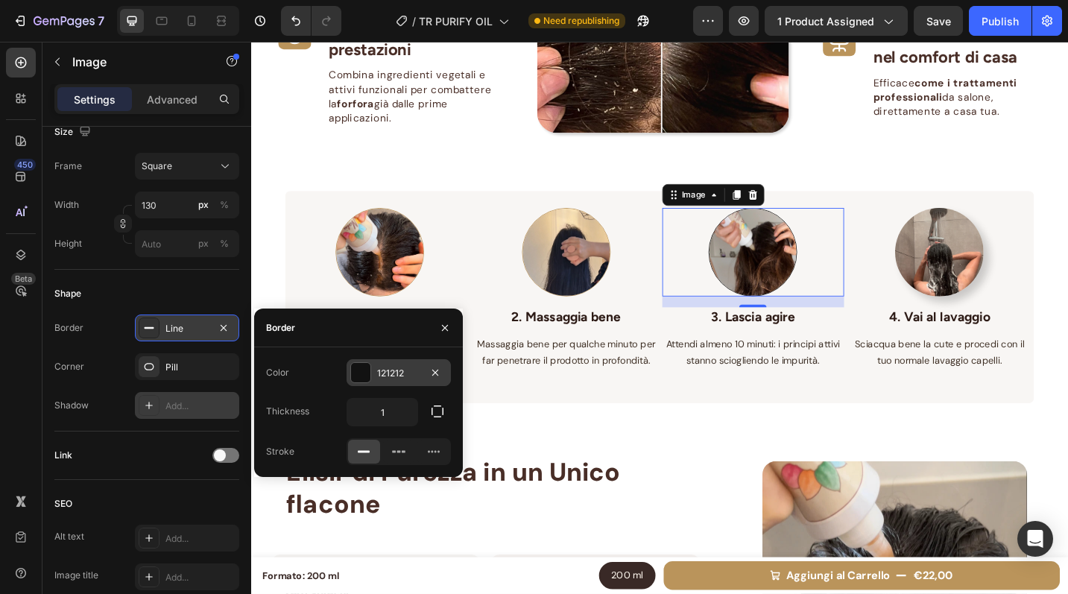
click at [364, 377] on div at bounding box center [360, 372] width 19 height 19
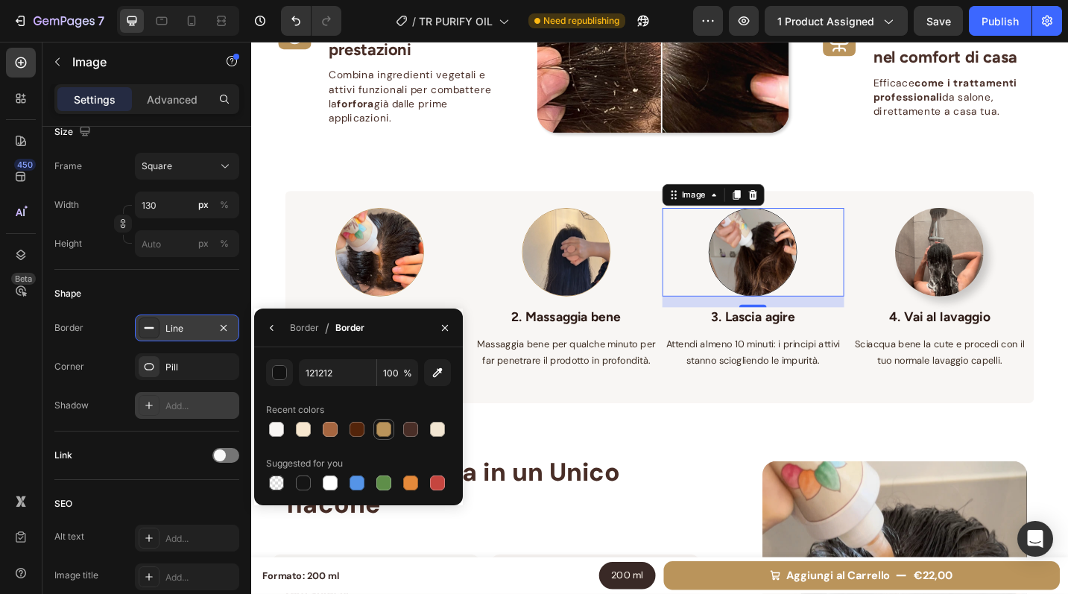
click at [386, 429] on div at bounding box center [383, 429] width 15 height 15
type input "BA945B"
click at [1014, 292] on img at bounding box center [1004, 272] width 97 height 97
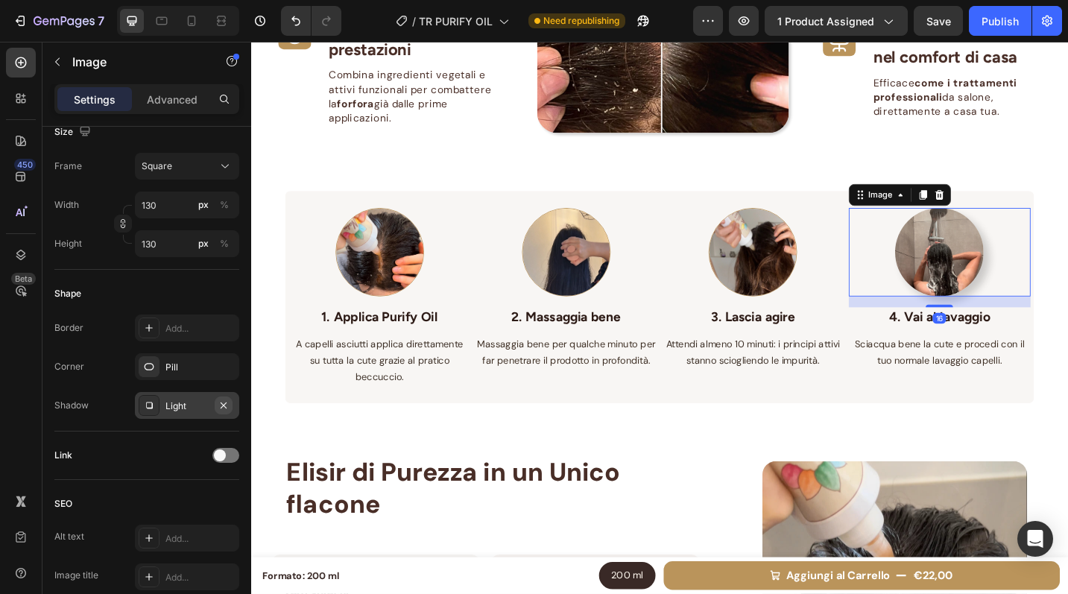
click at [223, 402] on icon "button" at bounding box center [224, 405] width 12 height 12
click at [206, 340] on div "Add..." at bounding box center [187, 328] width 104 height 27
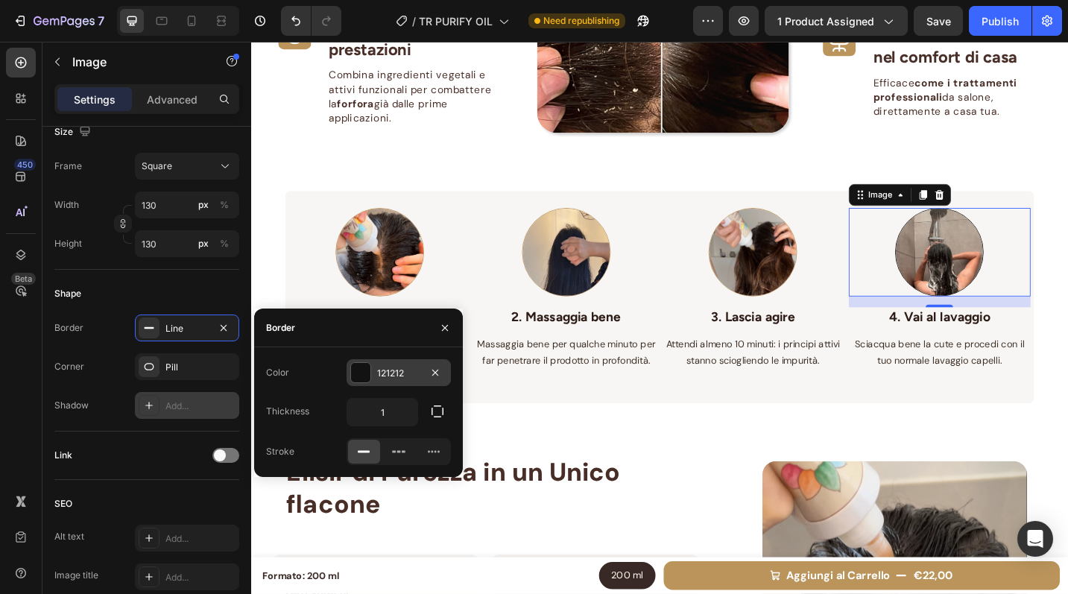
click at [405, 375] on div "121212" at bounding box center [398, 373] width 43 height 13
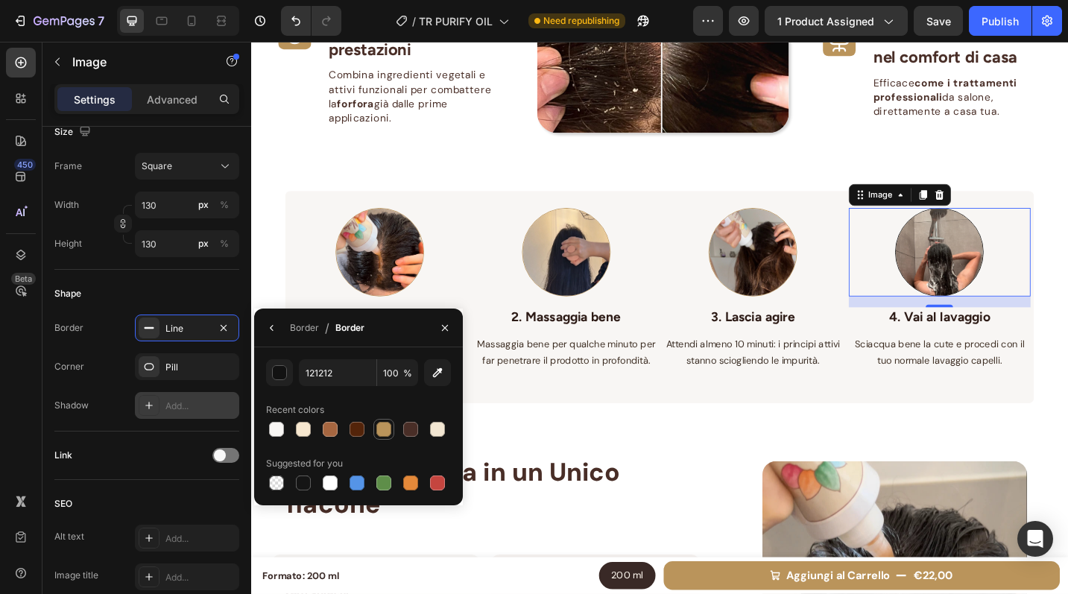
click at [376, 430] on div at bounding box center [383, 429] width 15 height 15
type input "BA945B"
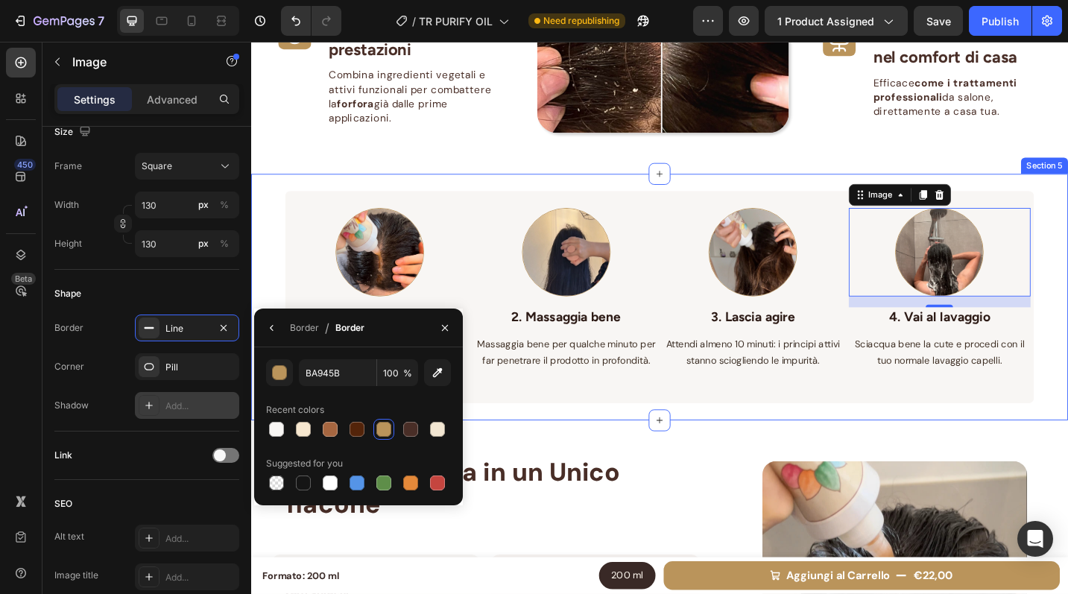
click at [1067, 186] on div "Image 1. Applica Purify Oil Text block A capelli asciutti applica direttamente …" at bounding box center [698, 321] width 820 height 271
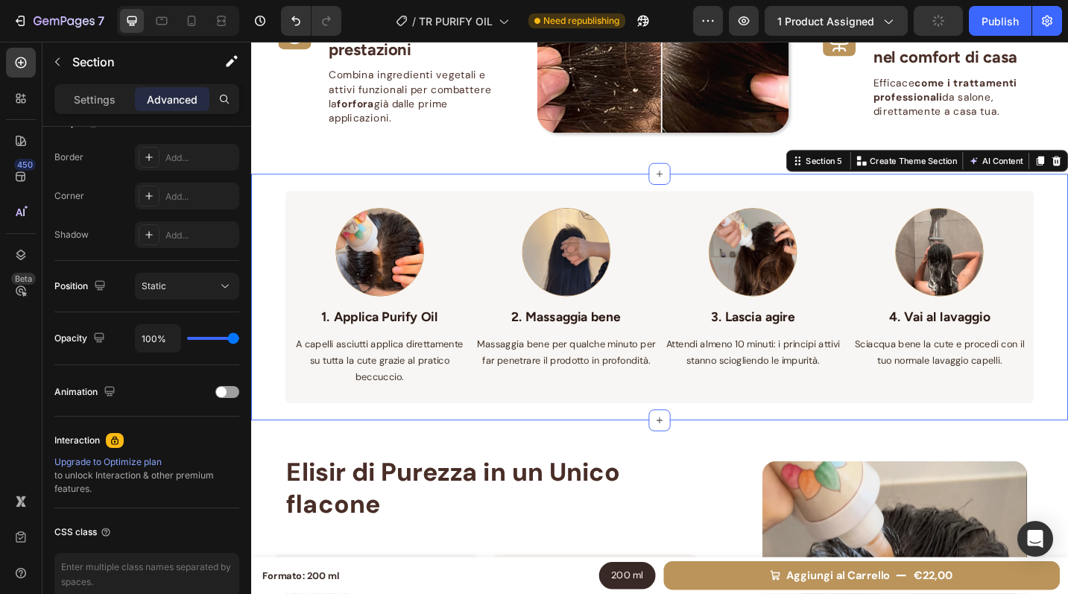
scroll to position [0, 0]
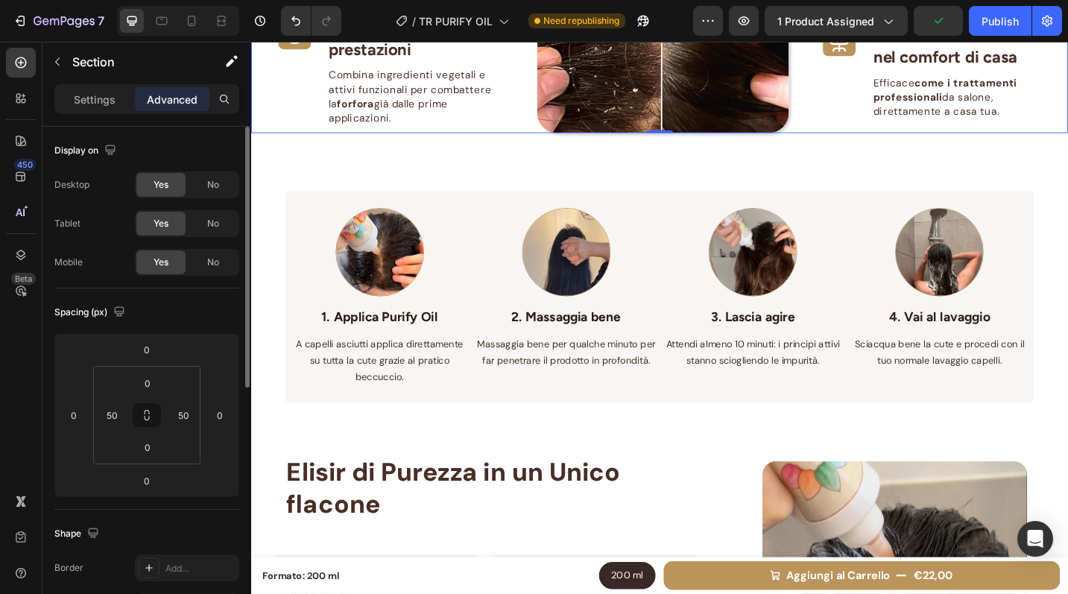
click at [1067, 130] on div "Icon Applicazione Veloce Text block Bastano solo 10 minuti di posa prima dello …" at bounding box center [1000, 4] width 276 height 276
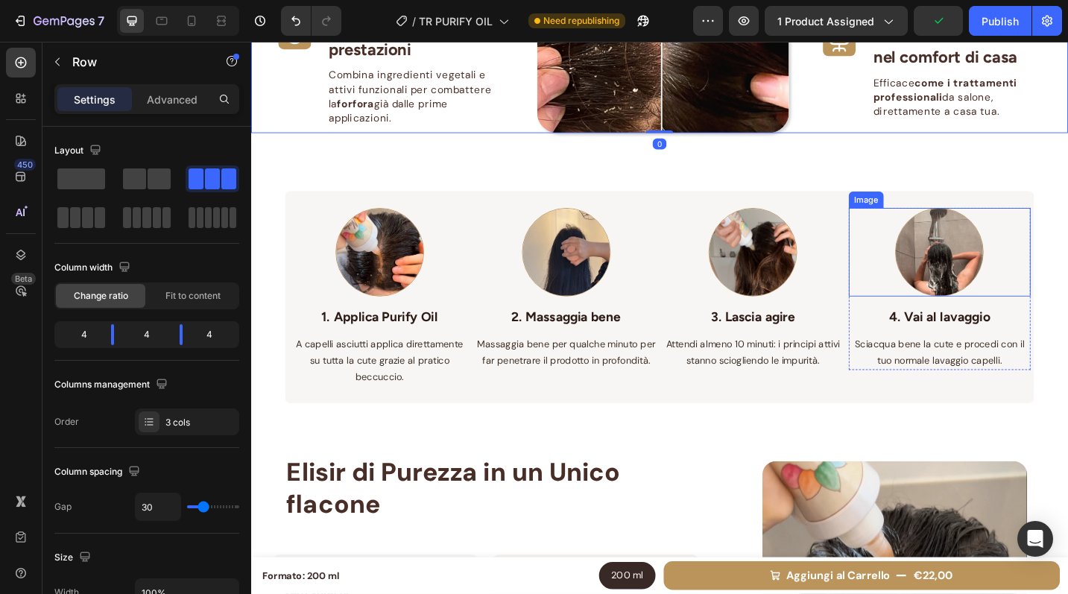
scroll to position [1198, 0]
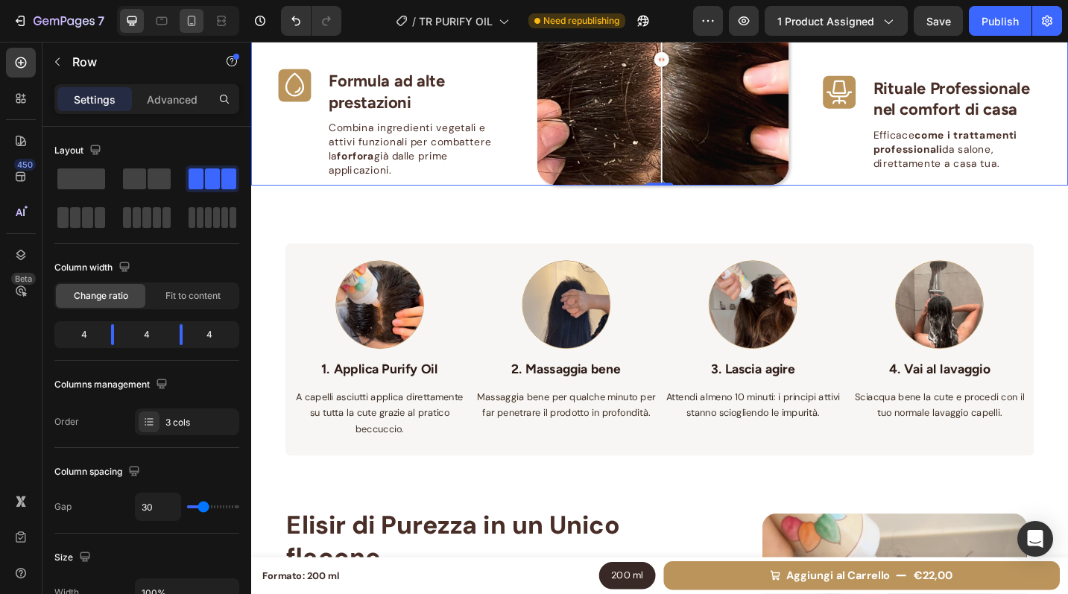
click at [192, 18] on icon at bounding box center [191, 20] width 15 height 15
type input "0"
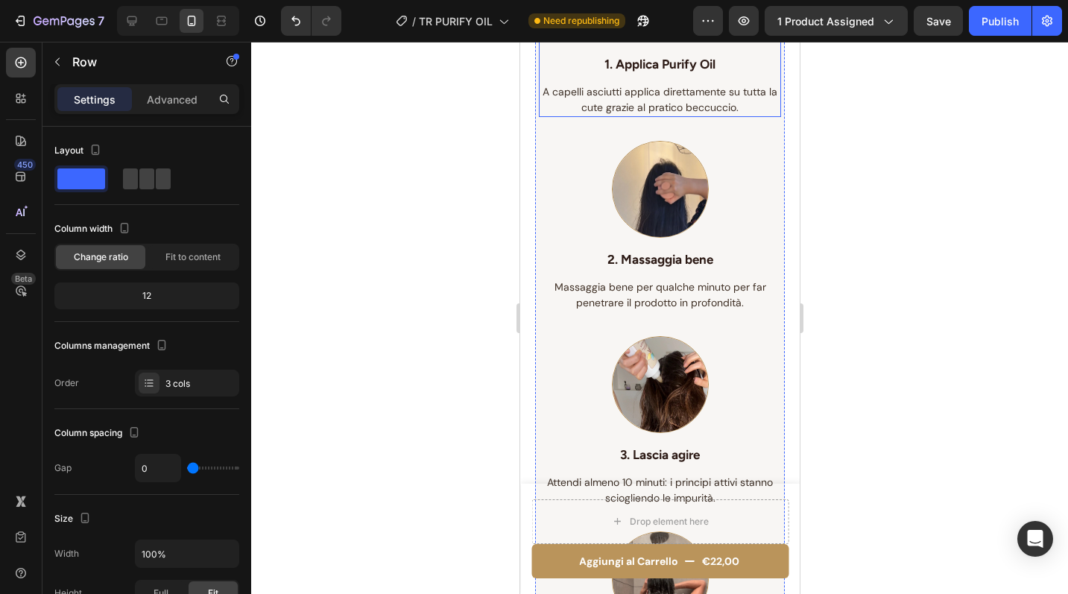
scroll to position [1623, 0]
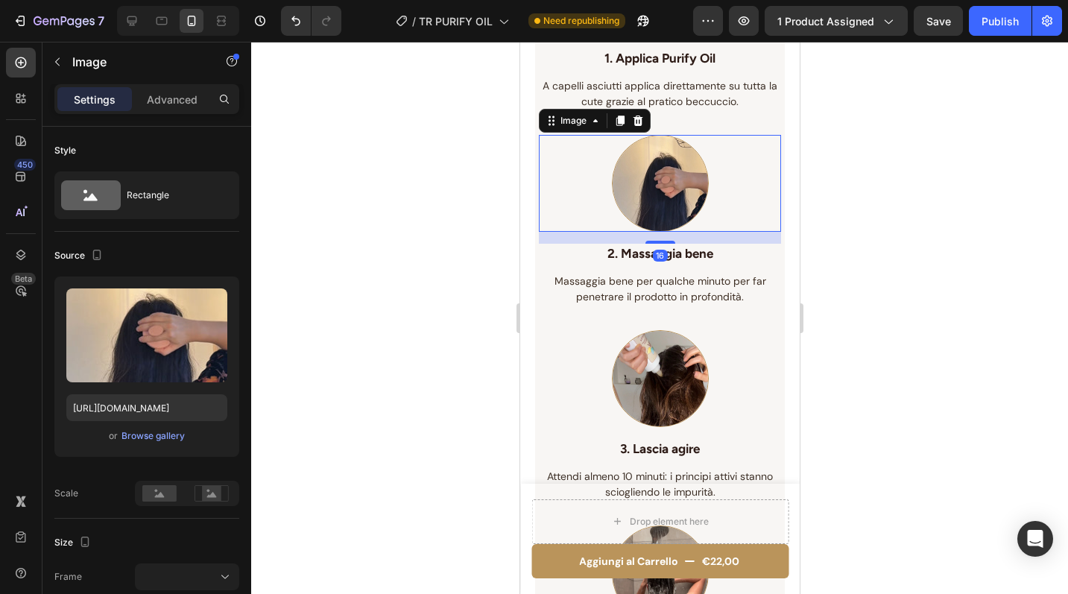
click at [628, 180] on img at bounding box center [659, 183] width 97 height 97
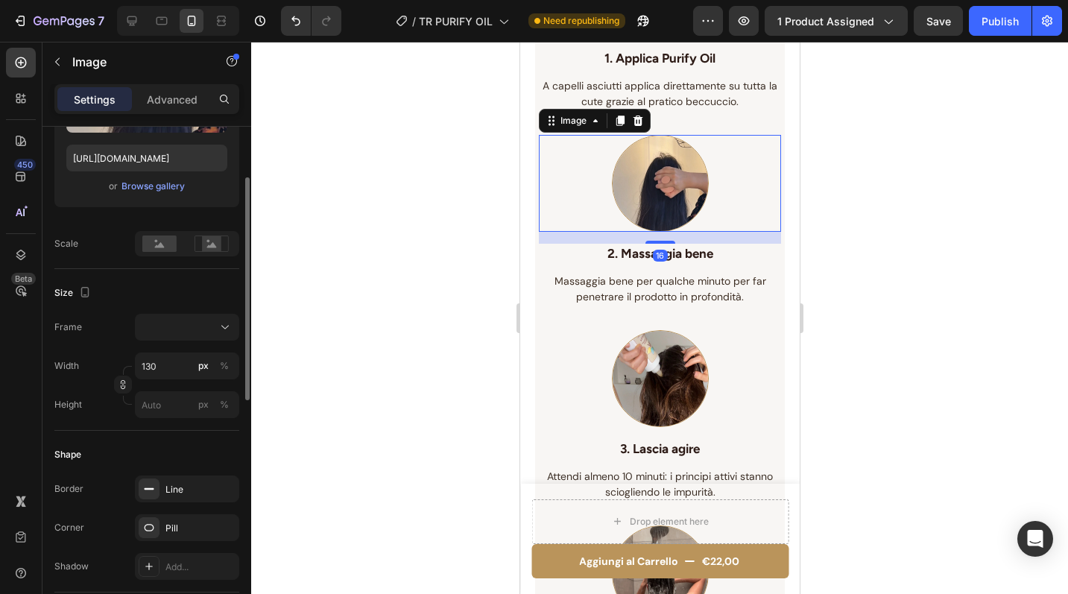
scroll to position [256, 0]
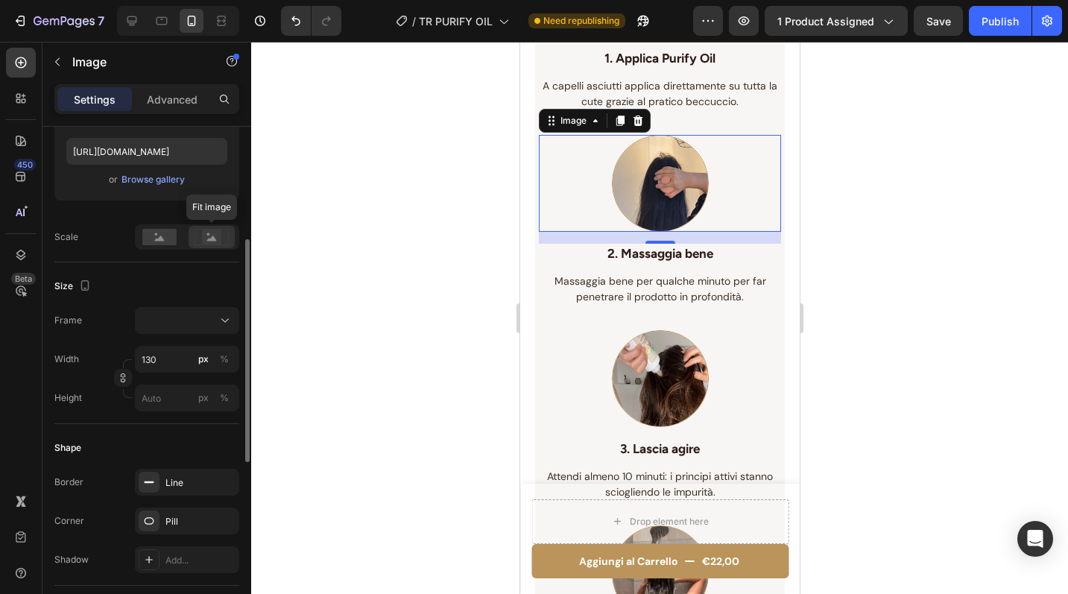
click at [201, 230] on icon at bounding box center [212, 237] width 34 height 16
click at [158, 233] on rect at bounding box center [159, 237] width 34 height 16
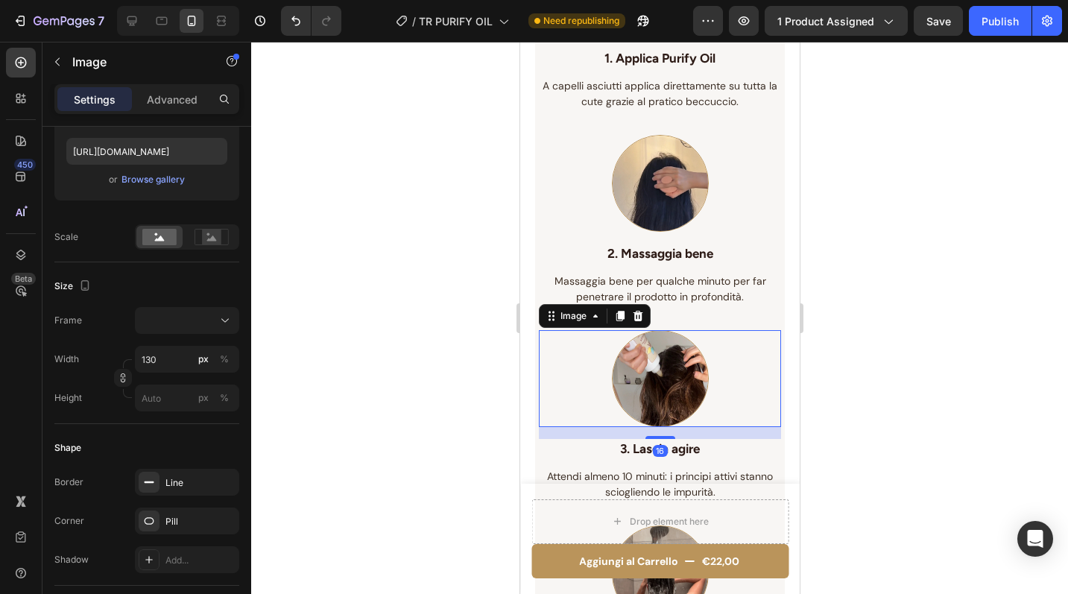
click at [639, 373] on img at bounding box center [659, 378] width 97 height 97
click at [198, 238] on icon at bounding box center [212, 237] width 34 height 16
click at [165, 238] on rect at bounding box center [159, 237] width 34 height 16
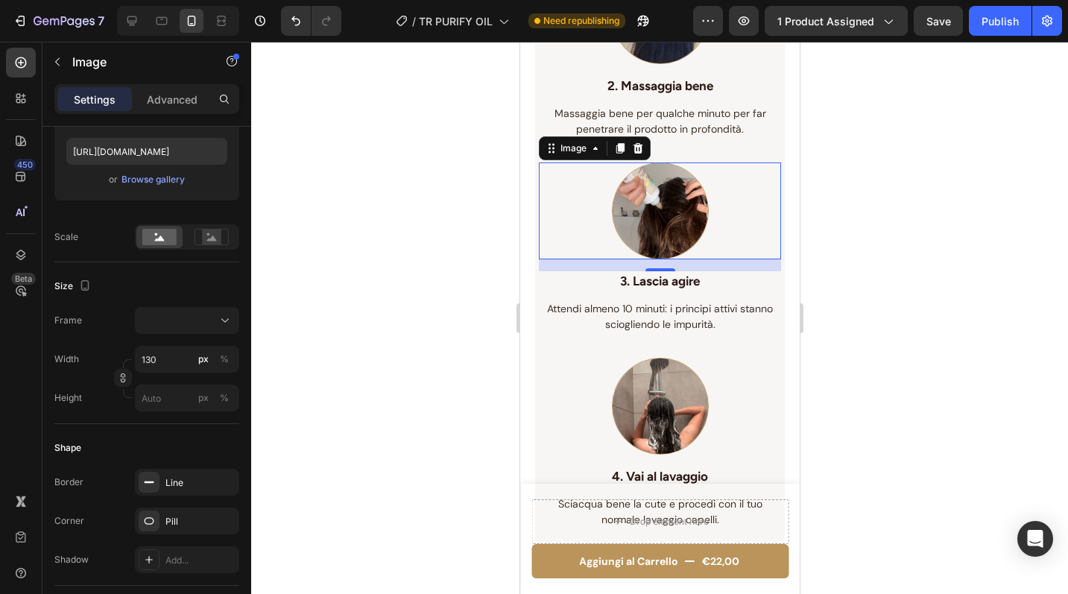
scroll to position [1795, 0]
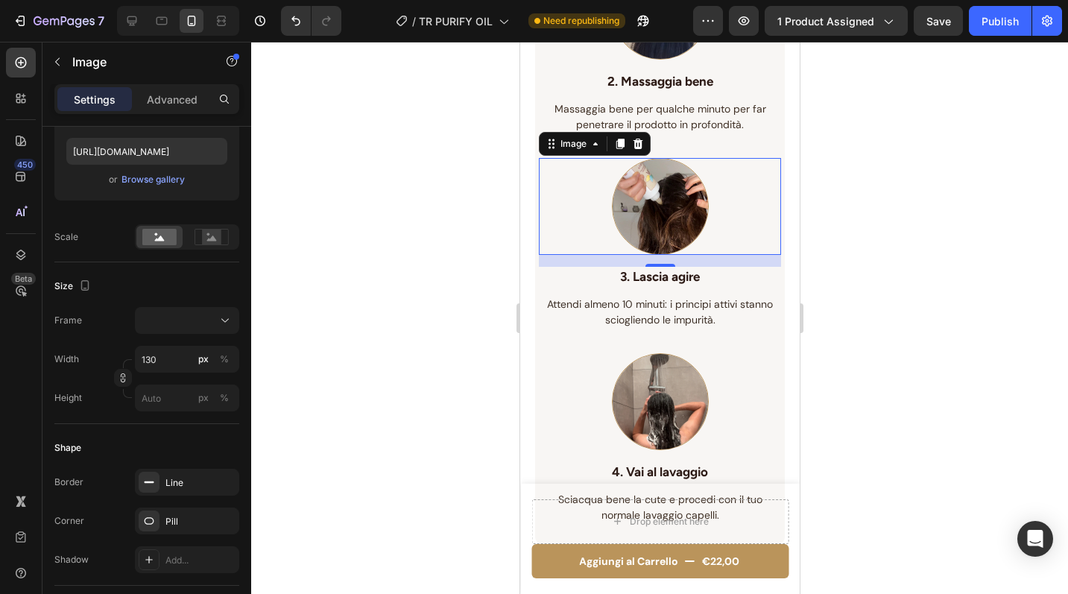
click at [625, 424] on img at bounding box center [659, 401] width 97 height 97
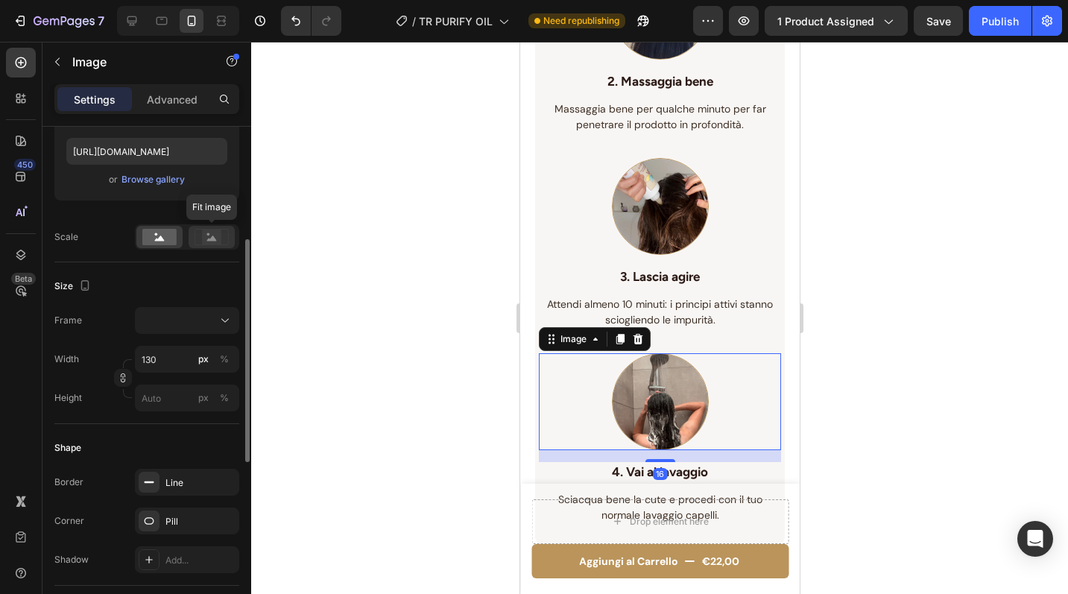
click at [203, 238] on rect at bounding box center [211, 237] width 19 height 15
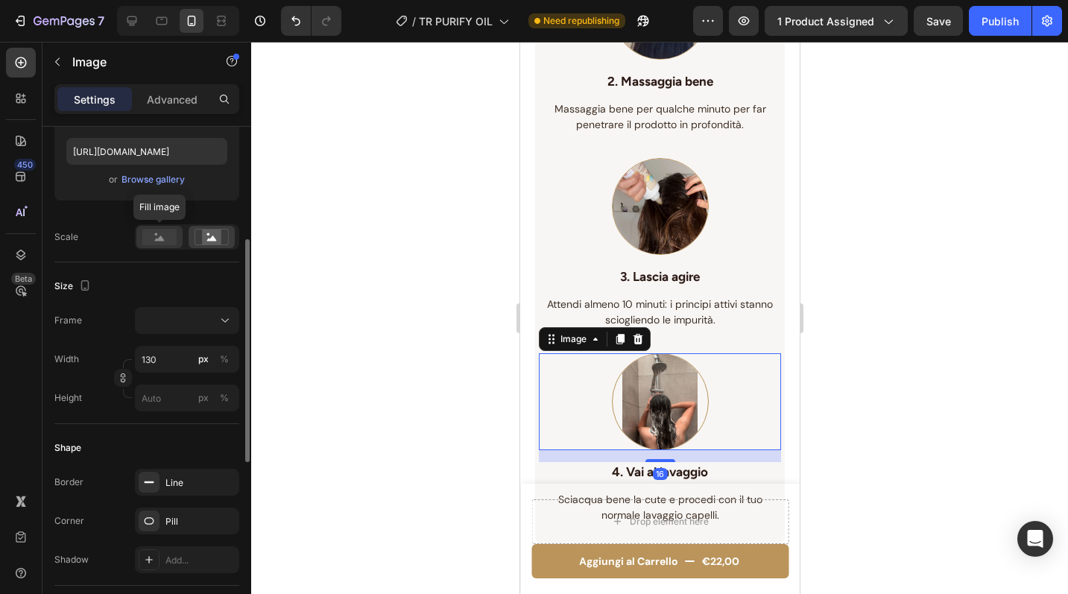
click at [169, 238] on rect at bounding box center [159, 237] width 34 height 16
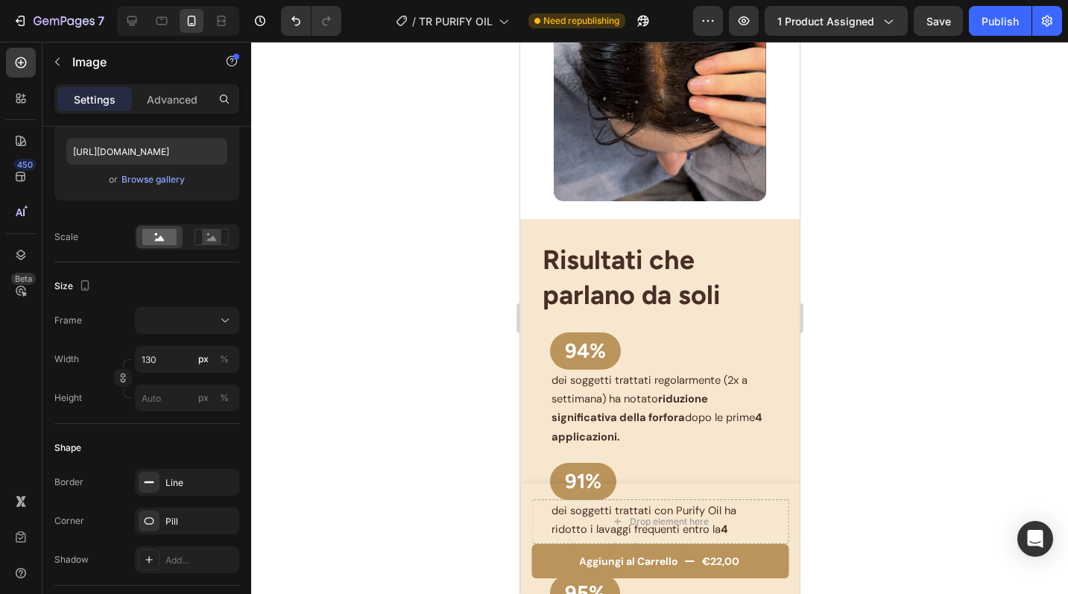
scroll to position [2797, 0]
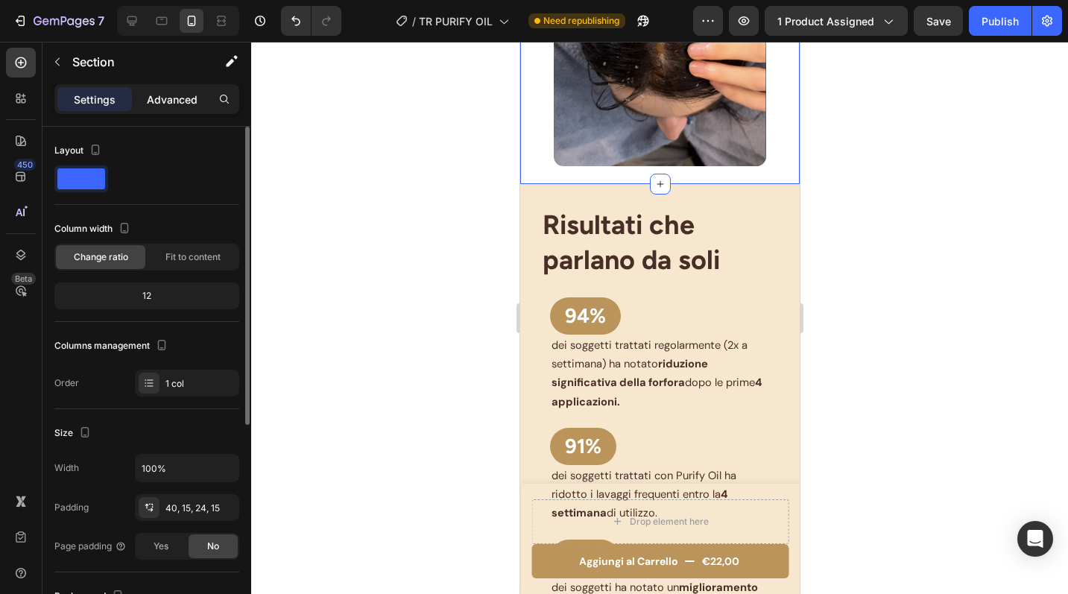
click at [164, 90] on div "Advanced" at bounding box center [172, 99] width 75 height 24
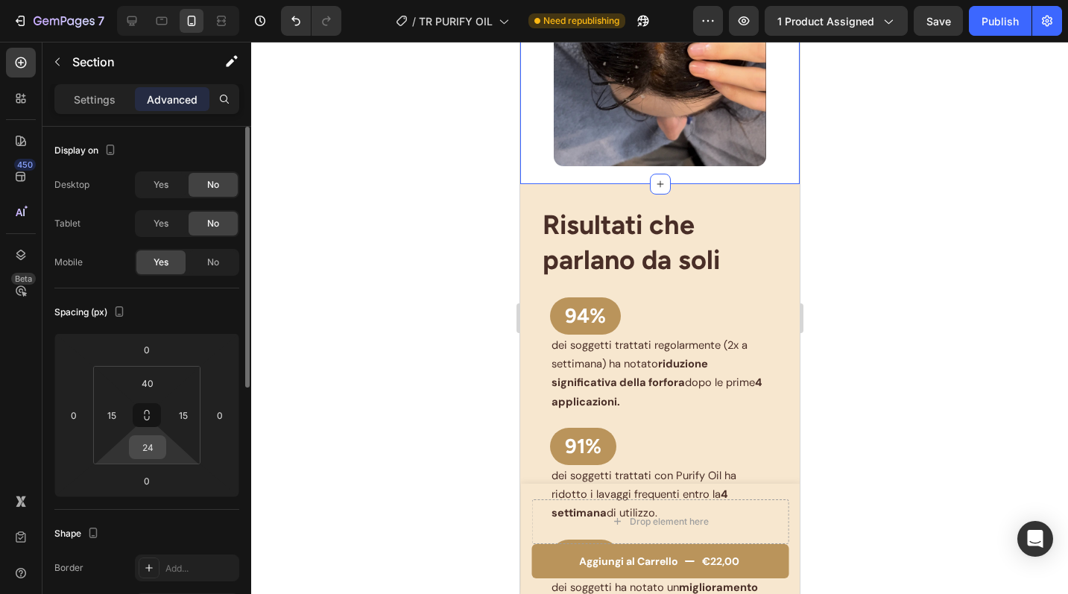
click at [157, 449] on input "24" at bounding box center [148, 447] width 30 height 22
type input "40"
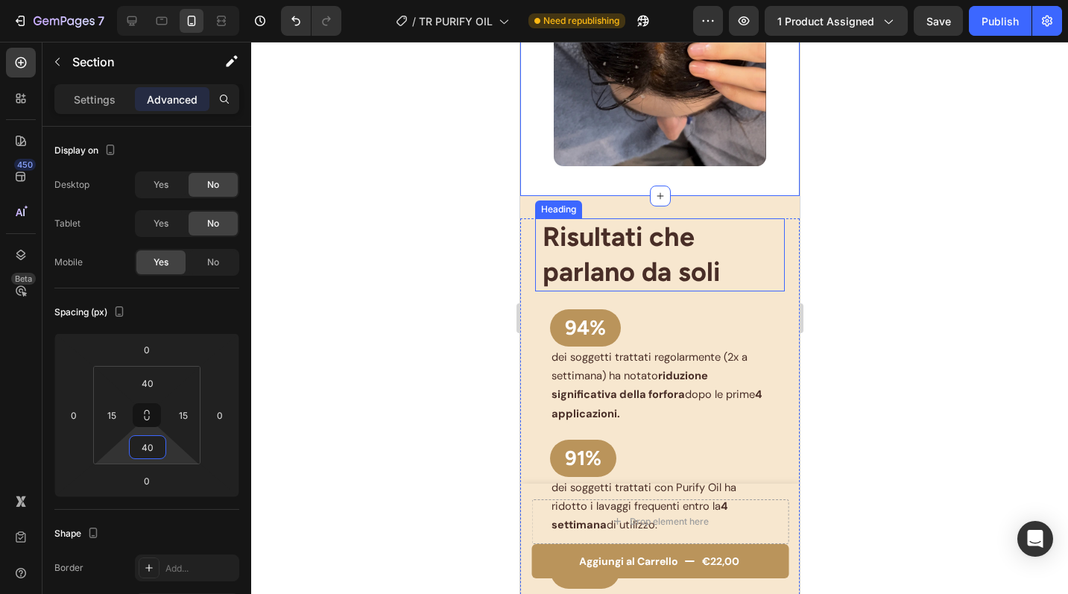
click at [739, 218] on h2 "Risultati che parlano da soli" at bounding box center [662, 254] width 244 height 73
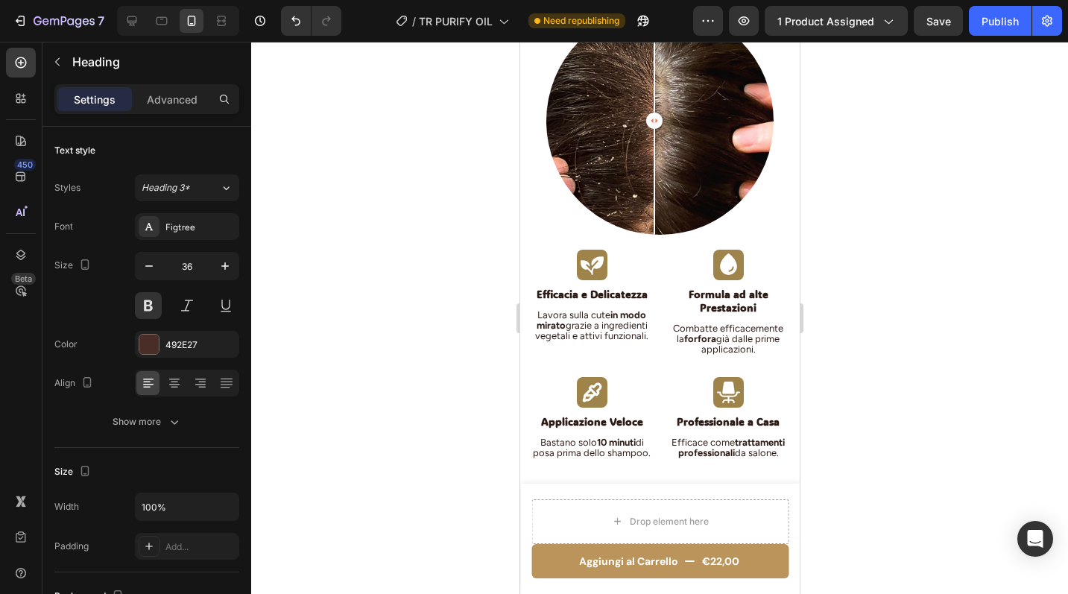
scroll to position [1473, 0]
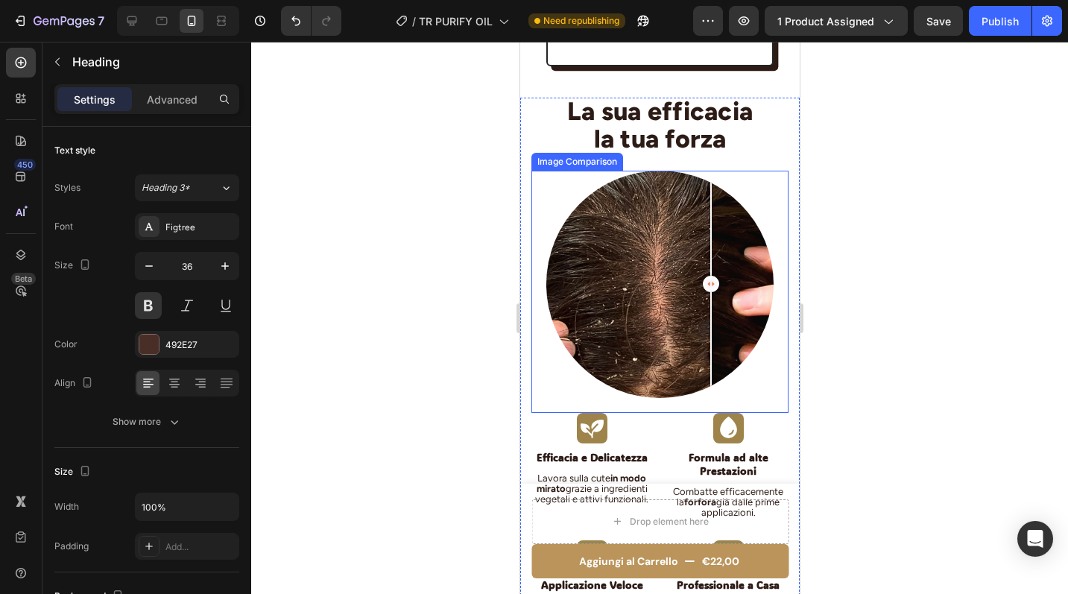
click at [710, 344] on div at bounding box center [659, 284] width 227 height 227
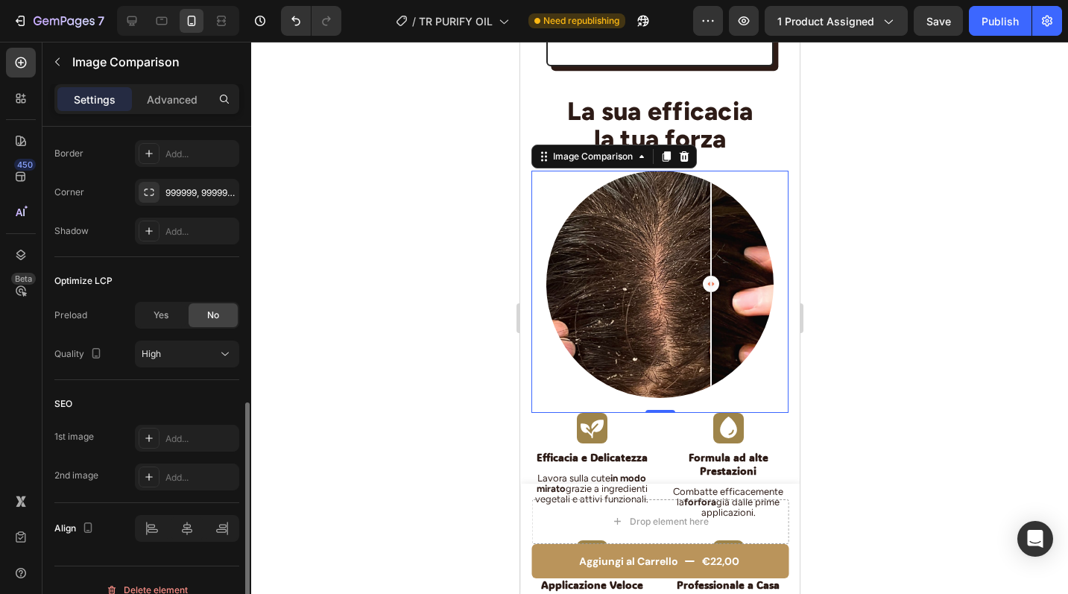
scroll to position [613, 0]
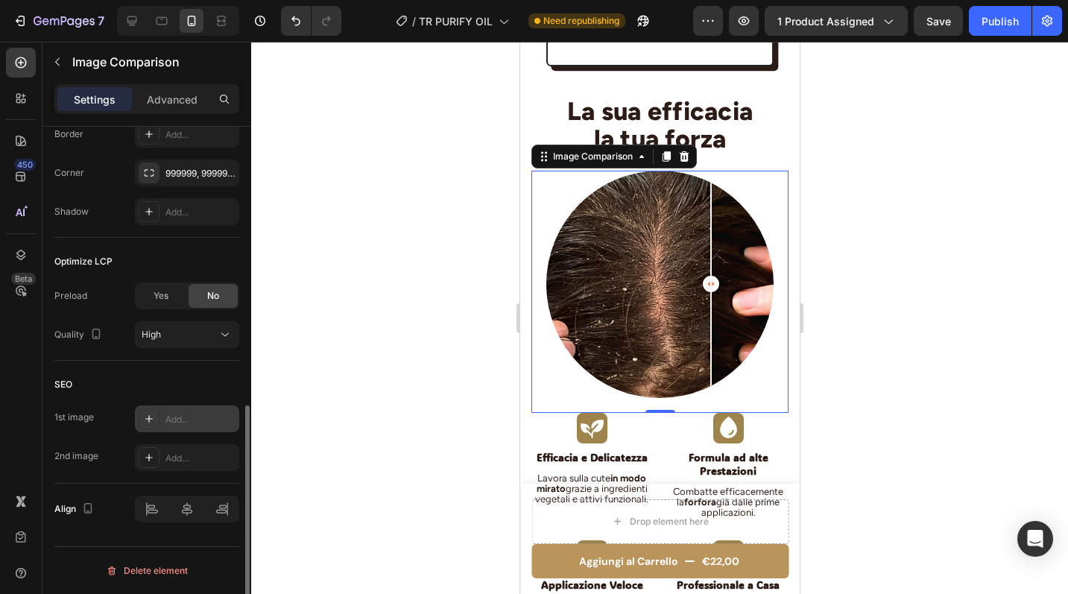
click at [153, 423] on icon at bounding box center [149, 419] width 12 height 12
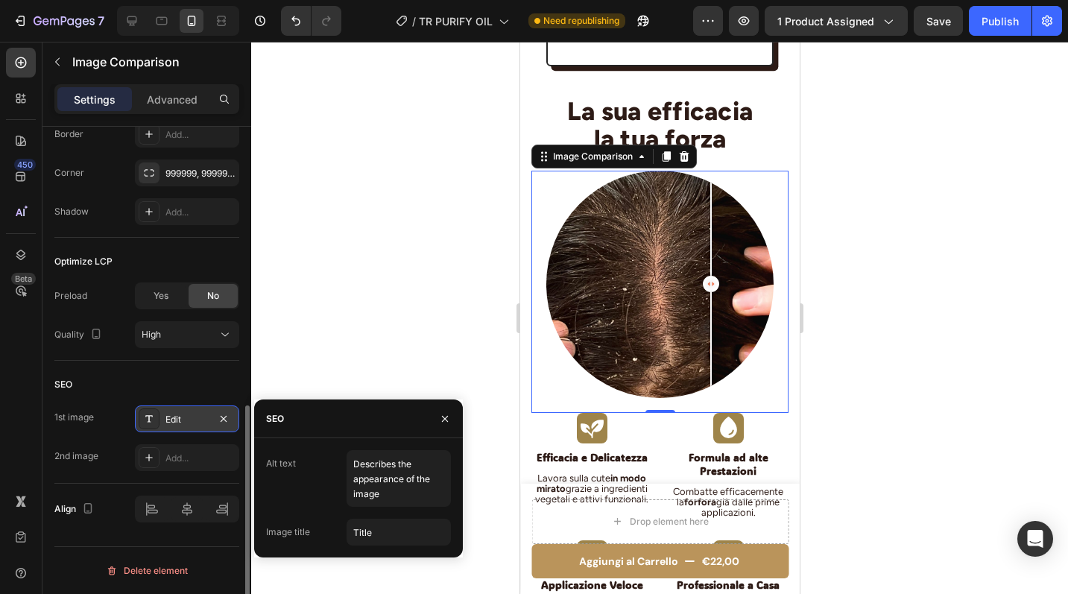
click at [174, 420] on div "Edit" at bounding box center [186, 419] width 43 height 13
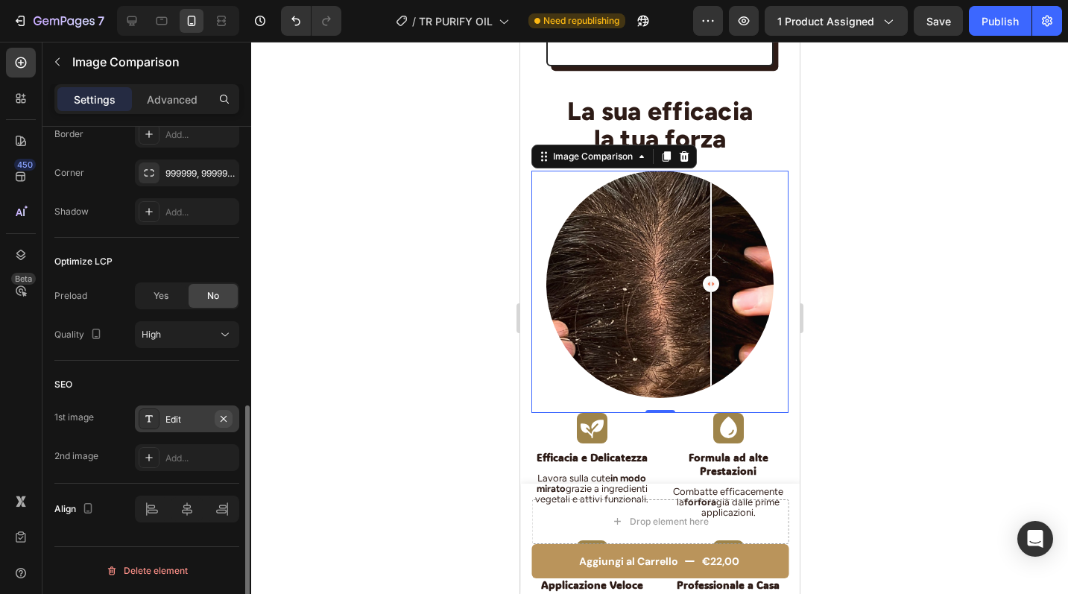
click at [223, 415] on icon "button" at bounding box center [224, 419] width 12 height 12
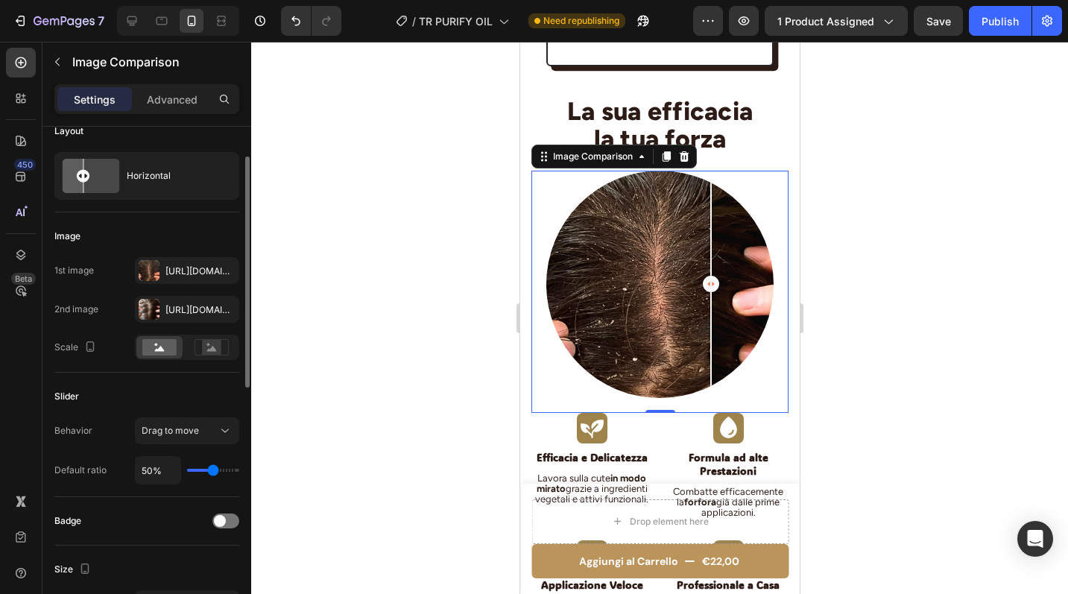
scroll to position [0, 0]
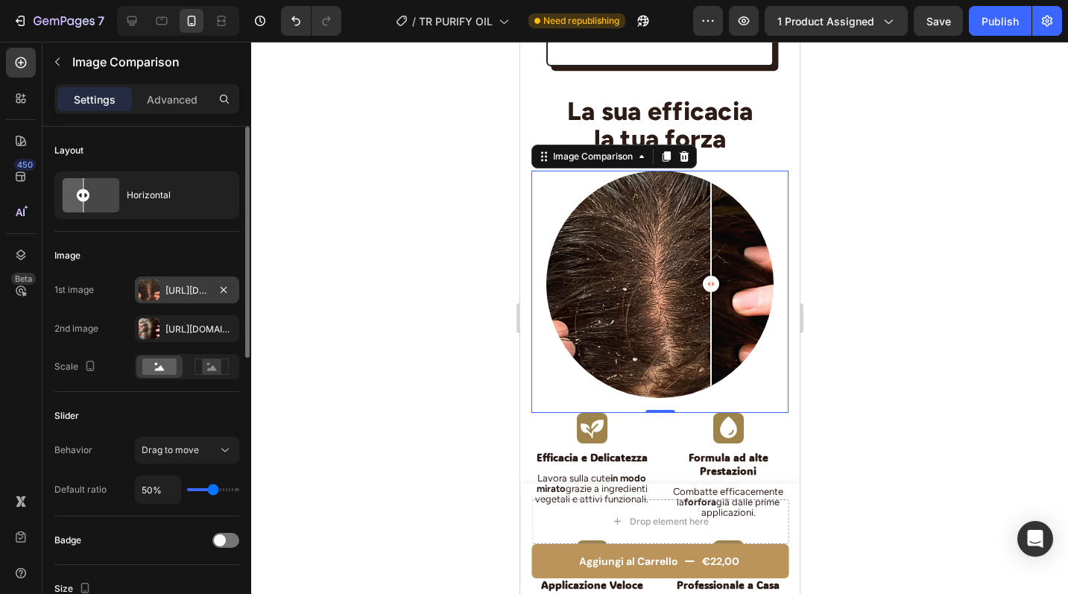
click at [172, 285] on div "Https://cdn.Shopify.Com/s/files/1/0956/1283/0021/files/gempages_571490223511307…" at bounding box center [186, 290] width 43 height 13
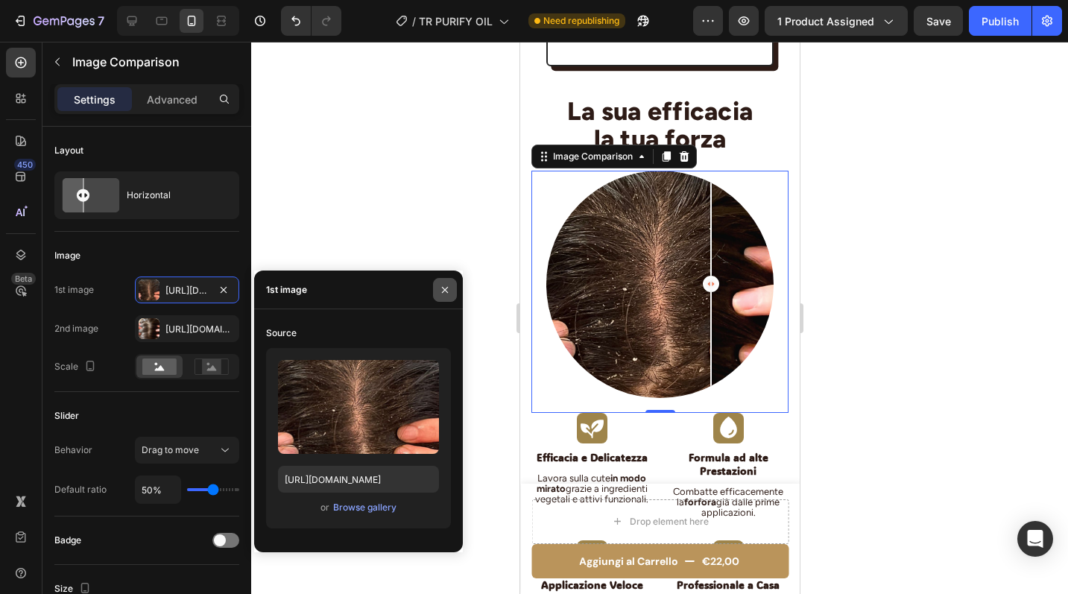
click at [450, 291] on icon "button" at bounding box center [445, 290] width 12 height 12
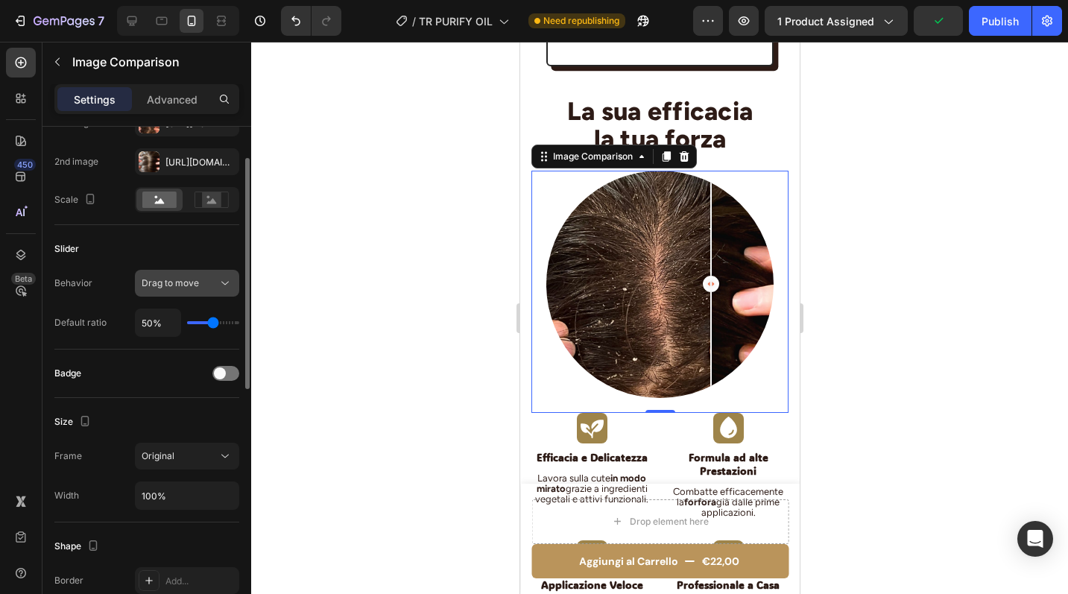
scroll to position [207, 0]
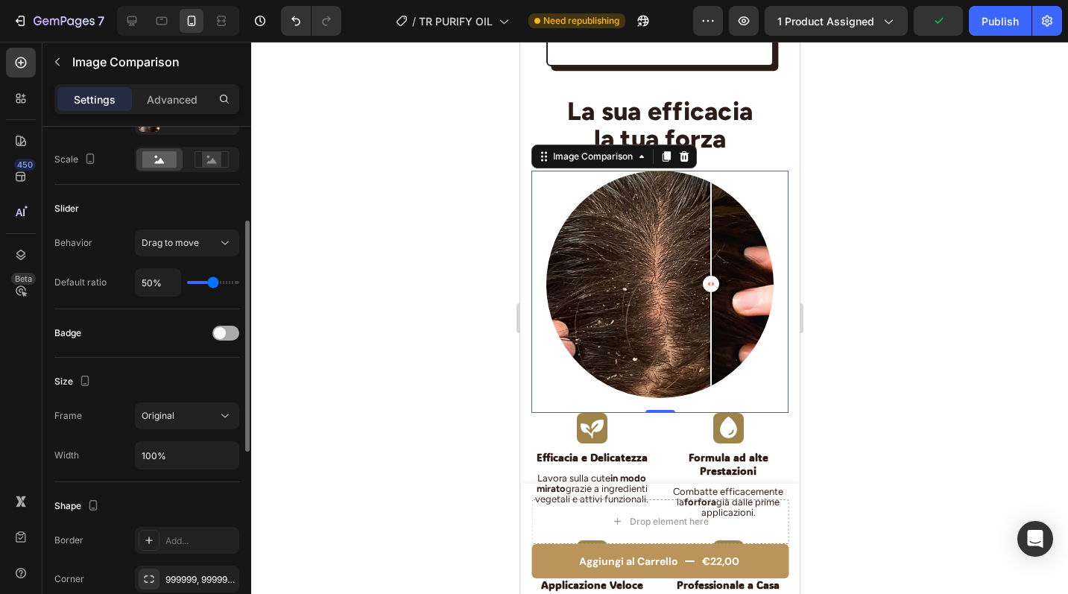
click at [226, 337] on div at bounding box center [225, 333] width 27 height 15
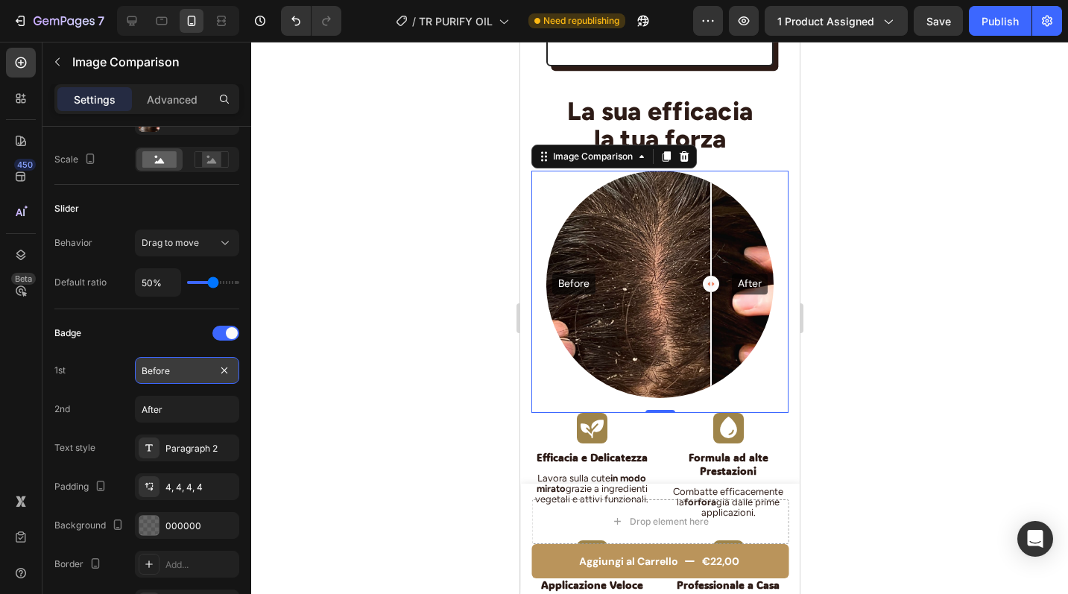
click at [176, 370] on input "Before" at bounding box center [187, 370] width 104 height 27
drag, startPoint x: 176, startPoint y: 370, endPoint x: 132, endPoint y: 370, distance: 44.0
click at [132, 370] on div "1st Before" at bounding box center [146, 370] width 185 height 27
type input "P"
type input "Prima"
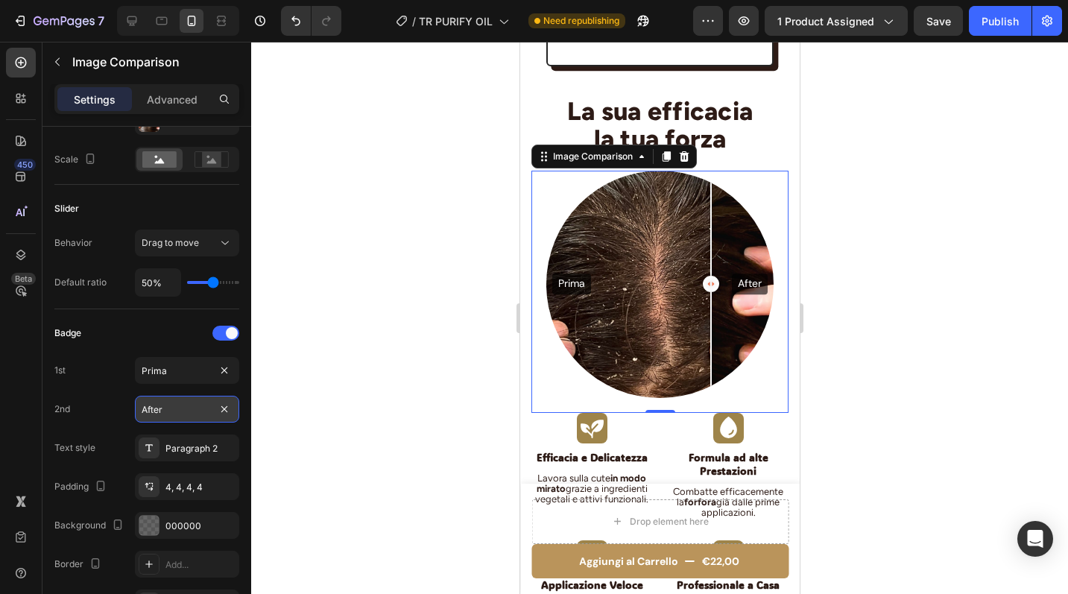
click at [172, 408] on input "After" at bounding box center [187, 409] width 104 height 27
type input "Dopo"
click at [154, 333] on div "Badge" at bounding box center [146, 333] width 185 height 24
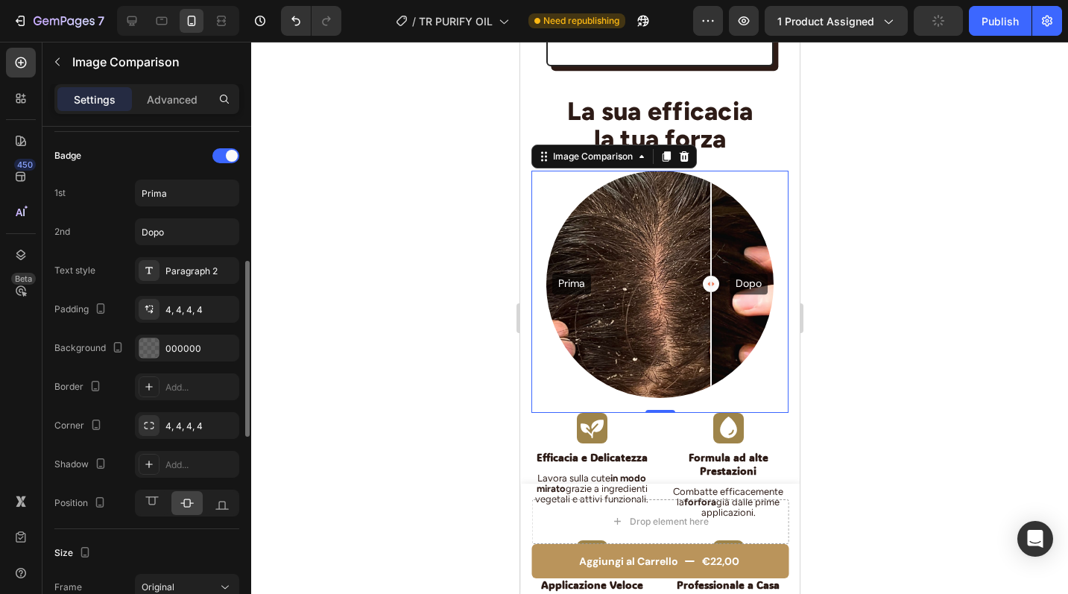
scroll to position [385, 0]
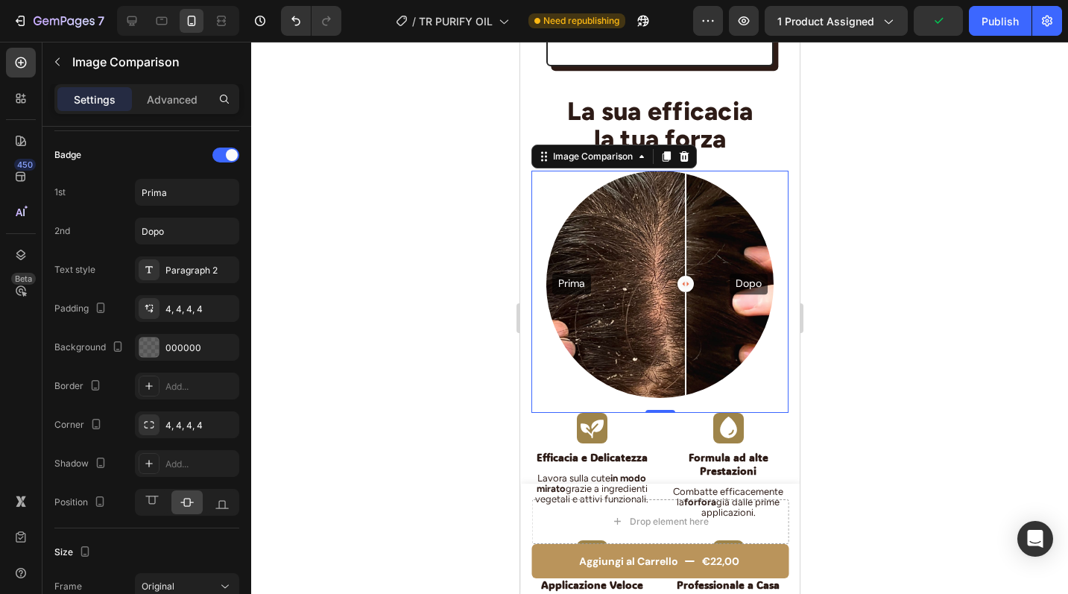
drag, startPoint x: 703, startPoint y: 262, endPoint x: 685, endPoint y: 265, distance: 18.0
click at [685, 276] on div at bounding box center [685, 284] width 16 height 16
click at [866, 218] on div at bounding box center [659, 318] width 817 height 552
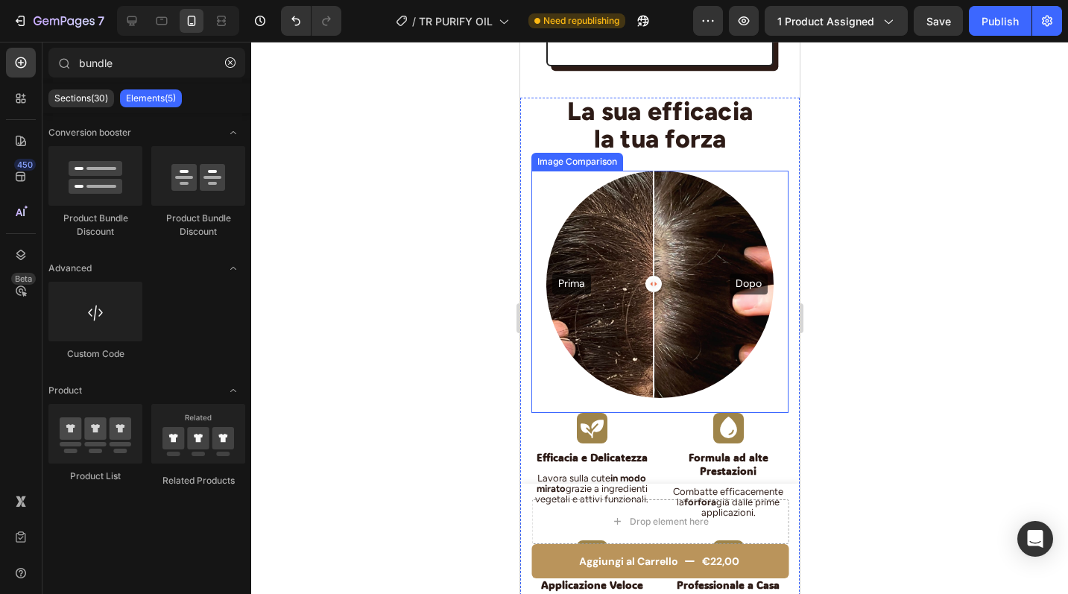
drag, startPoint x: 685, startPoint y: 262, endPoint x: 654, endPoint y: 267, distance: 31.6
click at [654, 276] on div at bounding box center [653, 284] width 16 height 16
click at [914, 236] on div at bounding box center [659, 318] width 817 height 552
drag, startPoint x: 655, startPoint y: 266, endPoint x: 634, endPoint y: 274, distance: 23.1
click at [634, 276] on div at bounding box center [633, 284] width 16 height 16
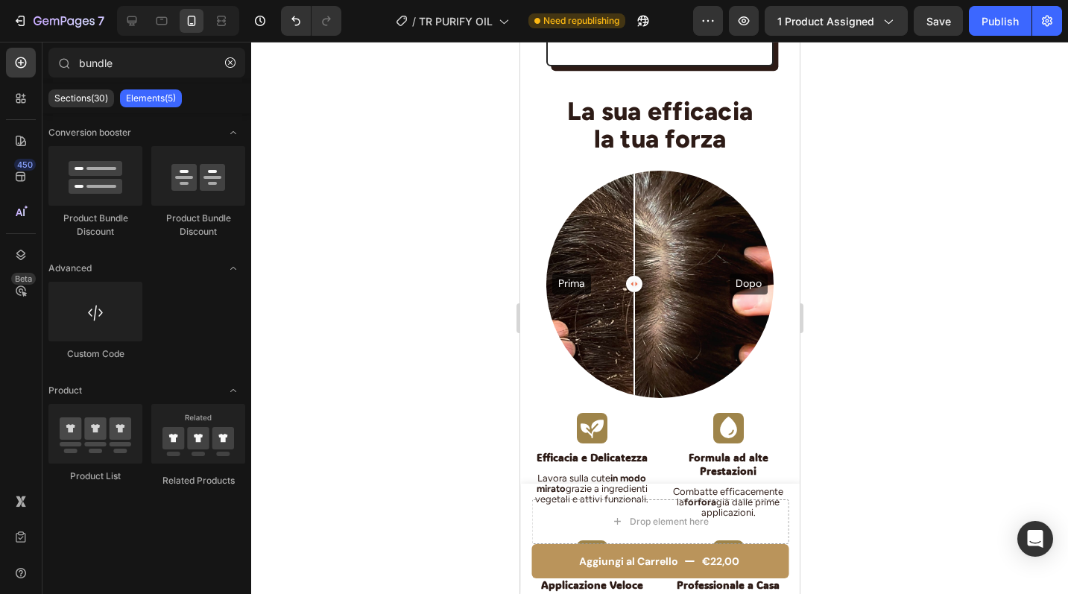
click at [888, 217] on div at bounding box center [659, 318] width 817 height 552
click at [627, 276] on div at bounding box center [633, 284] width 16 height 16
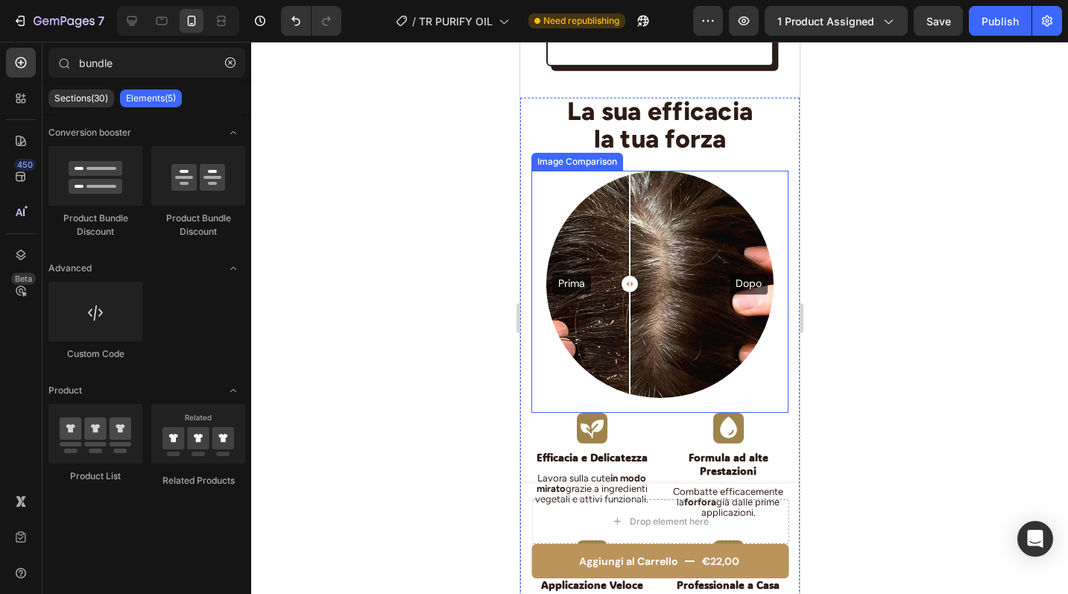
click at [630, 276] on div at bounding box center [629, 284] width 16 height 16
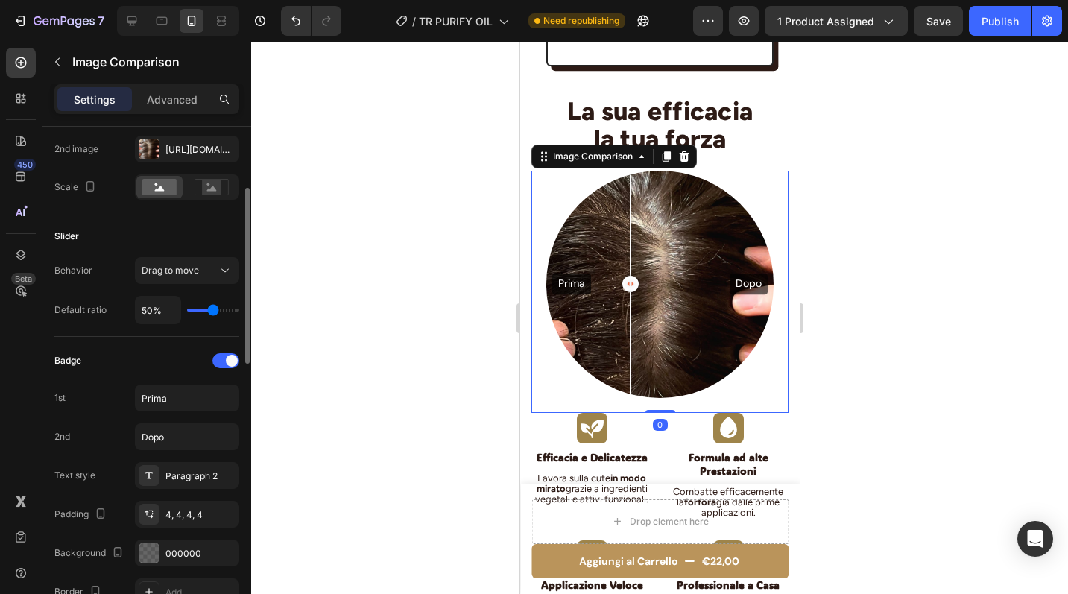
scroll to position [179, 0]
type input "46%"
type input "46"
type input "44%"
type input "44"
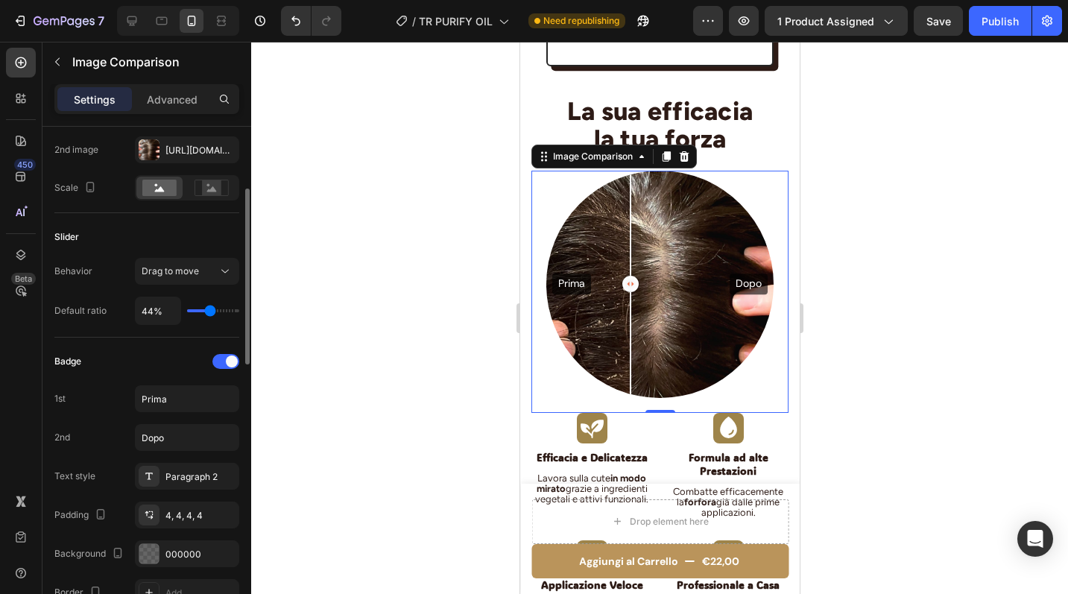
type input "43%"
type input "43"
type input "42%"
type input "42"
type input "40%"
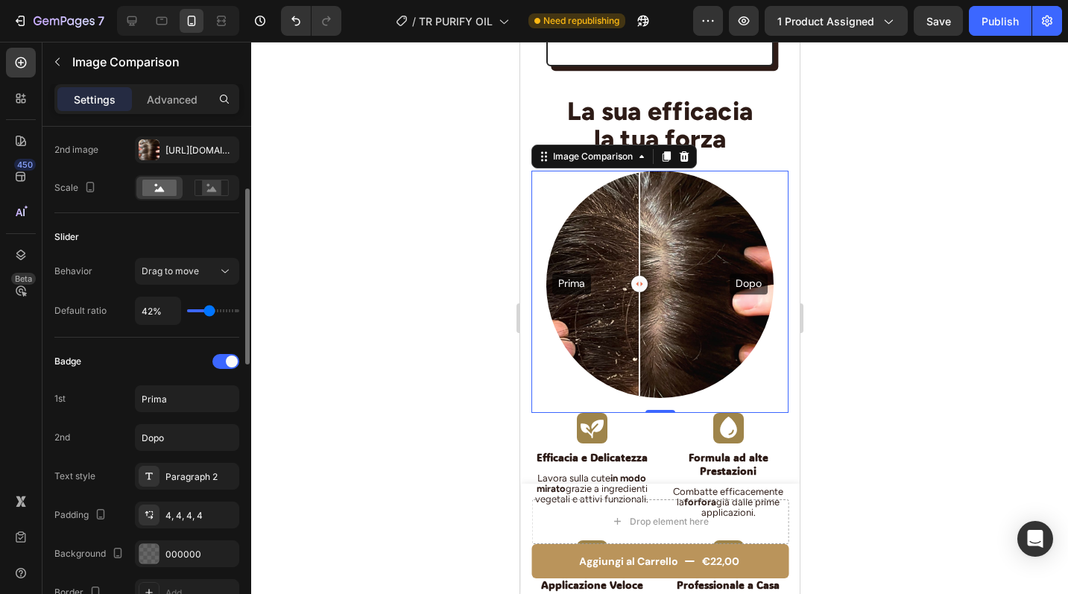
type input "40"
type input "39%"
type input "39"
type input "40%"
type input "40"
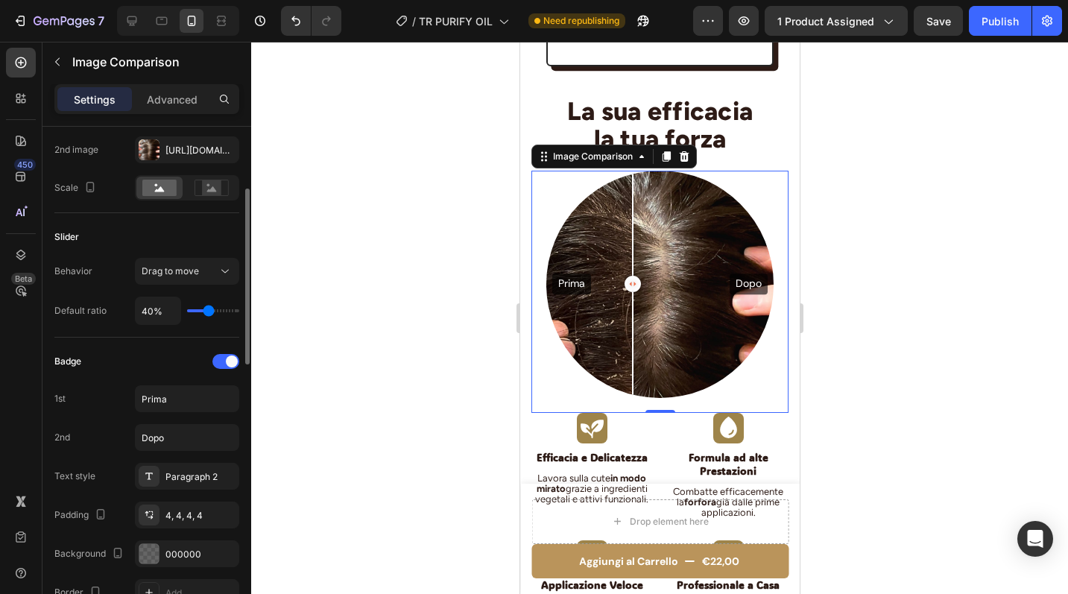
type input "41%"
type input "41"
type input "42%"
type input "42"
type input "43%"
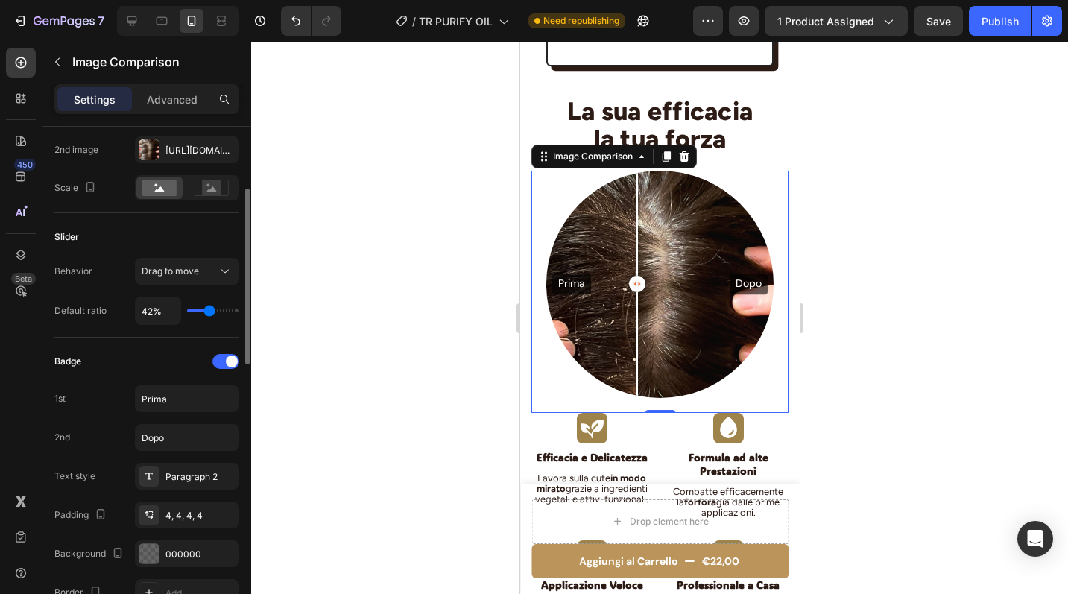
type input "43"
type input "45%"
type input "45"
type input "44%"
type input "44"
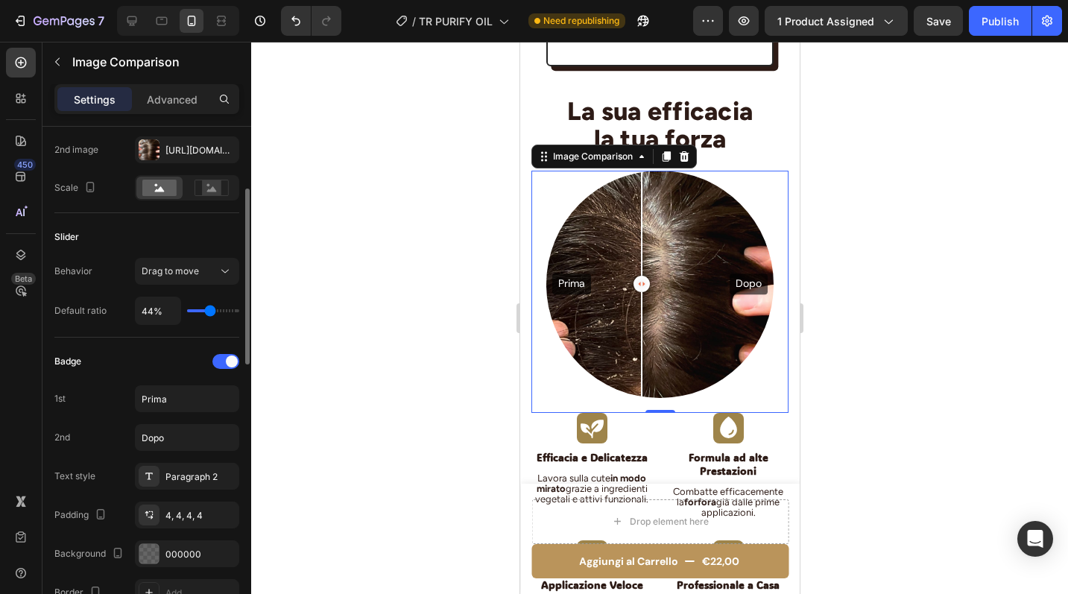
type input "43%"
type input "43"
type input "42%"
type input "42"
type input "43%"
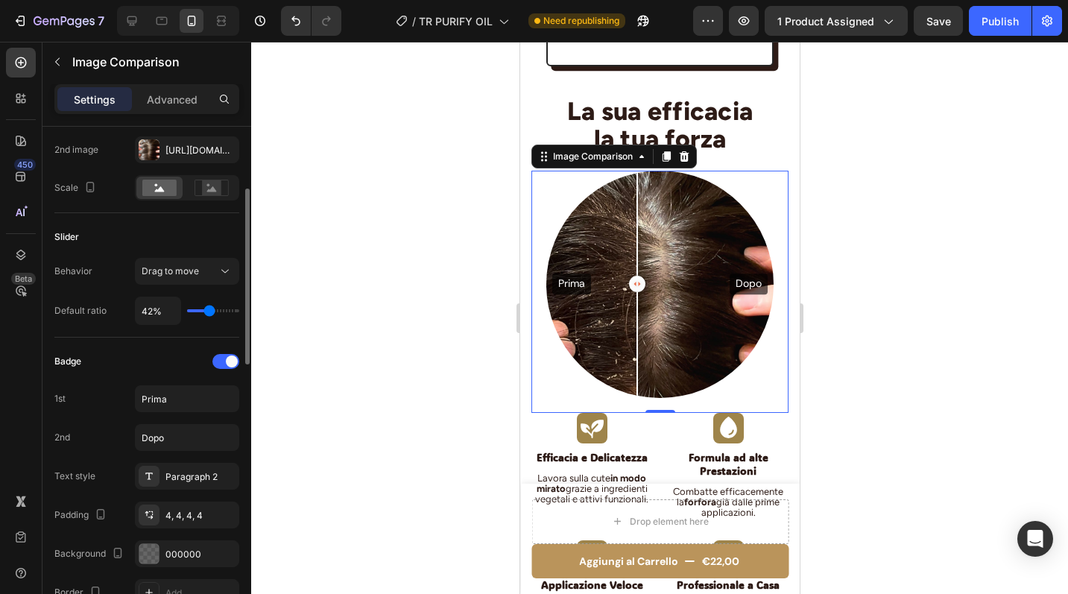
type input "43"
type input "44%"
type input "44"
type input "43%"
type input "43"
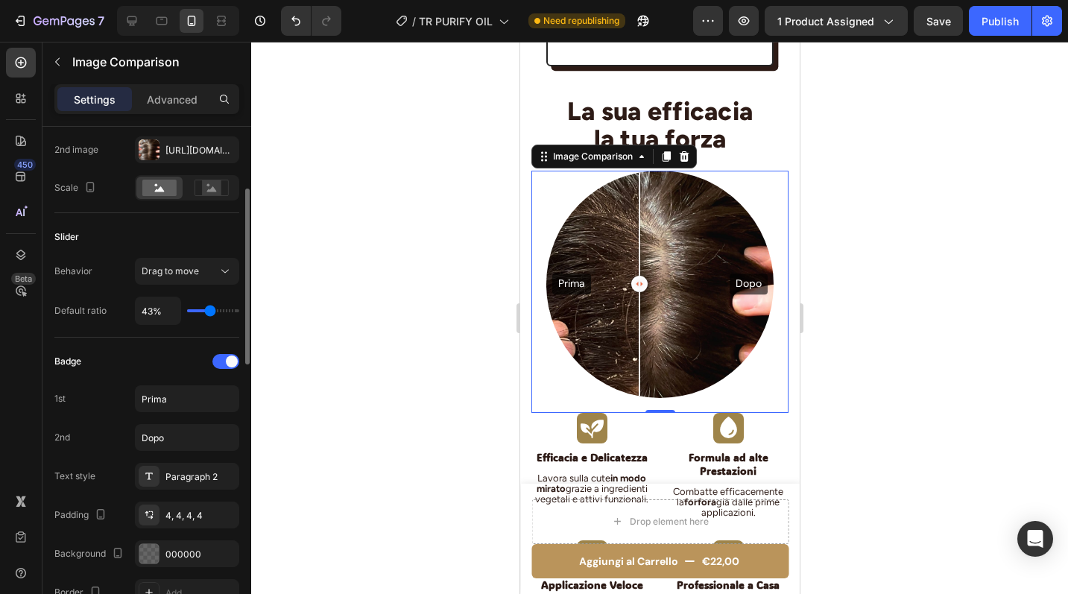
click at [209, 309] on input "range" at bounding box center [213, 310] width 52 height 3
click at [860, 261] on div at bounding box center [659, 318] width 817 height 552
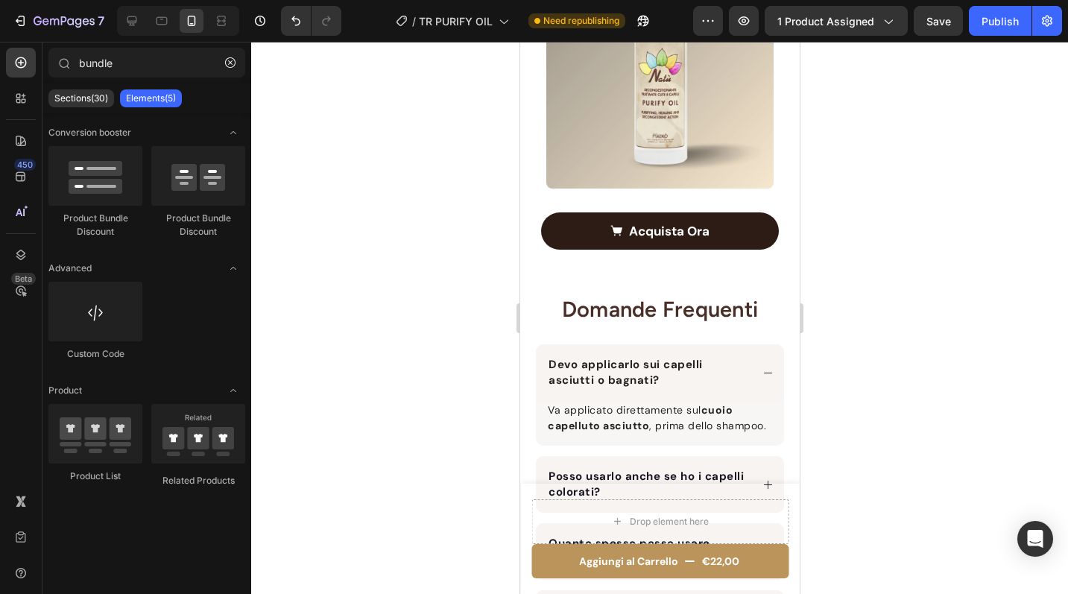
scroll to position [5024, 0]
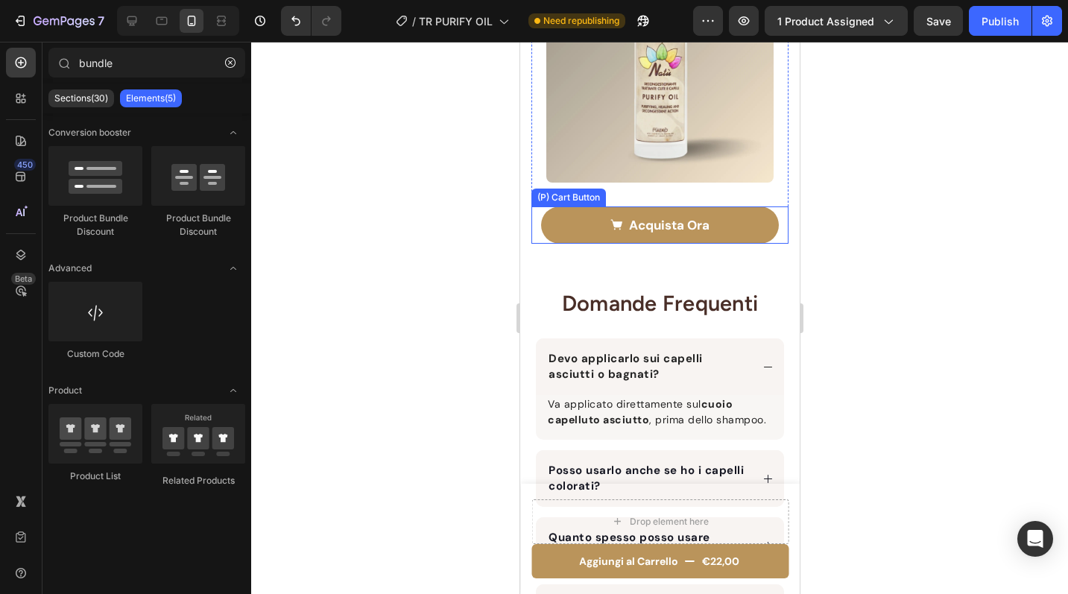
click at [727, 225] on button "Acquista Ora" at bounding box center [659, 224] width 238 height 37
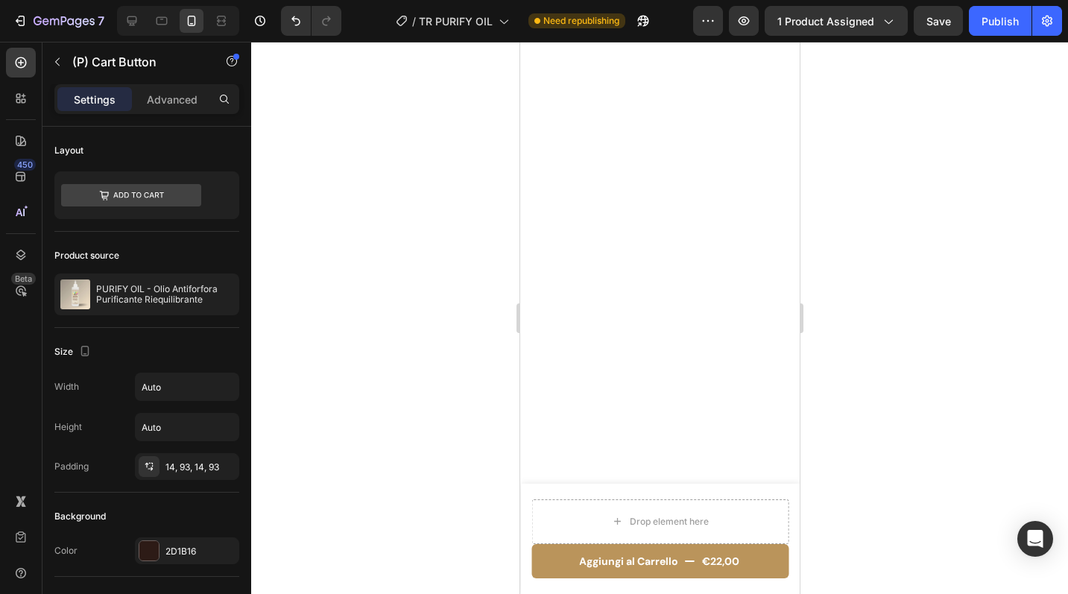
scroll to position [0, 0]
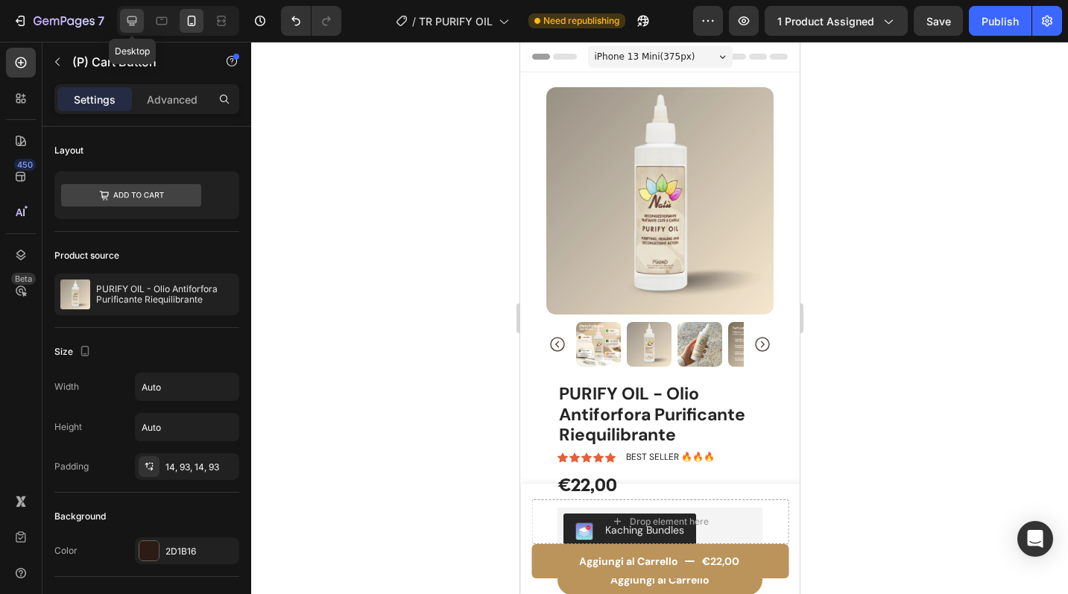
click at [133, 25] on icon at bounding box center [132, 21] width 10 height 10
type input "19"
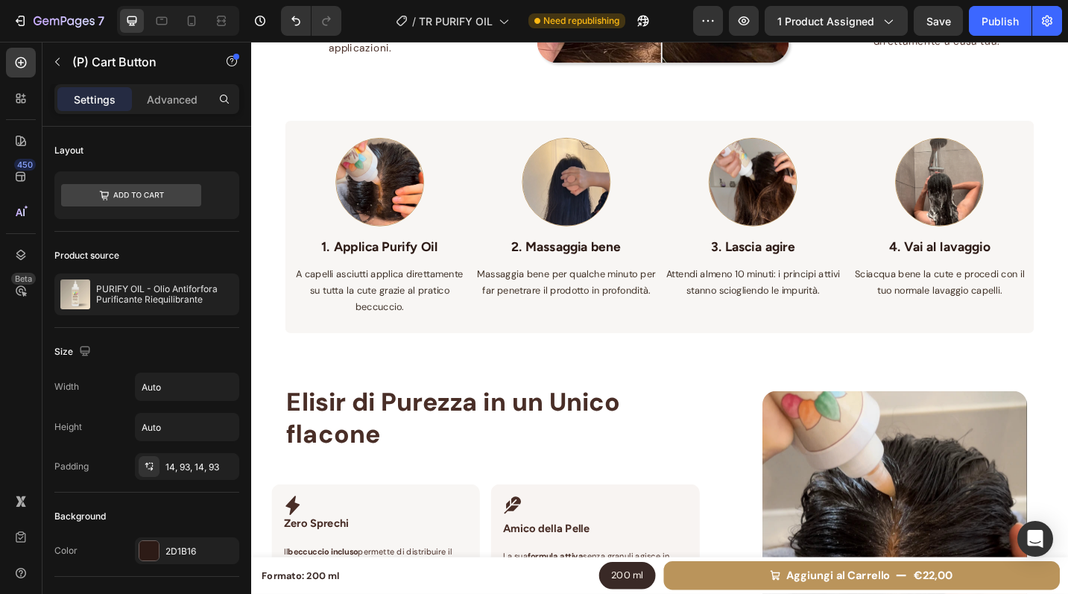
scroll to position [1338, 0]
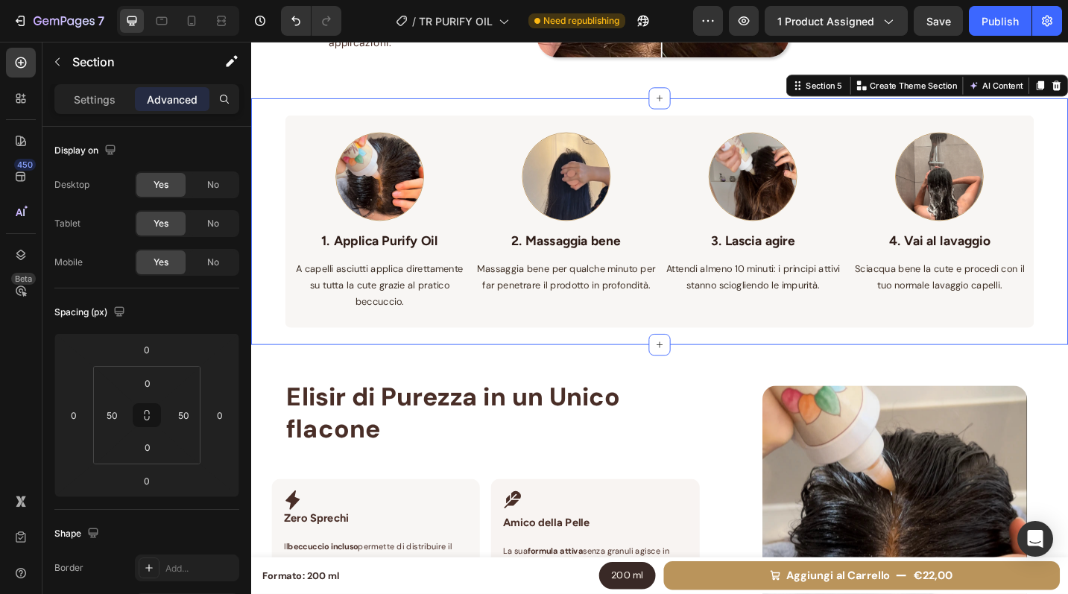
click at [713, 107] on div "Image 1. Applica Purify Oil Text block A capelli asciutti applica direttamente …" at bounding box center [698, 239] width 820 height 271
click at [1014, 20] on div "Publish" at bounding box center [1000, 21] width 37 height 16
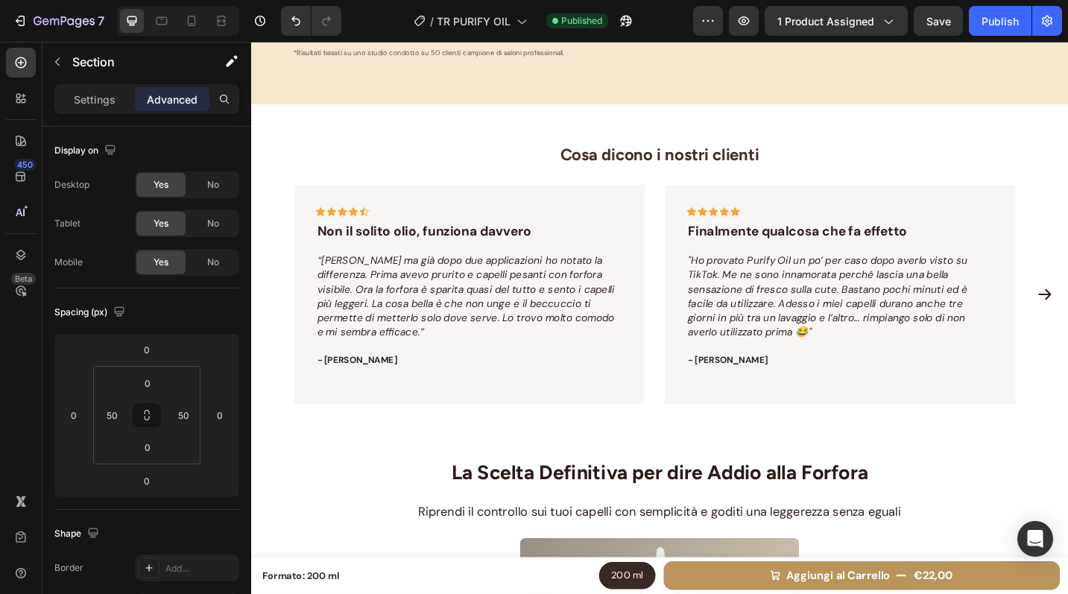
scroll to position [2640, 0]
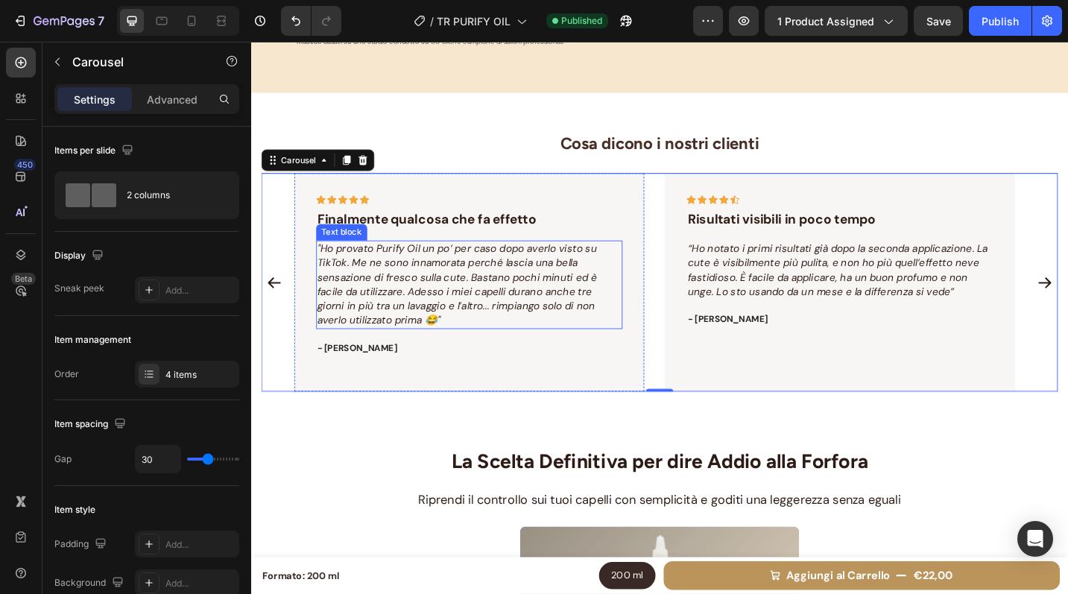
click at [479, 312] on icon ""Ho provato Purify Oil un po’ per caso dopo averlo visto su TikTok. Me ne sono …" at bounding box center [476, 307] width 306 height 93
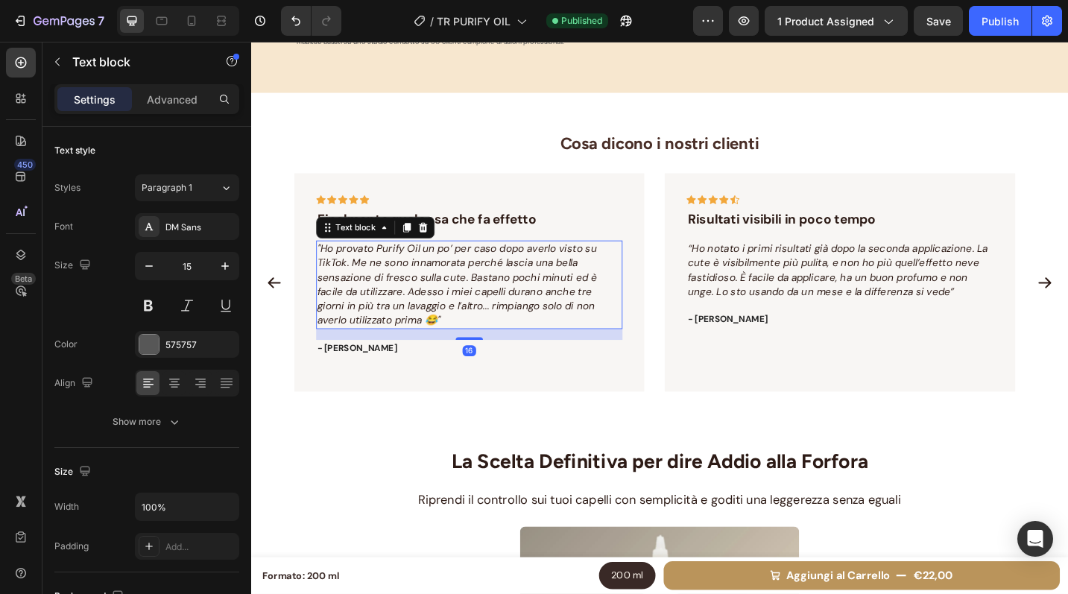
click at [479, 312] on icon ""Ho provato Purify Oil un po’ per caso dopo averlo visto su TikTok. Me ne sono …" at bounding box center [476, 307] width 306 height 93
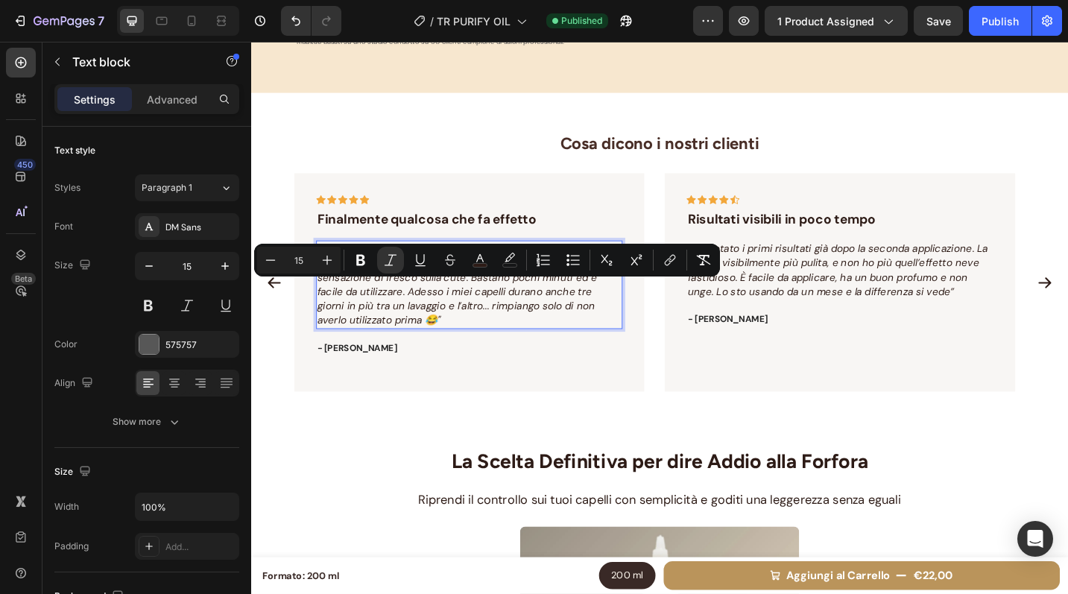
click at [368, 326] on icon ""Ho provato Purify Oil un po’ per caso dopo averlo visto su TikTok. Me ne sono …" at bounding box center [476, 307] width 306 height 93
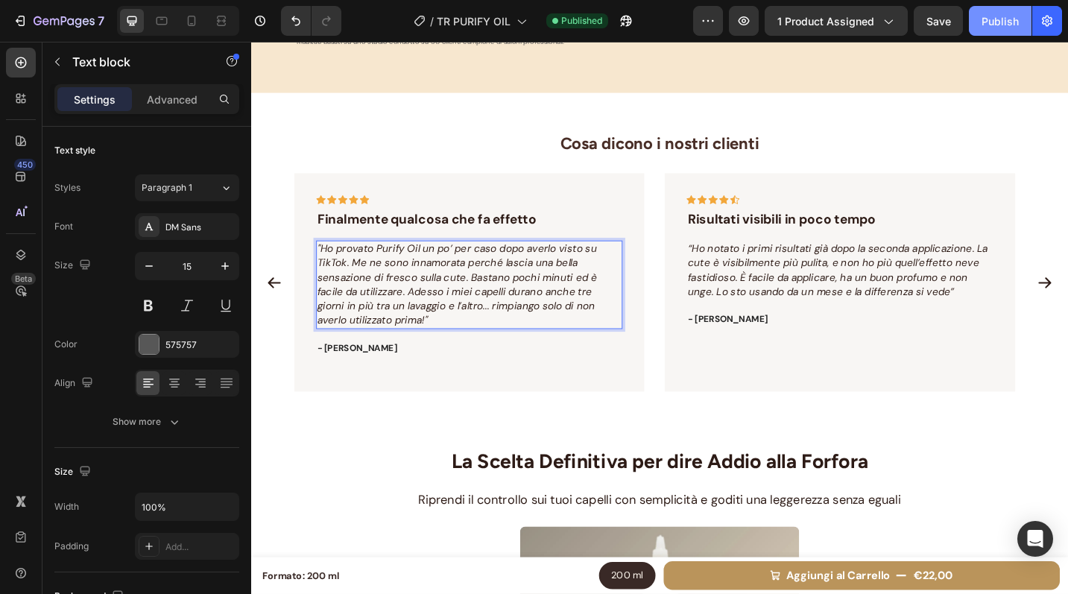
click at [1003, 27] on div "Publish" at bounding box center [1000, 21] width 37 height 16
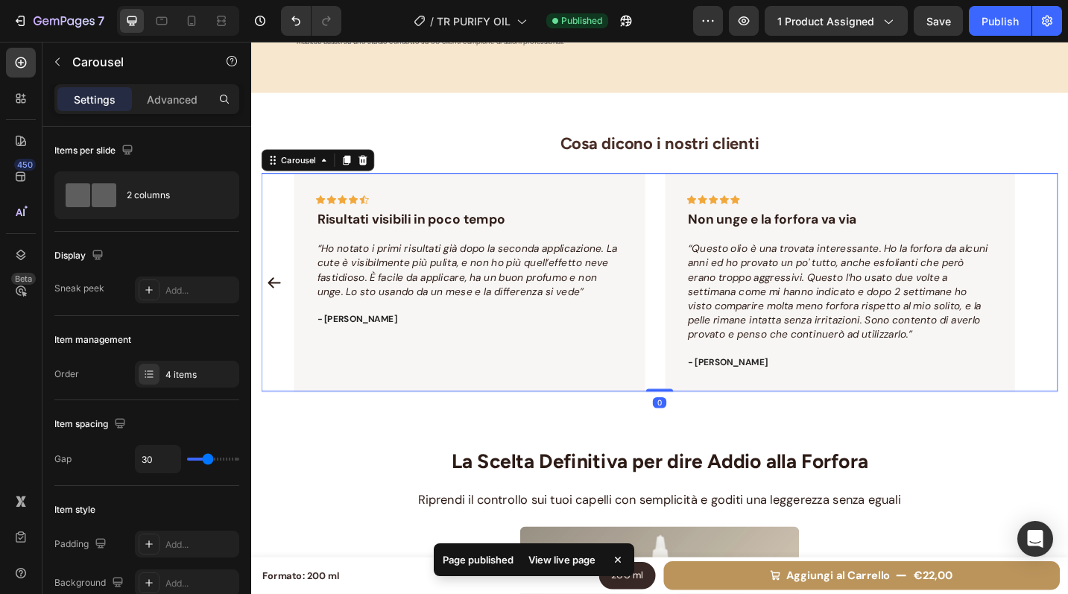
click at [1067, 283] on div "Icon Icon Icon Icon Icon Row Non il solito olio, funziona davvero Text block “E…" at bounding box center [698, 305] width 872 height 239
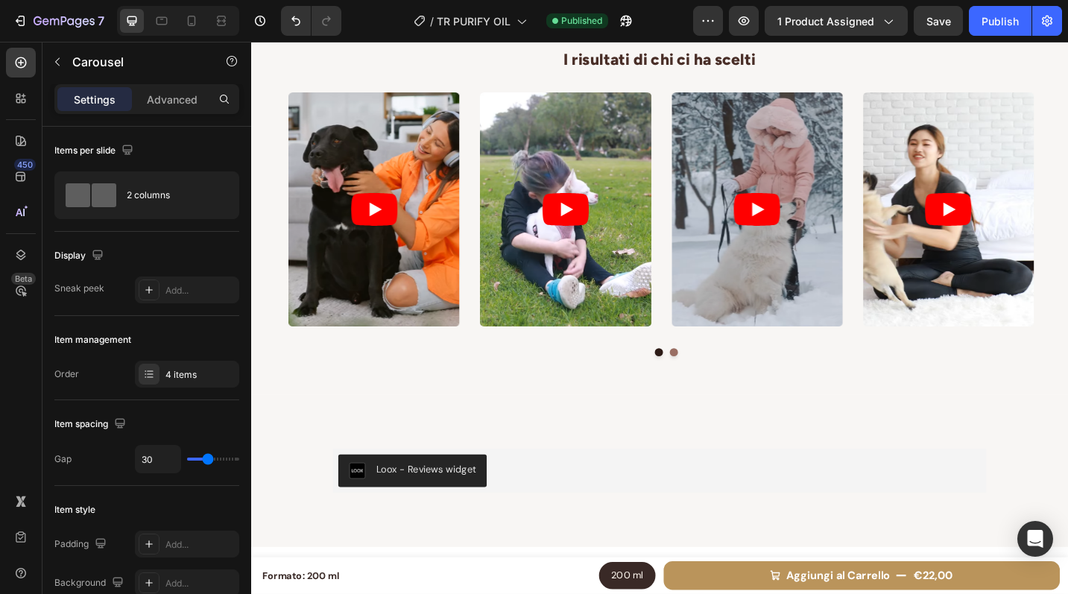
scroll to position [4127, 0]
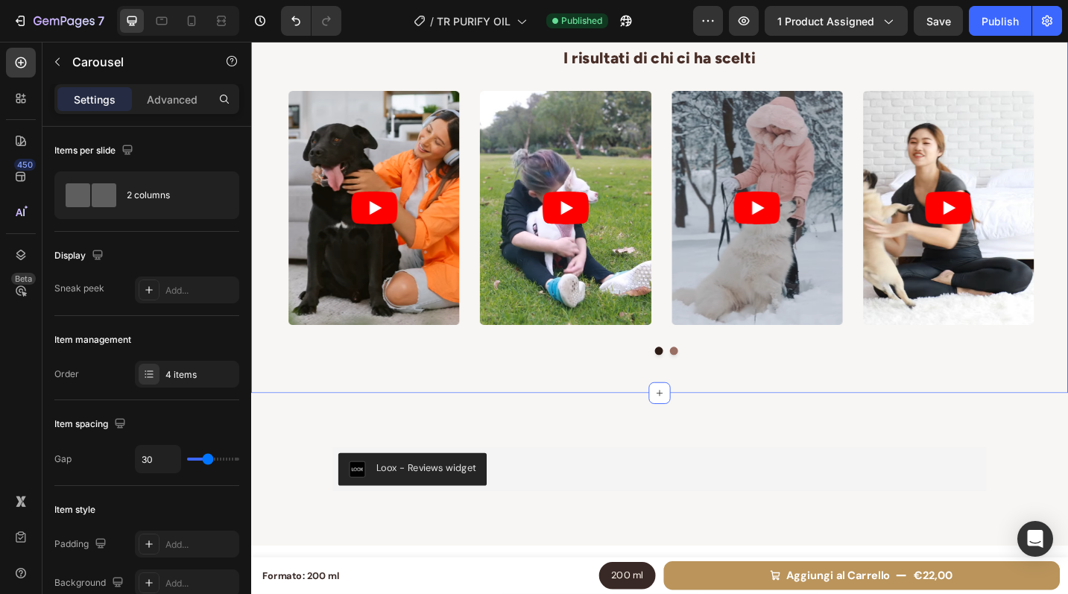
click at [710, 383] on button "Dot" at bounding box center [714, 380] width 9 height 9
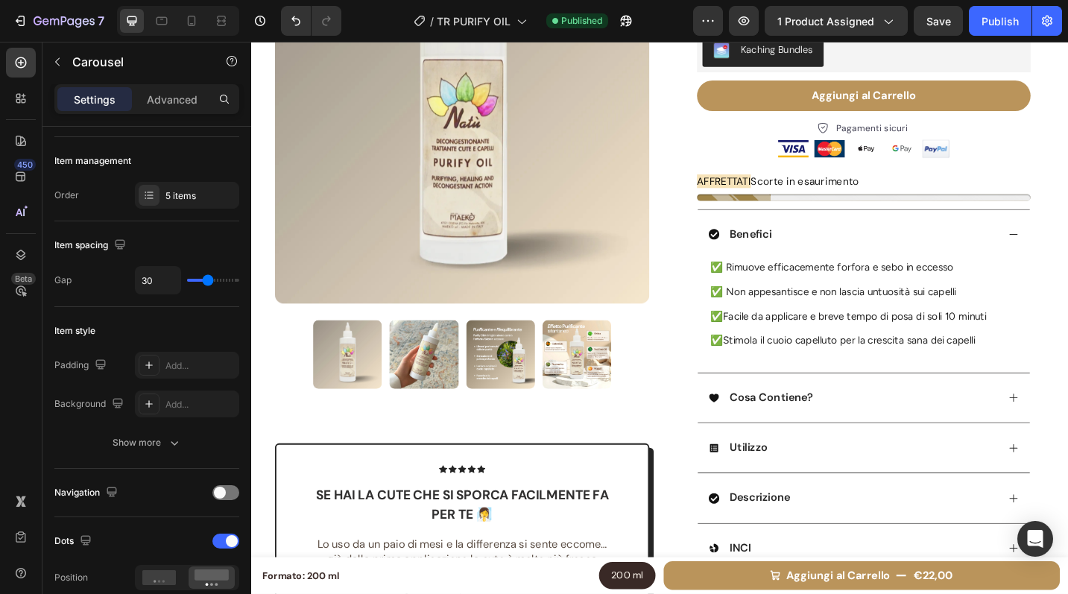
scroll to position [0, 0]
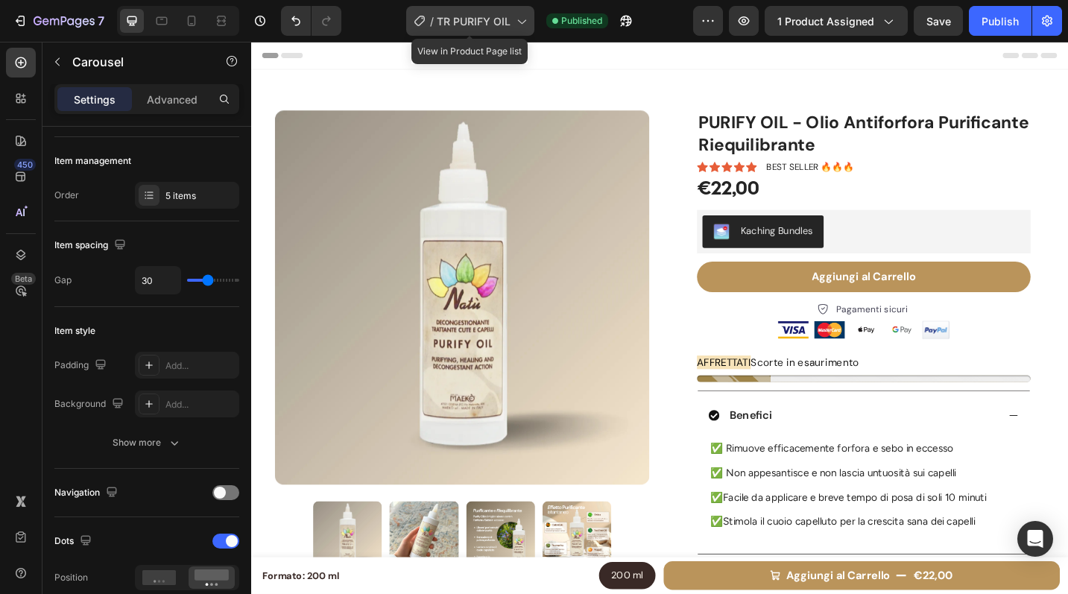
click at [501, 30] on div "/ TR PURIFY OIL" at bounding box center [470, 21] width 128 height 30
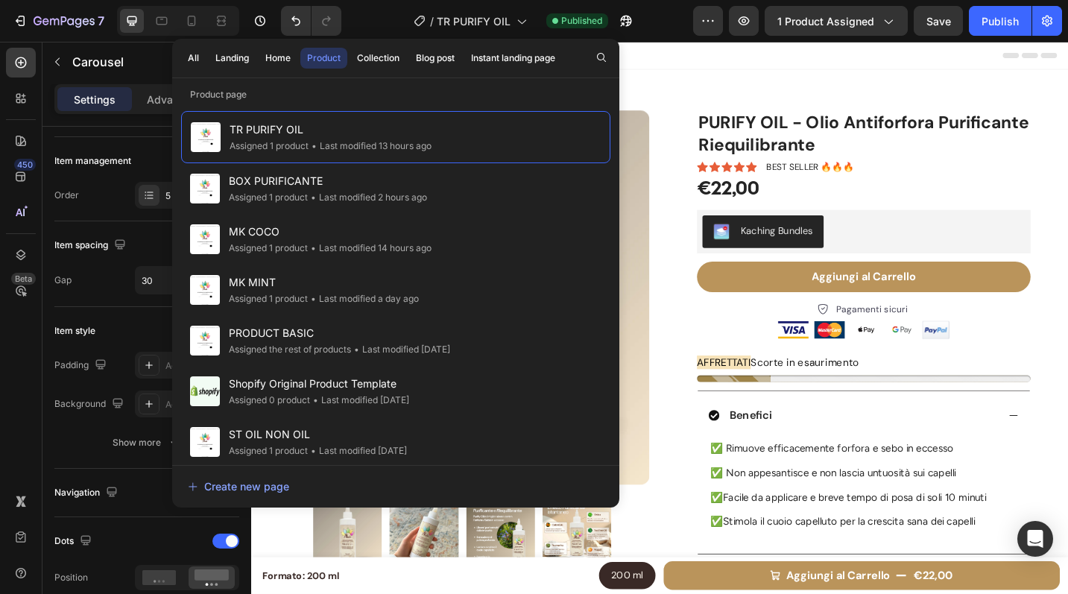
click at [747, 71] on div "Header" at bounding box center [698, 57] width 871 height 30
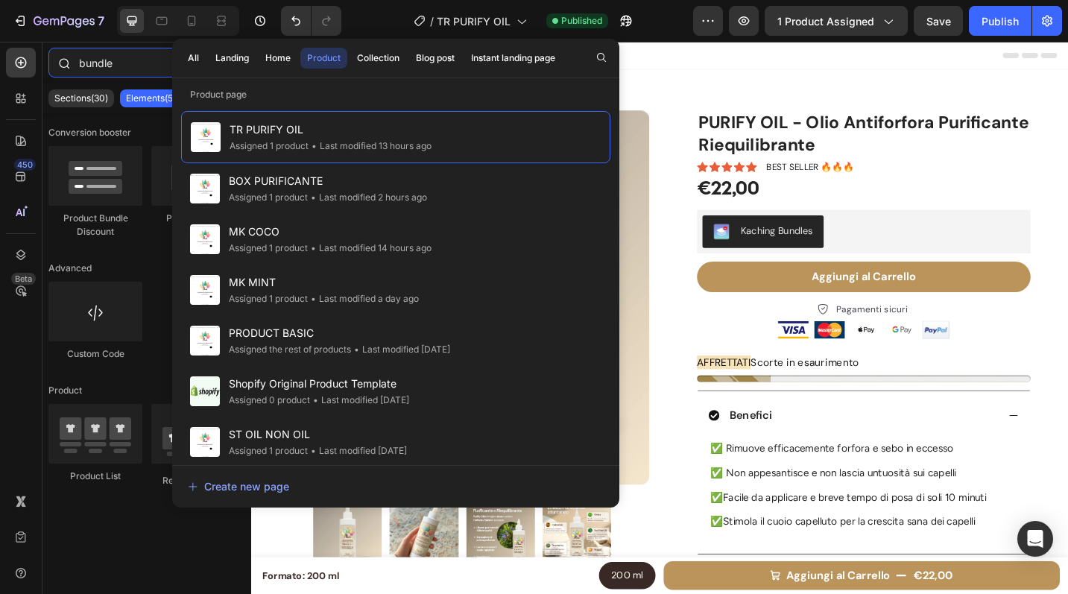
click at [110, 69] on input "bundle" at bounding box center [146, 63] width 197 height 30
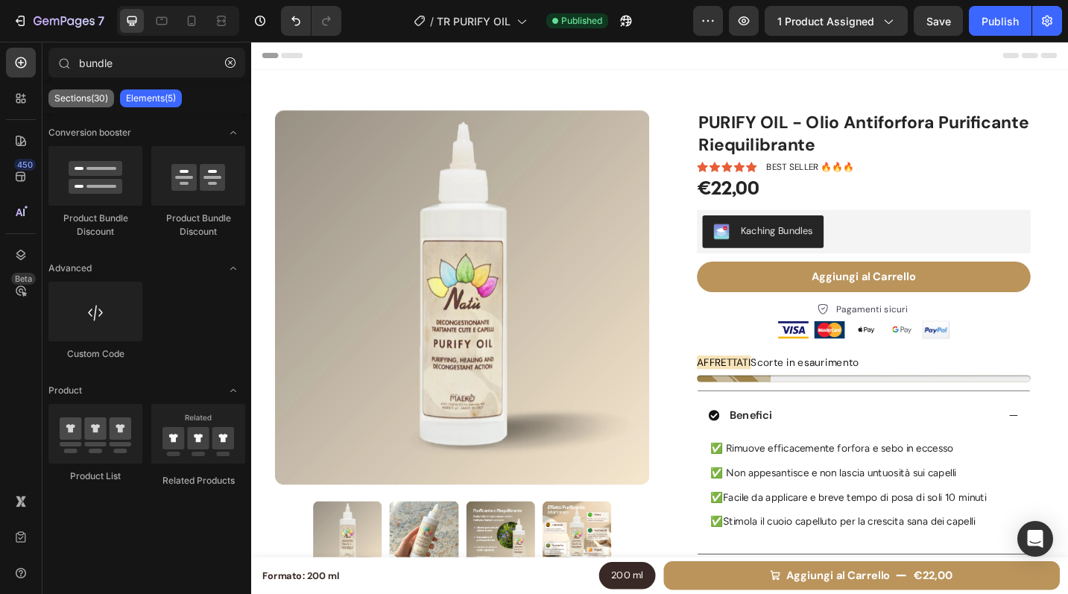
click at [92, 101] on p "Sections(30)" at bounding box center [81, 98] width 54 height 12
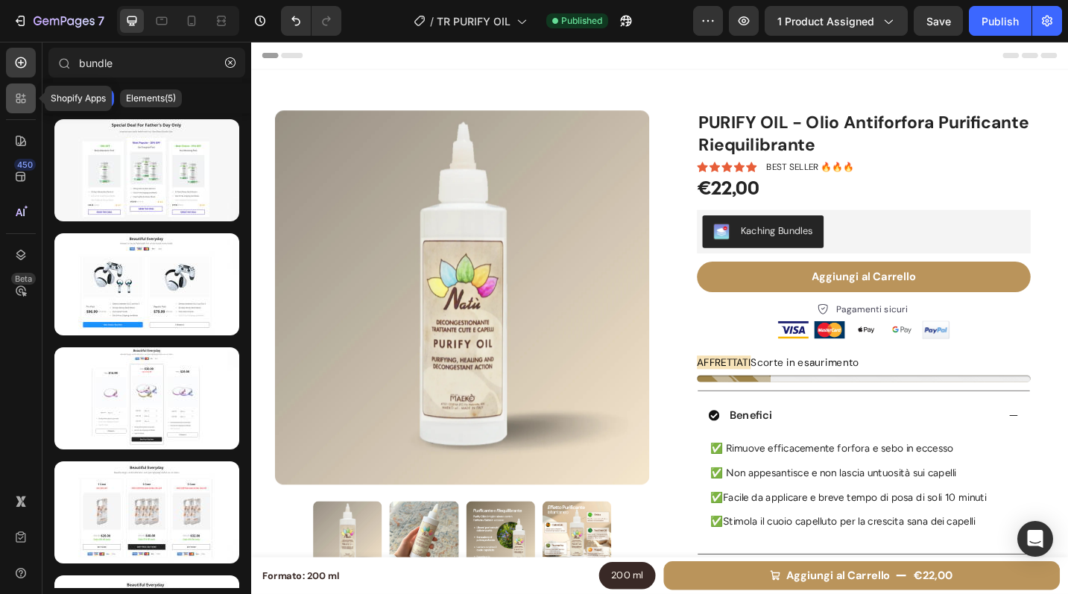
click at [16, 99] on icon at bounding box center [18, 101] width 4 height 4
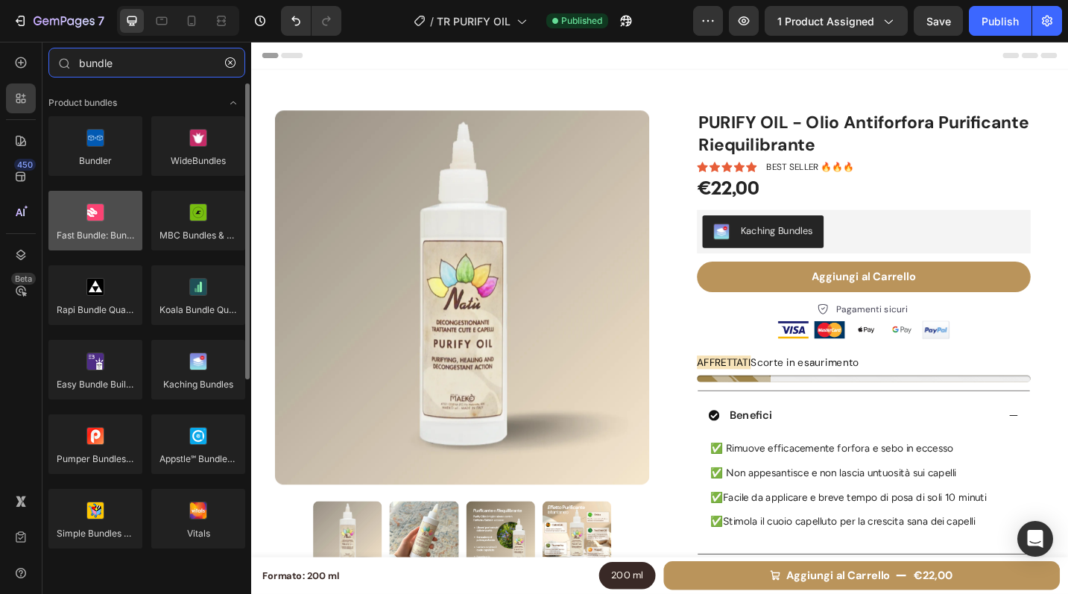
type input "bundle"
click at [113, 231] on div at bounding box center [95, 221] width 94 height 60
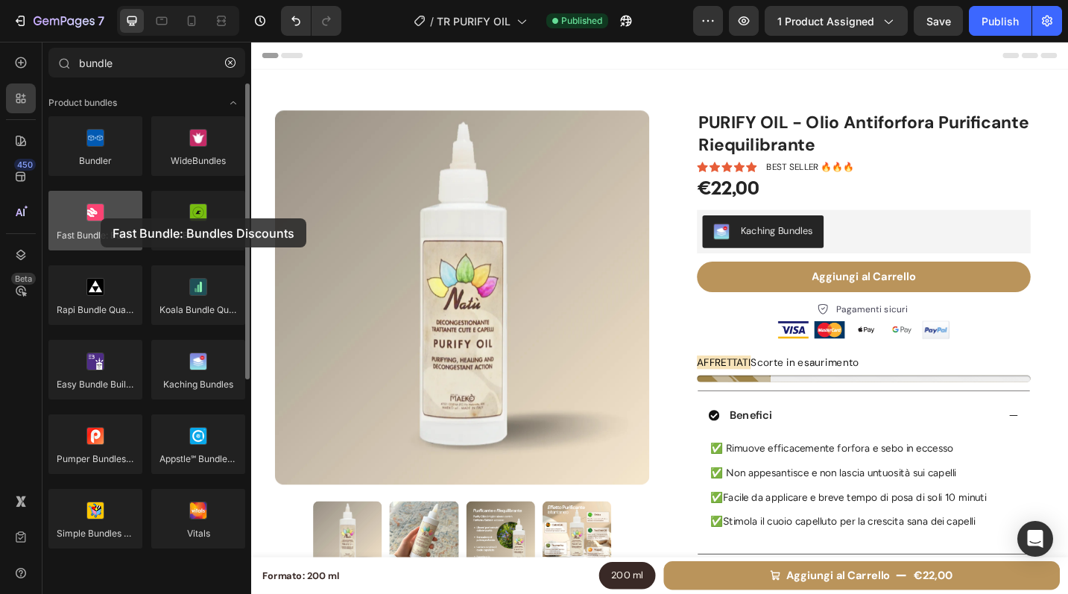
click at [101, 218] on div at bounding box center [95, 221] width 94 height 60
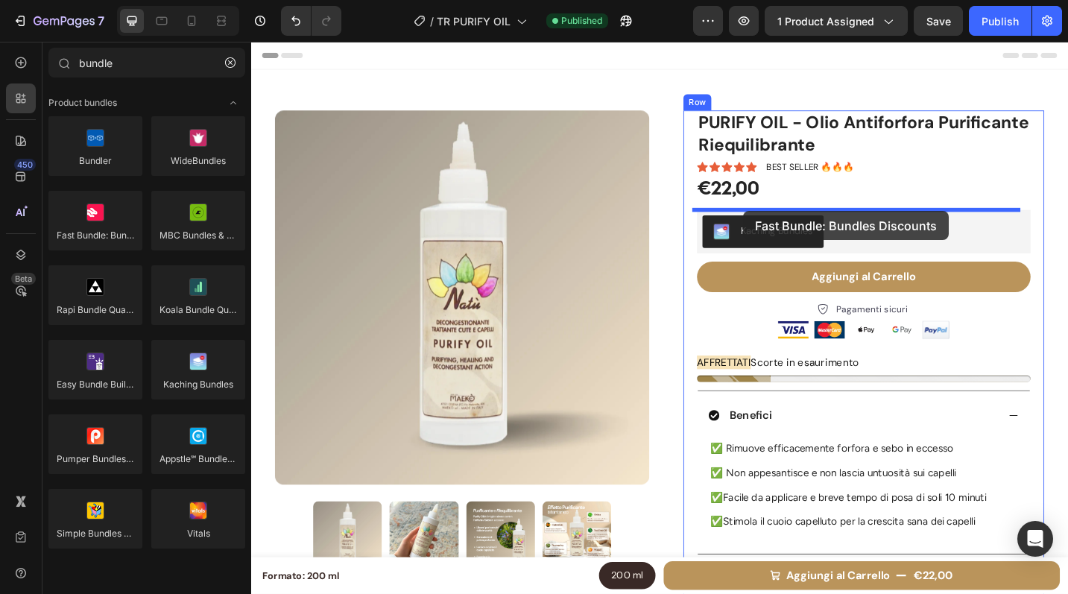
drag, startPoint x: 347, startPoint y: 268, endPoint x: 790, endPoint y: 227, distance: 445.3
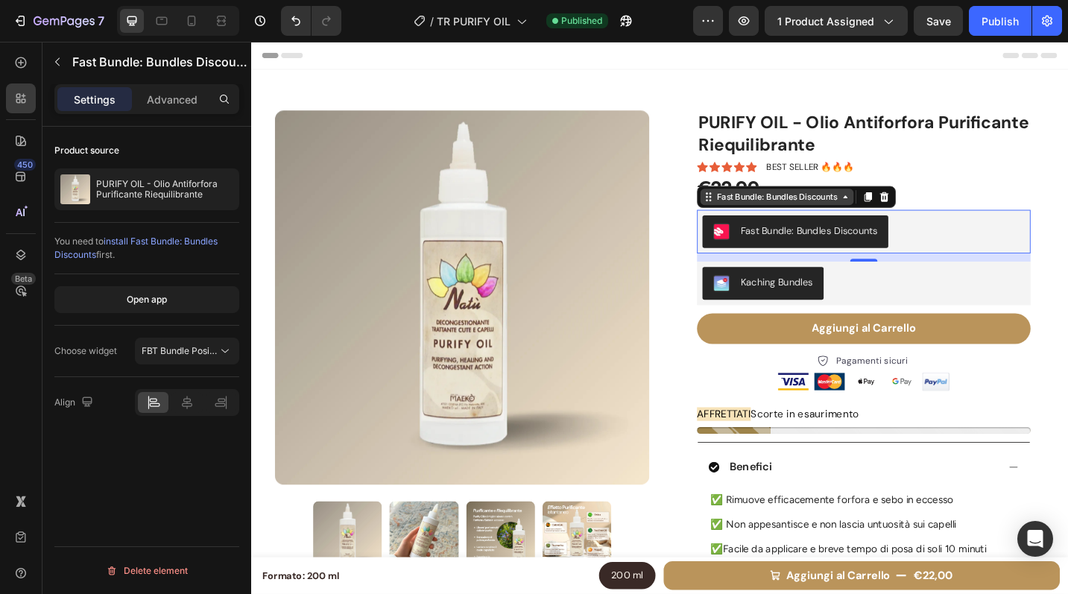
click at [809, 211] on div "Fast Bundle: Bundles Discounts" at bounding box center [827, 211] width 138 height 13
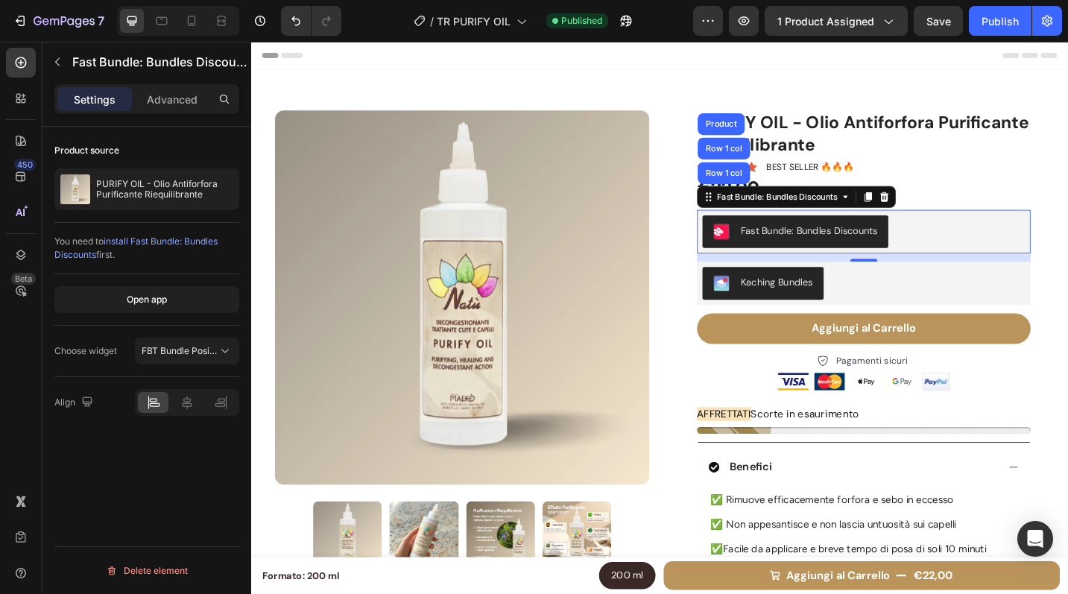
click at [803, 247] on div "Fast Bundle: Bundles Discounts" at bounding box center [862, 249] width 150 height 16
click at [148, 238] on span "install Fast Bundle: Bundles Discounts" at bounding box center [135, 248] width 163 height 25
click at [935, 210] on div at bounding box center [944, 212] width 18 height 18
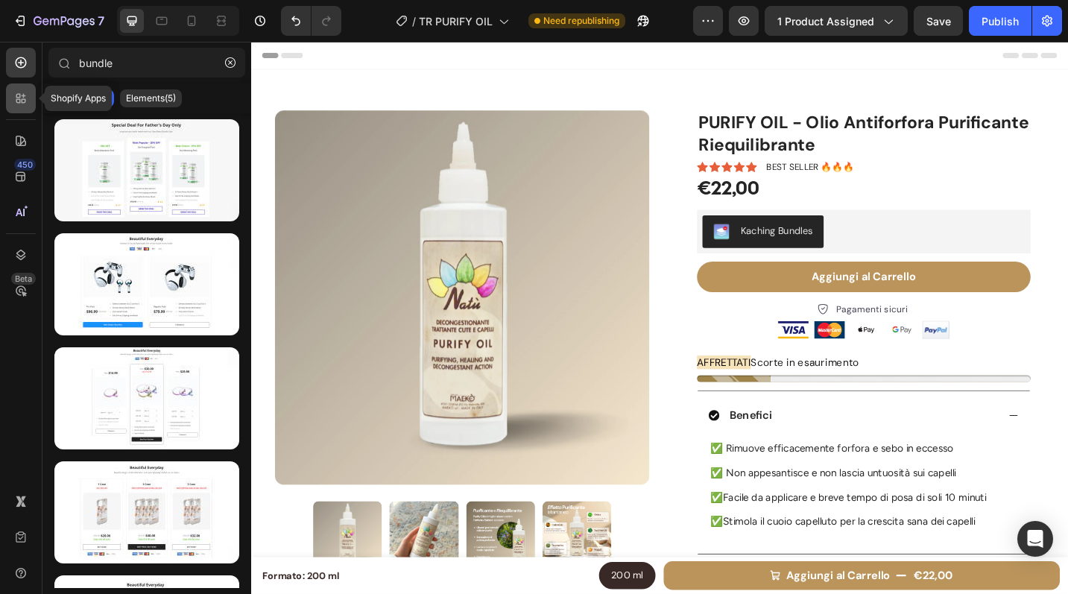
click at [16, 97] on icon at bounding box center [20, 98] width 15 height 15
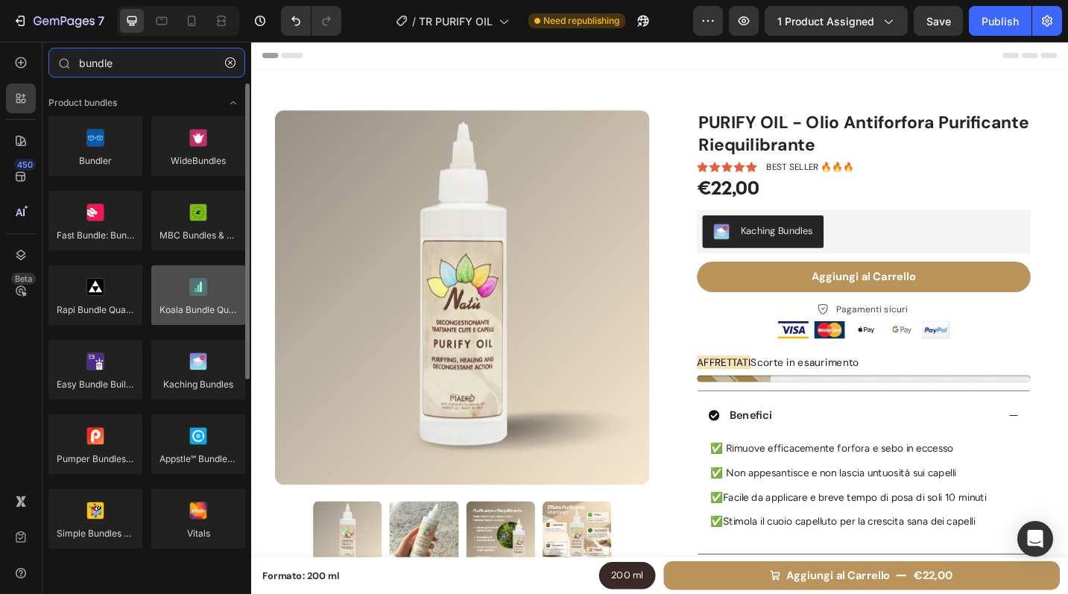
type input "bundle"
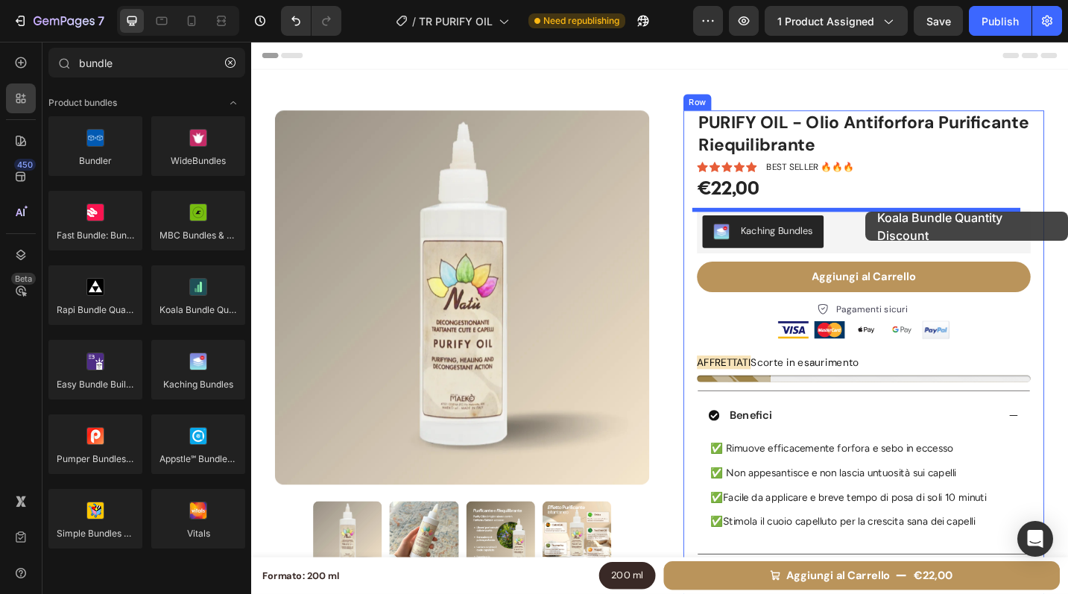
drag, startPoint x: 447, startPoint y: 352, endPoint x: 923, endPoint y: 228, distance: 492.1
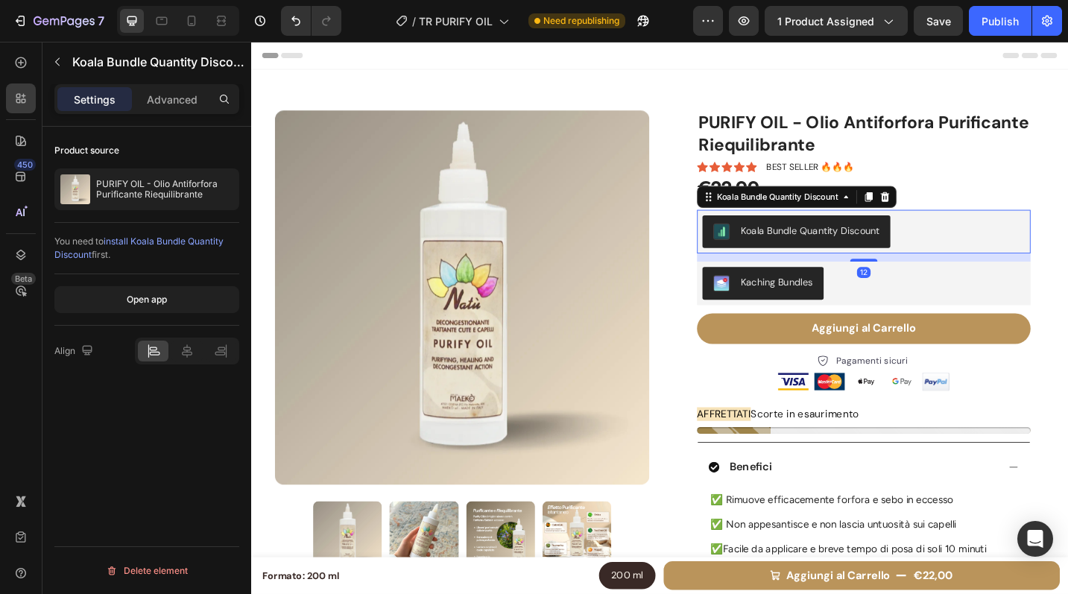
click at [183, 242] on span "install Koala Bundle Quantity Discount" at bounding box center [138, 248] width 169 height 25
click at [23, 105] on icon at bounding box center [20, 98] width 15 height 15
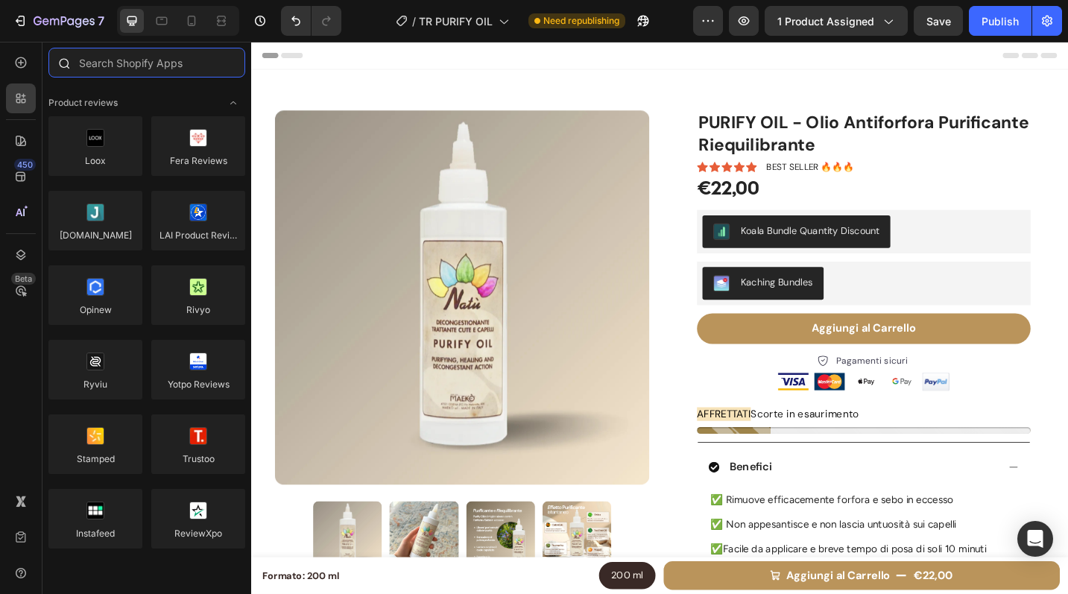
click at [130, 73] on input "text" at bounding box center [146, 63] width 197 height 30
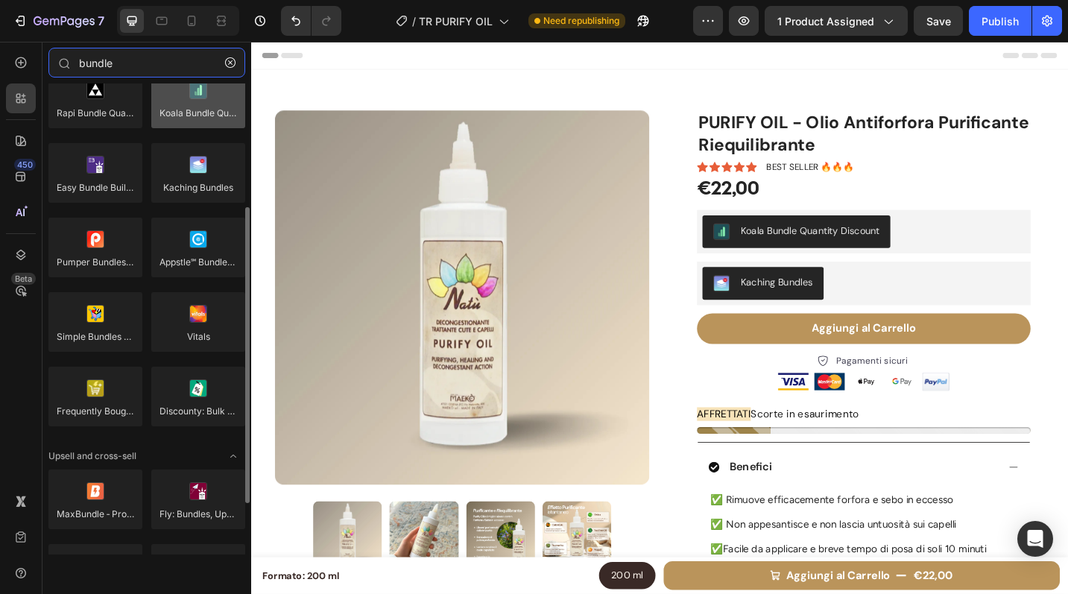
scroll to position [277, 0]
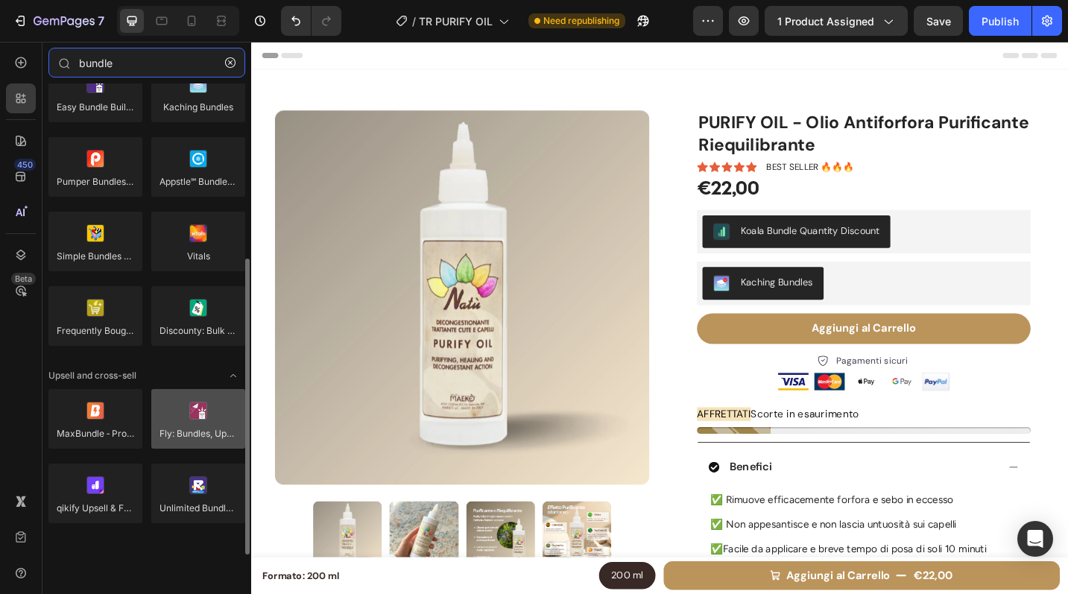
type input "bundle"
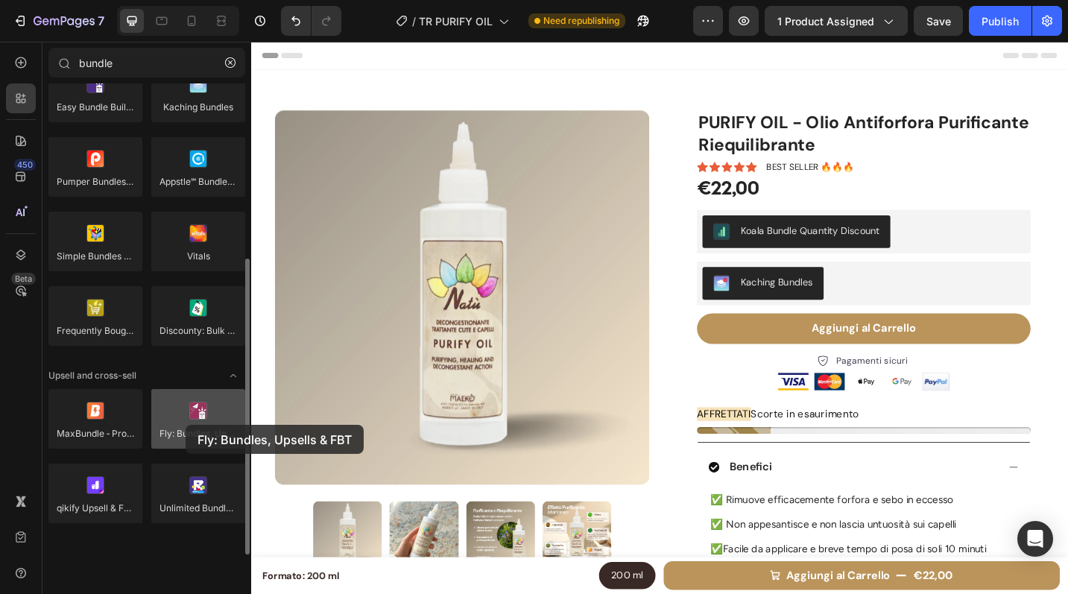
click at [186, 425] on div at bounding box center [198, 419] width 94 height 60
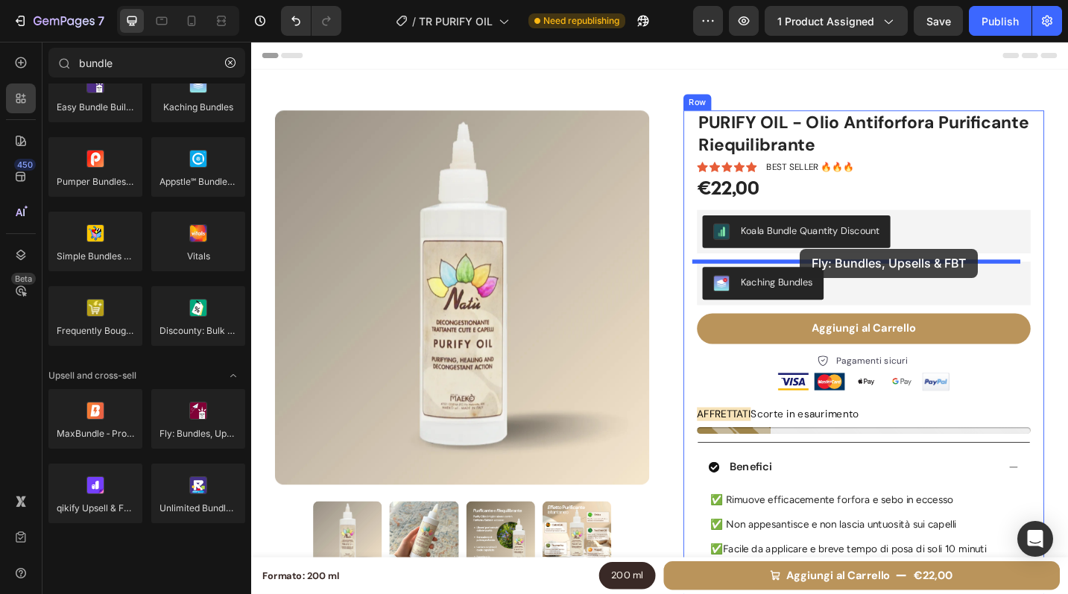
drag, startPoint x: 448, startPoint y: 456, endPoint x: 852, endPoint y: 268, distance: 445.5
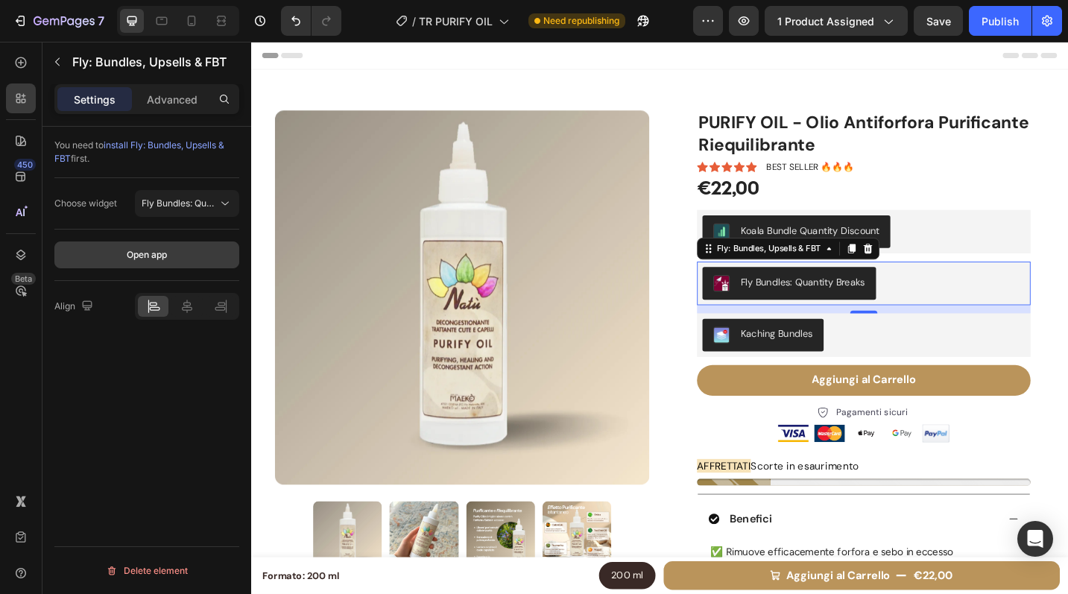
click at [165, 257] on div "Open app" at bounding box center [147, 254] width 40 height 13
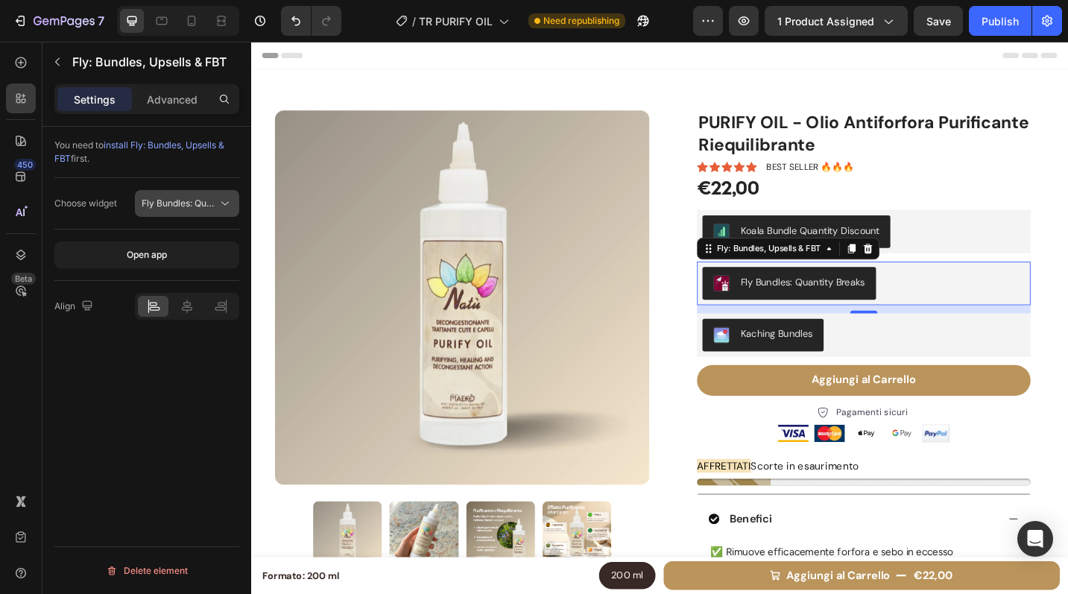
click at [171, 198] on span "Fly Bundles: Quantity Breaks" at bounding box center [202, 203] width 121 height 11
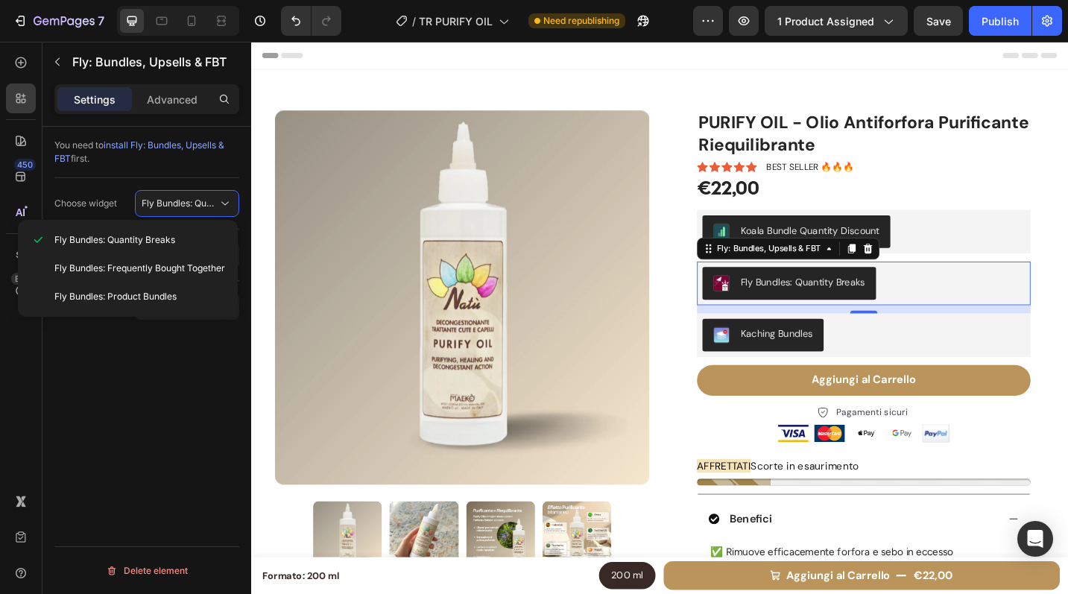
click at [175, 389] on div "You need to install Fly: Bundles, Upsells & FBT first. Choose widget Fly Bundle…" at bounding box center [146, 382] width 209 height 510
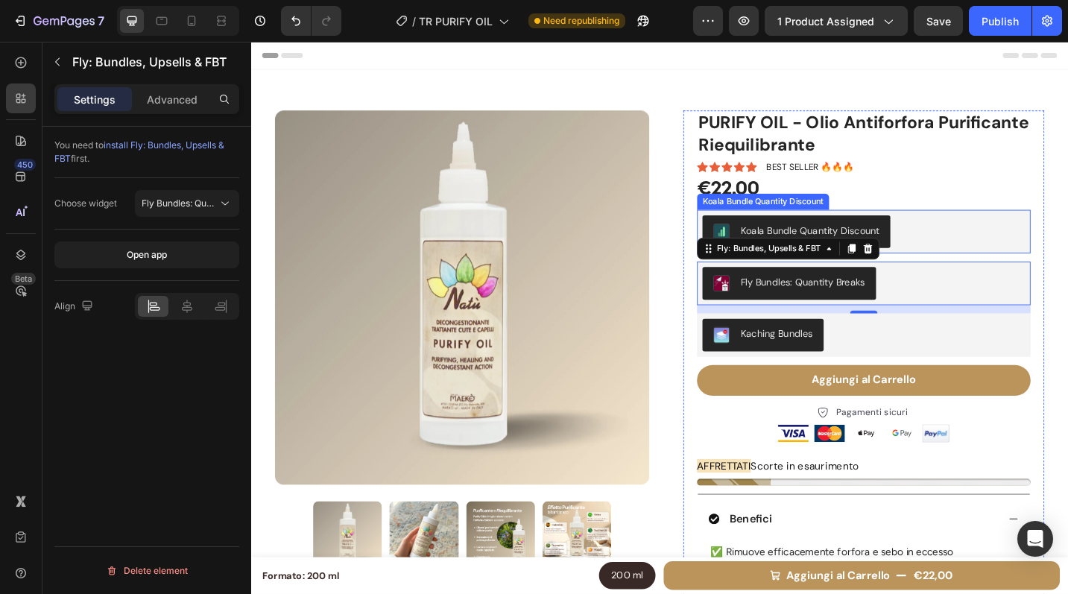
click at [965, 251] on div "Koala Bundle Quantity Discount" at bounding box center [921, 250] width 353 height 36
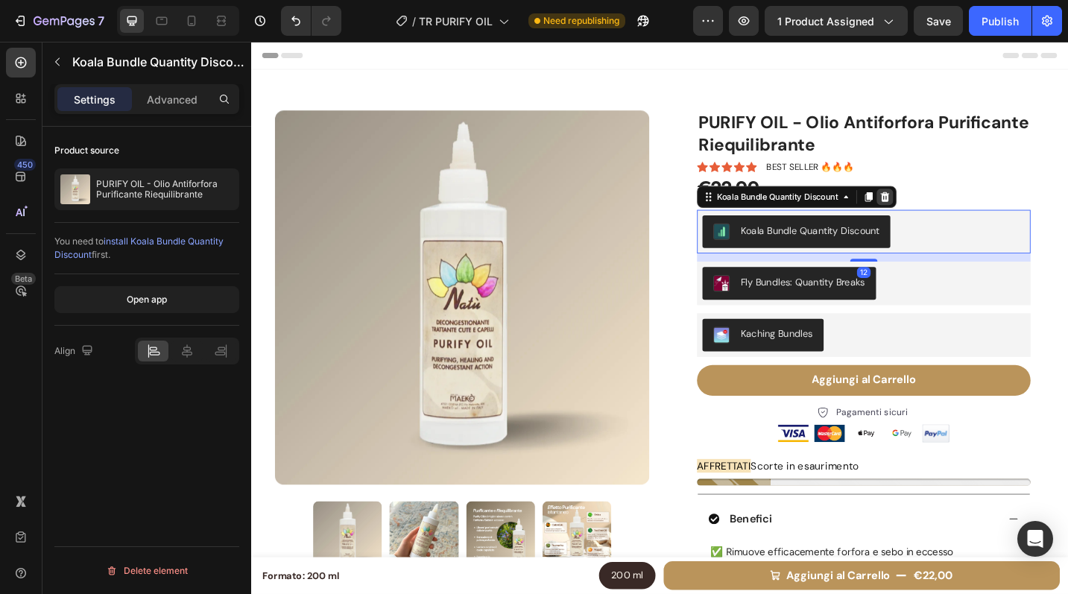
click at [941, 208] on icon at bounding box center [946, 211] width 10 height 10
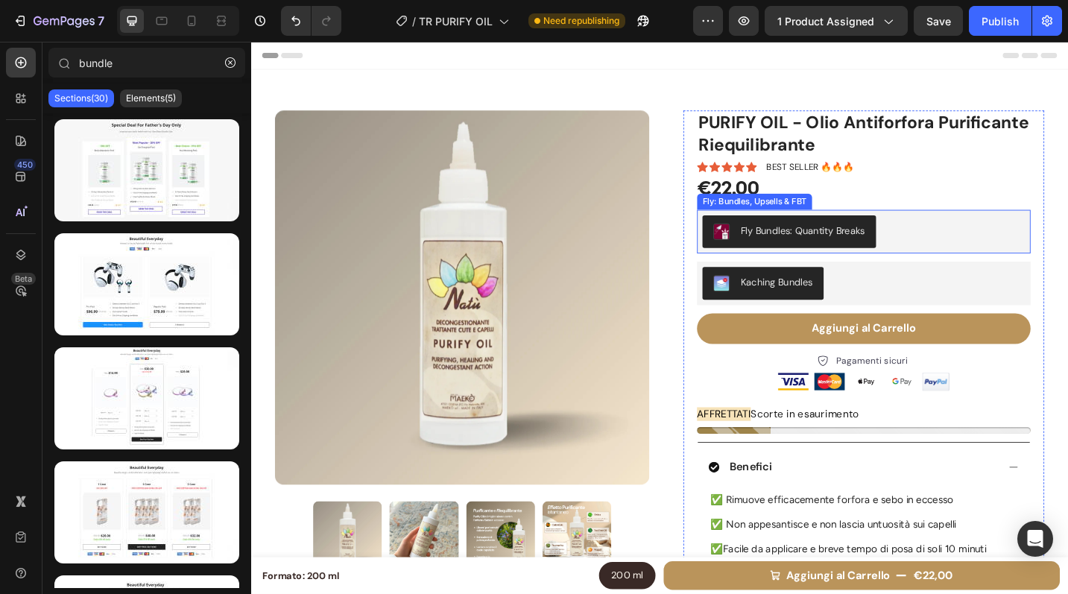
click at [976, 256] on div "Fly Bundles: Quantity Breaks" at bounding box center [921, 250] width 353 height 36
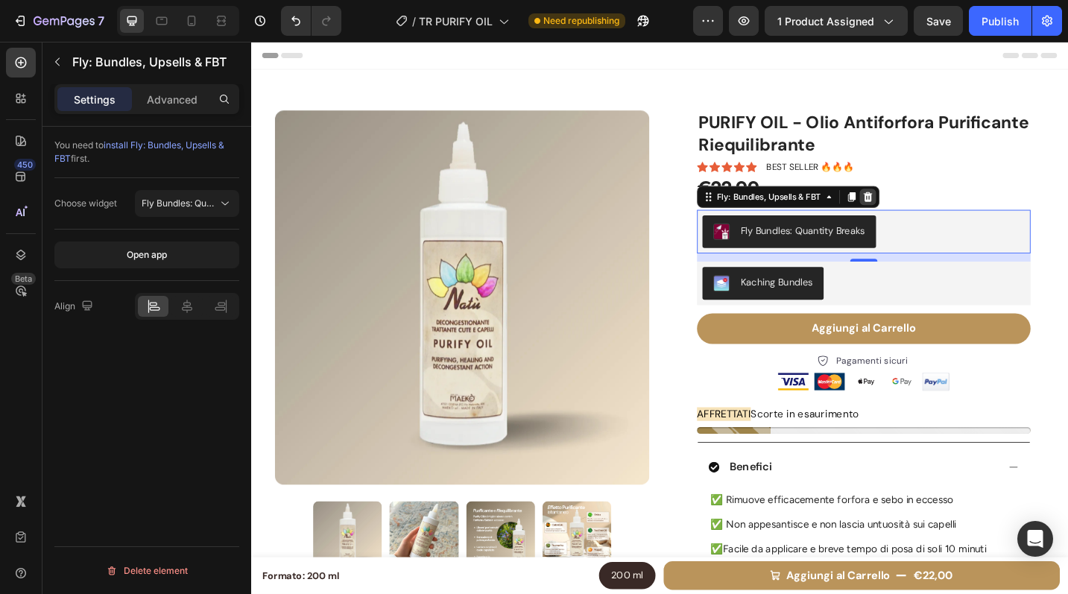
click at [920, 207] on icon at bounding box center [926, 212] width 12 height 12
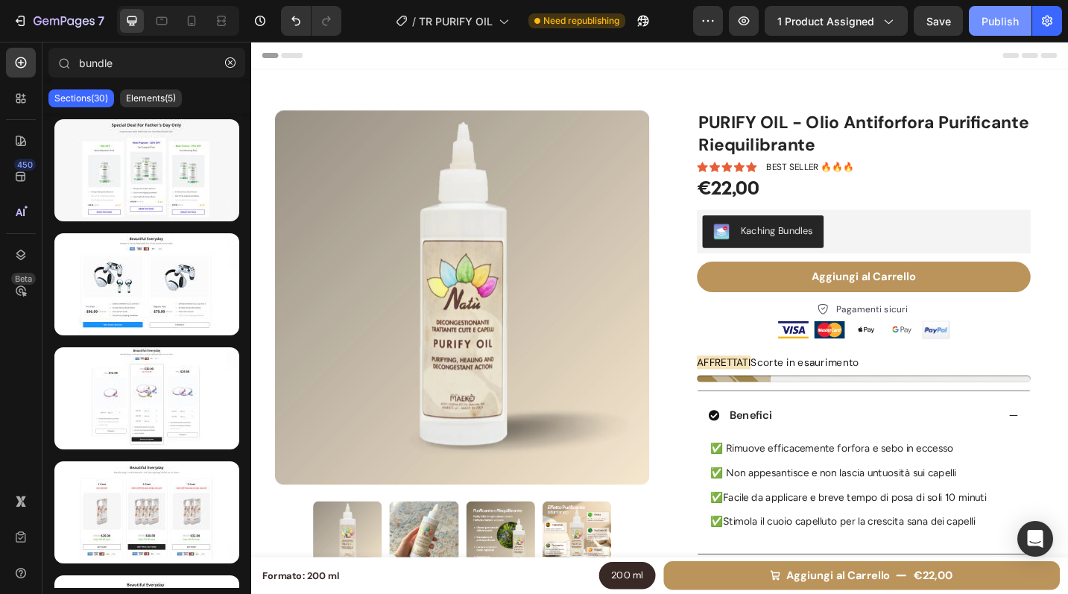
click at [979, 25] on button "Publish" at bounding box center [1000, 21] width 63 height 30
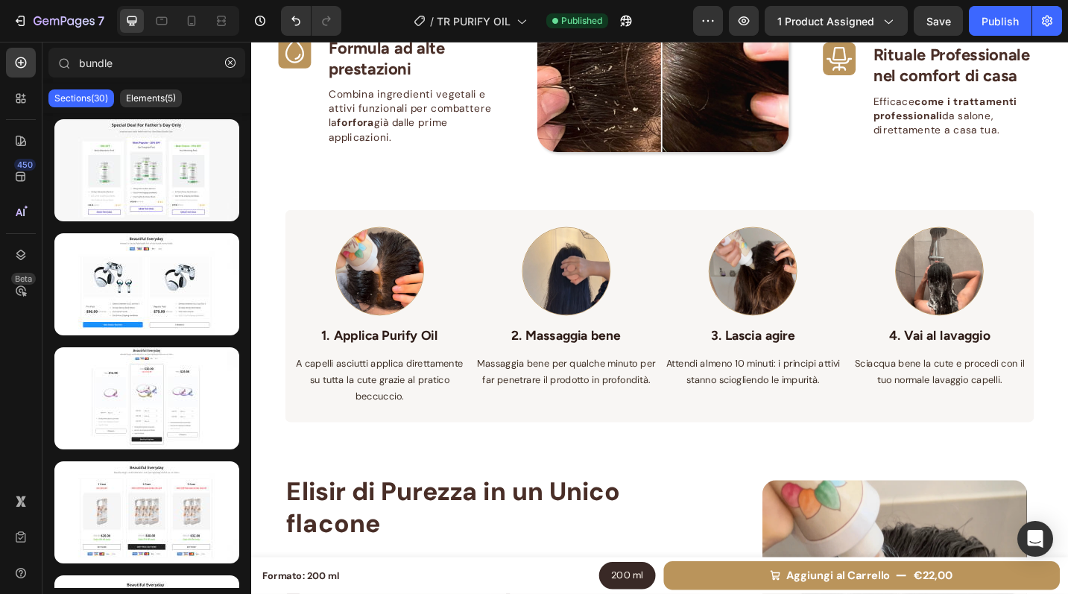
scroll to position [1231, 0]
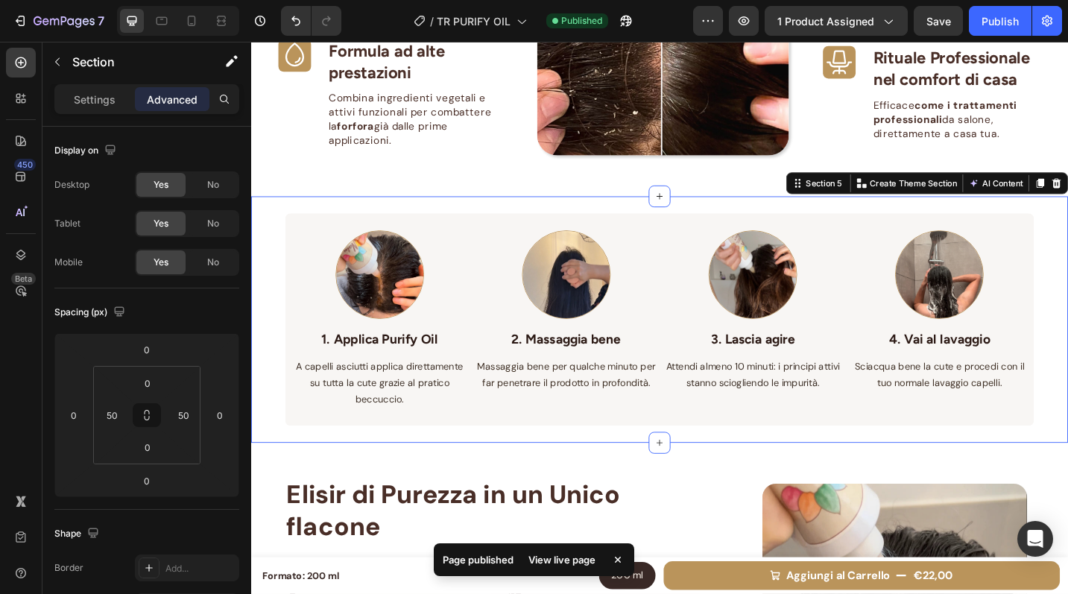
click at [278, 228] on div "Image 1. Applica Purify Oil Text block A capelli asciutti applica direttamente …" at bounding box center [698, 346] width 894 height 271
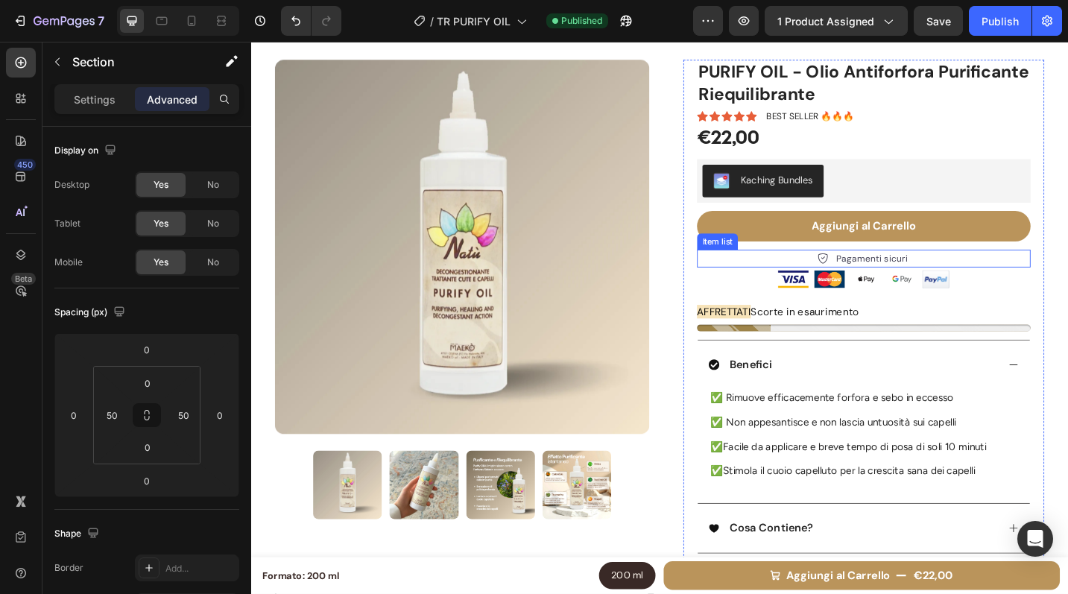
scroll to position [0, 0]
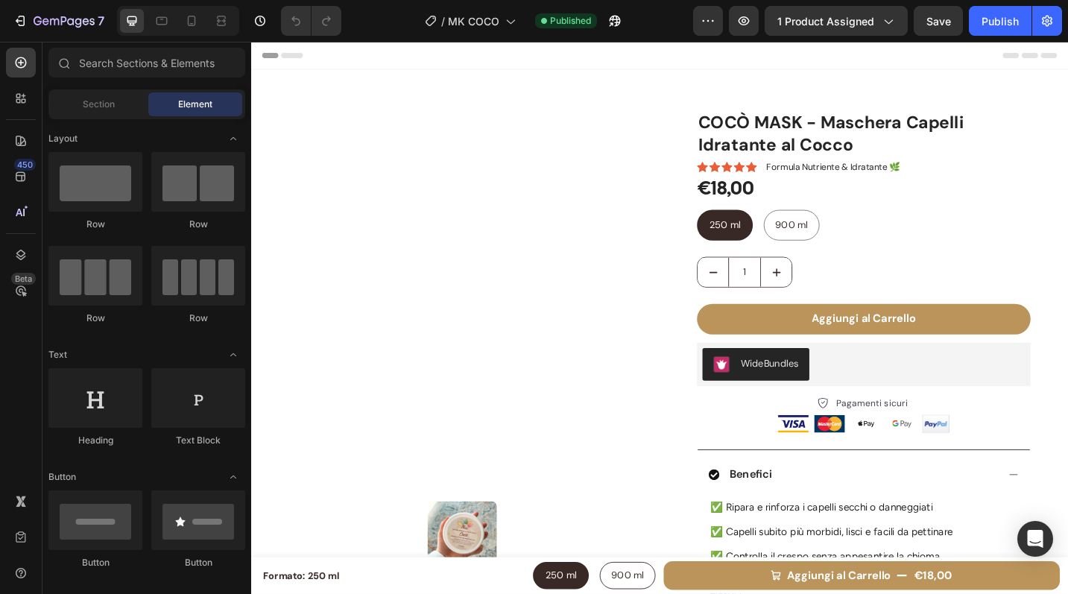
radio input "false"
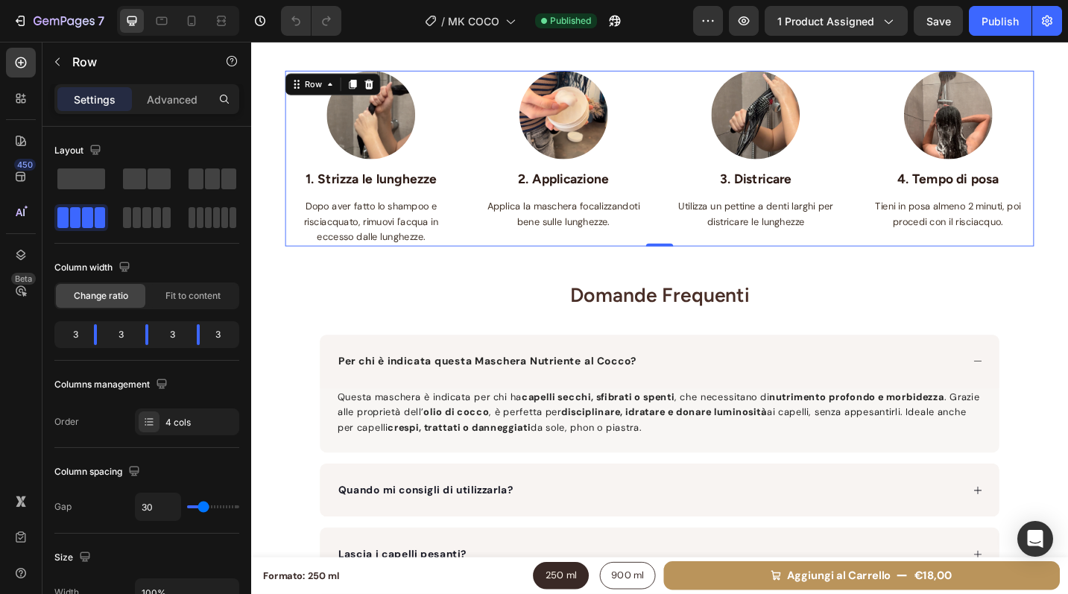
click at [691, 261] on div "Image 1. Strizza le lunghezze Text block Dopo aver fatto lo shampoo e risciacqu…" at bounding box center [698, 169] width 820 height 192
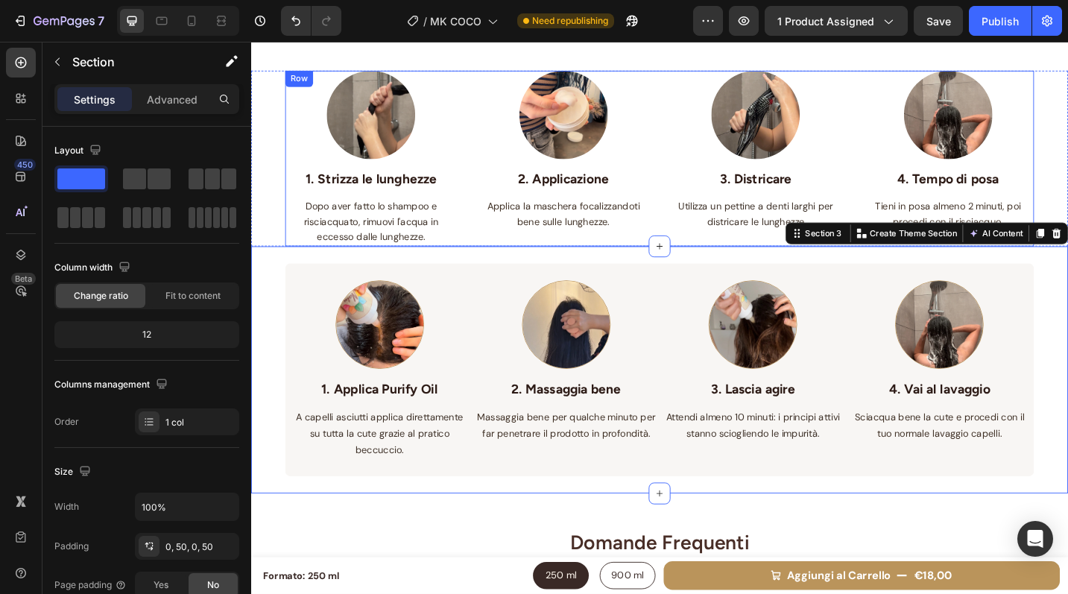
click at [478, 238] on div "Image 1. Strizza le lunghezze Text block Dopo aver fatto lo shampoo e risciacqu…" at bounding box center [698, 169] width 820 height 192
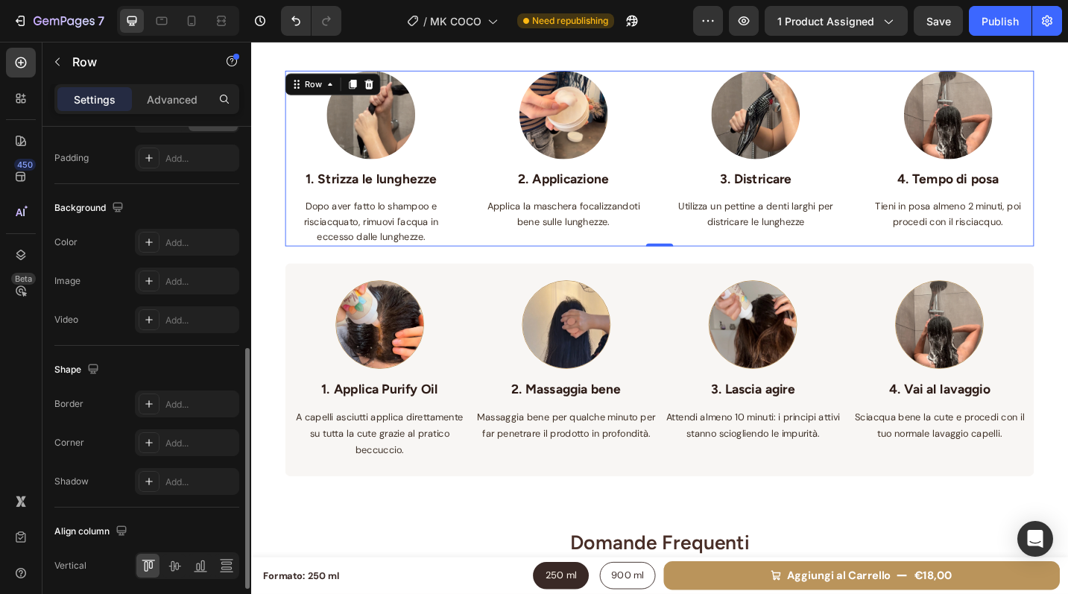
scroll to position [569, 0]
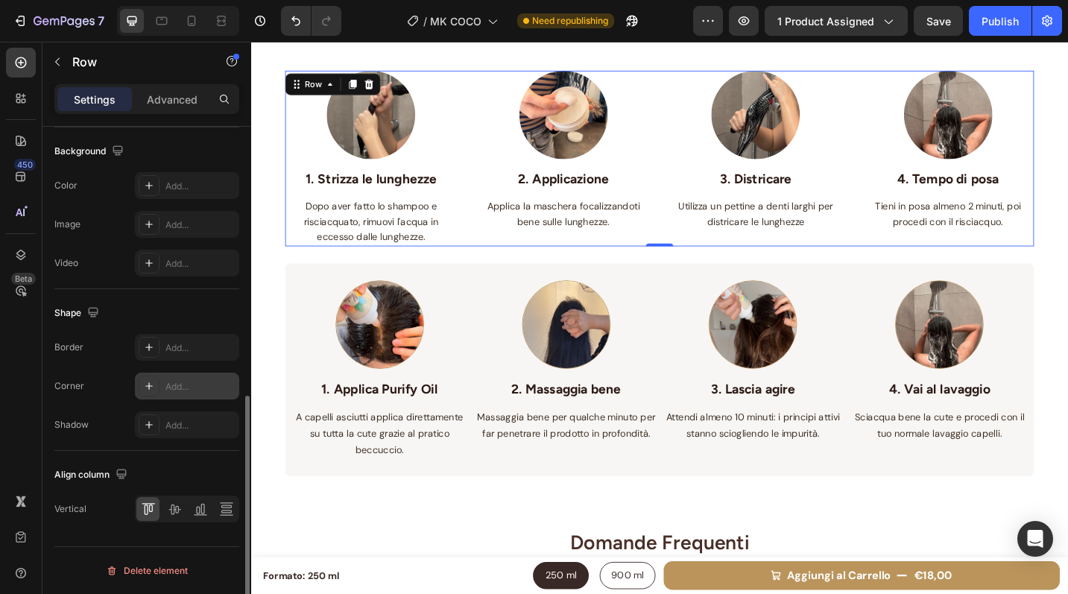
click at [154, 381] on icon at bounding box center [149, 386] width 12 height 12
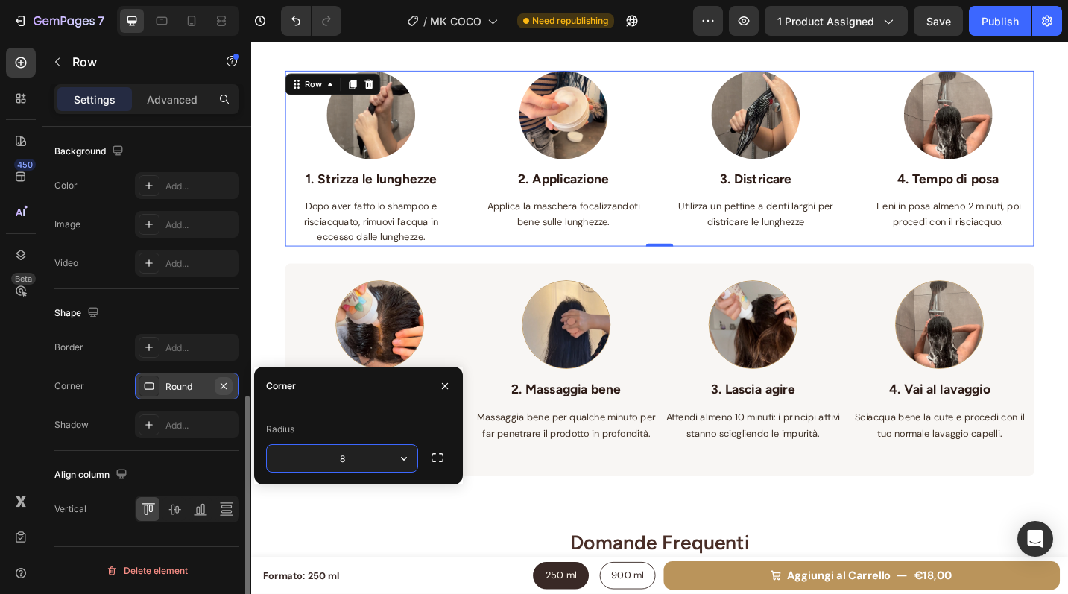
click at [222, 381] on icon "button" at bounding box center [224, 386] width 12 height 12
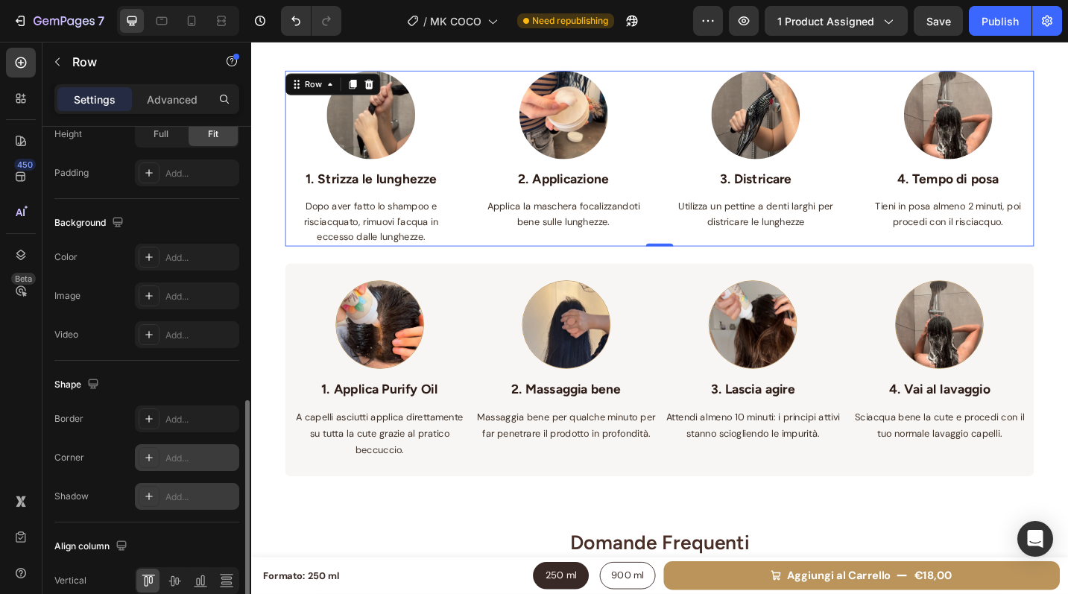
scroll to position [479, 0]
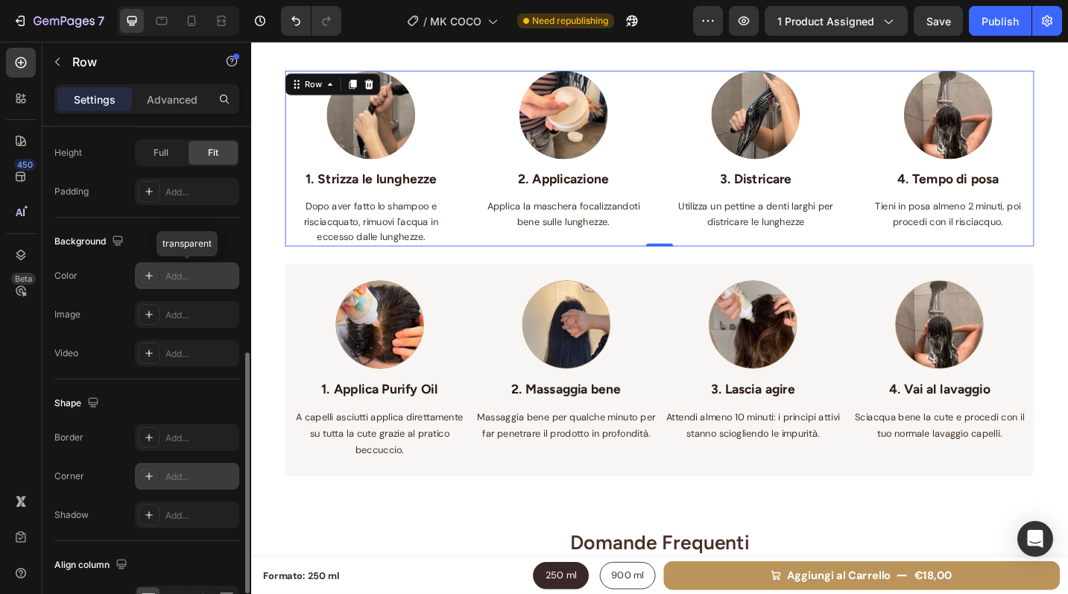
click at [186, 273] on div "Add..." at bounding box center [200, 276] width 70 height 13
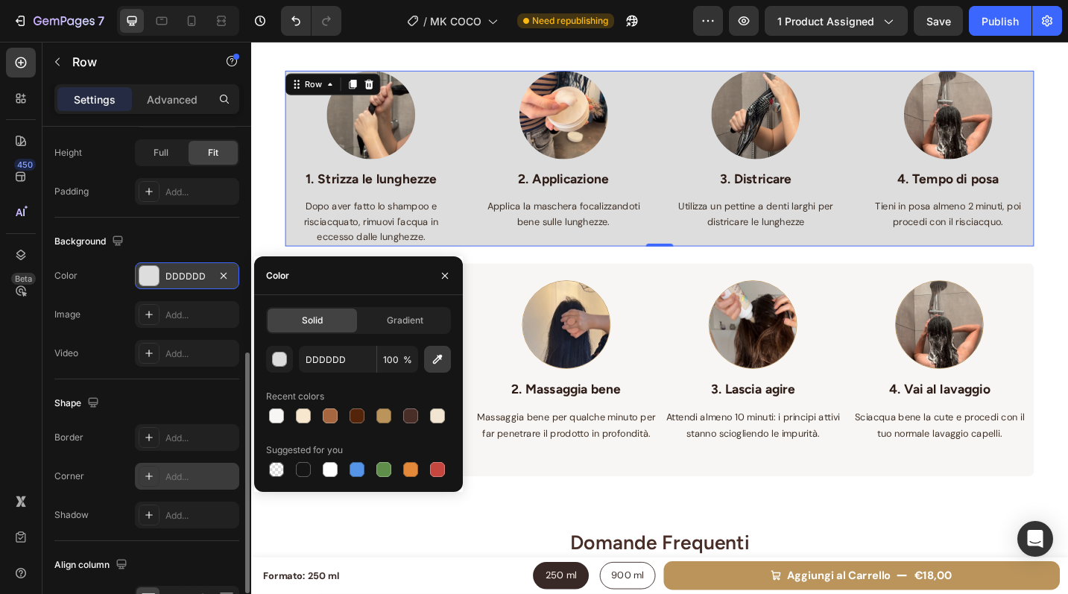
click at [440, 363] on icon "button" at bounding box center [437, 359] width 15 height 15
type input "F8F6F4"
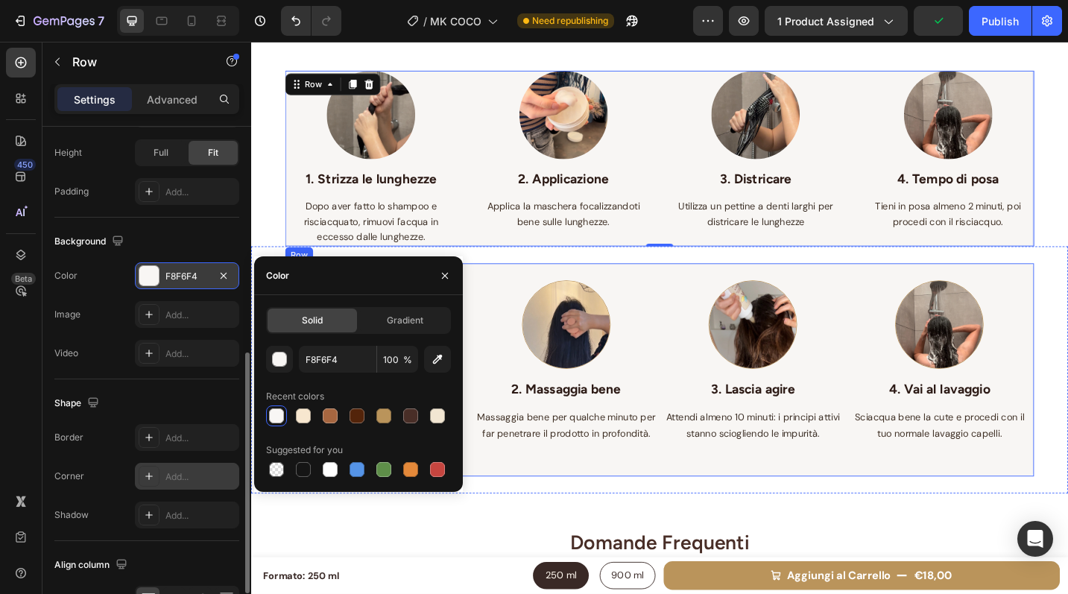
click at [648, 290] on div "Image 1. Applica Purify Oil Text block A capelli asciutti applica direttamente …" at bounding box center [698, 400] width 820 height 233
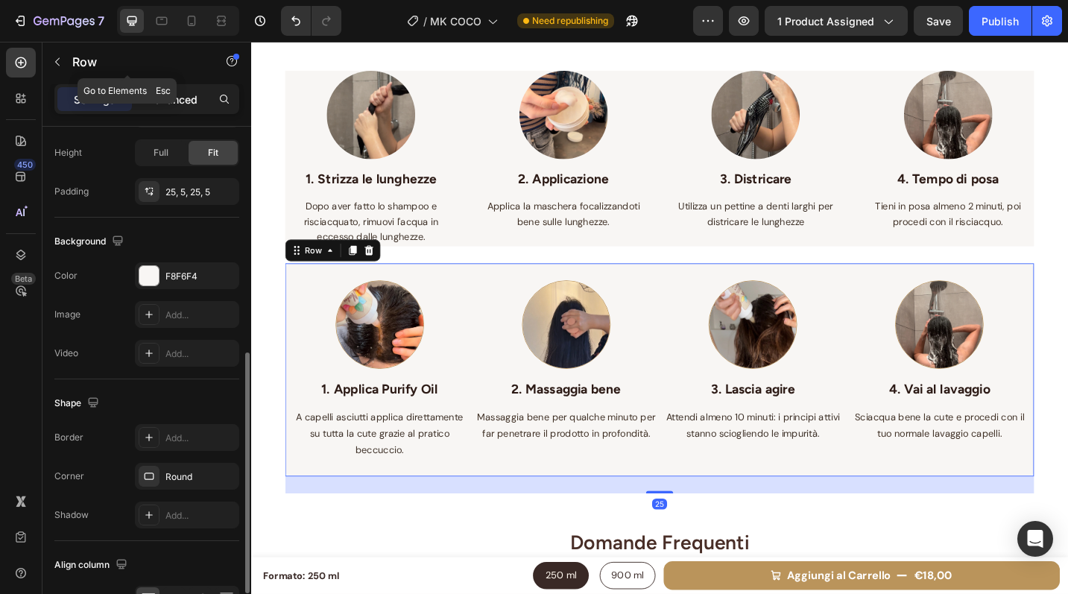
click at [165, 97] on p "Advanced" at bounding box center [172, 100] width 51 height 16
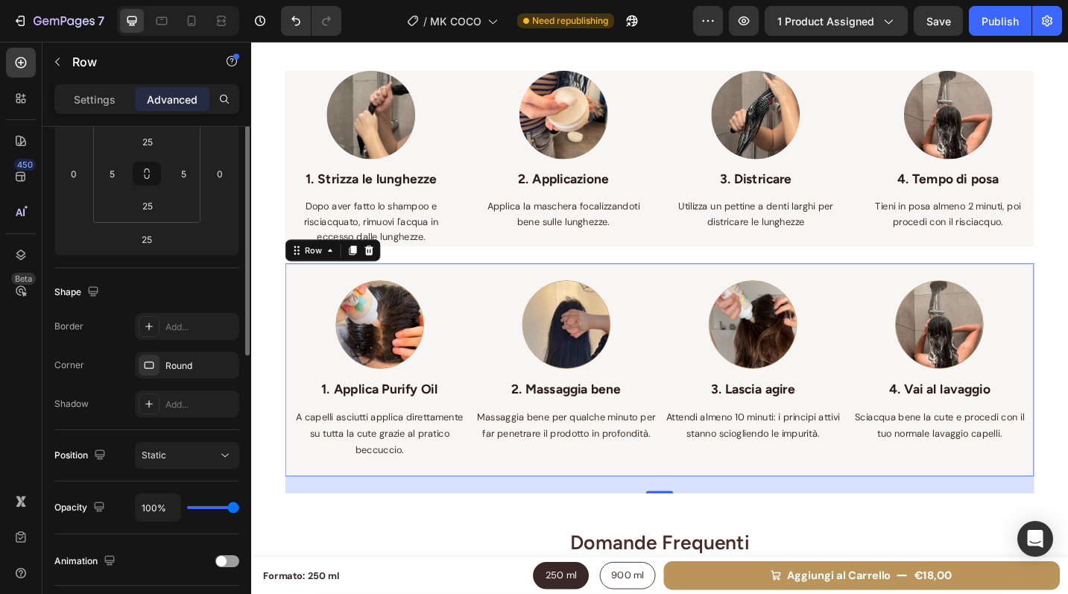
scroll to position [0, 0]
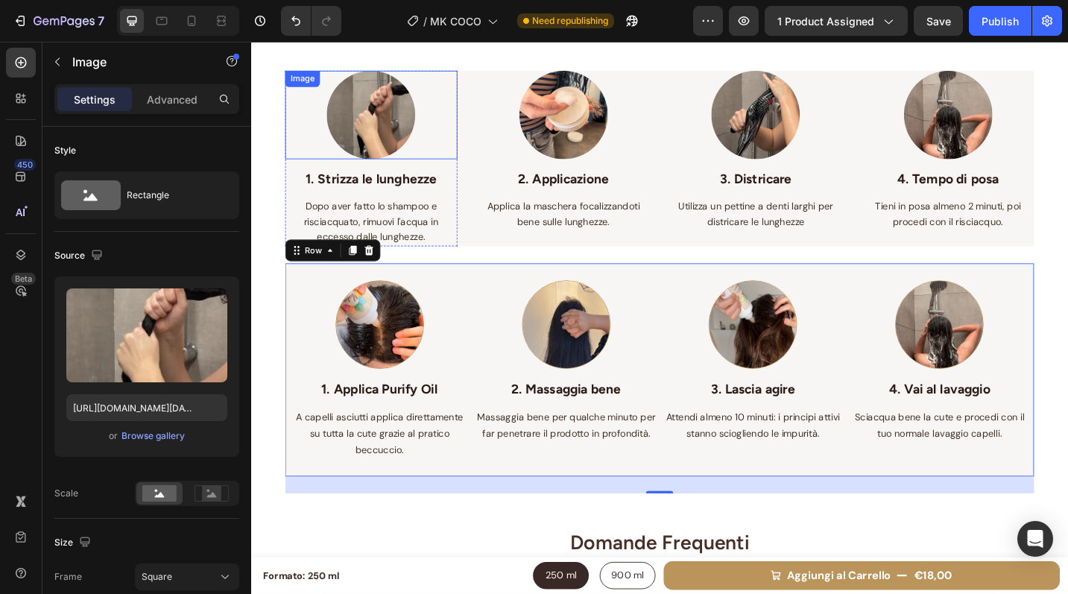
click at [300, 88] on div "Image" at bounding box center [307, 81] width 32 height 13
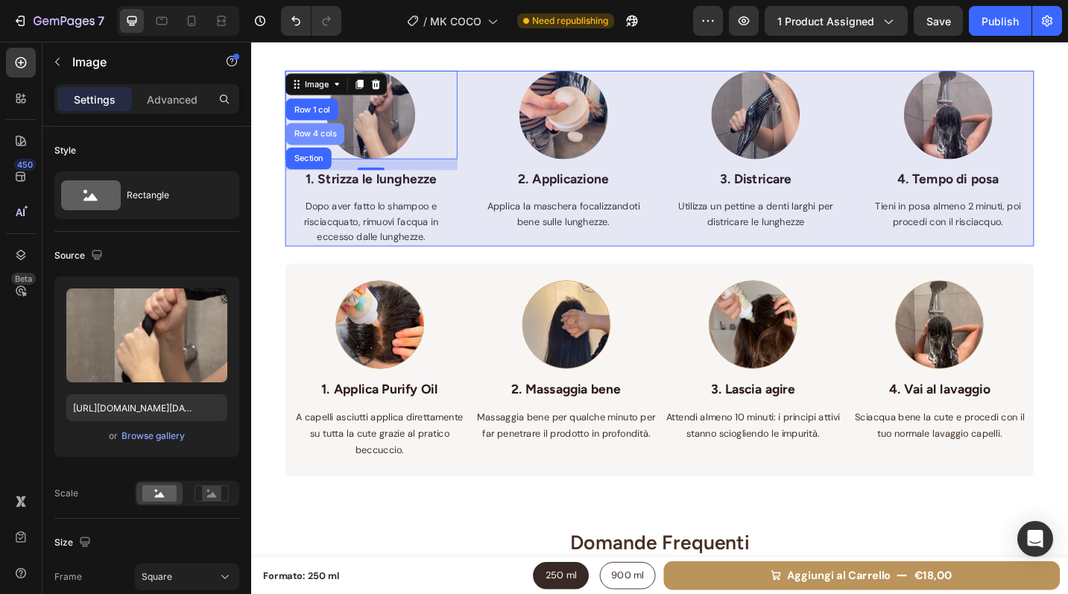
click at [320, 136] on div "Row 4 cols" at bounding box center [321, 142] width 64 height 24
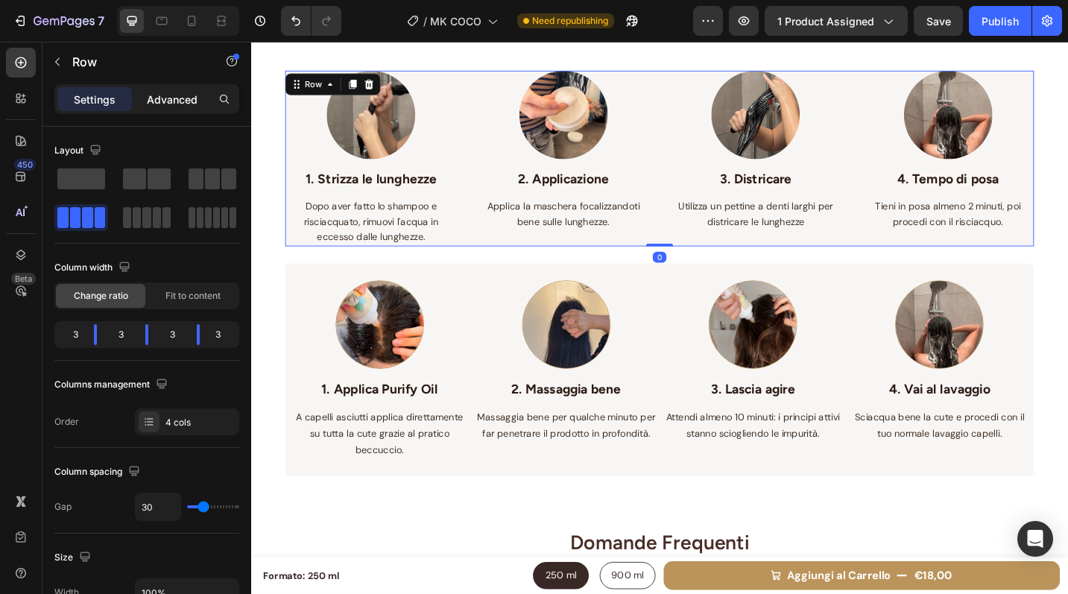
click at [176, 94] on p "Advanced" at bounding box center [172, 100] width 51 height 16
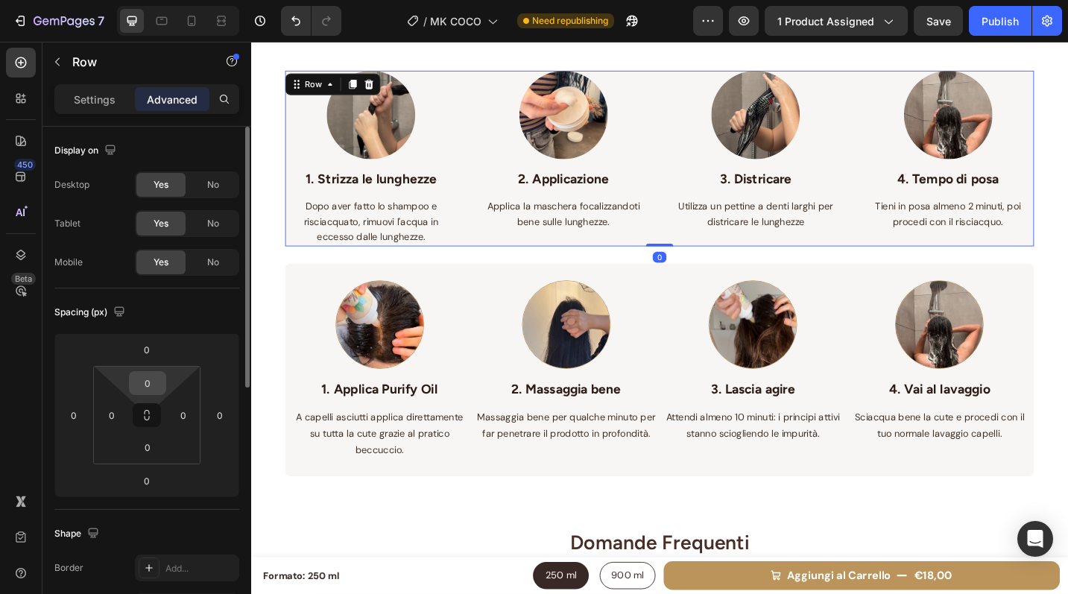
click at [154, 386] on input "0" at bounding box center [148, 383] width 30 height 22
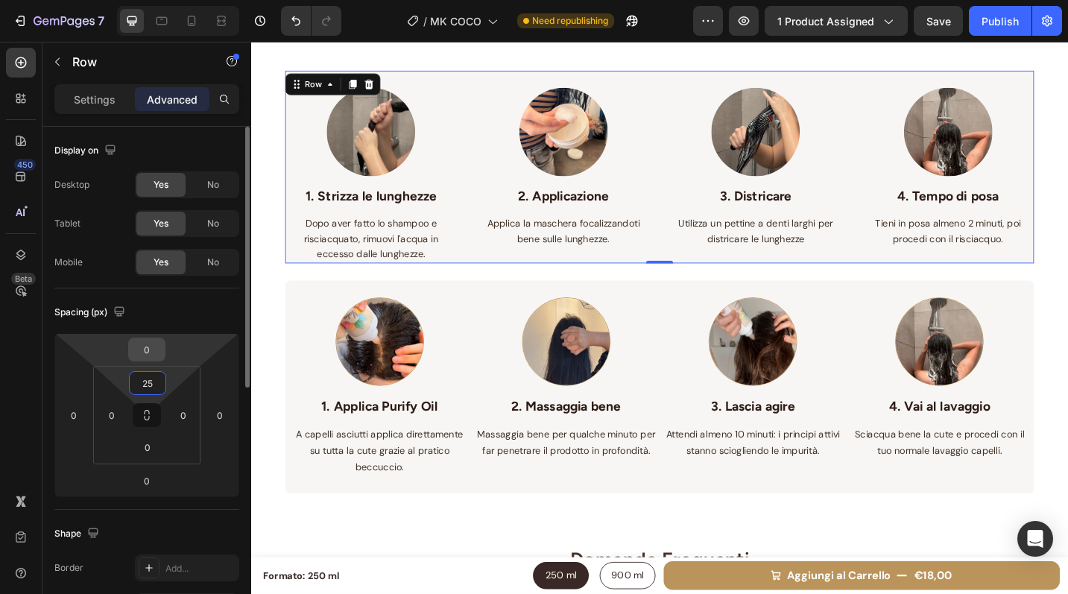
type input "25"
click at [155, 356] on input "0" at bounding box center [147, 349] width 30 height 22
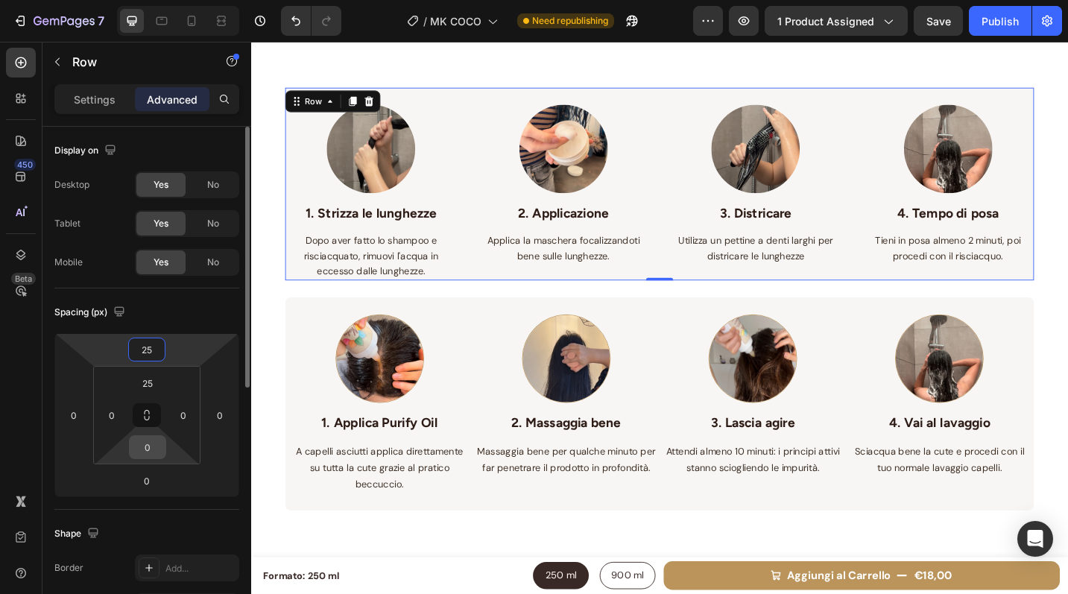
type input "25"
click at [151, 446] on input "0" at bounding box center [148, 447] width 30 height 22
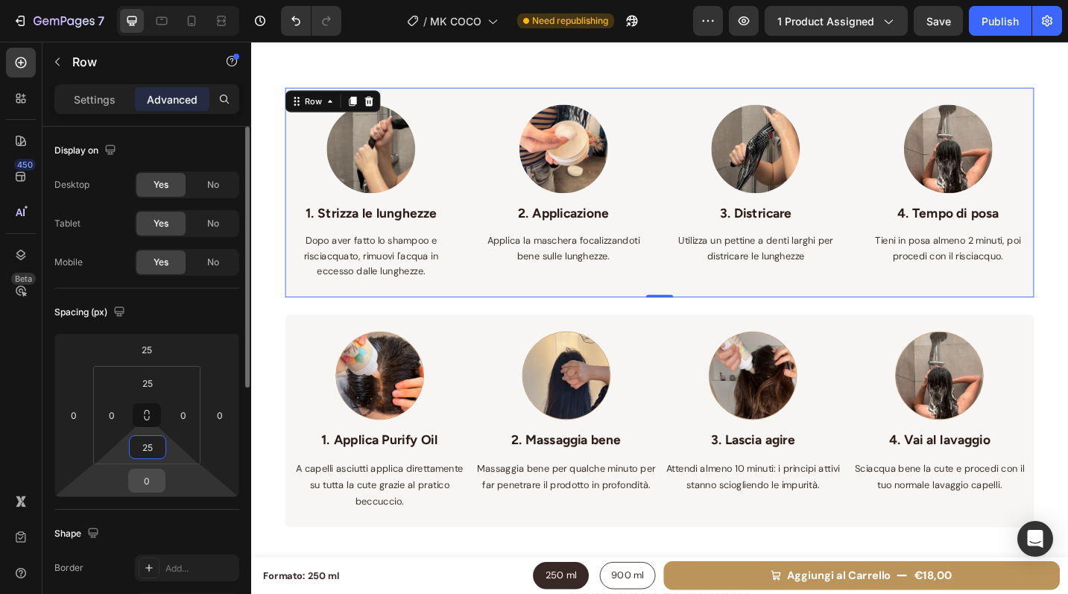
type input "25"
click at [151, 479] on input "0" at bounding box center [147, 481] width 30 height 22
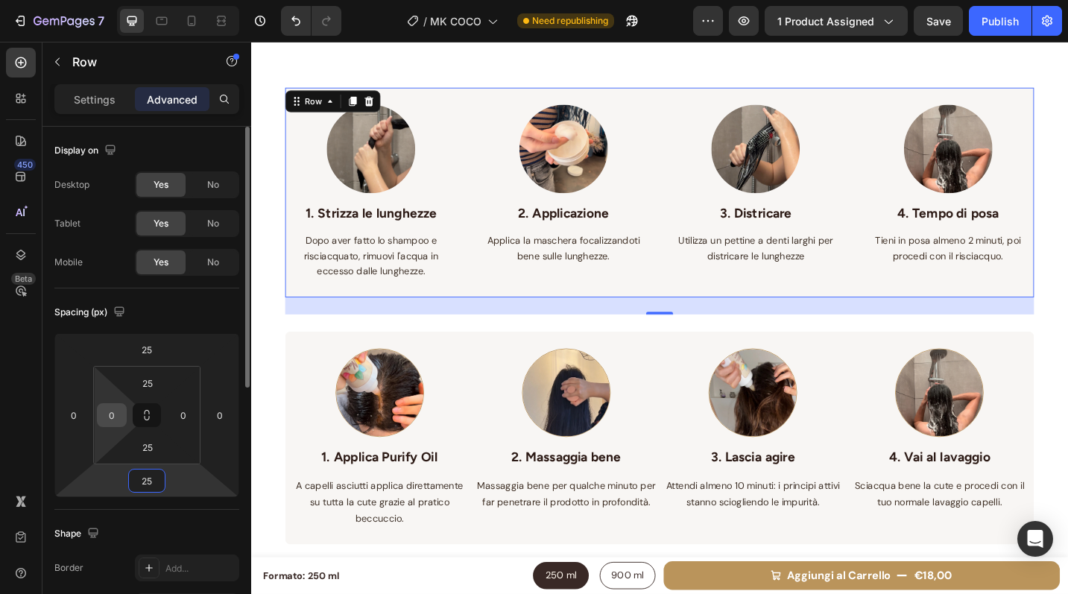
type input "25"
click at [121, 417] on input "0" at bounding box center [112, 415] width 22 height 22
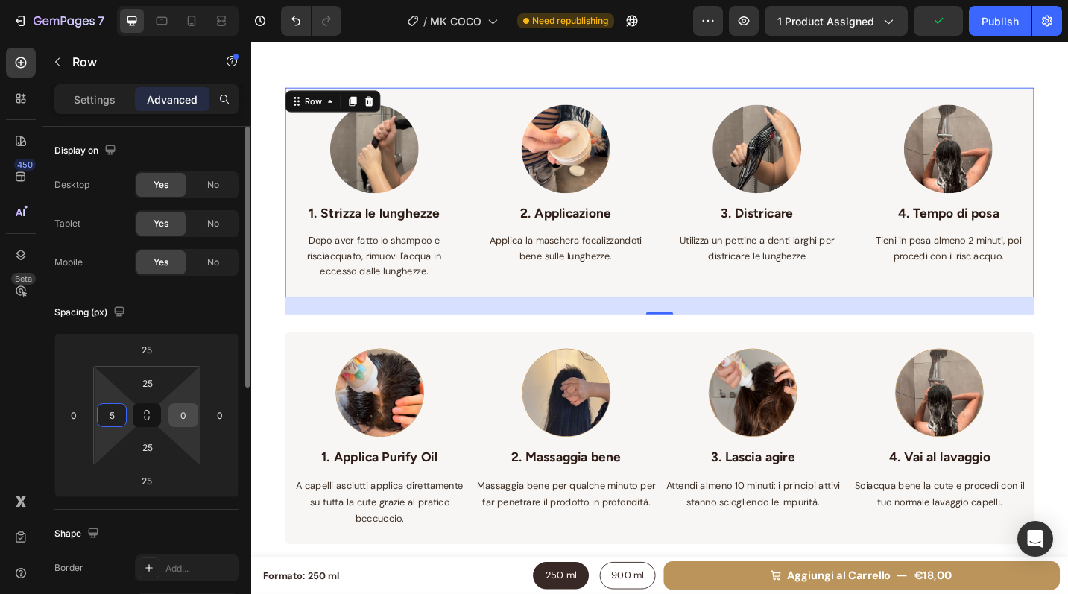
type input "5"
click at [186, 411] on input "0" at bounding box center [183, 415] width 22 height 22
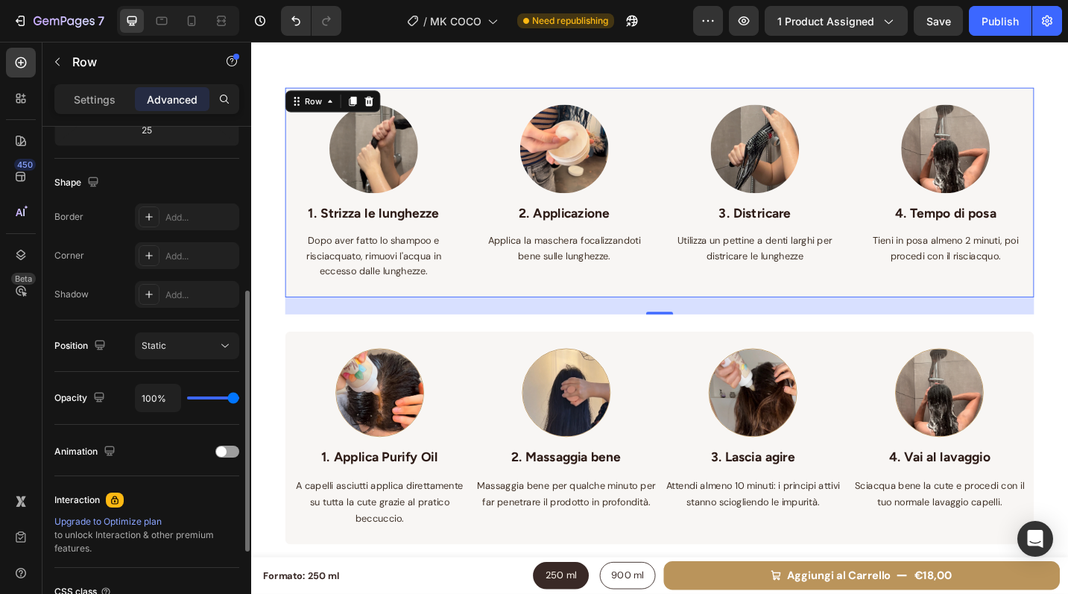
scroll to position [340, 0]
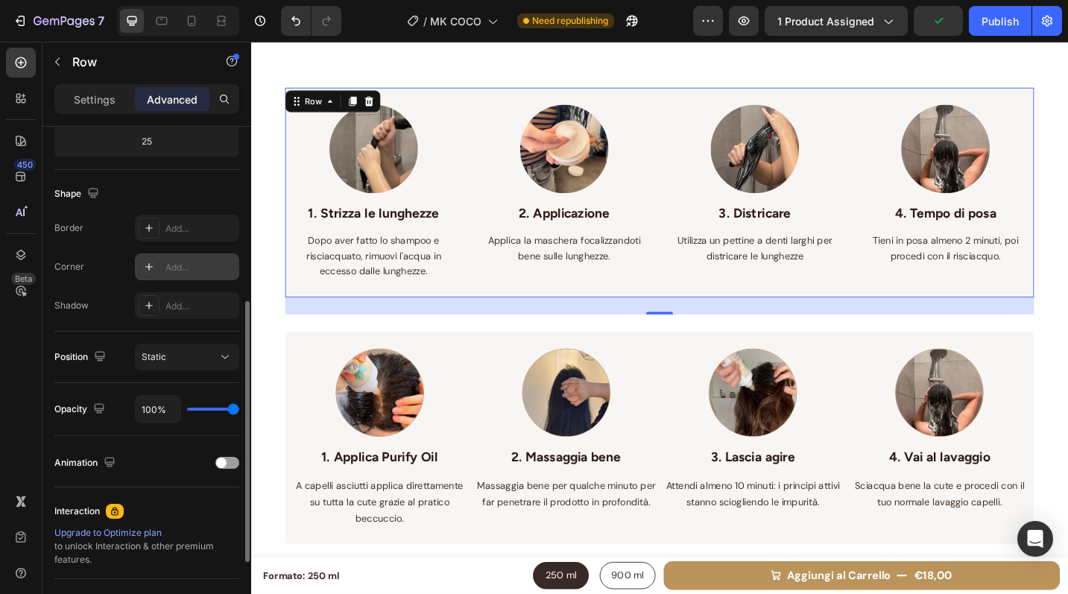
type input "5"
click at [179, 271] on div "Add..." at bounding box center [200, 267] width 70 height 13
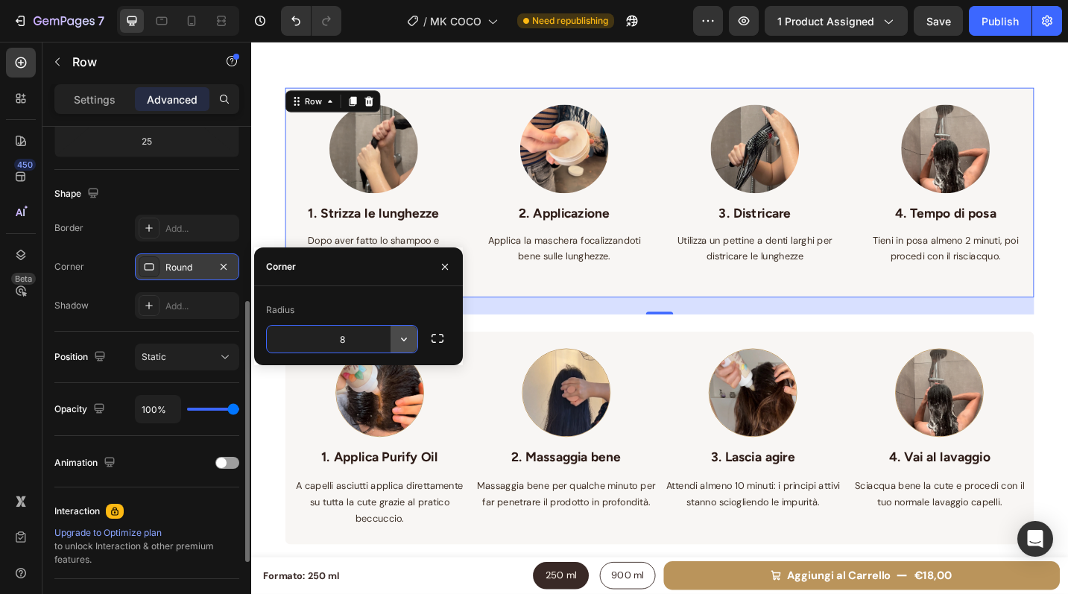
click at [408, 337] on icon "button" at bounding box center [404, 339] width 15 height 15
click at [364, 342] on input "8" at bounding box center [342, 339] width 151 height 27
type input "12"
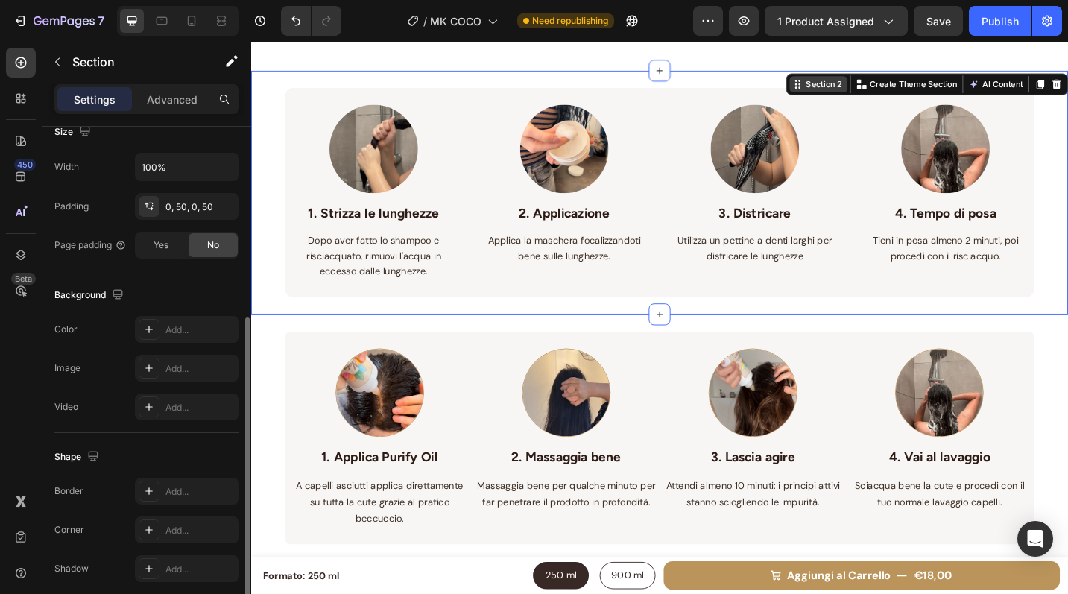
scroll to position [0, 0]
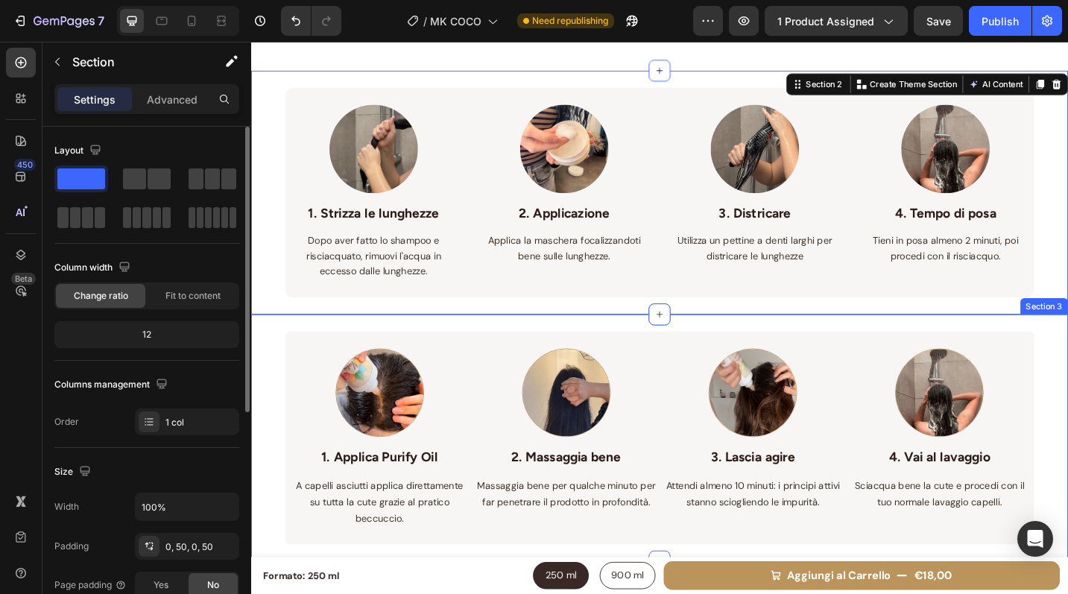
click at [1067, 405] on div "Image 1. Applica Purify Oil Text block A capelli asciutti applica direttamente …" at bounding box center [698, 475] width 894 height 271
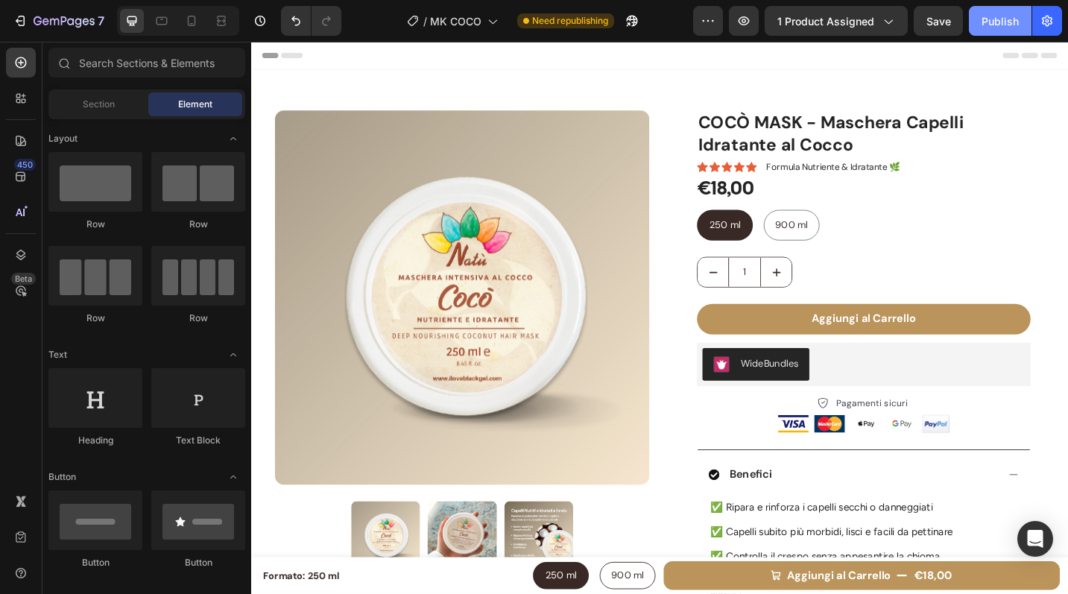
click at [984, 26] on div "Publish" at bounding box center [1000, 21] width 37 height 16
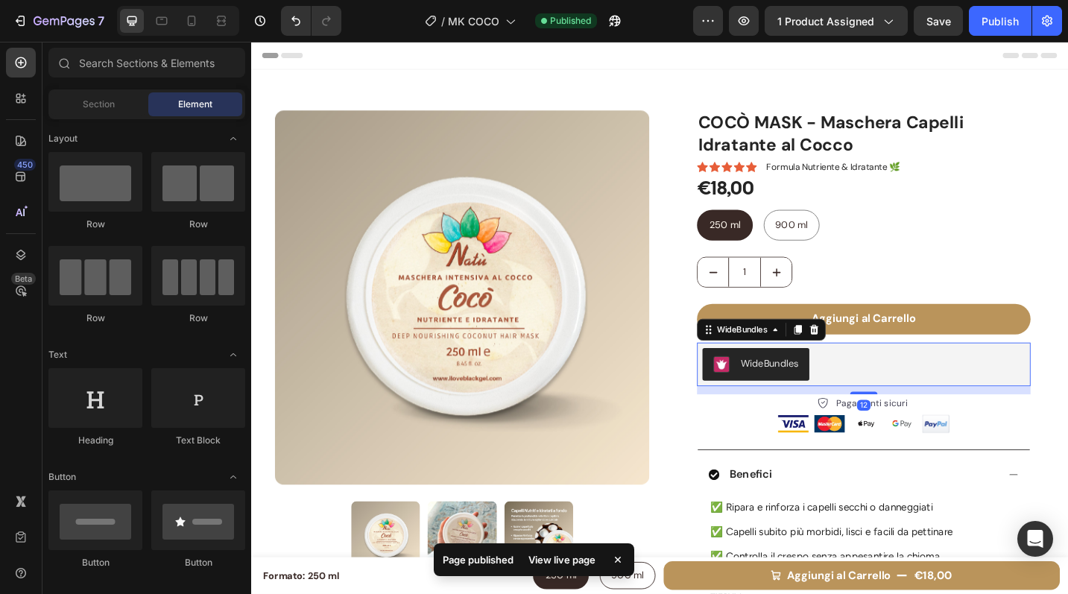
click at [939, 399] on div "WideBundles" at bounding box center [921, 395] width 353 height 36
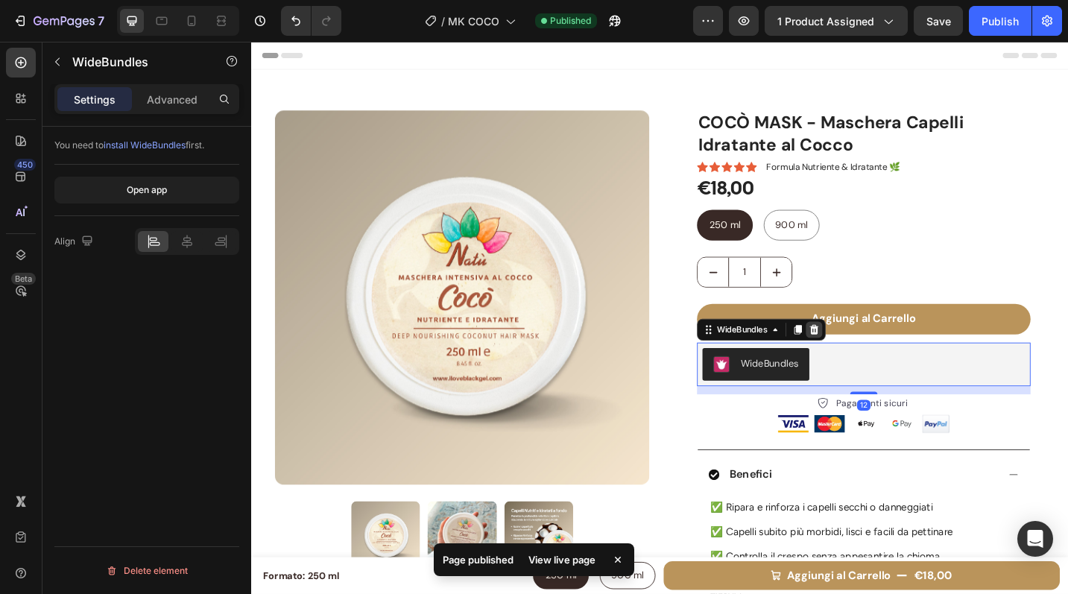
click at [863, 360] on icon at bounding box center [868, 357] width 10 height 10
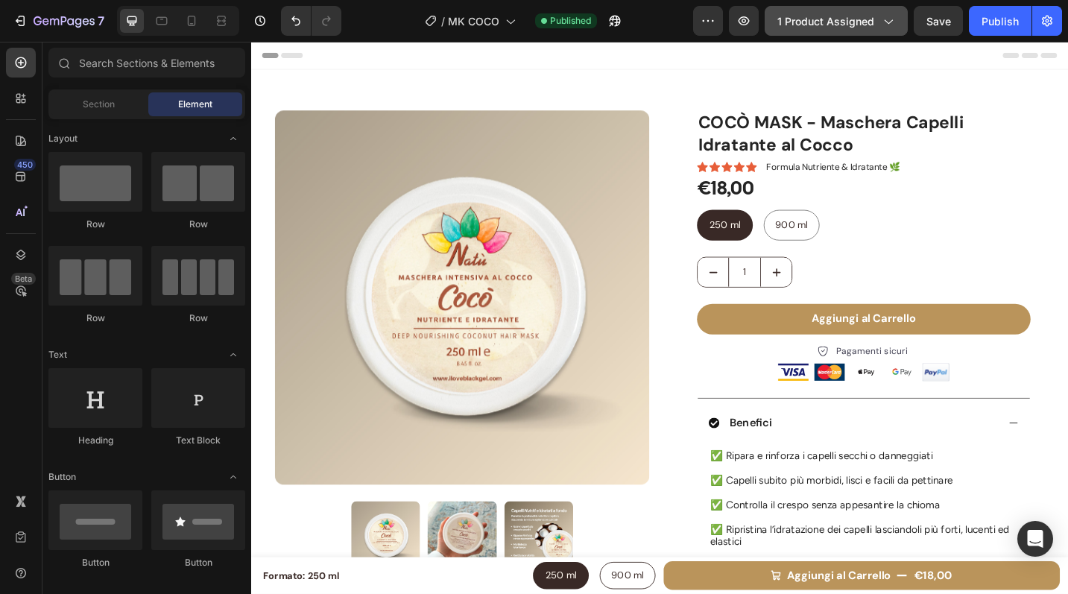
click at [824, 28] on button "1 product assigned" at bounding box center [836, 21] width 143 height 30
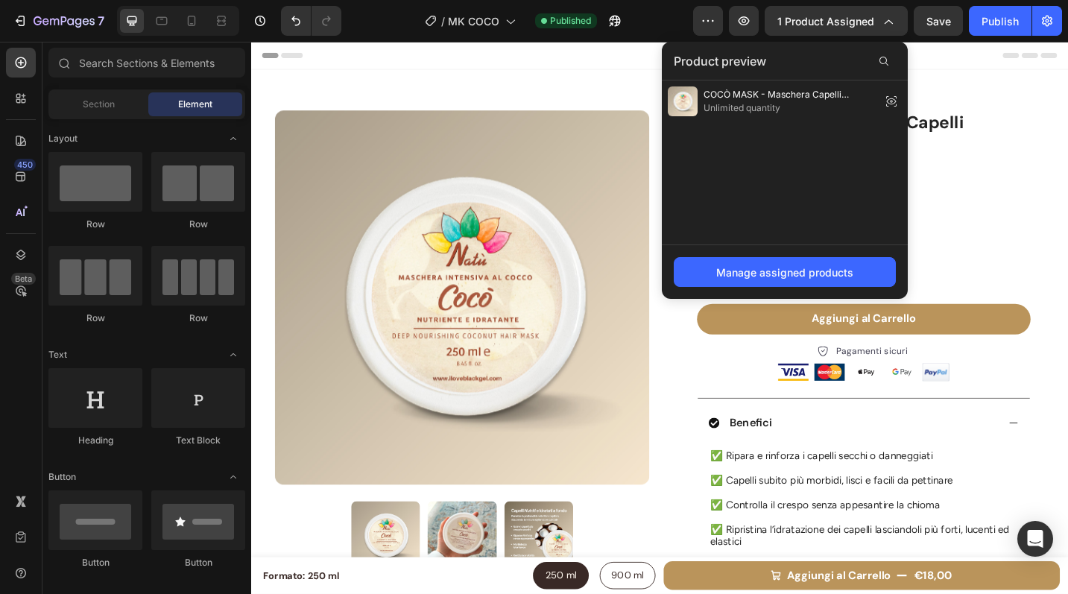
click at [999, 57] on div "Header" at bounding box center [698, 57] width 871 height 30
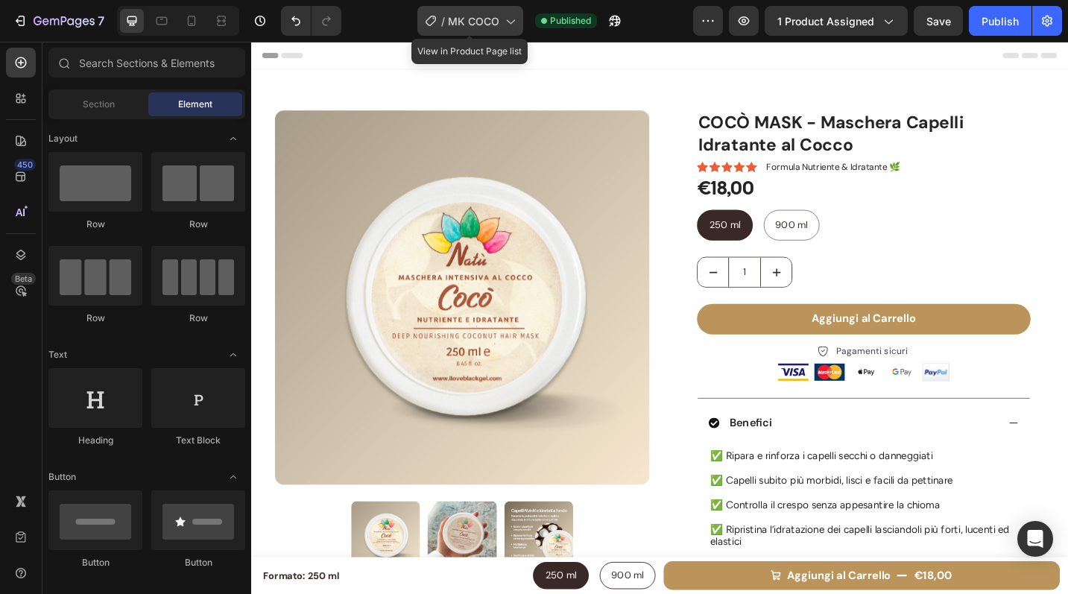
click at [485, 19] on span "MK COCO" at bounding box center [473, 21] width 51 height 16
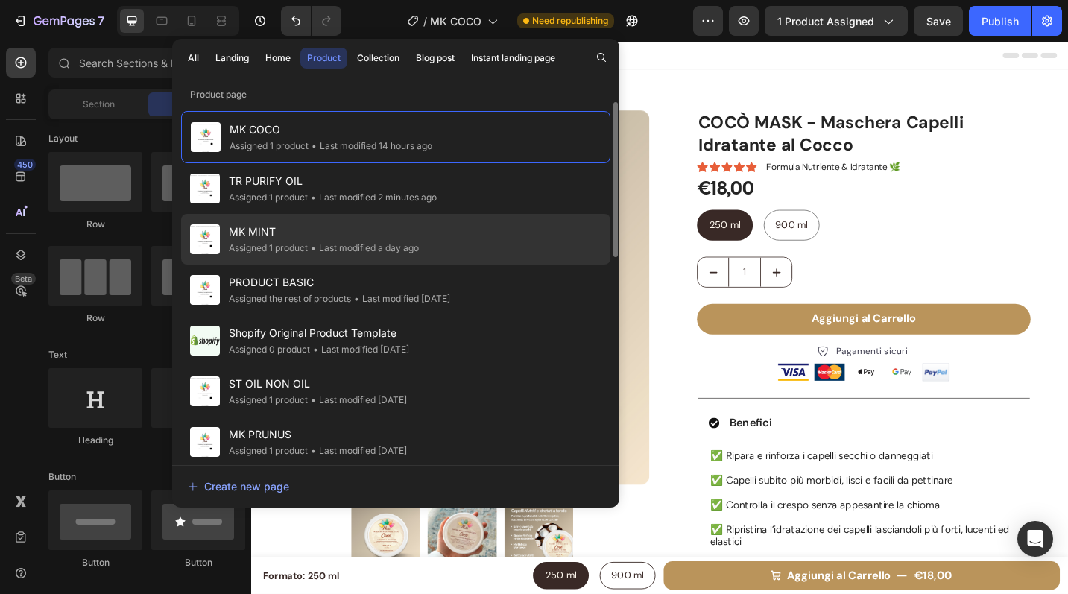
click at [409, 247] on div "• Last modified a day ago" at bounding box center [363, 248] width 111 height 15
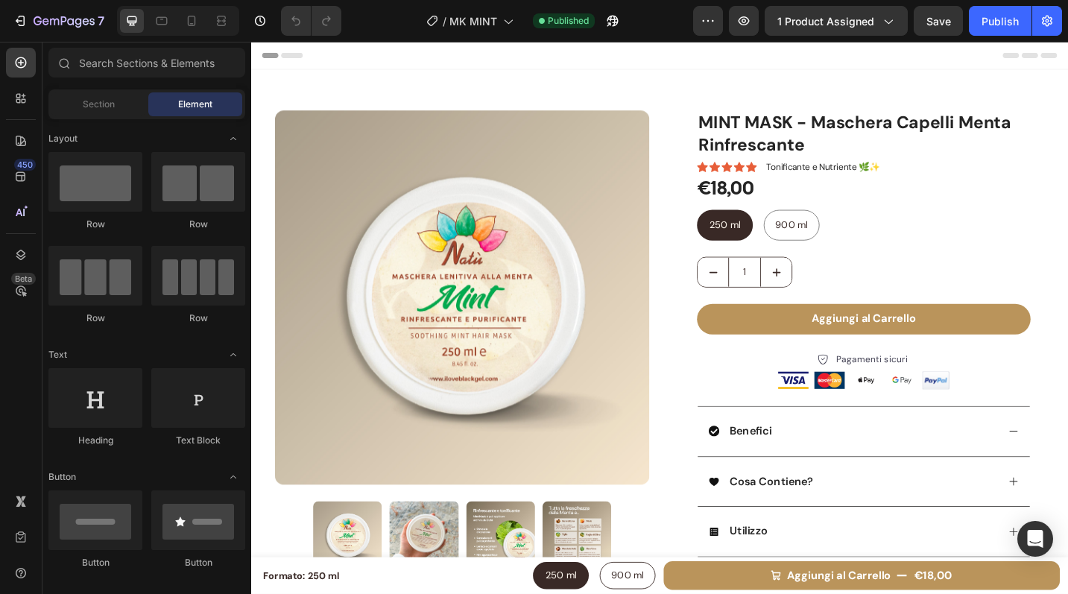
radio input "false"
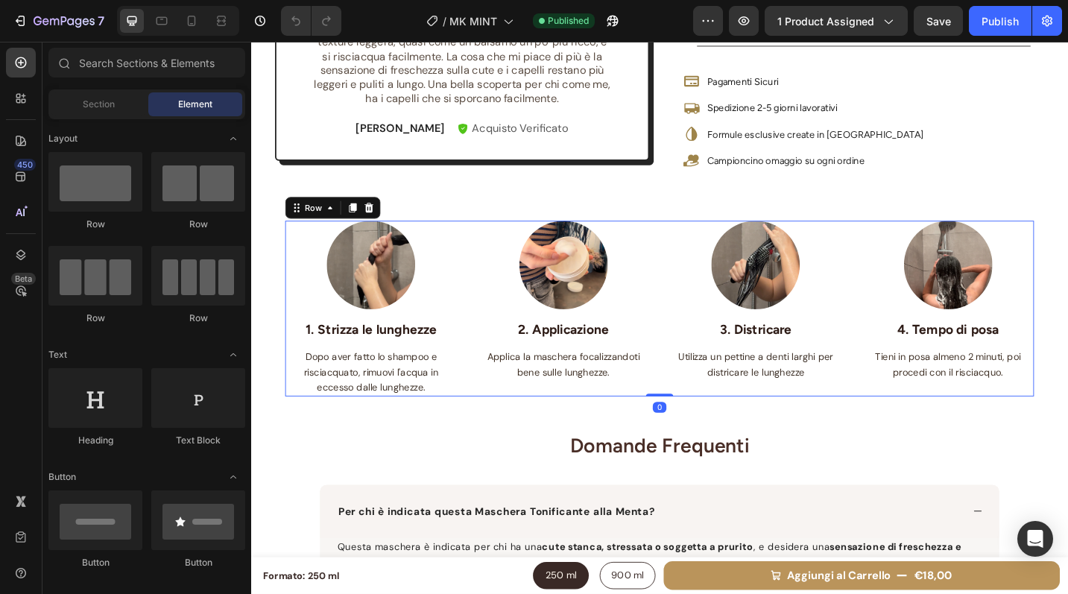
click at [487, 285] on div "Image 1. Strizza le lunghezze Text block Dopo aver fatto lo shampoo e risciacqu…" at bounding box center [698, 334] width 820 height 192
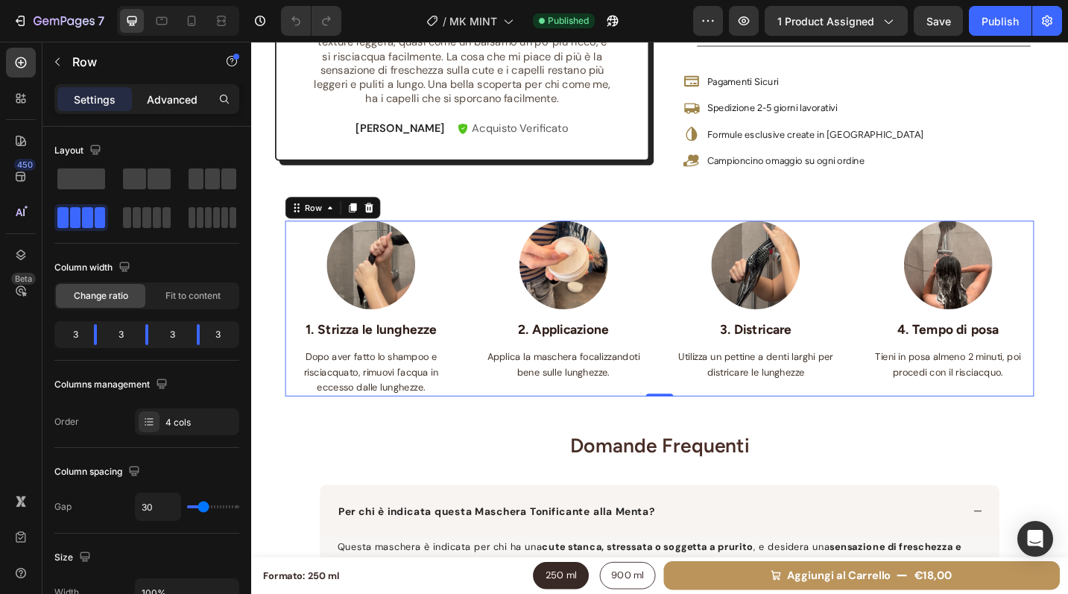
click at [168, 98] on p "Advanced" at bounding box center [172, 100] width 51 height 16
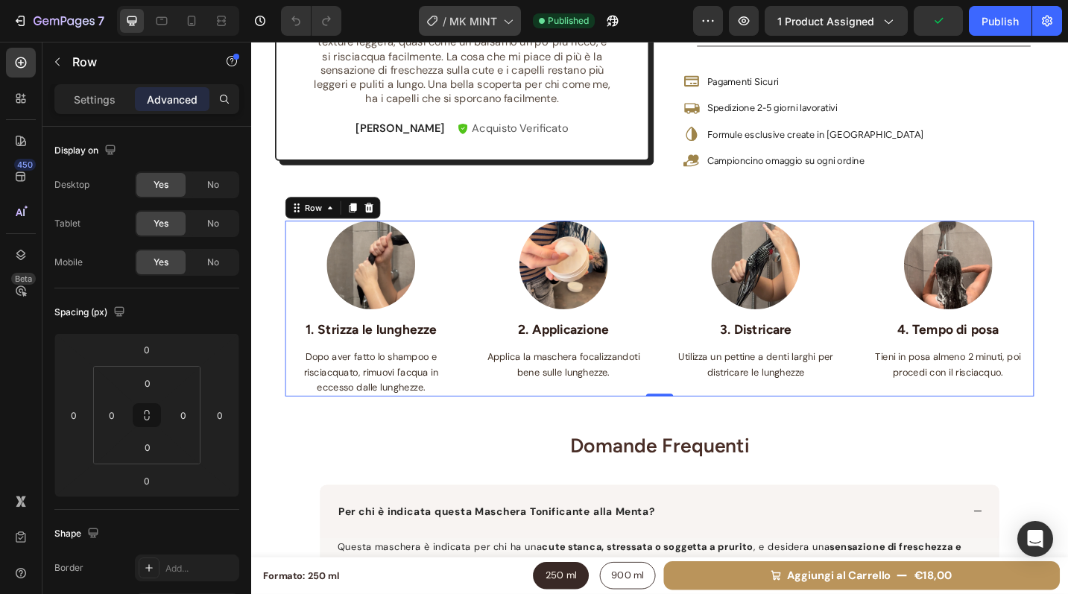
click at [484, 25] on span "MK MINT" at bounding box center [473, 21] width 48 height 16
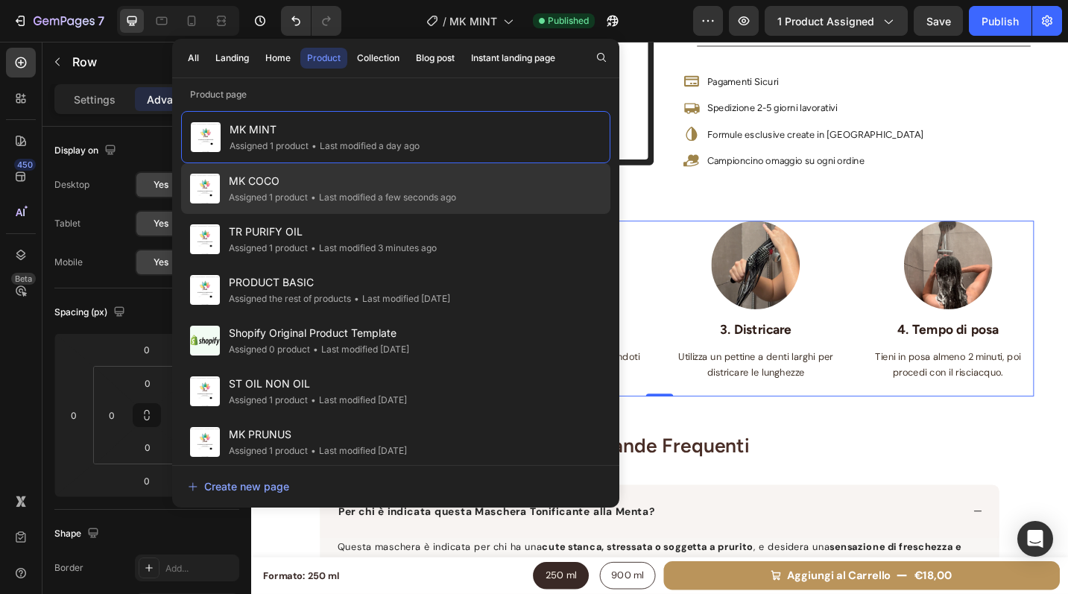
click at [383, 173] on span "MK COCO" at bounding box center [342, 181] width 227 height 18
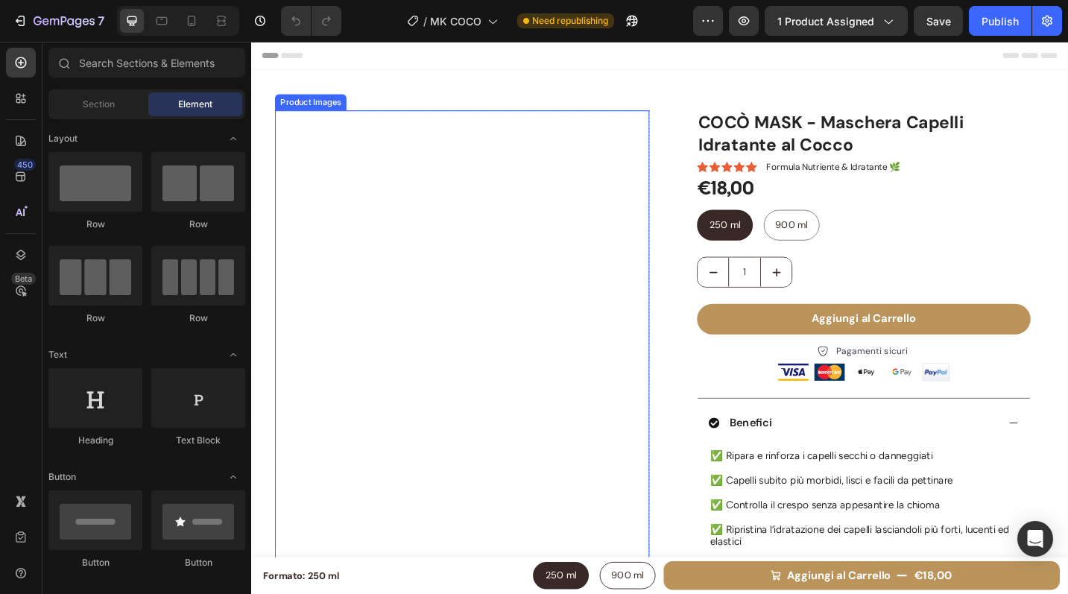
radio input "false"
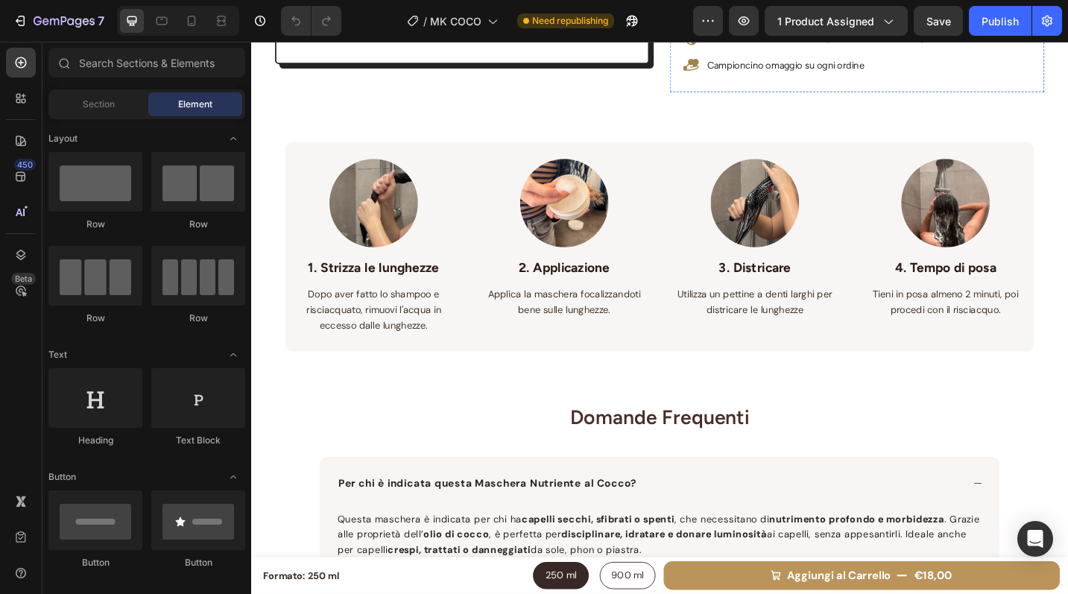
scroll to position [920, 0]
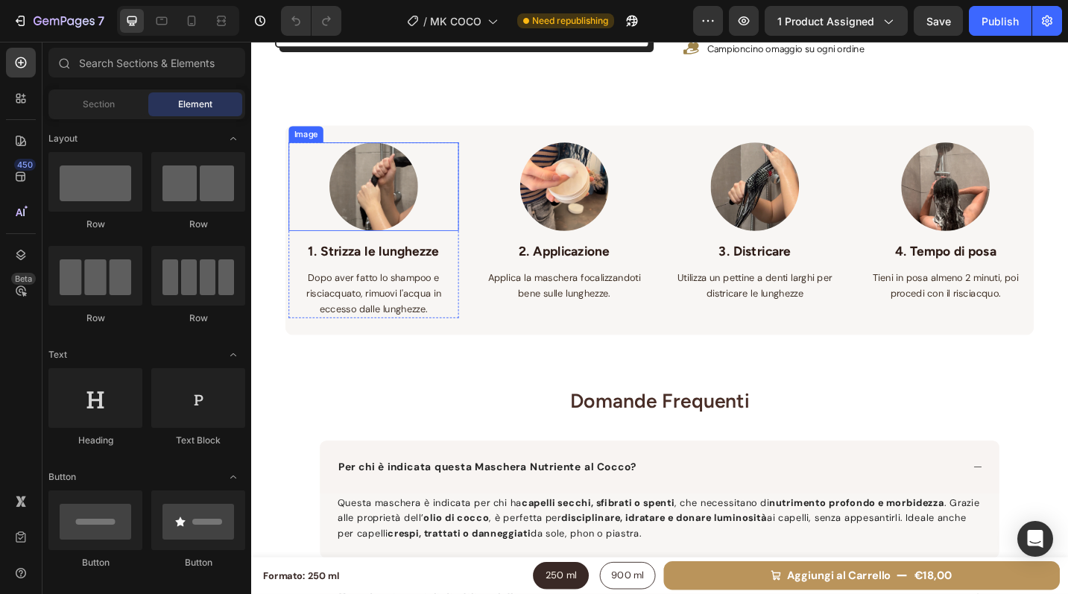
click at [304, 143] on div "Image" at bounding box center [311, 142] width 32 height 13
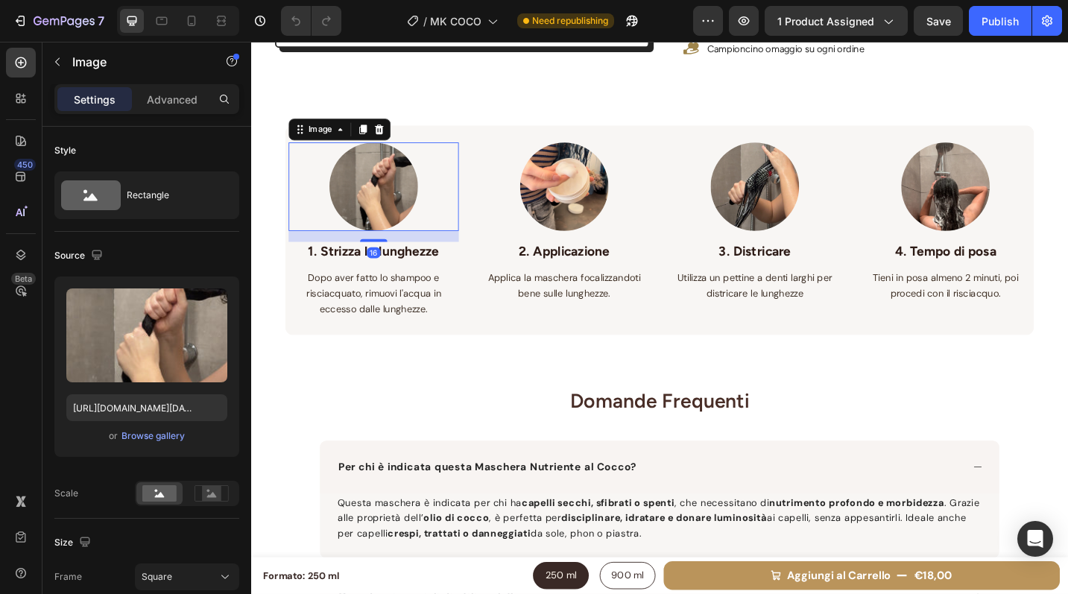
click at [313, 148] on div "Image" at bounding box center [348, 138] width 112 height 24
click at [315, 139] on div "Image" at bounding box center [327, 137] width 32 height 13
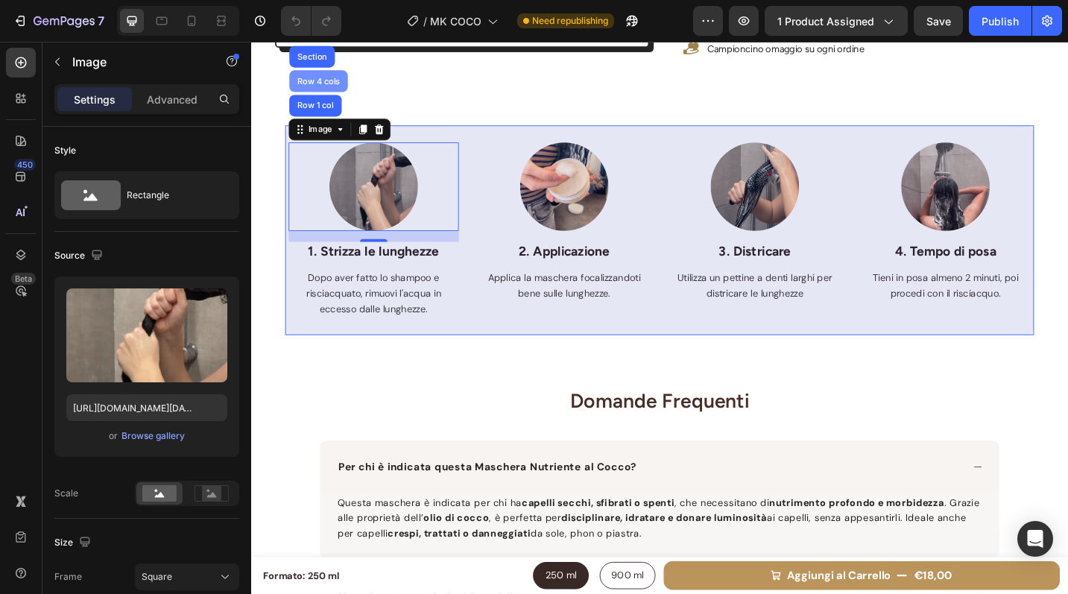
click at [316, 80] on div "Row 4 cols" at bounding box center [325, 84] width 52 height 9
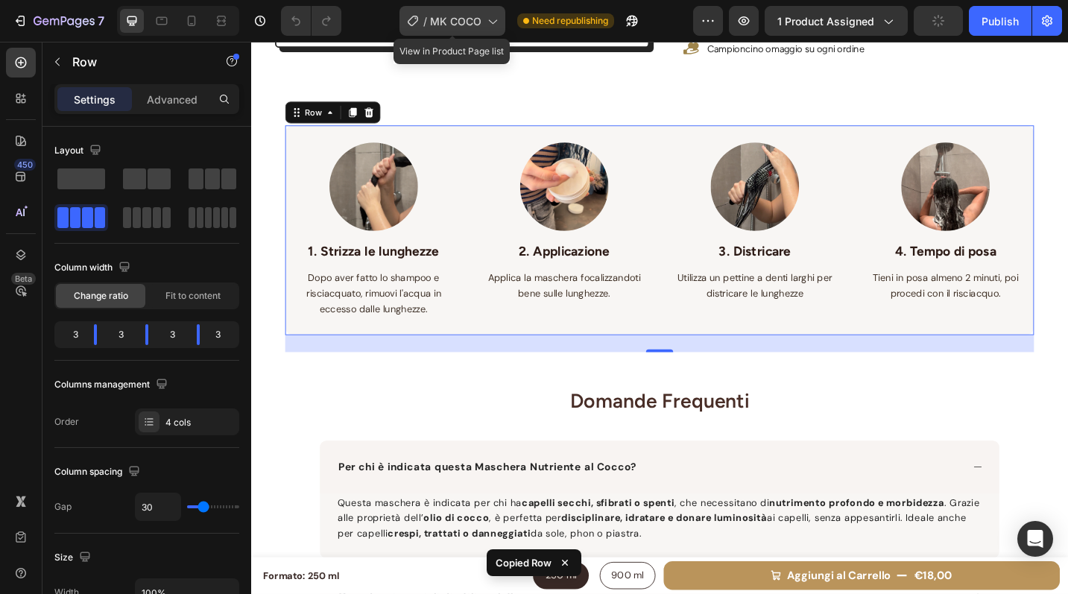
click at [473, 20] on span "MK COCO" at bounding box center [455, 21] width 51 height 16
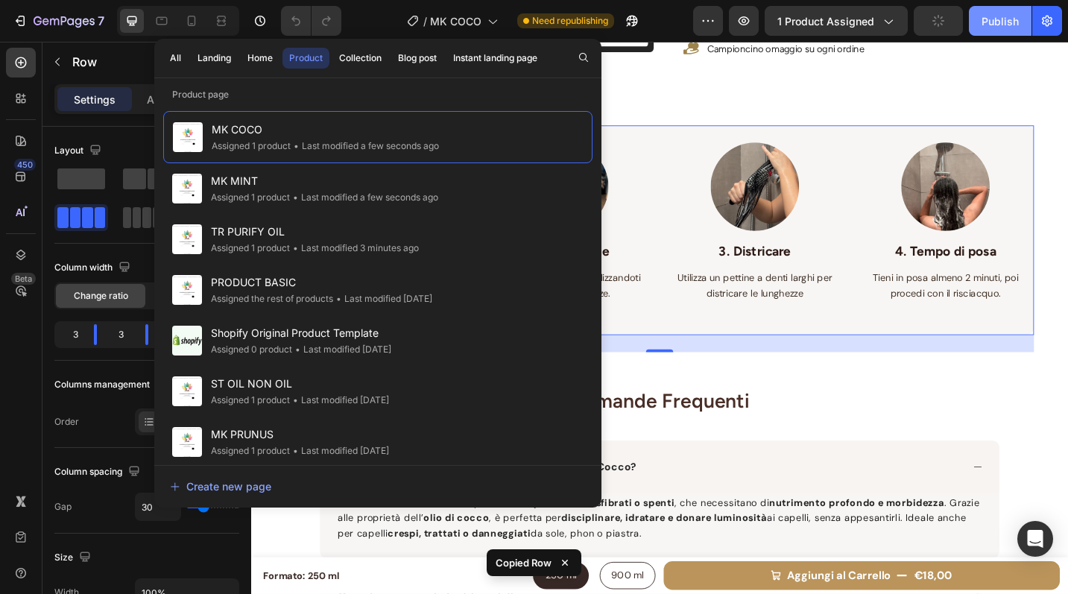
click at [1002, 16] on div "Publish" at bounding box center [1000, 21] width 37 height 16
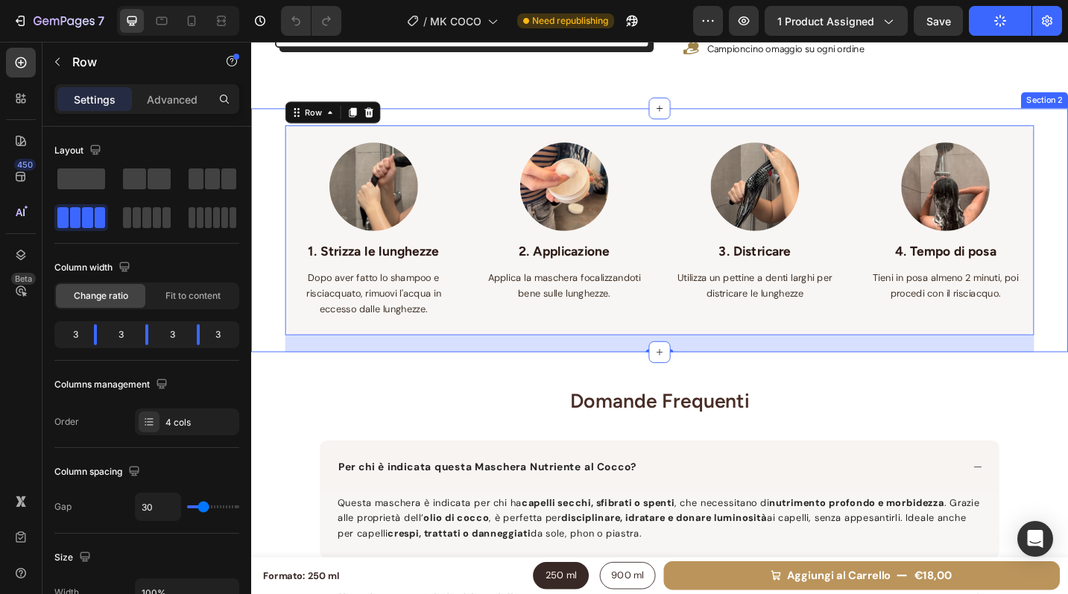
click at [1067, 138] on div "Image 1. Strizza le lunghezze Text block Dopo aver fatto lo shampoo e risciacqu…" at bounding box center [698, 248] width 894 height 267
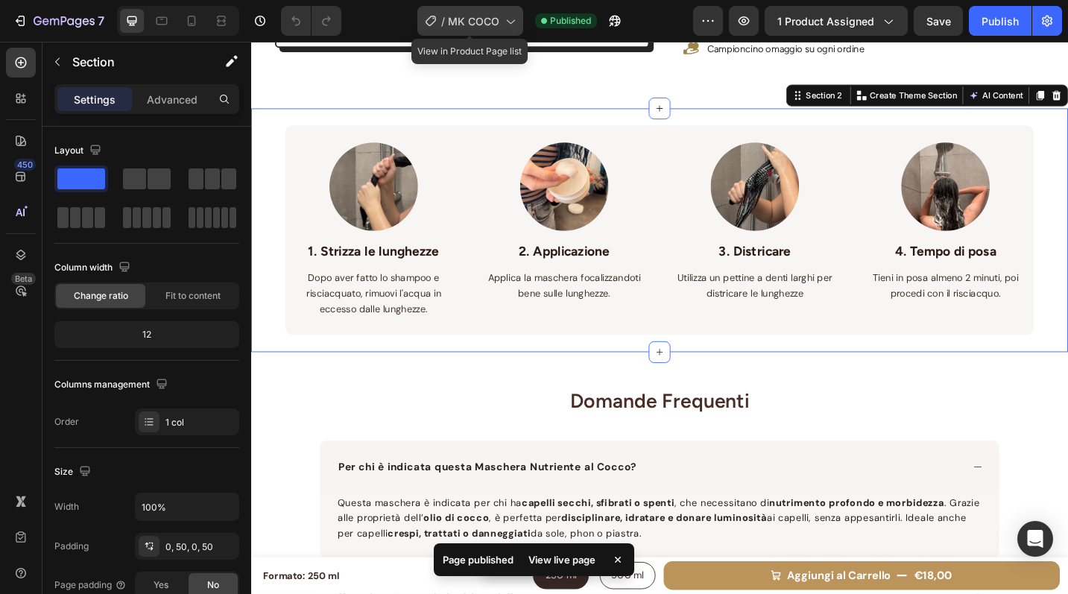
click at [490, 10] on div "/ MK COCO" at bounding box center [470, 21] width 106 height 30
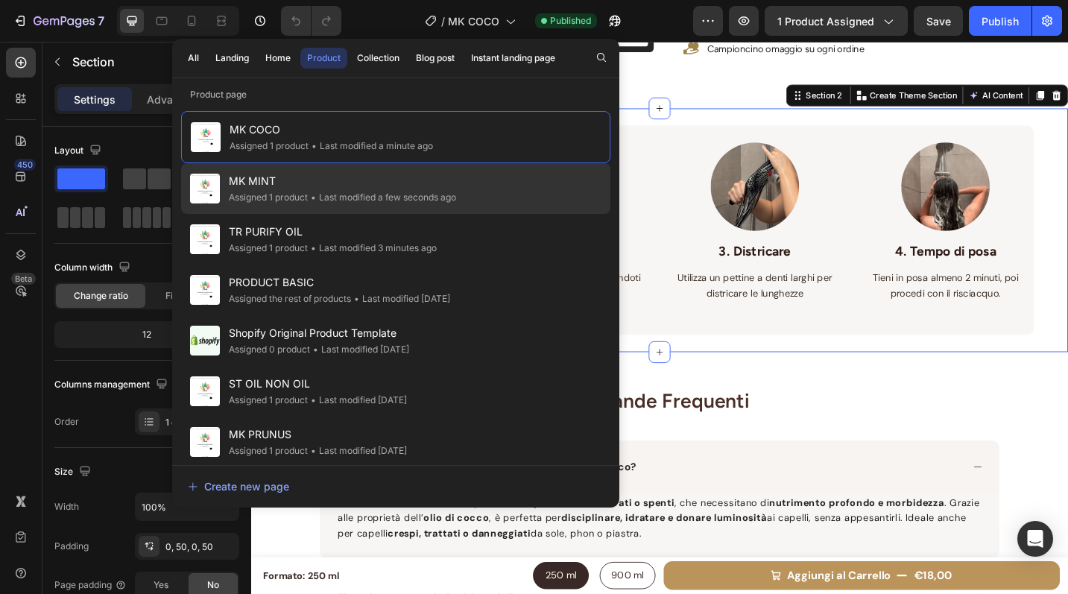
click at [462, 214] on div "MK MINT Assigned 1 product • Last modified a few seconds ago" at bounding box center [395, 239] width 429 height 51
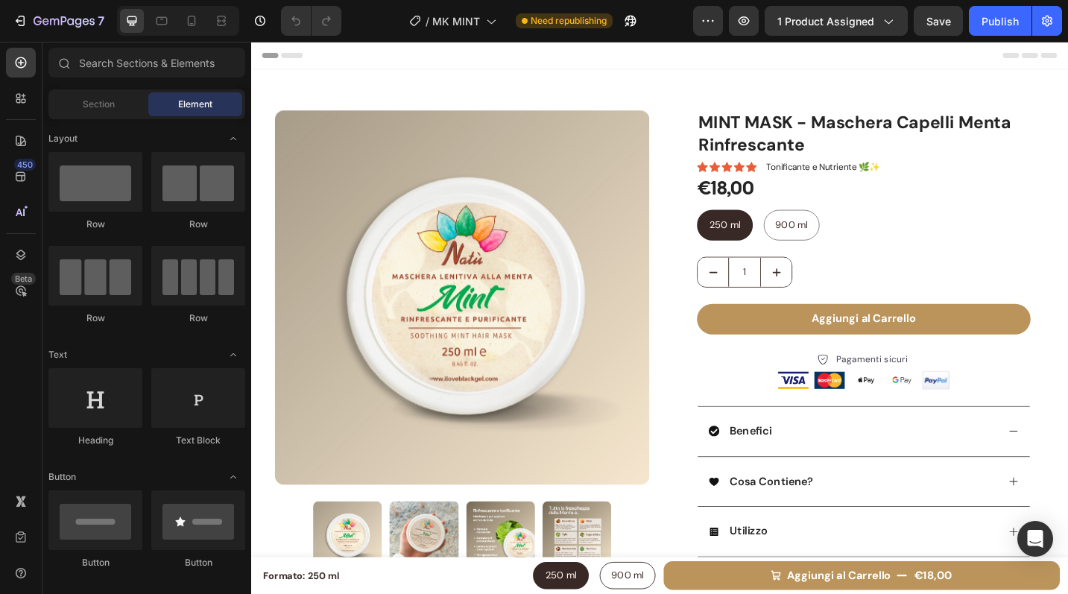
radio input "false"
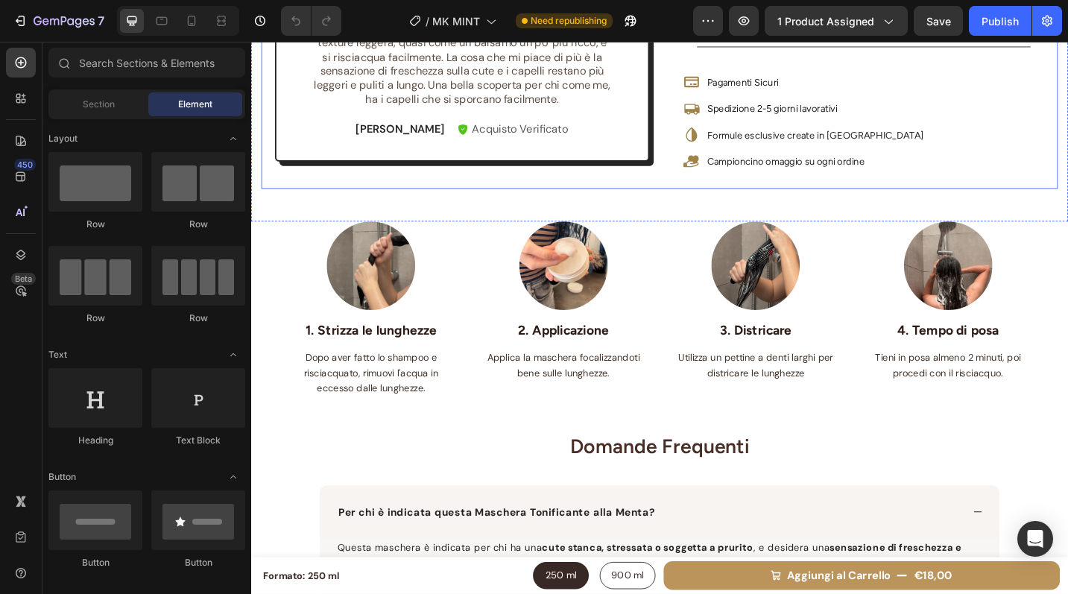
scroll to position [898, 0]
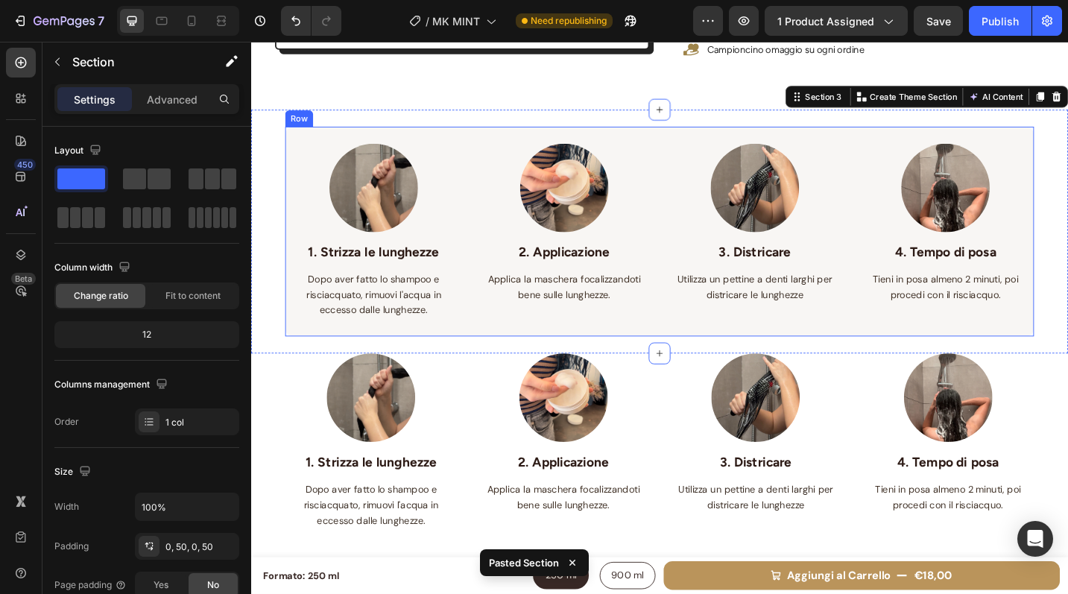
scroll to position [1022, 0]
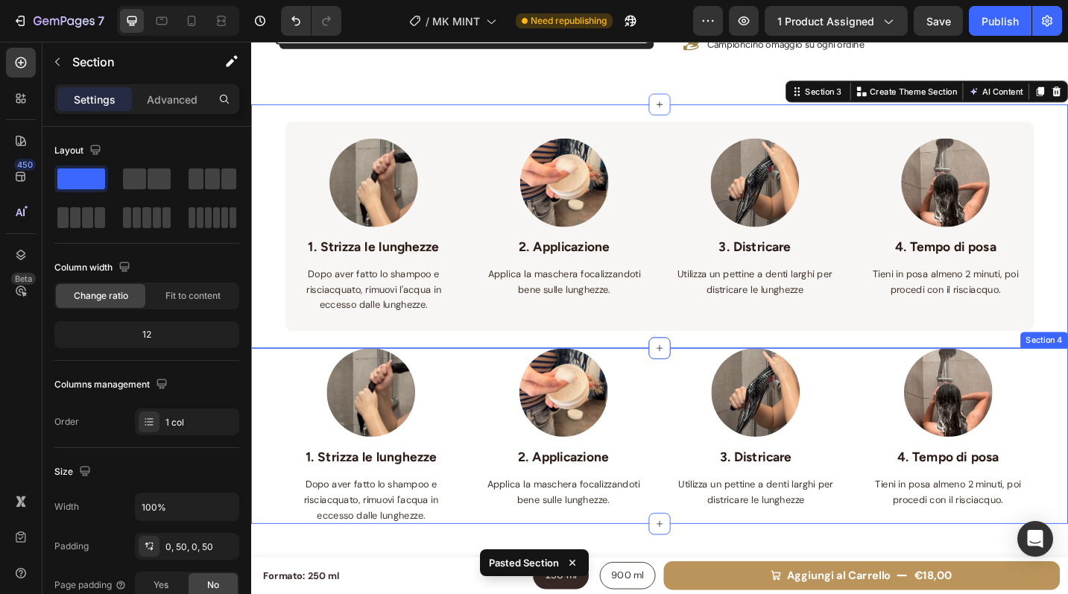
click at [261, 402] on div "Image 1. Strizza le lunghezze Text block Dopo aver fatto lo shampoo e risciacqu…" at bounding box center [698, 473] width 894 height 192
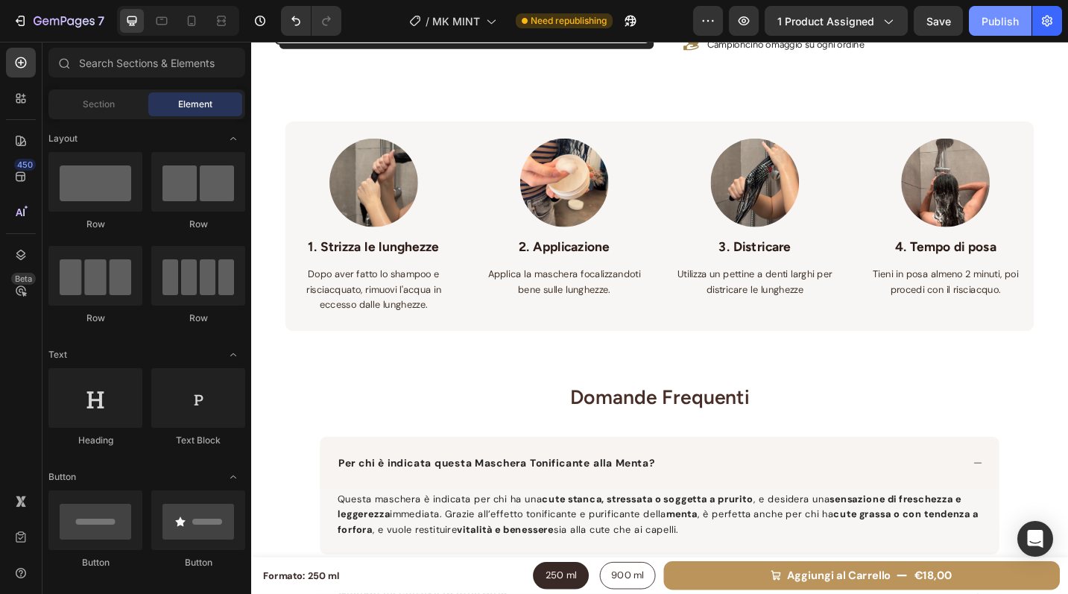
click at [1004, 24] on div "Publish" at bounding box center [1000, 21] width 37 height 16
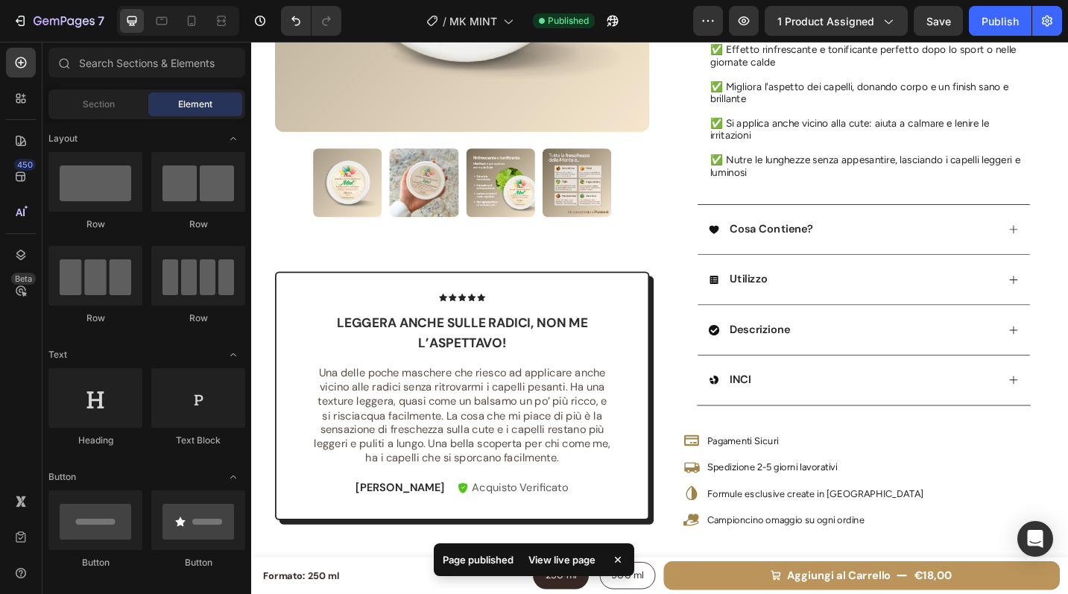
scroll to position [1, 0]
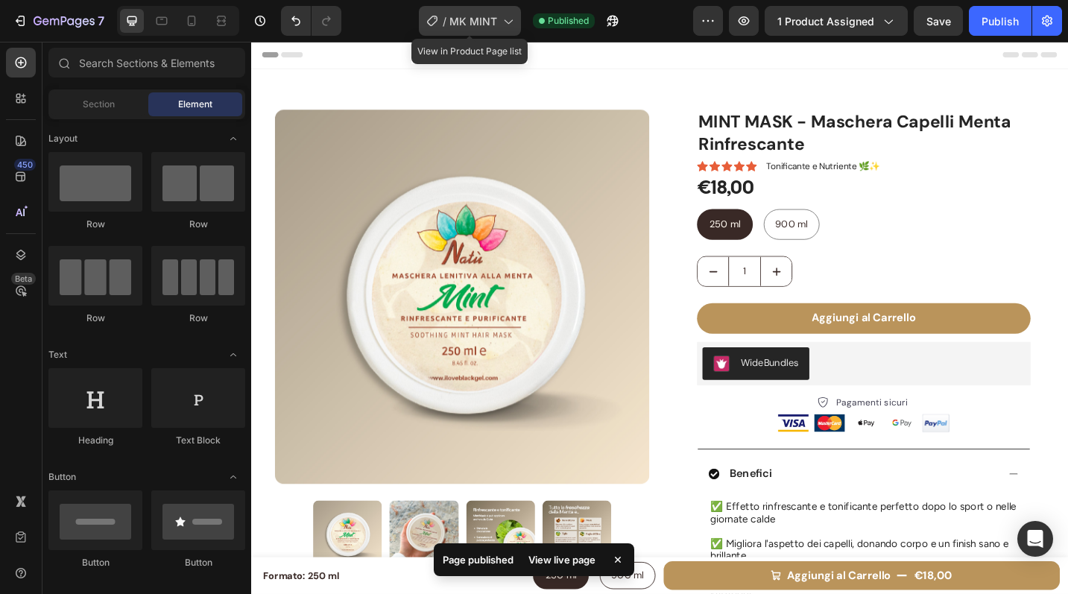
click at [474, 25] on span "MK MINT" at bounding box center [473, 21] width 48 height 16
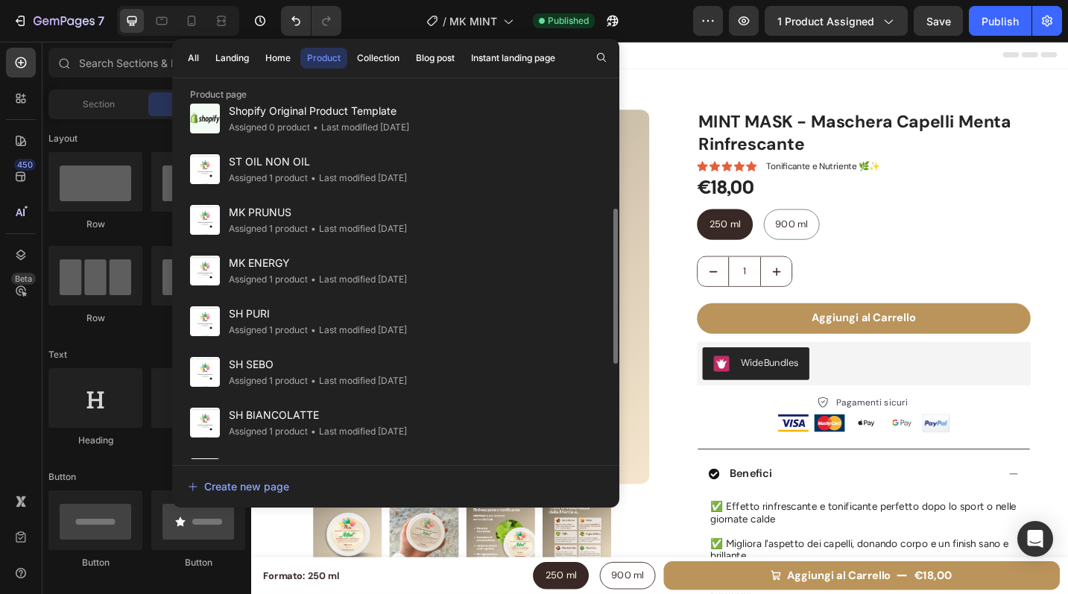
scroll to position [230, 0]
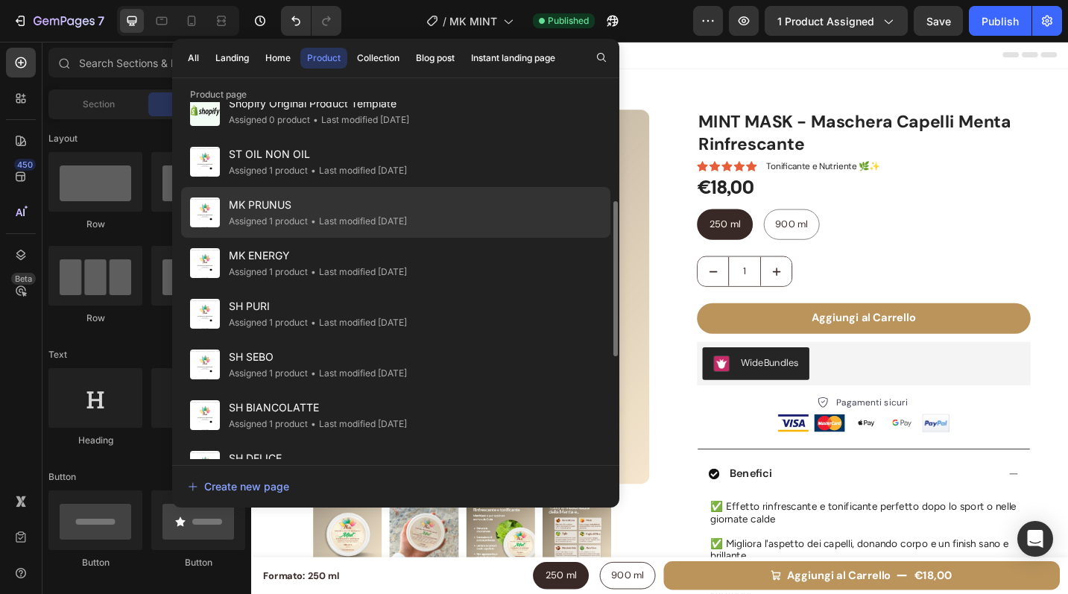
click at [347, 212] on span "MK PRUNUS" at bounding box center [318, 205] width 178 height 18
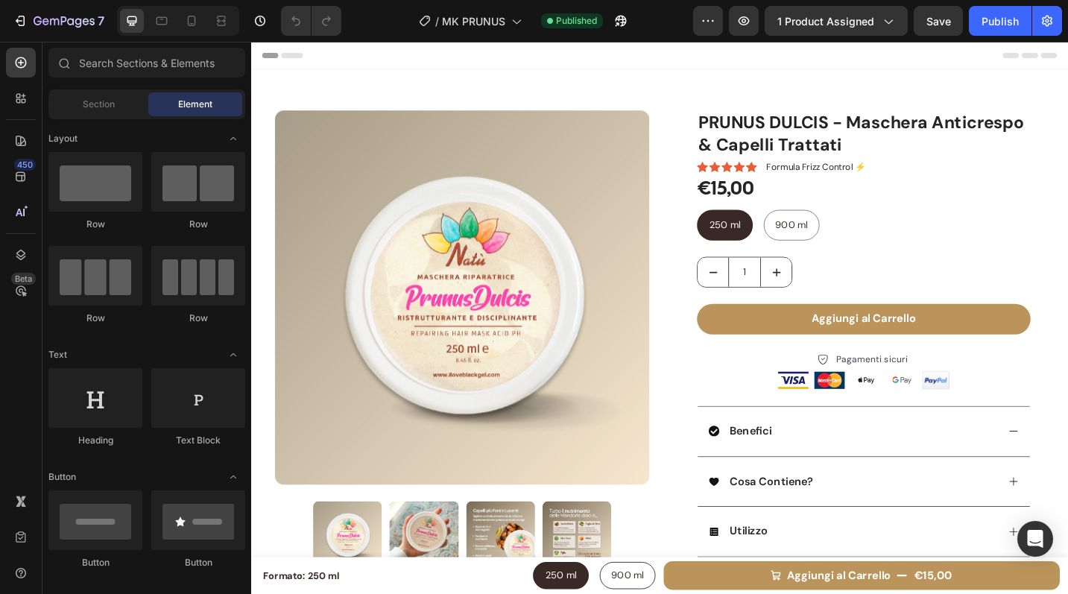
radio input "false"
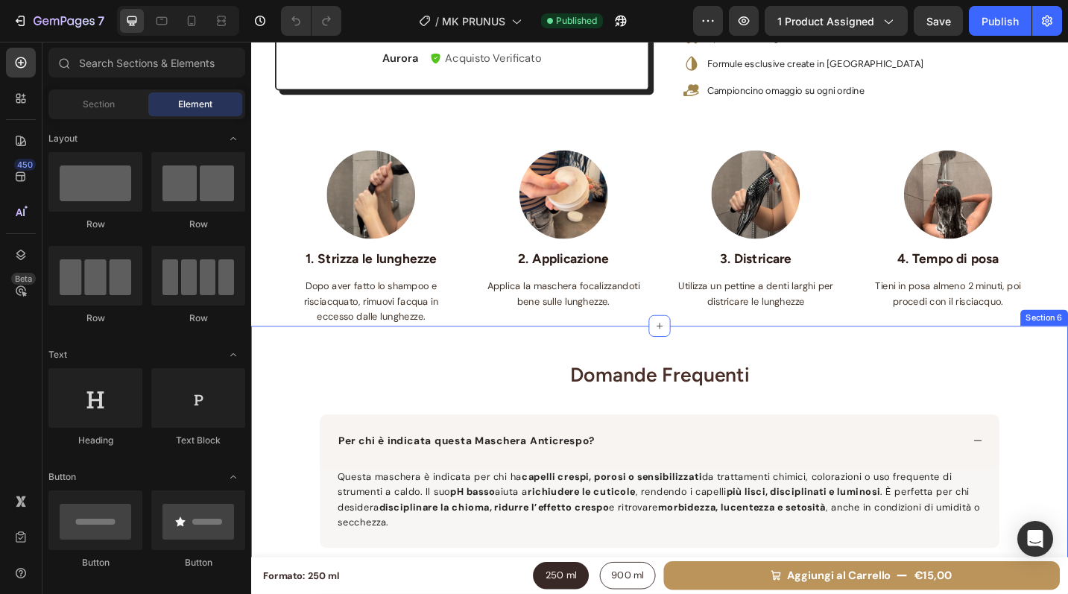
click at [500, 353] on div "Domande Frequenti Heading Per chi è indicata questa Maschera Anticrespo? Questa…" at bounding box center [698, 594] width 894 height 483
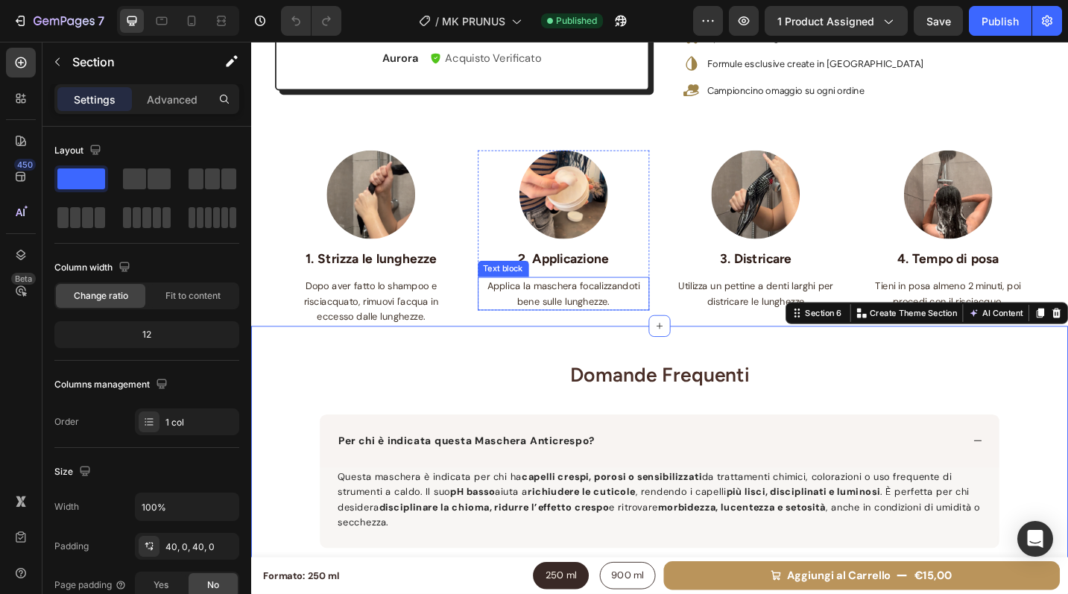
click at [501, 328] on p "Applica la maschera focalizzandoti bene sulle lunghezze." at bounding box center [594, 317] width 186 height 34
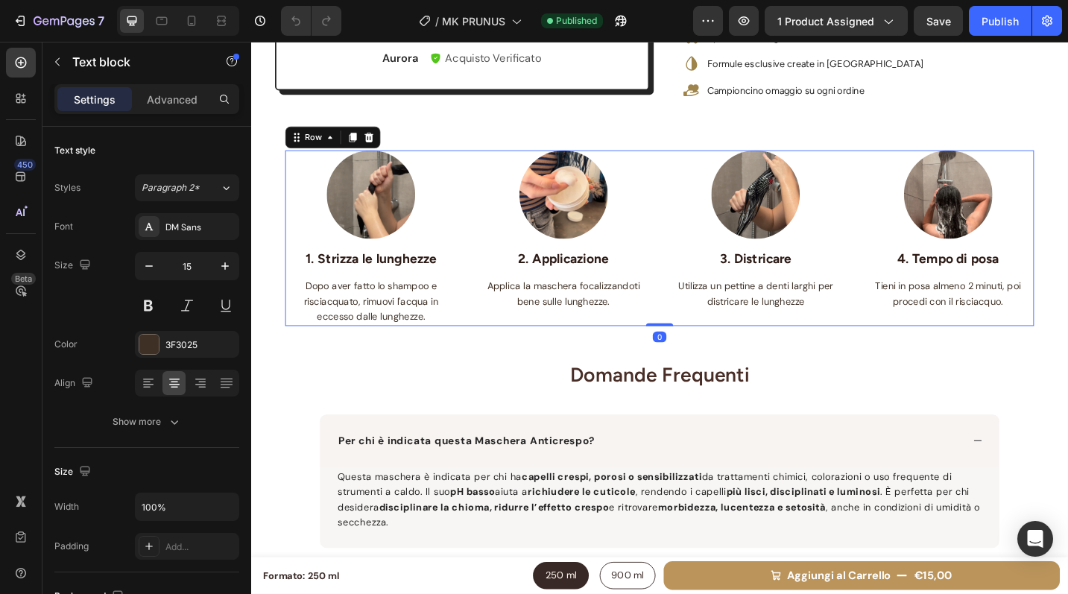
click at [478, 336] on div "Image 1. Strizza le lunghezze Text block Dopo aver fatto lo shampoo e risciacqu…" at bounding box center [698, 256] width 820 height 192
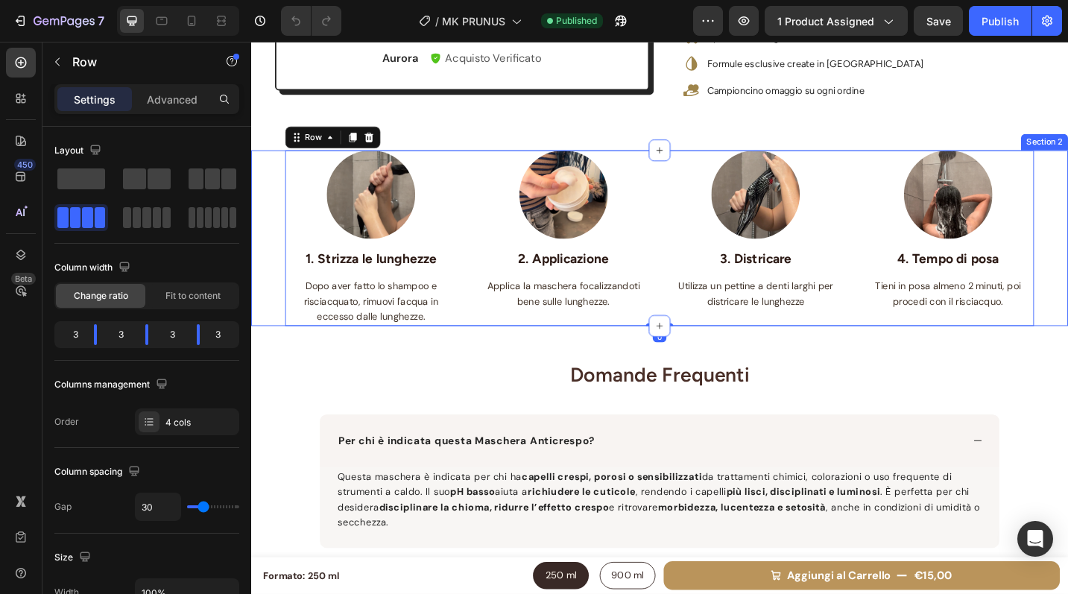
click at [266, 257] on div "Image 1. Strizza le lunghezze Text block Dopo aver fatto lo shampoo e risciacqu…" at bounding box center [698, 256] width 894 height 192
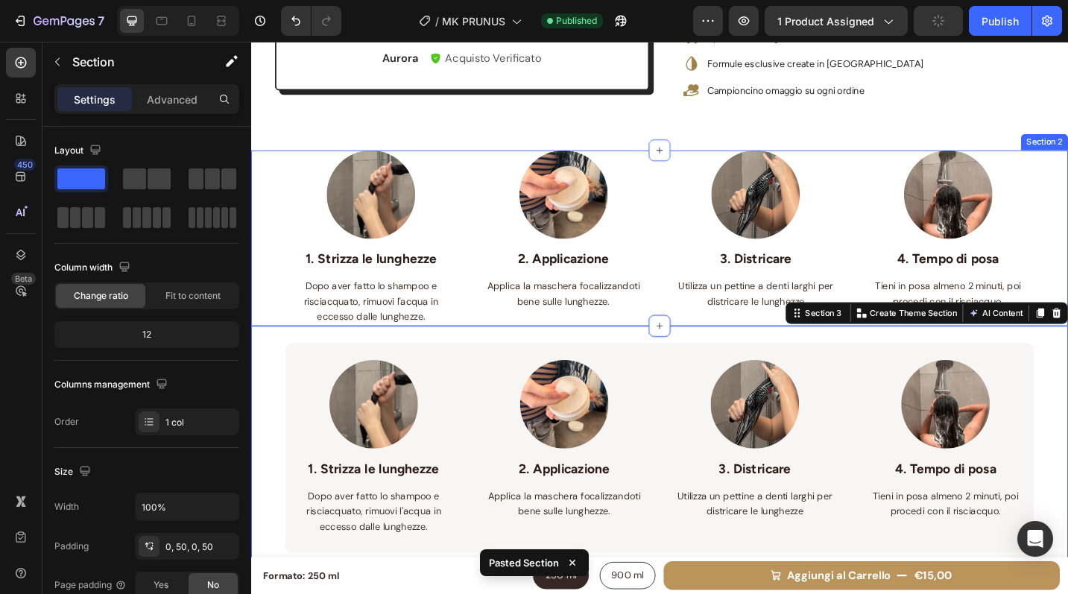
click at [1067, 307] on div "Image 1. Strizza le lunghezze Text block Dopo aver fatto lo shampoo e risciacqu…" at bounding box center [698, 256] width 894 height 192
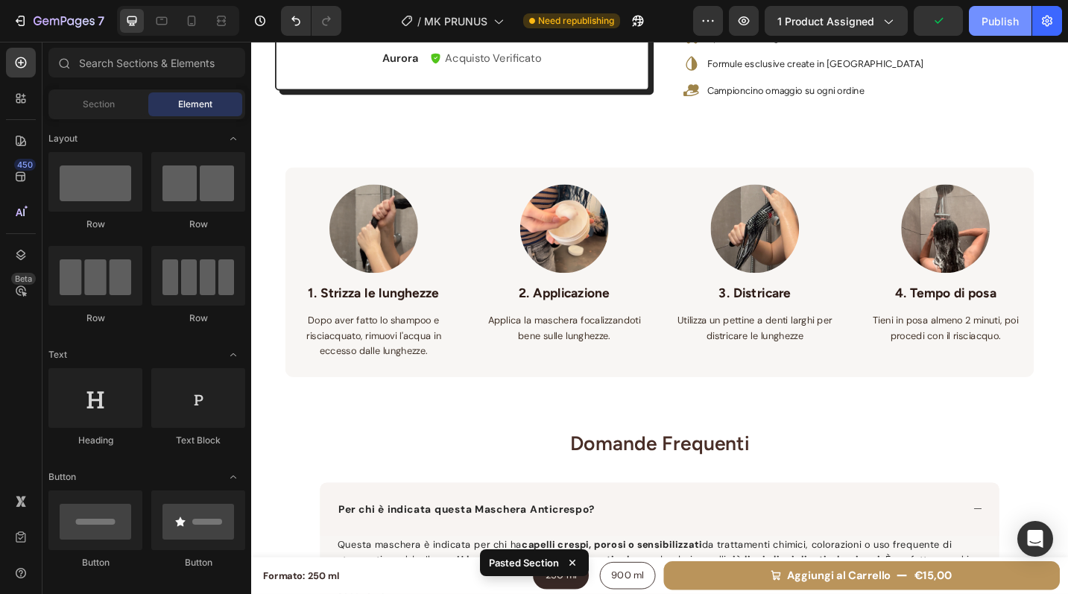
click at [1008, 19] on div "Publish" at bounding box center [1000, 21] width 37 height 16
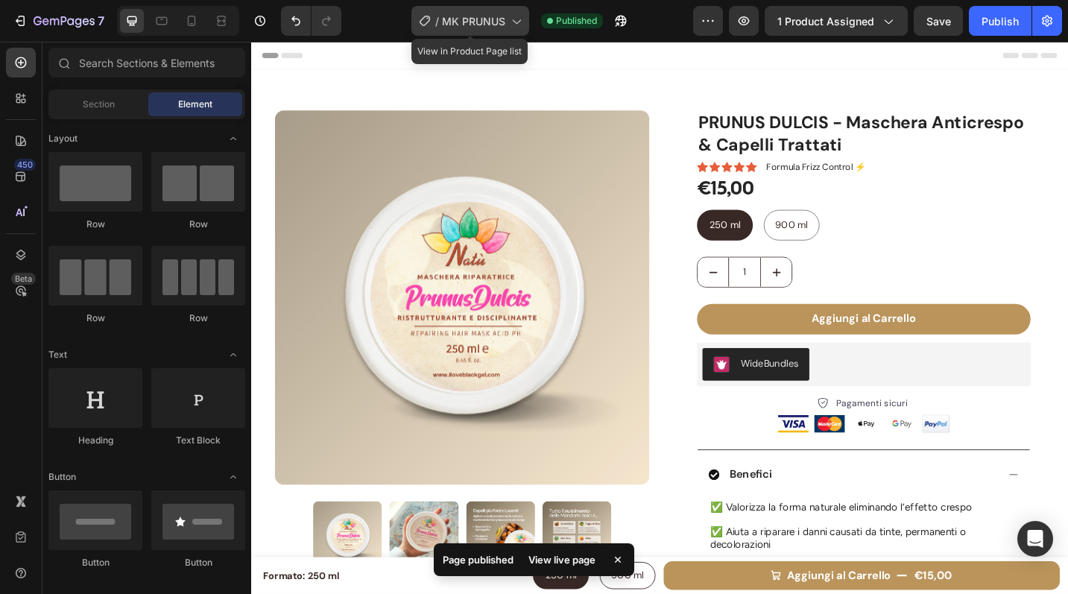
click at [487, 21] on span "MK PRUNUS" at bounding box center [473, 21] width 63 height 16
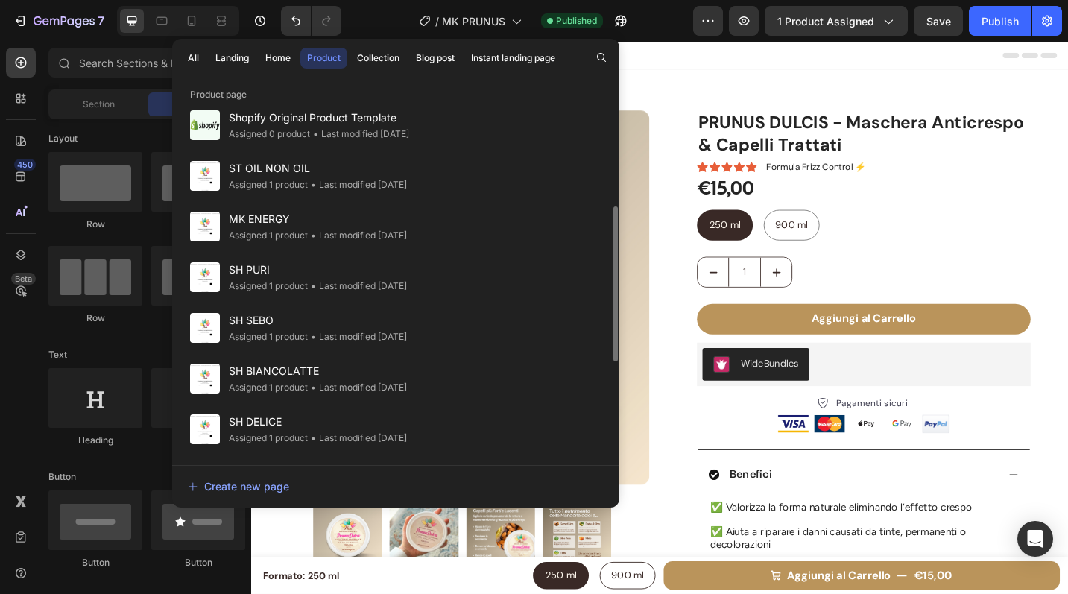
scroll to position [268, 0]
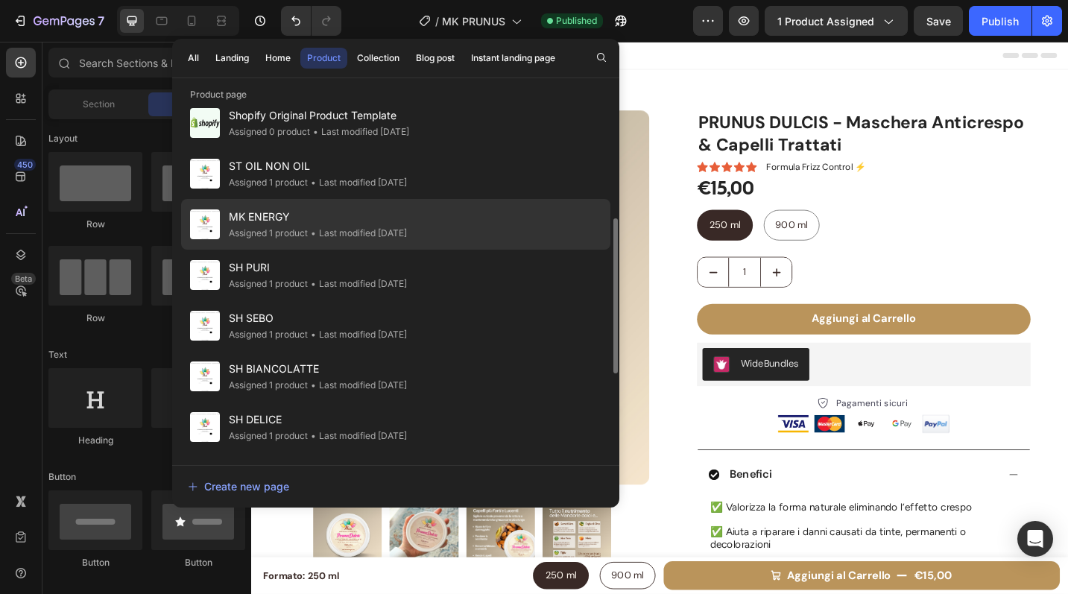
click at [376, 224] on span "MK ENERGY" at bounding box center [318, 217] width 178 height 18
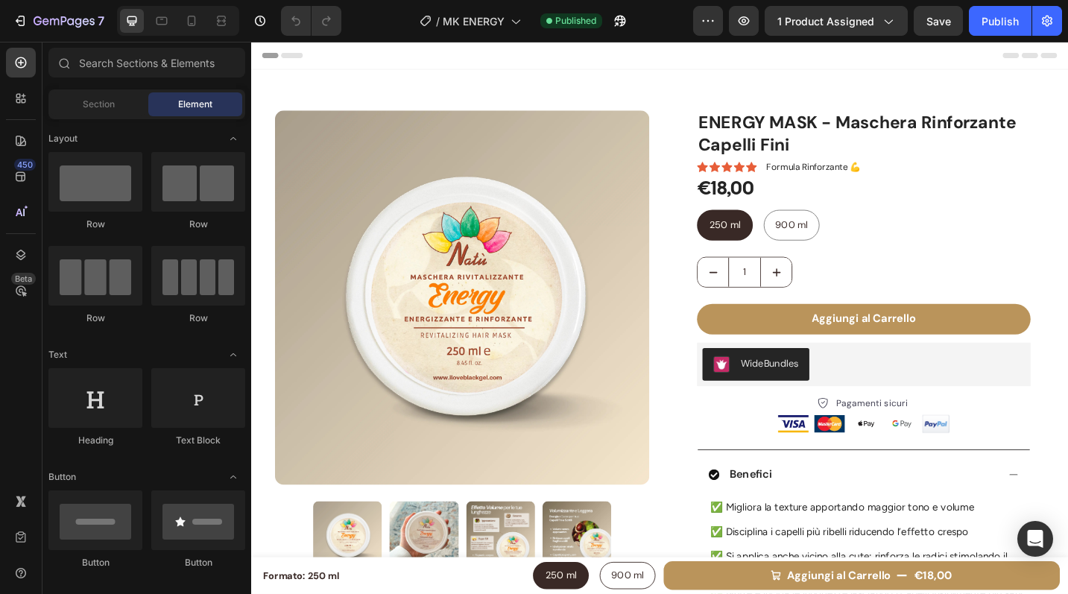
radio input "false"
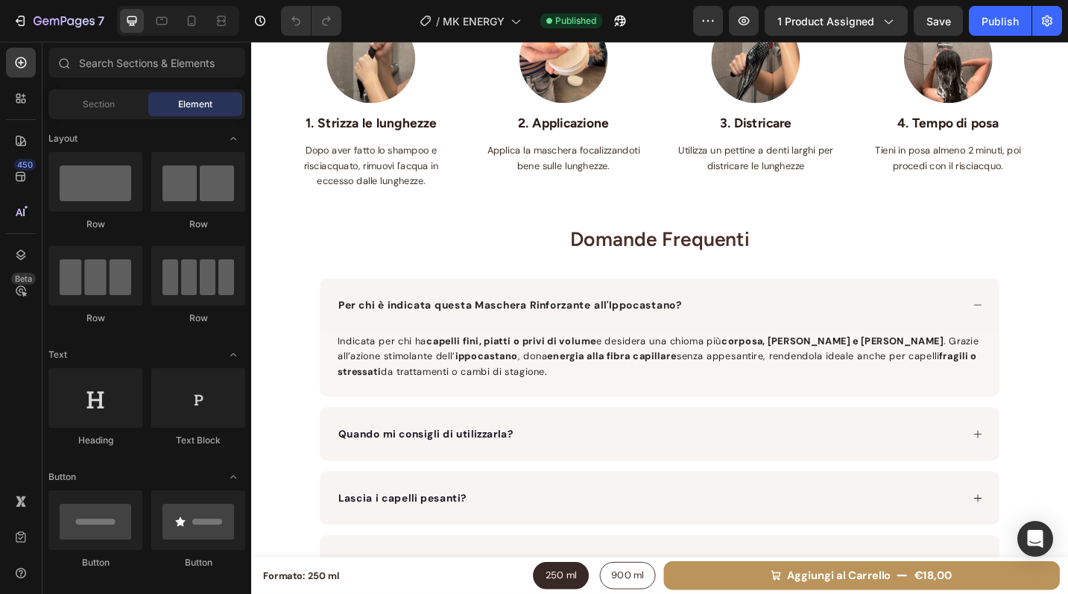
scroll to position [1093, 0]
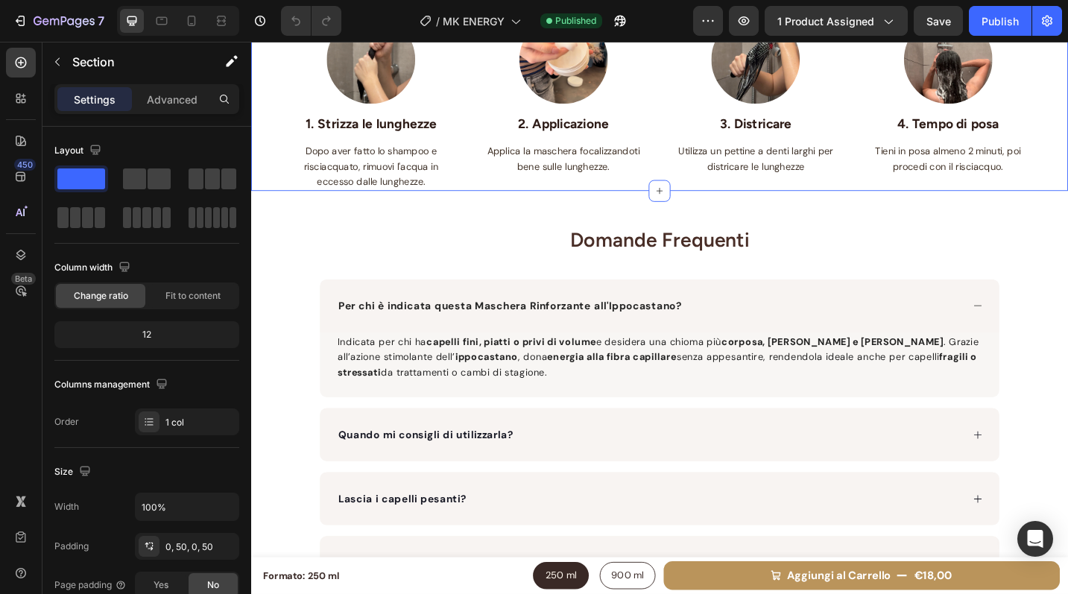
click at [267, 168] on div "Image 1. Strizza le lunghezze Text block Dopo aver fatto lo shampoo e risciacqu…" at bounding box center [698, 109] width 894 height 192
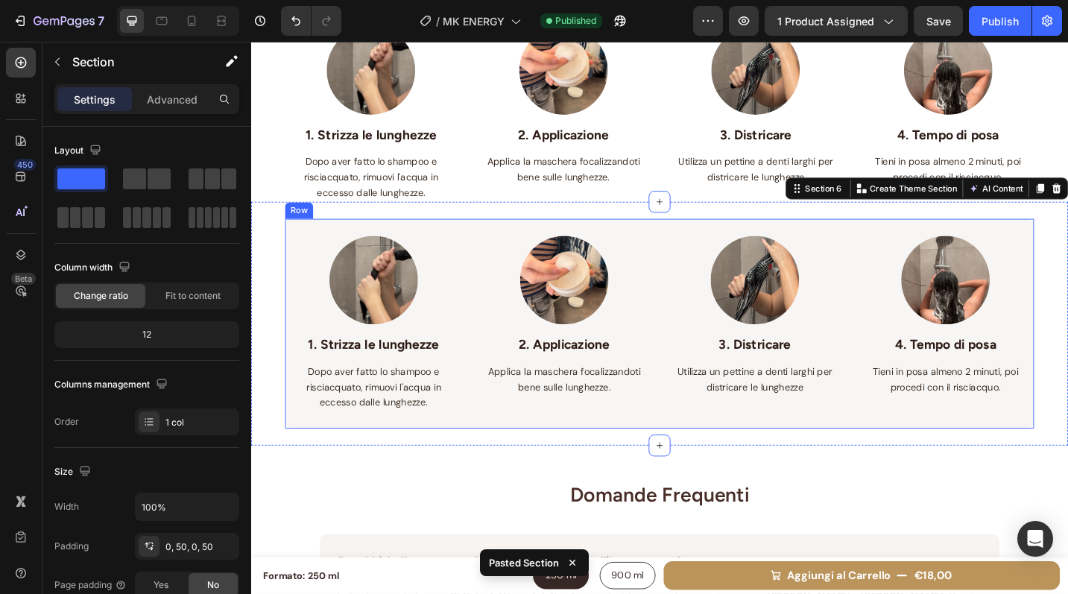
scroll to position [1107, 0]
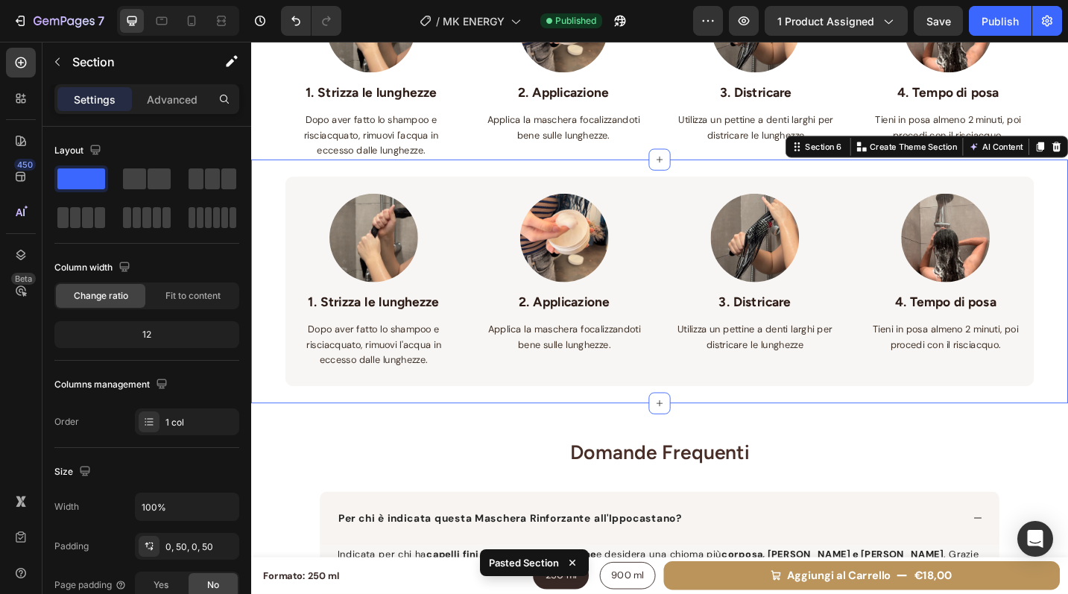
click at [266, 288] on div "Image 1. Strizza le lunghezze Text block Dopo aver fatto lo shampoo e risciacqu…" at bounding box center [698, 304] width 894 height 267
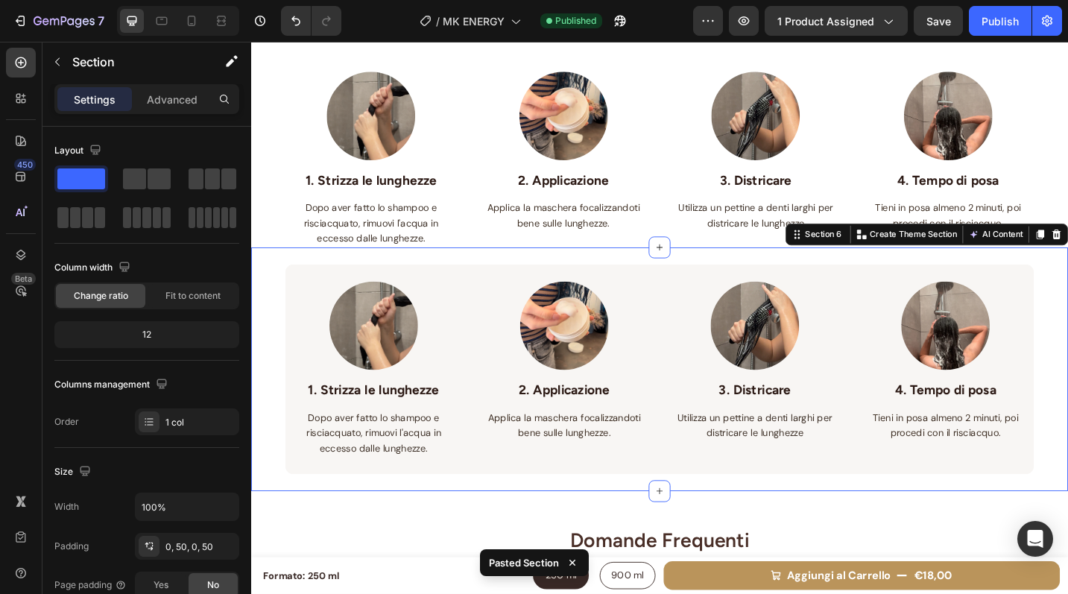
scroll to position [1123, 0]
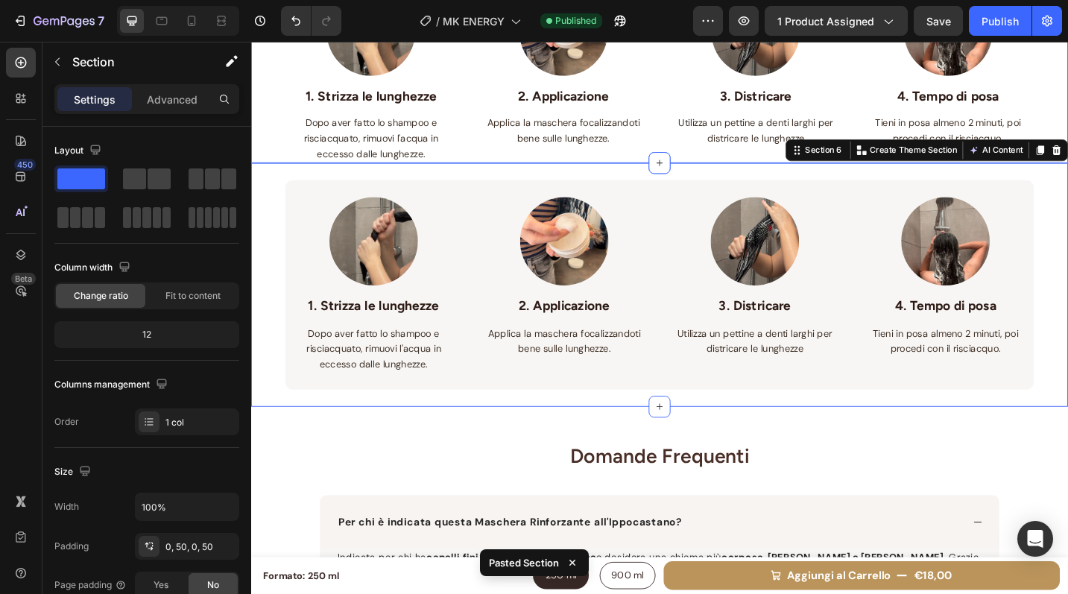
click at [274, 98] on div "Image 1. Strizza le lunghezze Text block Dopo aver fatto lo shampoo e risciacqu…" at bounding box center [698, 78] width 894 height 192
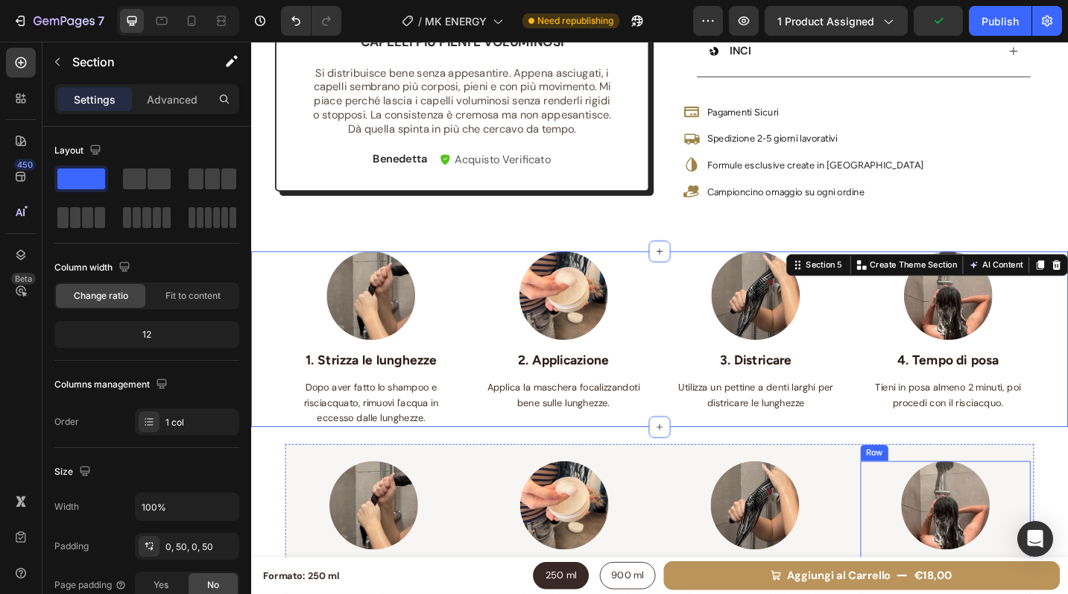
scroll to position [830, 0]
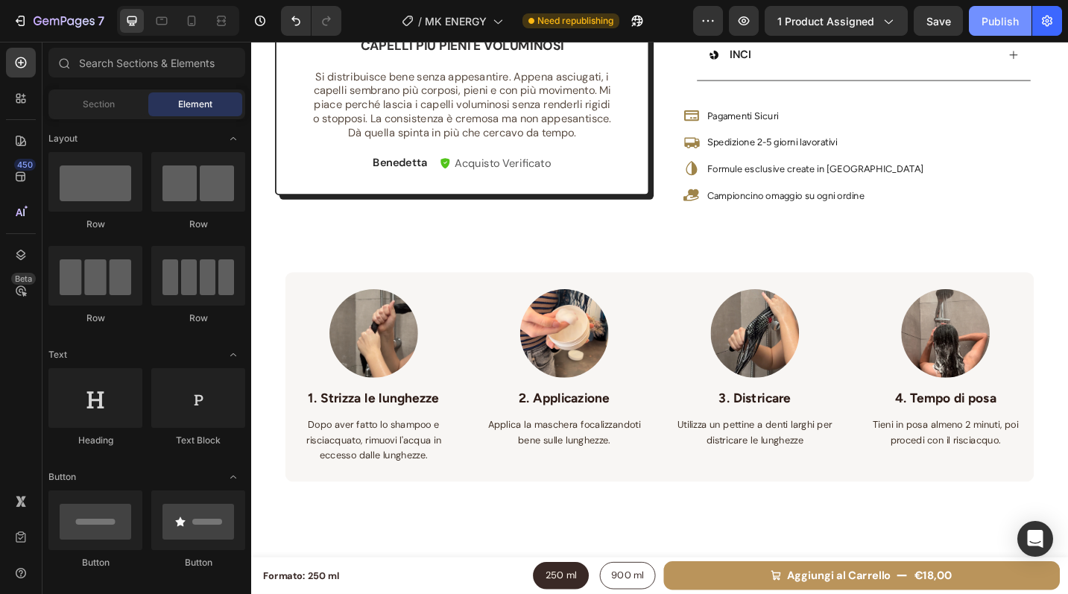
click at [996, 20] on div "Publish" at bounding box center [1000, 21] width 37 height 16
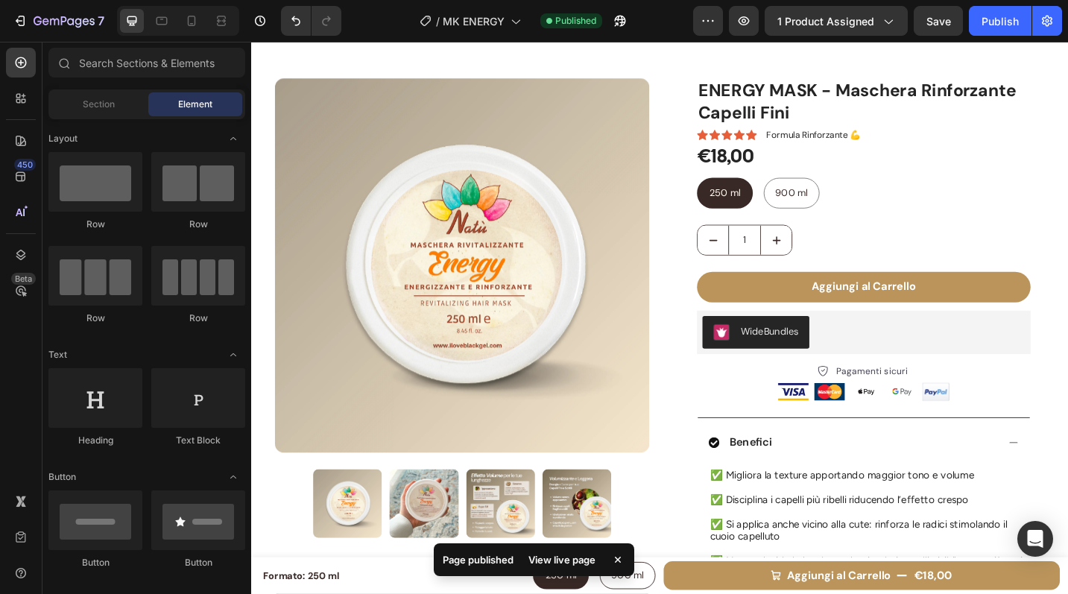
scroll to position [0, 0]
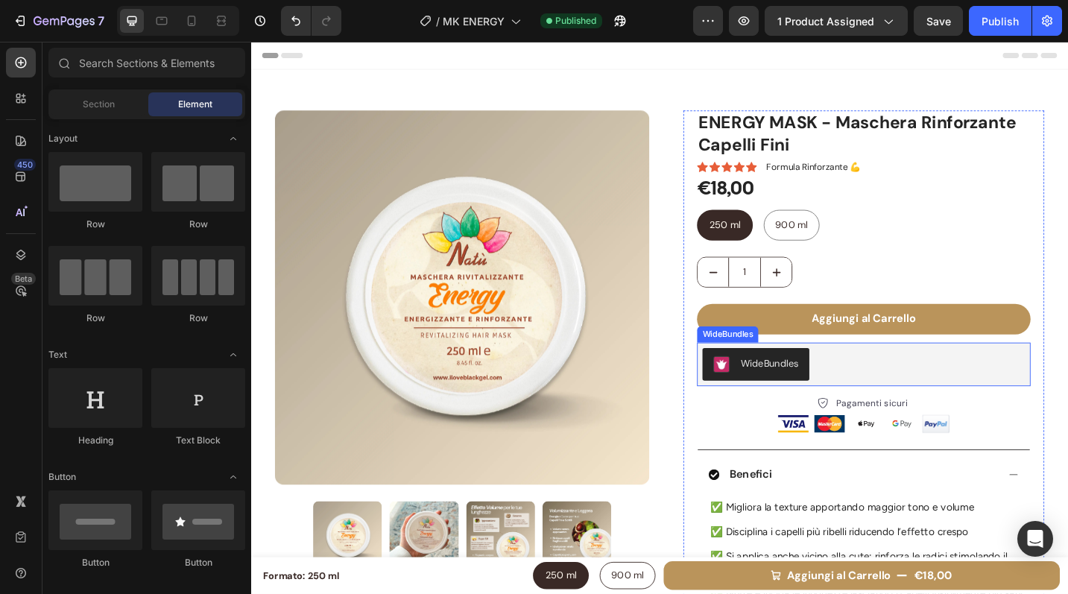
click at [955, 396] on div "WideBundles" at bounding box center [921, 395] width 353 height 36
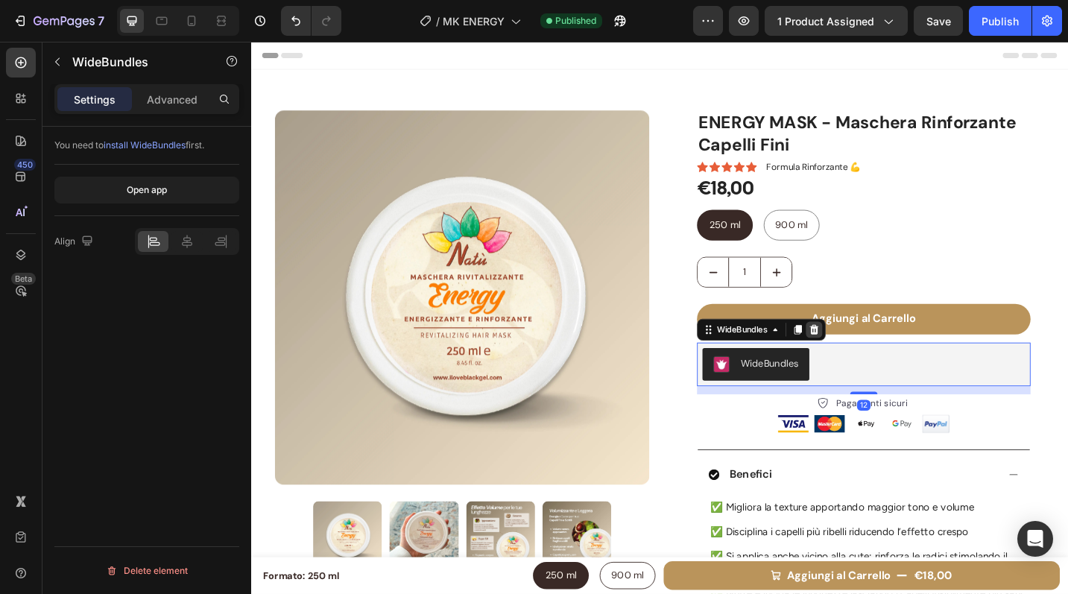
click at [867, 354] on icon at bounding box center [868, 357] width 10 height 10
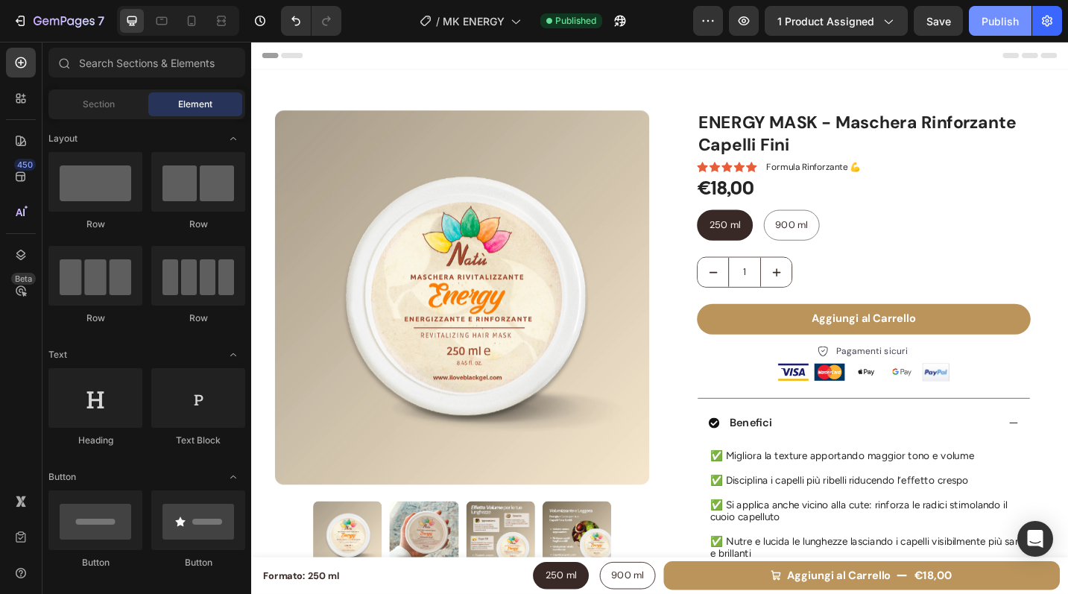
click at [987, 18] on div "Publish" at bounding box center [1000, 21] width 37 height 16
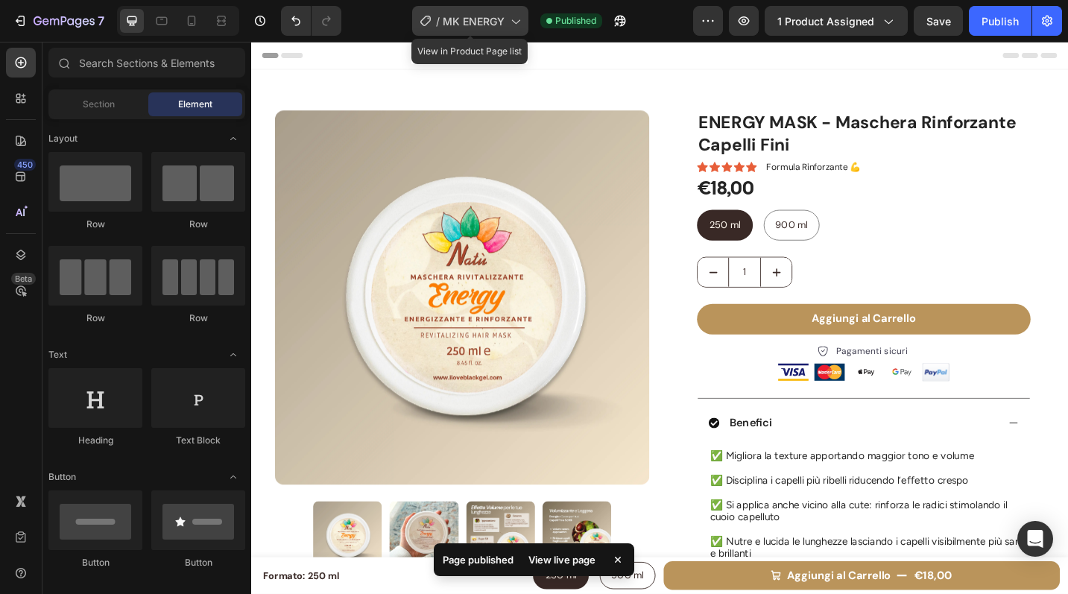
click at [500, 22] on span "MK ENERGY" at bounding box center [474, 21] width 62 height 16
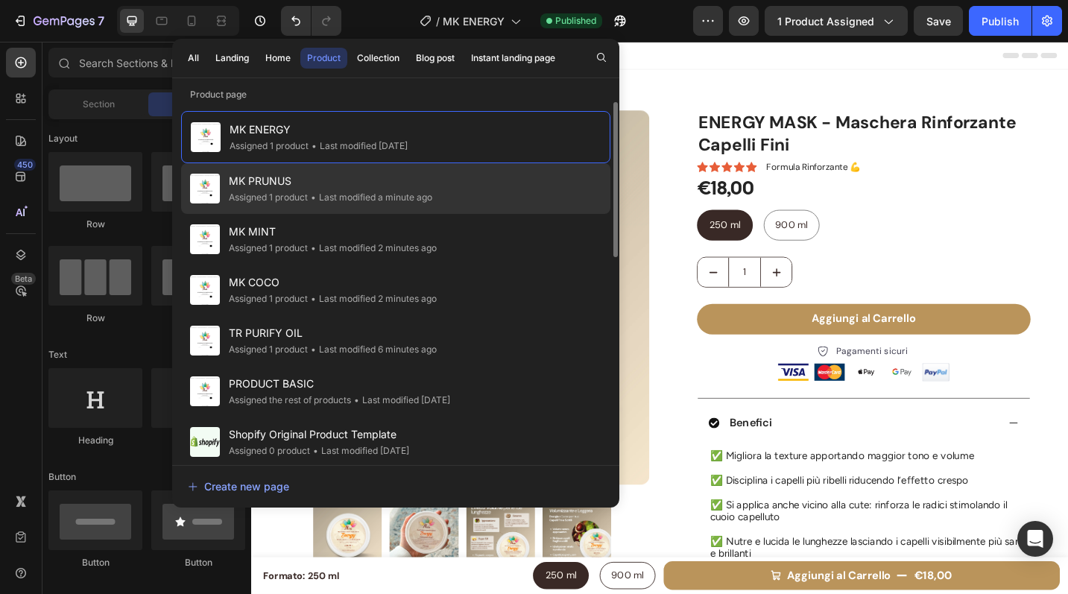
click at [457, 214] on div "MK PRUNUS Assigned 1 product • Last modified a minute ago" at bounding box center [395, 239] width 429 height 51
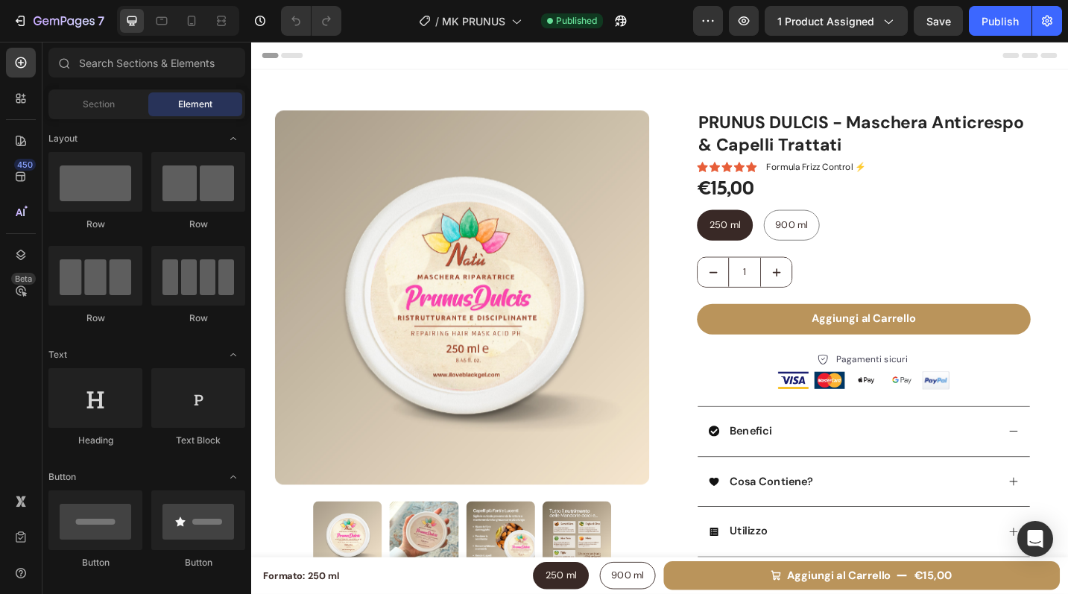
radio input "false"
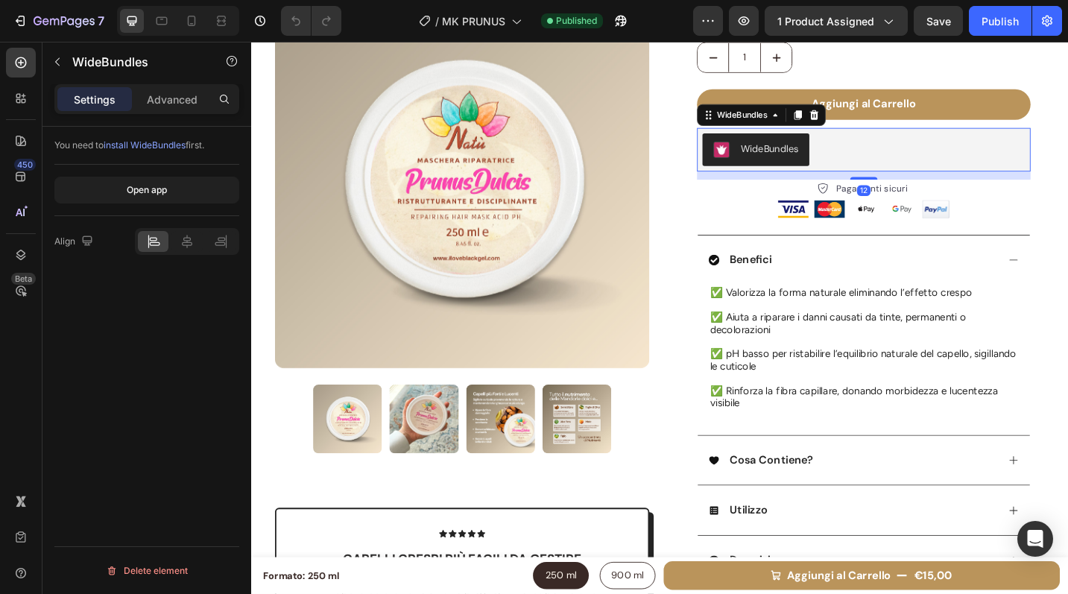
click at [973, 165] on div "WideBundles" at bounding box center [921, 160] width 353 height 36
click at [863, 121] on icon at bounding box center [868, 122] width 10 height 10
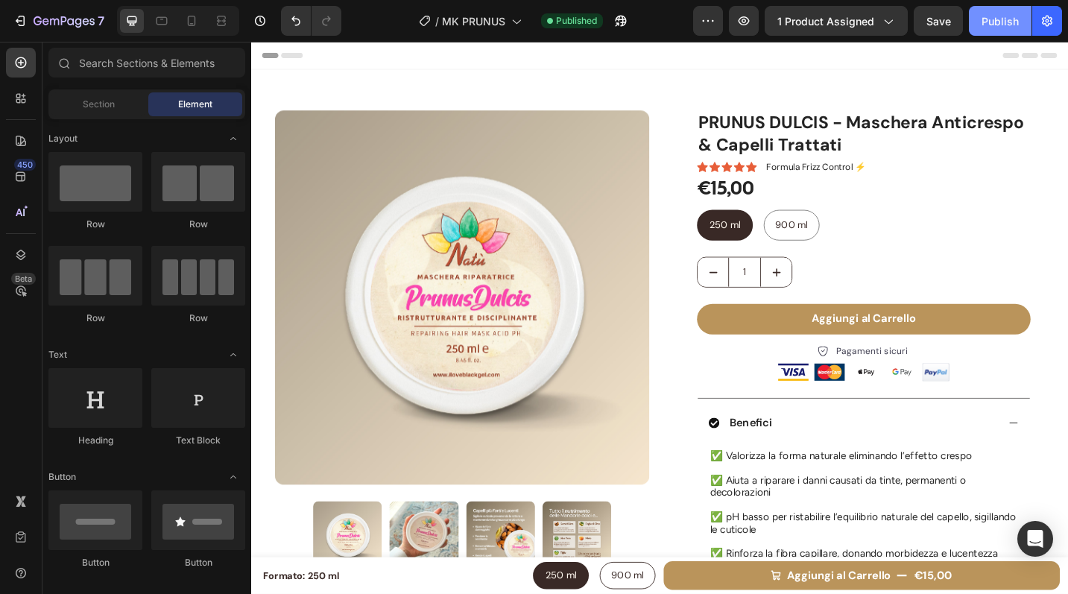
click at [1009, 29] on button "Publish" at bounding box center [1000, 21] width 63 height 30
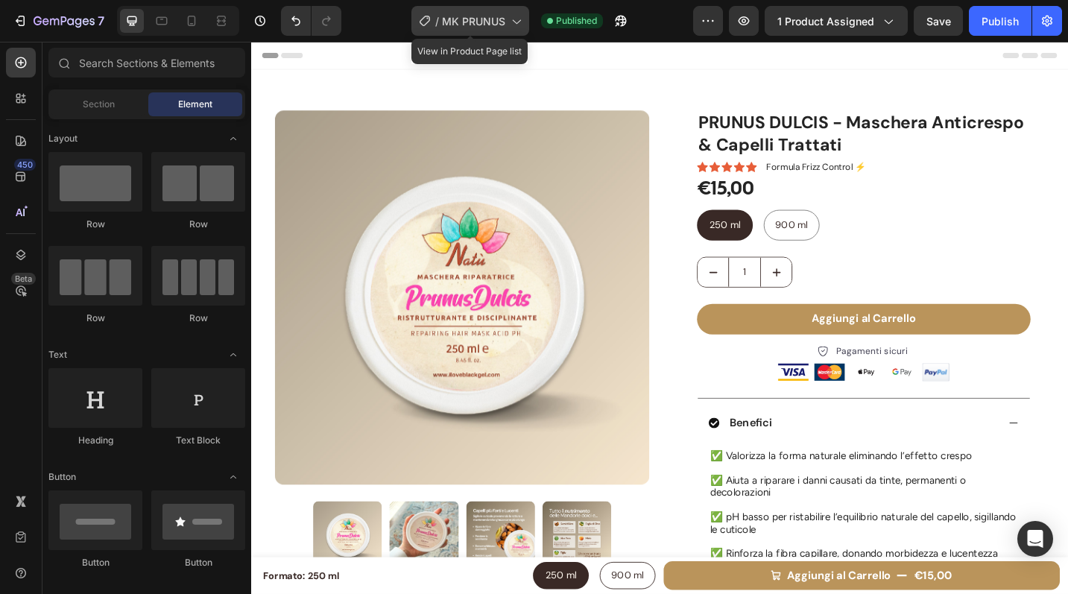
click at [508, 10] on div "/ MK PRUNUS" at bounding box center [470, 21] width 118 height 30
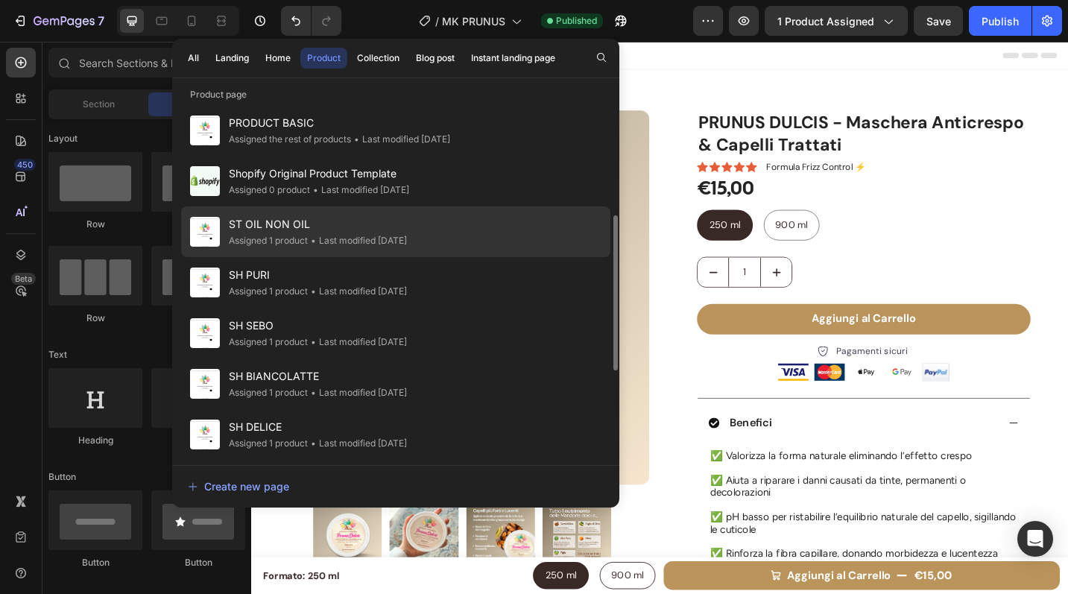
scroll to position [273, 0]
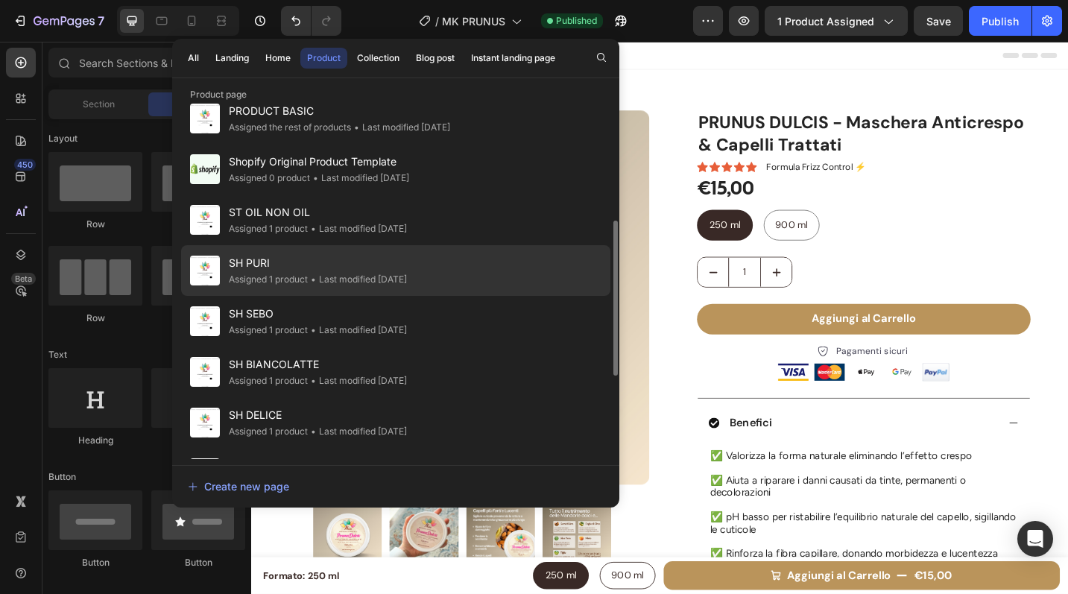
click at [385, 267] on span "SH PURI" at bounding box center [318, 263] width 178 height 18
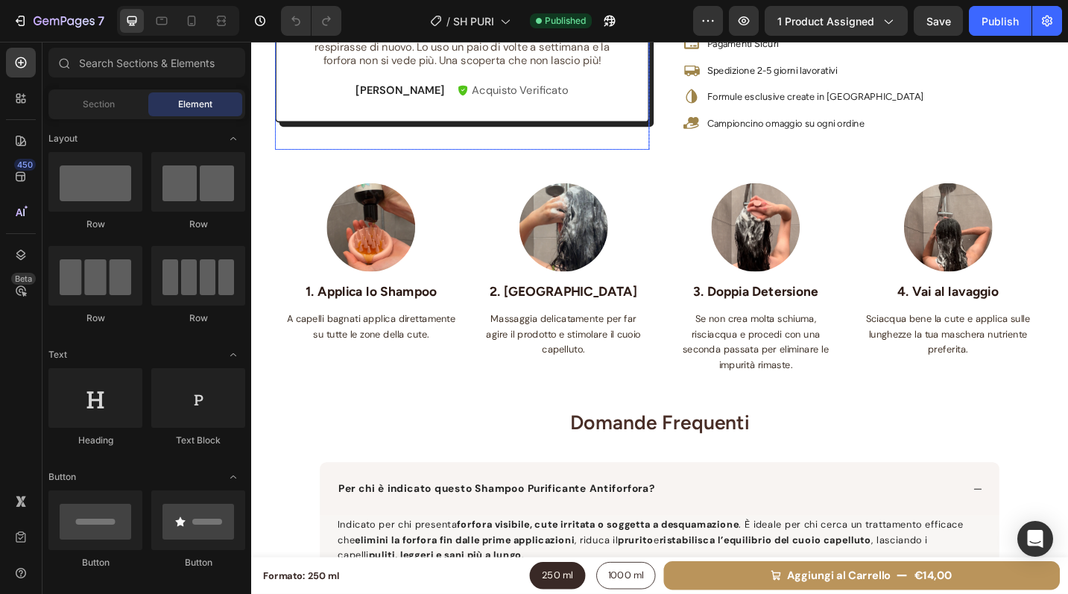
scroll to position [890, 0]
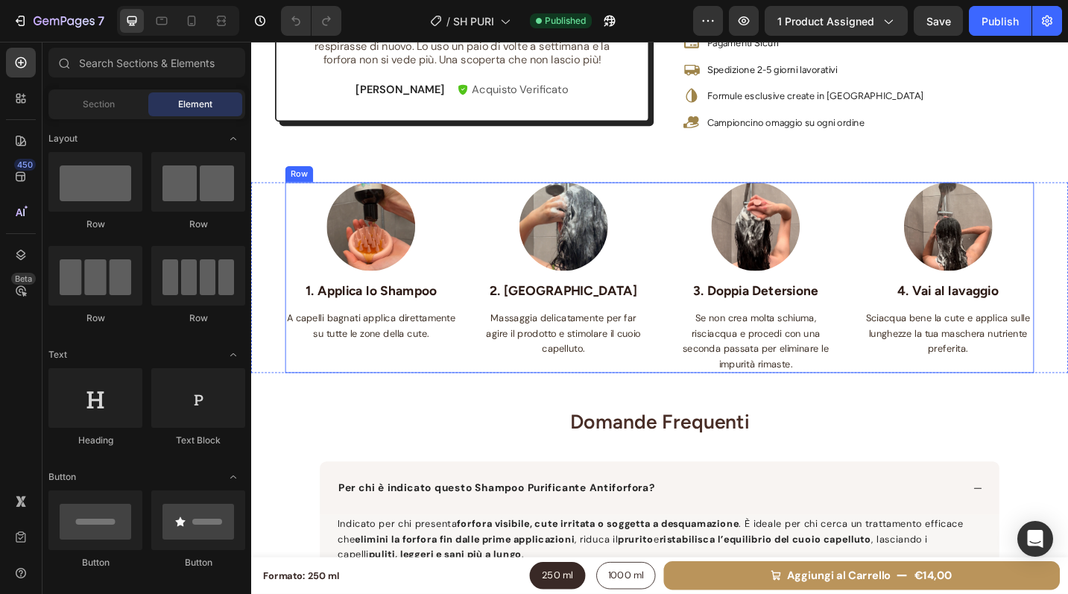
radio input "false"
click at [470, 405] on div "Image 1. Applica lo Shampoo Text block A capelli bagnati applica direttamente s…" at bounding box center [382, 299] width 189 height 209
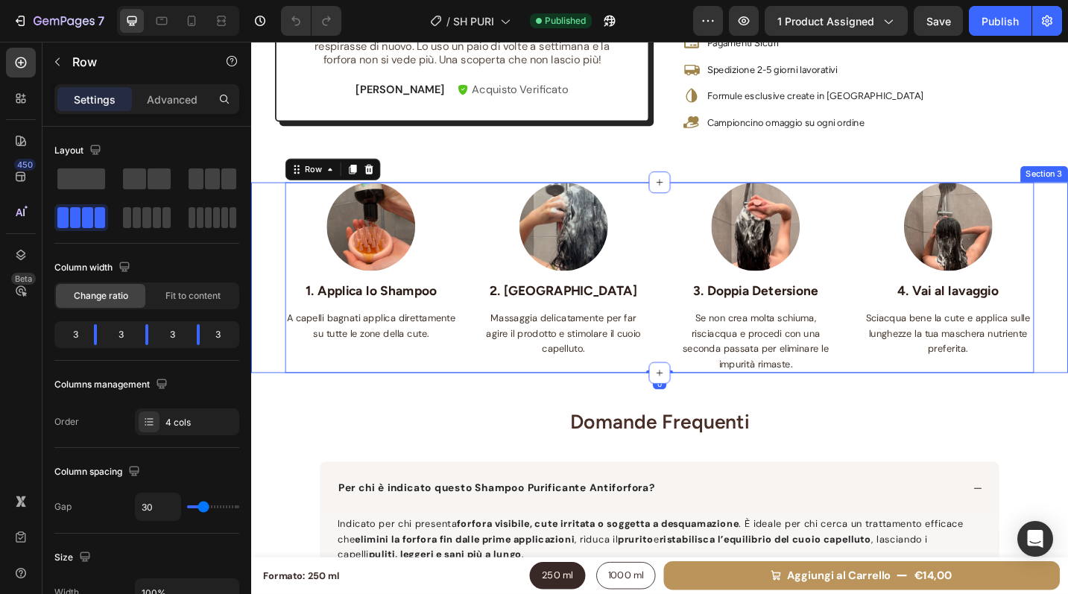
scroll to position [0, 0]
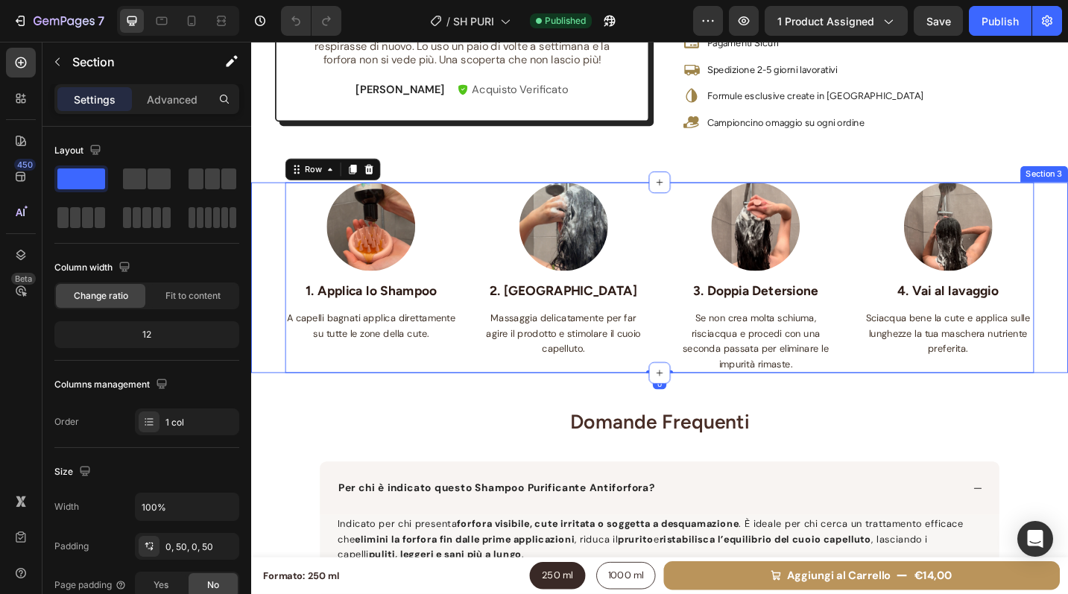
click at [272, 405] on div "Image 1. Applica lo Shampoo Text block A capelli bagnati applica direttamente s…" at bounding box center [698, 299] width 894 height 209
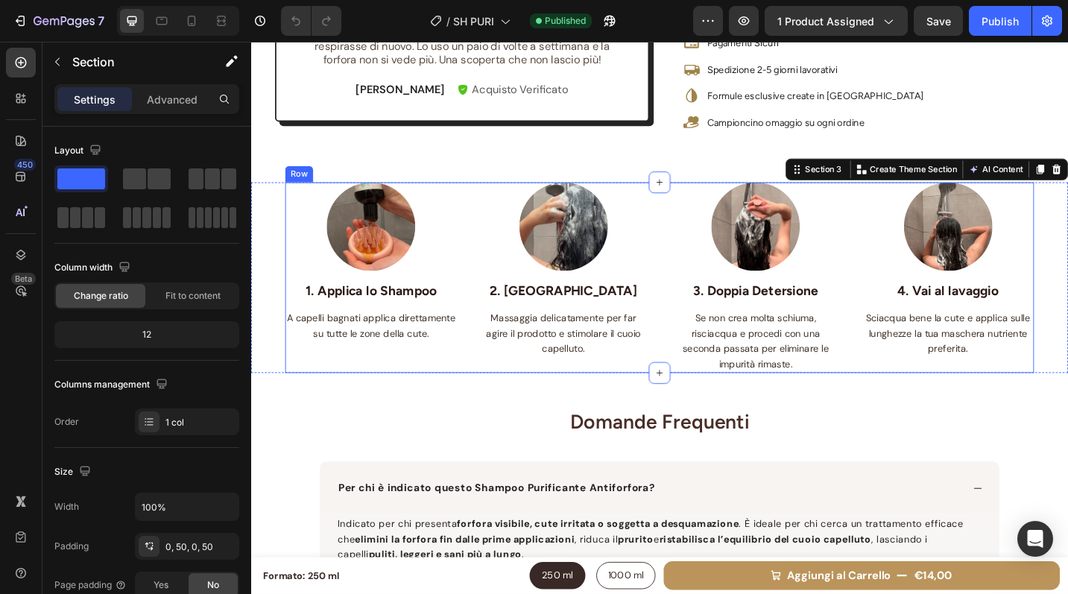
click at [318, 405] on div "Image 1. Applica lo Shampoo Text block A capelli bagnati applica direttamente s…" at bounding box center [382, 299] width 189 height 209
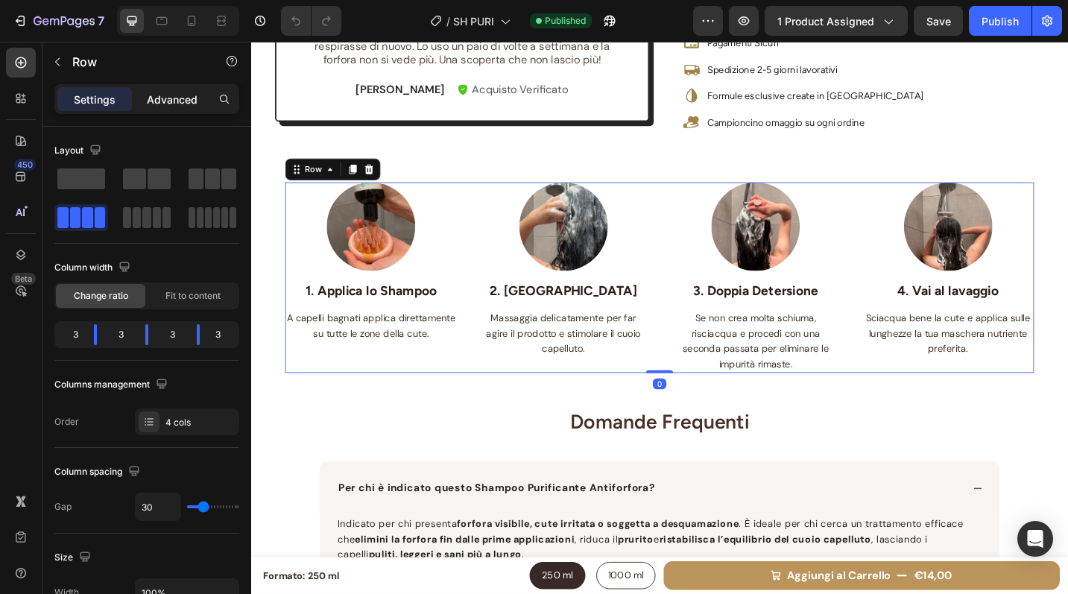
click at [171, 102] on p "Advanced" at bounding box center [172, 100] width 51 height 16
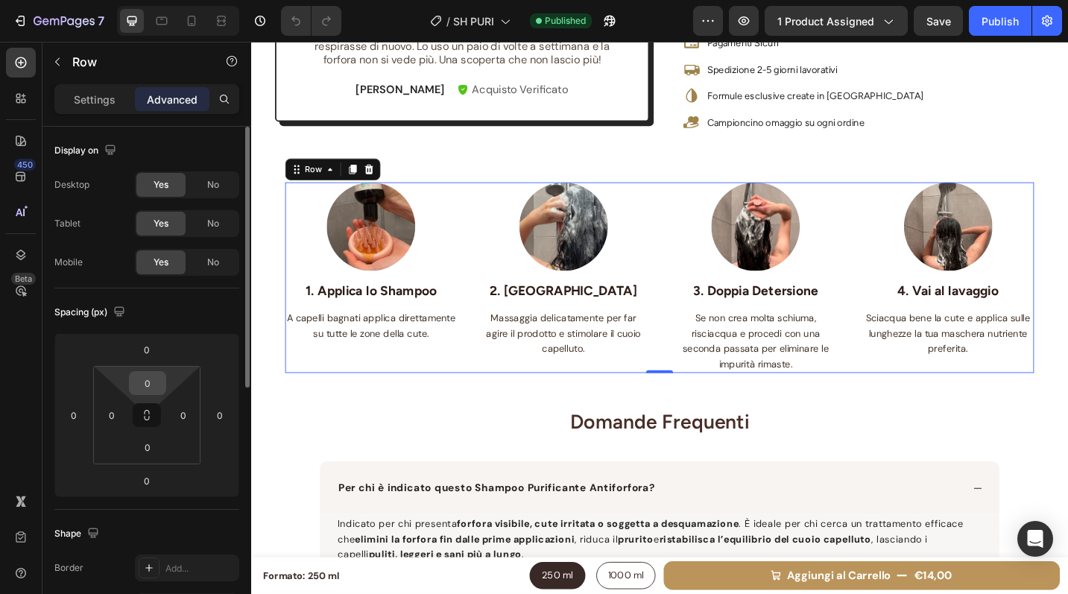
click at [154, 381] on input "0" at bounding box center [148, 383] width 30 height 22
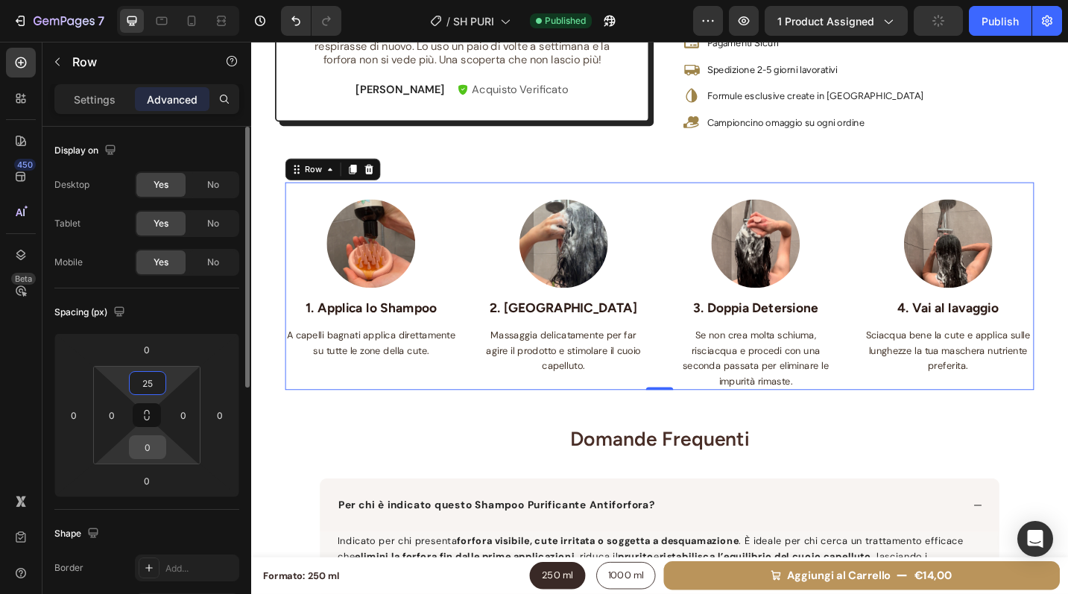
type input "25"
click at [157, 447] on input "0" at bounding box center [148, 447] width 30 height 22
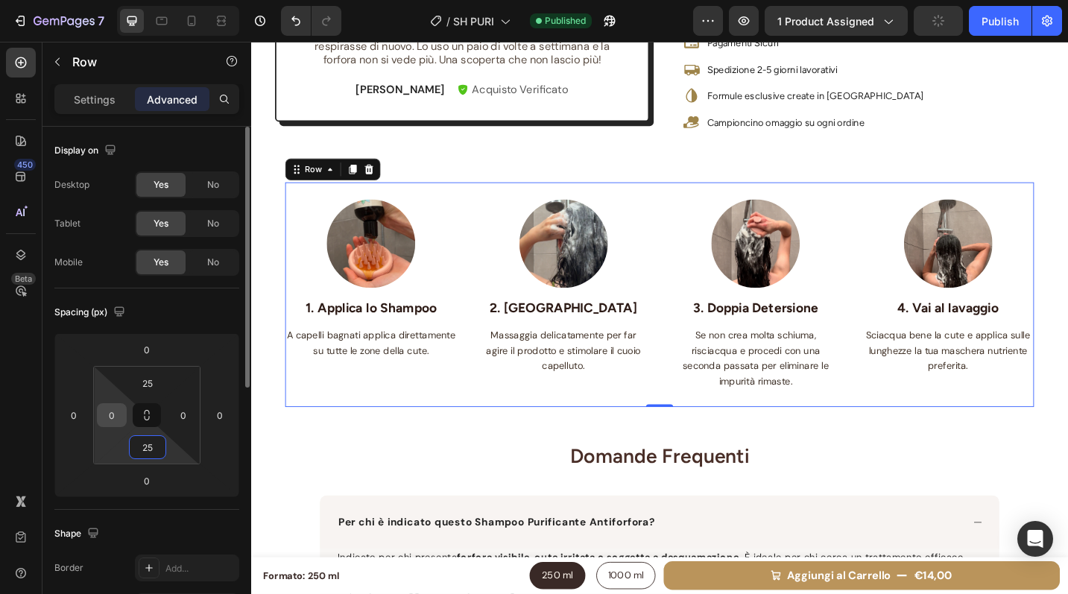
type input "25"
click at [112, 420] on input "0" at bounding box center [112, 415] width 22 height 22
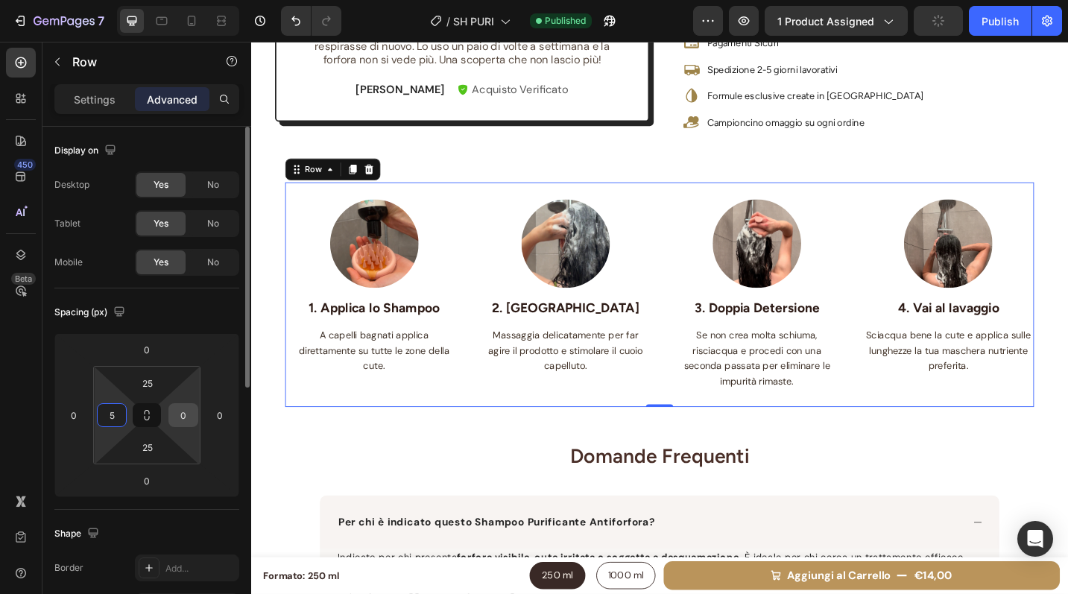
type input "5"
click at [183, 411] on input "0" at bounding box center [183, 415] width 22 height 22
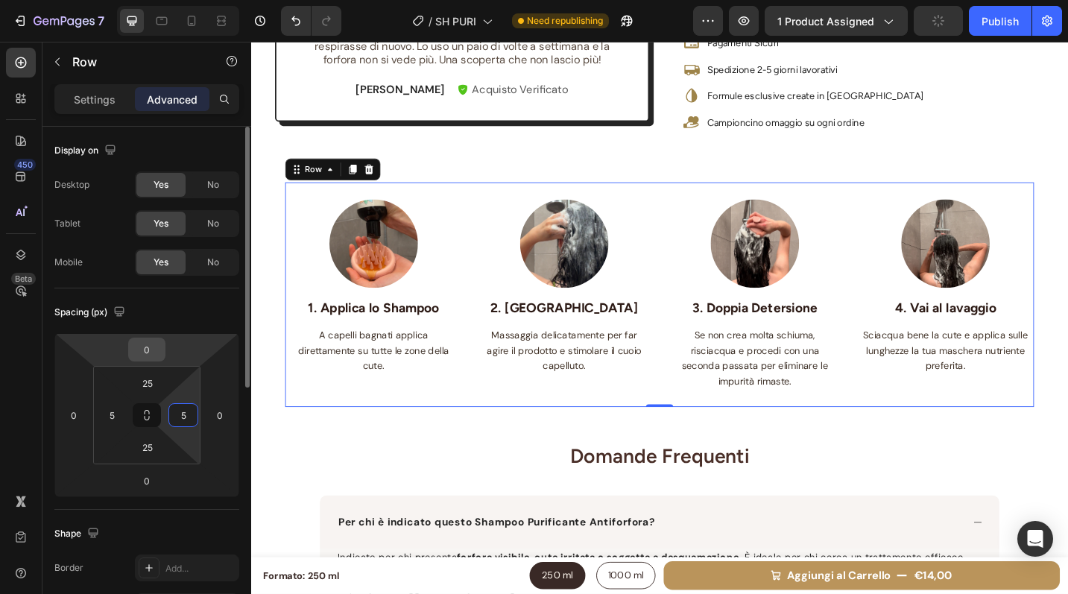
type input "5"
click at [146, 357] on input "0" at bounding box center [147, 349] width 30 height 22
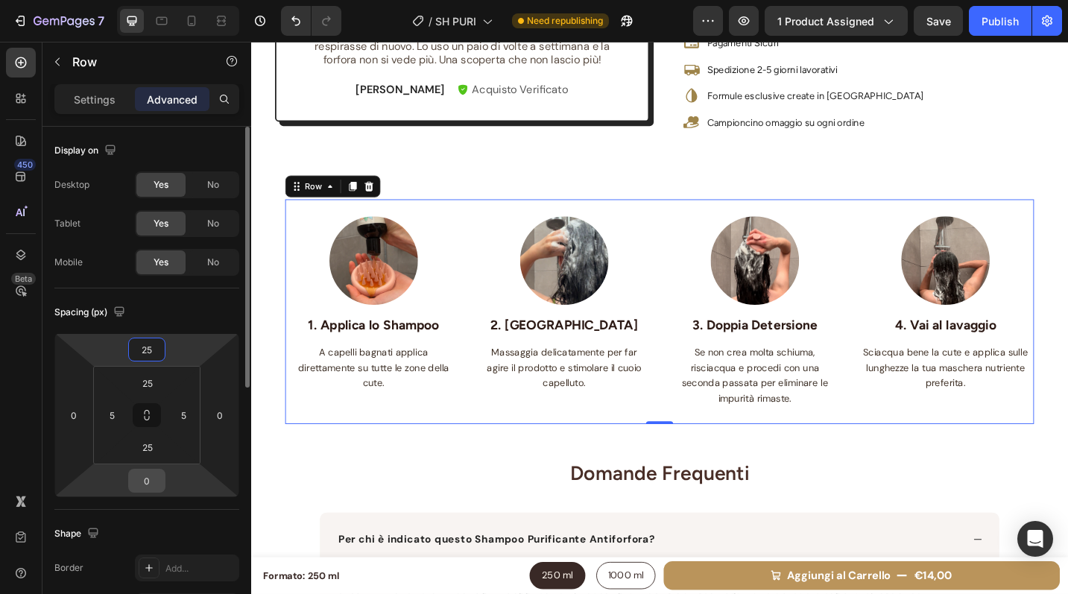
type input "25"
click at [142, 484] on input "0" at bounding box center [147, 481] width 30 height 22
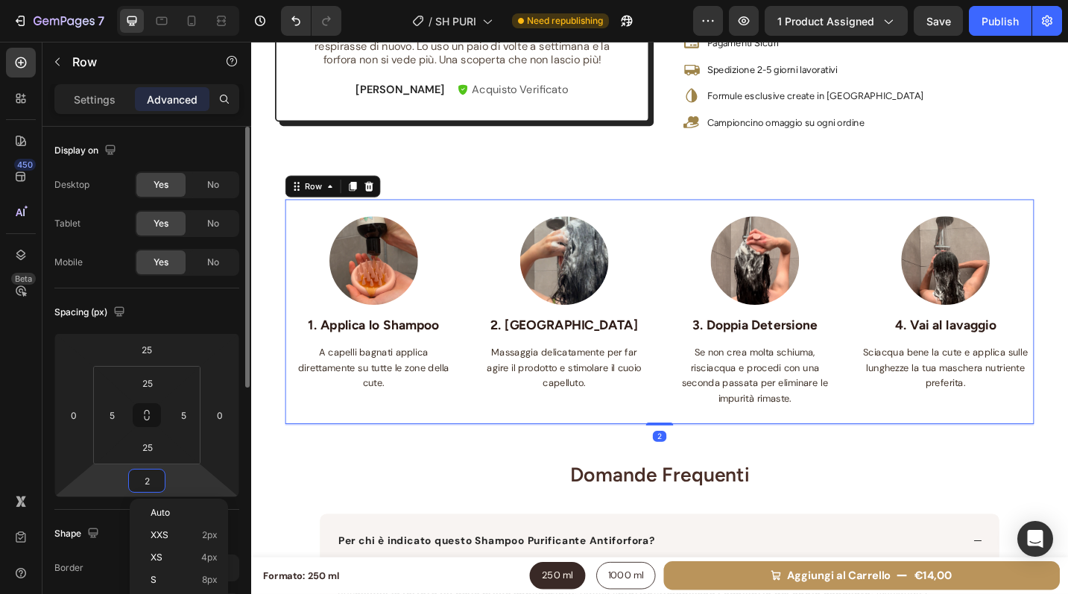
type input "25"
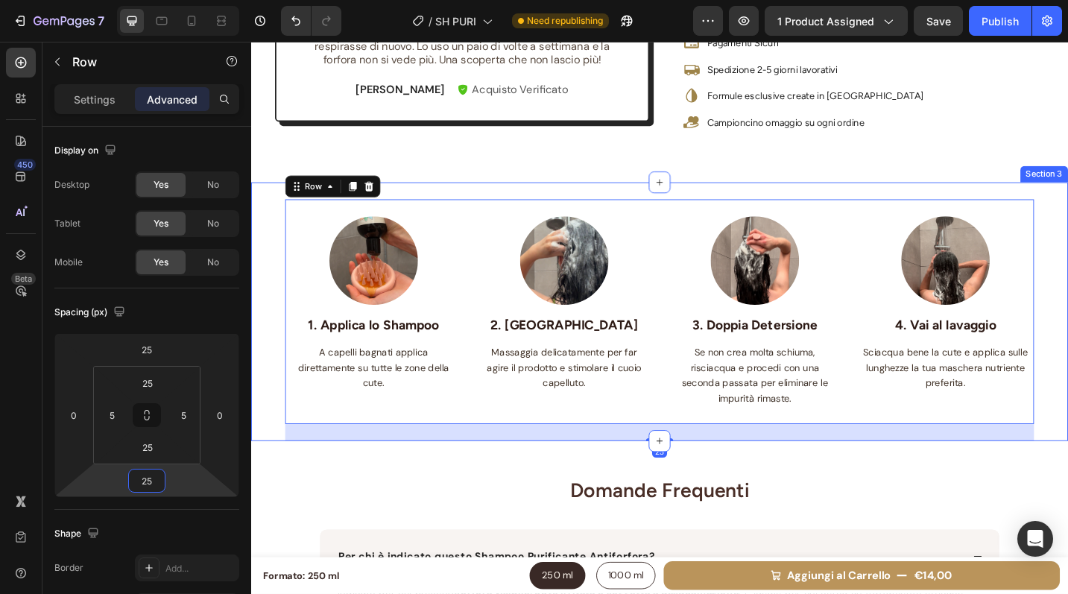
click at [736, 236] on div "Image 1. Applica lo Shampoo Text block A capelli bagnati applica direttamente s…" at bounding box center [698, 337] width 820 height 284
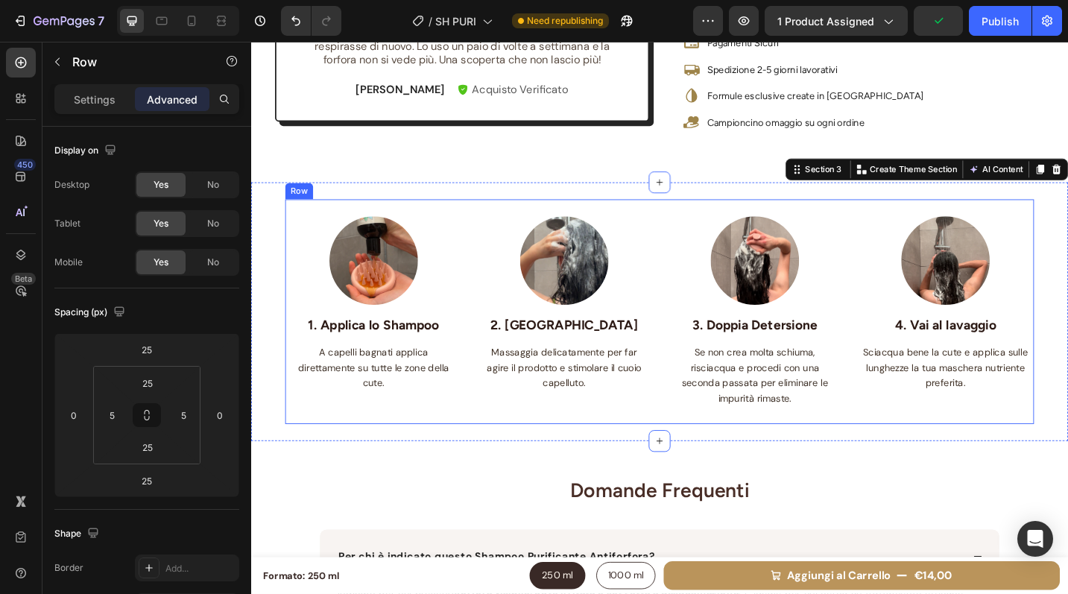
click at [307, 442] on div "Image 1. Applica lo Shampoo Text block A capelli bagnati applica direttamente s…" at bounding box center [385, 337] width 186 height 209
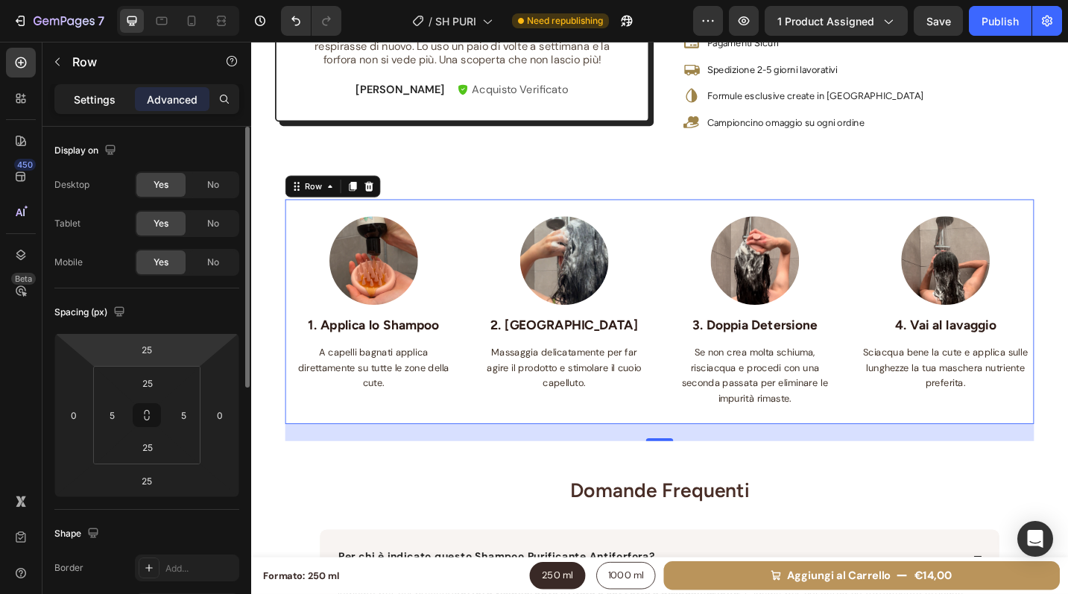
click at [107, 100] on p "Settings" at bounding box center [95, 100] width 42 height 16
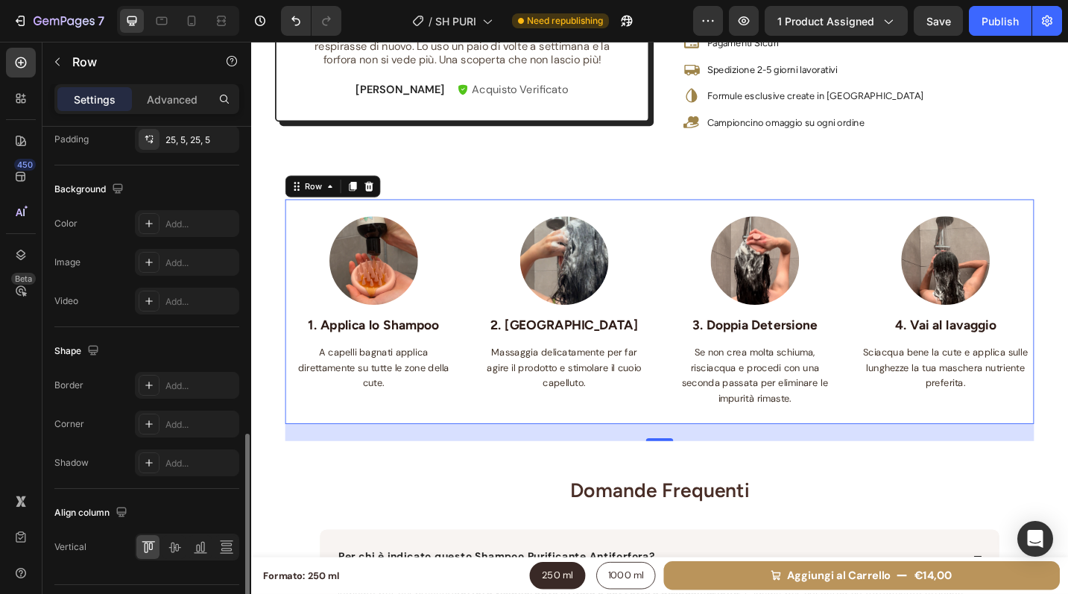
scroll to position [569, 0]
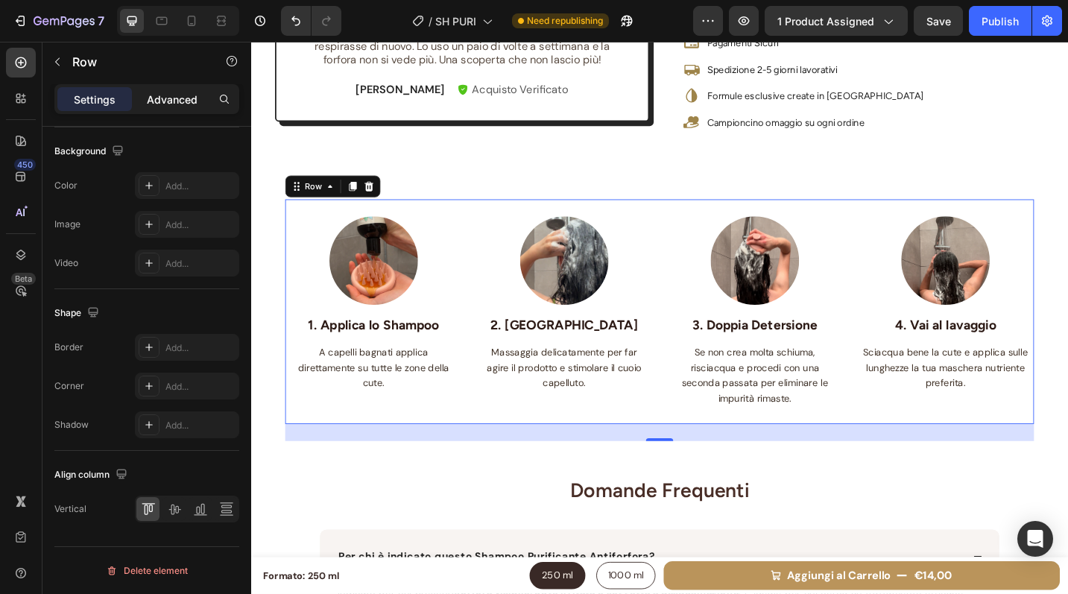
click at [189, 101] on p "Advanced" at bounding box center [172, 100] width 51 height 16
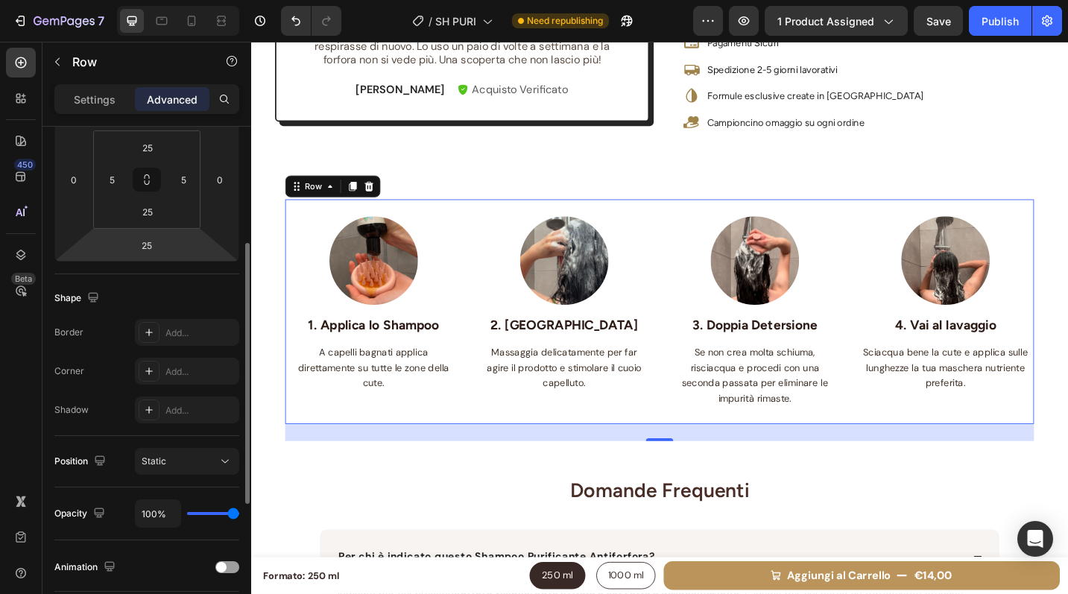
scroll to position [236, 0]
click at [651, 442] on div "Image 2. Massaggio Text block Massaggia delicatamente per far agire il prodotto…" at bounding box center [594, 337] width 186 height 209
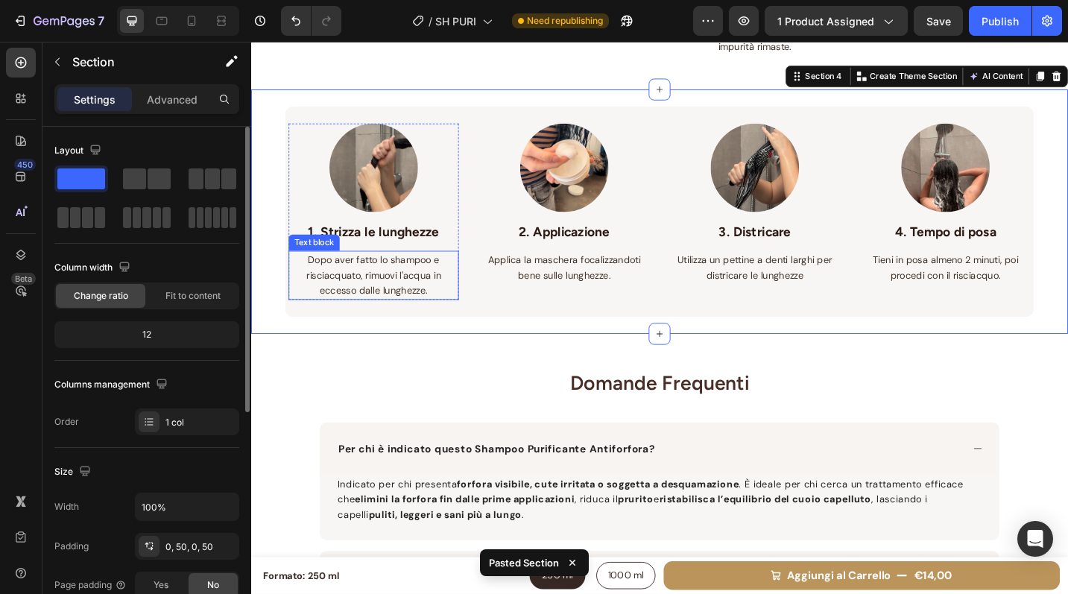
scroll to position [1310, 0]
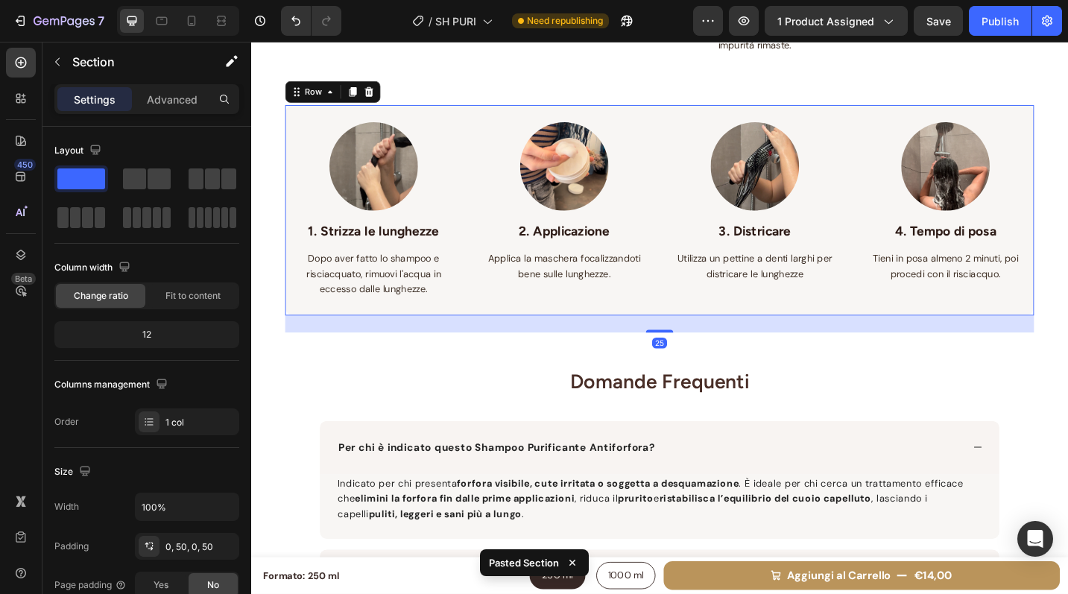
click at [301, 120] on div "Image 1. Strizza le lunghezze Text block Dopo aver fatto lo shampoo e risciacqu…" at bounding box center [698, 226] width 820 height 230
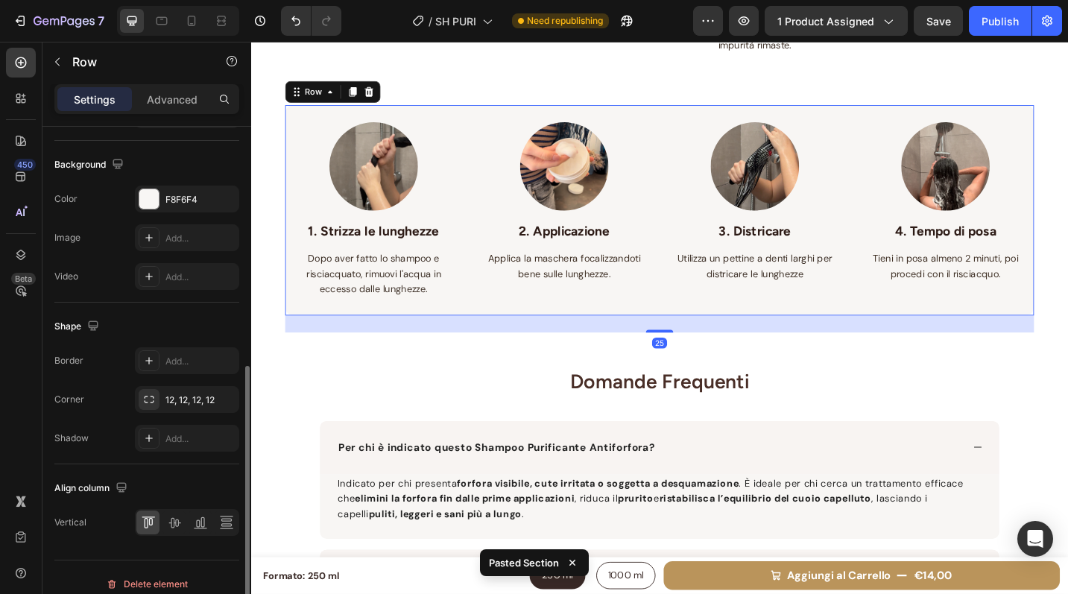
scroll to position [569, 0]
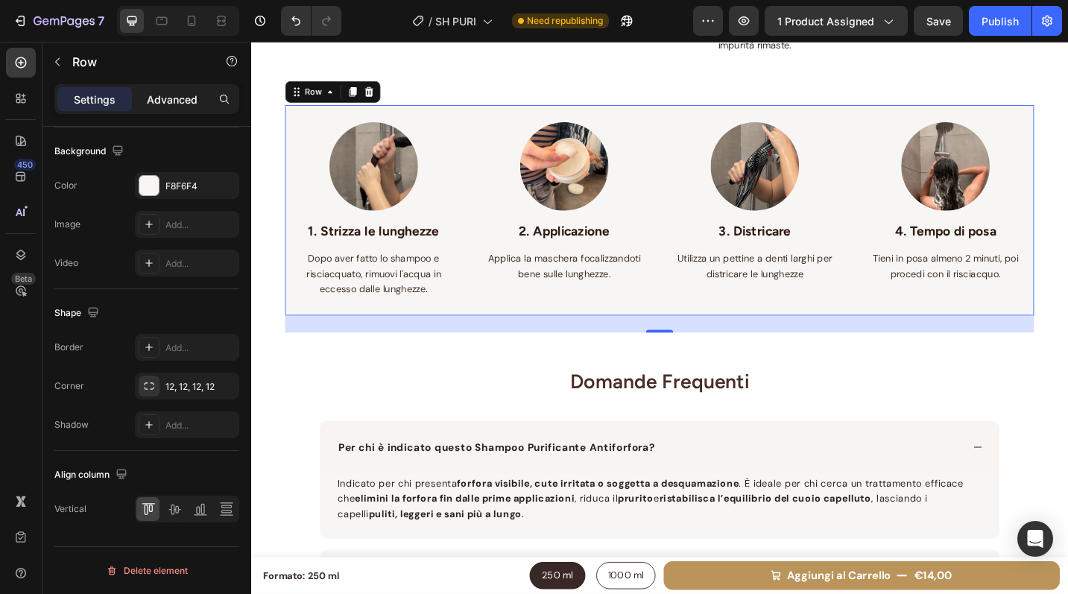
click at [167, 96] on p "Advanced" at bounding box center [172, 100] width 51 height 16
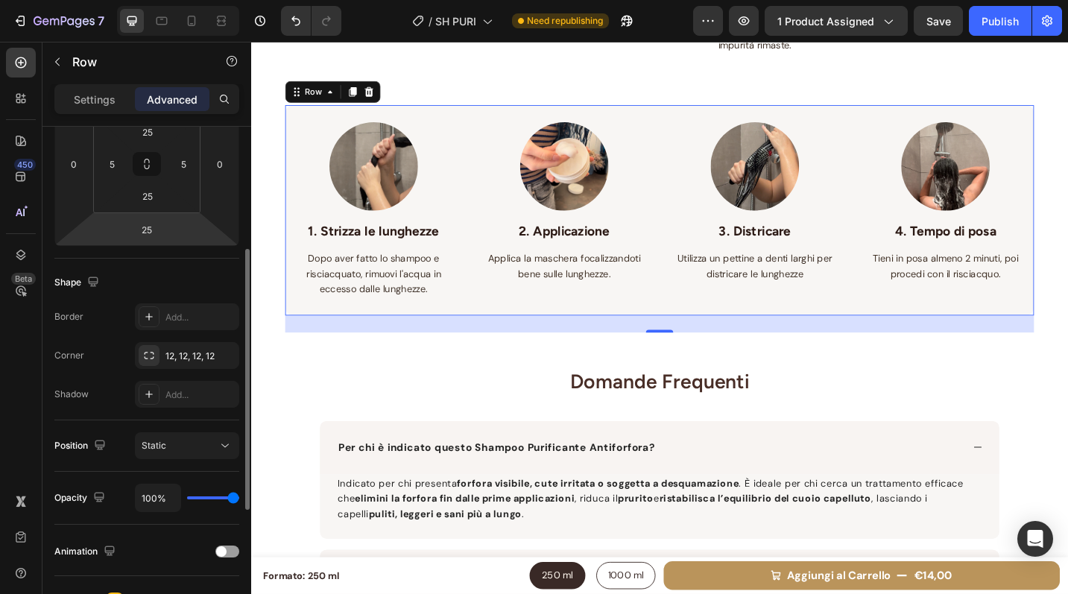
scroll to position [241, 0]
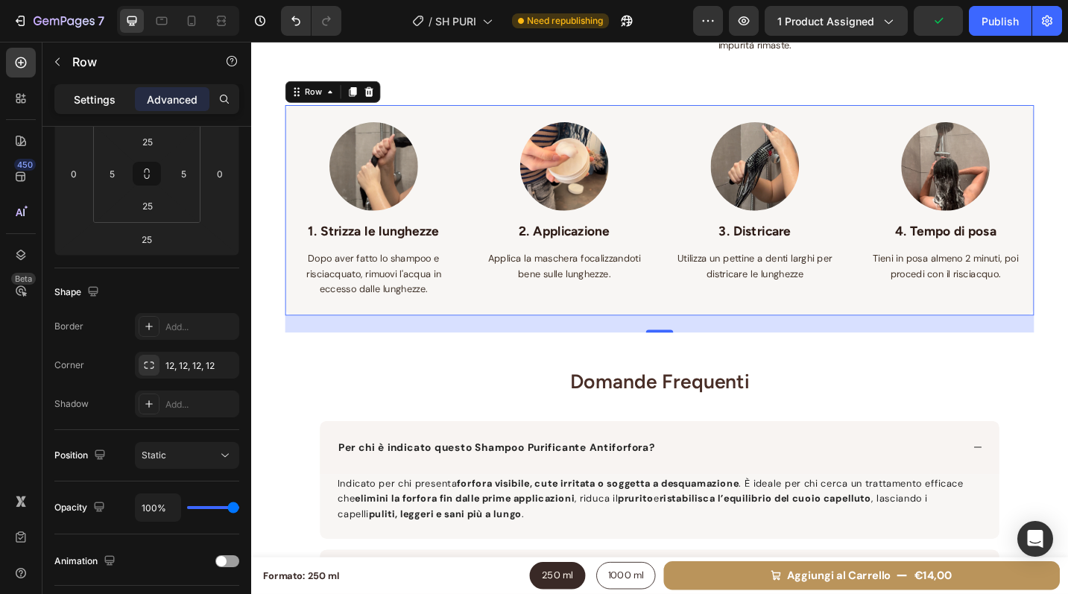
click at [92, 96] on p "Settings" at bounding box center [95, 100] width 42 height 16
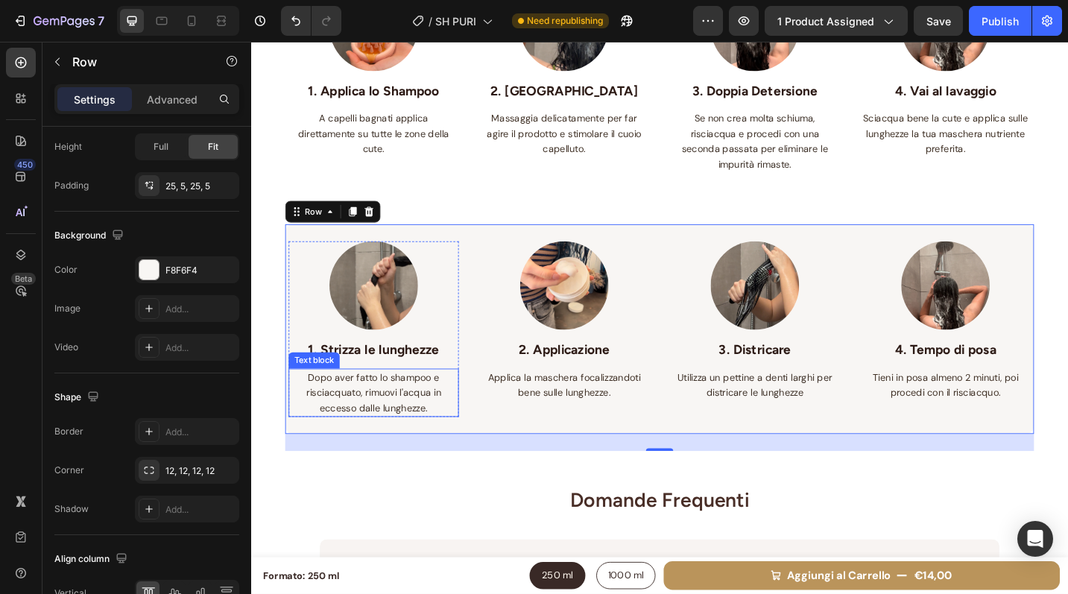
scroll to position [989, 0]
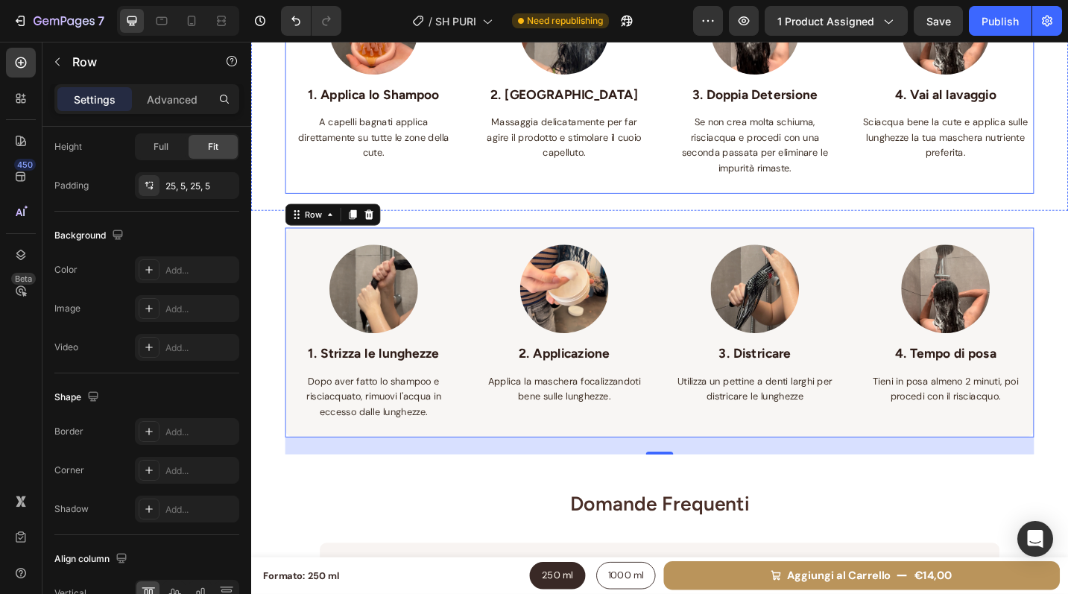
click at [322, 192] on div "Image 1. Applica lo Shampoo Text block A capelli bagnati applica direttamente s…" at bounding box center [698, 85] width 820 height 247
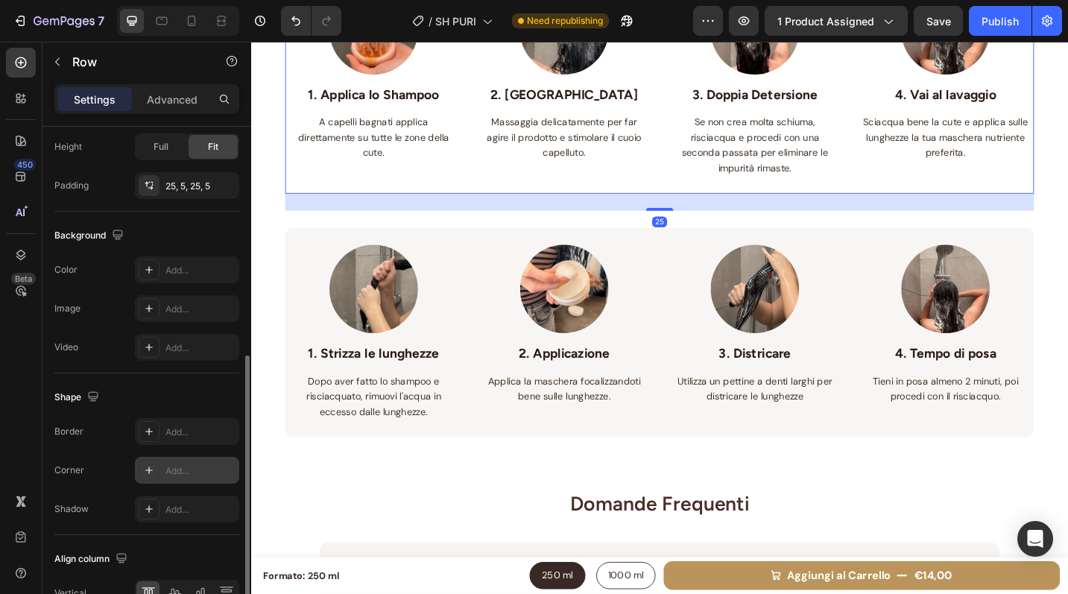
click at [167, 470] on div "Add..." at bounding box center [200, 470] width 70 height 13
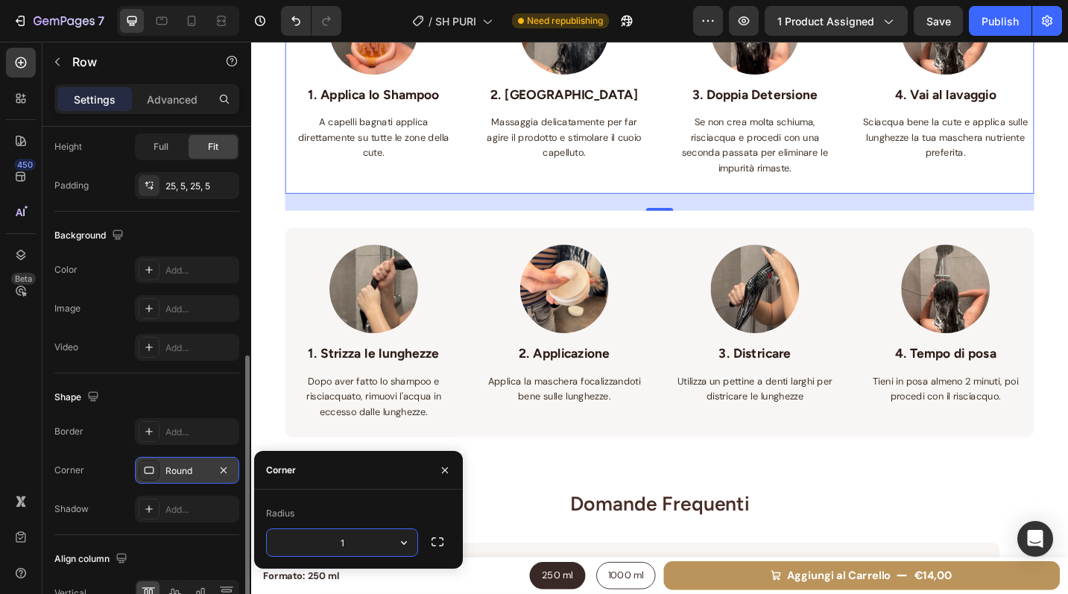
type input "12"
click at [175, 268] on div "Add..." at bounding box center [200, 270] width 70 height 13
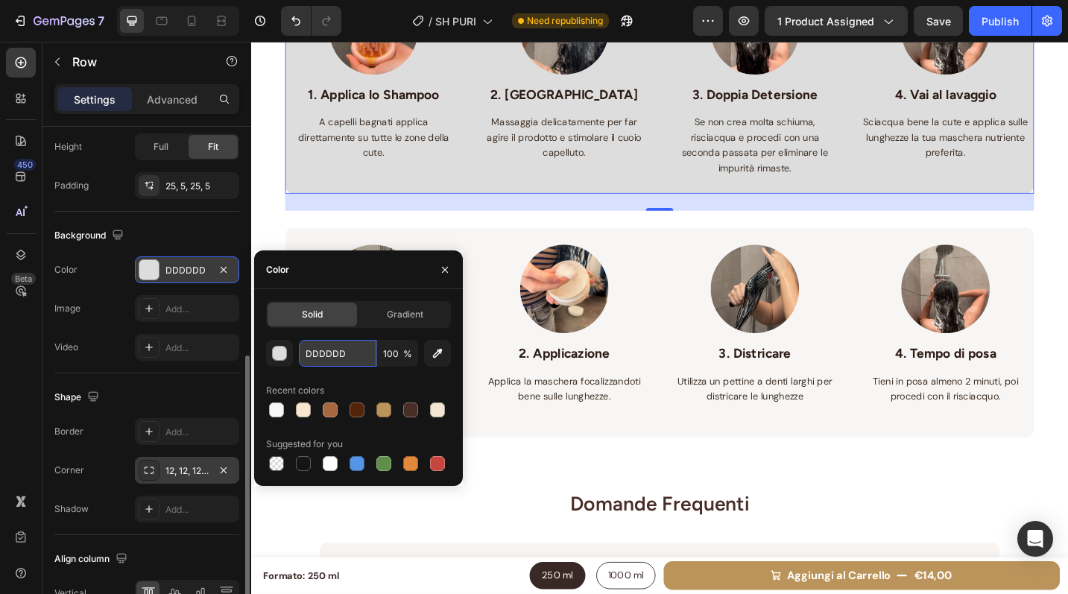
click at [350, 356] on input "DDDDDD" at bounding box center [338, 353] width 78 height 27
paste input "Copy element from Gempages!"
type input "Copy element from Gempages!"
click at [449, 255] on div "Image 1. Strizza le lunghezze Text block Dopo aver fatto lo shampoo e risciacqu…" at bounding box center [698, 360] width 820 height 230
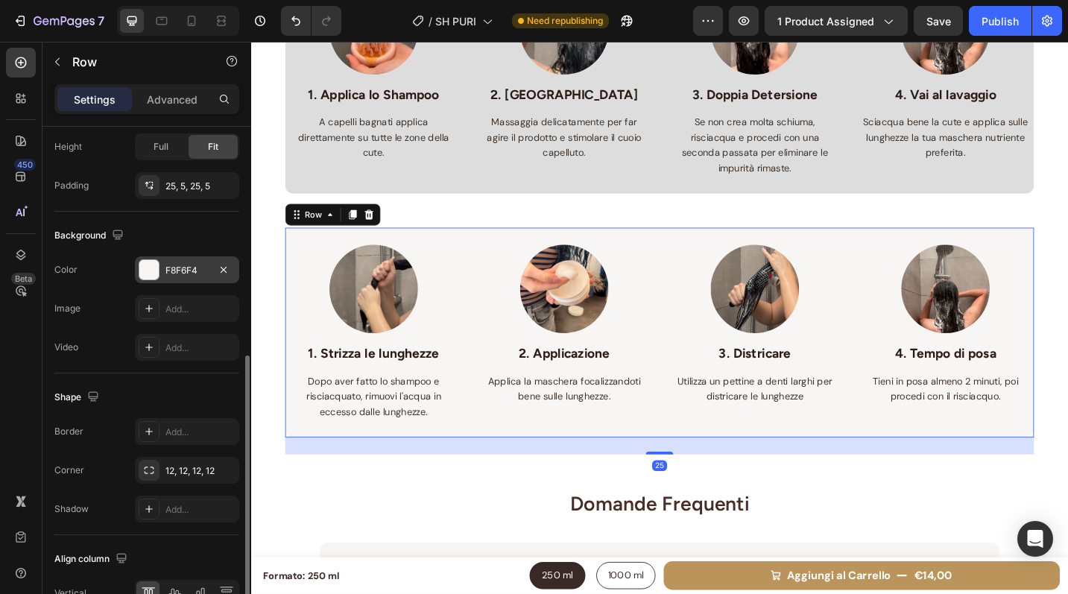
click at [182, 268] on div "F8F6F4" at bounding box center [186, 270] width 43 height 13
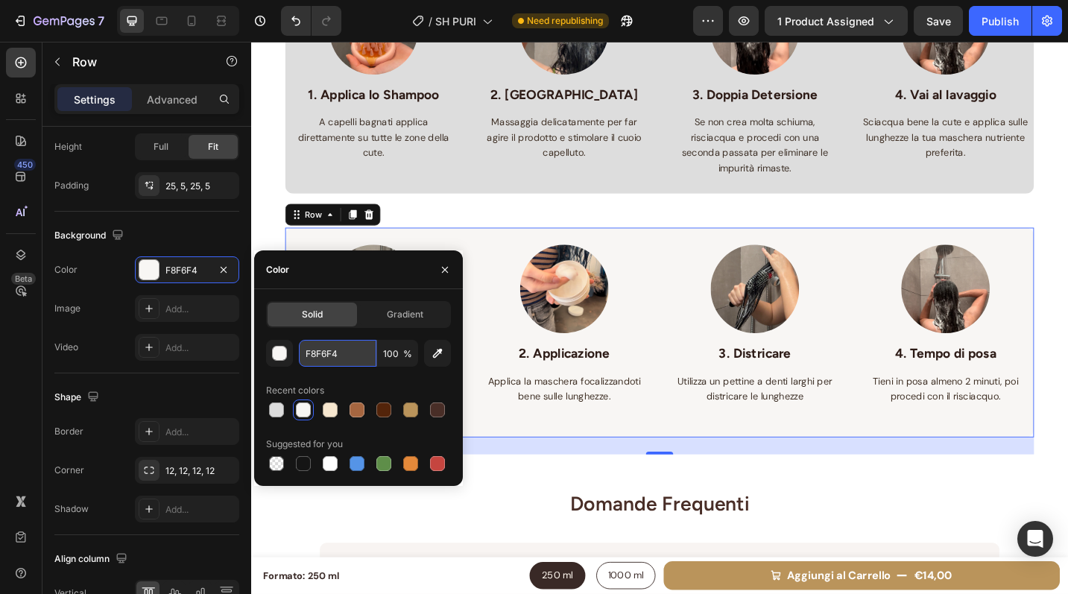
click at [313, 351] on input "F8F6F4" at bounding box center [338, 353] width 78 height 27
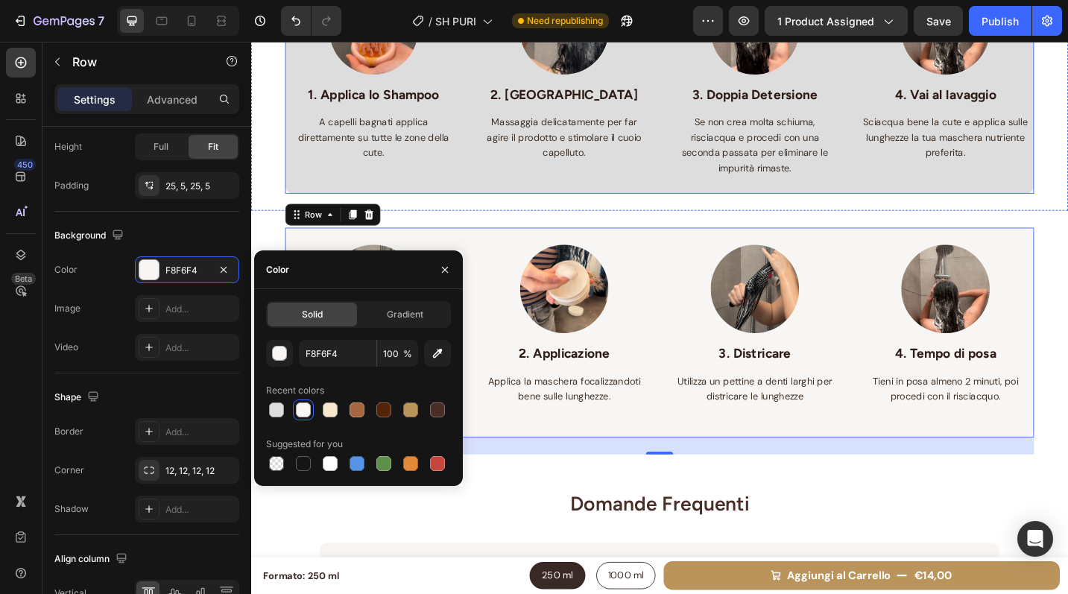
click at [450, 196] on div "Image 1. Applica lo Shampoo Text block A capelli bagnati applica direttamente s…" at bounding box center [698, 85] width 820 height 247
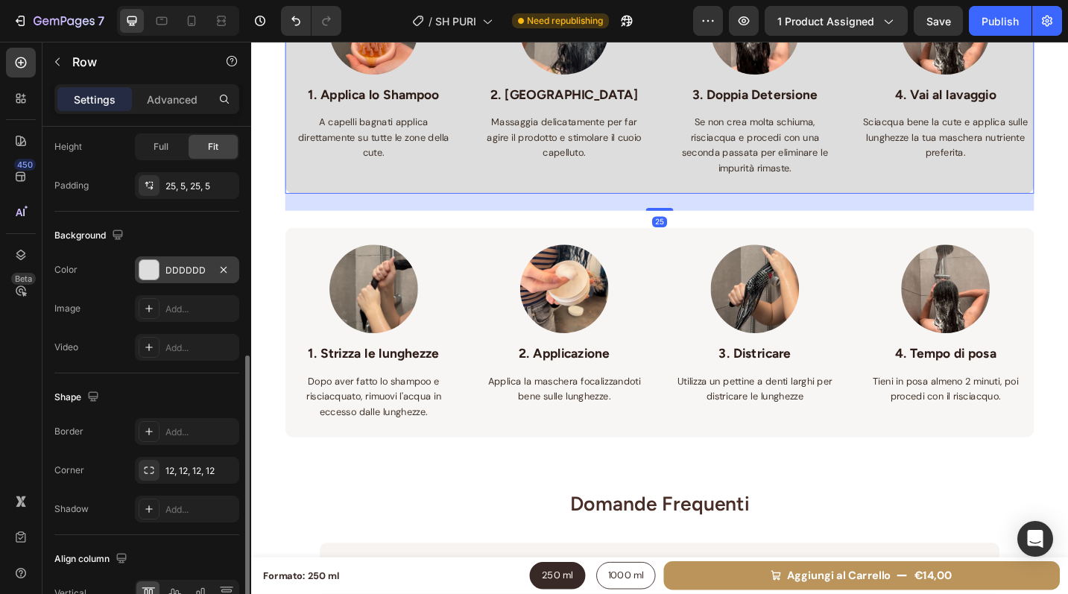
click at [189, 276] on div "DDDDDD" at bounding box center [186, 270] width 43 height 13
click at [187, 267] on div "DDDDDD" at bounding box center [186, 270] width 43 height 13
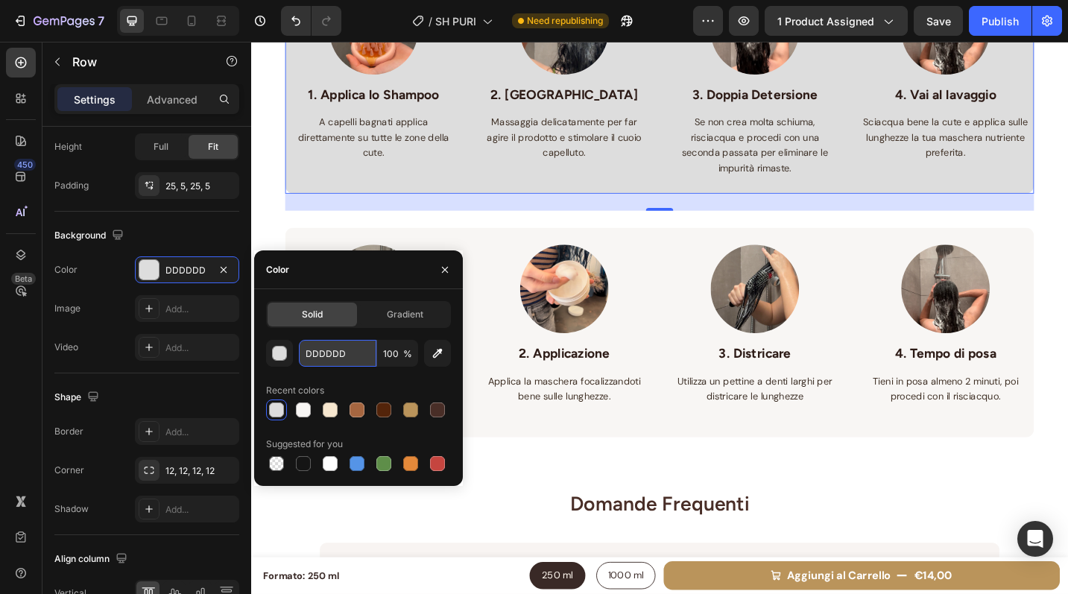
click at [339, 344] on input "DDDDDD" at bounding box center [338, 353] width 78 height 27
paste input "F8F6F4"
type input "F8F6F4"
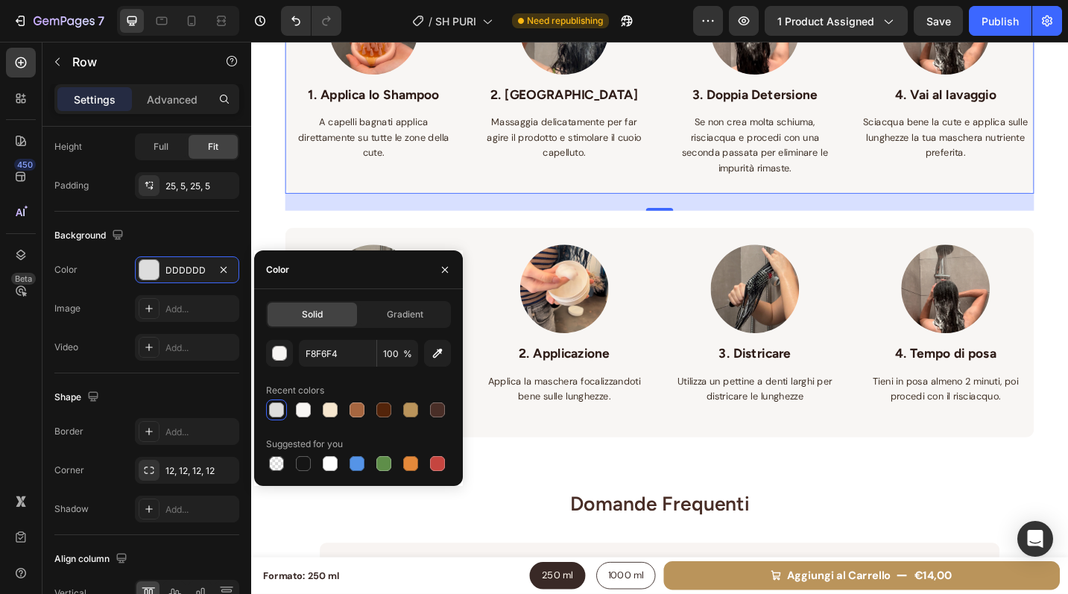
click at [367, 221] on div "25" at bounding box center [698, 217] width 820 height 19
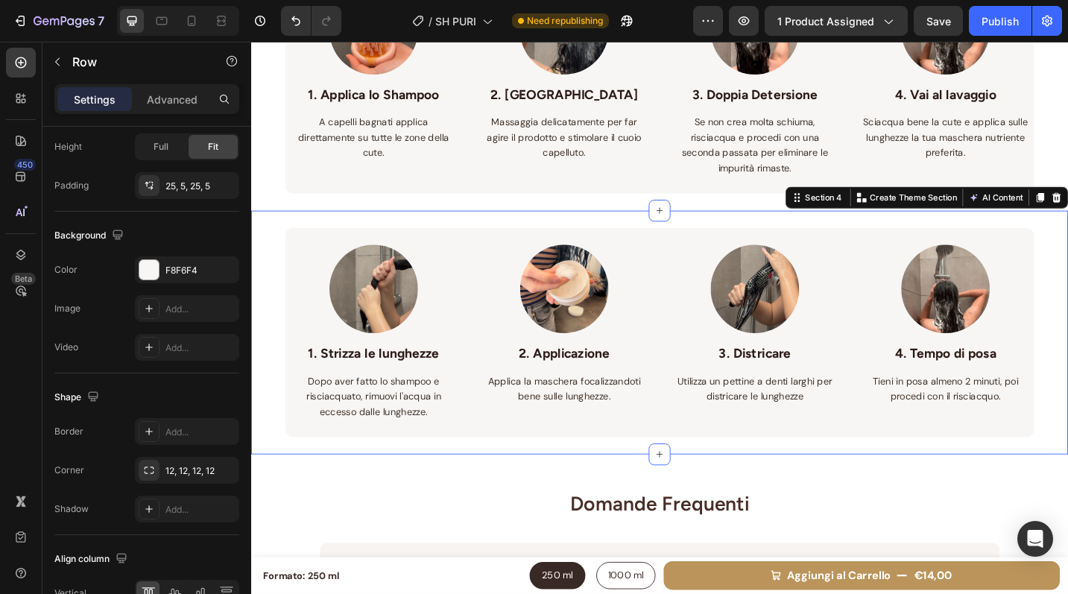
click at [271, 260] on div "Image 1. Strizza le lunghezze Text block Dopo aver fatto lo shampoo e risciacqu…" at bounding box center [698, 360] width 894 height 267
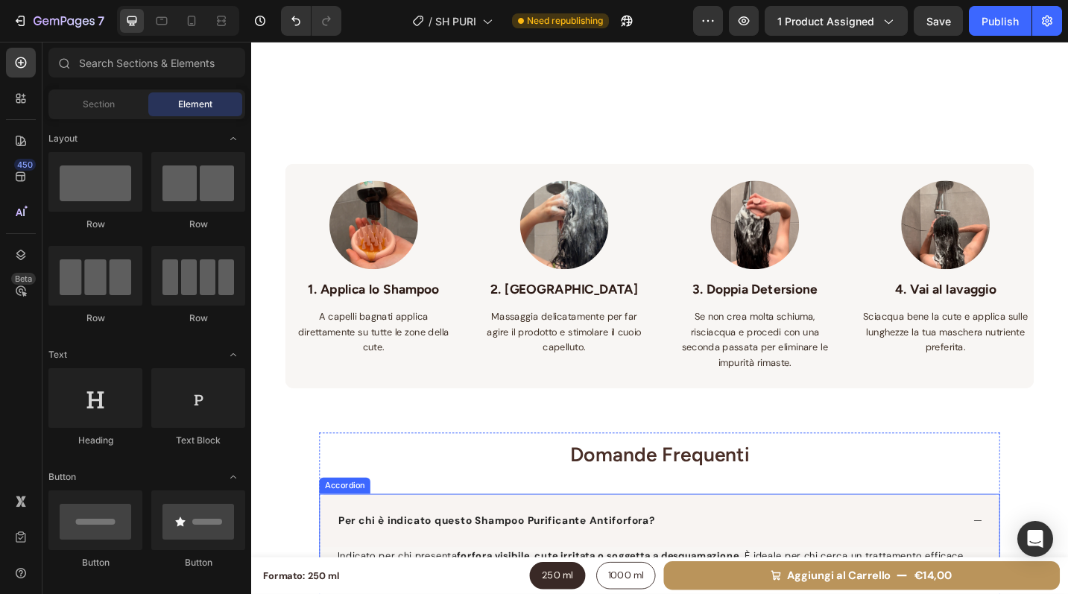
scroll to position [770, 0]
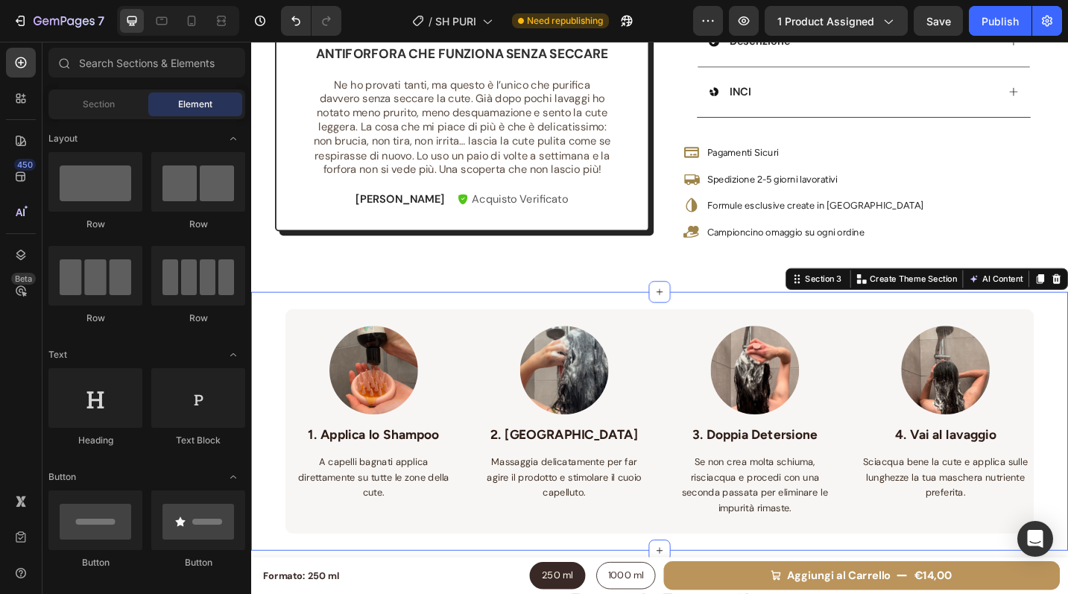
click at [271, 397] on div "Image 1. Applica lo Shampoo Text block A capelli bagnati applica direttamente s…" at bounding box center [698, 457] width 894 height 284
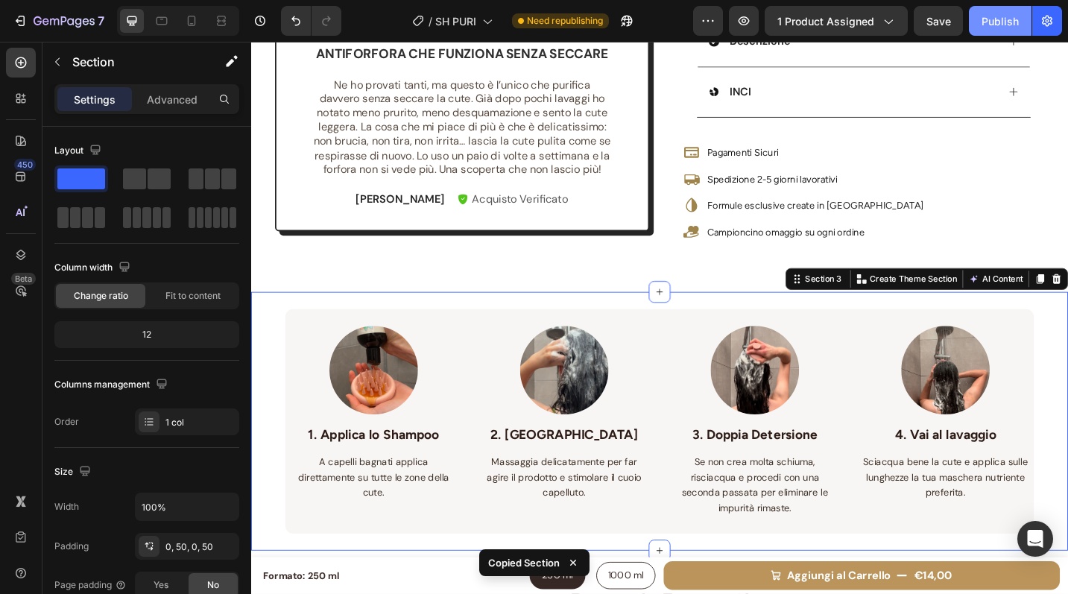
click at [1017, 25] on div "Publish" at bounding box center [1000, 21] width 37 height 16
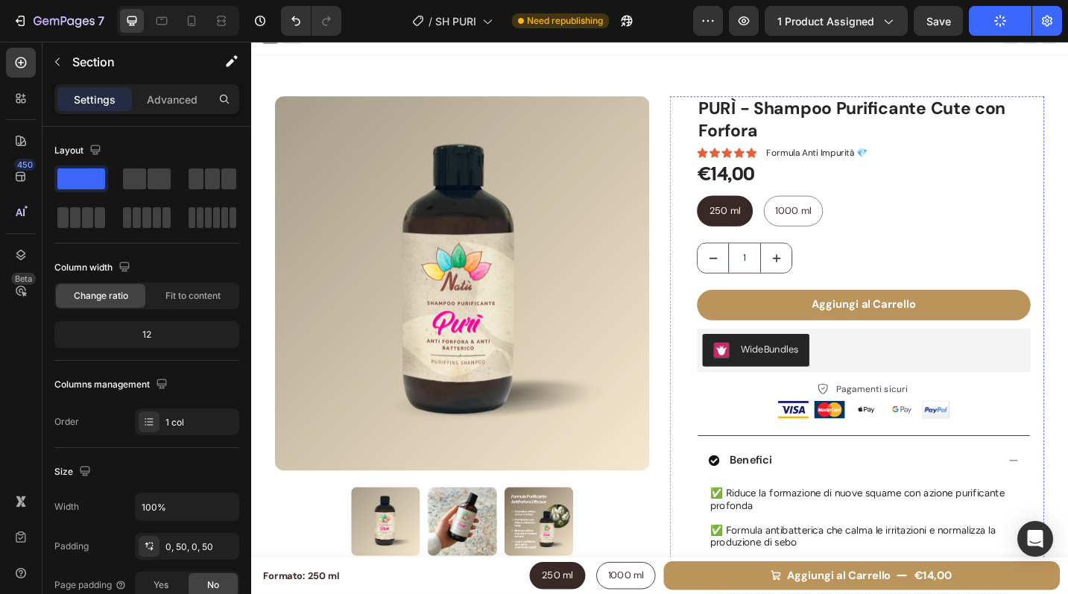
scroll to position [0, 0]
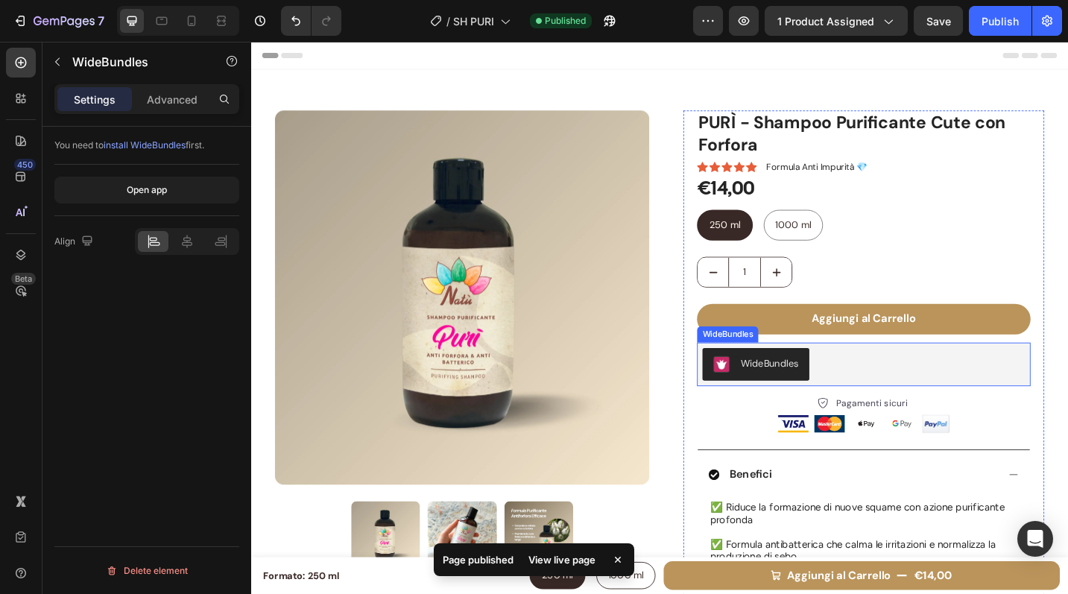
click at [944, 388] on div "WideBundles" at bounding box center [921, 395] width 353 height 36
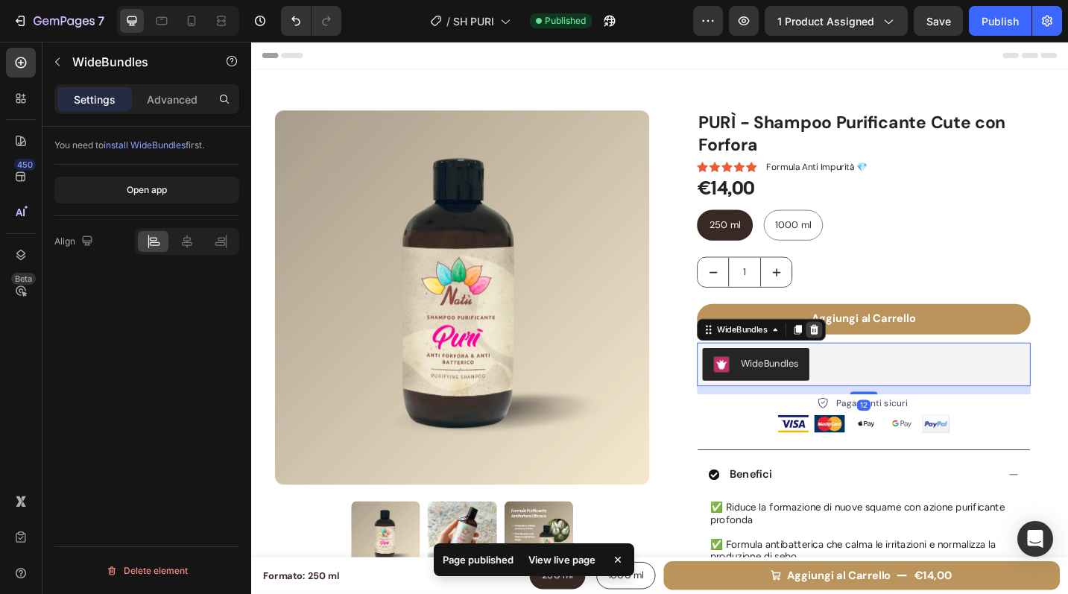
click at [867, 351] on icon at bounding box center [868, 357] width 12 height 12
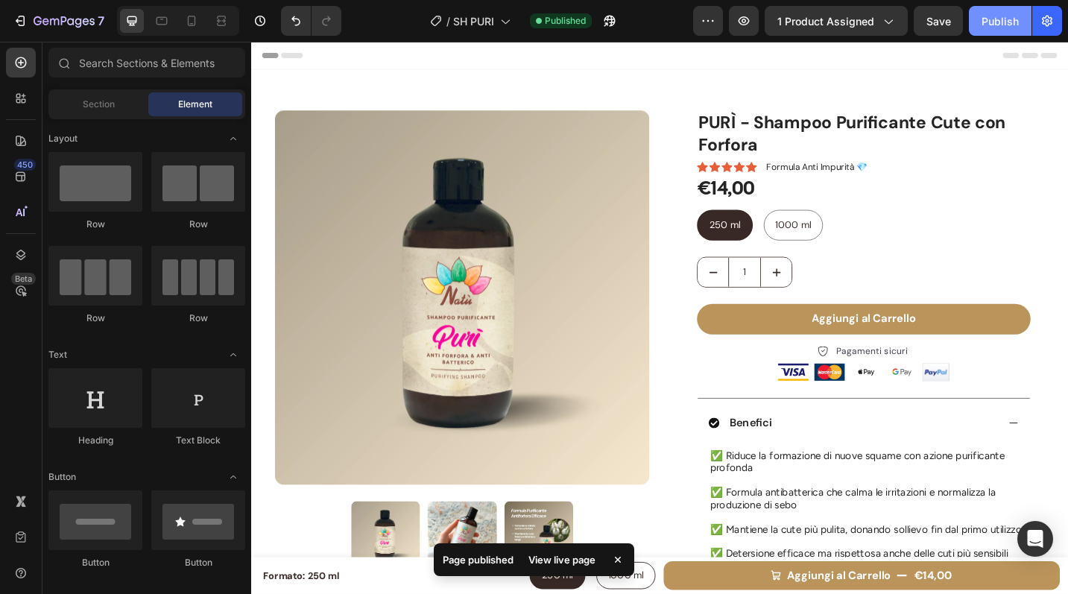
click at [1011, 18] on div "Publish" at bounding box center [1000, 21] width 37 height 16
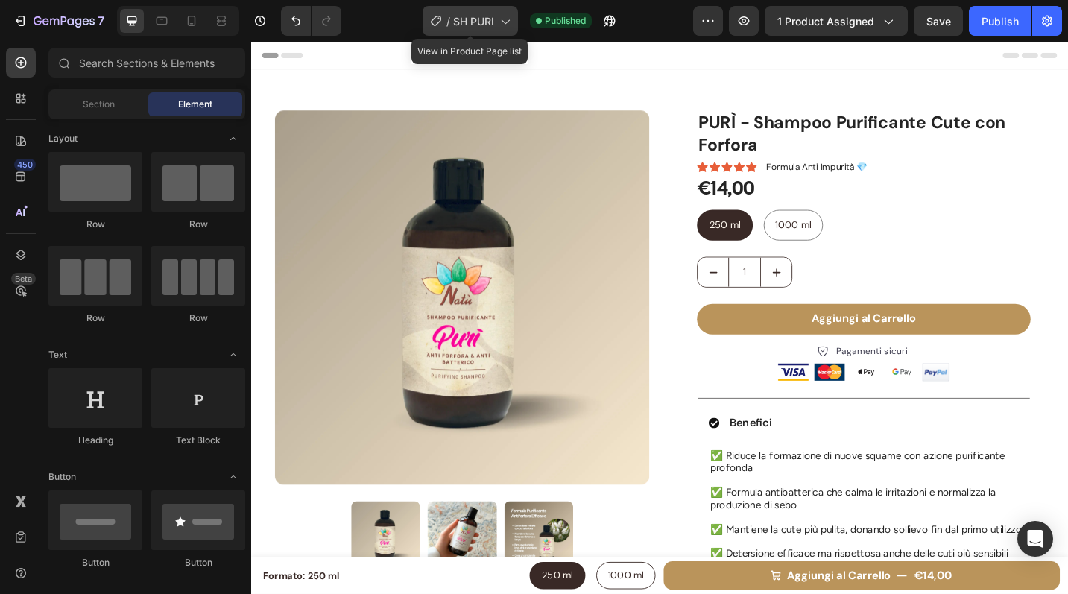
click at [459, 16] on span "SH PURI" at bounding box center [473, 21] width 41 height 16
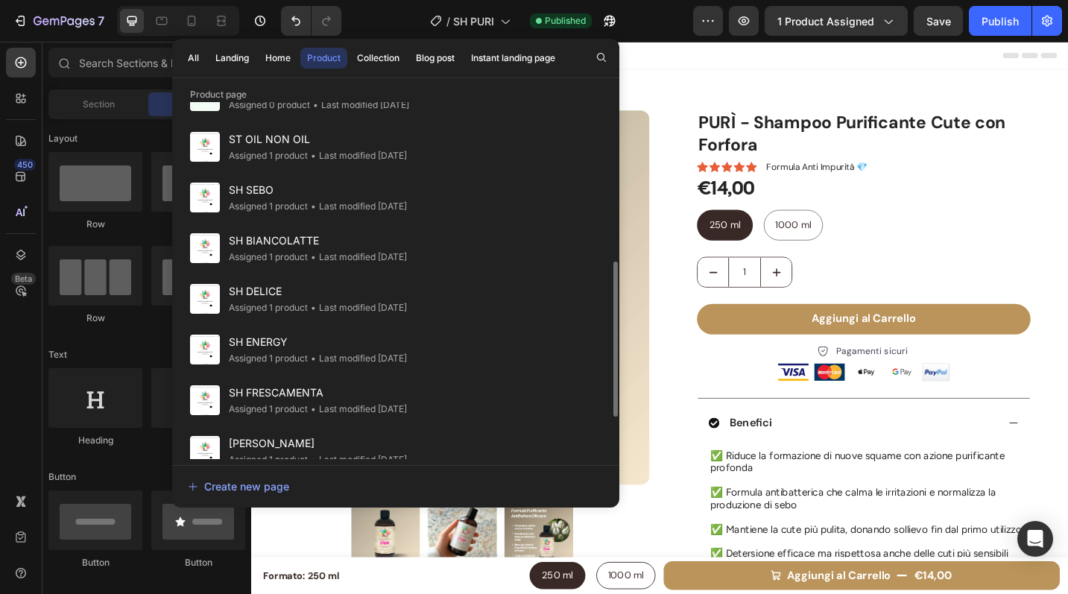
scroll to position [397, 0]
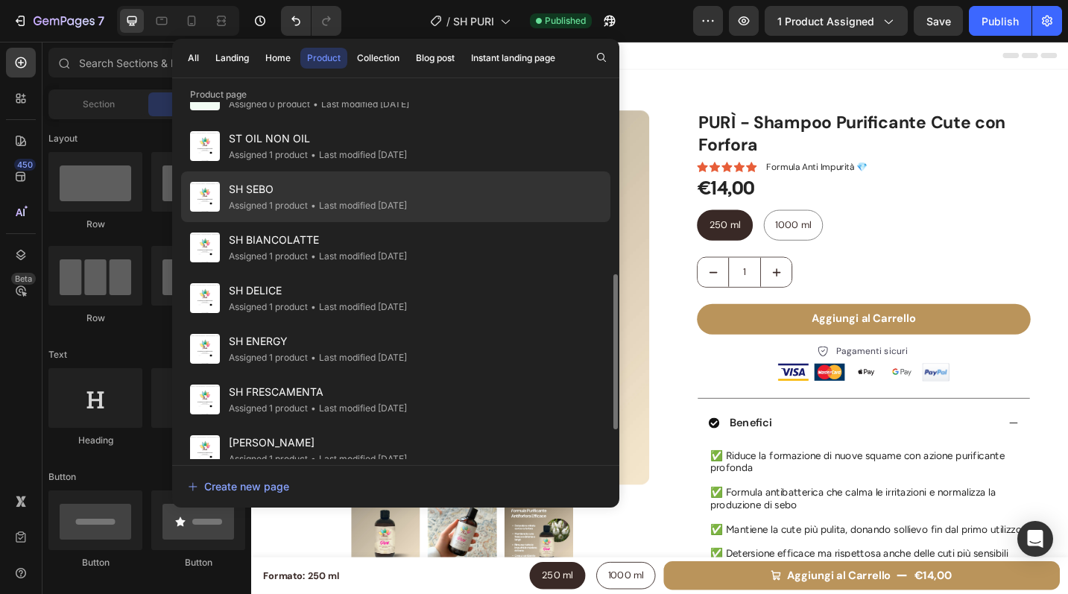
click at [407, 196] on span "SH SEBO" at bounding box center [318, 189] width 178 height 18
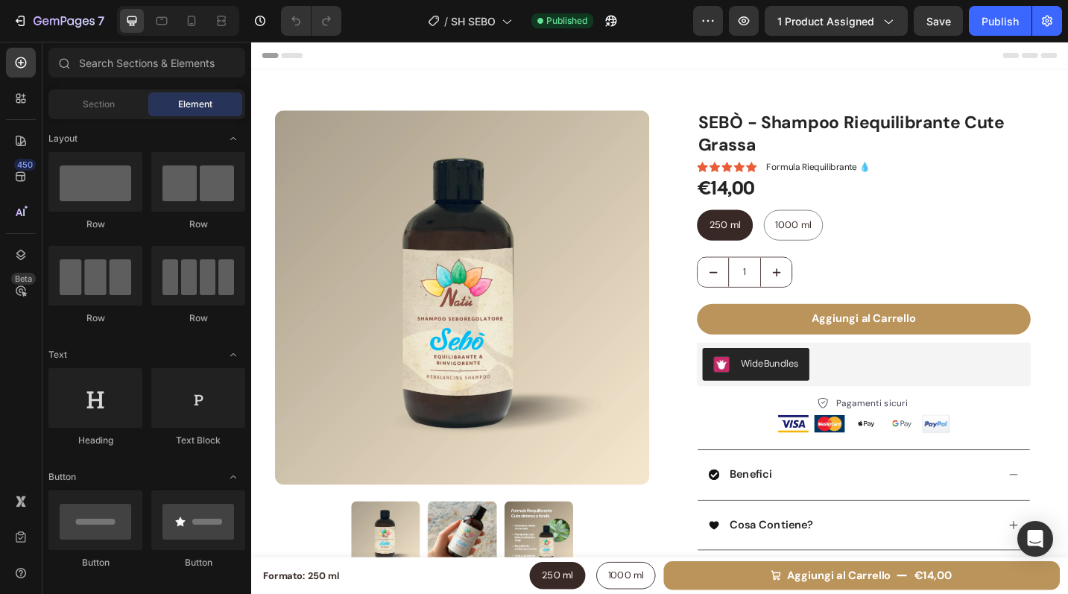
radio input "false"
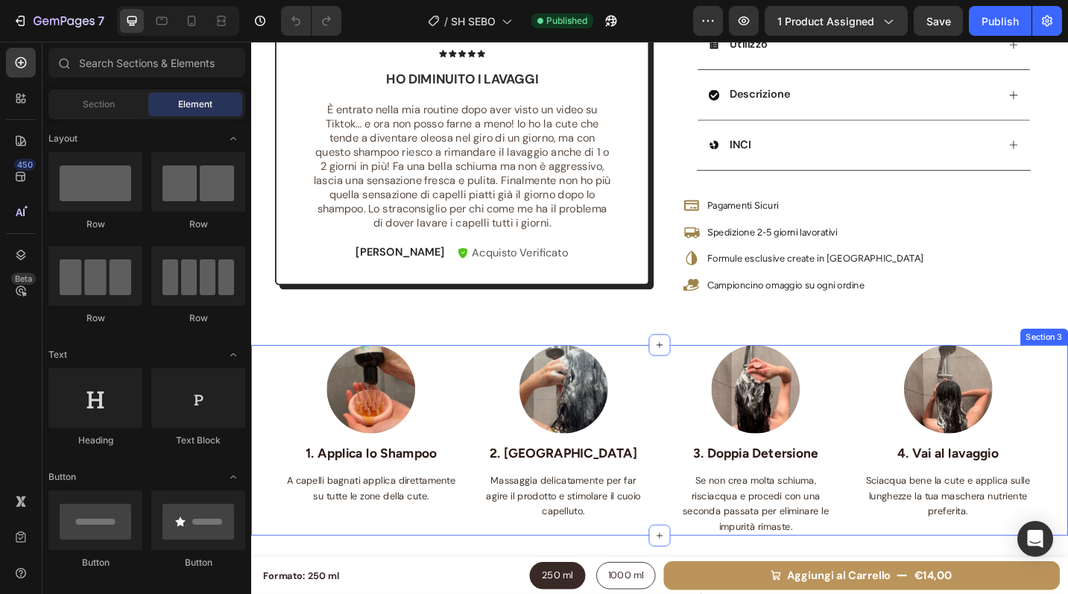
click at [278, 410] on div "Image 1. Applica lo Shampoo Text block A capelli bagnati applica direttamente s…" at bounding box center [698, 477] width 894 height 209
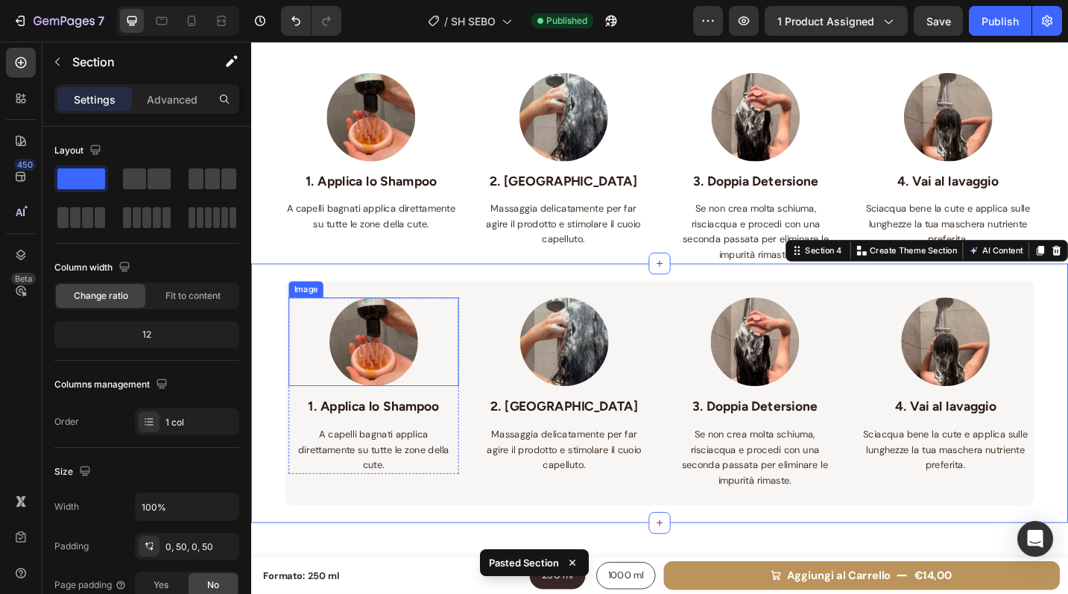
scroll to position [991, 0]
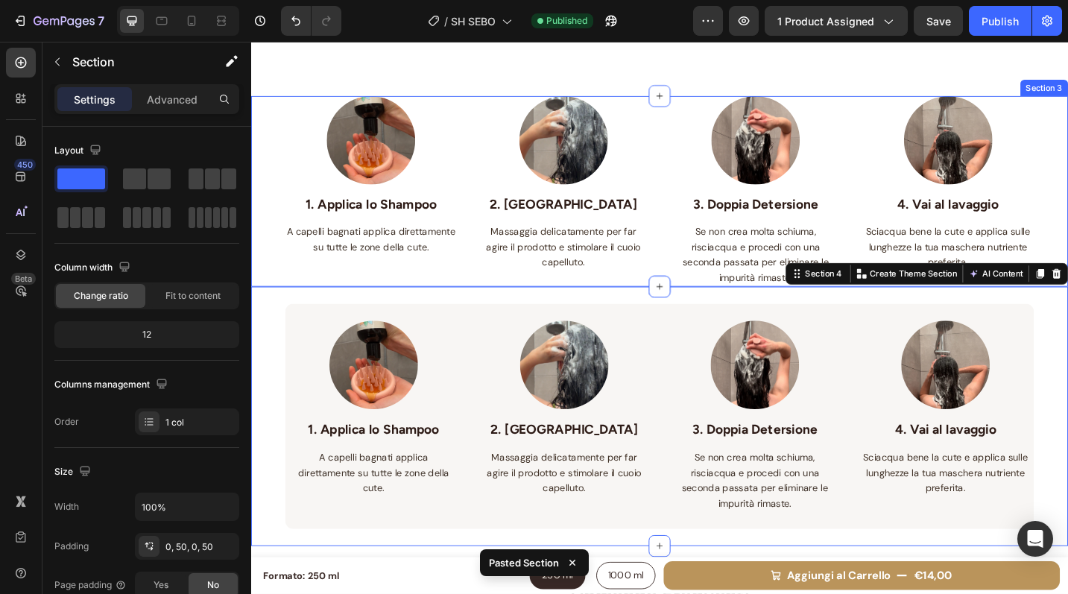
click at [274, 189] on div "Image 1. Applica lo Shampoo Text block A capelli bagnati applica direttamente s…" at bounding box center [698, 205] width 894 height 209
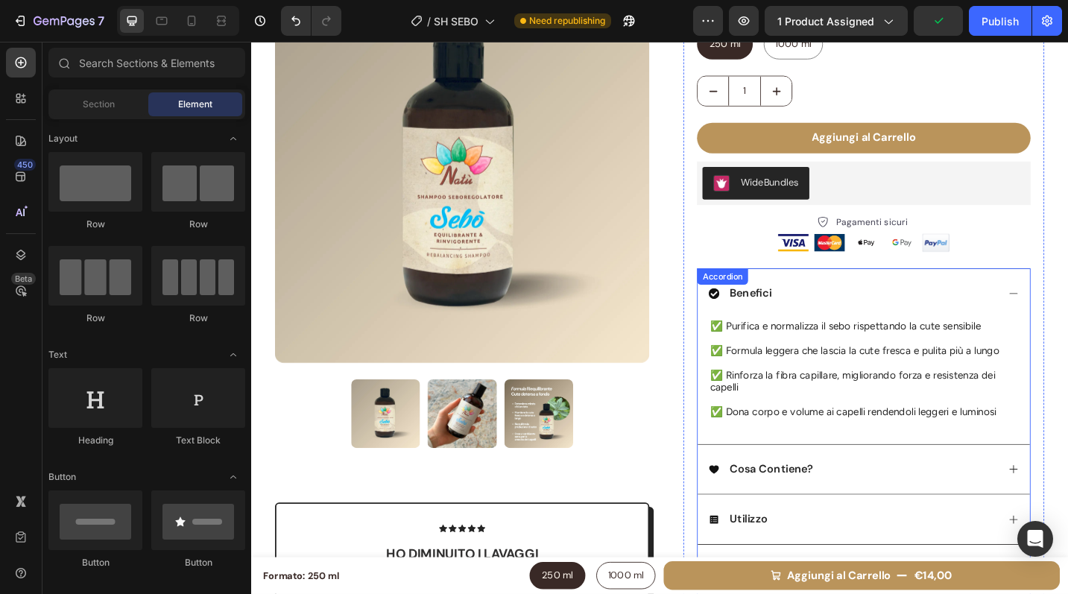
scroll to position [0, 0]
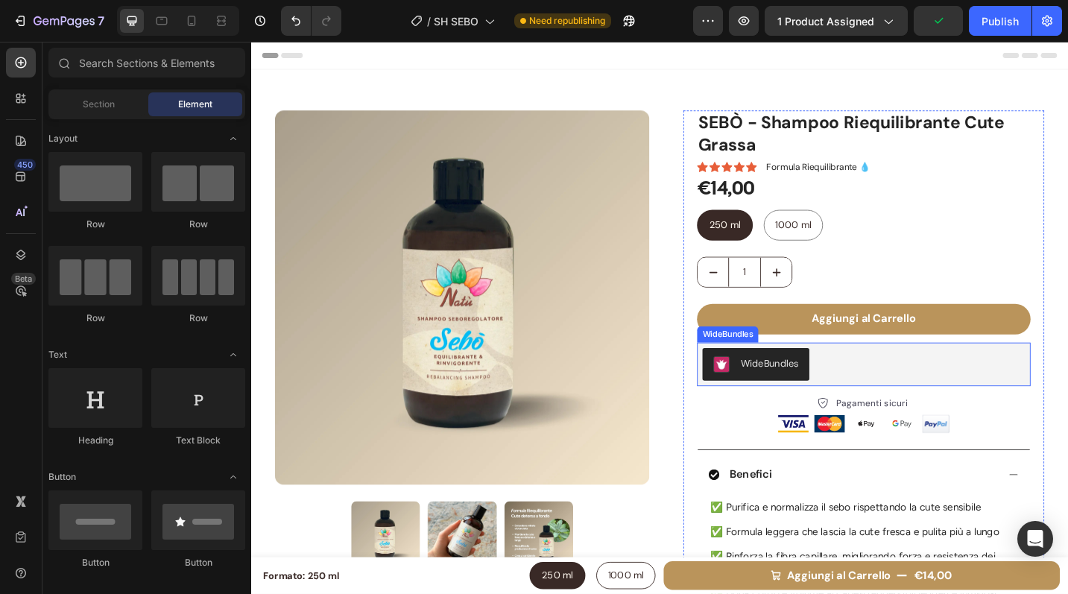
click at [963, 415] on div "WideBundles" at bounding box center [921, 395] width 365 height 48
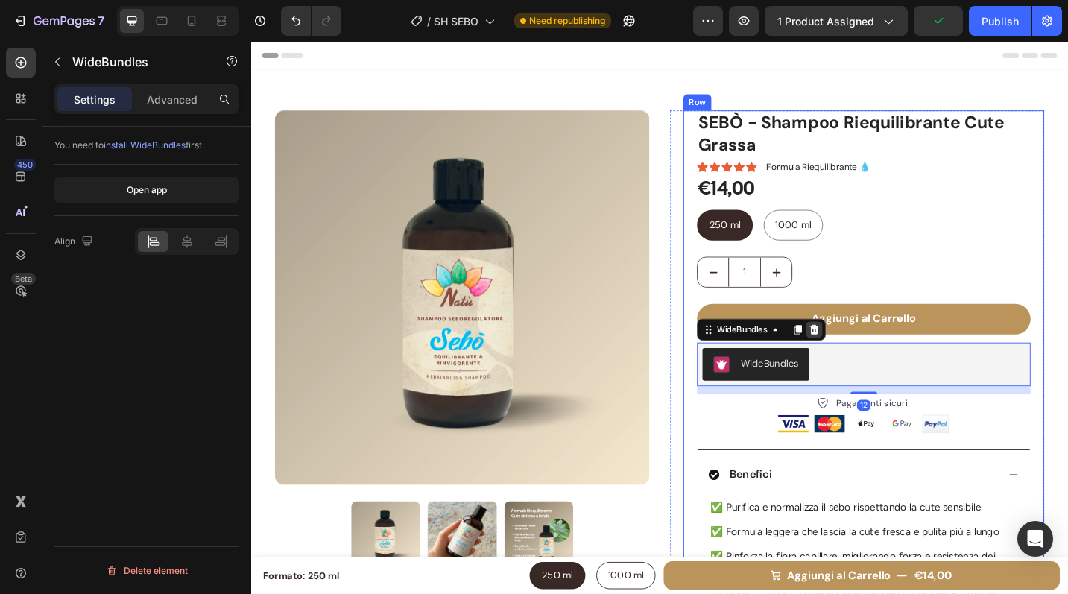
click at [864, 357] on icon at bounding box center [868, 357] width 10 height 10
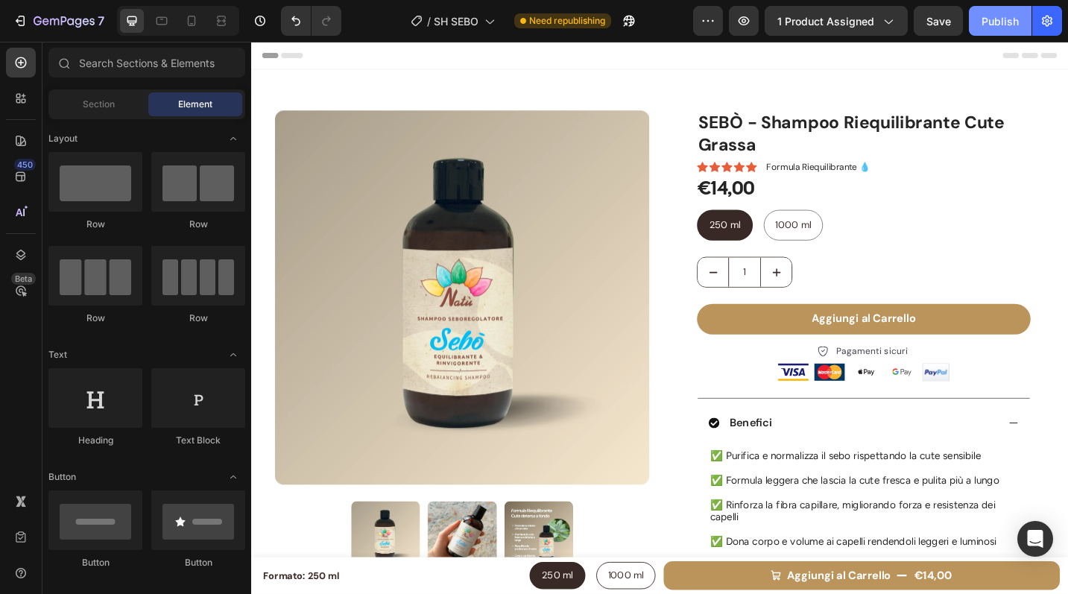
click at [995, 23] on div "Publish" at bounding box center [1000, 21] width 37 height 16
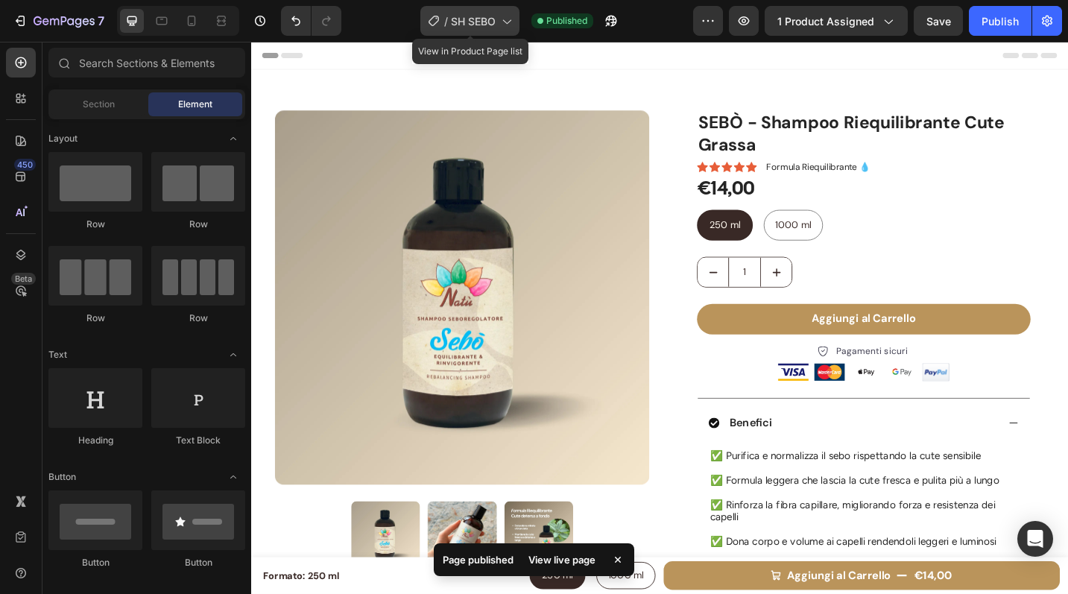
click at [461, 19] on span "SH SEBO" at bounding box center [473, 21] width 45 height 16
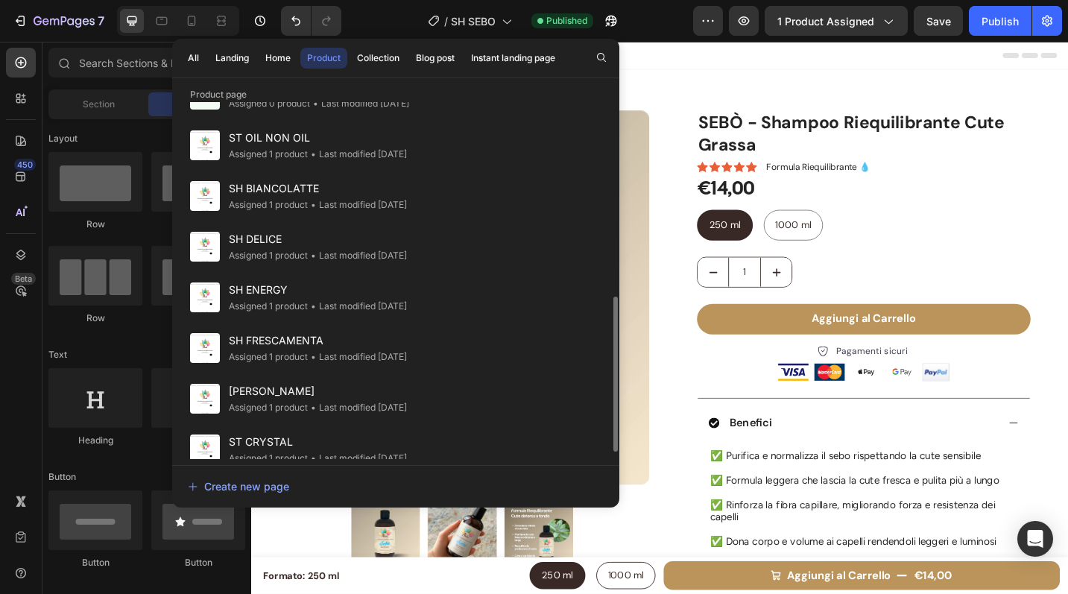
scroll to position [449, 0]
click at [354, 189] on span "SH BIANCOLATTE" at bounding box center [318, 188] width 178 height 18
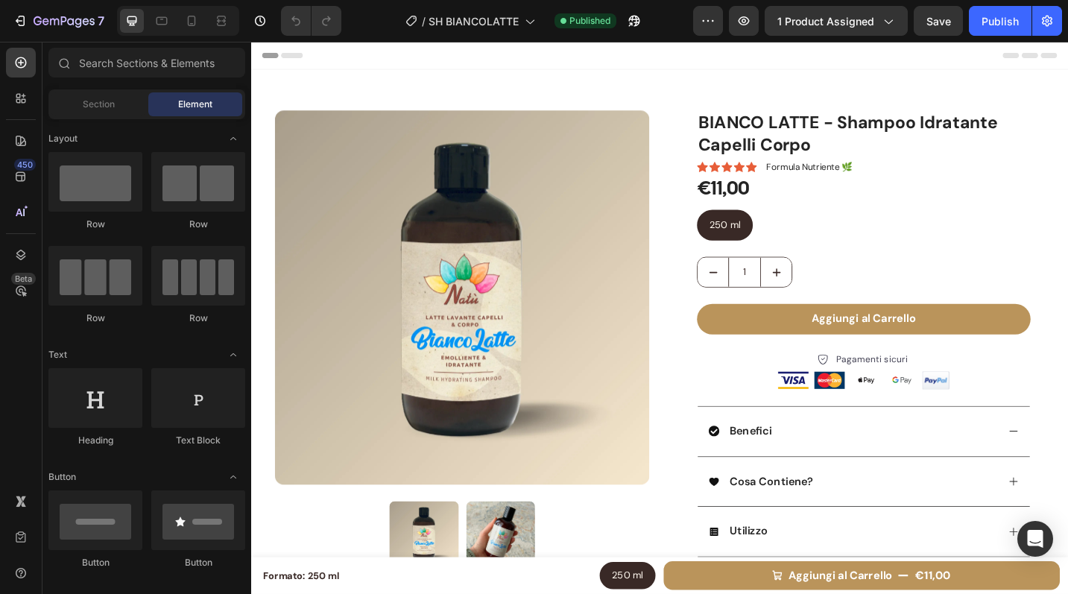
radio input "false"
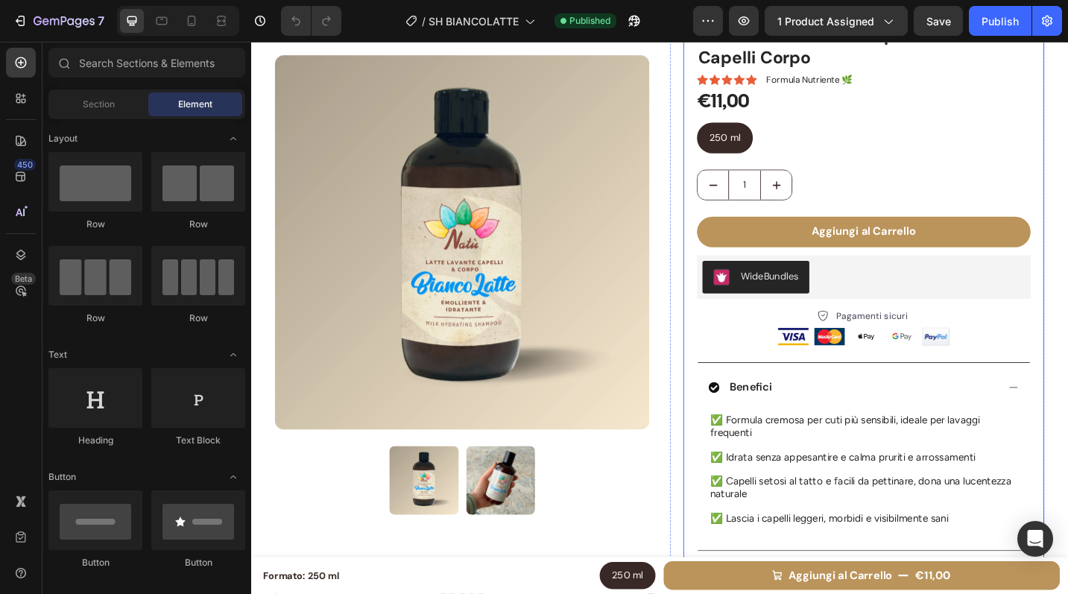
scroll to position [160, 0]
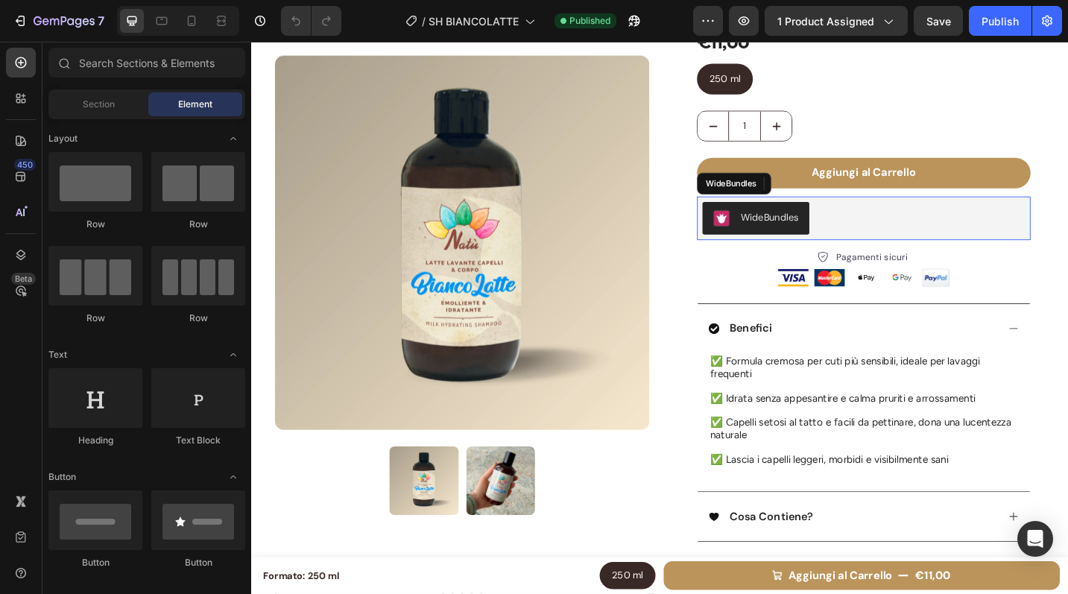
click at [882, 230] on div "WideBundles" at bounding box center [921, 235] width 353 height 36
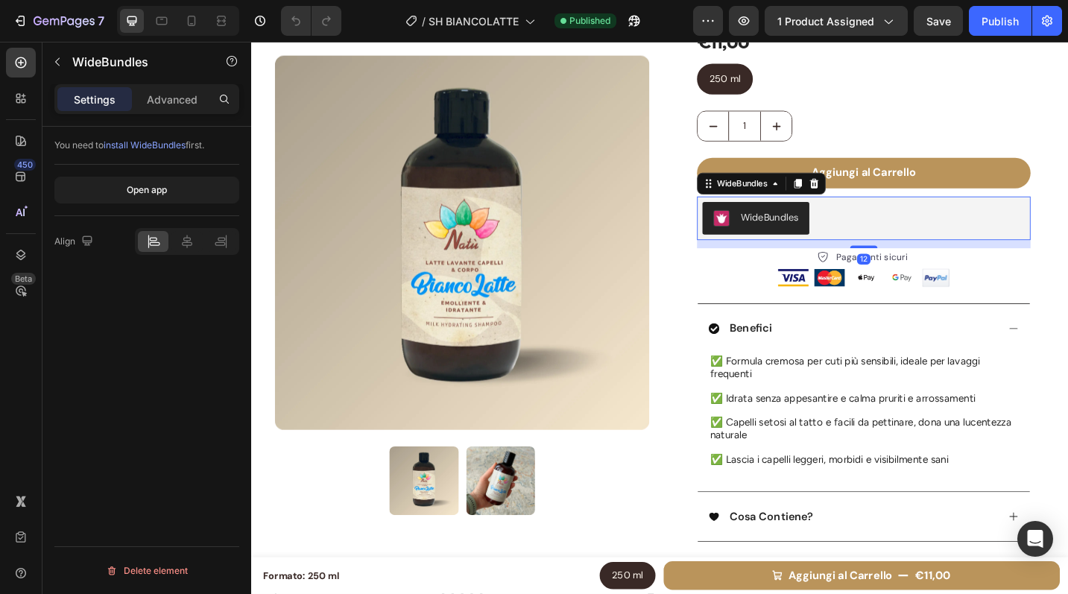
scroll to position [0, 0]
click at [863, 197] on icon at bounding box center [868, 197] width 10 height 10
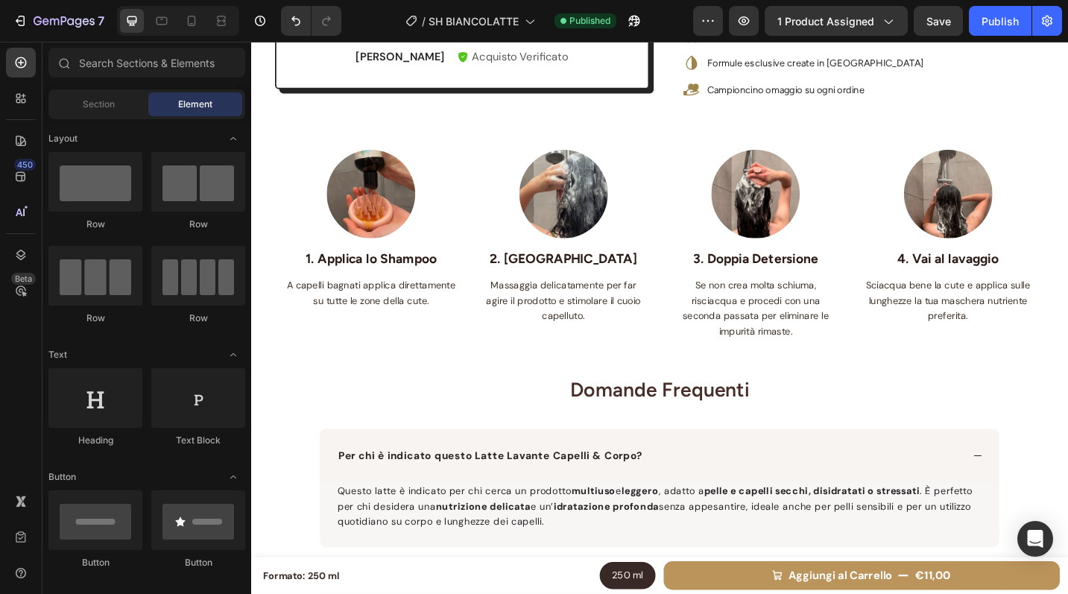
scroll to position [870, 0]
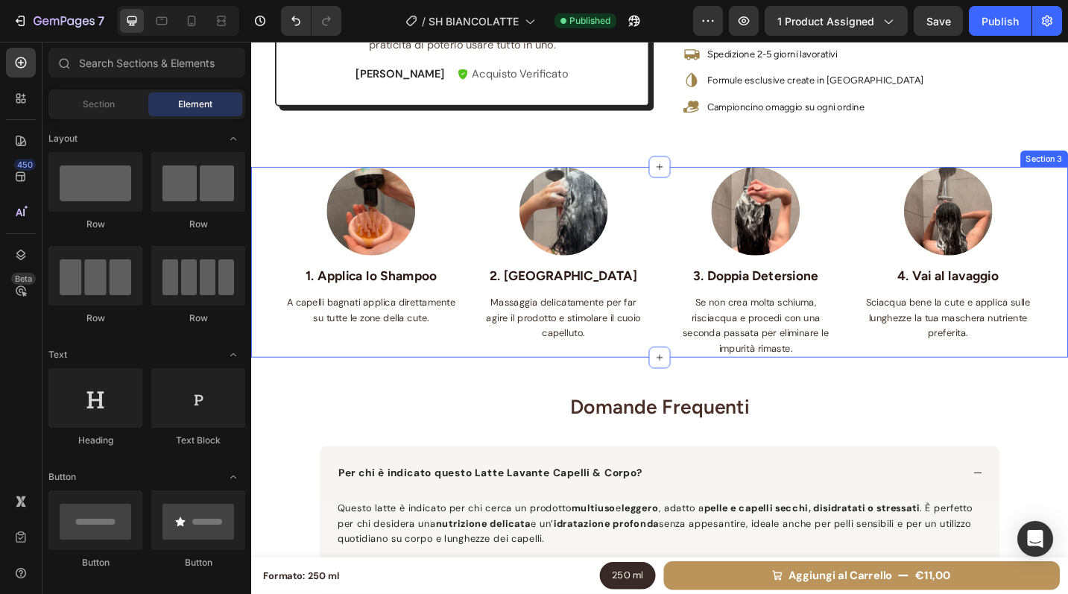
click at [265, 381] on div "Image 1. Applica lo Shampoo Text block A capelli bagnati applica direttamente s…" at bounding box center [698, 283] width 894 height 209
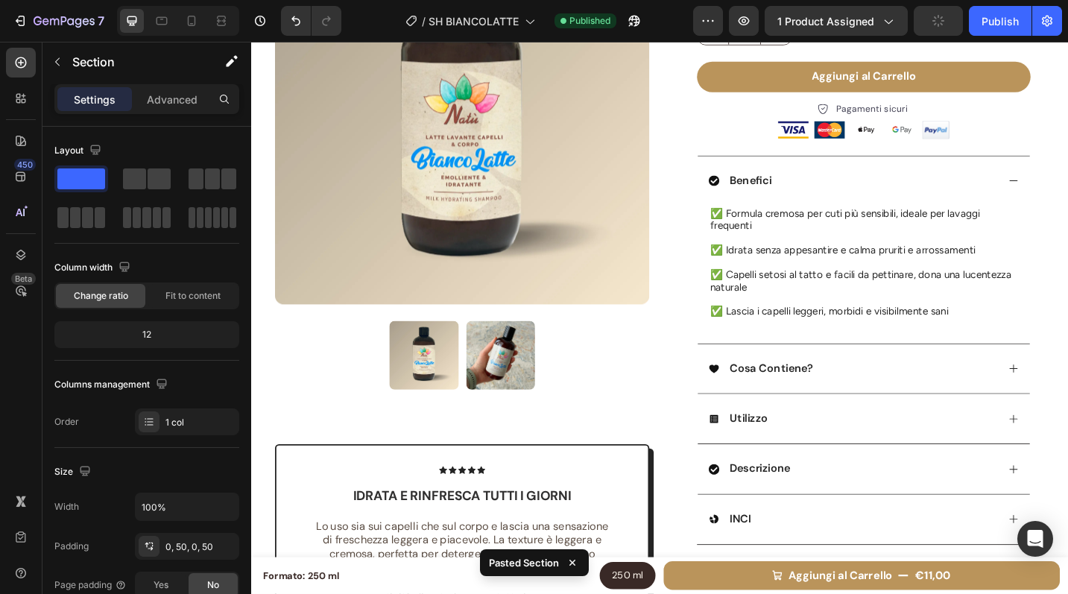
scroll to position [257, 0]
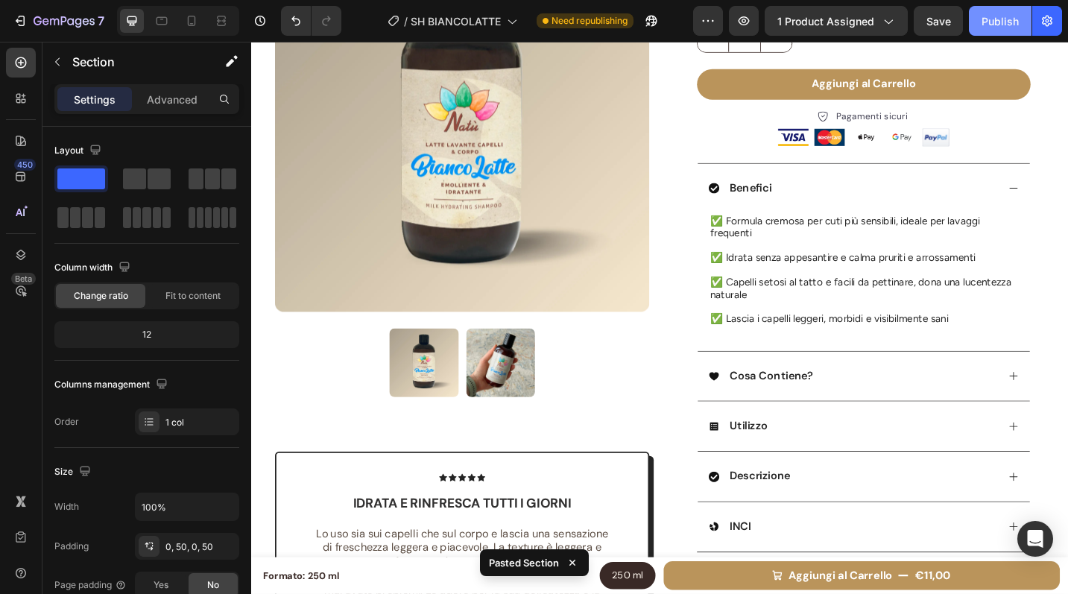
click at [1002, 22] on div "Publish" at bounding box center [1000, 21] width 37 height 16
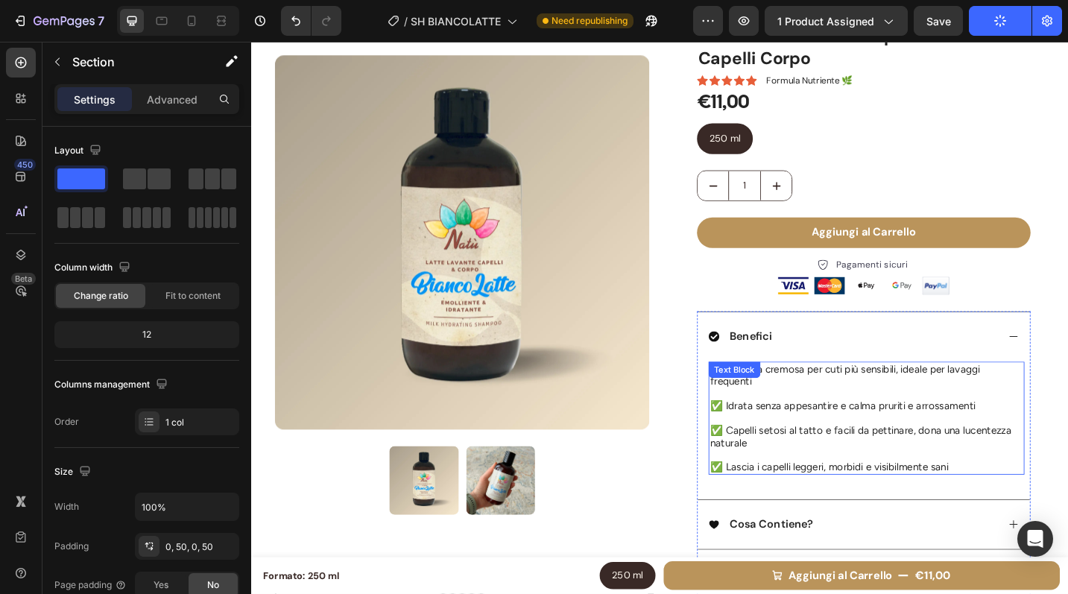
scroll to position [0, 0]
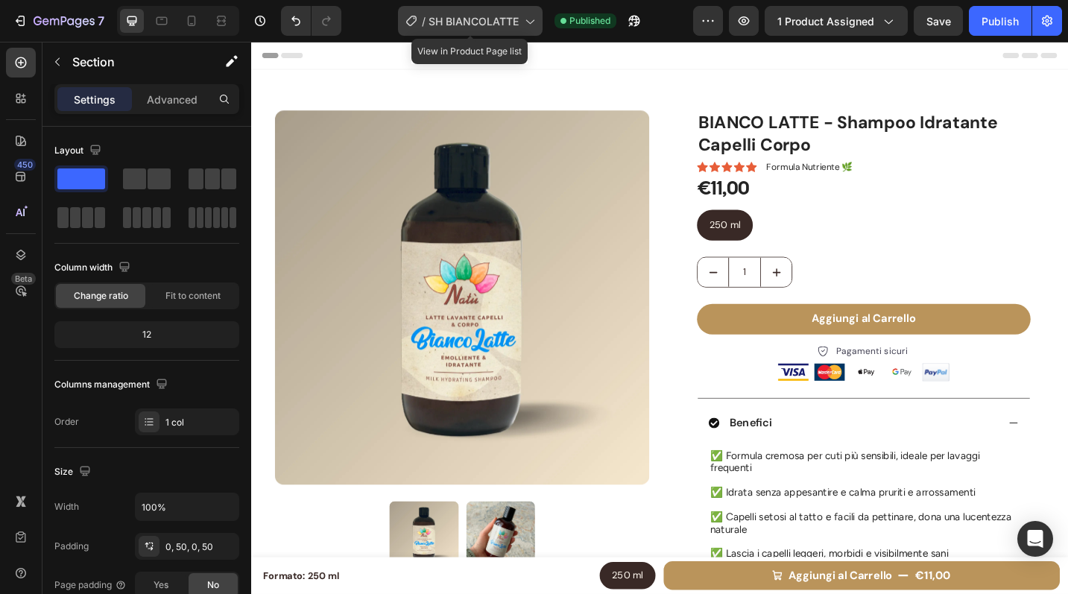
click at [456, 27] on span "SH BIANCOLATTE" at bounding box center [474, 21] width 90 height 16
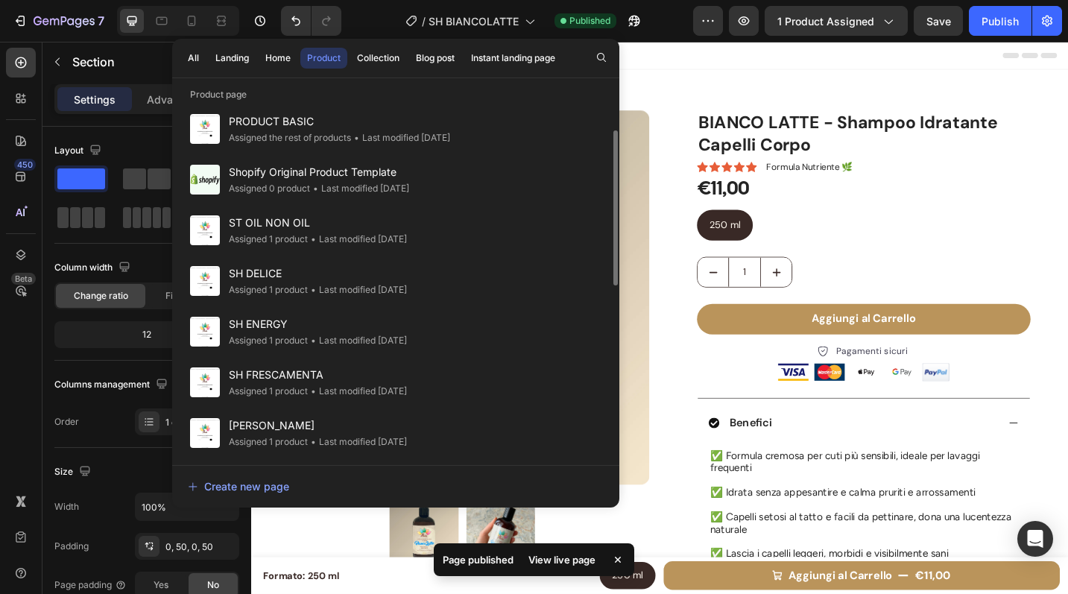
scroll to position [464, 0]
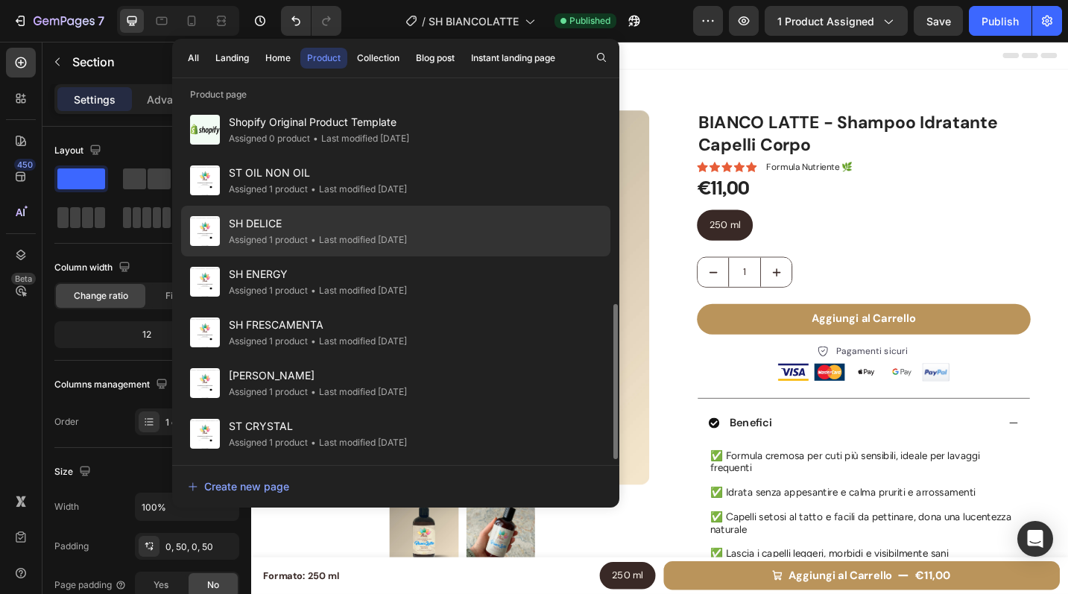
click at [362, 233] on div "• Last modified [DATE]" at bounding box center [357, 240] width 99 height 15
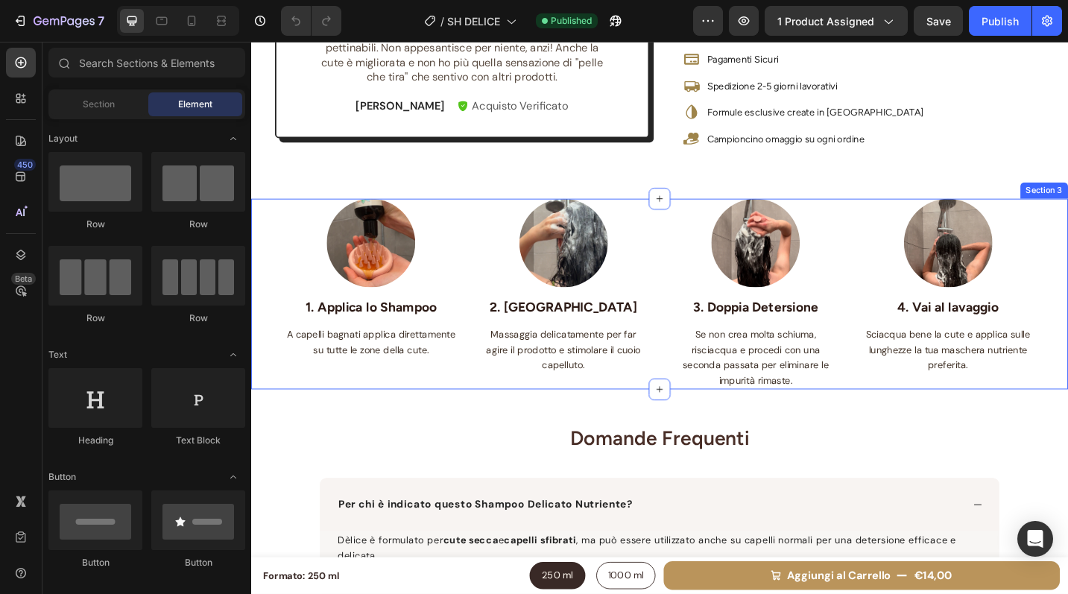
click at [280, 423] on div "Image 1. Applica lo Shampoo Text block A capelli bagnati applica direttamente s…" at bounding box center [698, 317] width 894 height 209
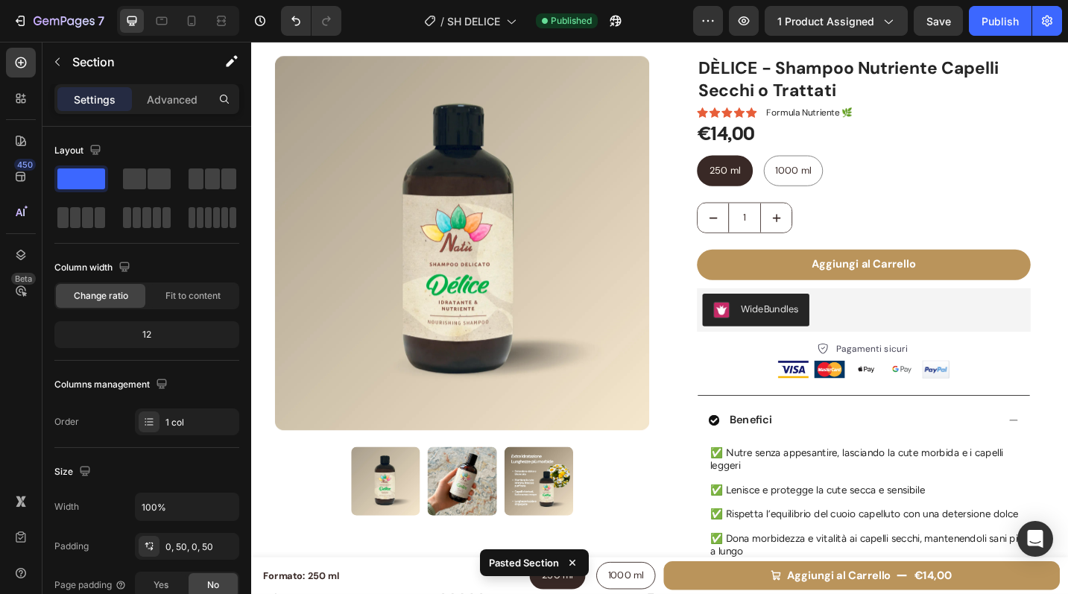
scroll to position [19, 0]
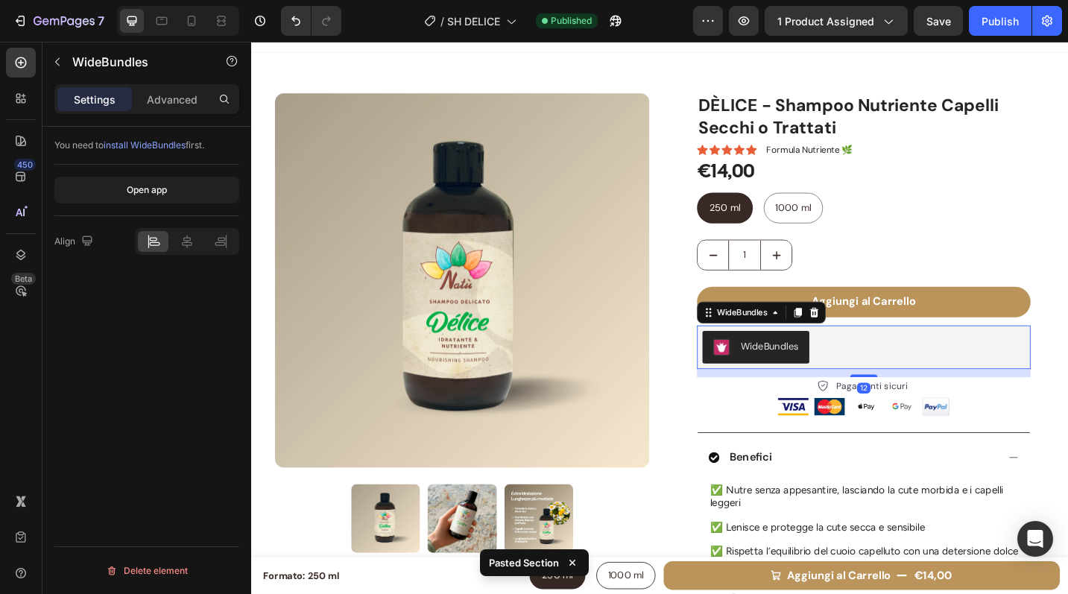
click at [904, 365] on div "WideBundles" at bounding box center [921, 376] width 353 height 36
click at [863, 344] on icon at bounding box center [868, 338] width 12 height 12
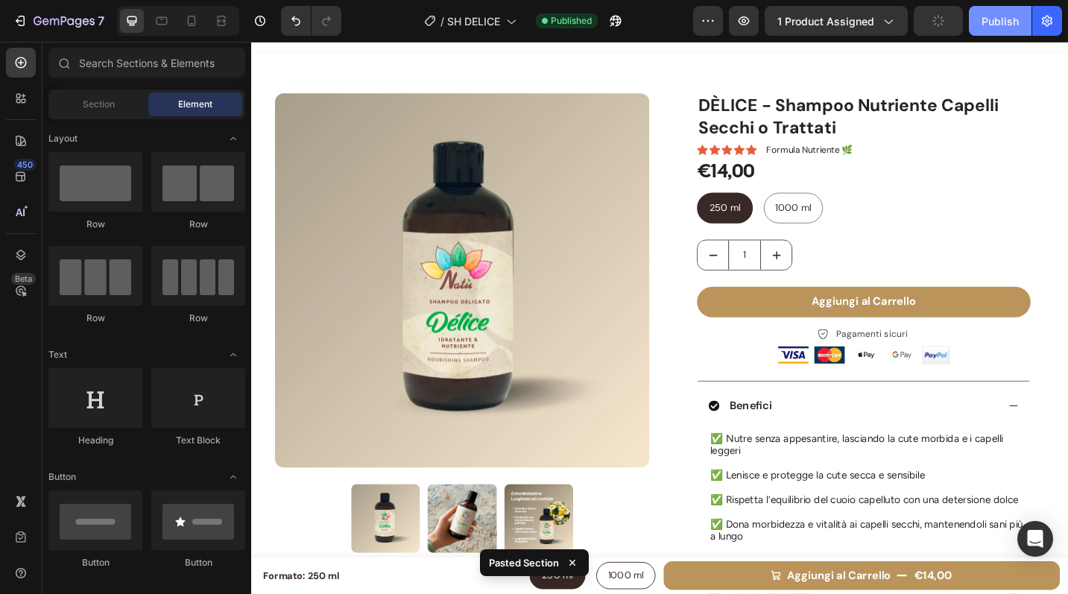
click at [992, 21] on div "Publish" at bounding box center [1000, 21] width 37 height 16
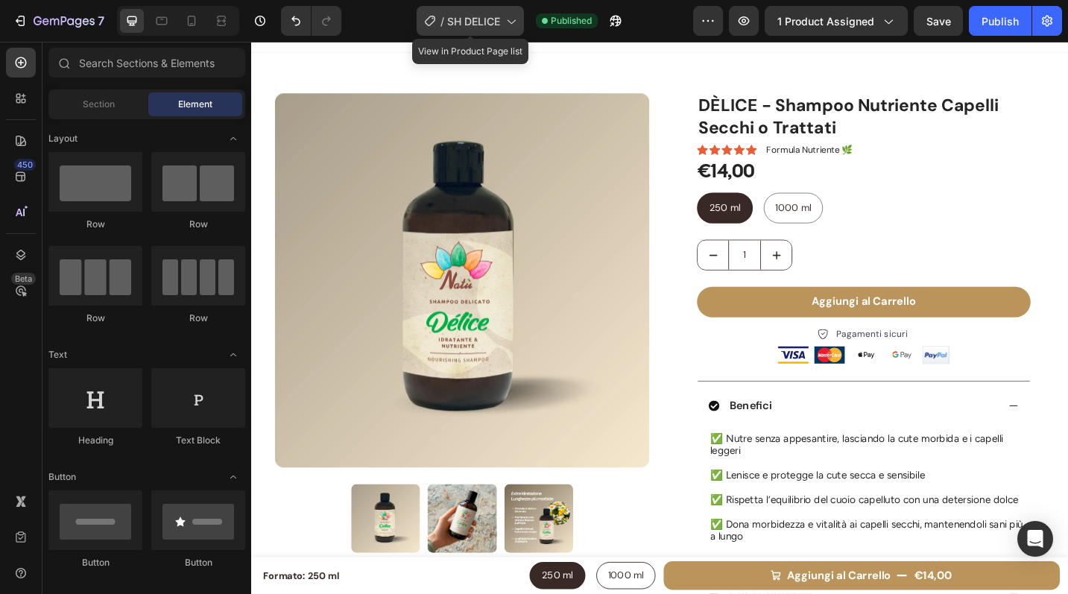
click at [478, 19] on span "SH DELICE" at bounding box center [473, 21] width 53 height 16
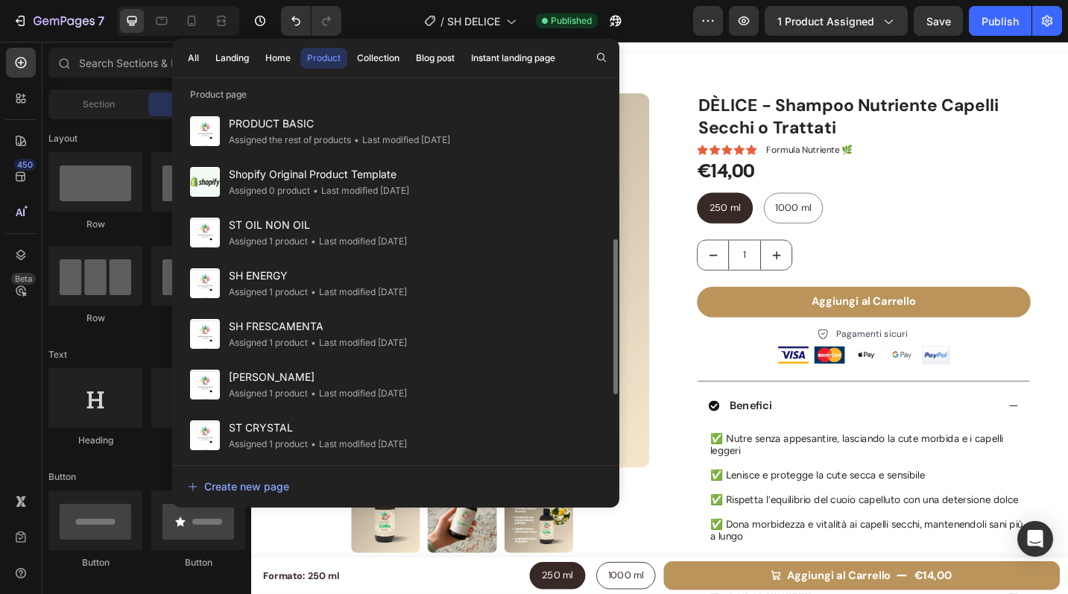
scroll to position [464, 0]
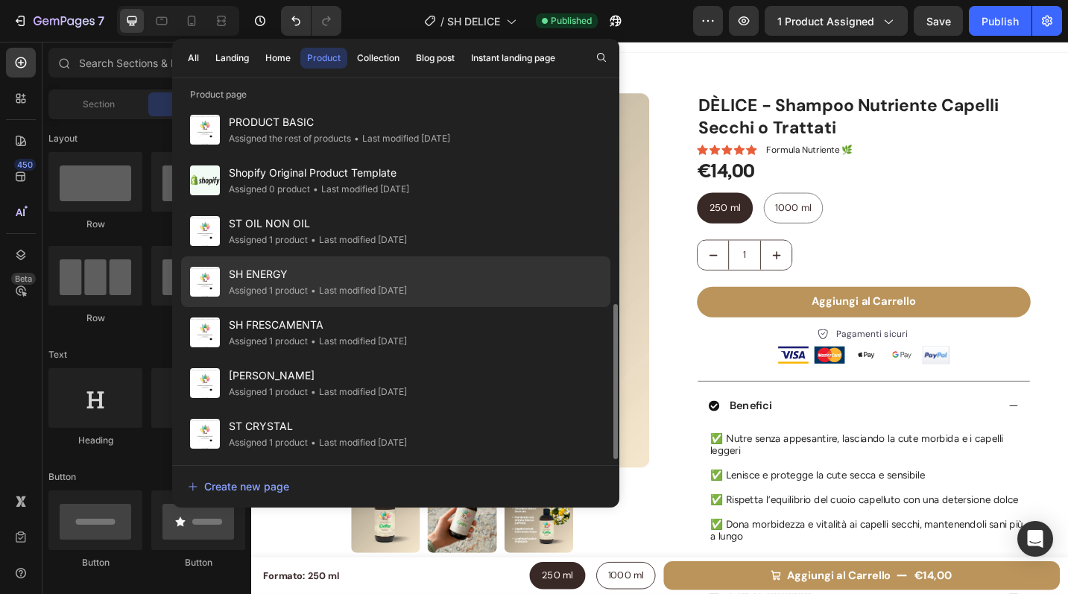
click at [433, 307] on div "SH ENERGY Assigned 1 product • Last modified [DATE]" at bounding box center [395, 332] width 429 height 51
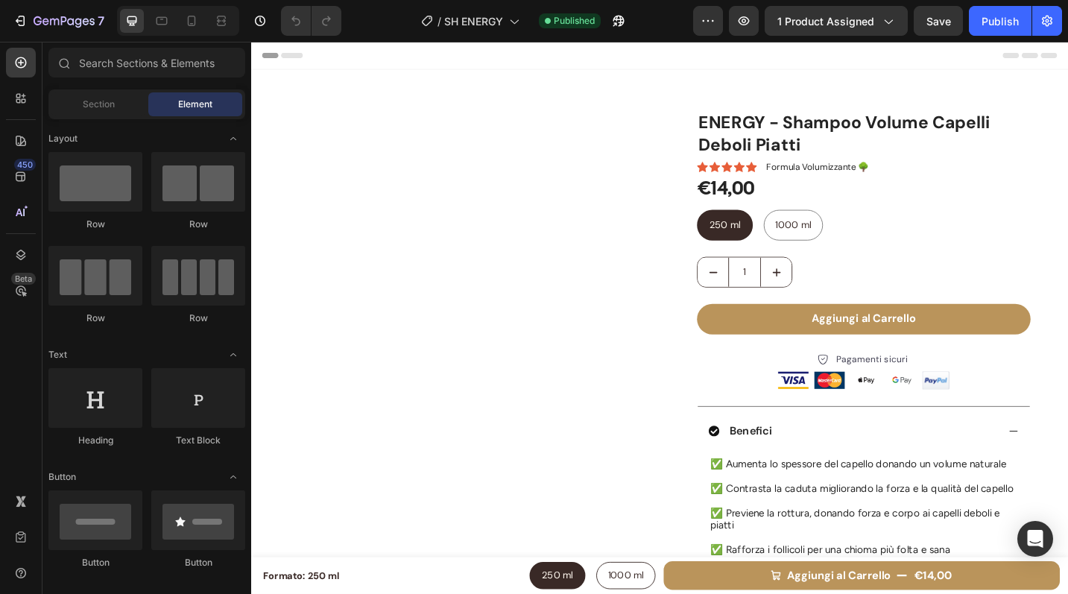
radio input "false"
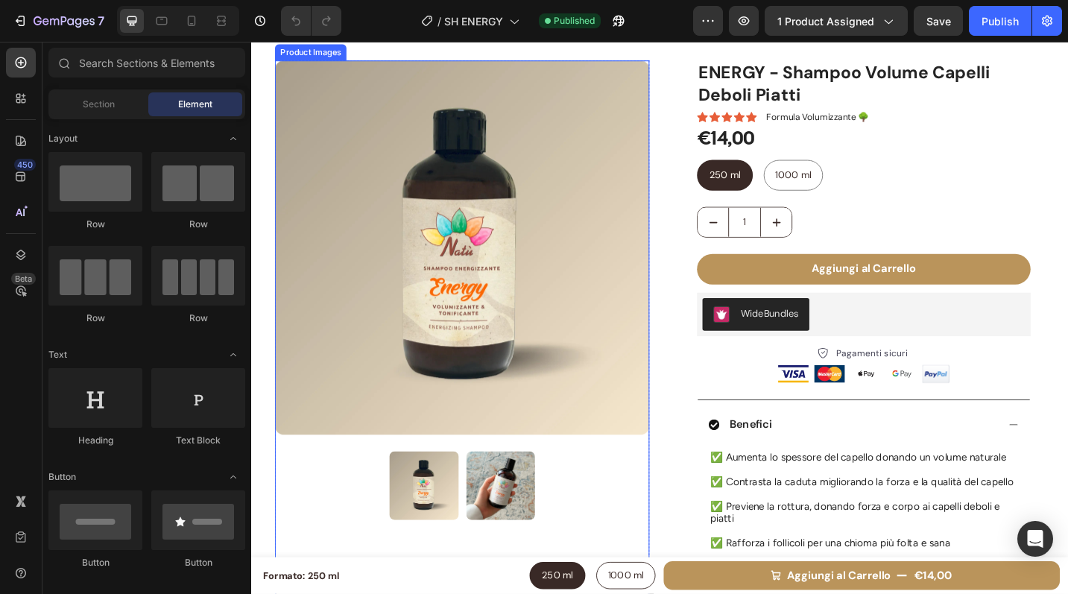
scroll to position [64, 0]
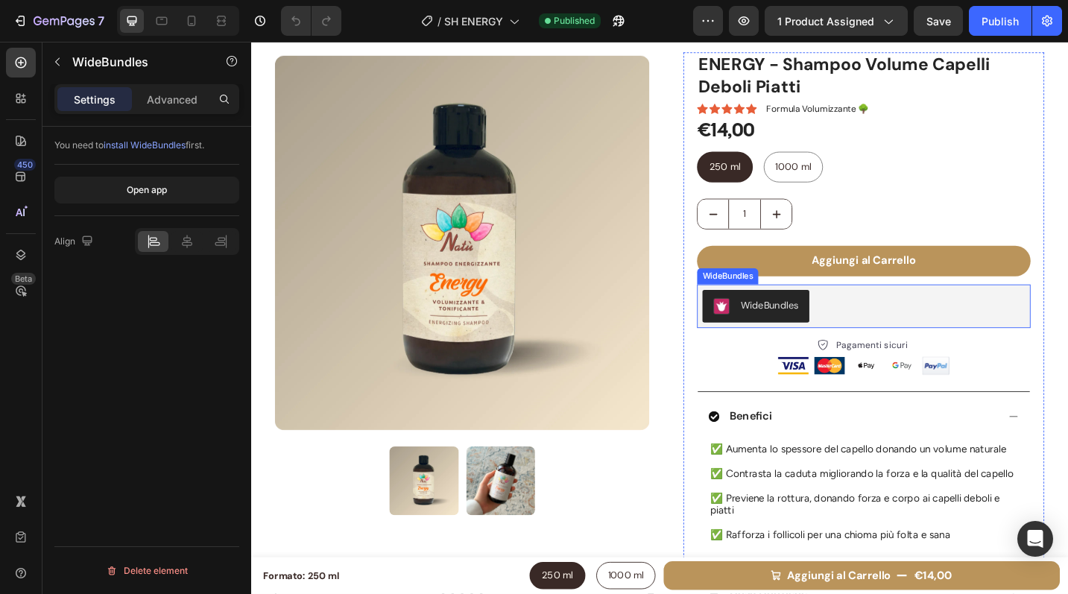
click at [888, 329] on div "WideBundles" at bounding box center [921, 331] width 353 height 36
click at [863, 294] on icon at bounding box center [868, 293] width 10 height 10
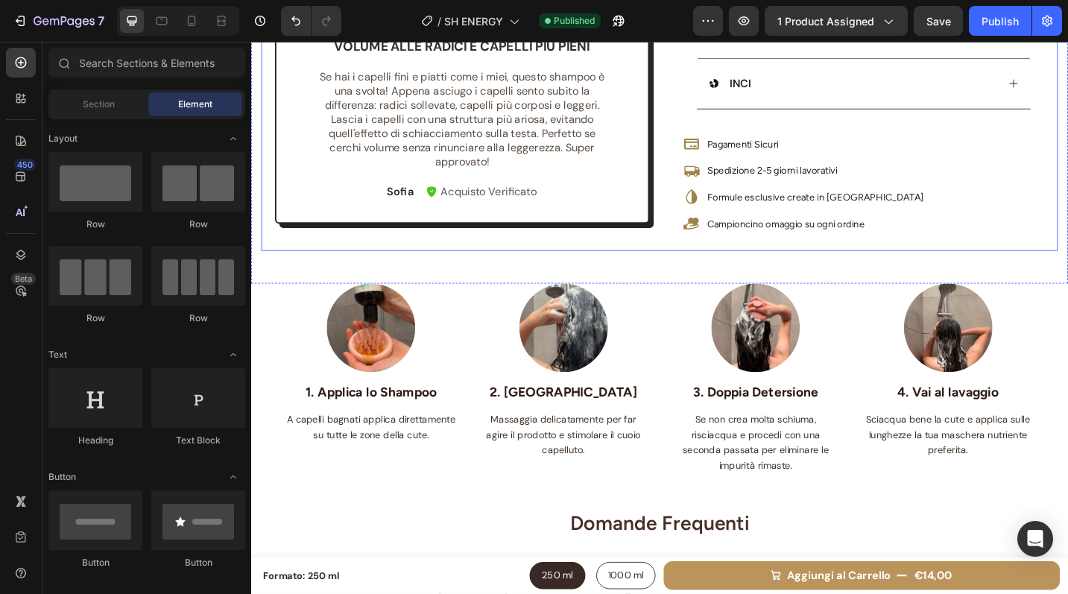
scroll to position [735, 0]
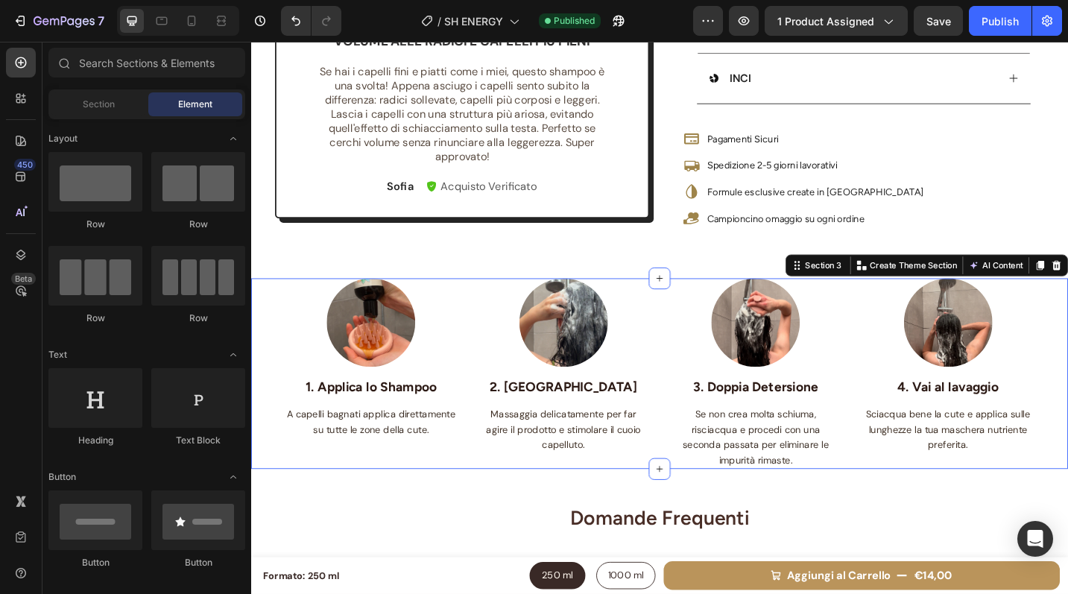
click at [259, 328] on div "Image 1. Applica lo Shampoo Text block A capelli bagnati applica direttamente s…" at bounding box center [698, 404] width 894 height 209
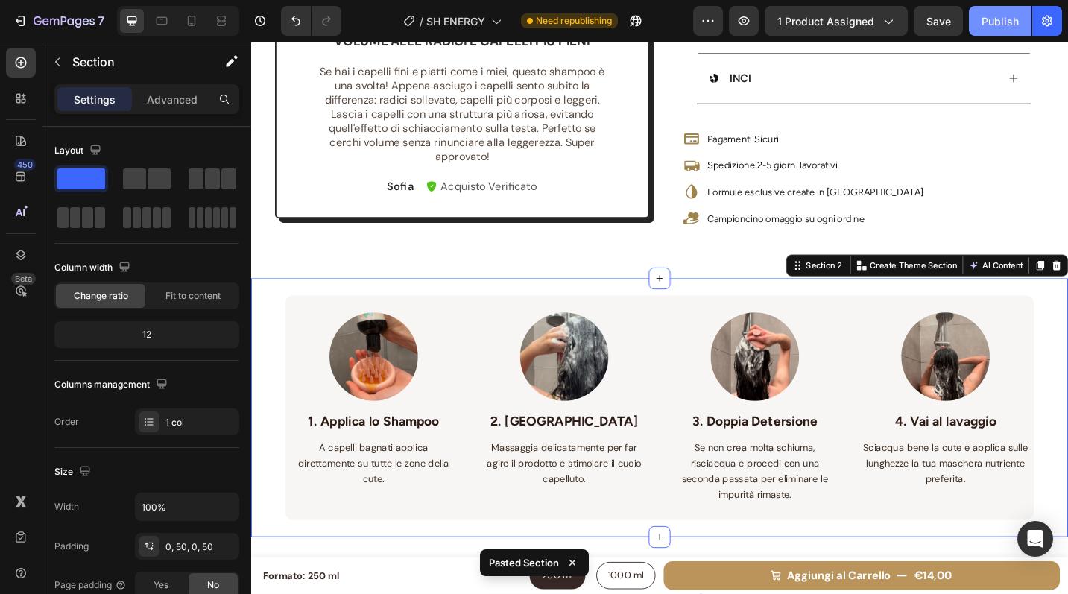
click at [999, 22] on div "Publish" at bounding box center [1000, 21] width 37 height 16
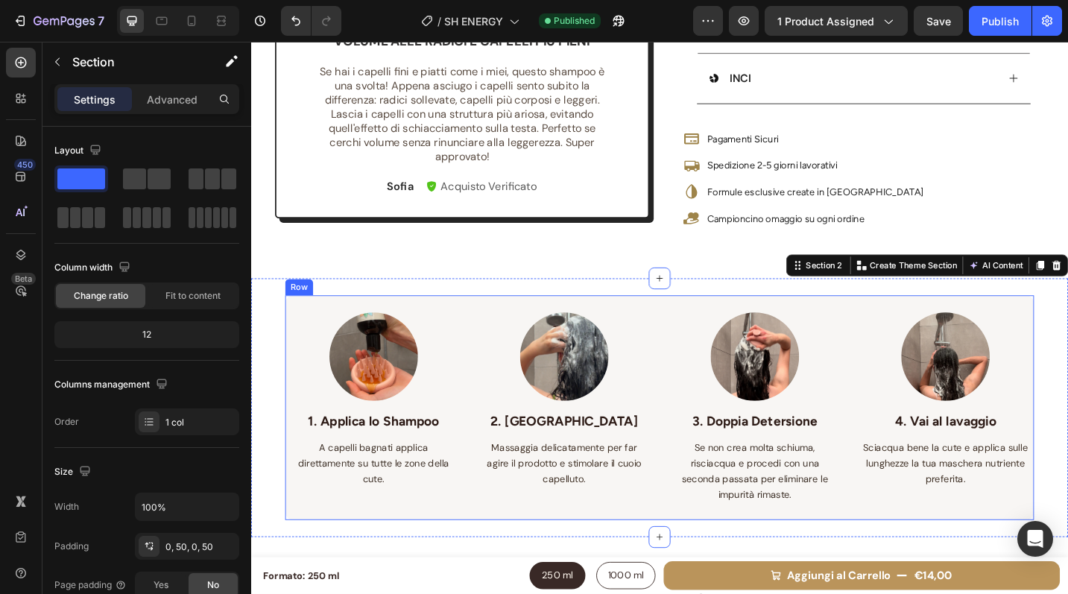
click at [951, 332] on div "Image 1. Applica lo Shampoo Text block A capelli bagnati applica direttamente s…" at bounding box center [698, 442] width 820 height 247
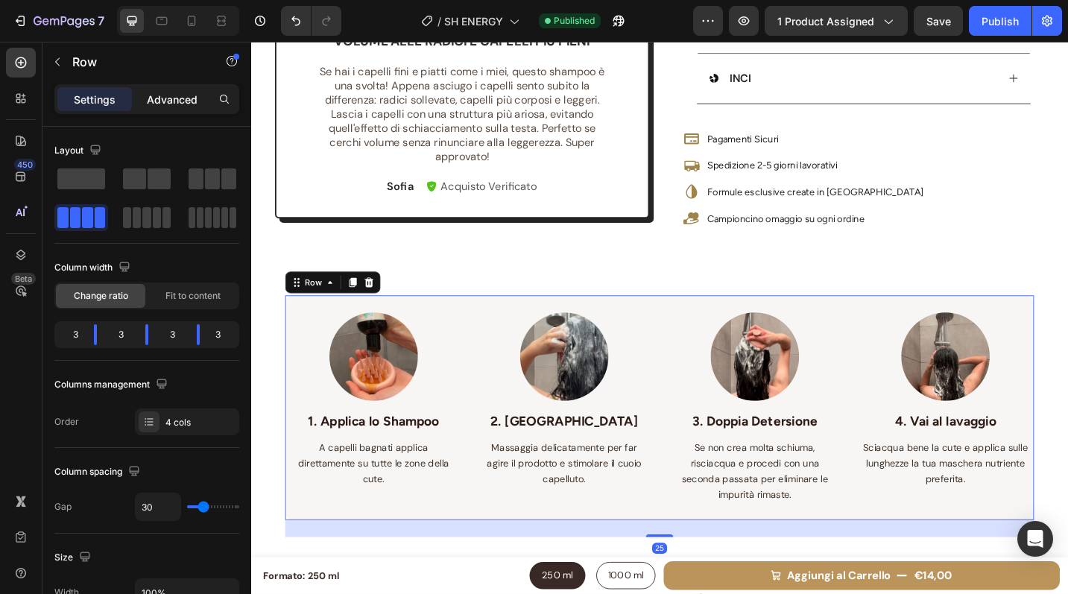
click at [162, 98] on p "Advanced" at bounding box center [172, 100] width 51 height 16
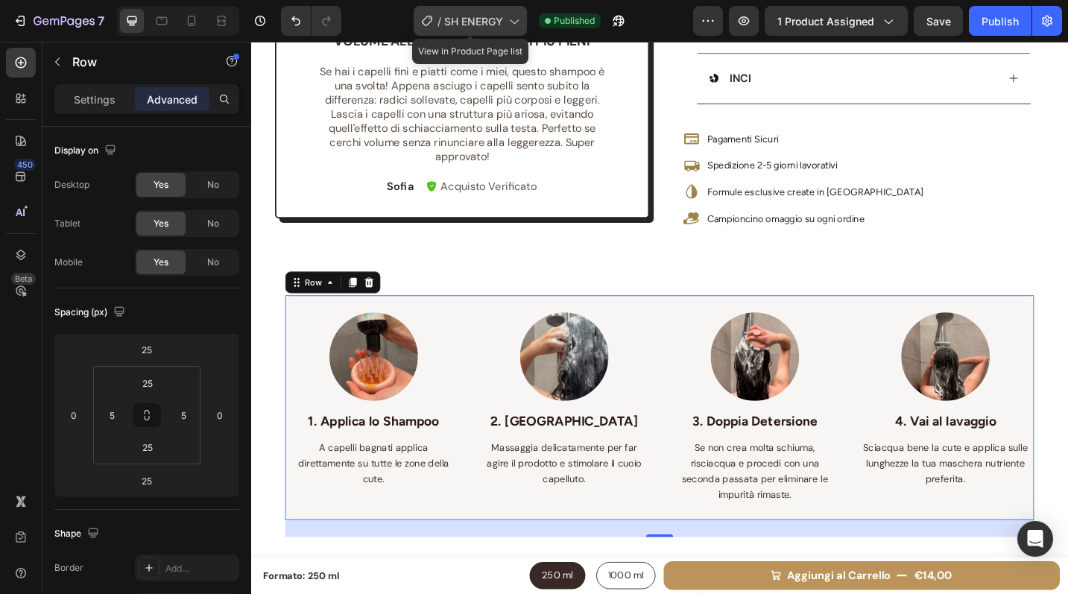
click at [498, 25] on span "SH ENERGY" at bounding box center [473, 21] width 59 height 16
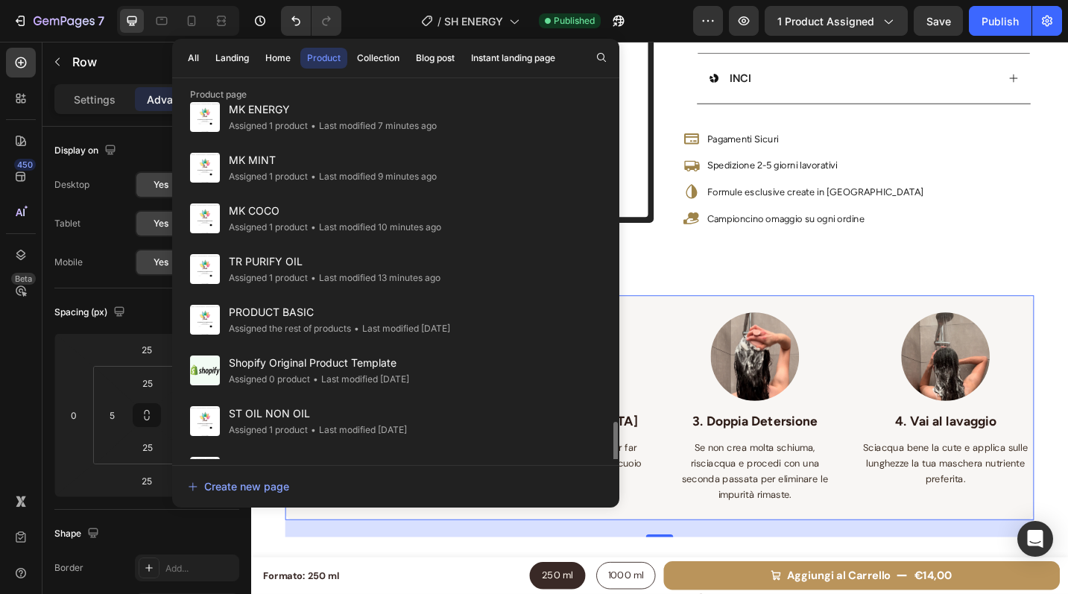
scroll to position [464, 0]
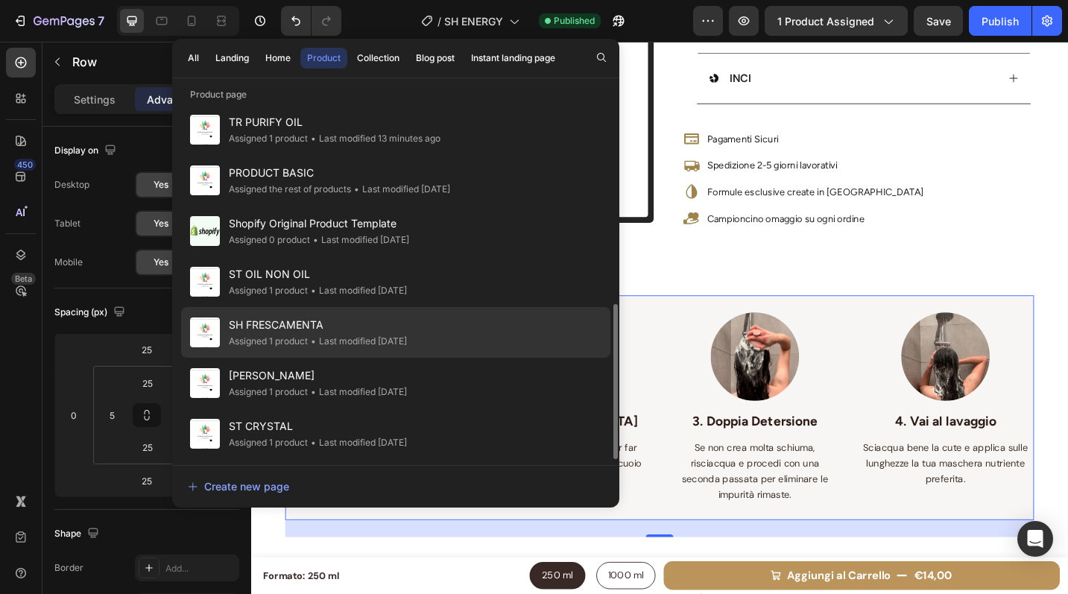
click at [368, 338] on div "• Last modified 22 days ago" at bounding box center [357, 341] width 99 height 15
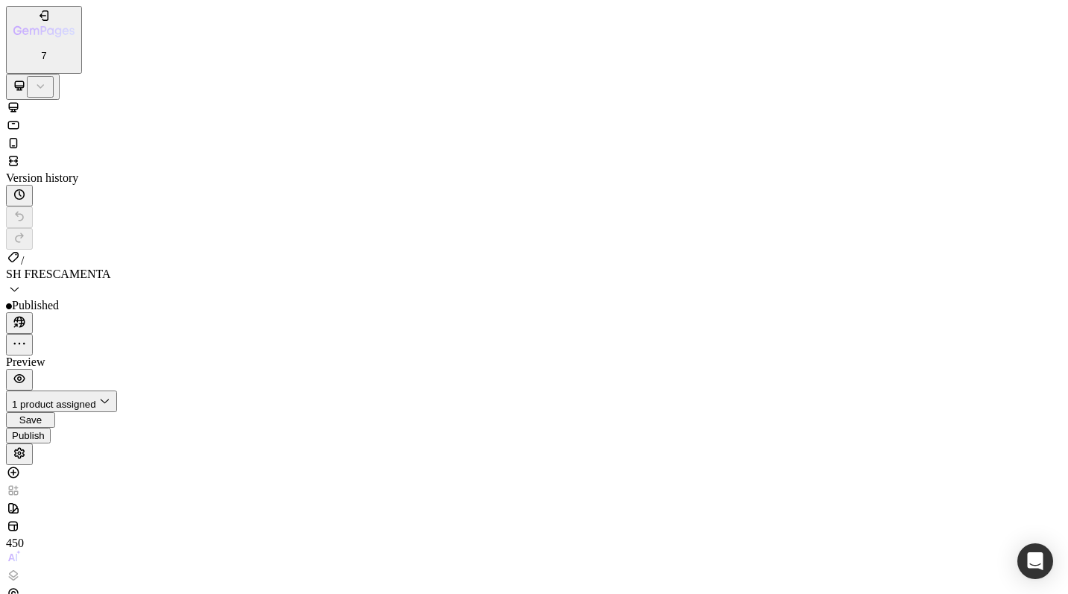
radio input "false"
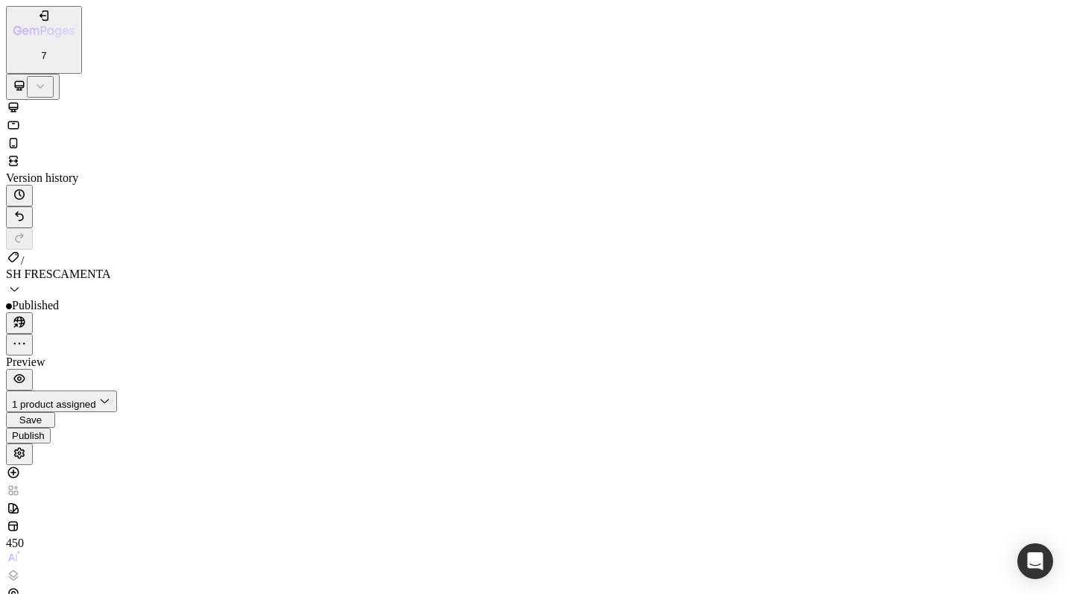
click at [45, 436] on div "Publish" at bounding box center [28, 441] width 33 height 11
click at [111, 268] on span "SH FRESCAMENTA" at bounding box center [58, 274] width 105 height 13
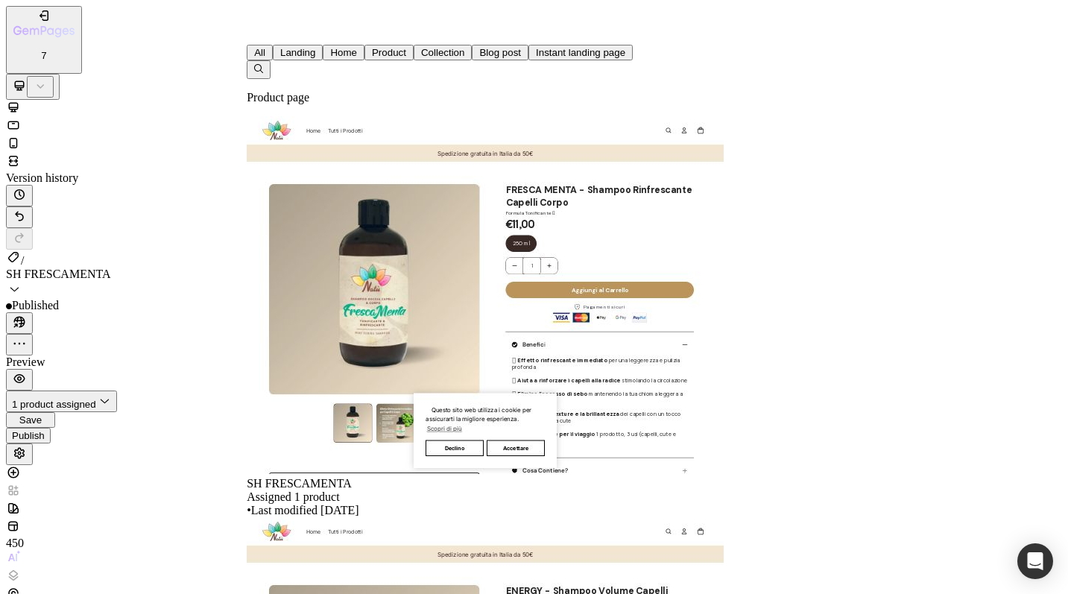
scroll to position [464, 0]
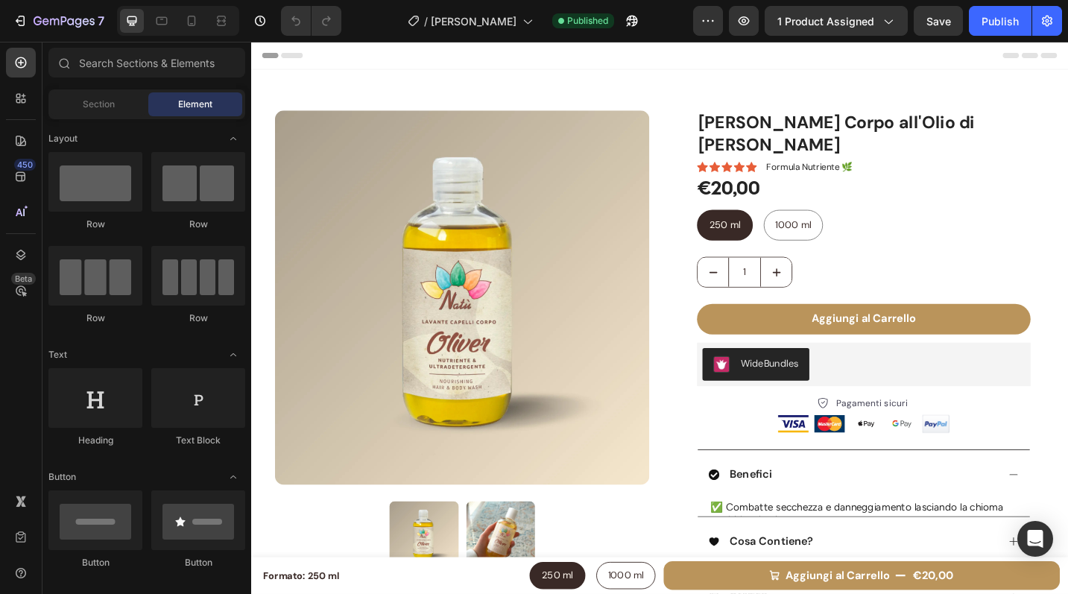
radio input "false"
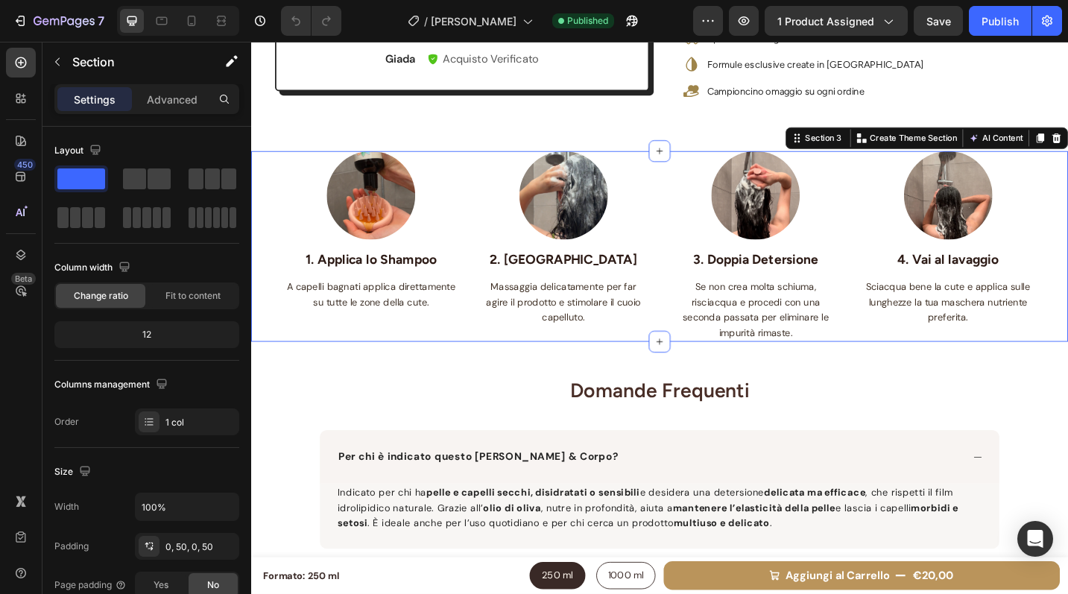
click at [278, 355] on div "Image 1. Applica lo Shampoo Text block A capelli bagnati applica direttamente s…" at bounding box center [698, 266] width 894 height 209
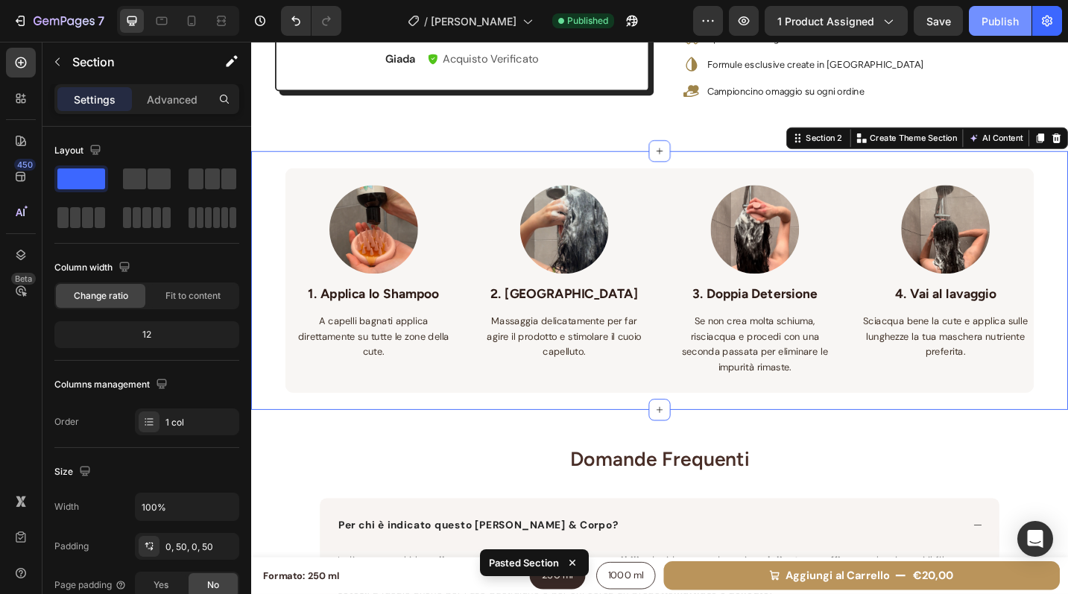
click at [1006, 22] on div "Publish" at bounding box center [1000, 21] width 37 height 16
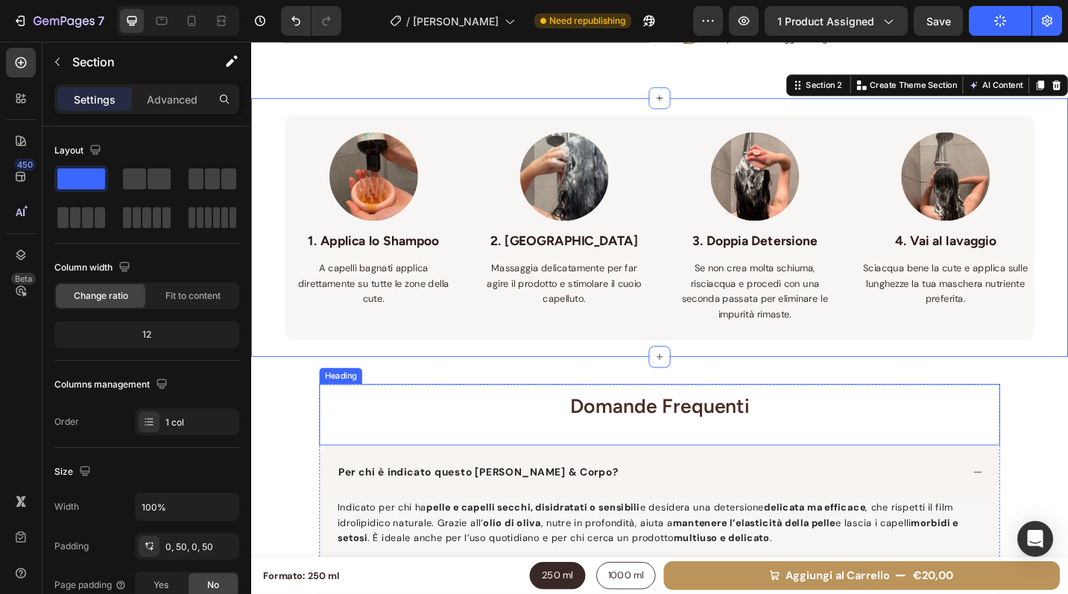
scroll to position [1032, 0]
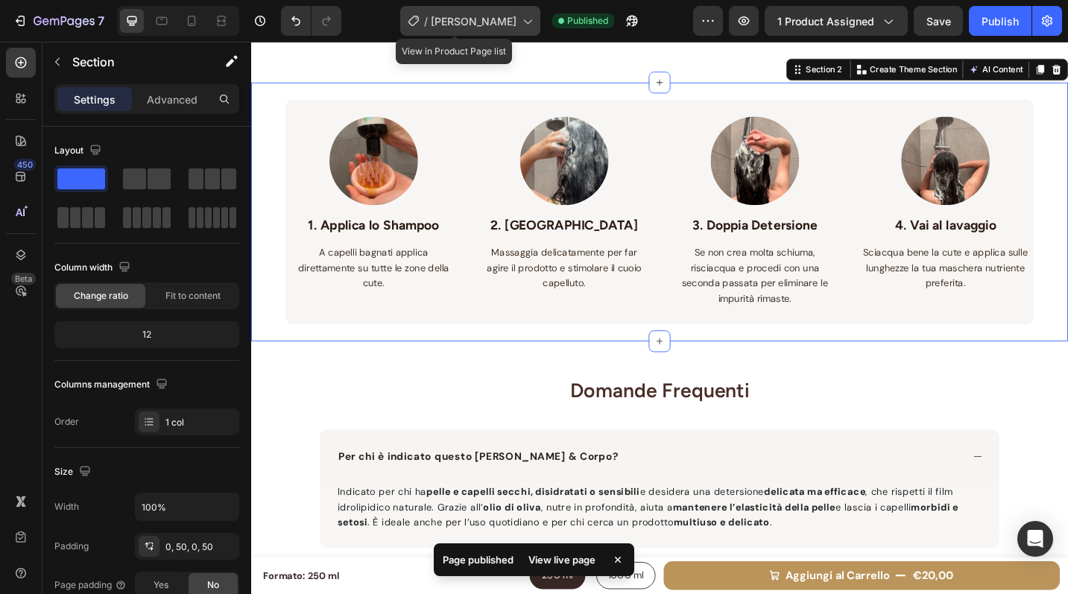
click at [462, 9] on div "/ SH OLIVER" at bounding box center [470, 21] width 140 height 30
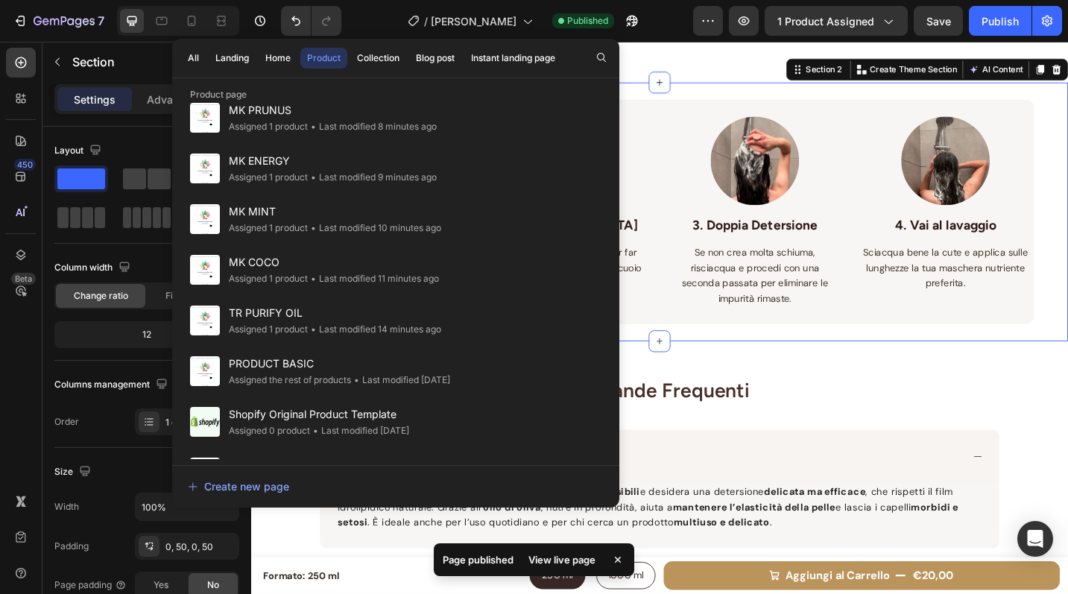
scroll to position [464, 0]
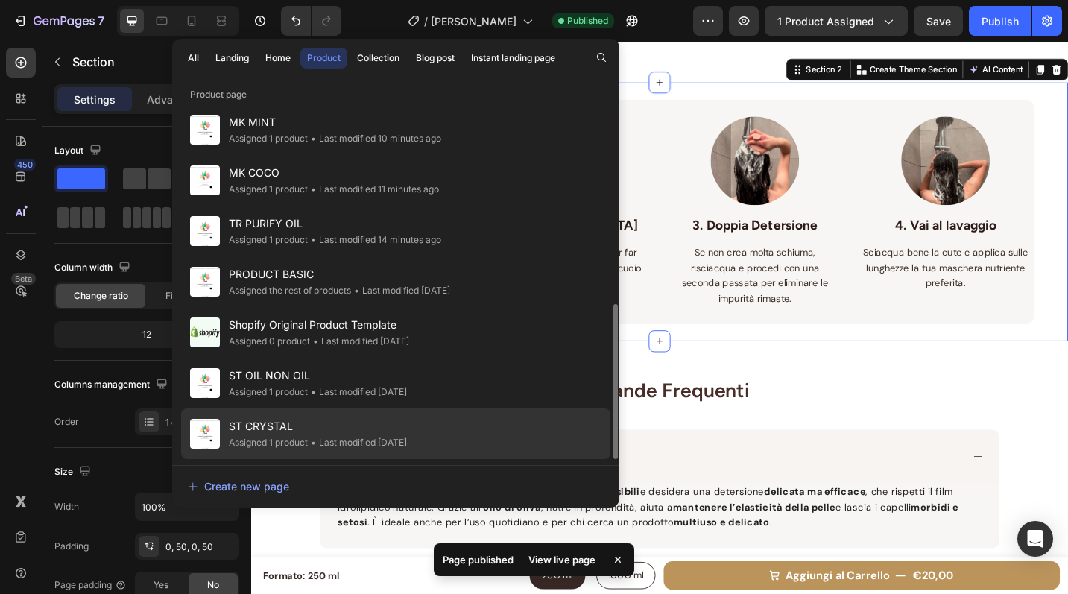
click at [388, 426] on span "ST CRYSTAL" at bounding box center [318, 426] width 178 height 18
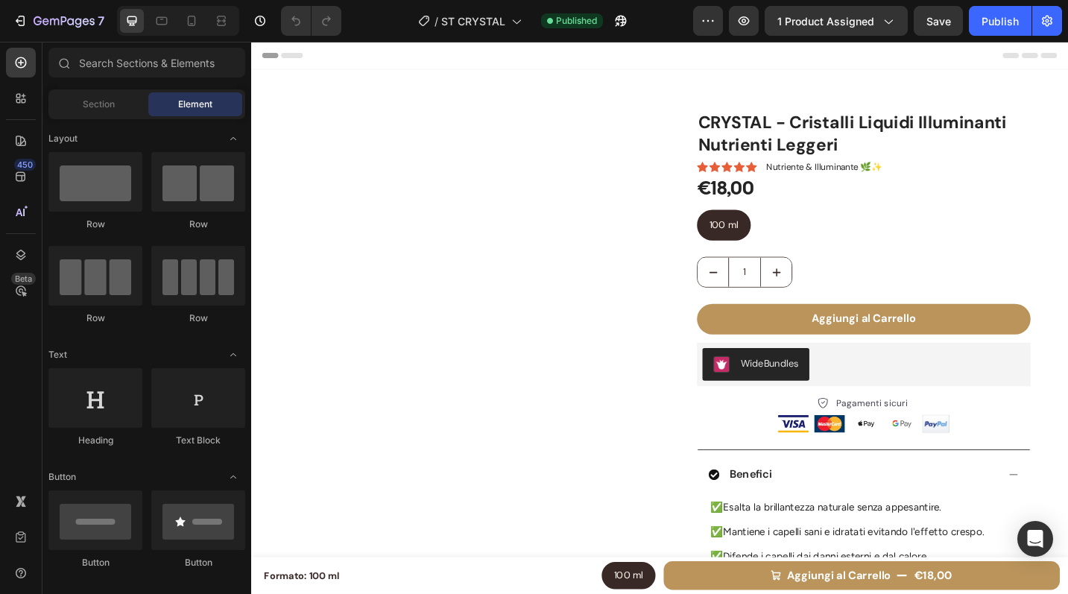
radio input "false"
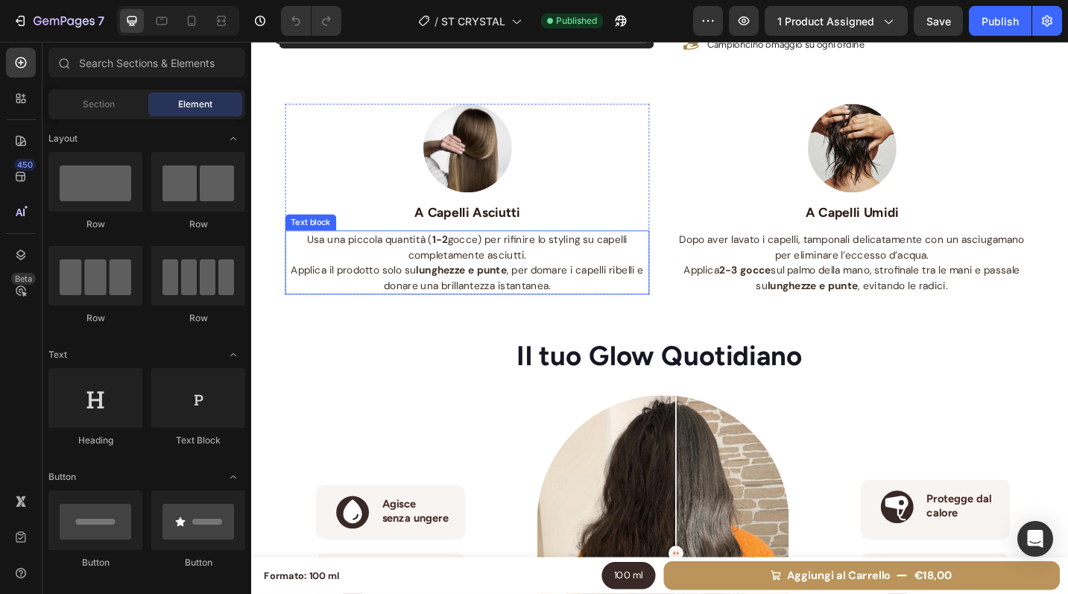
scroll to position [792, 0]
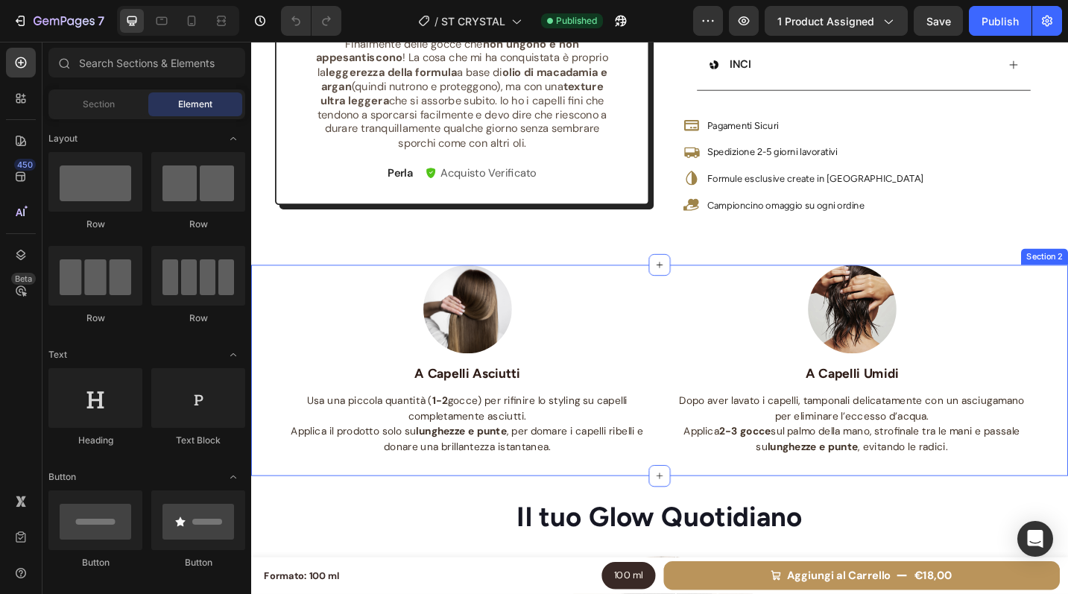
click at [277, 316] on div "Image A Capelli Asciutti Text block Usa una piccola quantità ( 1-2 gocce) per r…" at bounding box center [698, 402] width 894 height 232
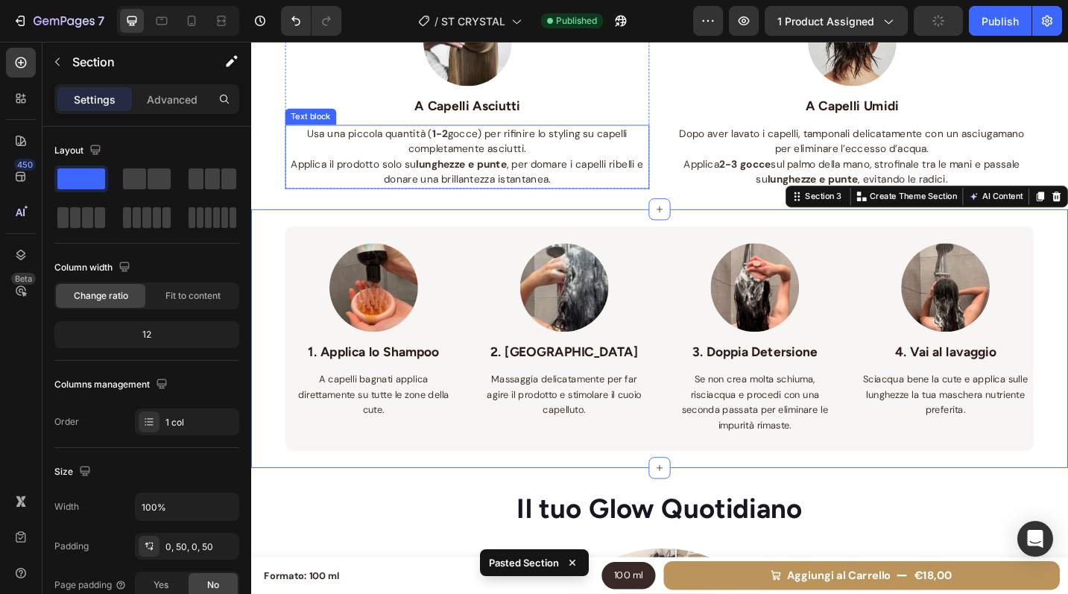
scroll to position [897, 0]
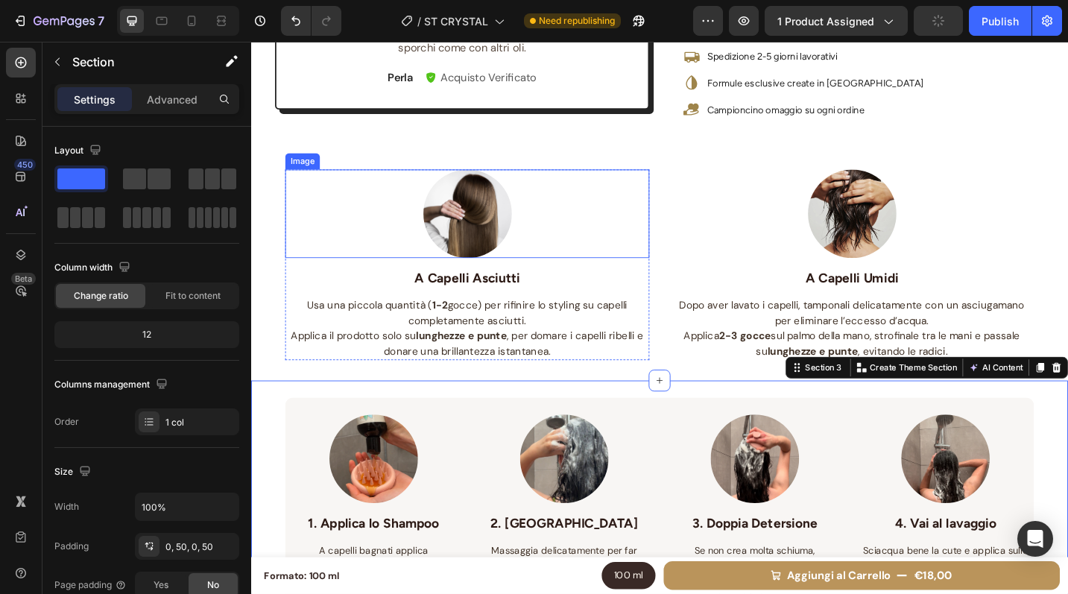
click at [307, 261] on div at bounding box center [487, 229] width 399 height 97
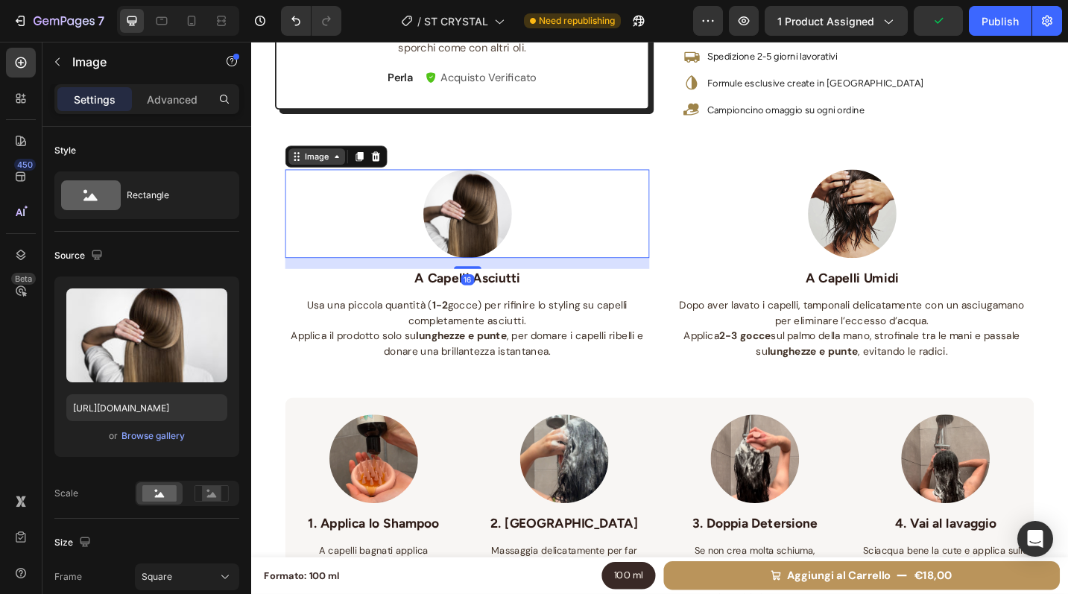
click at [317, 167] on div "Image" at bounding box center [323, 166] width 32 height 13
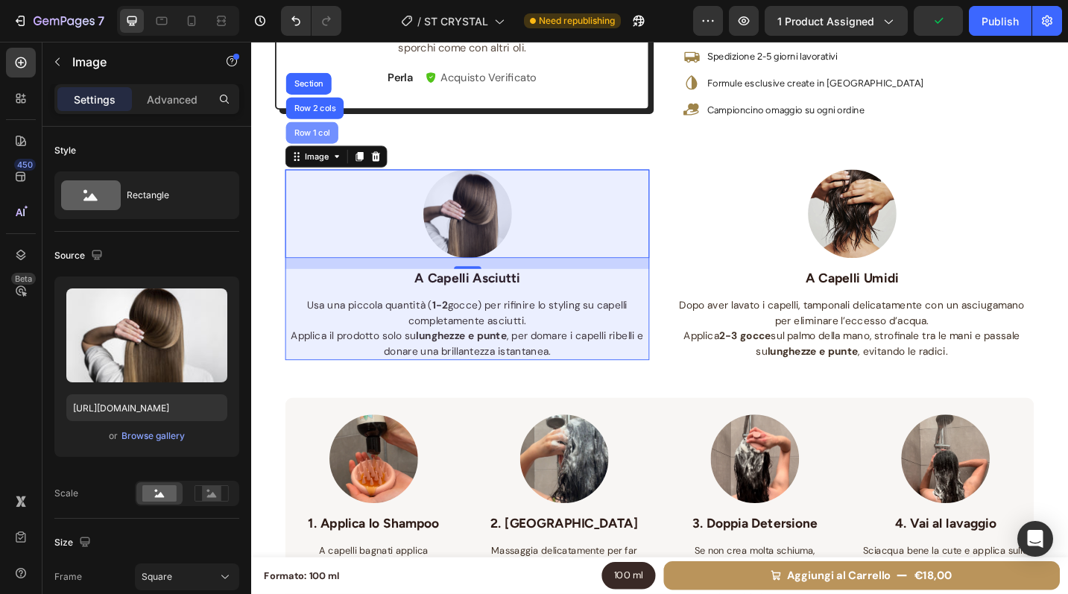
click at [318, 130] on div "Row 1 col" at bounding box center [317, 141] width 57 height 24
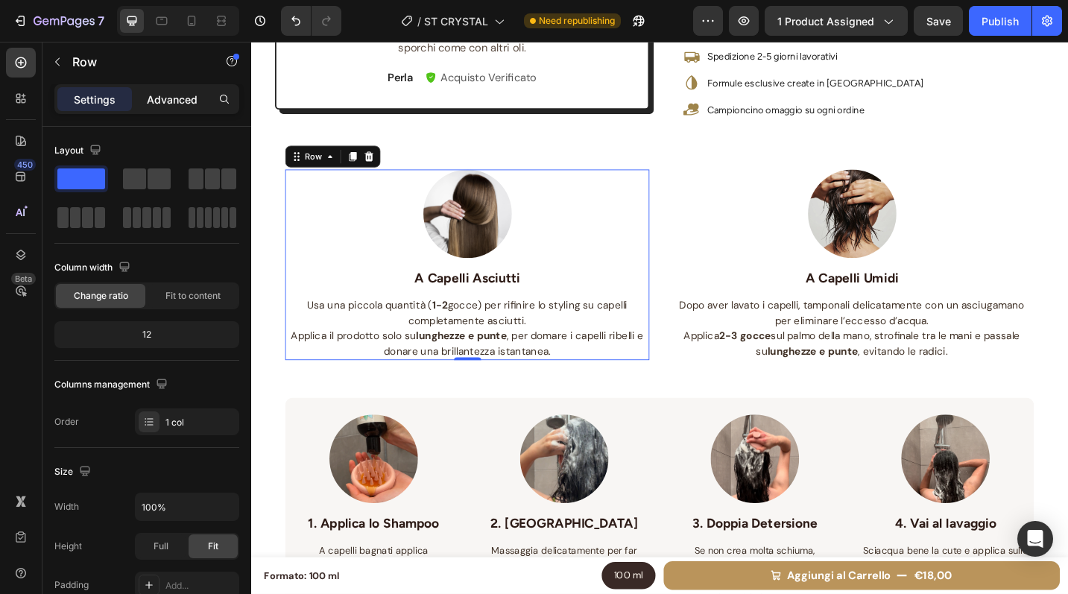
click at [170, 102] on p "Advanced" at bounding box center [172, 100] width 51 height 16
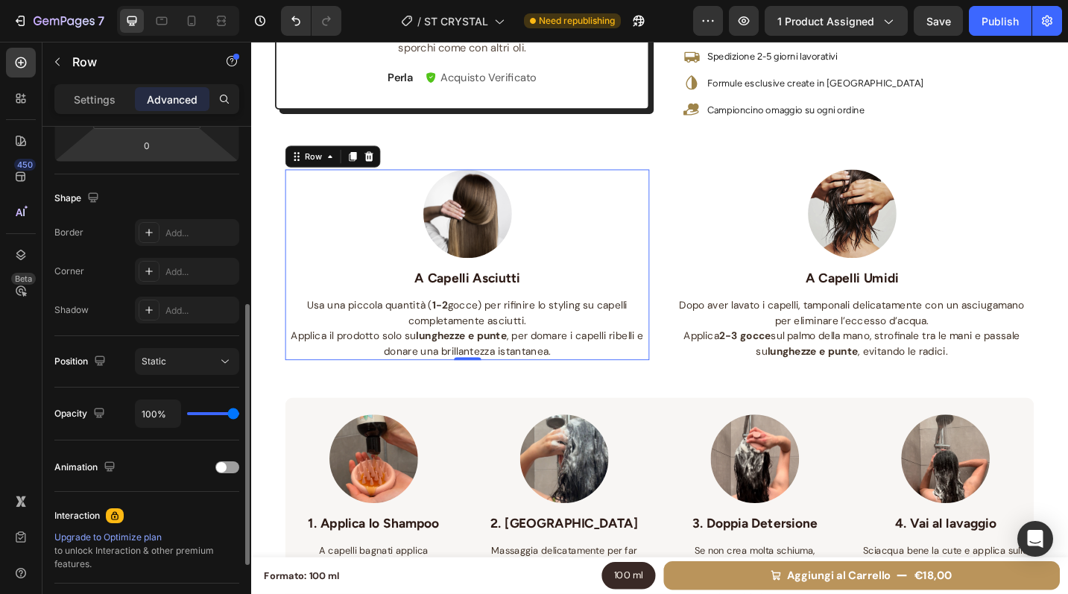
scroll to position [342, 0]
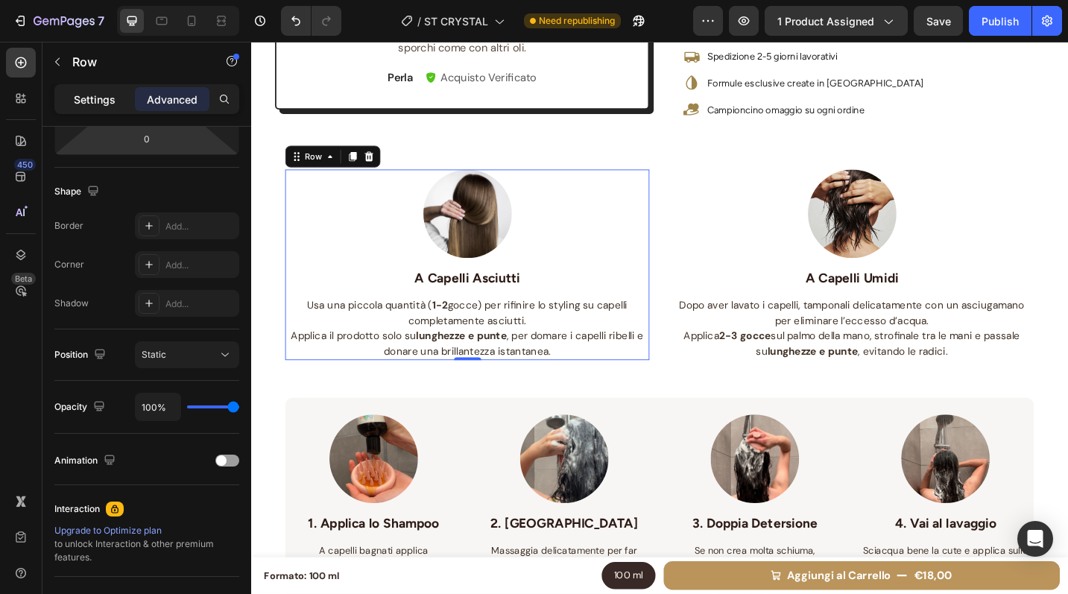
click at [112, 92] on p "Settings" at bounding box center [95, 100] width 42 height 16
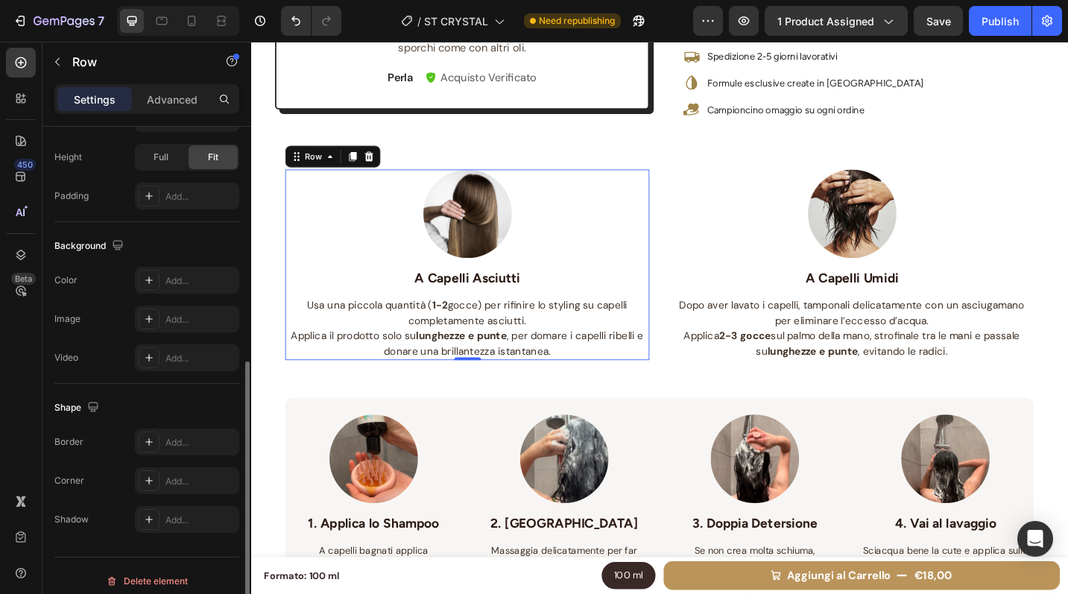
scroll to position [399, 0]
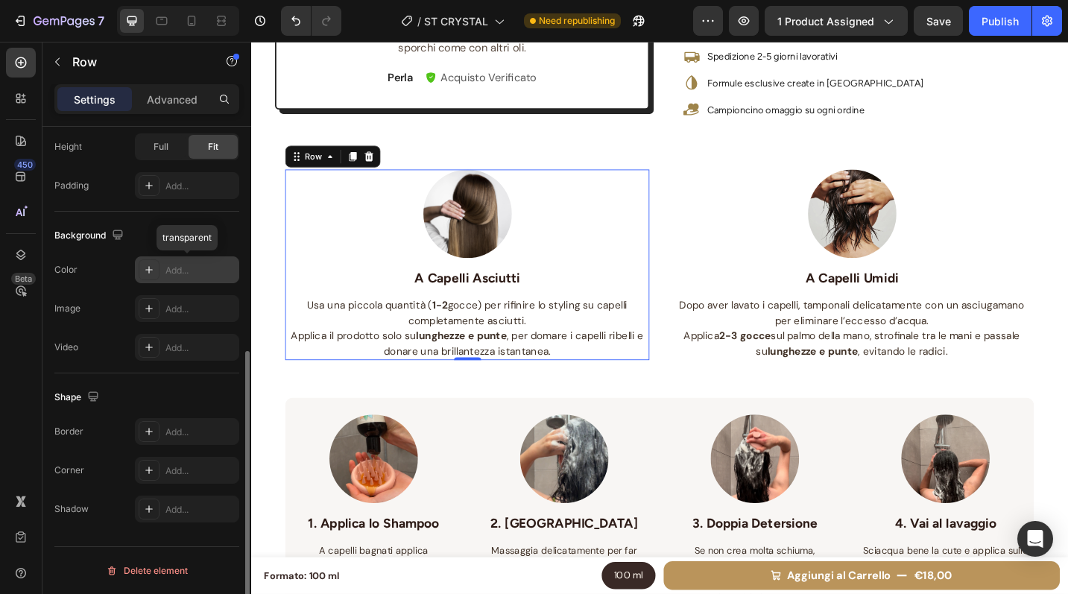
click at [174, 277] on div "Add..." at bounding box center [187, 269] width 104 height 27
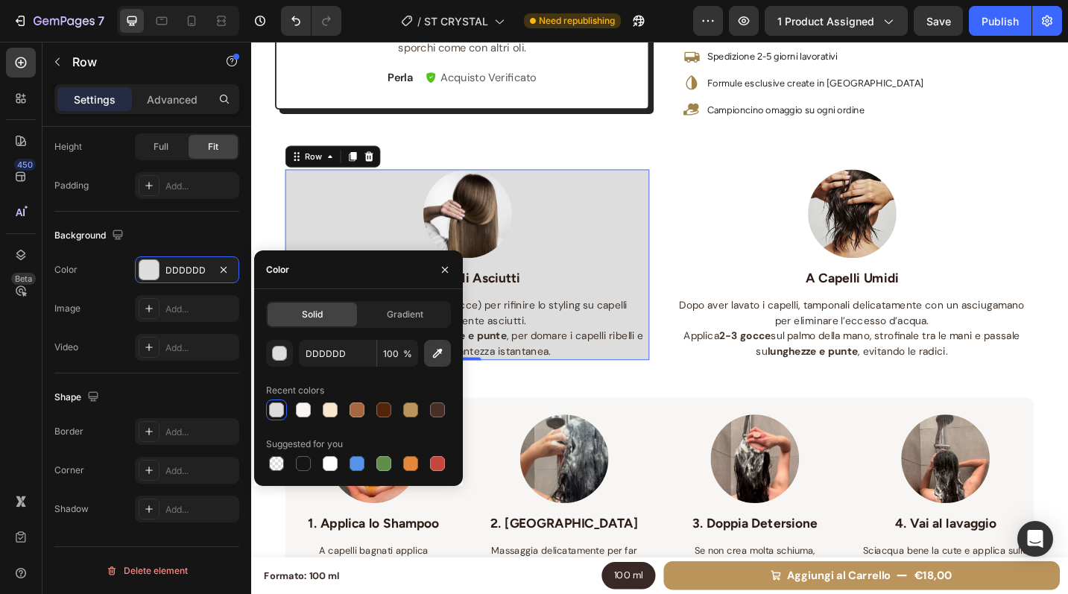
click at [431, 358] on icon "button" at bounding box center [437, 353] width 15 height 15
type input "F8F6F4"
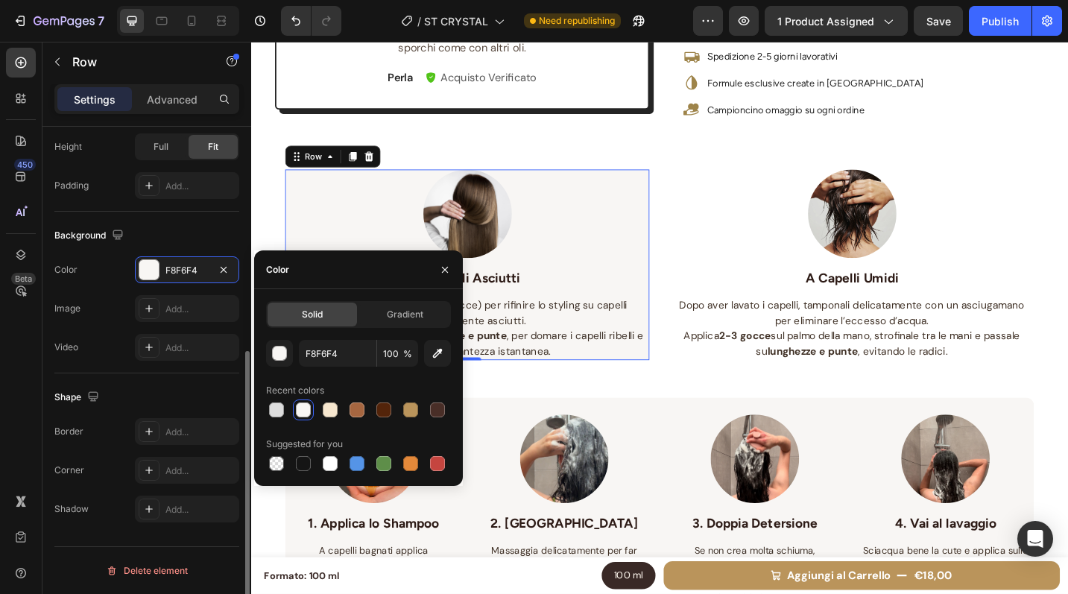
click at [181, 231] on div "Background" at bounding box center [146, 236] width 185 height 24
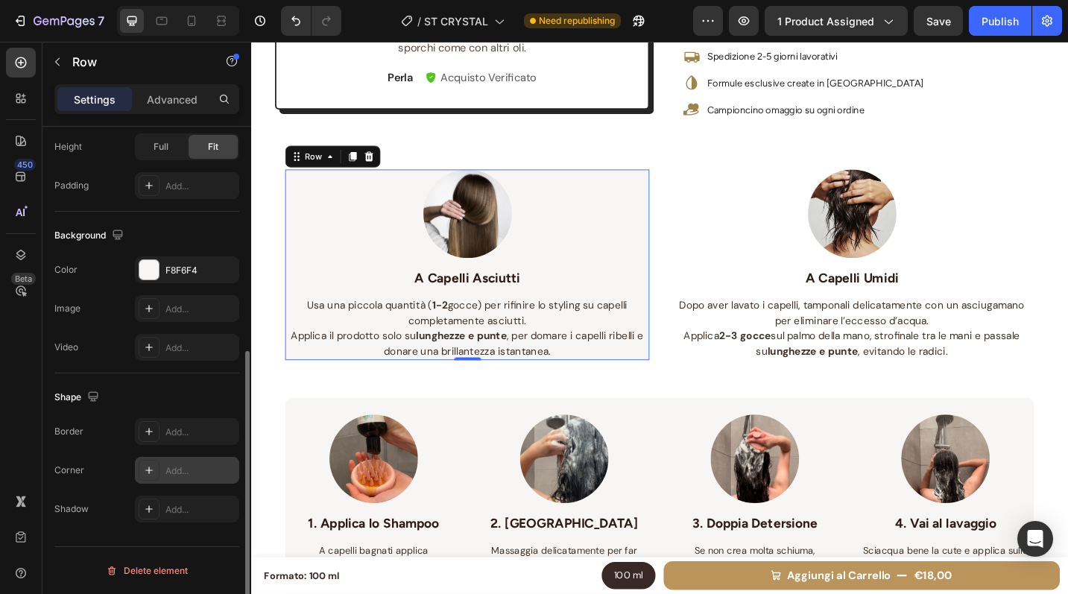
click at [175, 467] on div "Add..." at bounding box center [200, 470] width 70 height 13
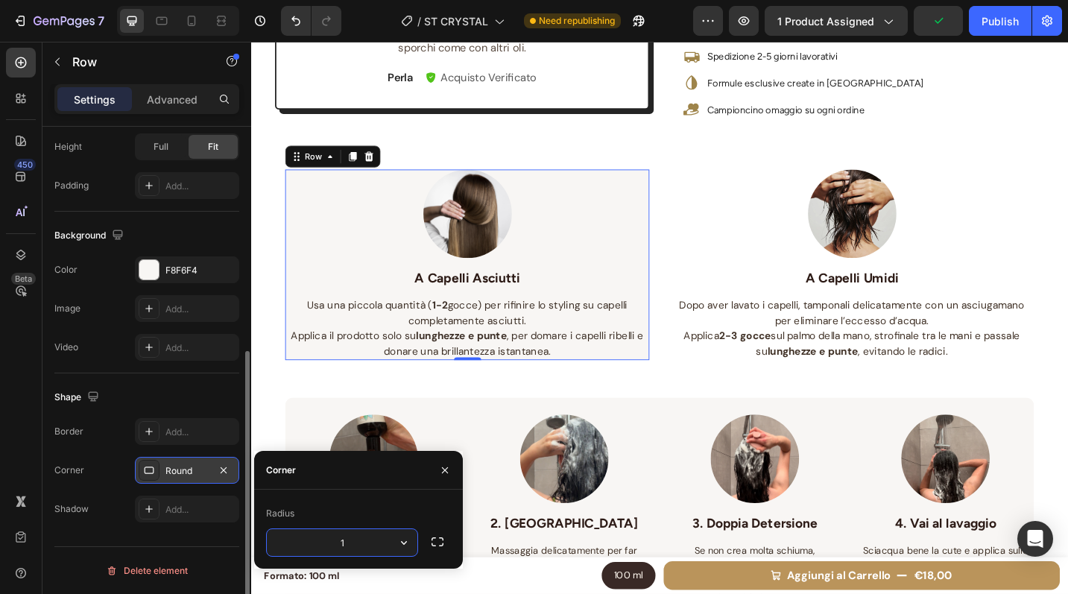
type input "12"
click at [188, 376] on div "Shape Border Add... Corner Round Shadow Add..." at bounding box center [146, 453] width 185 height 161
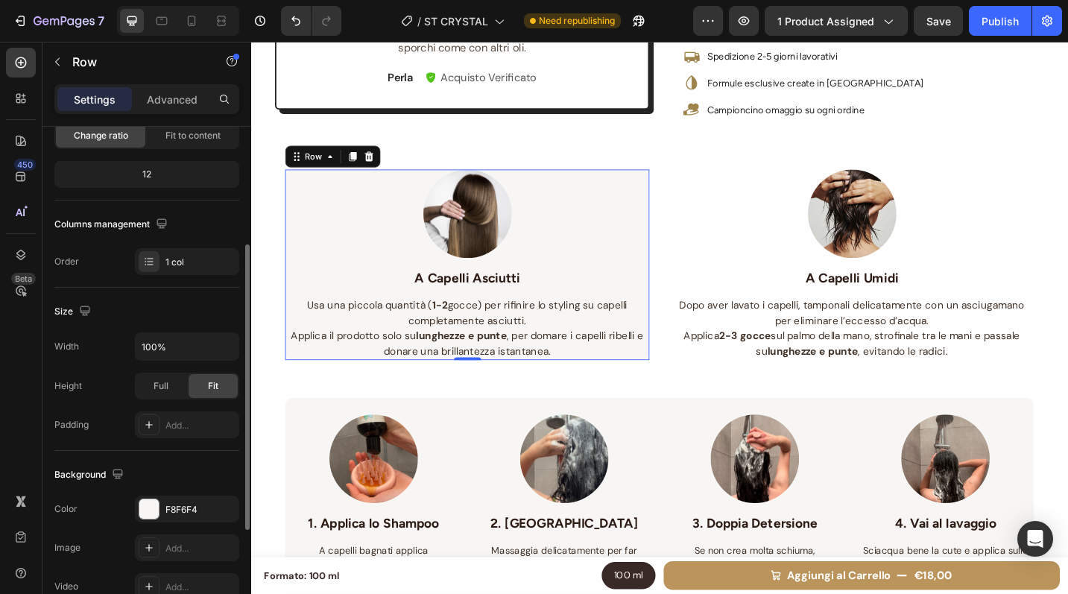
scroll to position [139, 0]
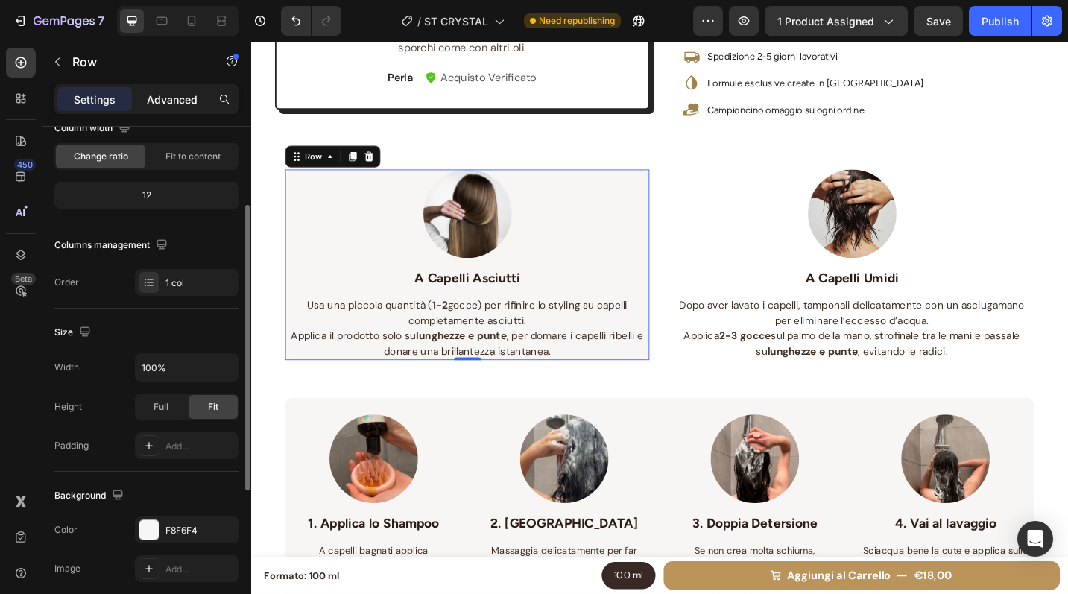
click at [172, 100] on p "Advanced" at bounding box center [172, 100] width 51 height 16
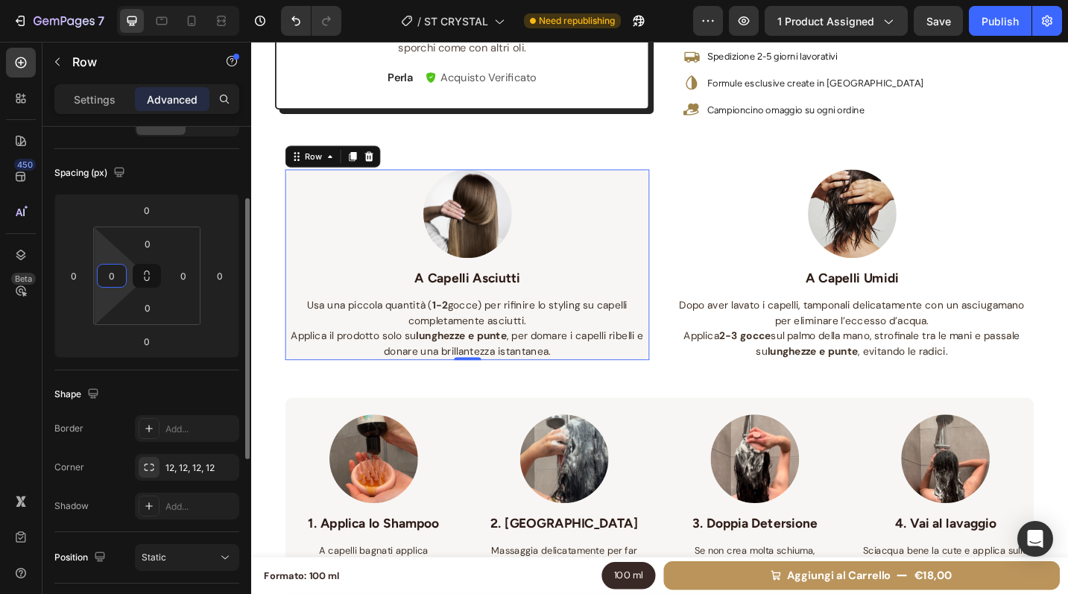
click at [121, 276] on input "0" at bounding box center [112, 276] width 22 height 22
type input "5"
click at [183, 276] on input "0" at bounding box center [183, 276] width 22 height 22
type input "5"
click at [157, 245] on input "0" at bounding box center [148, 244] width 30 height 22
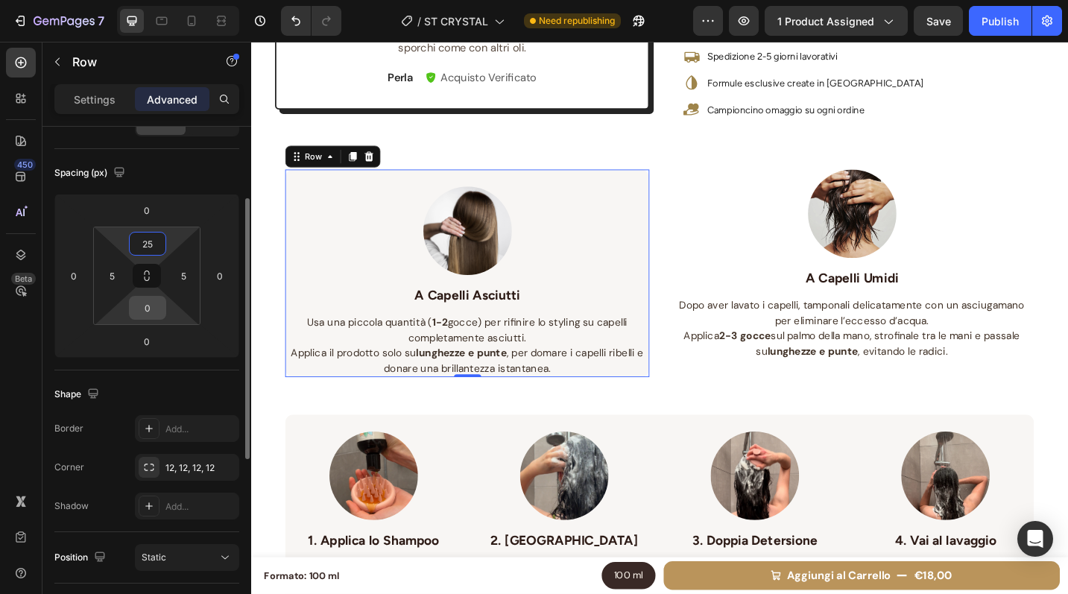
type input "25"
click at [148, 308] on input "0" at bounding box center [148, 308] width 30 height 22
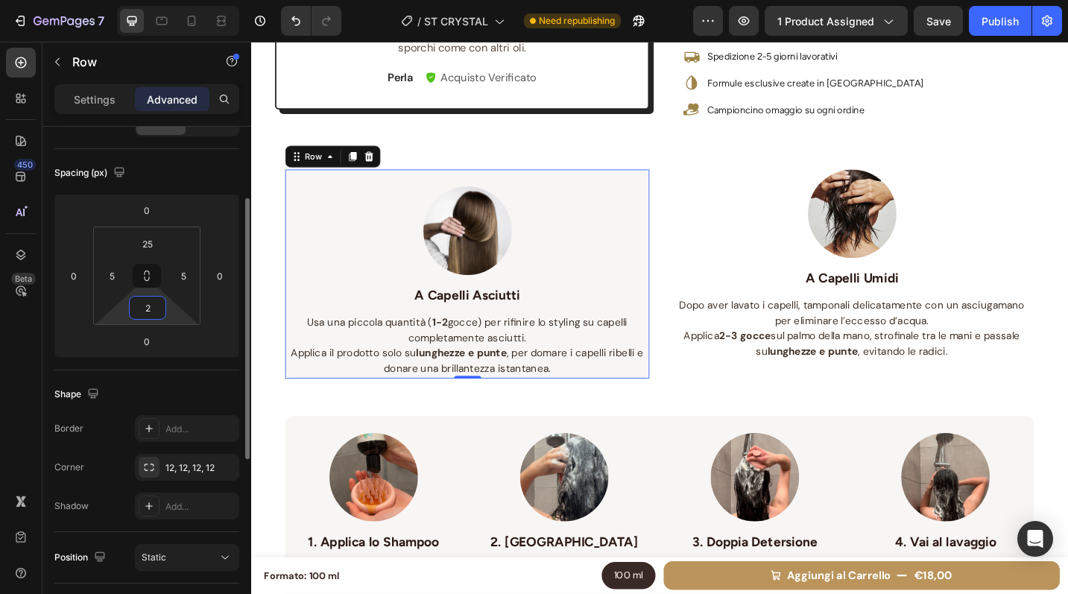
type input "25"
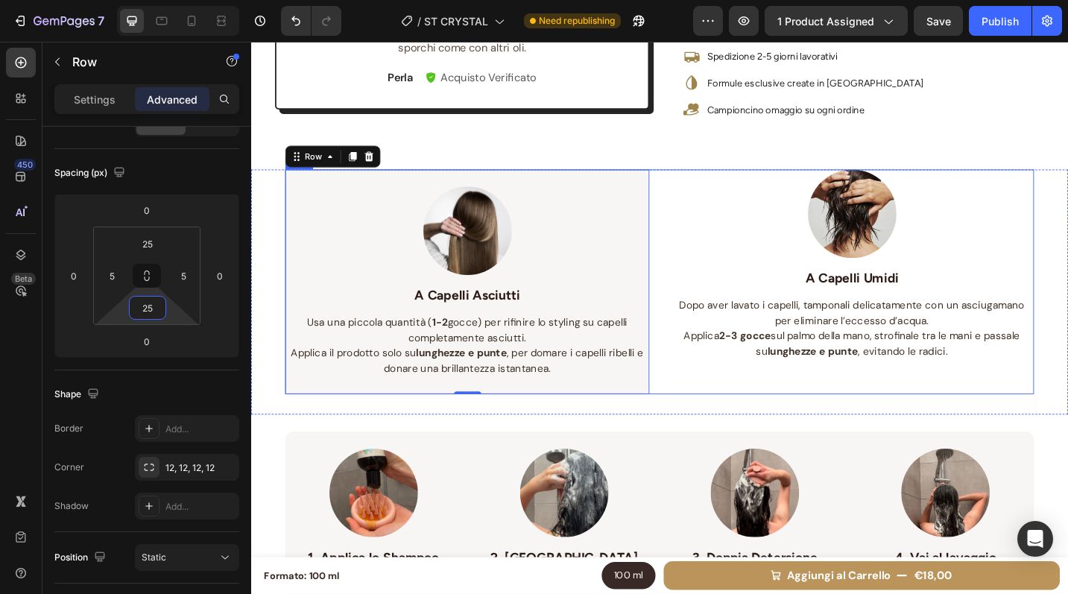
click at [719, 411] on div "Image A Capelli Umidi Text block Dopo aver lavato i capelli, tamponali delicata…" at bounding box center [909, 304] width 399 height 247
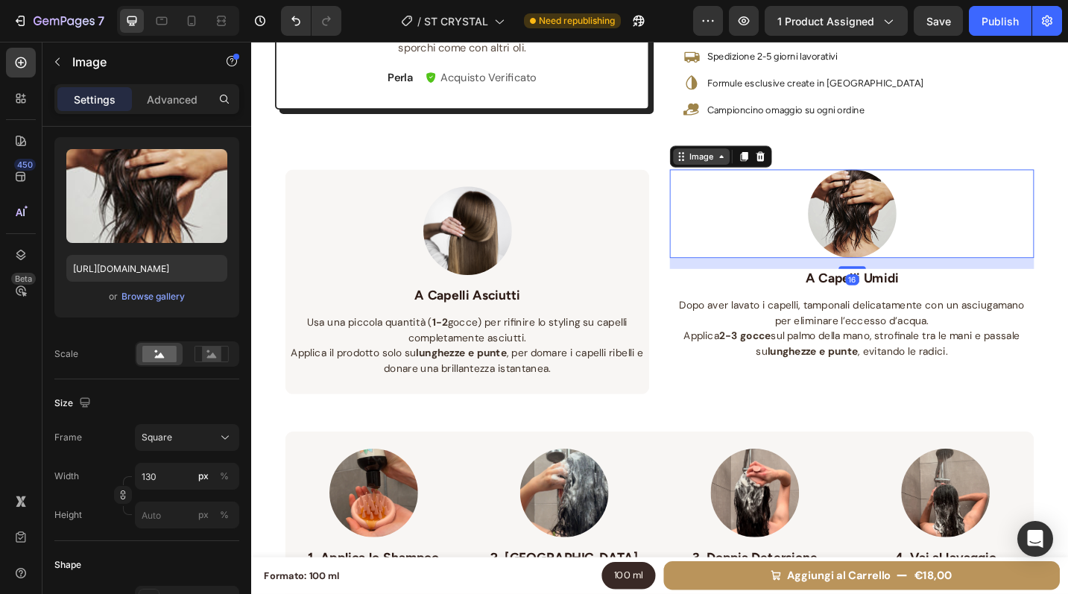
click at [716, 177] on div "Image" at bounding box center [766, 167] width 112 height 24
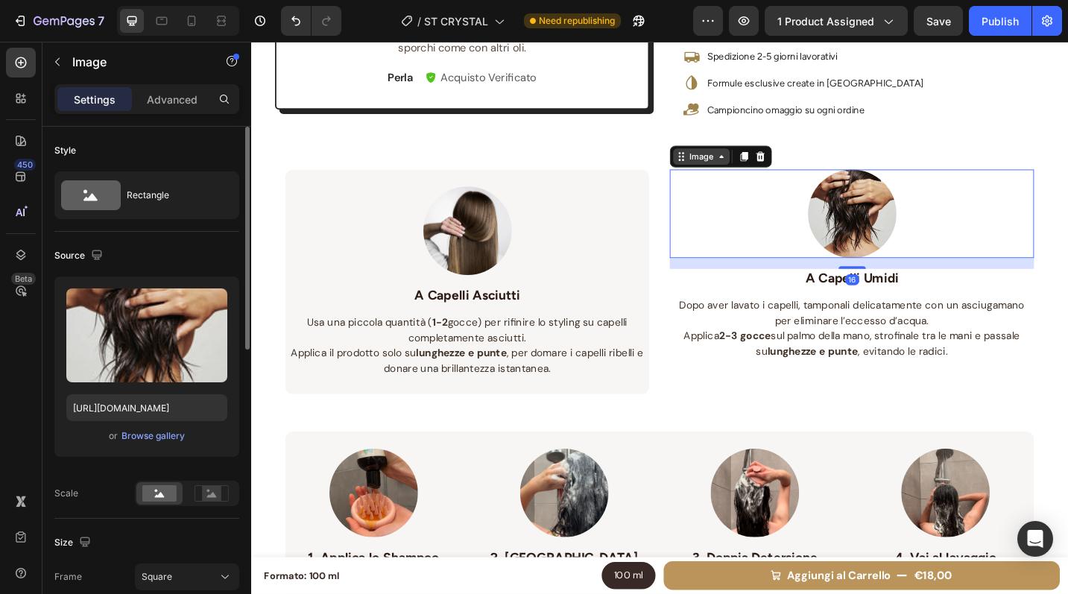
click at [732, 163] on div "Image" at bounding box center [744, 166] width 32 height 13
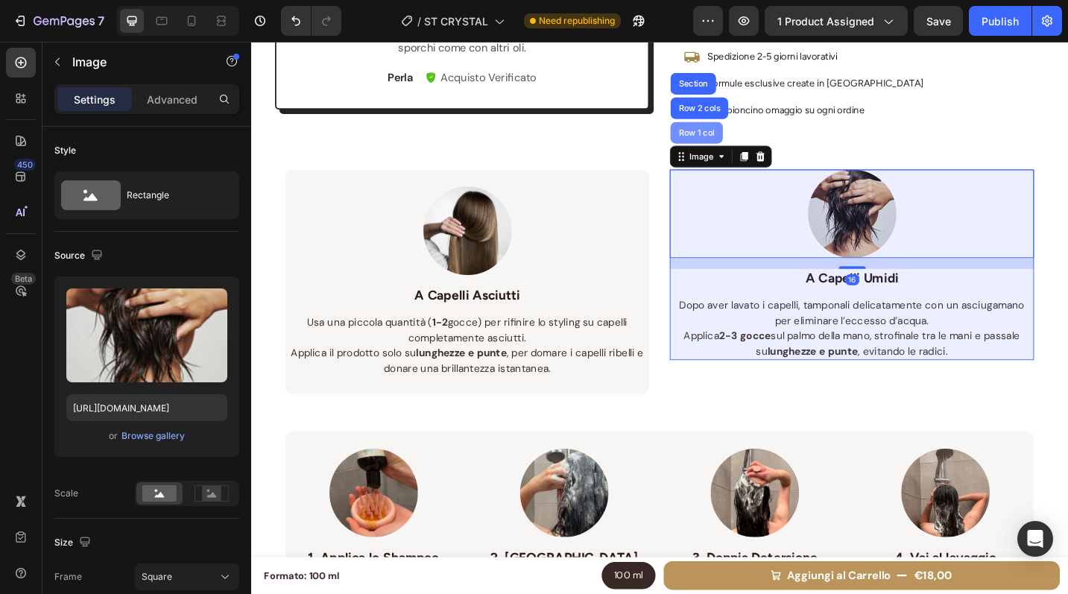
click at [734, 132] on div "Row 1 col" at bounding box center [738, 141] width 57 height 24
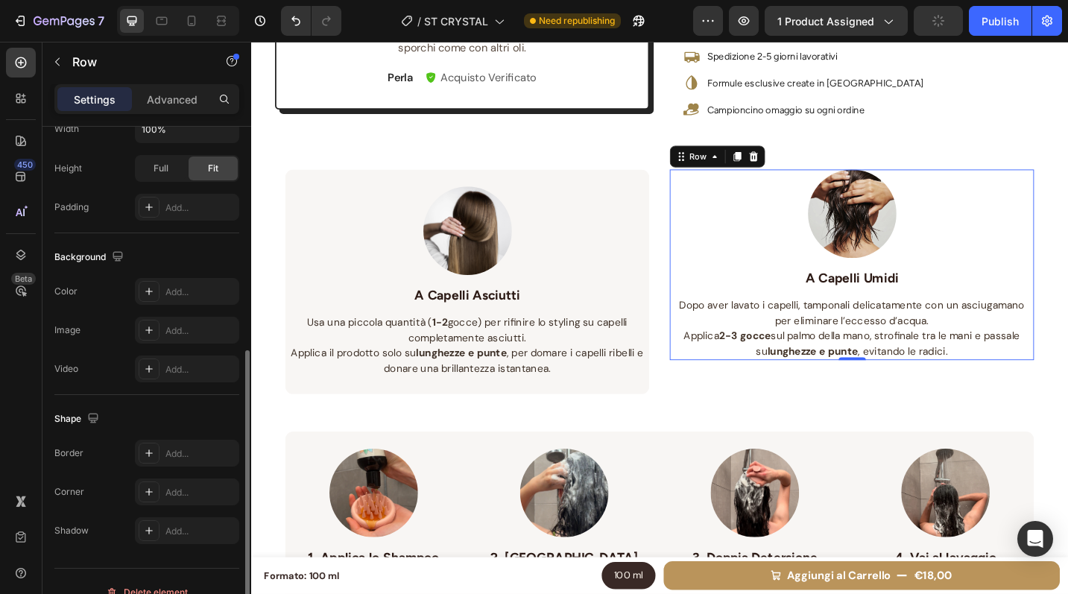
scroll to position [399, 0]
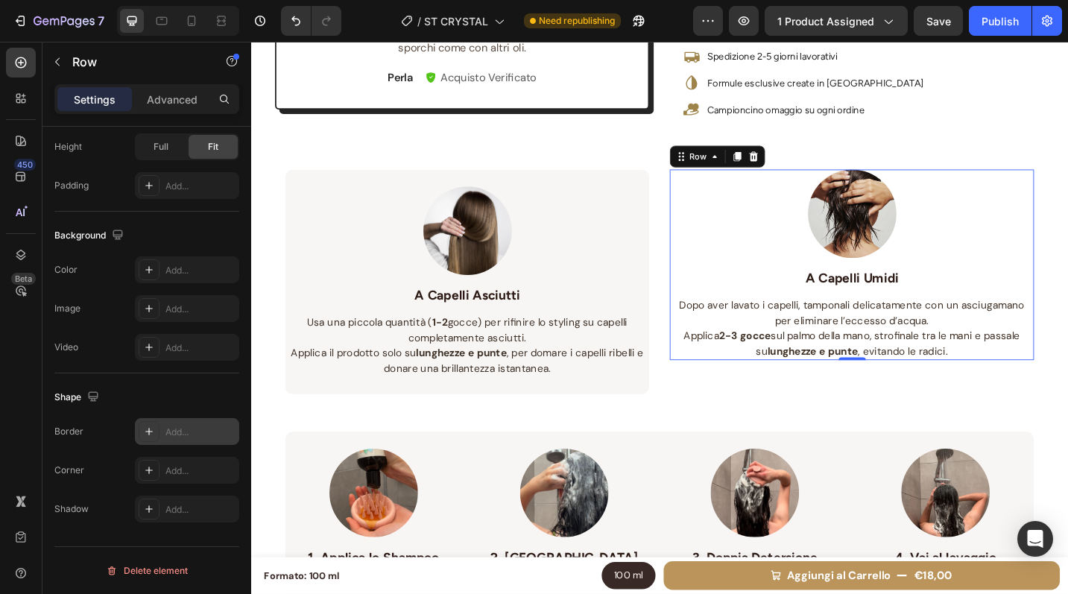
click at [176, 440] on div "Add..." at bounding box center [187, 431] width 104 height 27
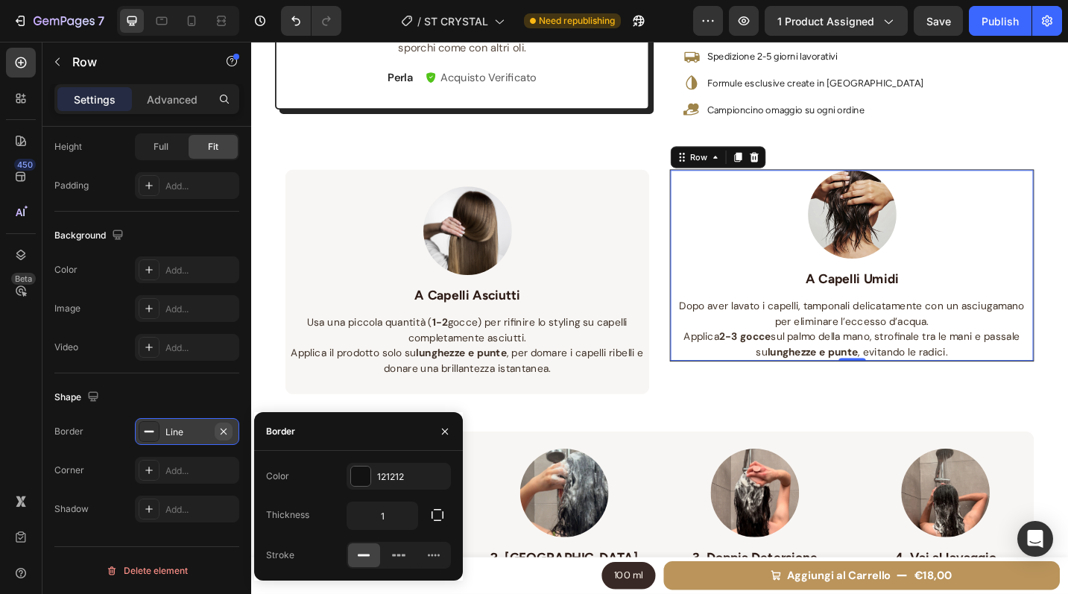
click at [224, 428] on icon "button" at bounding box center [224, 432] width 12 height 12
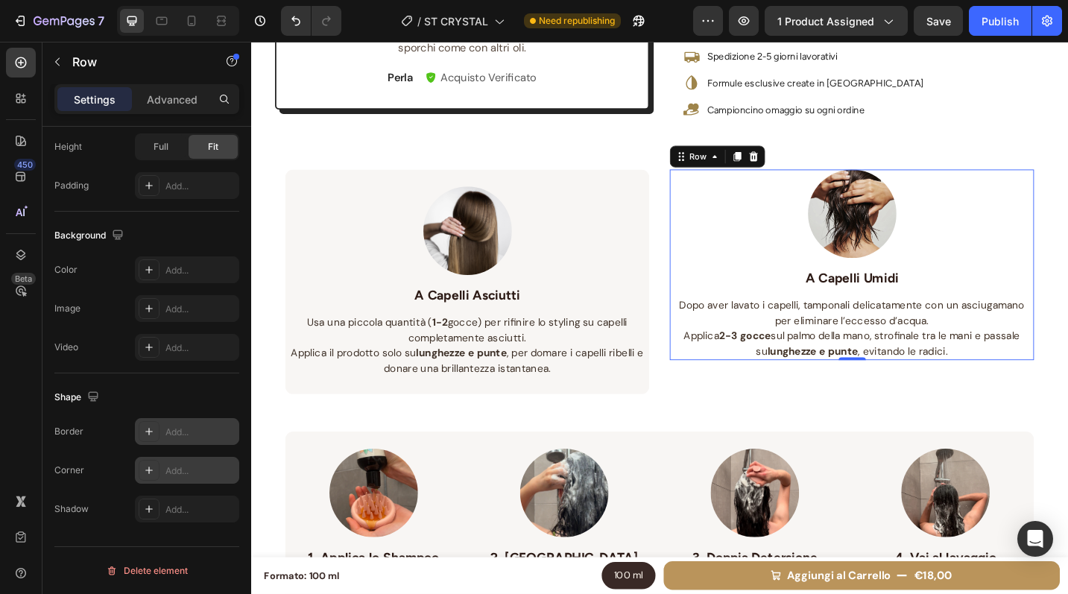
click at [210, 469] on div "Add..." at bounding box center [200, 470] width 70 height 13
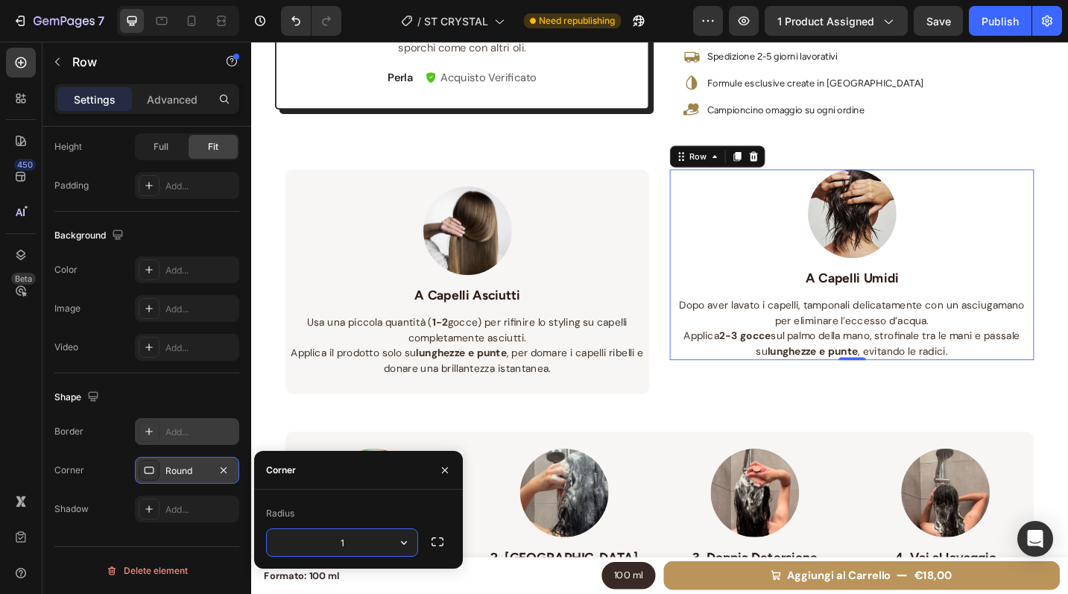
type input "12"
click at [194, 398] on div "Shape" at bounding box center [146, 397] width 185 height 24
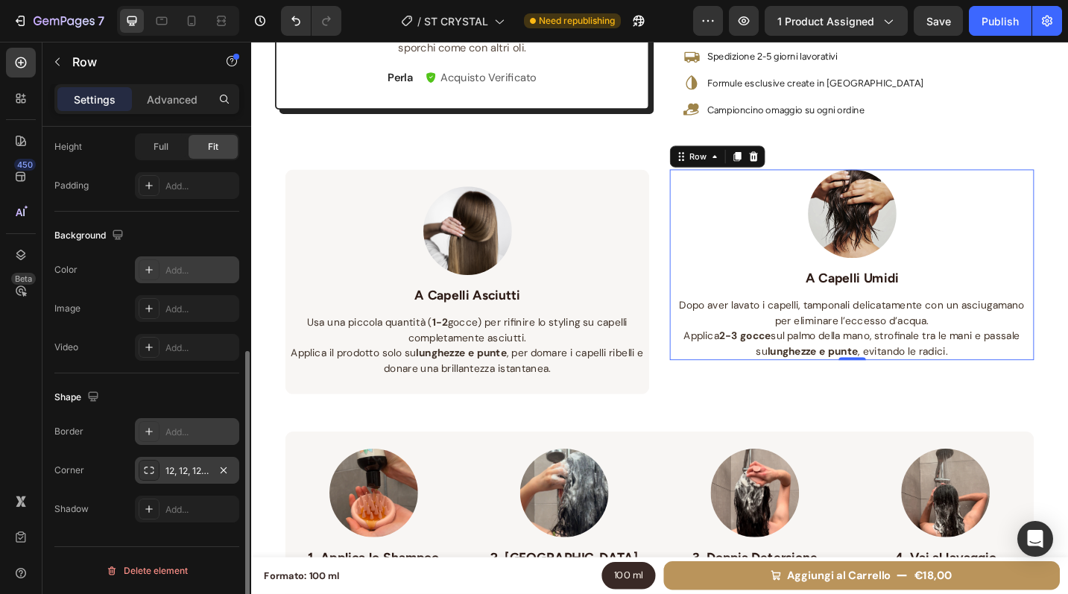
click at [176, 271] on div "Add..." at bounding box center [200, 270] width 70 height 13
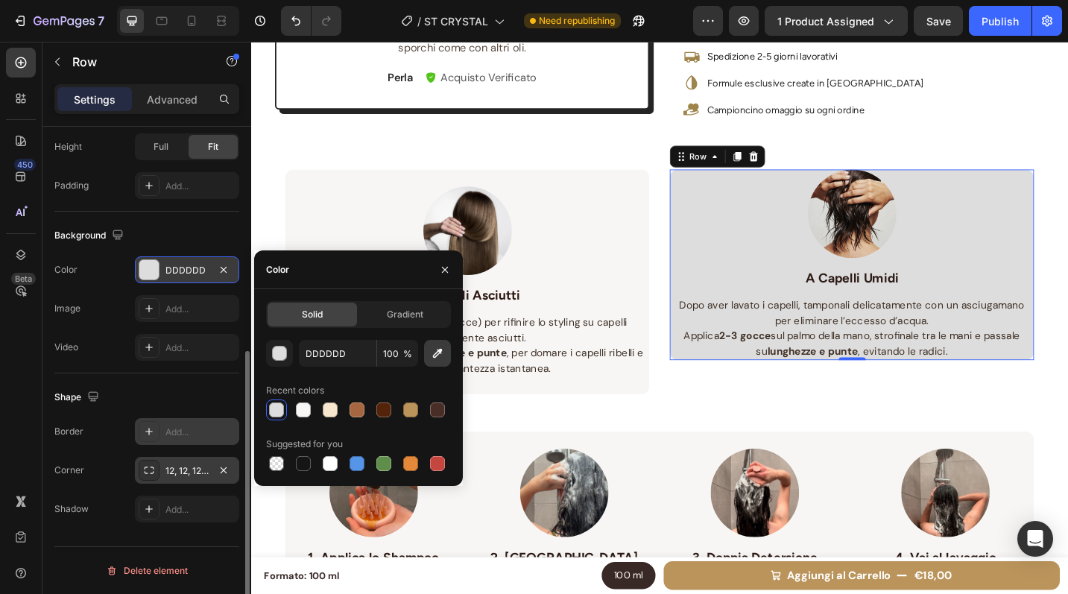
click at [439, 364] on button "button" at bounding box center [437, 353] width 27 height 27
type input "F8F6F4"
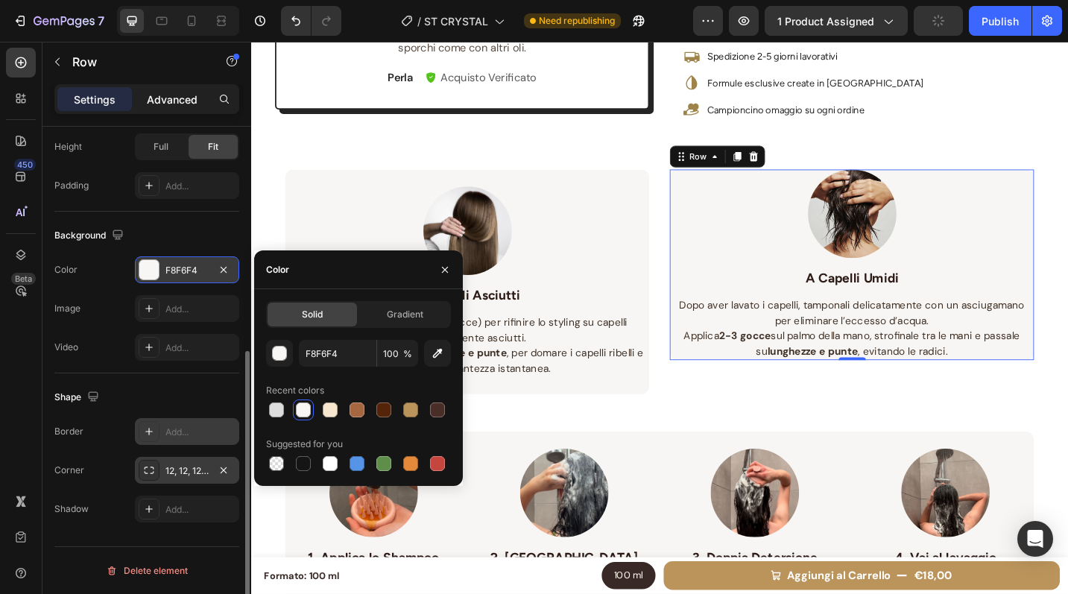
click at [167, 89] on div "Advanced" at bounding box center [172, 99] width 75 height 24
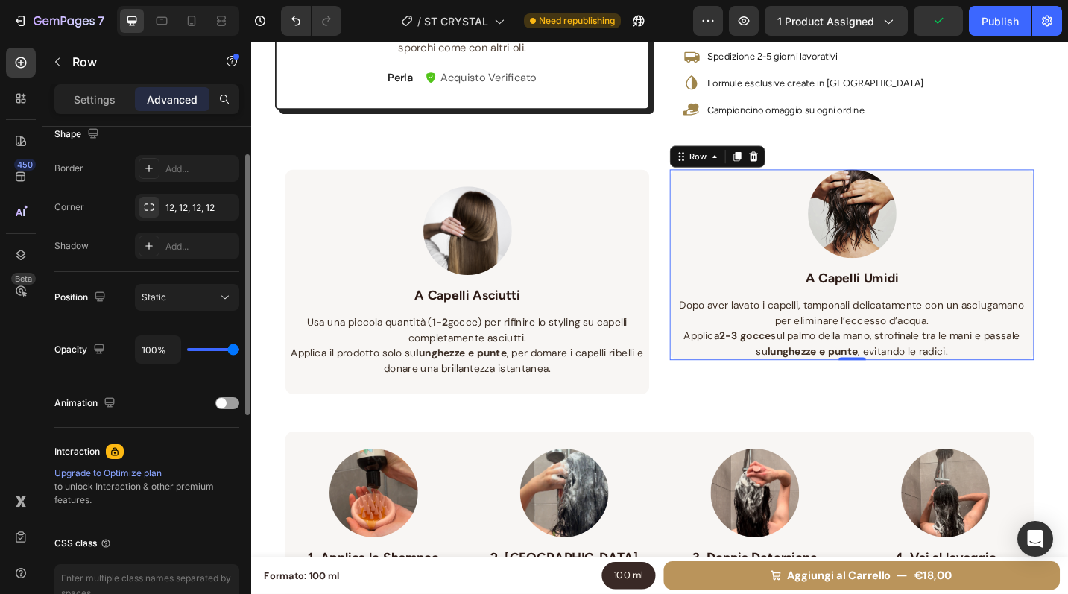
scroll to position [0, 0]
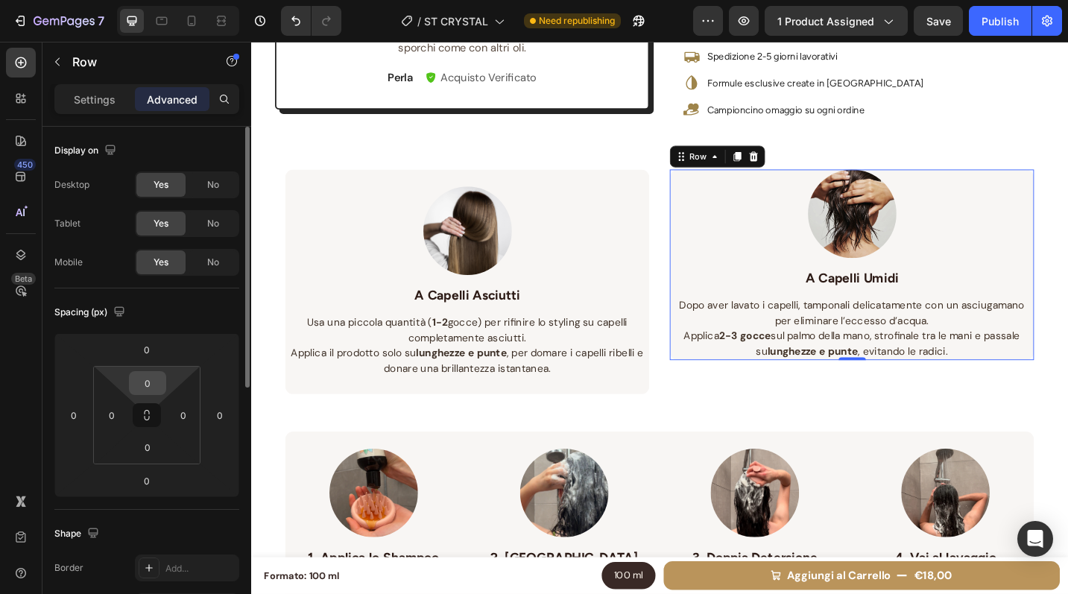
click at [149, 381] on input "0" at bounding box center [148, 383] width 30 height 22
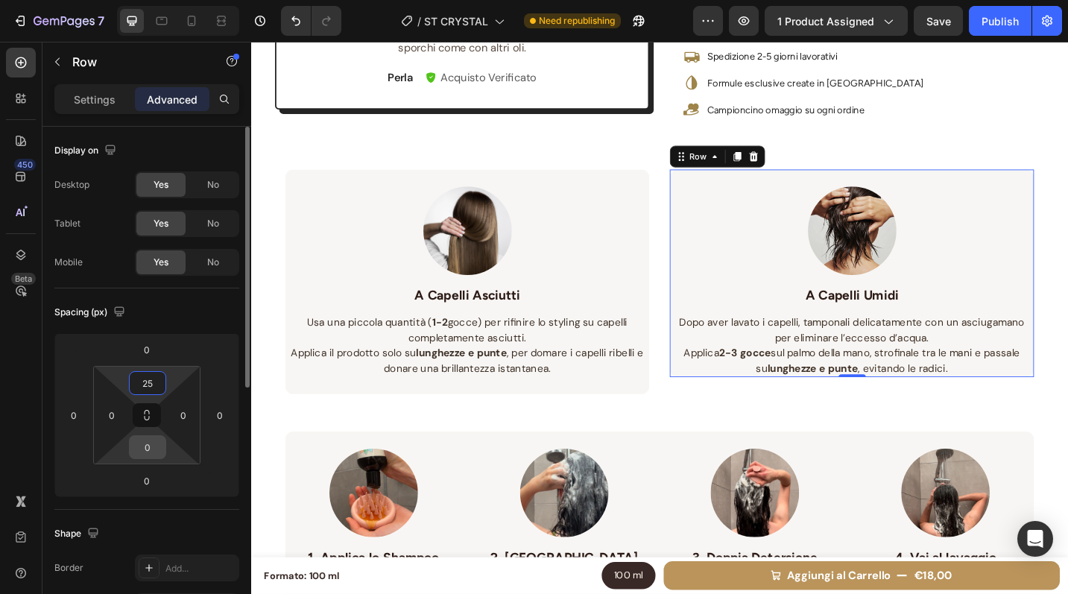
type input "25"
click at [153, 447] on input "0" at bounding box center [148, 447] width 30 height 22
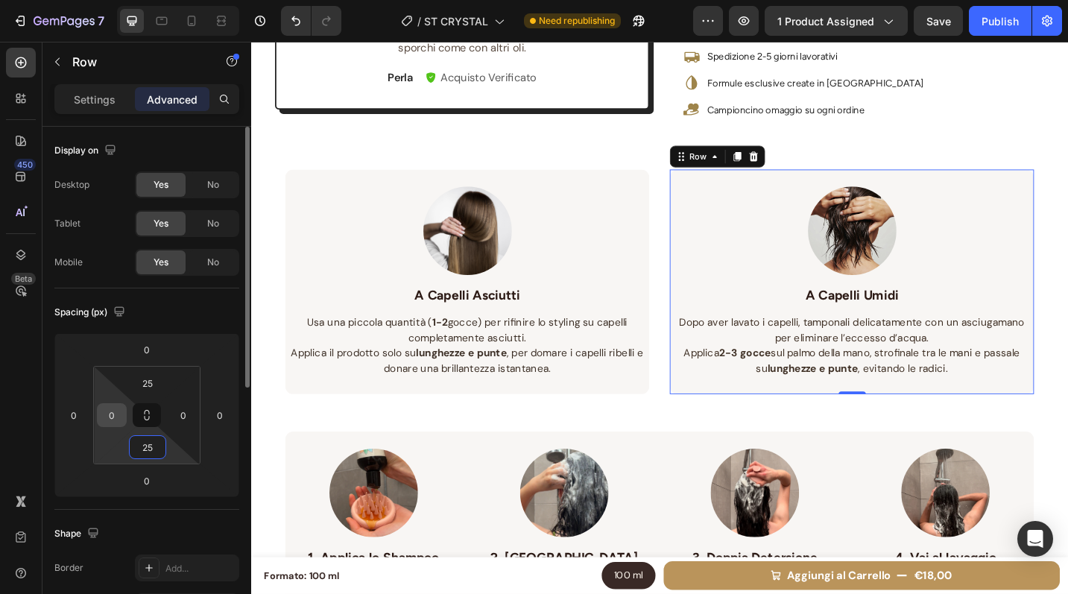
type input "25"
click at [116, 413] on input "0" at bounding box center [112, 415] width 22 height 22
type input "5"
click at [185, 417] on input "0" at bounding box center [183, 415] width 22 height 22
type input "5"
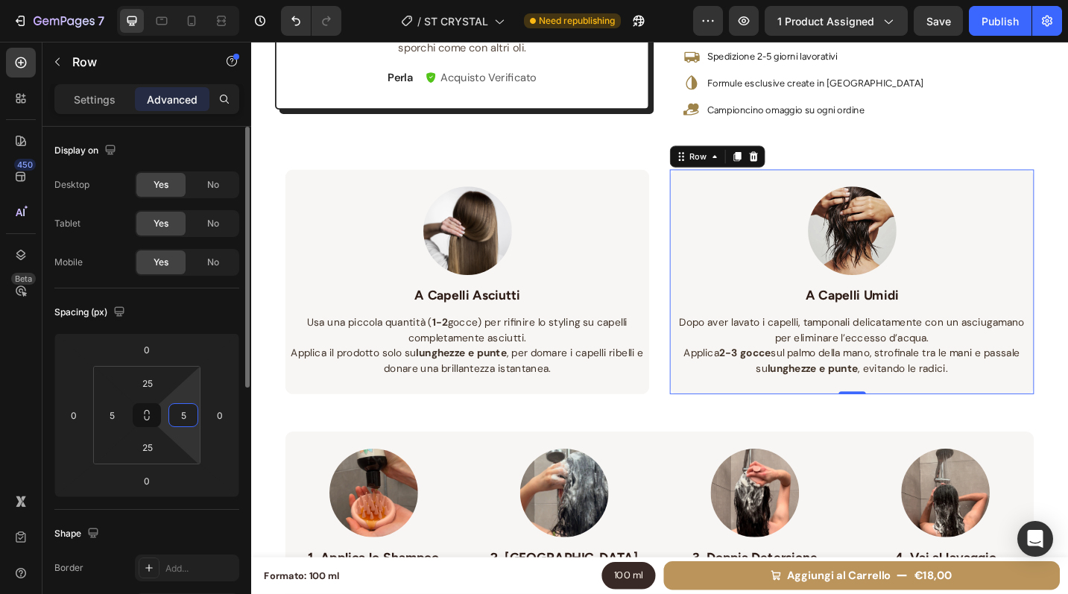
click at [190, 314] on div "Spacing (px)" at bounding box center [146, 312] width 185 height 24
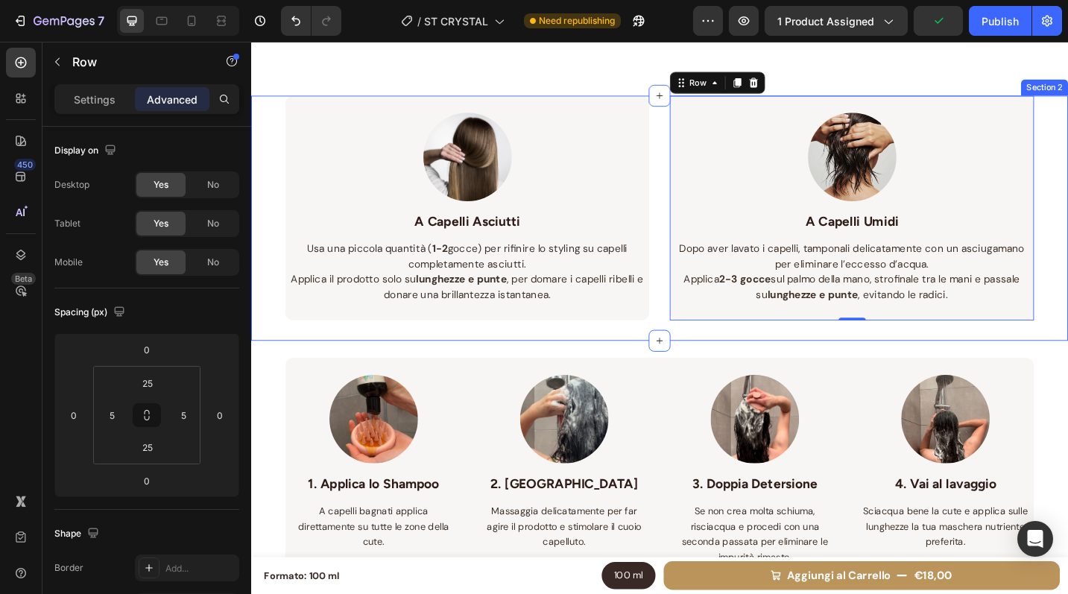
scroll to position [1011, 0]
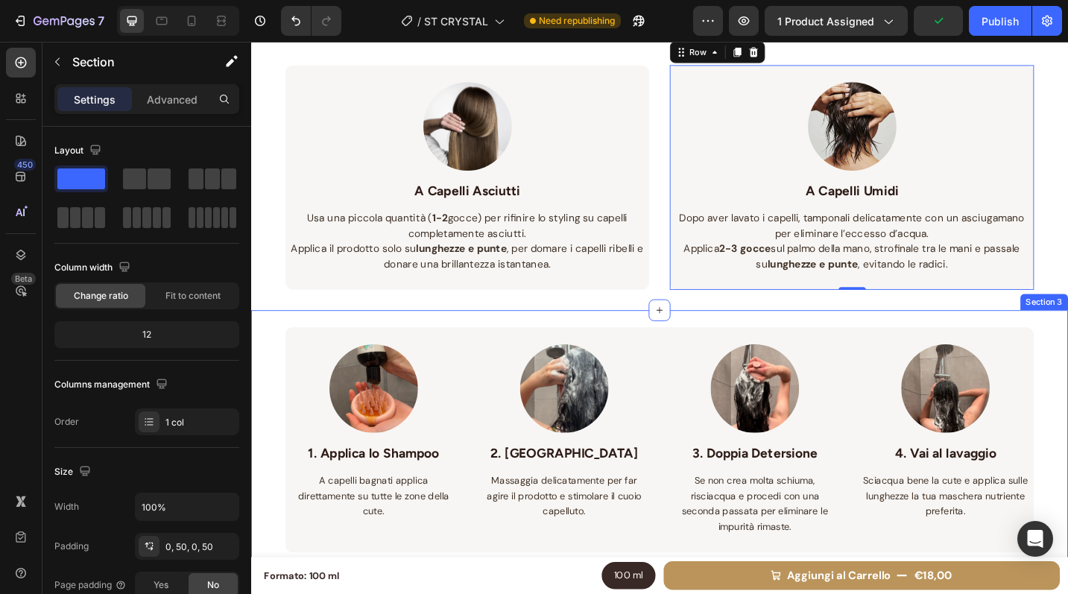
click at [269, 351] on div "Image 1. Applica lo Shampoo Text block A capelli bagnati applica direttamente s…" at bounding box center [698, 477] width 894 height 284
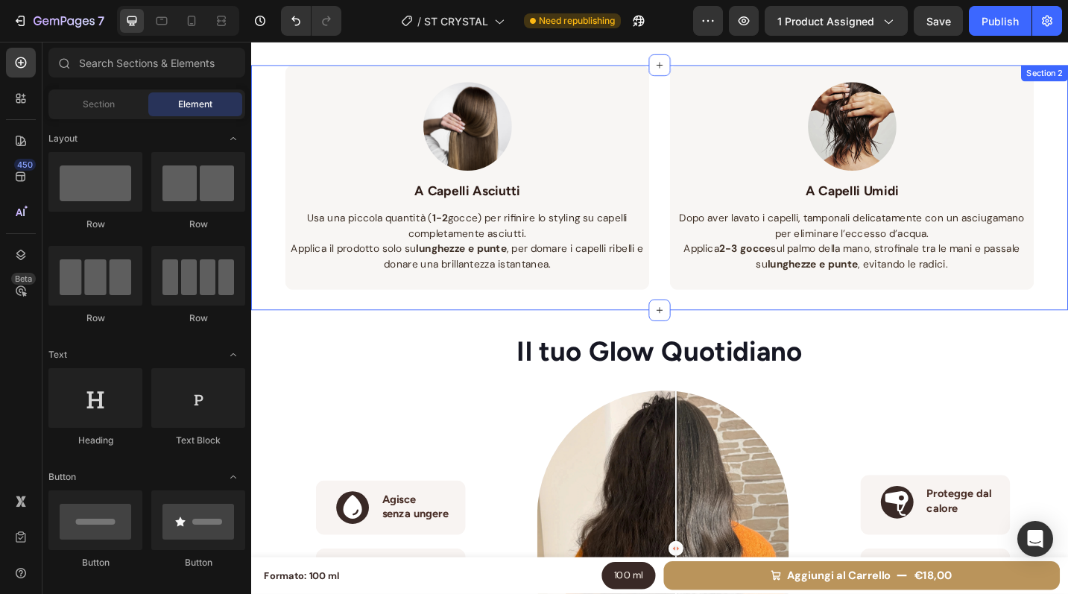
click at [264, 309] on div "Image A Capelli Asciutti Text block Usa una piccola quantità ( 1-2 gocce) per r…" at bounding box center [698, 201] width 894 height 269
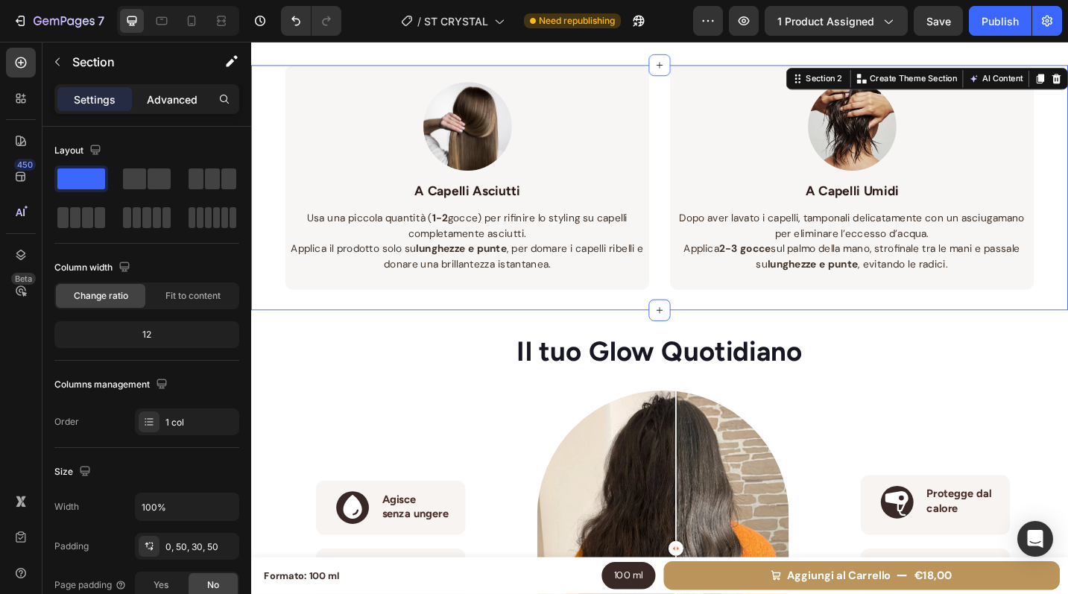
click at [158, 92] on p "Advanced" at bounding box center [172, 100] width 51 height 16
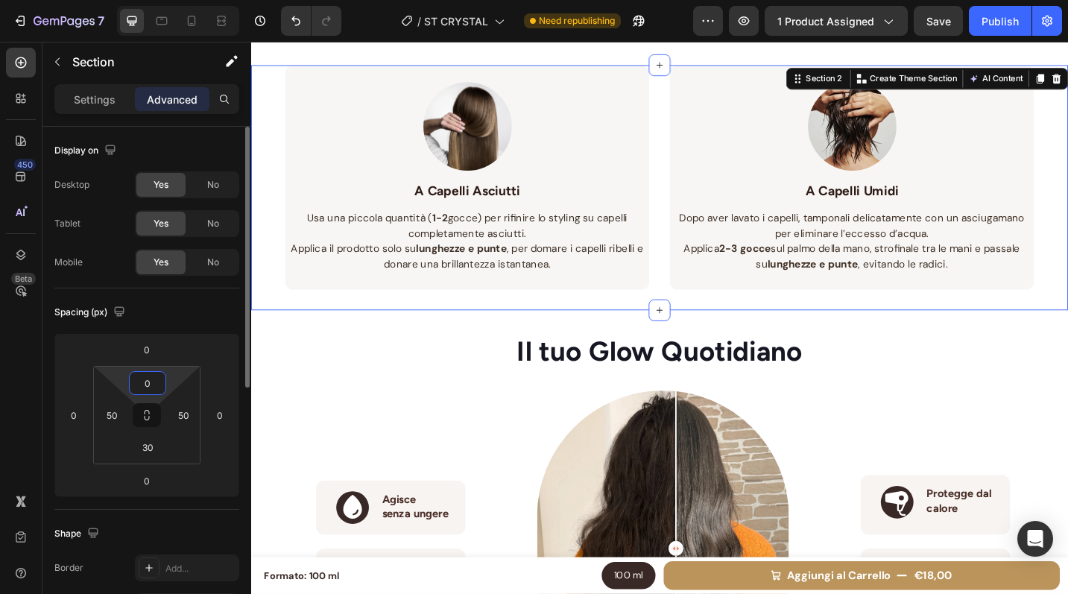
click at [151, 382] on input "0" at bounding box center [148, 383] width 30 height 22
click at [171, 306] on div "Spacing (px)" at bounding box center [146, 312] width 185 height 24
click at [151, 454] on input "30" at bounding box center [148, 447] width 30 height 22
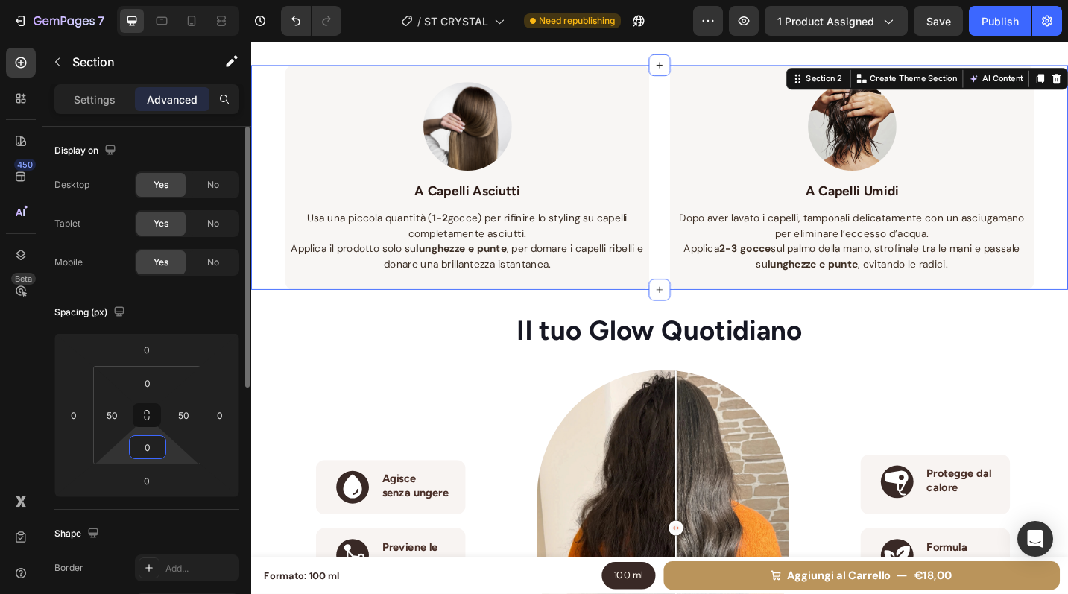
type input "0"
click at [187, 304] on div "Spacing (px)" at bounding box center [146, 312] width 185 height 24
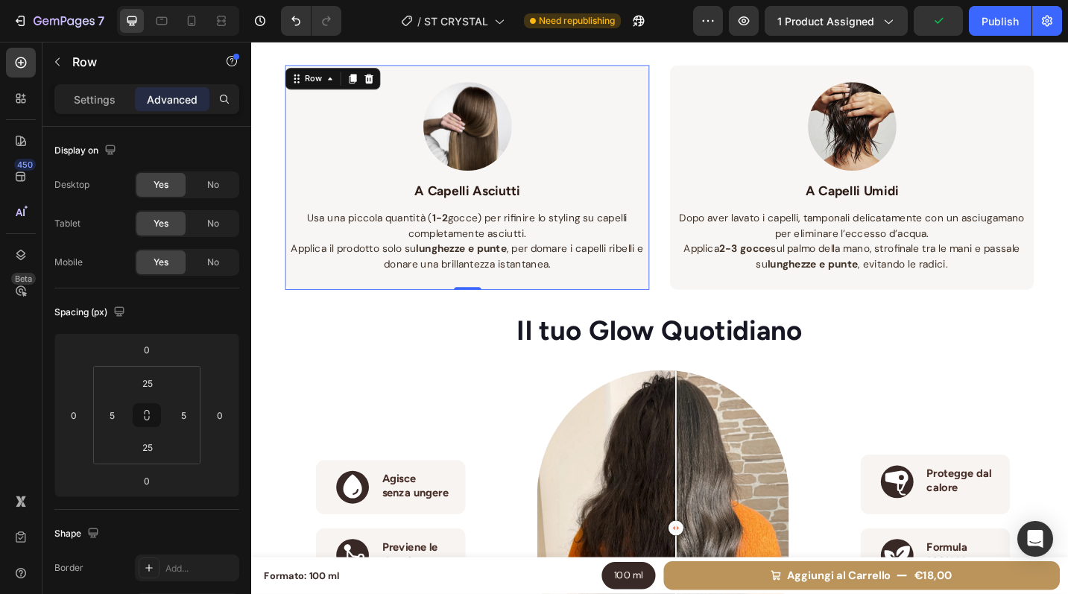
click at [289, 158] on div "Image A Capelli Asciutti Text block Usa una piccola quantità ( 1-2 gocce) per r…" at bounding box center [487, 190] width 399 height 247
click at [312, 78] on div "Row" at bounding box center [319, 81] width 25 height 13
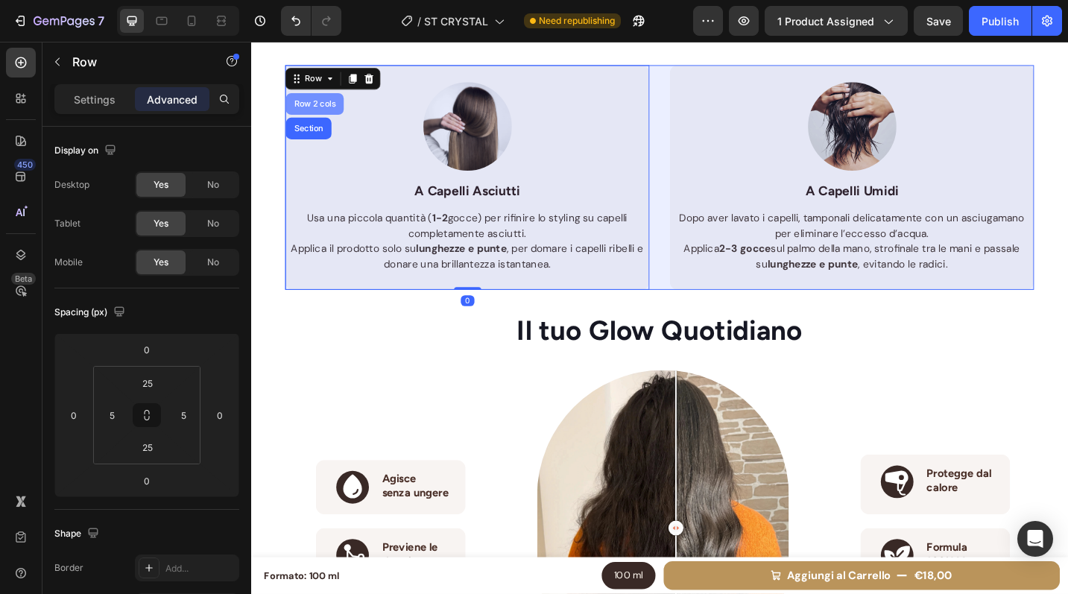
click at [312, 112] on div "Row 2 cols" at bounding box center [320, 109] width 51 height 9
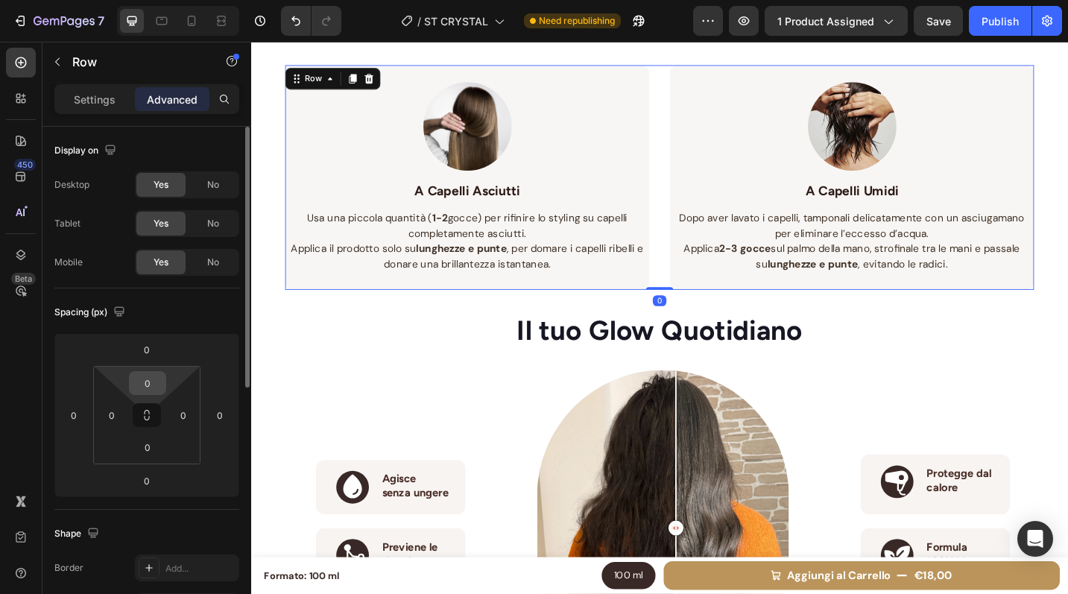
click at [154, 385] on input "0" at bounding box center [148, 383] width 30 height 22
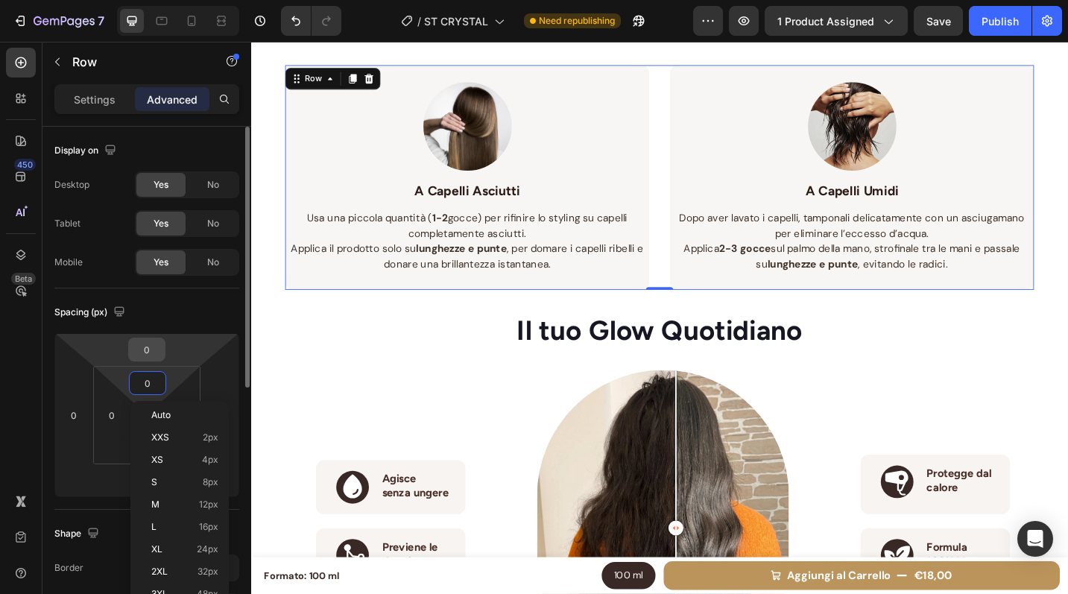
click at [154, 350] on input "0" at bounding box center [147, 349] width 30 height 22
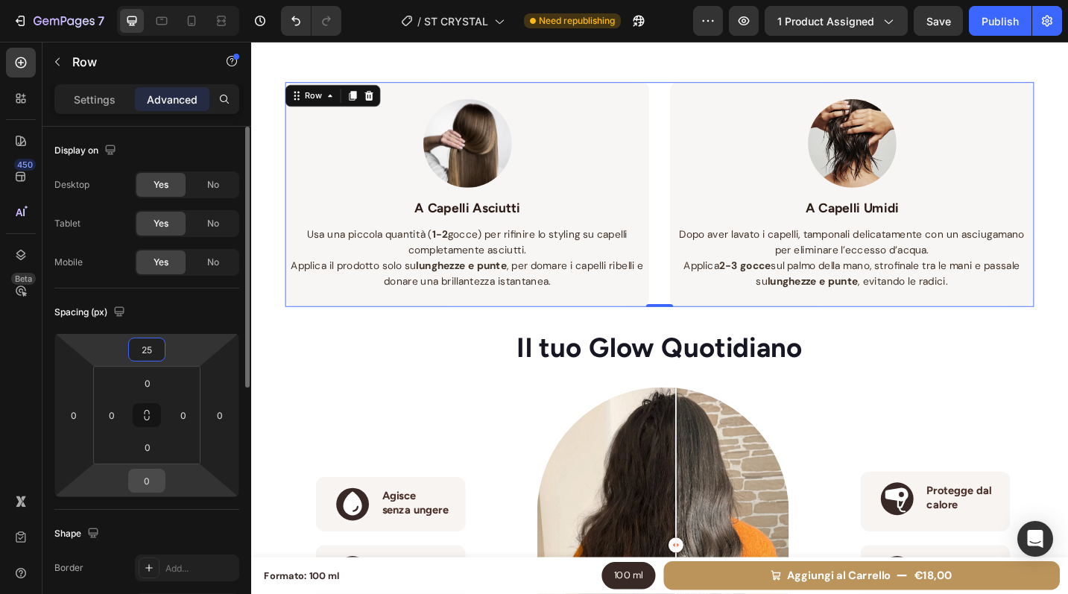
type input "25"
click at [149, 485] on input "0" at bounding box center [147, 481] width 30 height 22
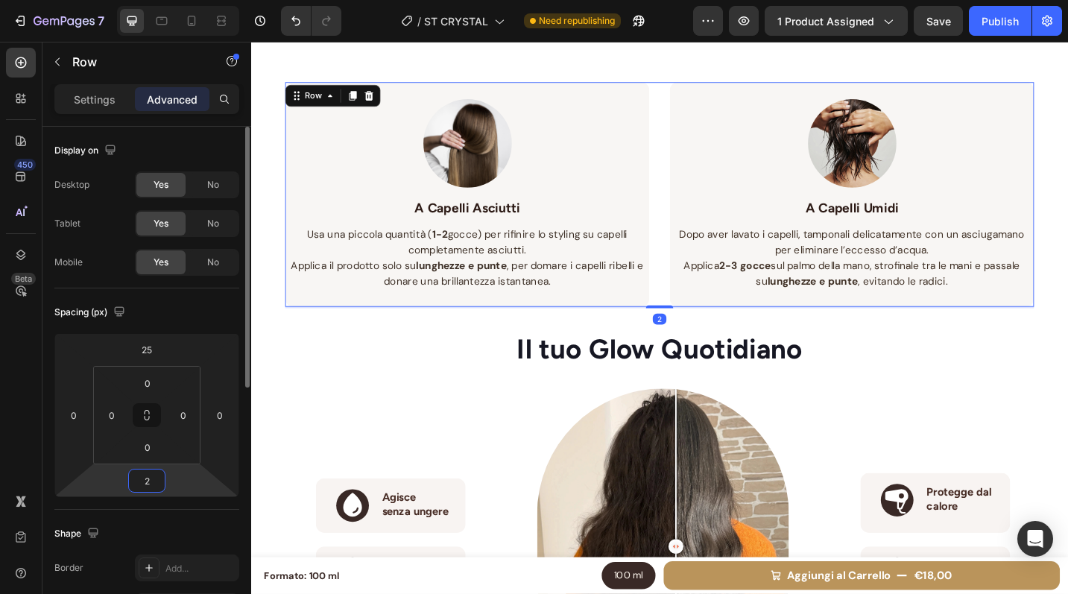
type input "25"
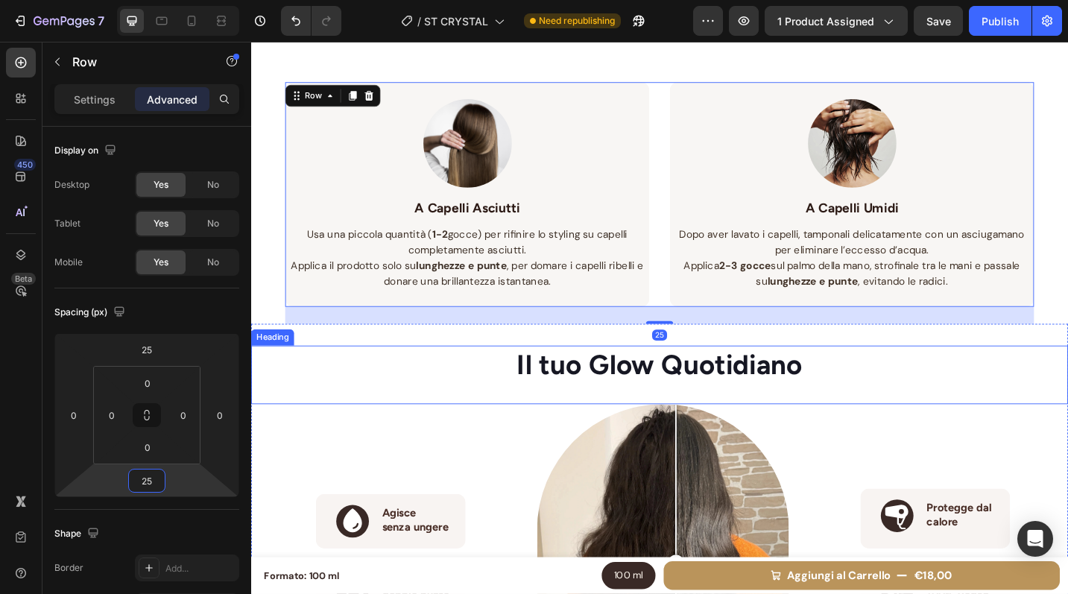
click at [1012, 390] on div "Il tuo Glow Quotidiano" at bounding box center [698, 395] width 894 height 42
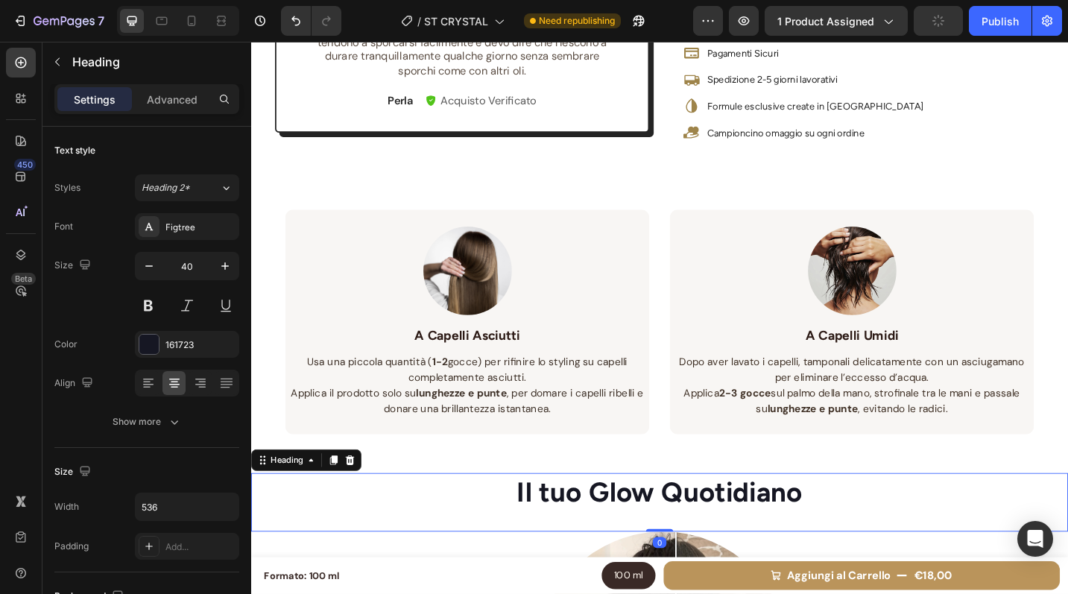
scroll to position [871, 0]
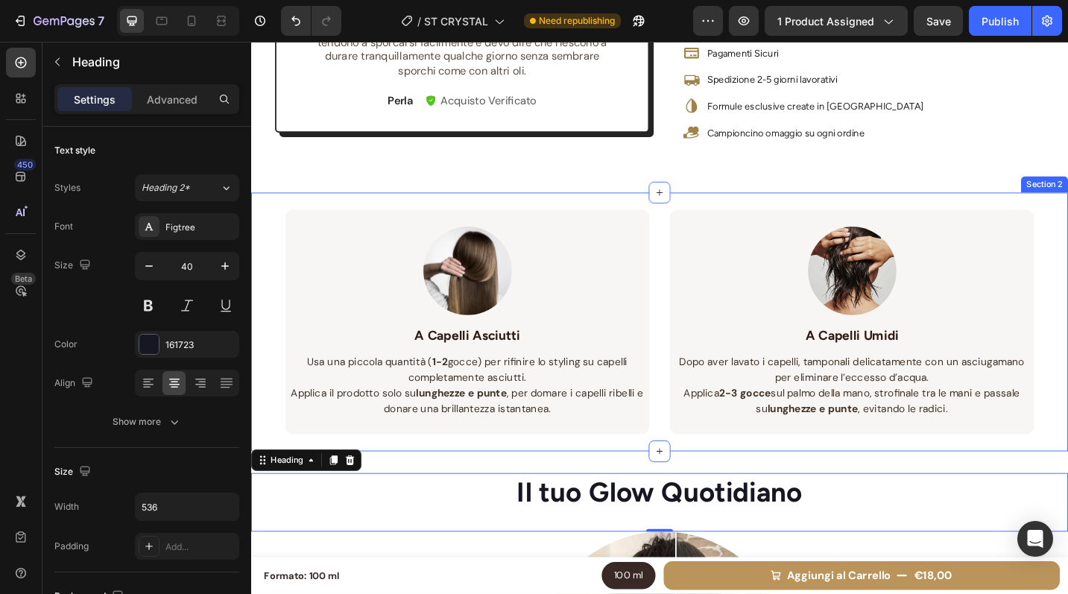
click at [272, 218] on div "Image A Capelli Asciutti Text block Usa una piccola quantità ( 1-2 gocce) per r…" at bounding box center [698, 349] width 894 height 284
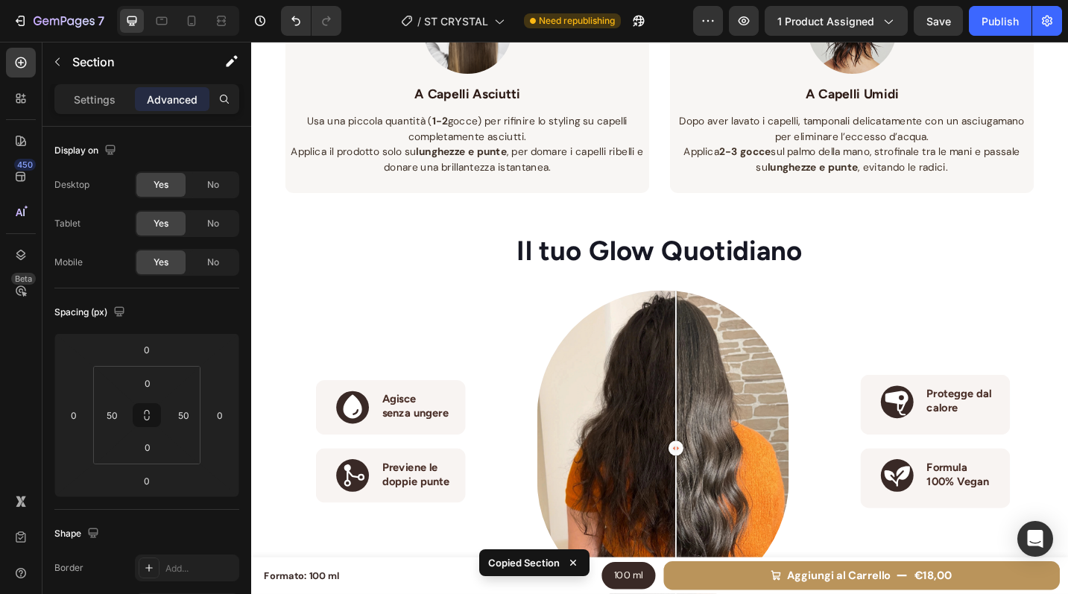
scroll to position [1134, 0]
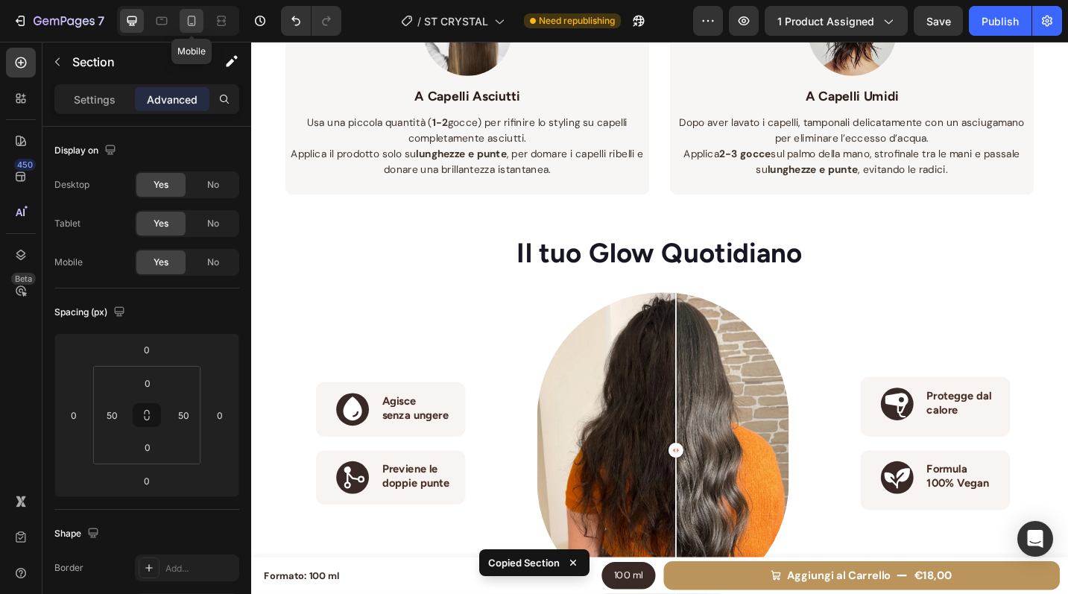
click at [186, 23] on icon at bounding box center [191, 20] width 15 height 15
type input "20"
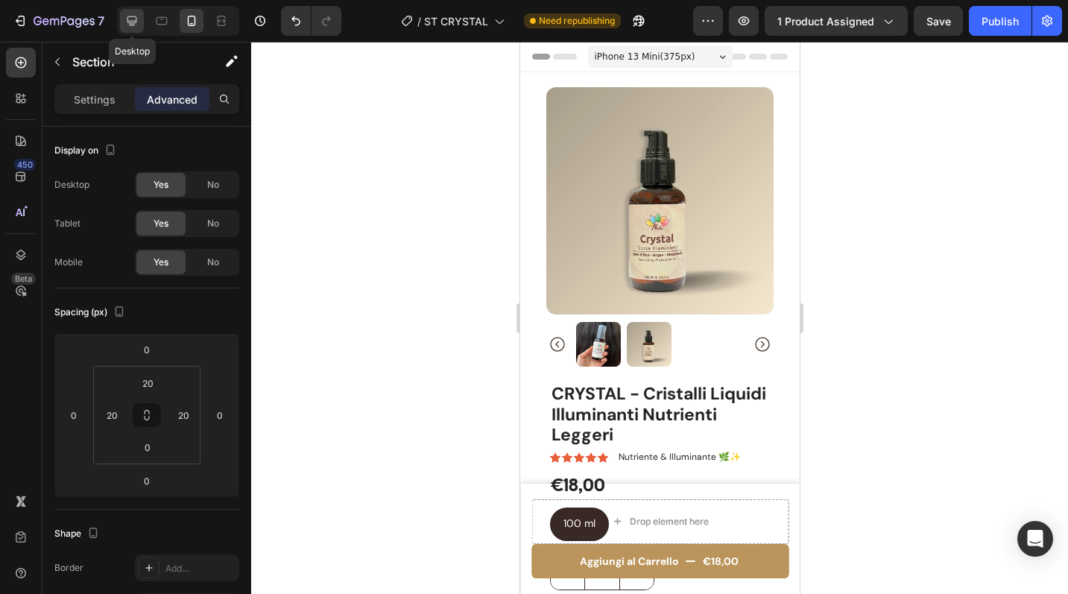
click at [137, 16] on icon at bounding box center [131, 20] width 15 height 15
type input "0"
type input "50"
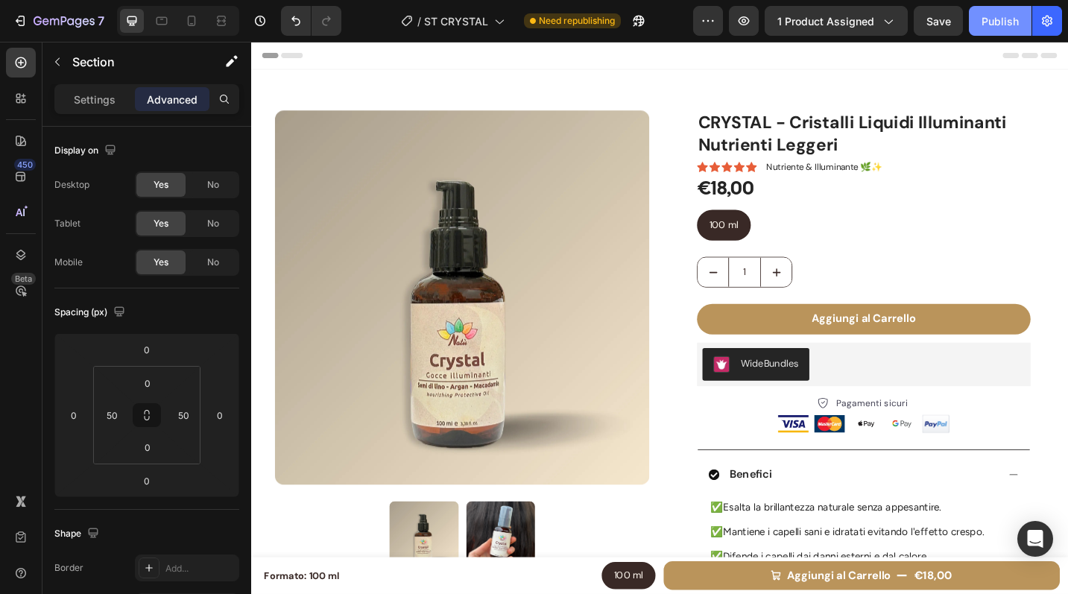
click at [1002, 26] on div "Publish" at bounding box center [1000, 21] width 37 height 16
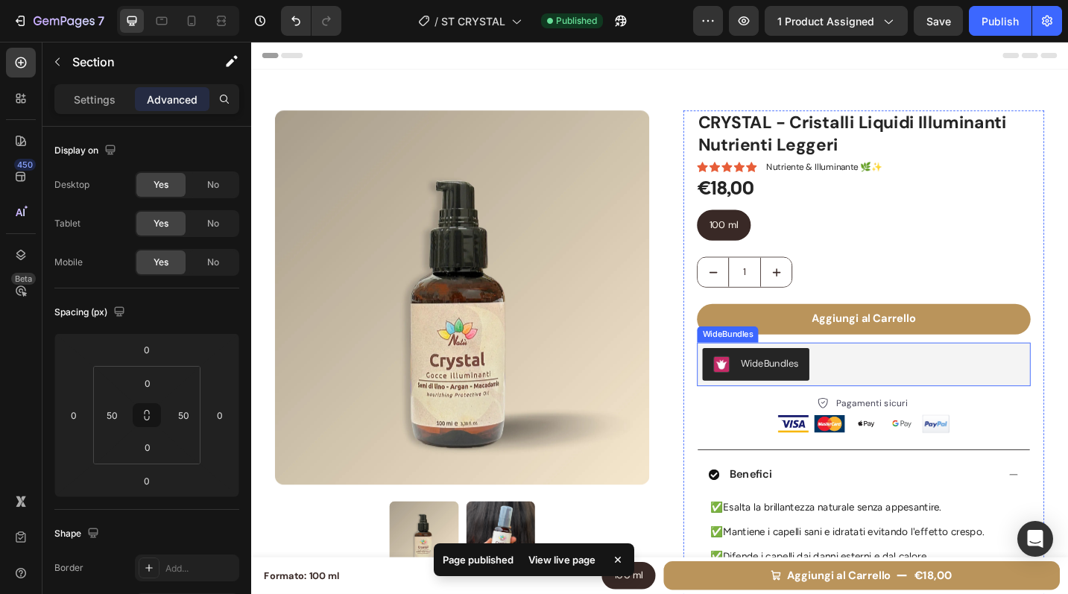
click at [995, 399] on div "WideBundles" at bounding box center [921, 395] width 353 height 36
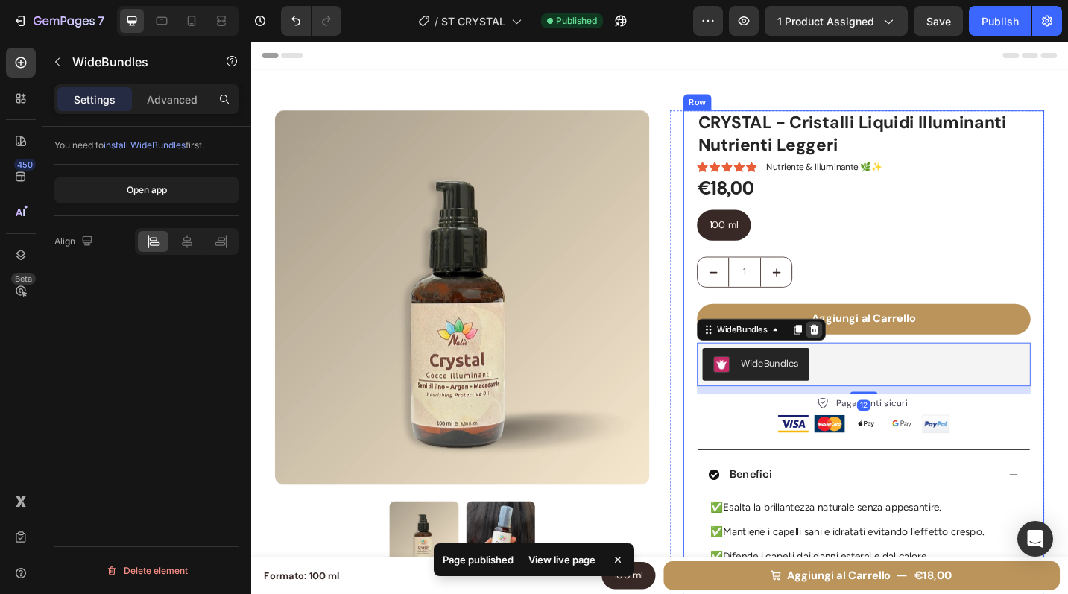
click at [862, 358] on icon at bounding box center [868, 357] width 12 height 12
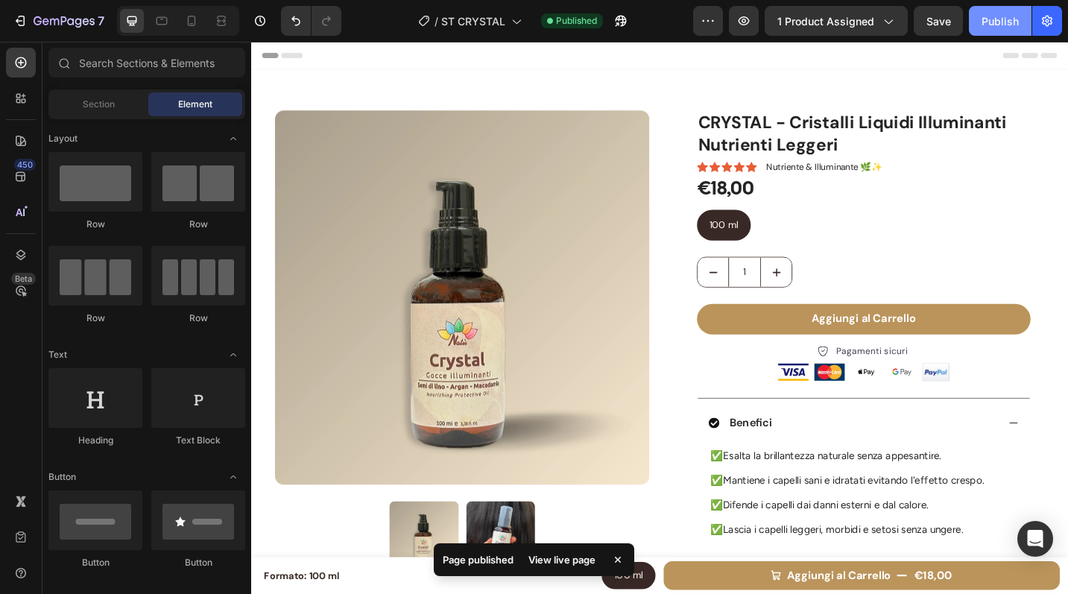
click at [996, 23] on div "Publish" at bounding box center [1000, 21] width 37 height 16
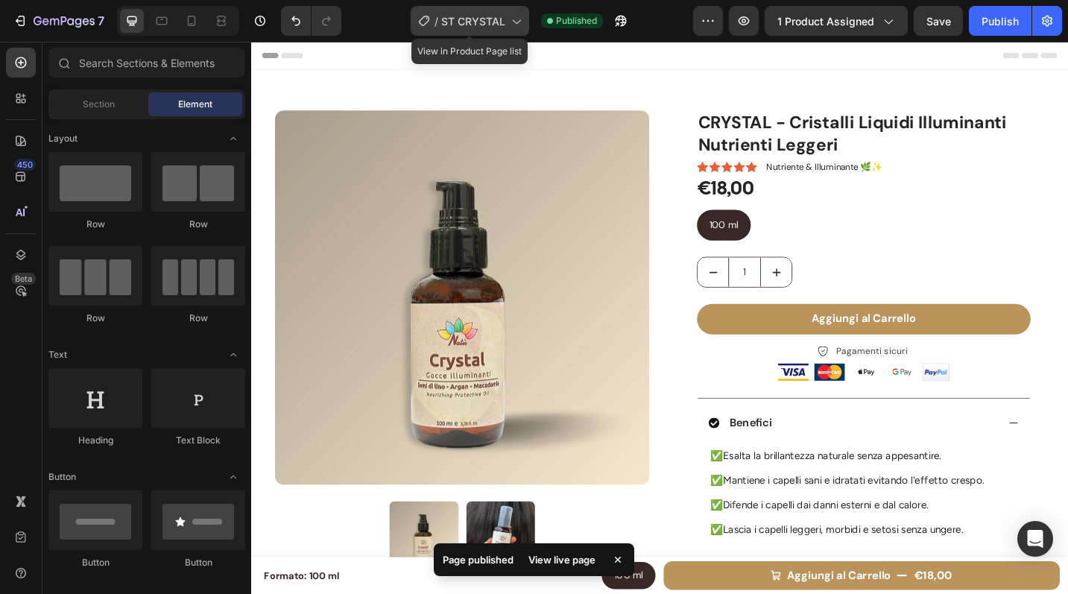
click at [461, 19] on span "ST CRYSTAL" at bounding box center [473, 21] width 64 height 16
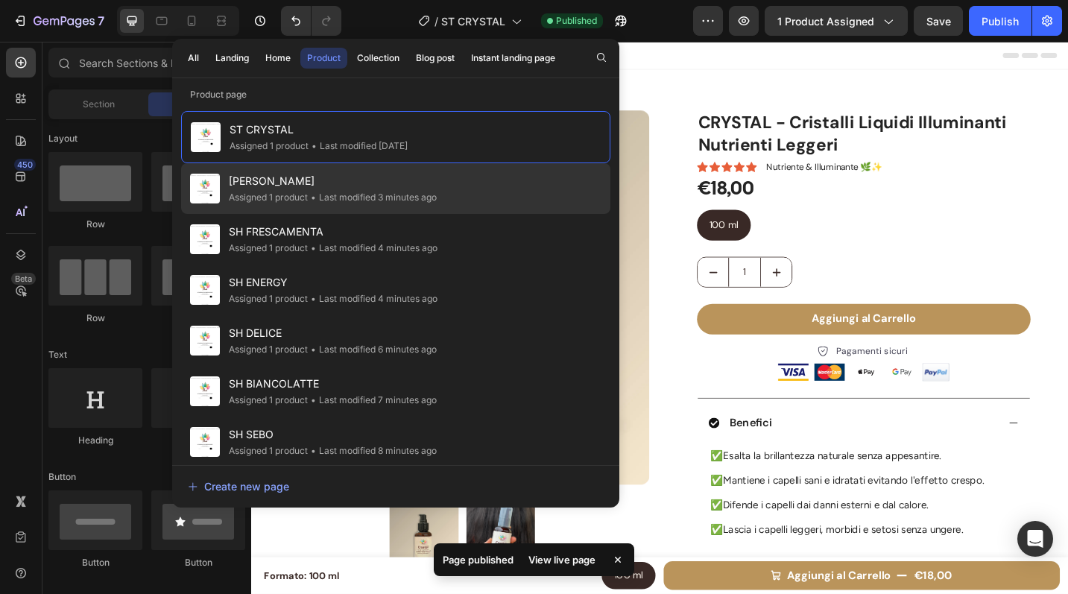
scroll to position [464, 0]
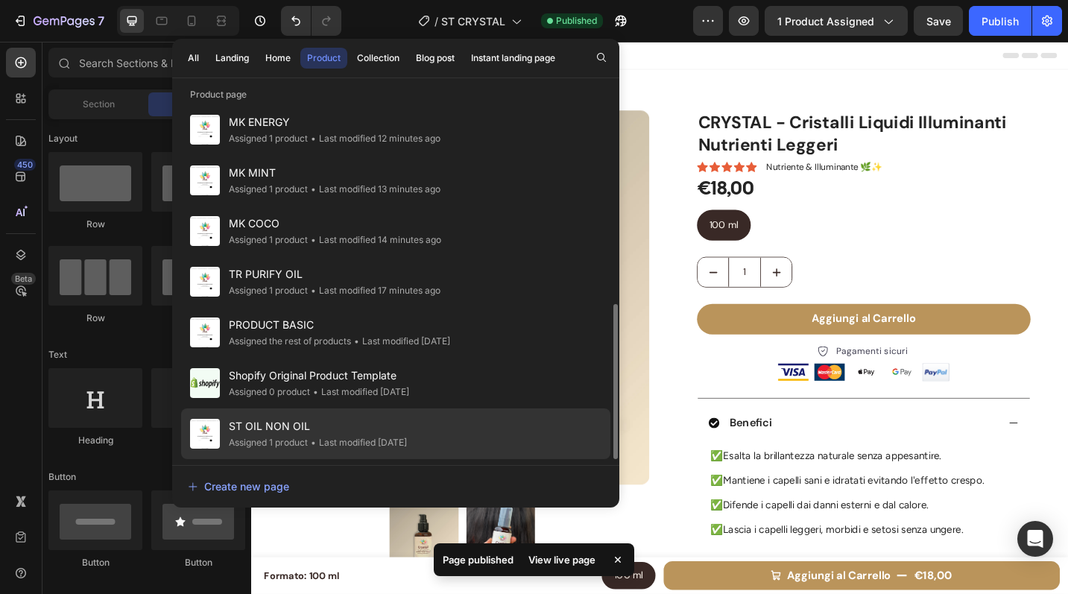
click at [342, 439] on div "• Last modified 21 days ago" at bounding box center [357, 442] width 99 height 15
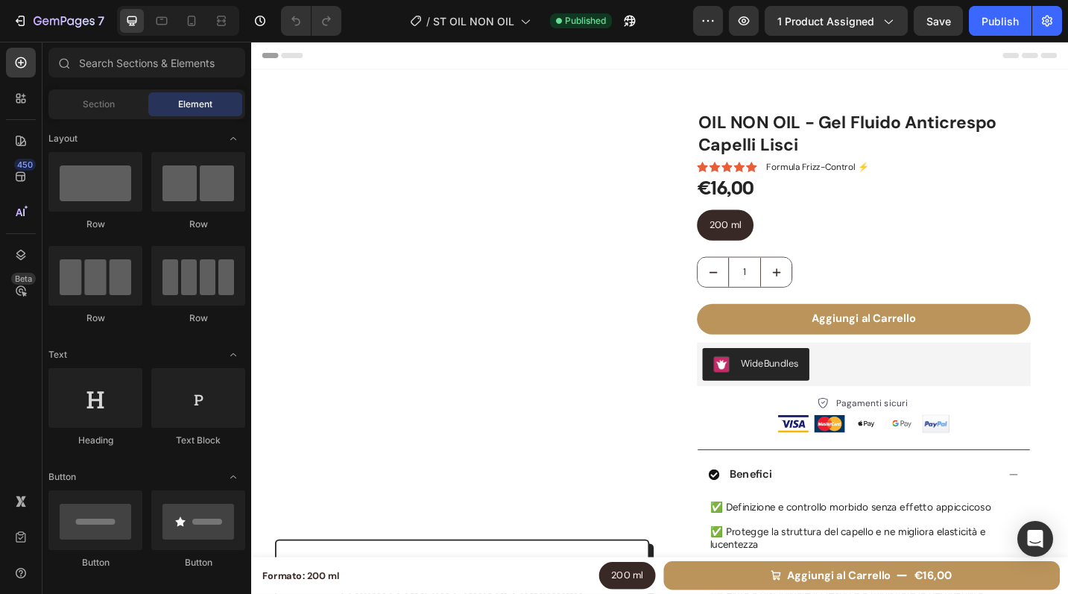
radio input "false"
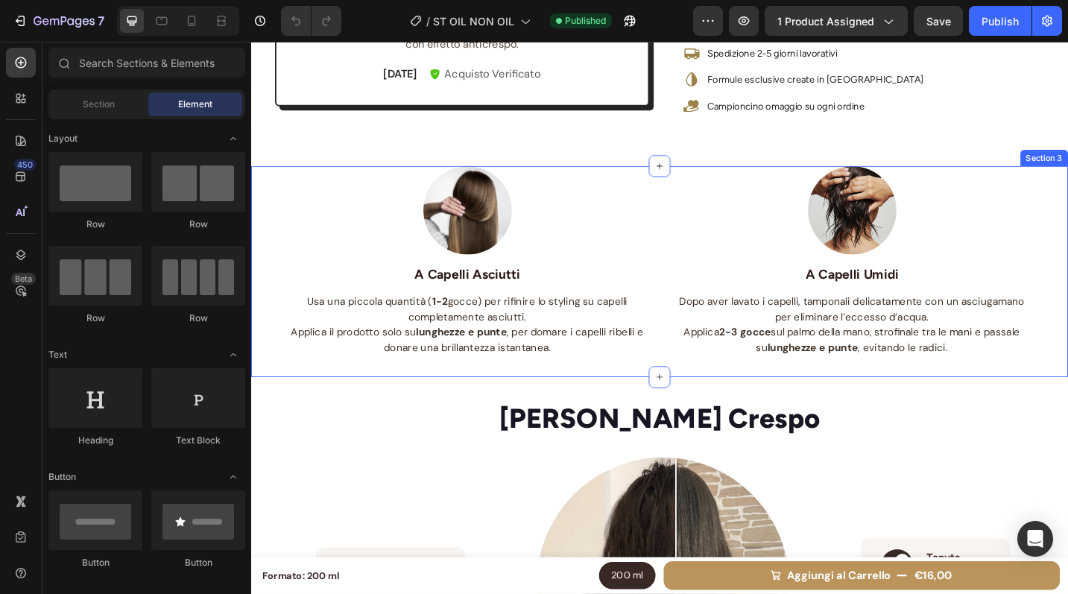
click at [271, 262] on div "Image A Capelli Asciutti Text block Usa una piccola quantità ( 1-2 gocce) per r…" at bounding box center [698, 294] width 894 height 232
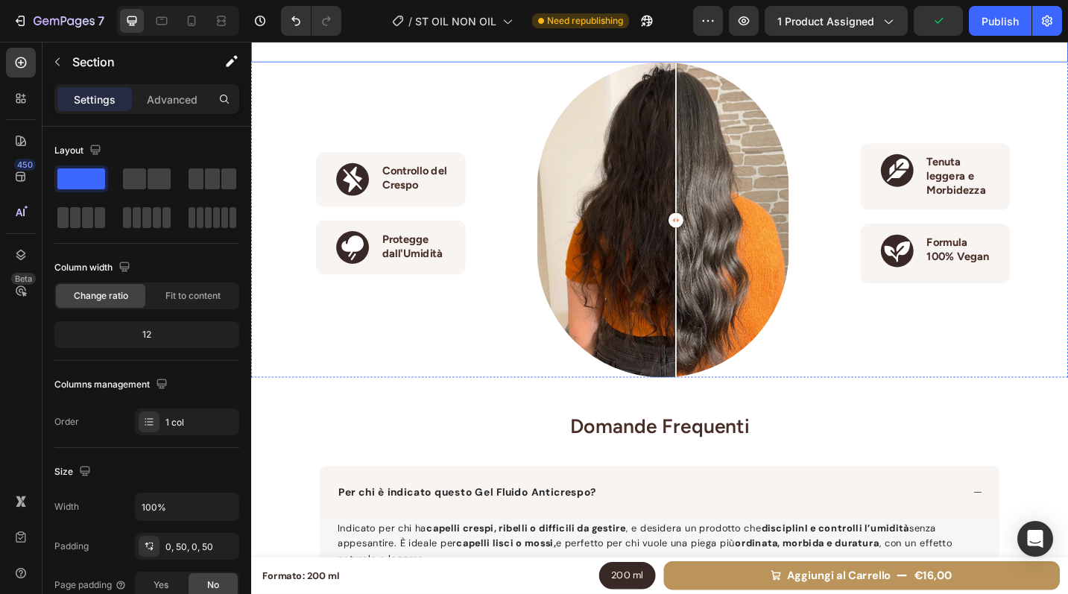
scroll to position [1386, 0]
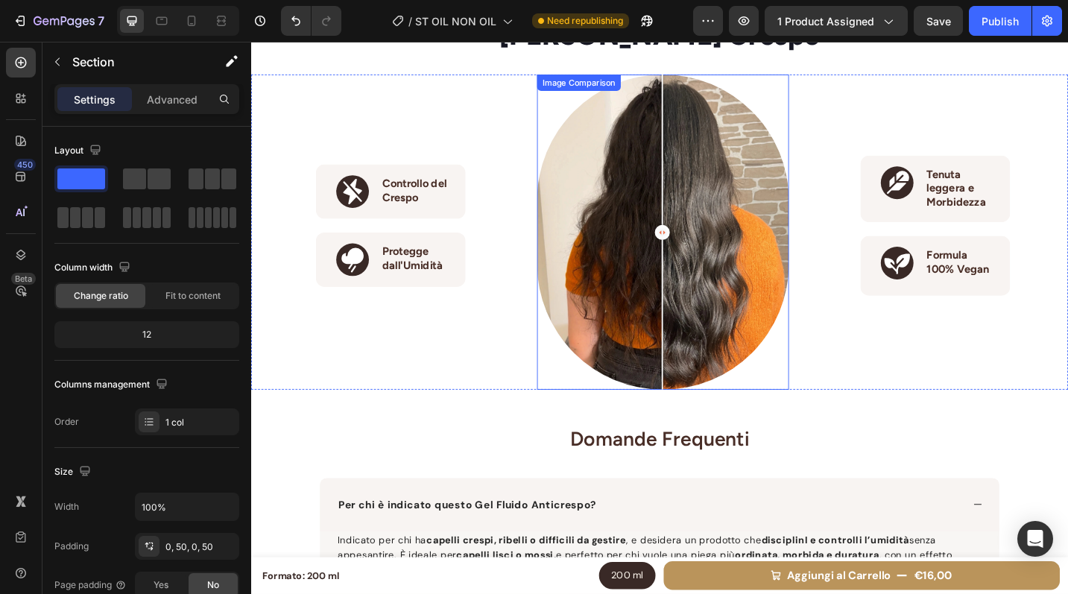
drag, startPoint x: 713, startPoint y: 259, endPoint x: 698, endPoint y: 257, distance: 15.1
click at [698, 257] on div at bounding box center [701, 250] width 16 height 16
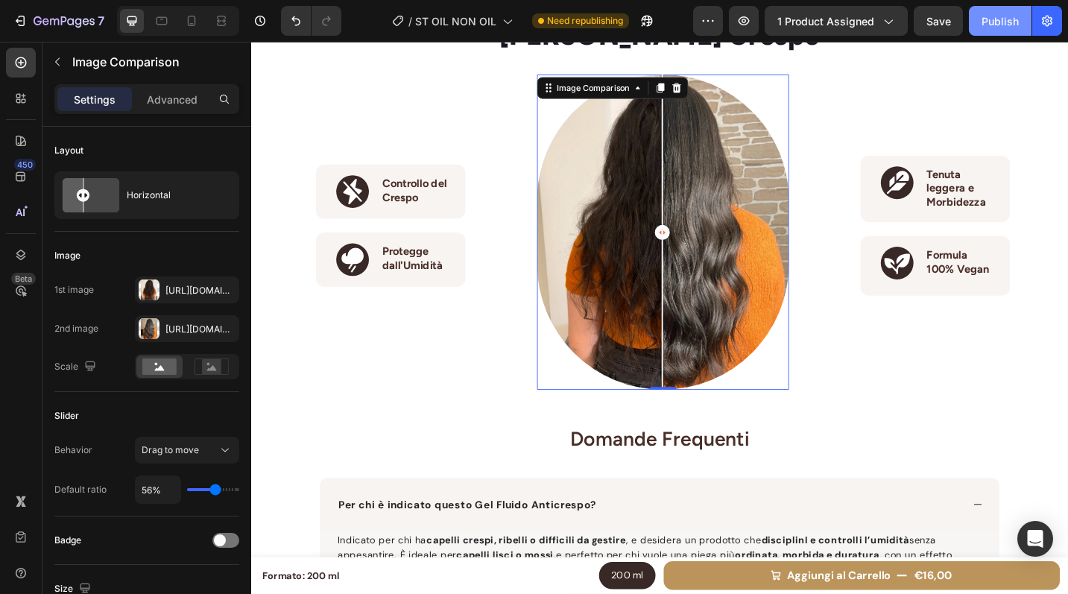
click at [1003, 17] on div "Publish" at bounding box center [1000, 21] width 37 height 16
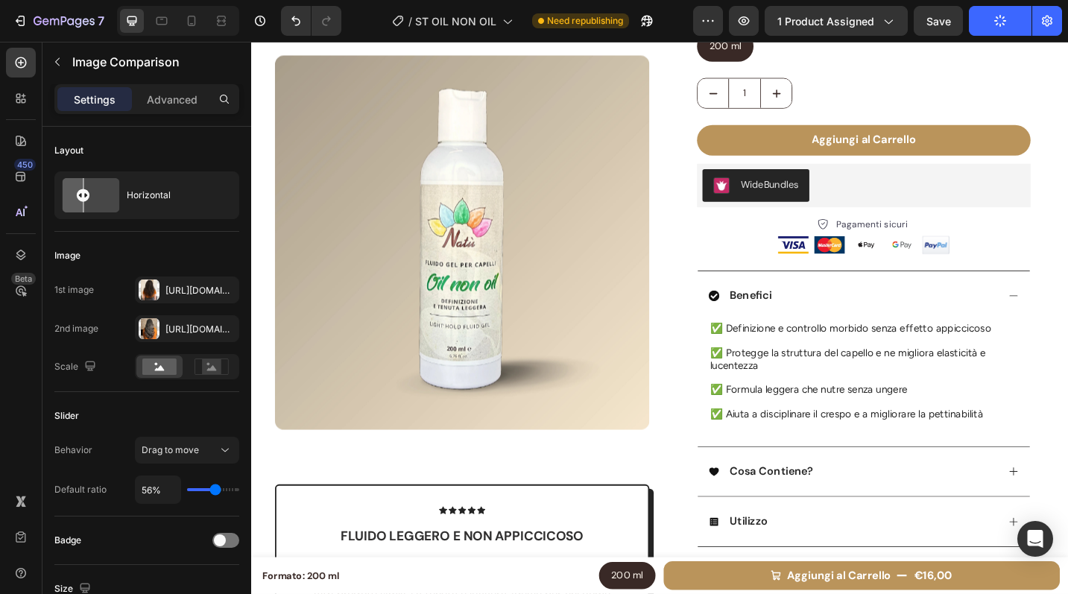
scroll to position [0, 0]
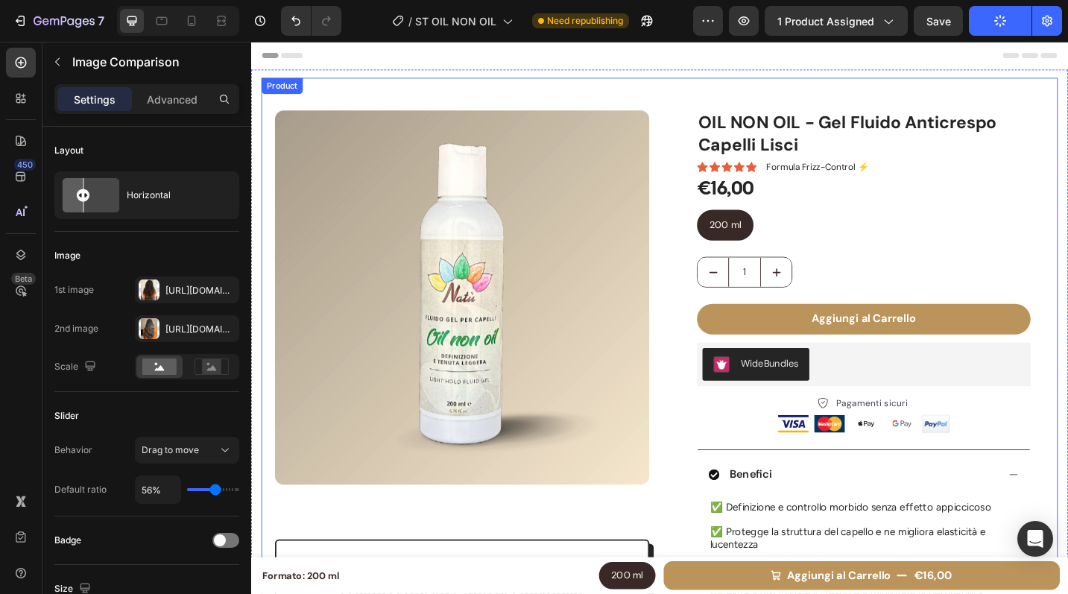
click at [798, 73] on div "Product Images Icon Icon Icon Icon Icon Icon List fluido leggero e non appiccic…" at bounding box center [698, 582] width 894 height 1020
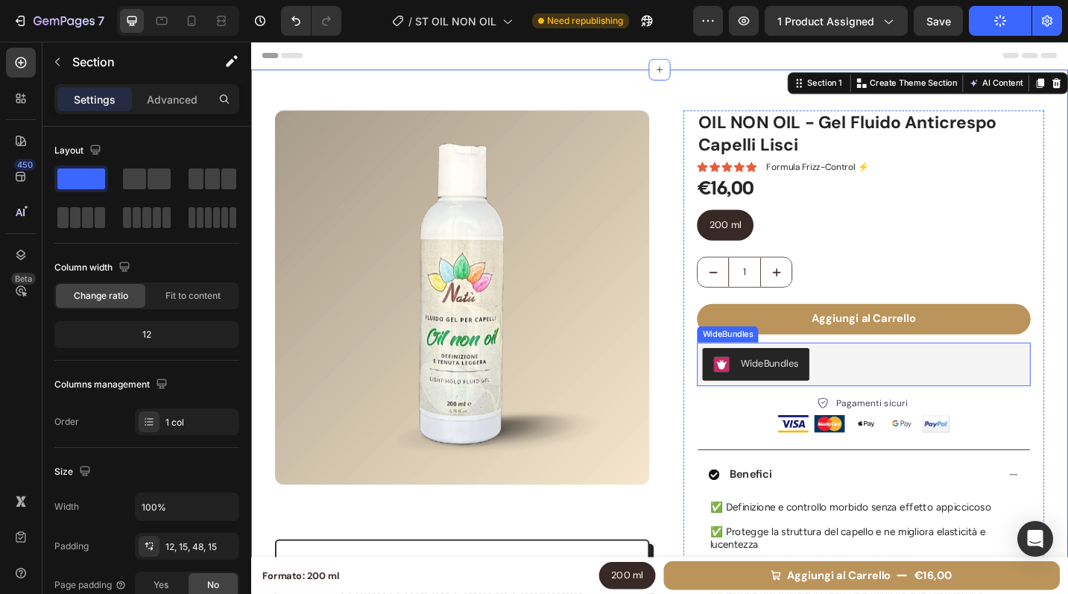
click at [957, 397] on div "WideBundles" at bounding box center [921, 395] width 353 height 36
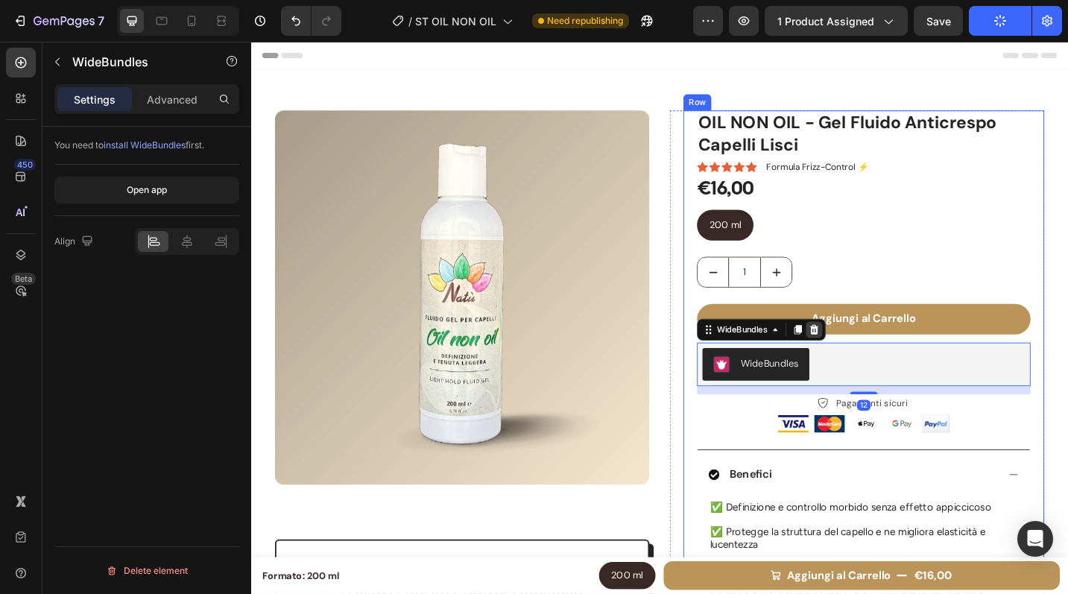
click at [865, 358] on icon at bounding box center [868, 357] width 10 height 10
